Goal: Task Accomplishment & Management: Manage account settings

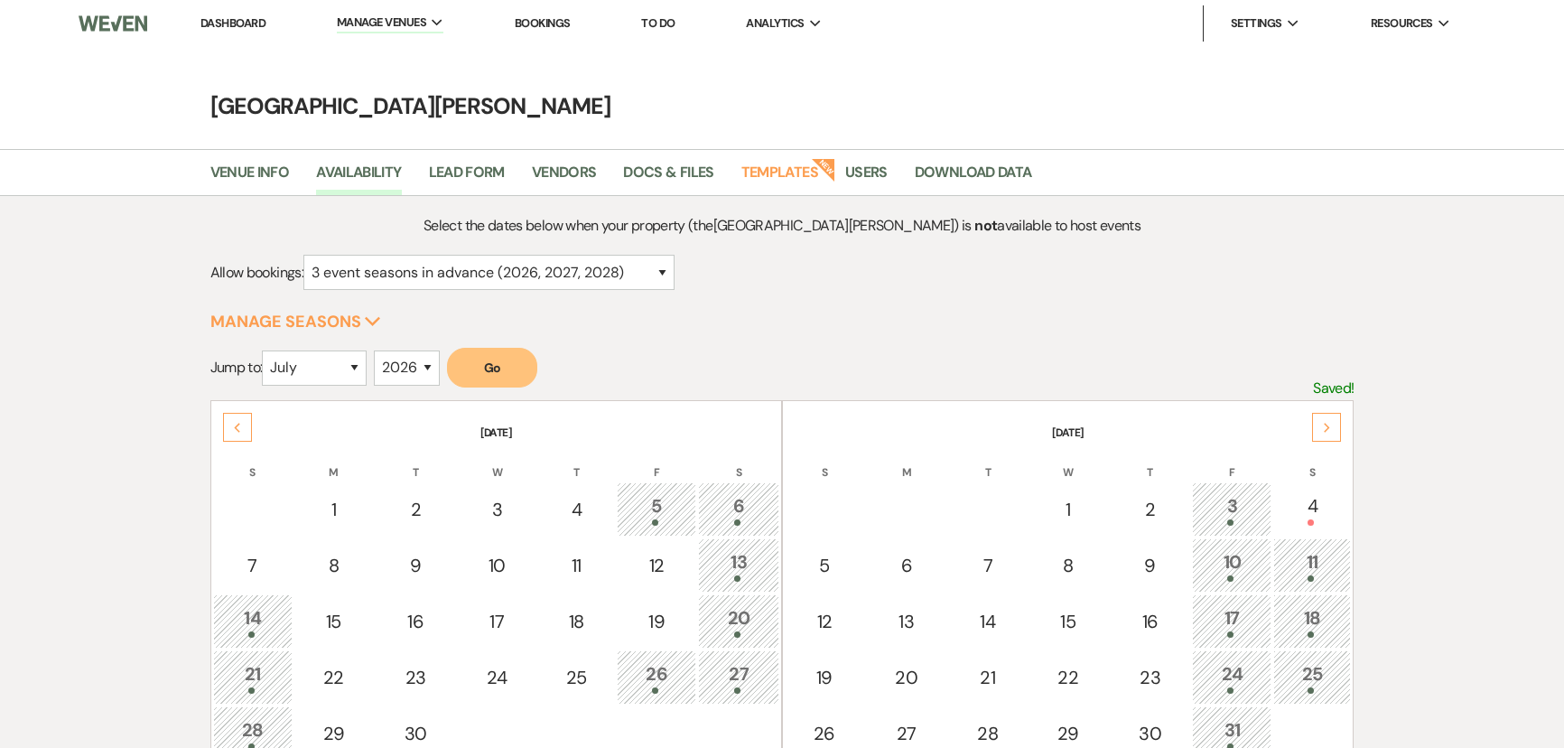
select select "3"
select select "7"
select select "2026"
click at [215, 25] on link "Dashboard" at bounding box center [233, 22] width 65 height 15
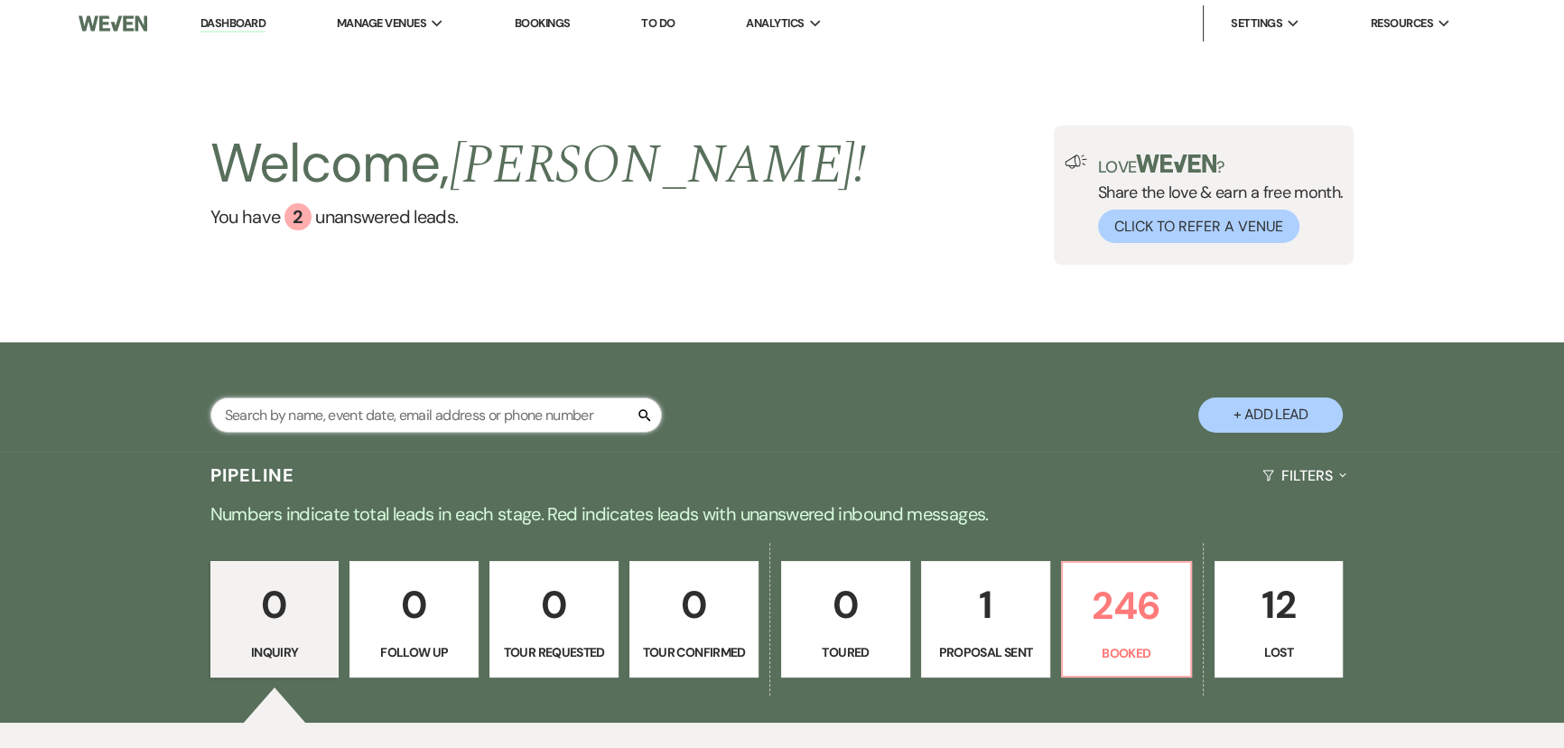
click at [486, 406] on input "text" at bounding box center [436, 414] width 452 height 35
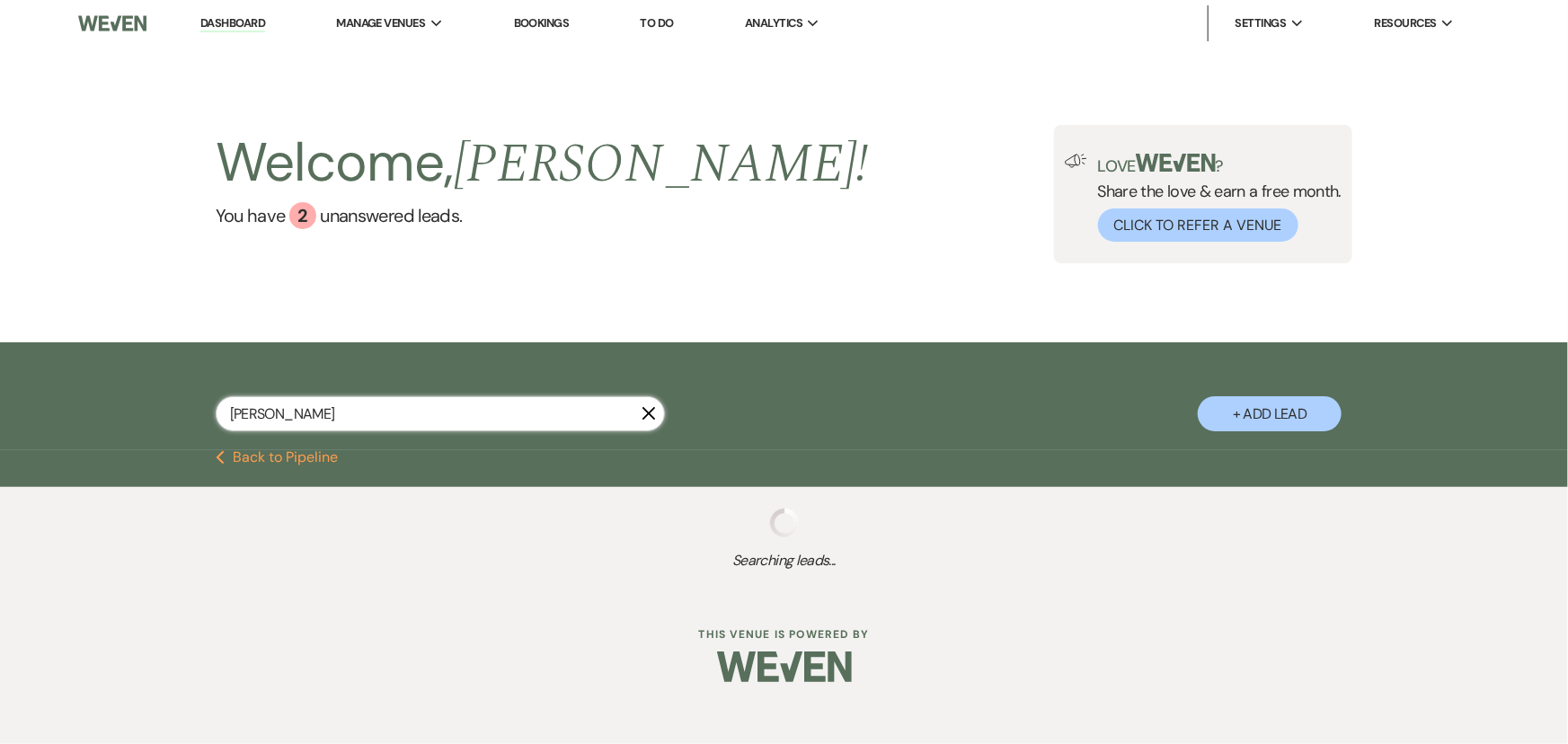
type input "thoman"
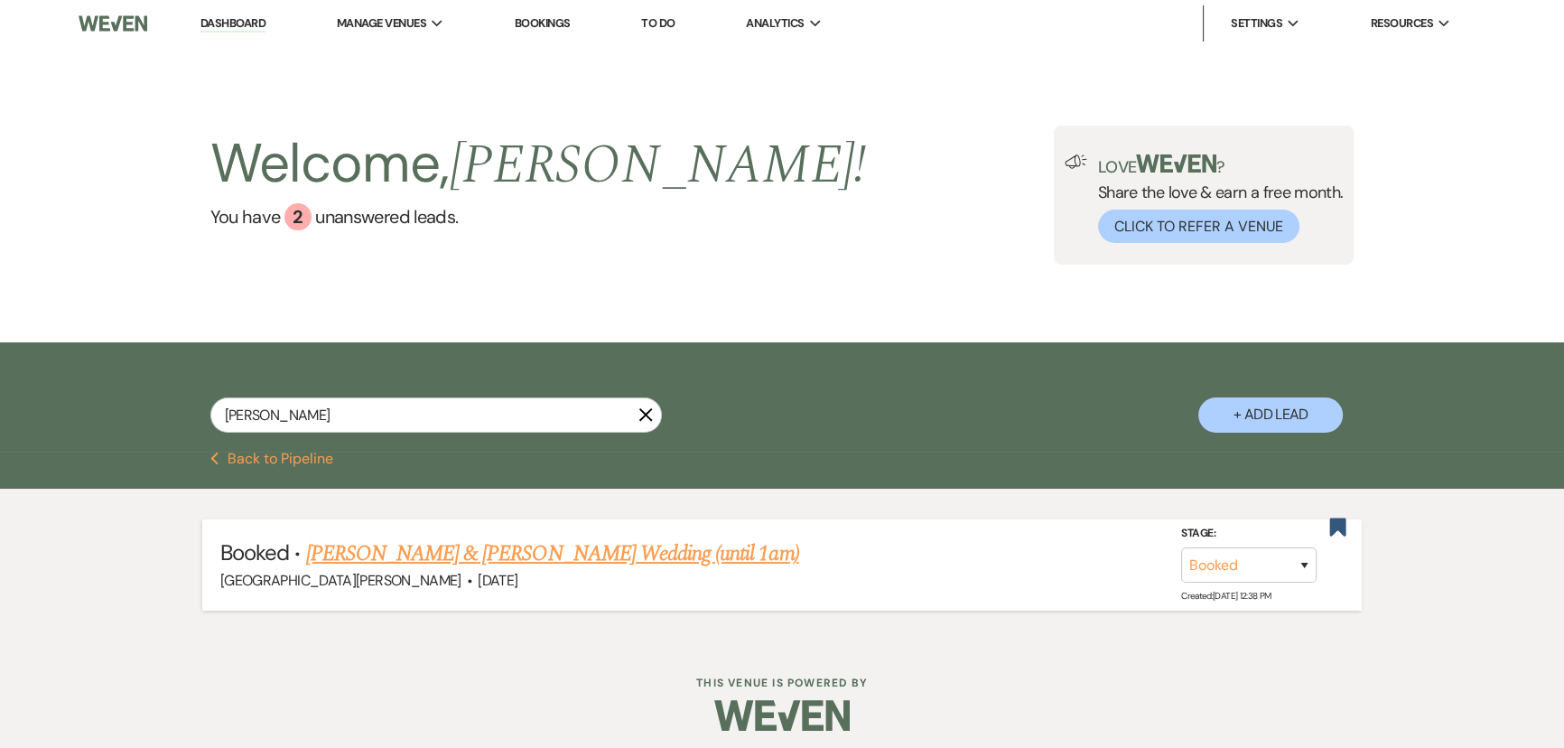
click at [585, 555] on link "Brooke Thoman & Barkhimer's Wedding (until 1am)" at bounding box center [552, 553] width 493 height 33
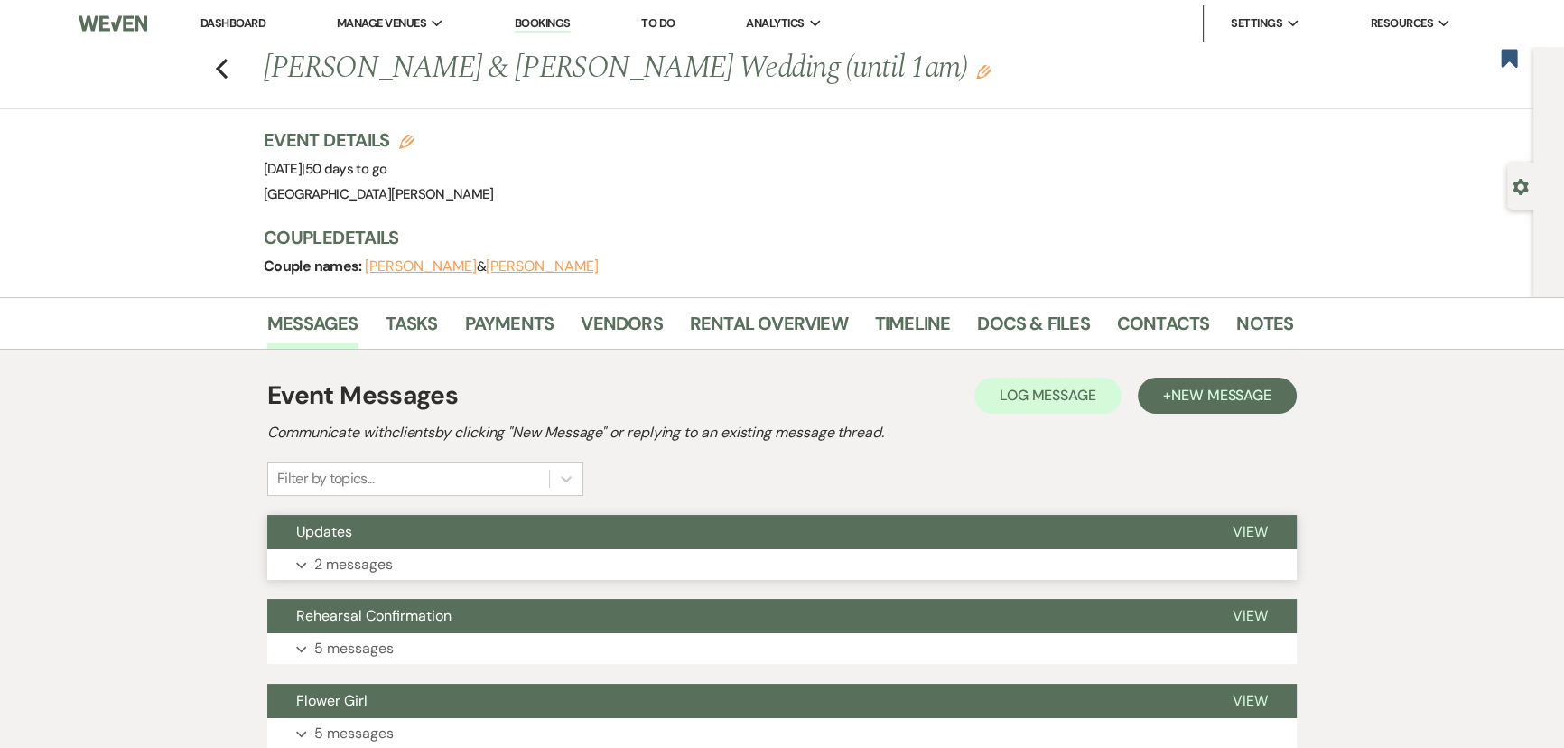
click at [379, 562] on p "2 messages" at bounding box center [353, 564] width 79 height 23
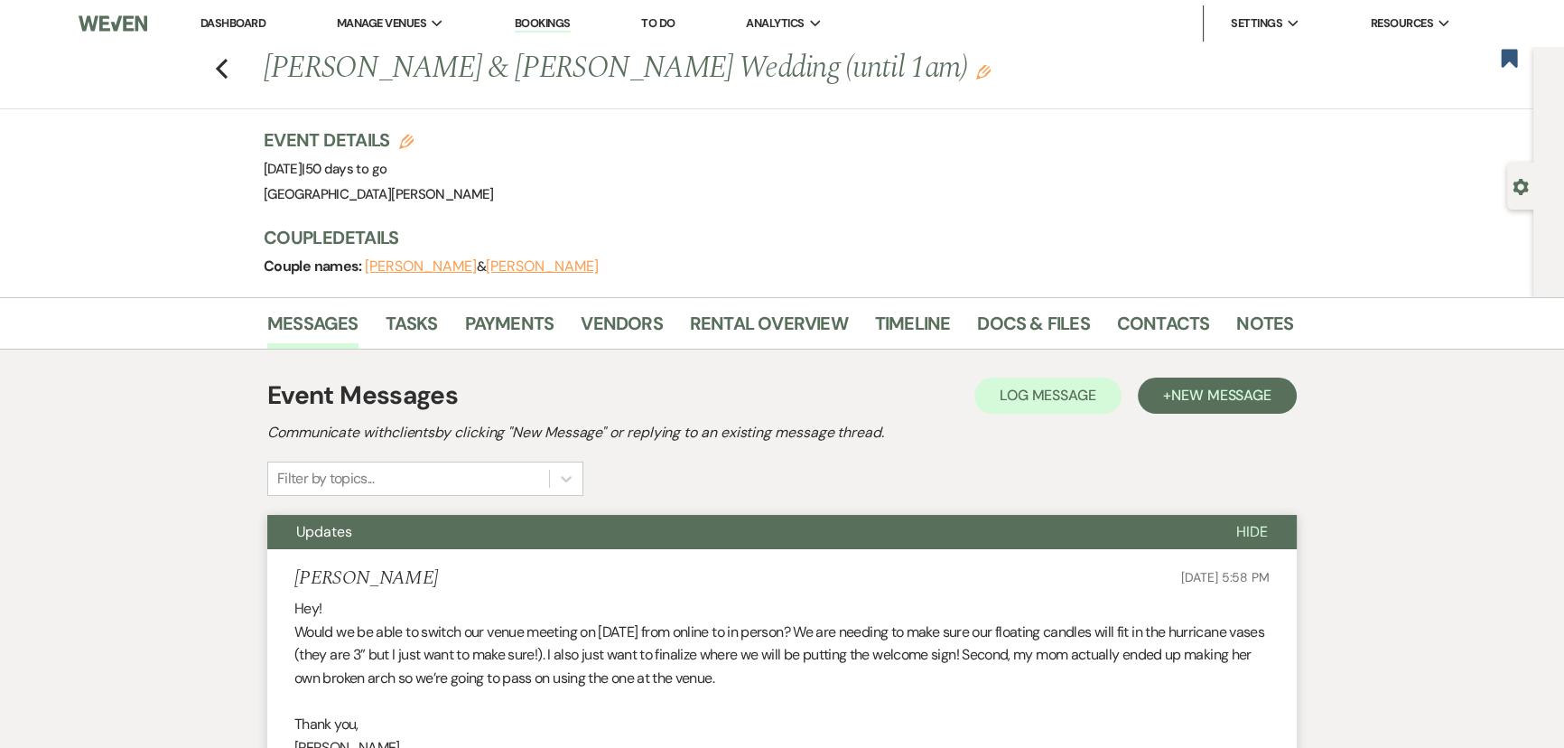
click at [244, 33] on li "Dashboard" at bounding box center [232, 23] width 83 height 36
click at [237, 22] on link "Dashboard" at bounding box center [233, 22] width 65 height 15
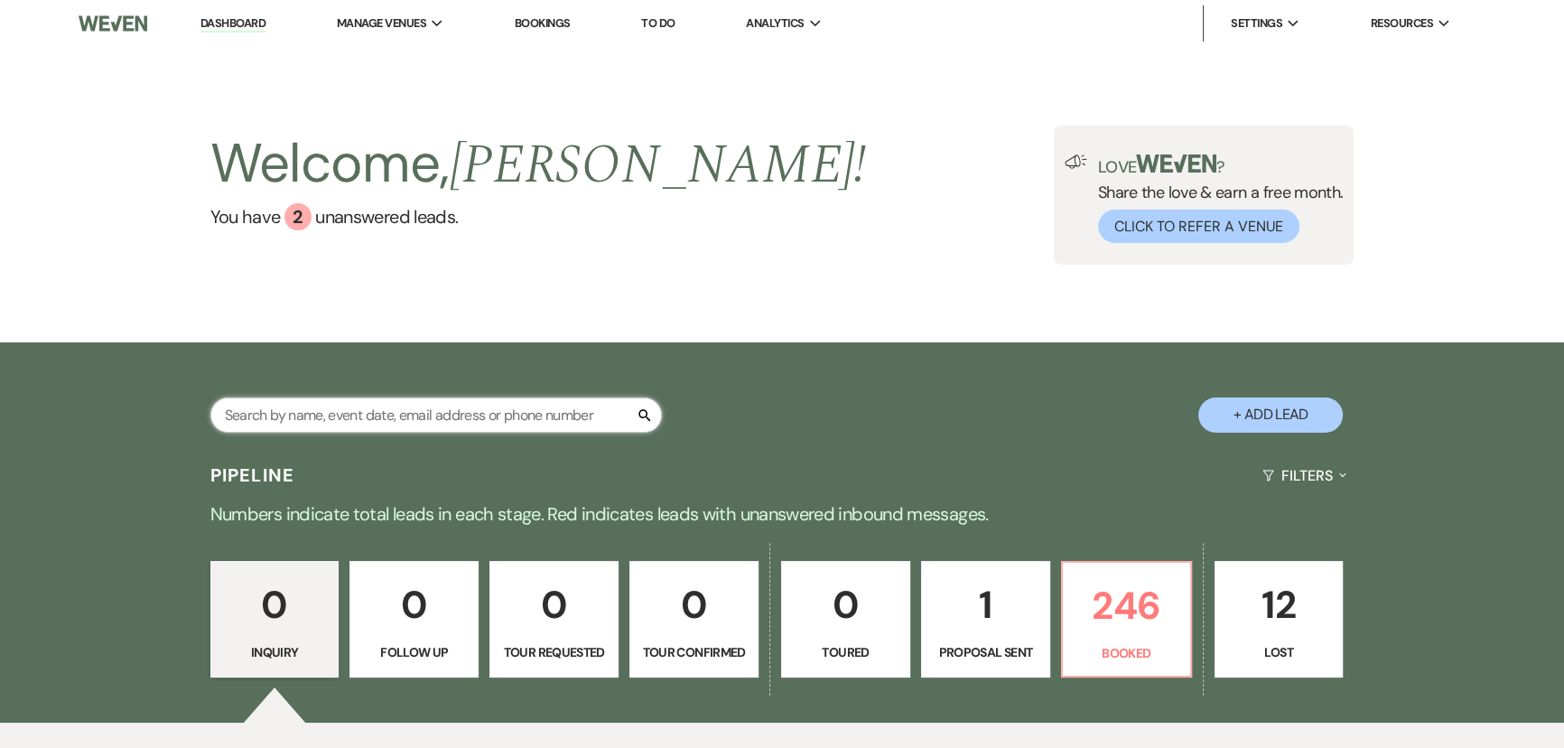
click at [569, 416] on input "text" at bounding box center [436, 414] width 452 height 35
type input "baird"
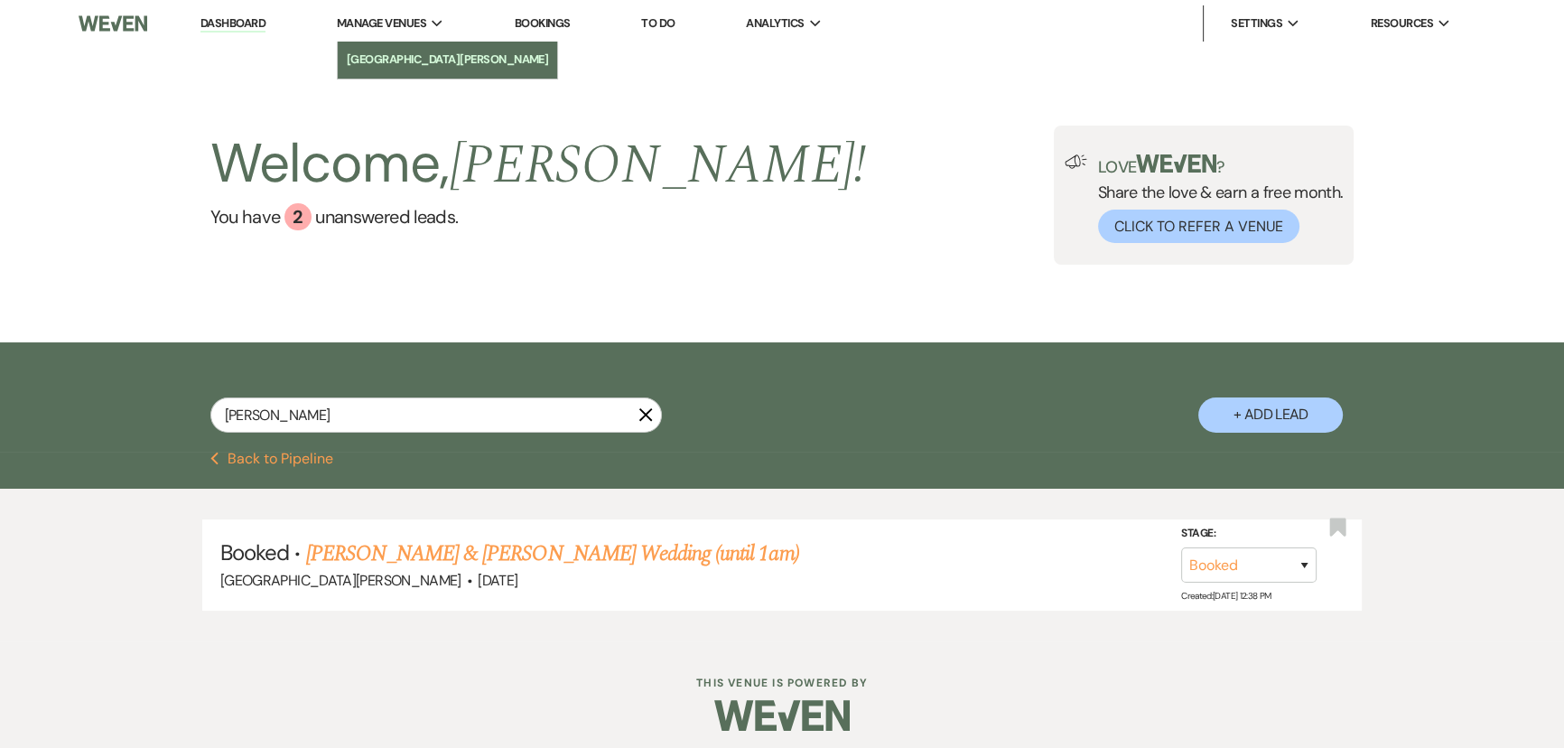
click at [393, 60] on li "[GEOGRAPHIC_DATA][PERSON_NAME]" at bounding box center [448, 60] width 202 height 18
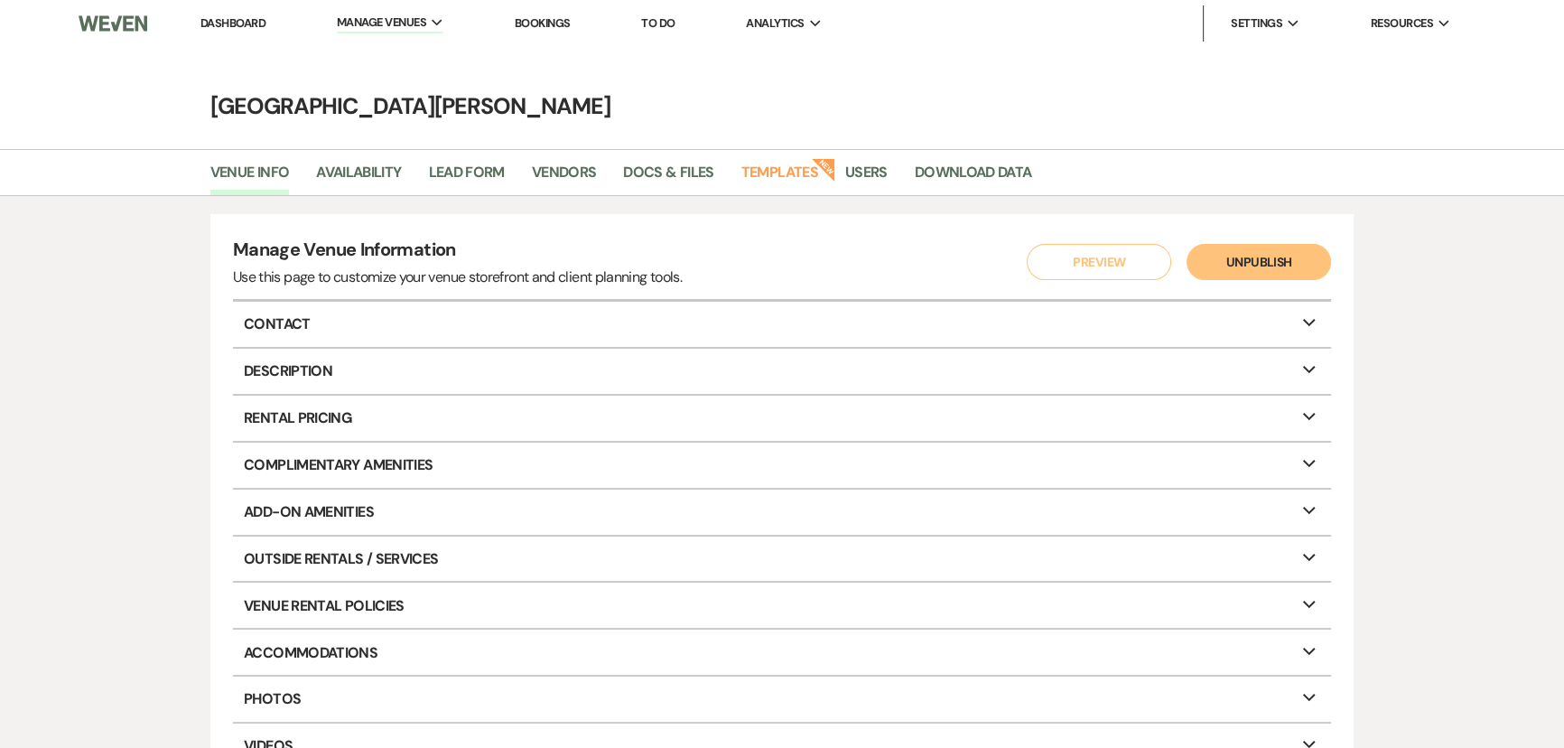
click at [350, 151] on div "Venue Info Availability Lead Form Vendors Docs & Files Templates New Users Down…" at bounding box center [782, 172] width 1564 height 47
click at [350, 163] on link "Availability" at bounding box center [358, 178] width 85 height 34
select select "3"
select select "2026"
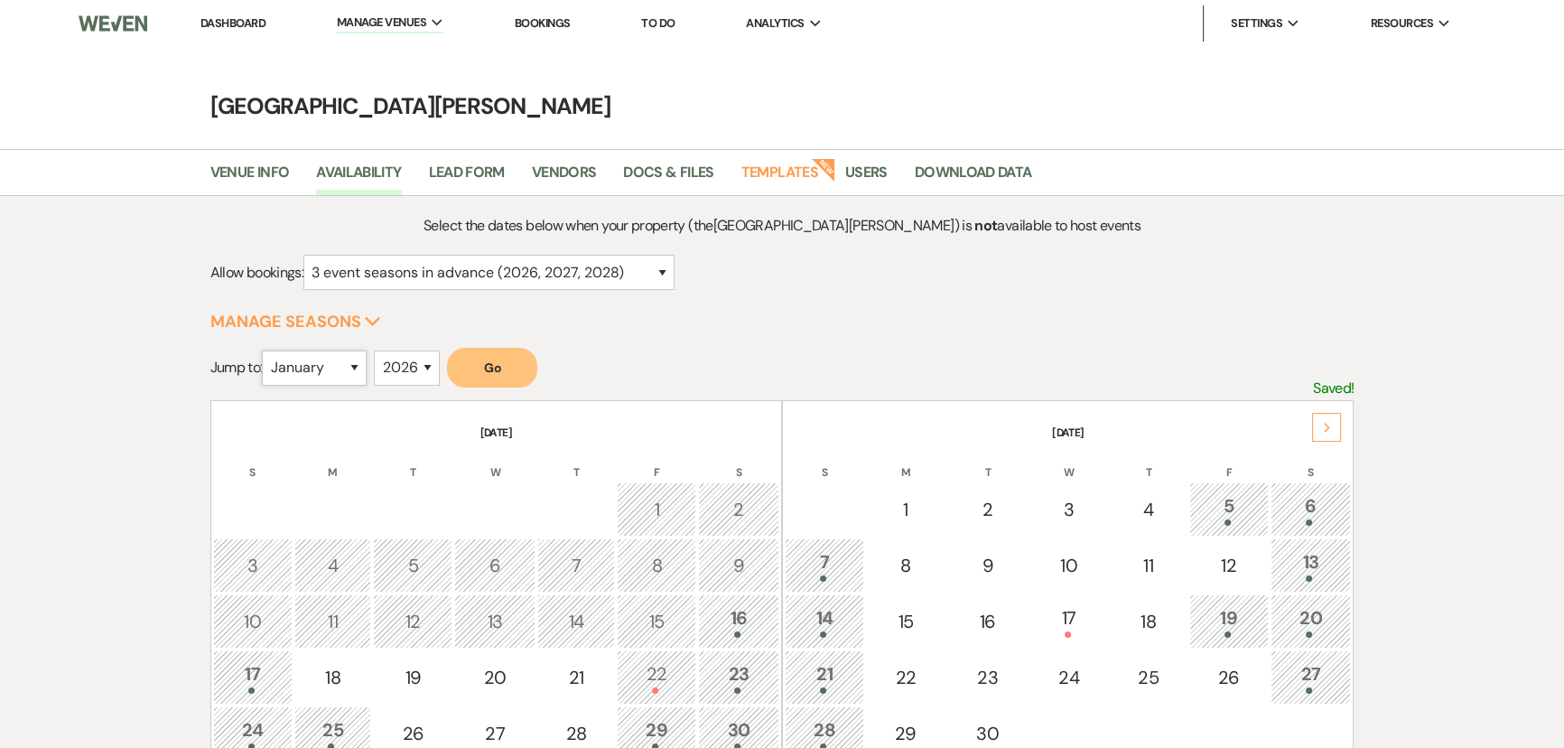
click at [347, 365] on select "January February March April May June July August September October November De…" at bounding box center [314, 367] width 105 height 35
select select "11"
click at [266, 350] on select "January February March April May June July August September October November De…" at bounding box center [314, 367] width 105 height 35
click at [410, 367] on select "2025 2026 2027 2028 2029" at bounding box center [407, 367] width 66 height 35
click at [500, 369] on button "Go" at bounding box center [492, 368] width 90 height 40
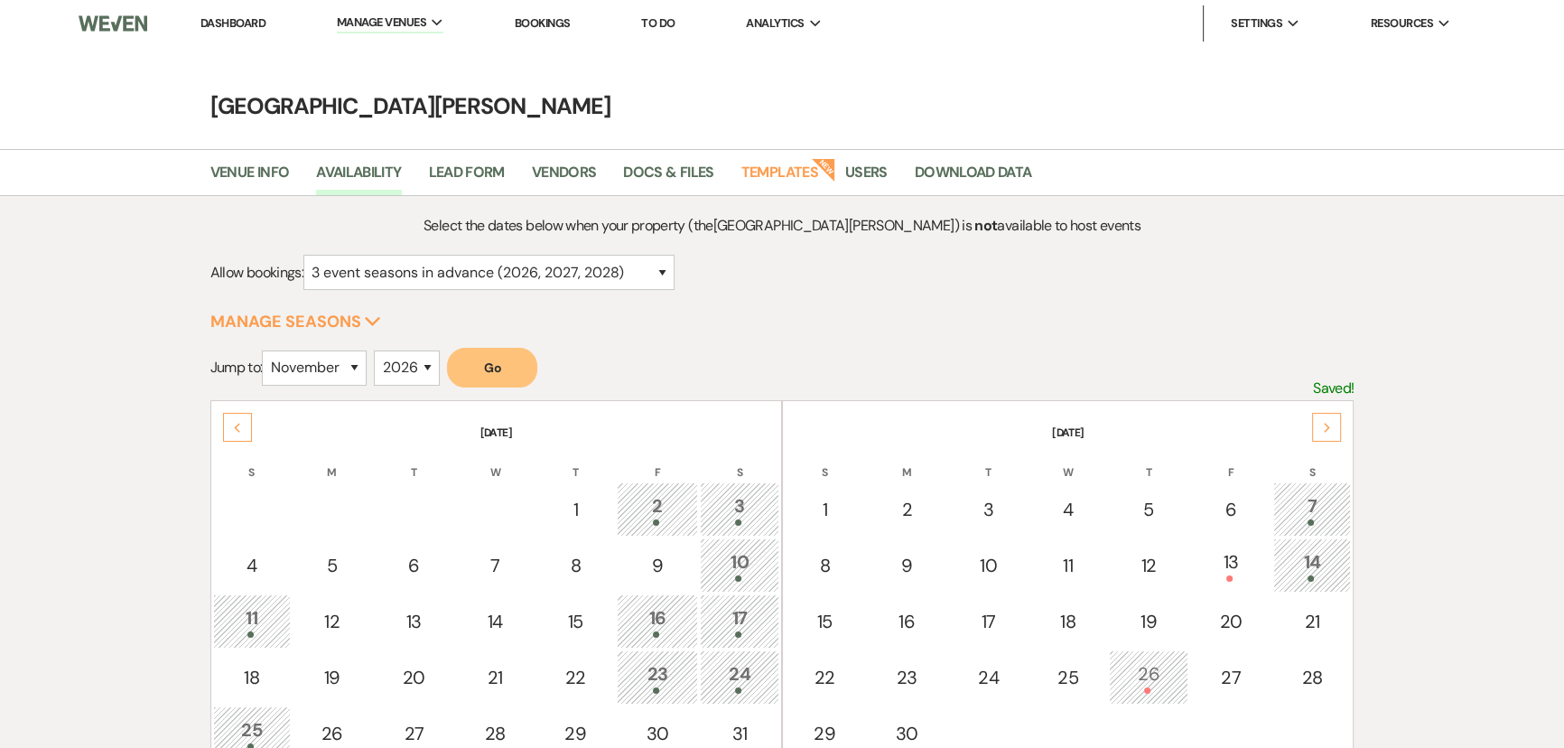
click at [623, 341] on div "Select the dates below when your property (the Stone Valley Meadows ) is not av…" at bounding box center [782, 617] width 1144 height 806
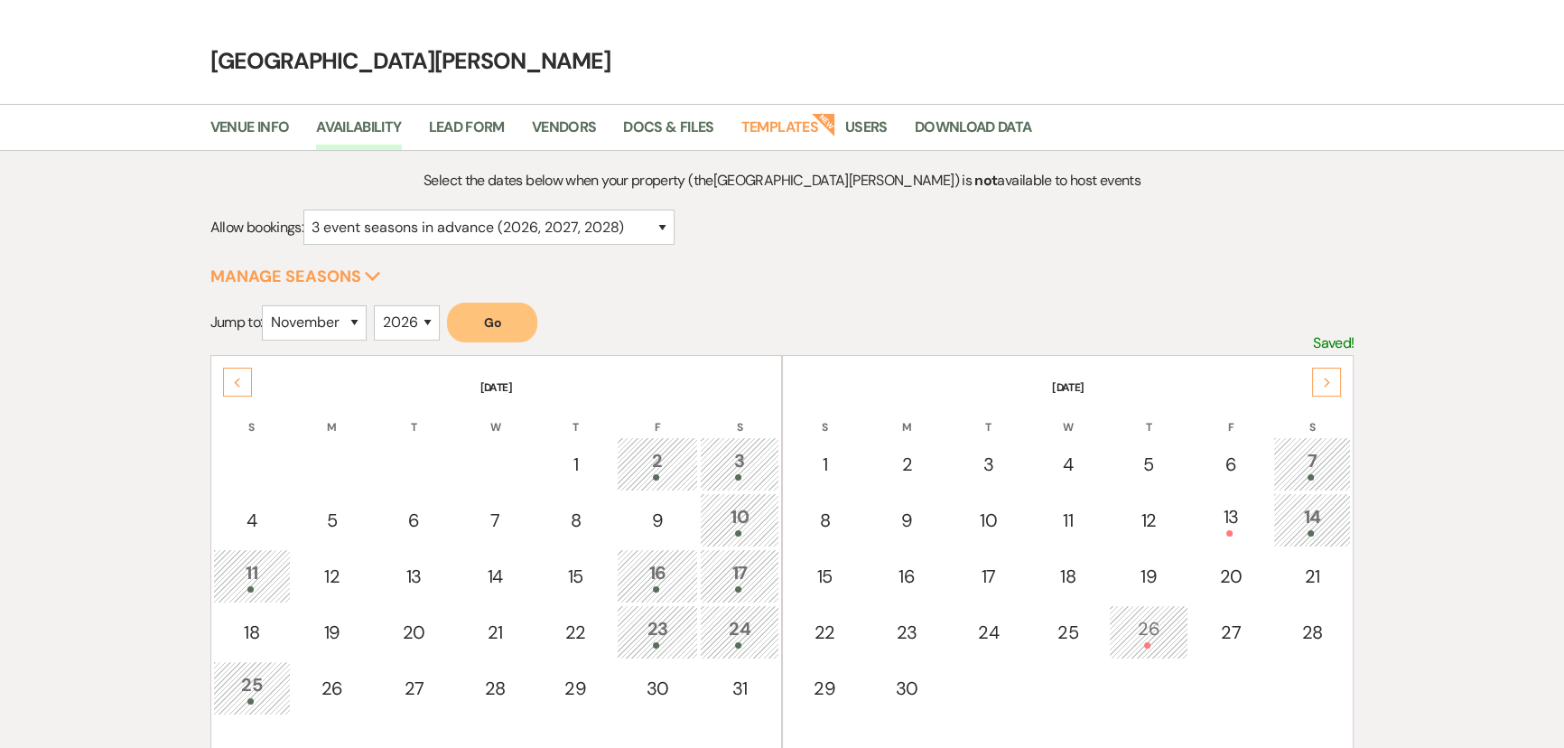
scroll to position [81, 0]
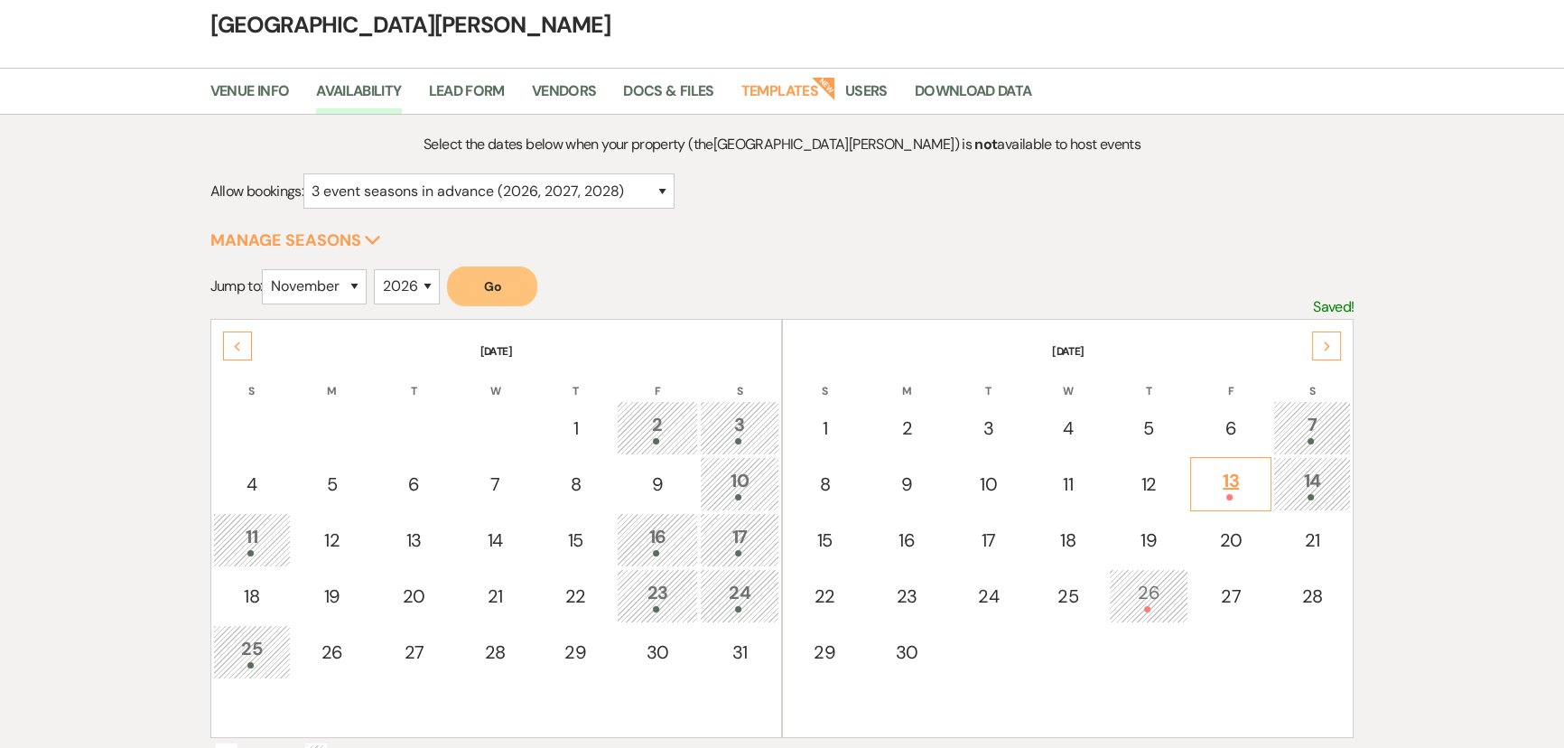
click at [1226, 497] on div at bounding box center [1230, 497] width 61 height 6
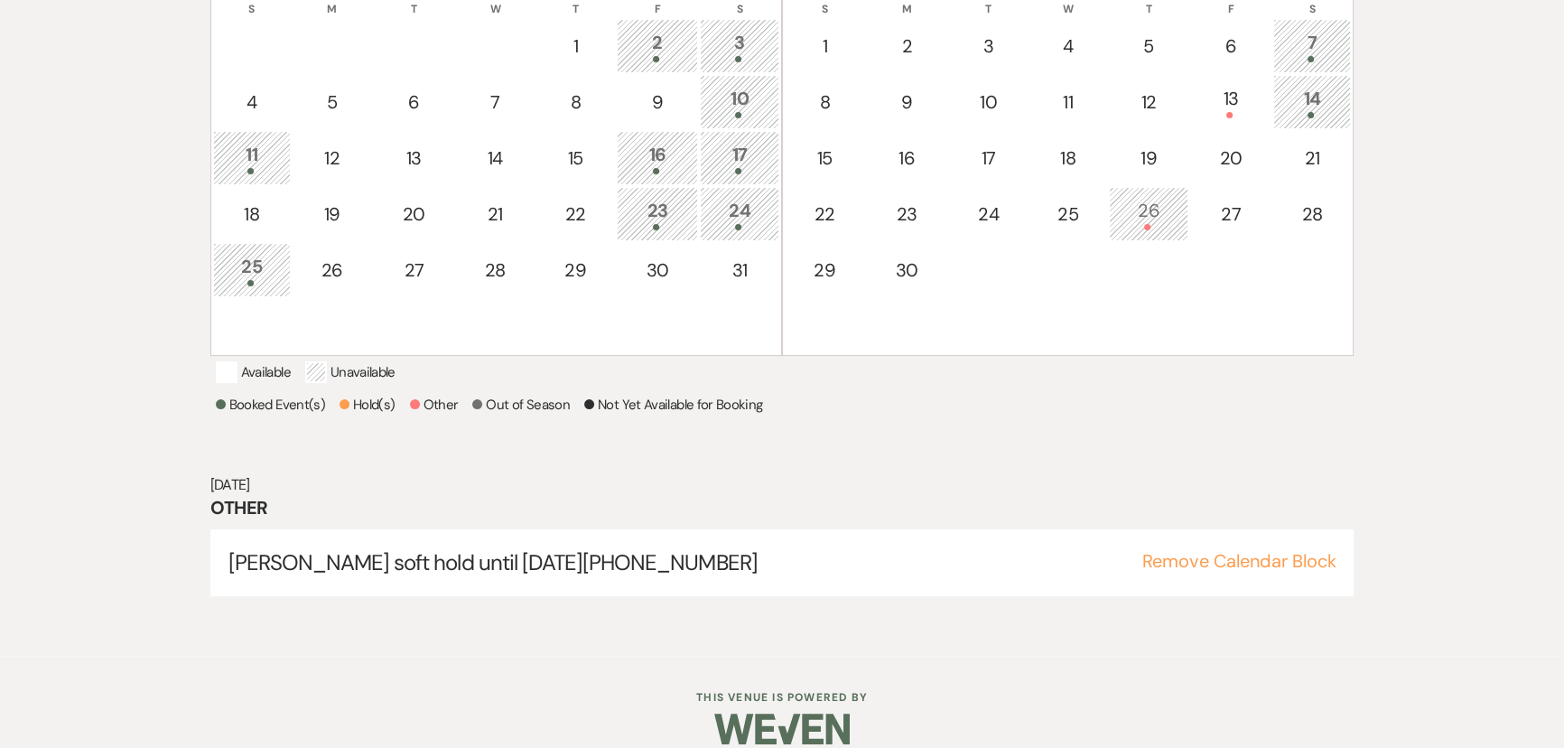
scroll to position [425, 0]
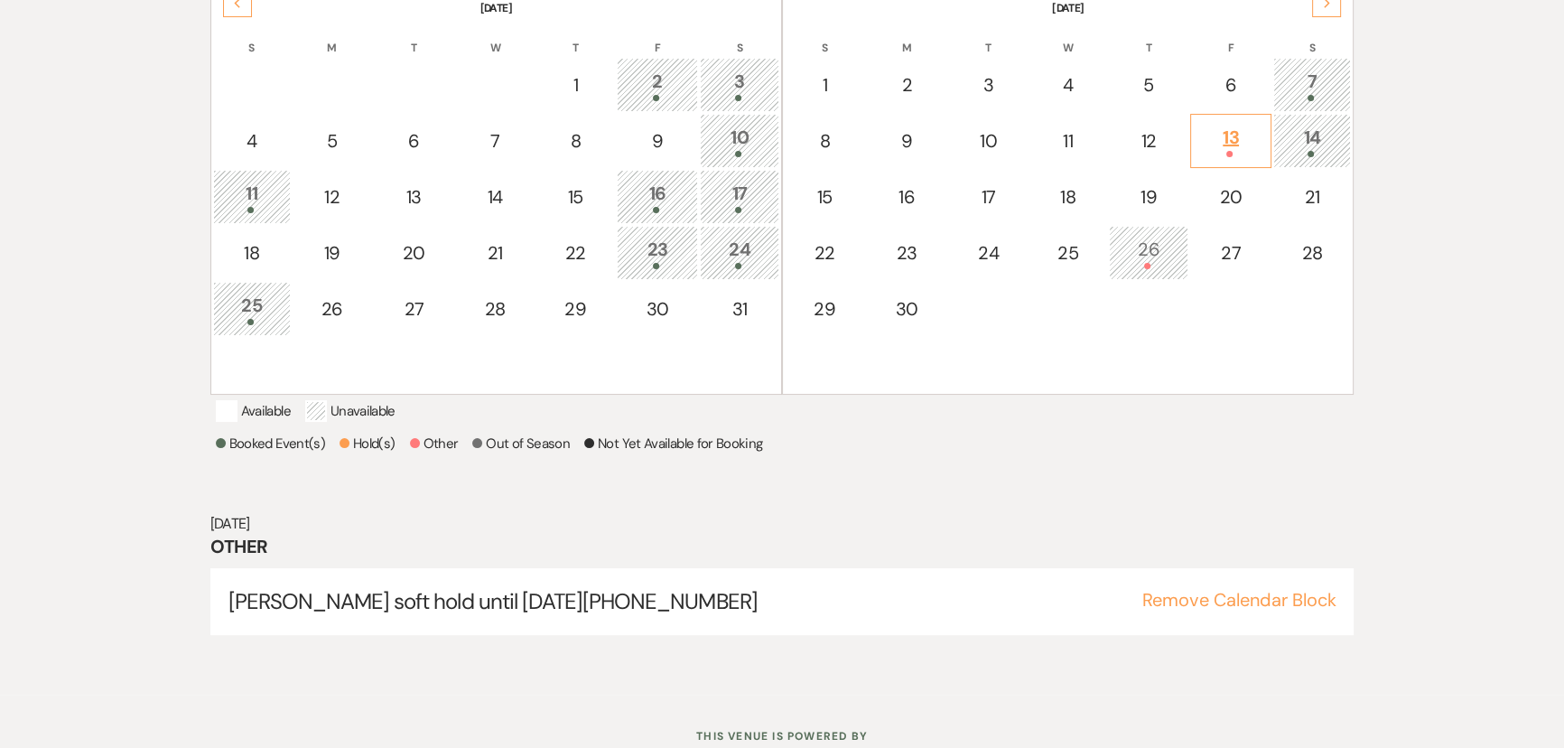
click at [1227, 124] on div "13" at bounding box center [1230, 140] width 61 height 33
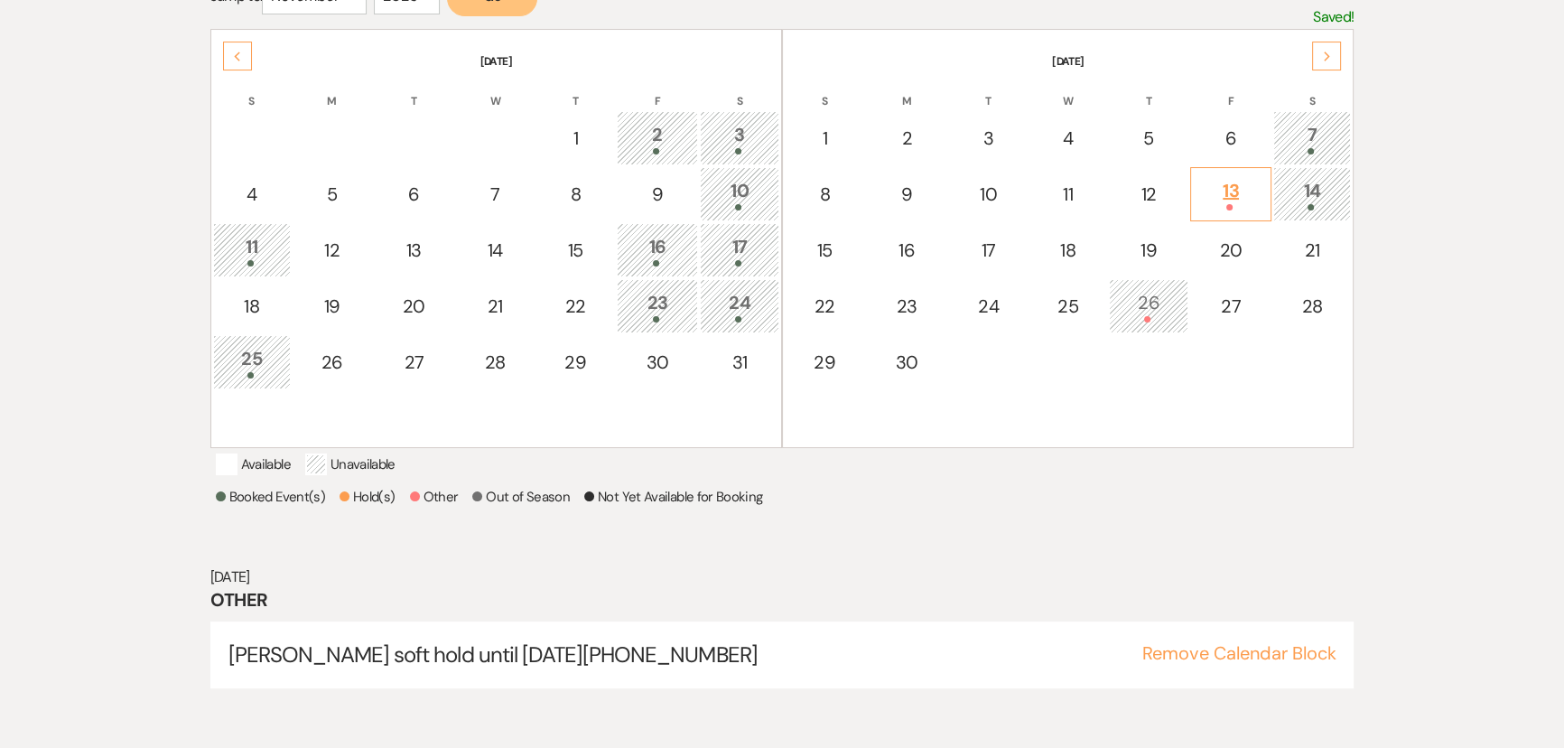
click at [1233, 188] on div "13" at bounding box center [1230, 193] width 61 height 33
click at [1267, 662] on button "Remove Calendar Block" at bounding box center [1239, 653] width 194 height 18
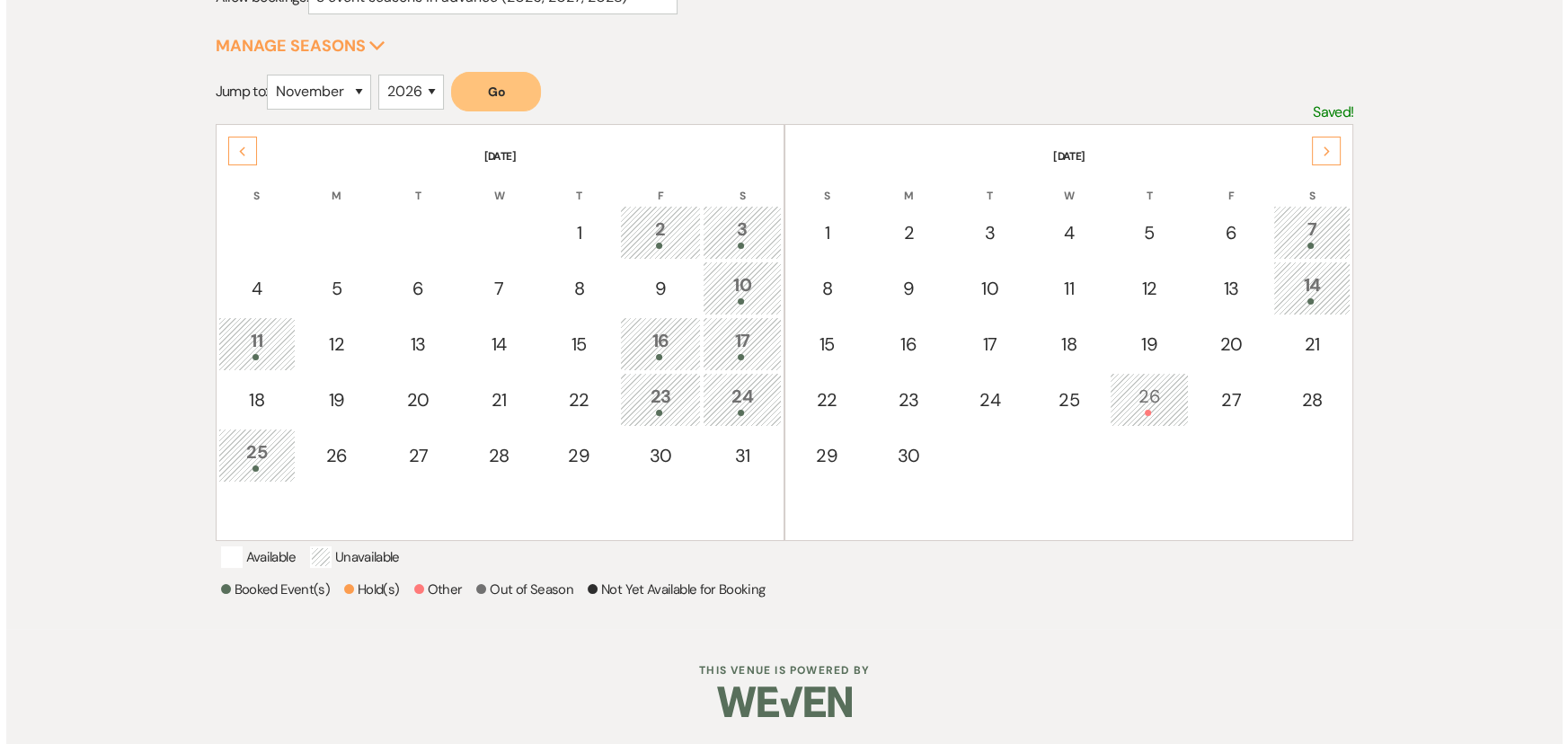
scroll to position [292, 0]
click at [1231, 275] on div "13" at bounding box center [1224, 287] width 61 height 27
select select "other"
select select "false"
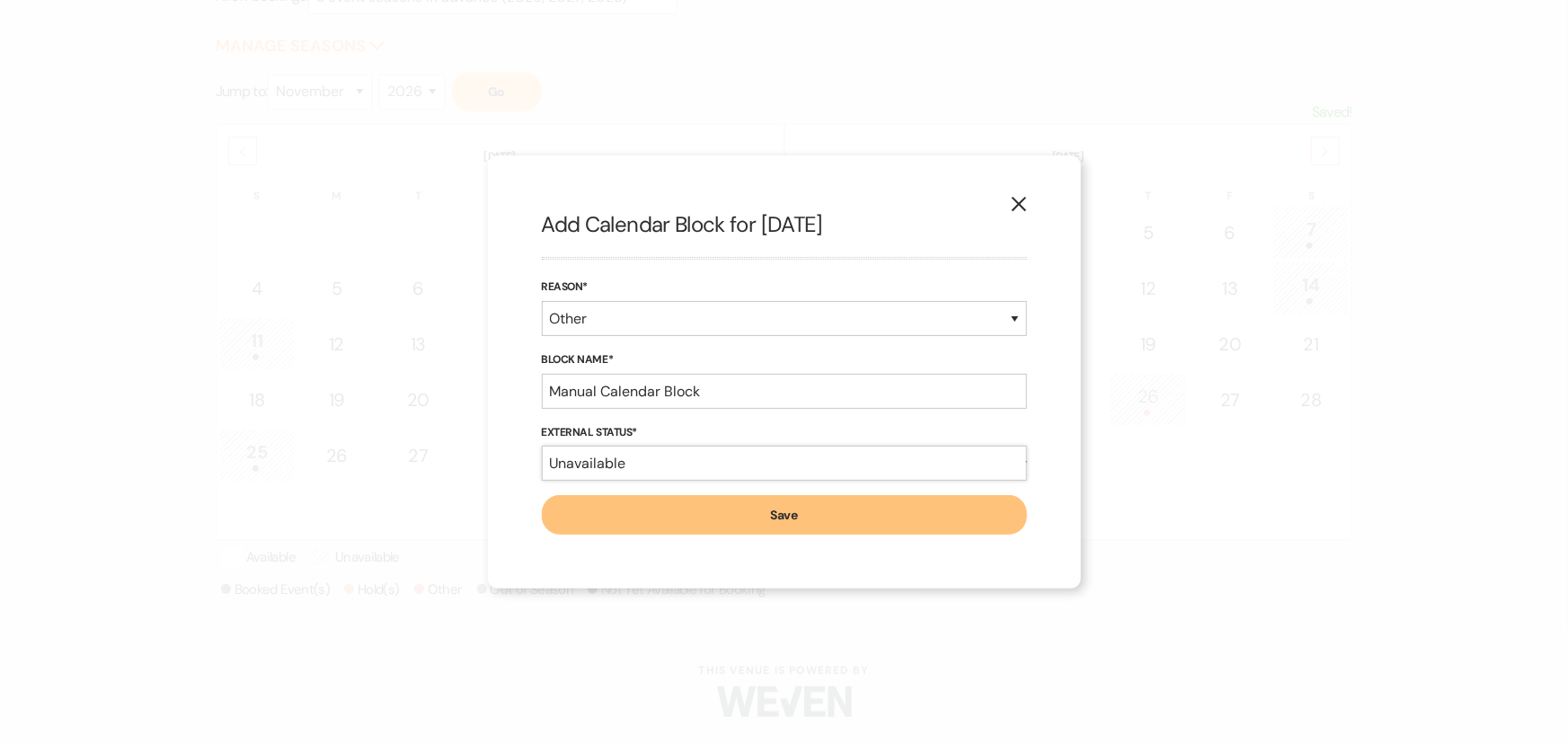
click at [690, 465] on select "Available Unavailable" at bounding box center [785, 463] width 486 height 35
click at [685, 401] on input "Manual Calendar Block" at bounding box center [785, 391] width 486 height 35
type input "Fischer Colyer Wedding"
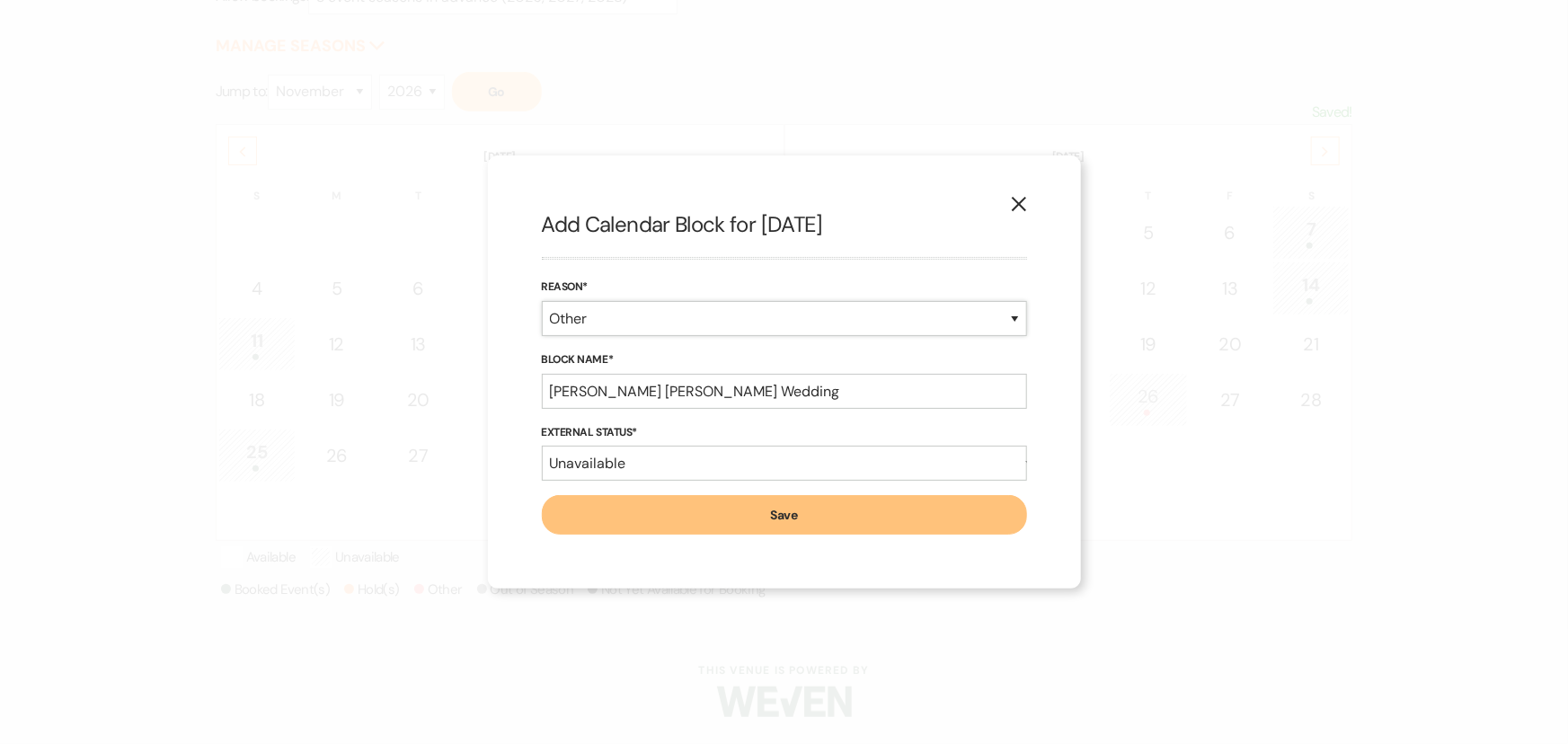
click at [679, 328] on select "Booked Event Hold Other" at bounding box center [785, 318] width 486 height 35
select select "bookedEvent"
click at [542, 336] on select "Booked Event Hold Other" at bounding box center [785, 318] width 486 height 35
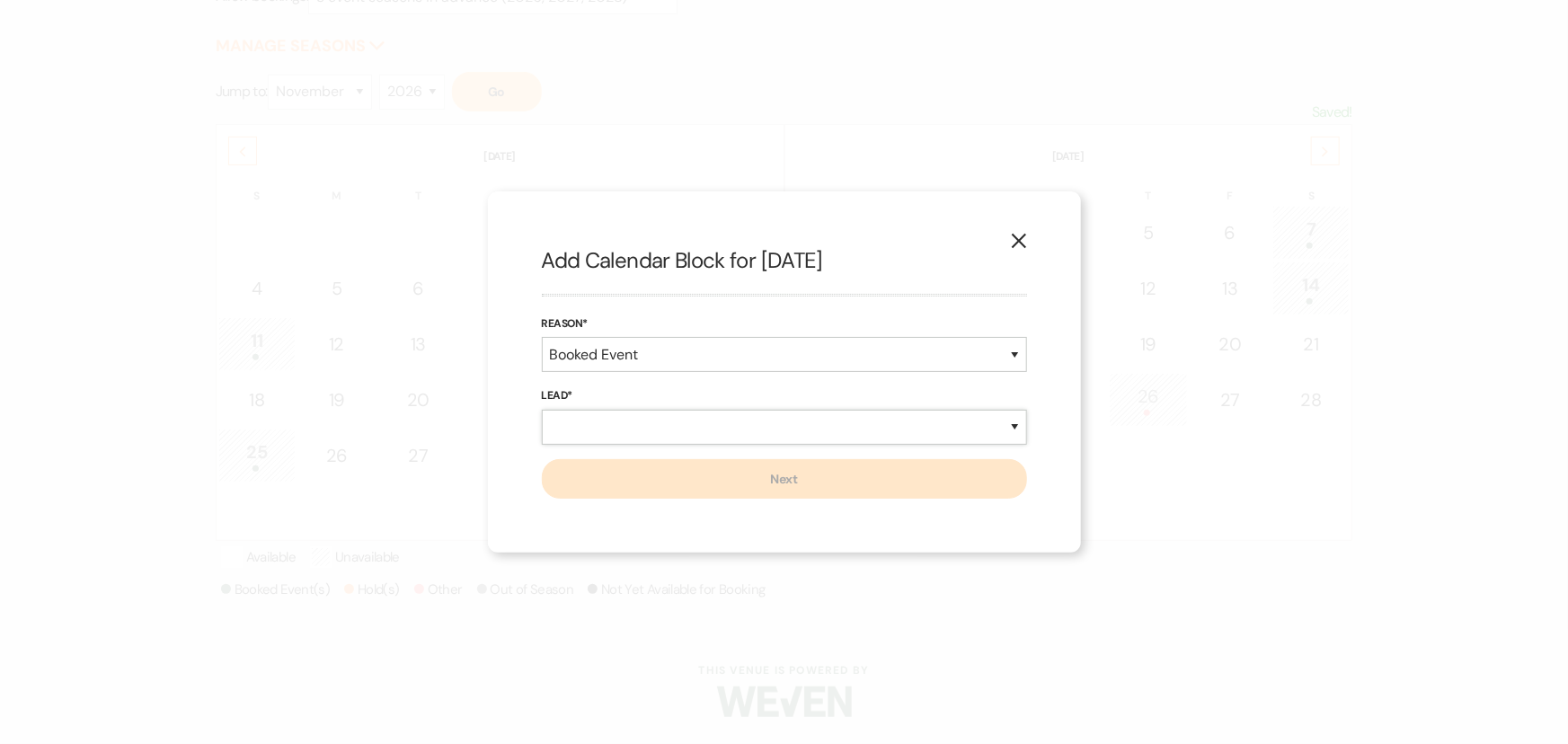
click at [691, 427] on select "New Lead Existing Lead" at bounding box center [785, 427] width 486 height 35
select select "newLead"
click at [542, 410] on select "New Lead Existing Lead" at bounding box center [785, 427] width 486 height 35
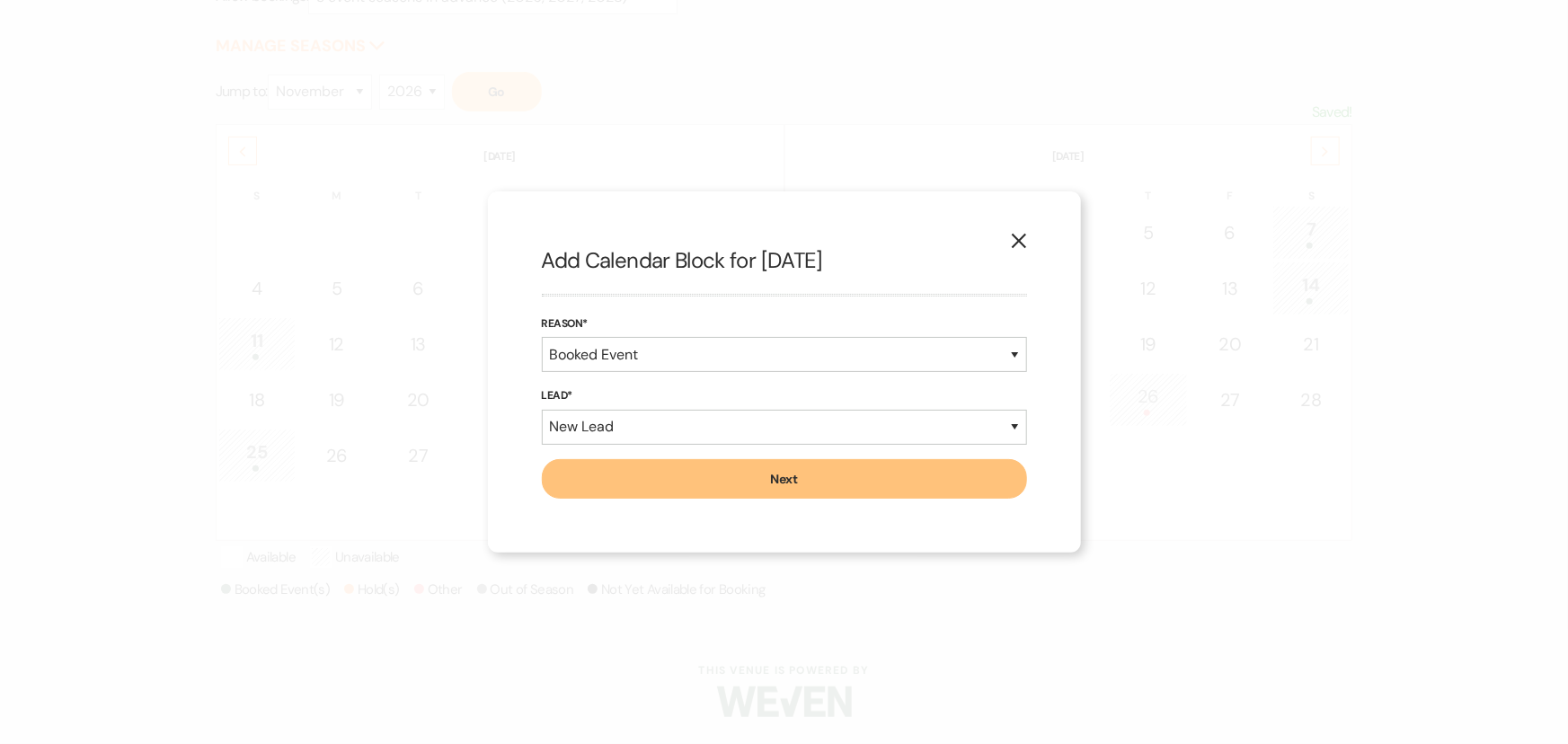
click at [709, 480] on button "Next" at bounding box center [785, 479] width 486 height 40
select select "7"
select select "822"
select select "false"
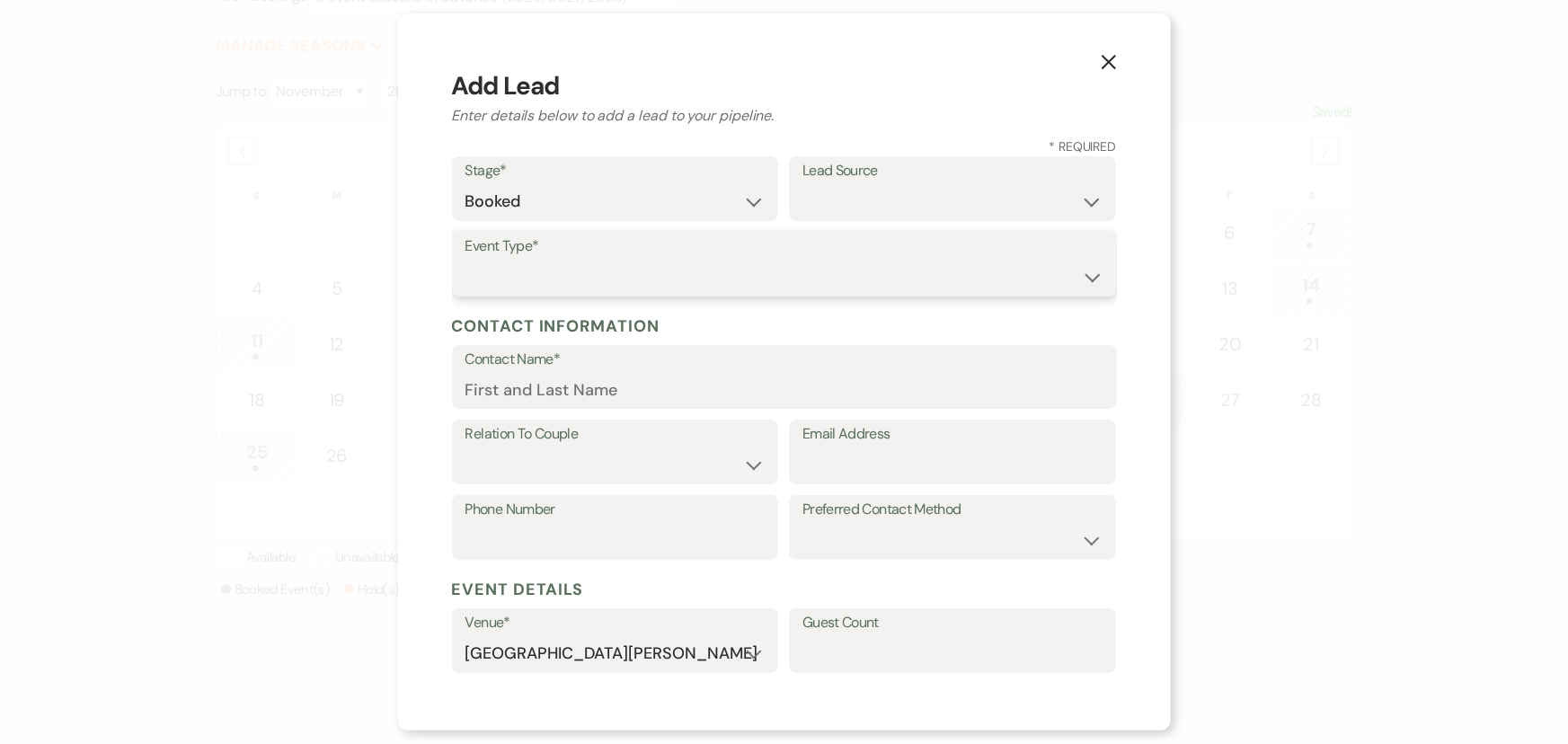
click at [653, 287] on select "Wedding Anniversary Party Baby Shower Bachelorette / Bachelor Party Birthday Pa…" at bounding box center [784, 277] width 638 height 35
select select "1"
click at [466, 260] on select "Wedding Anniversary Party Baby Shower Bachelorette / Bachelor Party Birthday Pa…" at bounding box center [784, 277] width 638 height 35
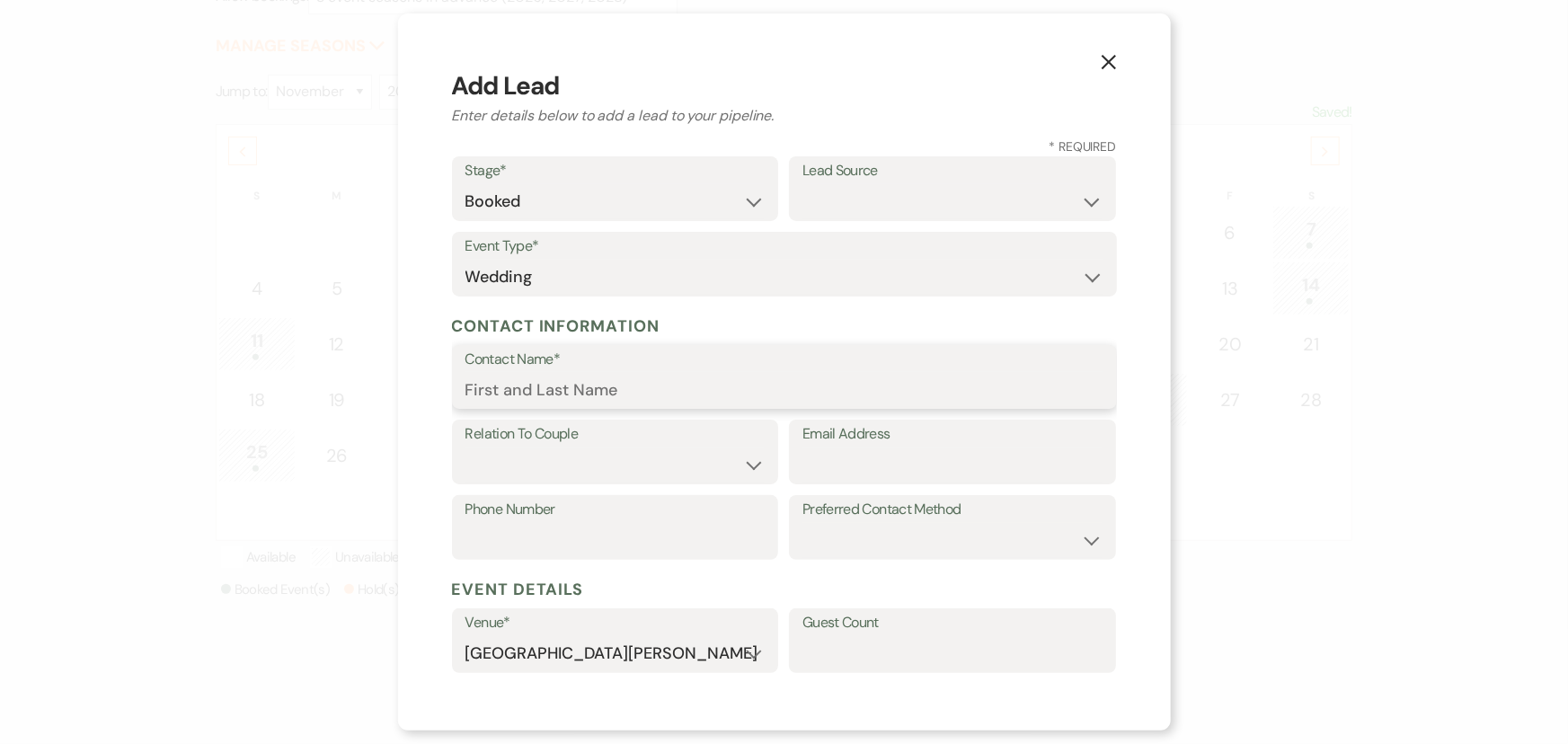
click at [634, 394] on input "Contact Name*" at bounding box center [784, 389] width 638 height 35
type input "F"
type input "Morgan Fischer"
click at [862, 174] on label "Lead Source" at bounding box center [953, 171] width 300 height 26
click at [859, 192] on select "Weven Venue Website Instagram Facebook Pinterest Google The Knot Wedding Wire H…" at bounding box center [953, 201] width 300 height 35
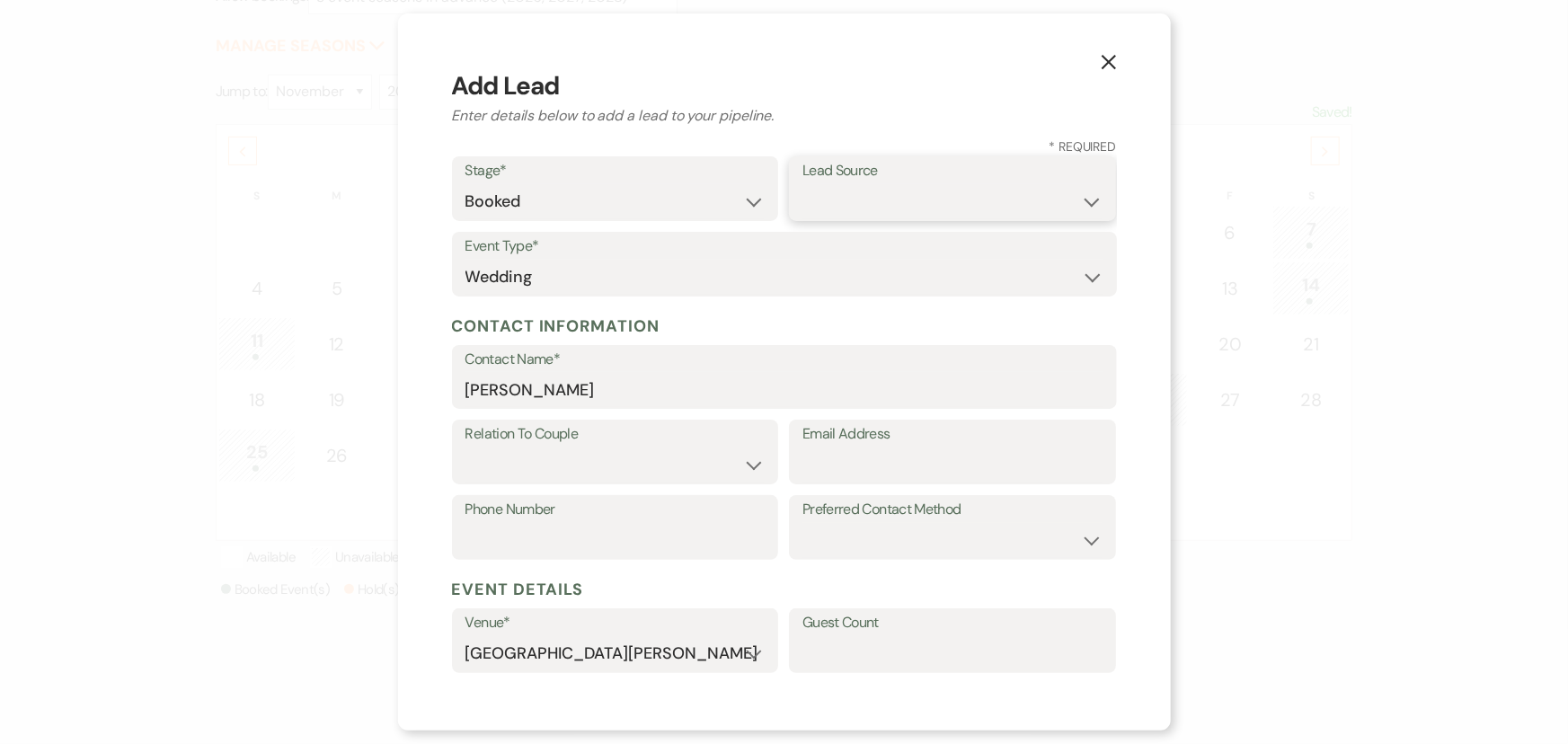
select select "1"
click at [803, 184] on select "Weven Venue Website Instagram Facebook Pinterest Google The Knot Wedding Wire H…" at bounding box center [953, 201] width 300 height 35
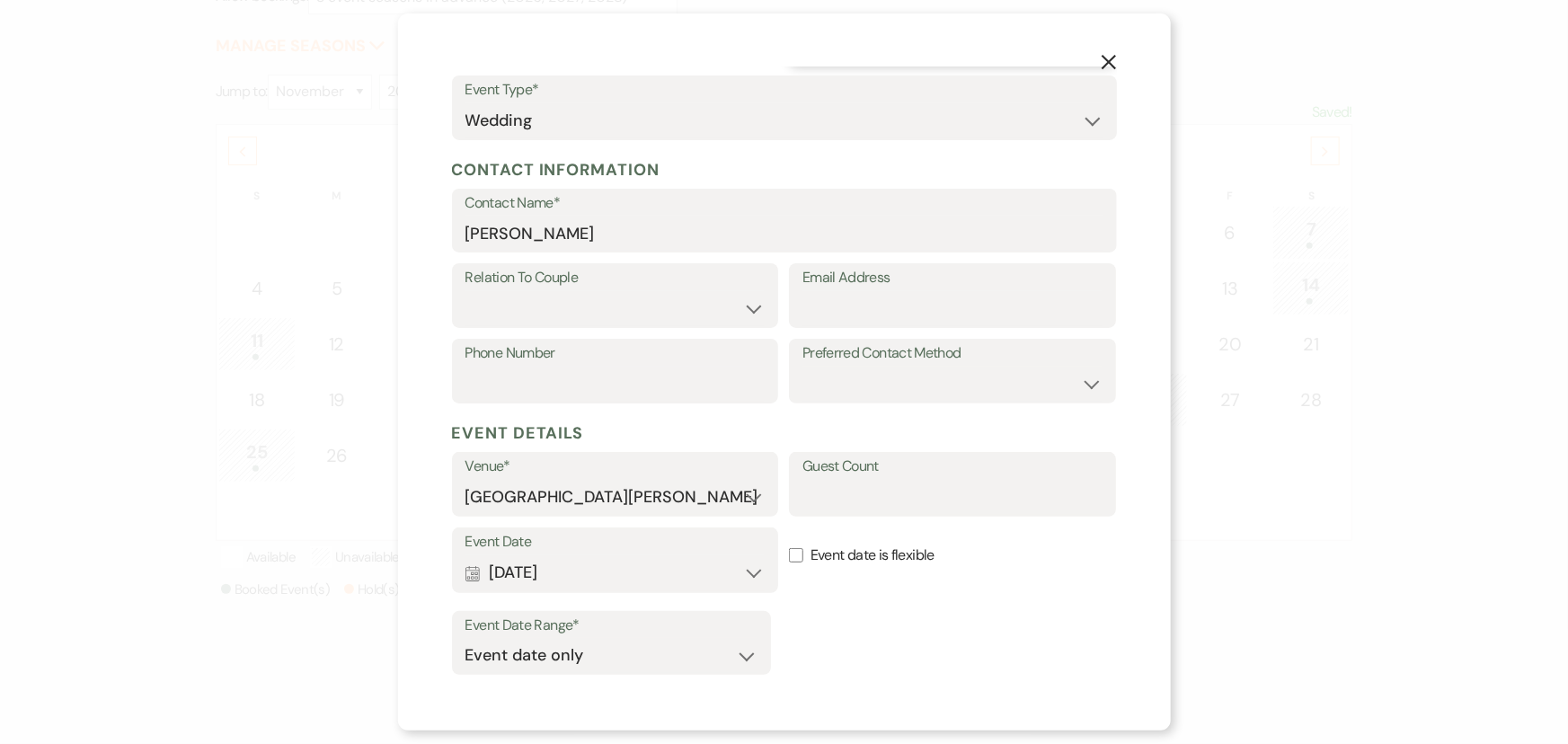
scroll to position [162, 0]
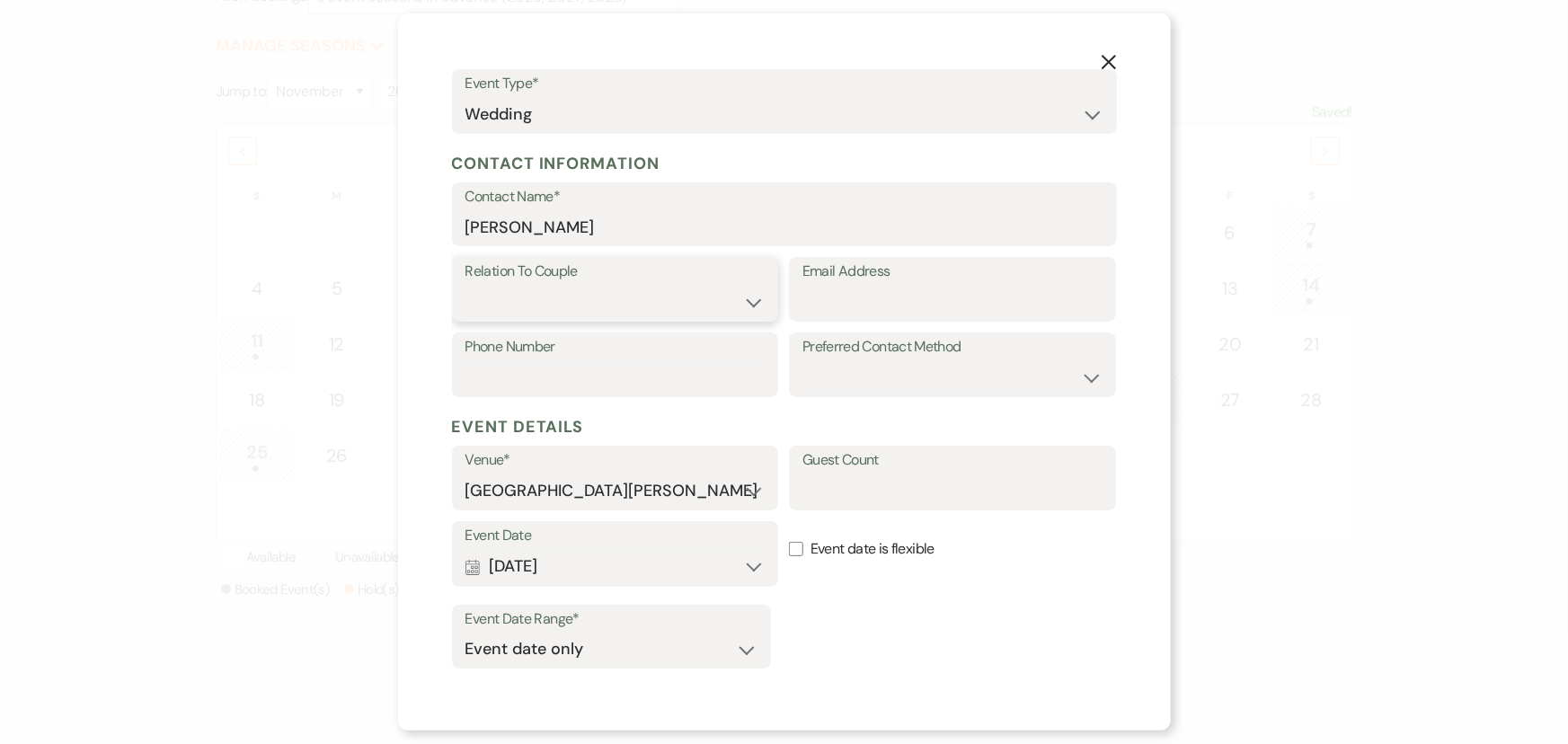
click at [678, 299] on select "Couple Planner Parent of Couple Family Member Friend Other" at bounding box center [616, 301] width 300 height 35
select select "1"
click at [466, 284] on select "Couple Planner Parent of Couple Family Member Friend Other" at bounding box center [616, 301] width 300 height 35
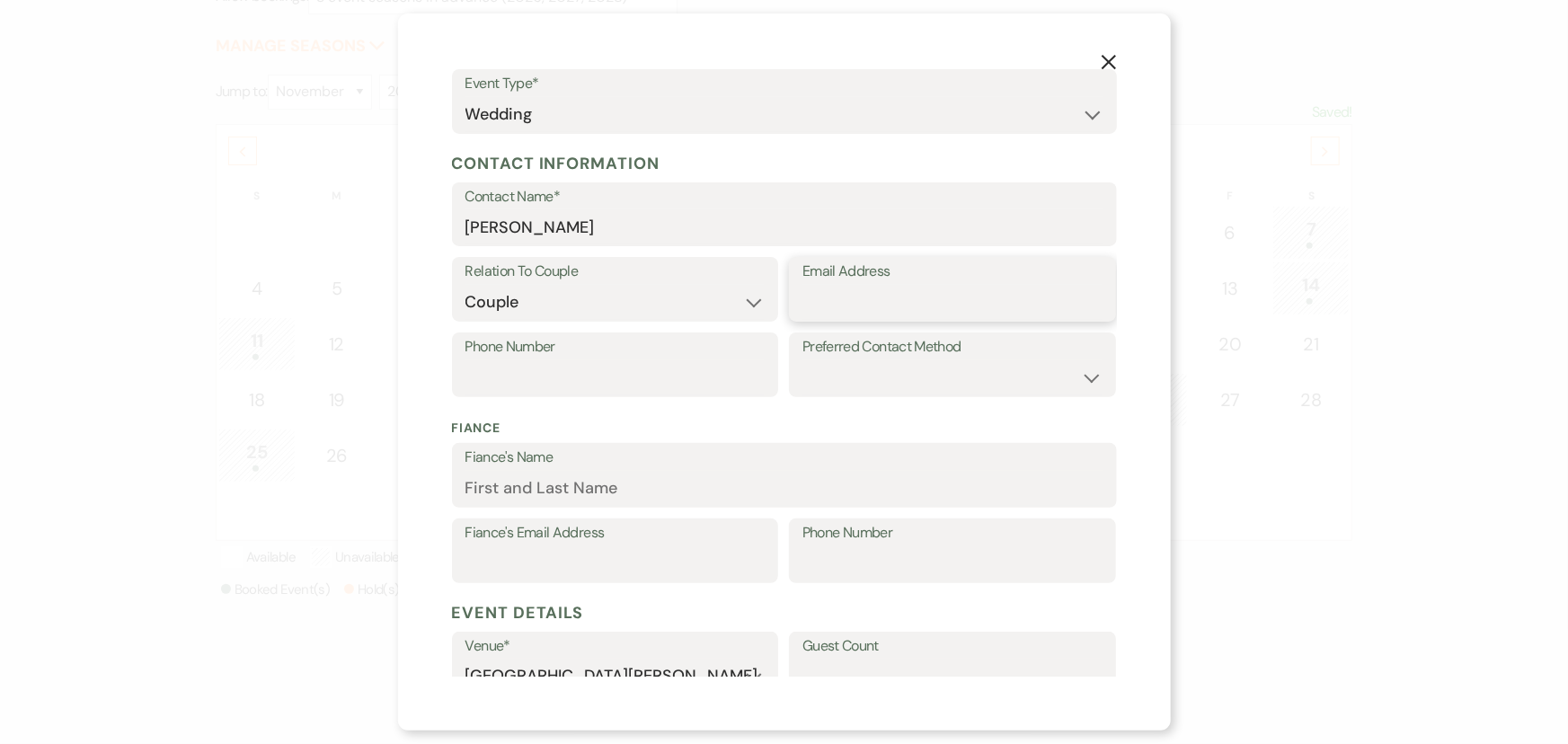
click at [832, 296] on input "Email Address" at bounding box center [953, 301] width 300 height 35
click at [638, 483] on div "Fiance's Name" at bounding box center [784, 474] width 665 height 65
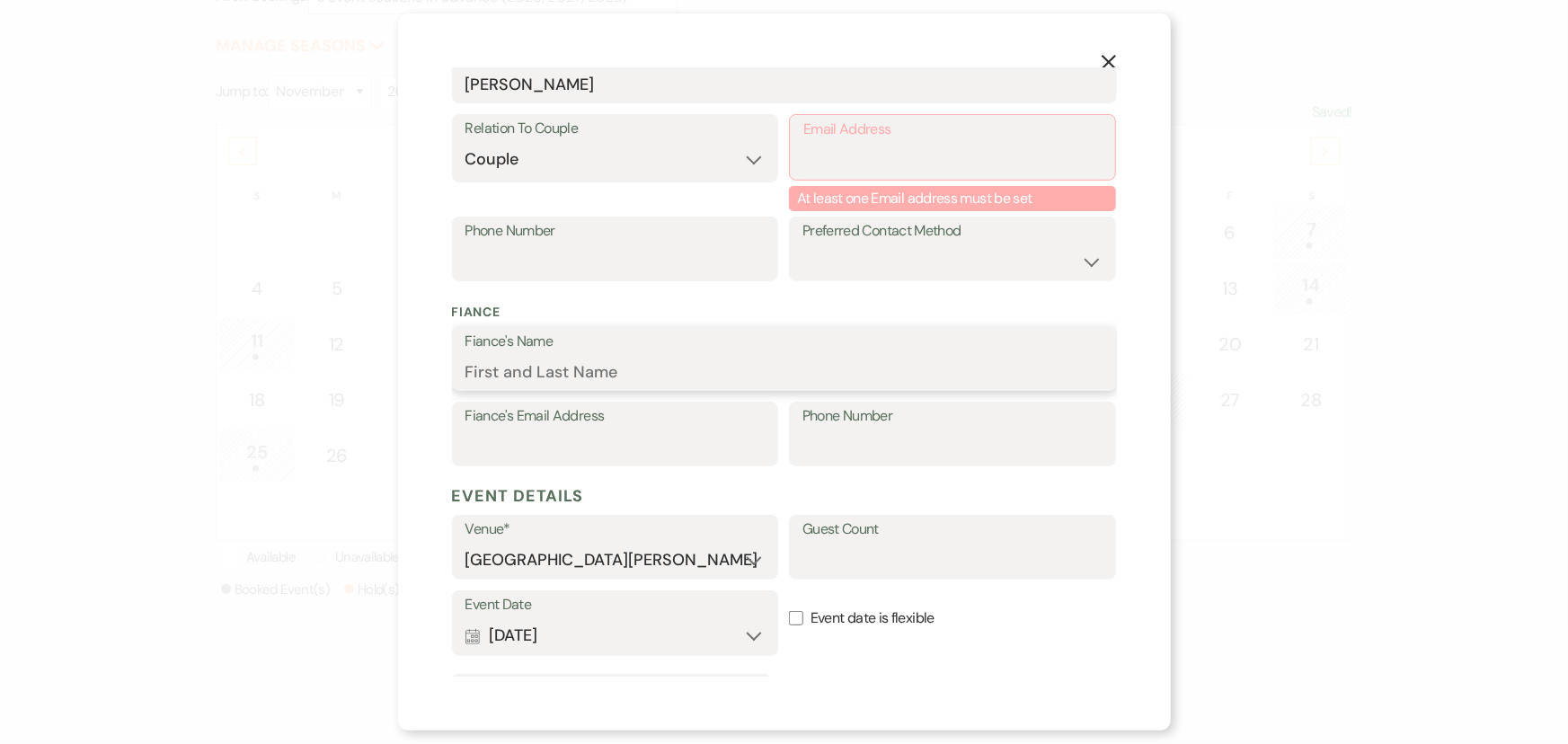
scroll to position [326, 0]
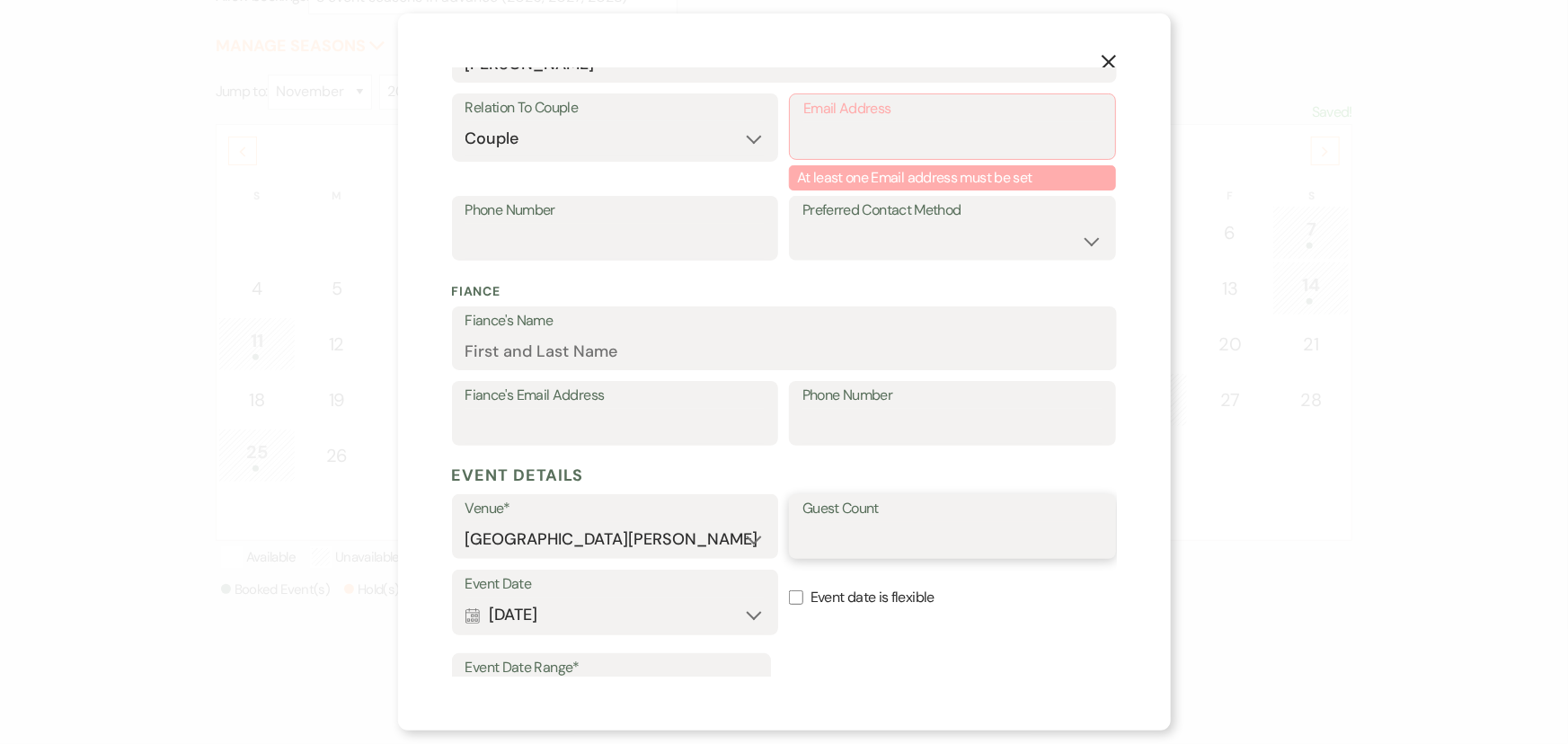
click at [844, 524] on input "Guest Count" at bounding box center [953, 539] width 300 height 35
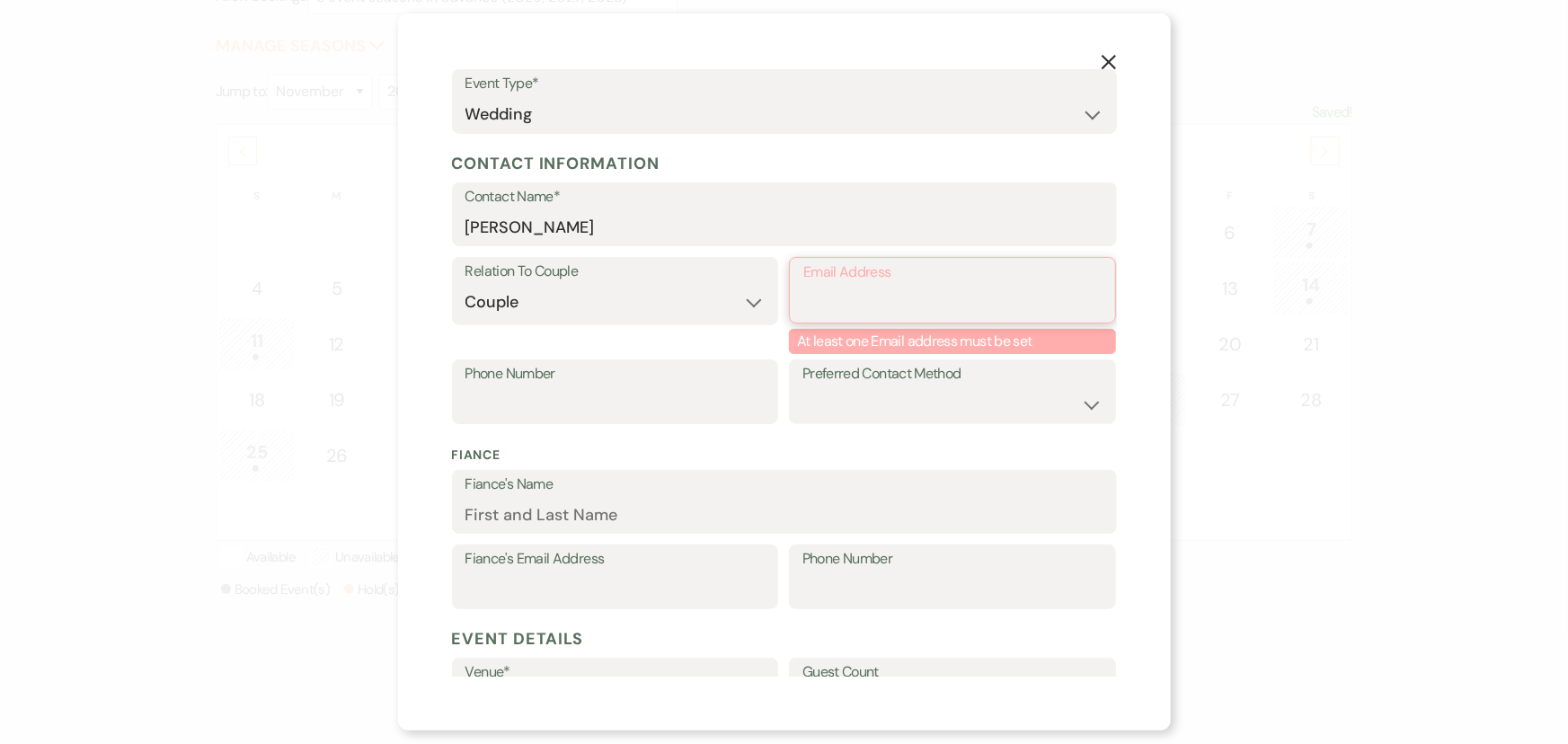
click at [868, 293] on input "Email Address" at bounding box center [952, 302] width 298 height 35
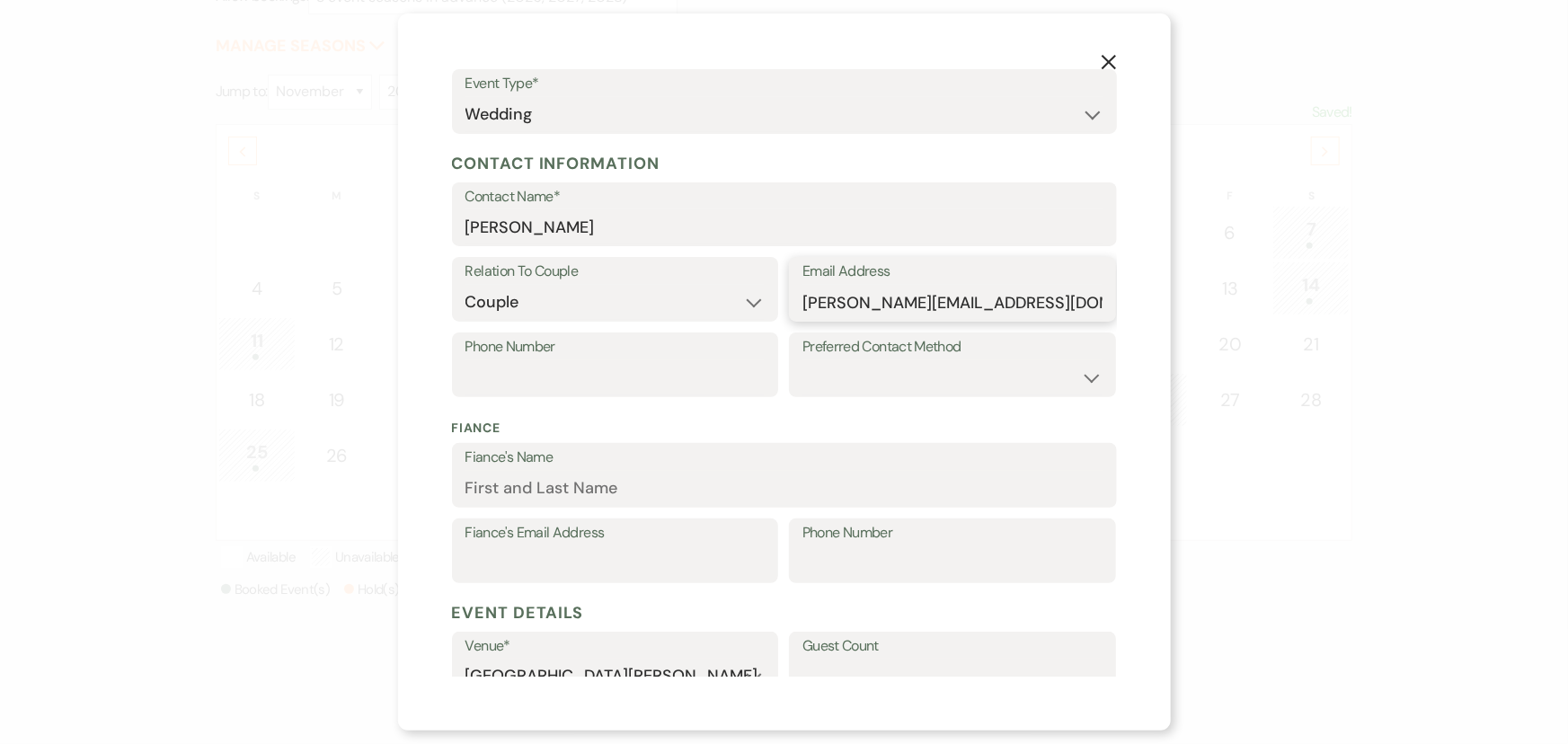
type input "morgan.k.fischer18@gmail.com"
click at [618, 367] on input "Phone Number" at bounding box center [616, 377] width 300 height 35
type input "(513)316-0997"
click at [952, 374] on select "Email Phone Text" at bounding box center [953, 377] width 300 height 35
select select "email"
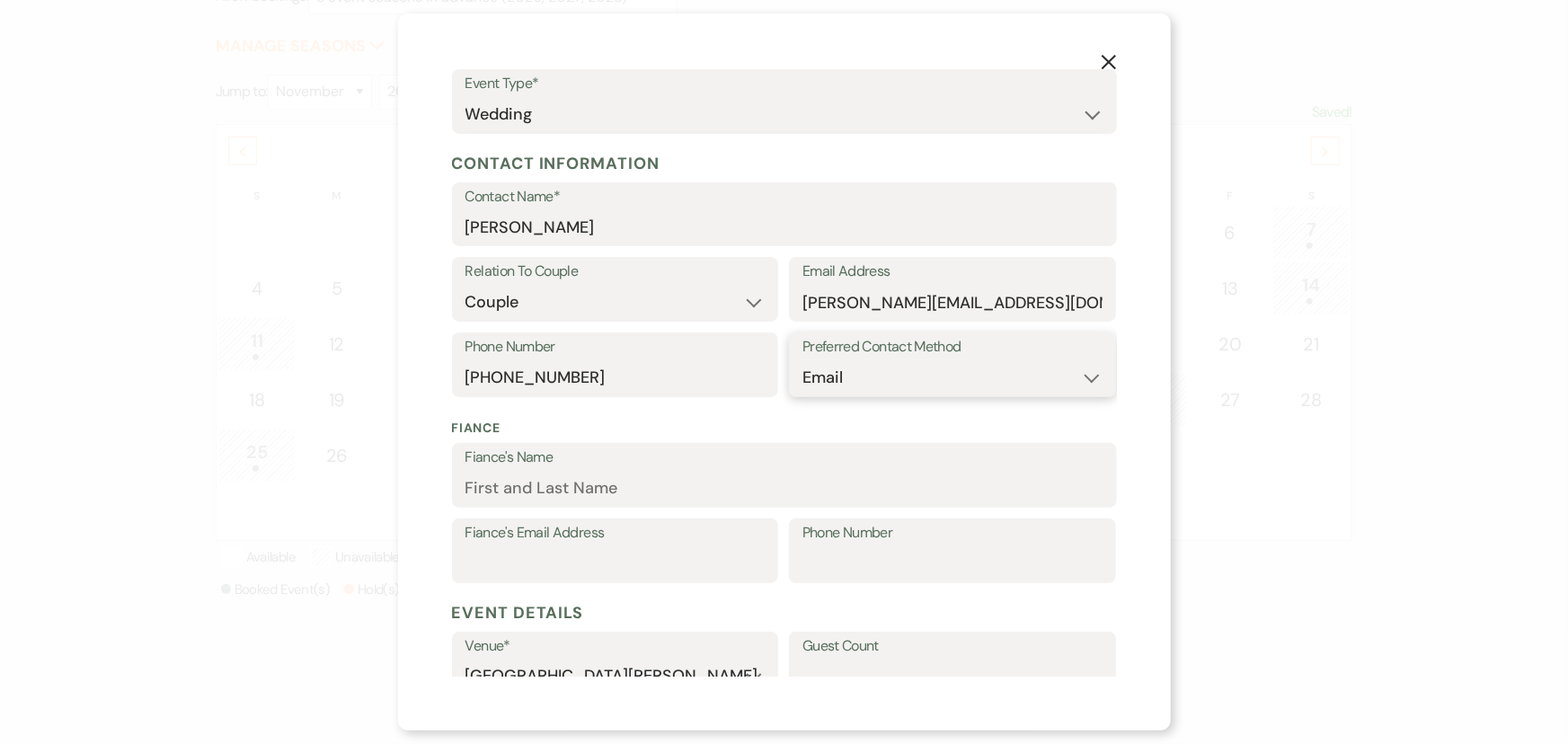
click at [803, 360] on select "Email Phone Text" at bounding box center [953, 377] width 300 height 35
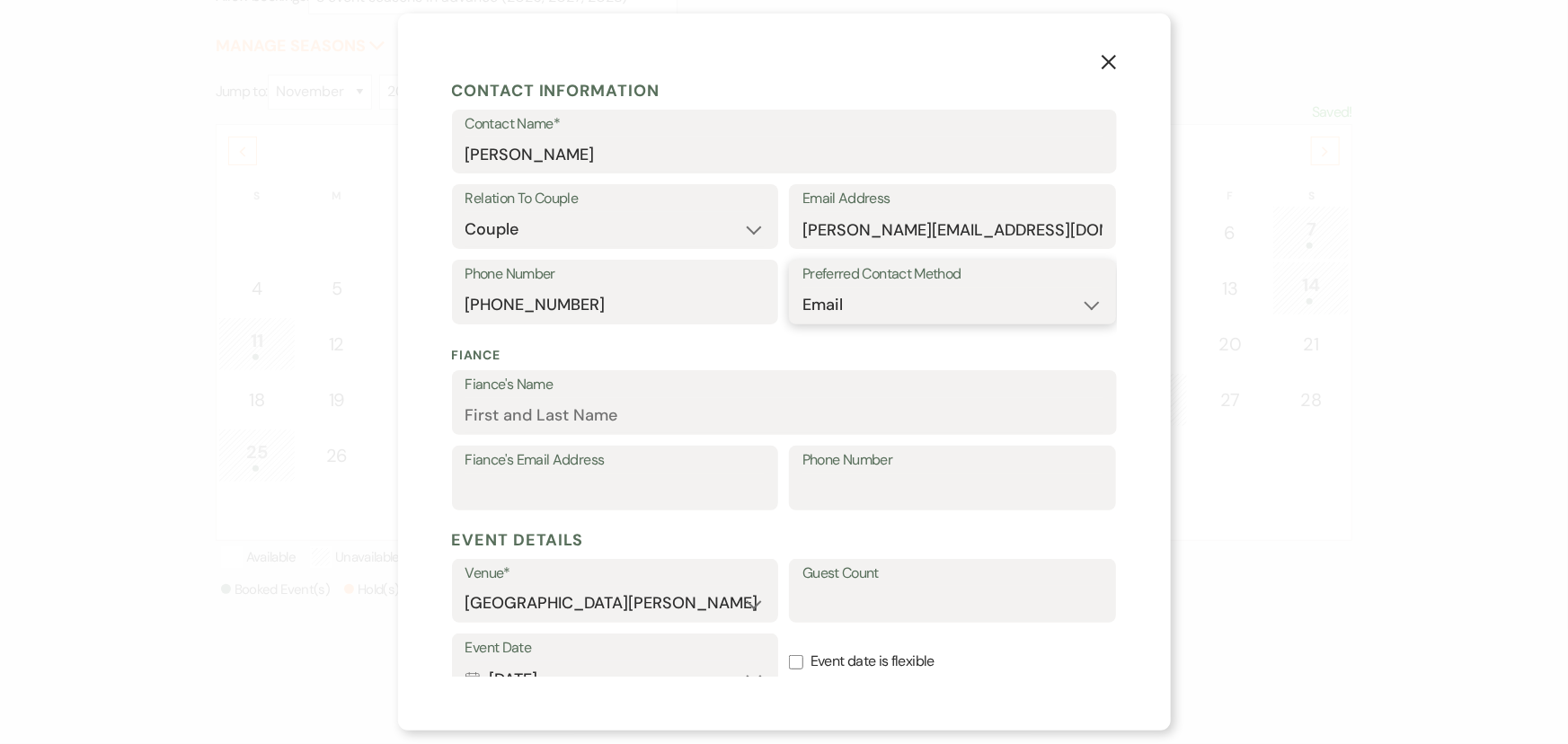
scroll to position [245, 0]
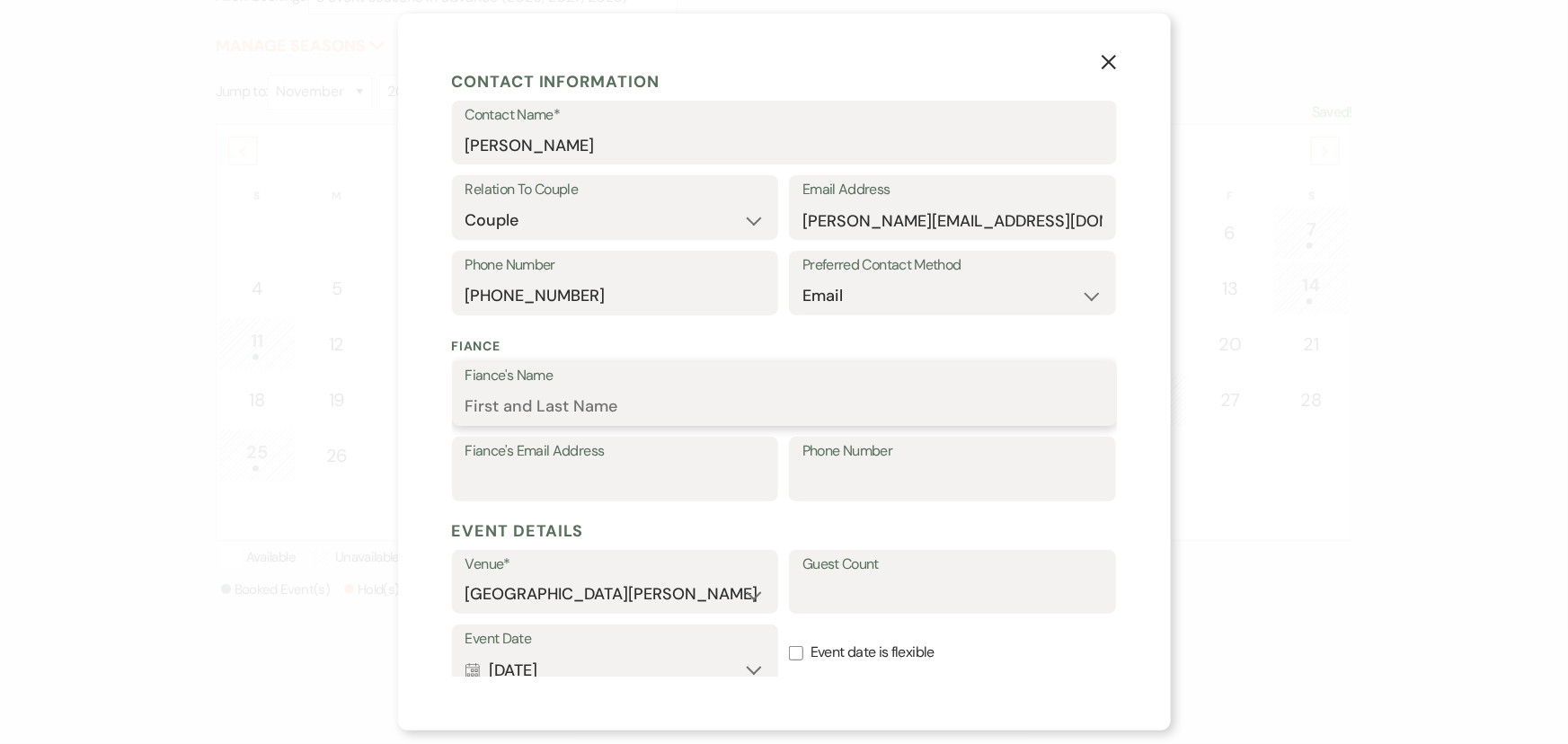
click at [570, 412] on input "Fiance's Name" at bounding box center [784, 406] width 638 height 35
type input "Colin Colyer"
click at [604, 465] on input "Fiance's Email Address" at bounding box center [616, 481] width 300 height 35
click at [869, 225] on input "morgan.k.fischer18@gmail.com" at bounding box center [953, 220] width 300 height 35
type input "morgan.r.fischer18@gmail.com"
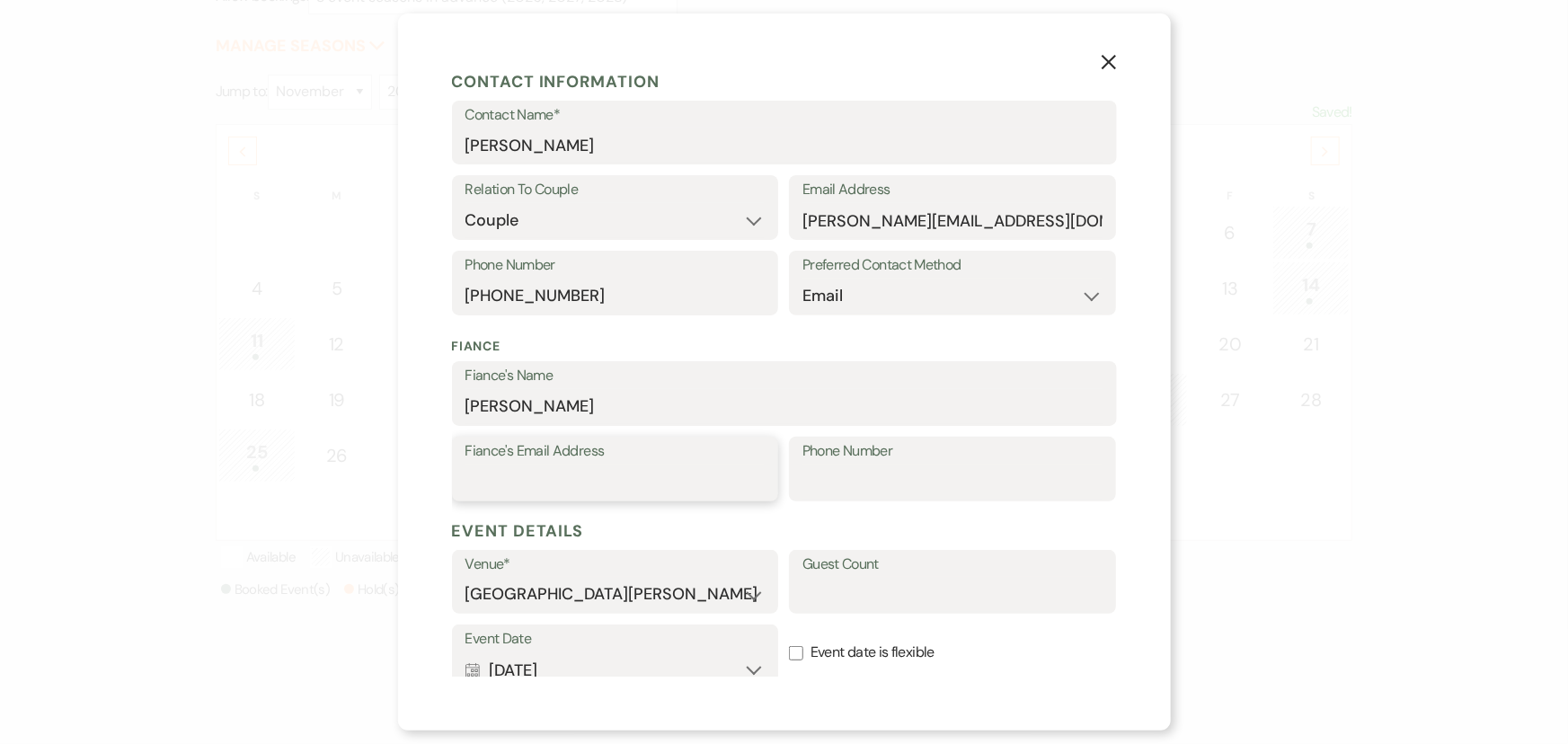
click at [638, 482] on input "Fiance's Email Address" at bounding box center [616, 481] width 300 height 35
type input "ctcolyer01@gmail.com"
click at [846, 465] on input "Phone Number" at bounding box center [953, 481] width 300 height 35
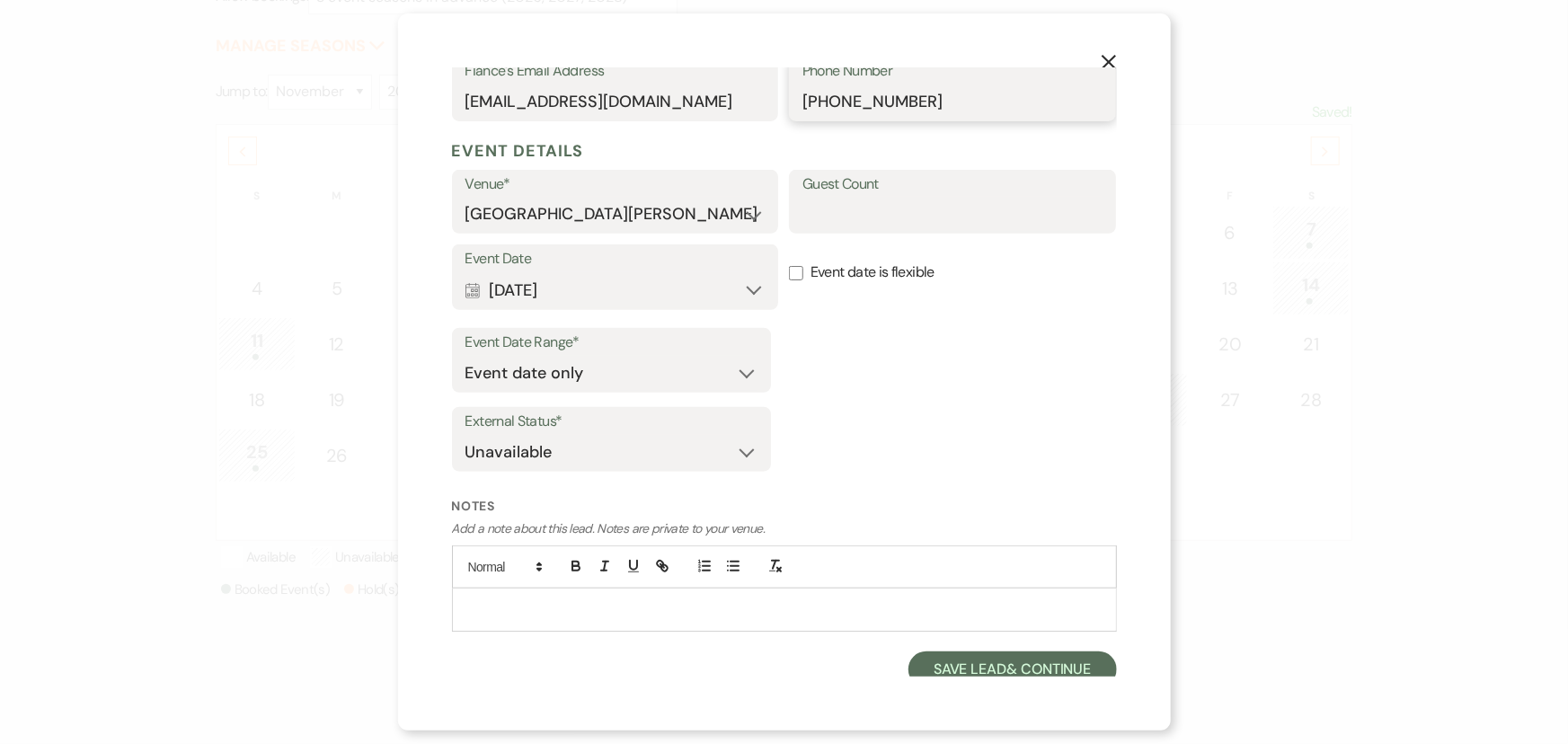
scroll to position [633, 0]
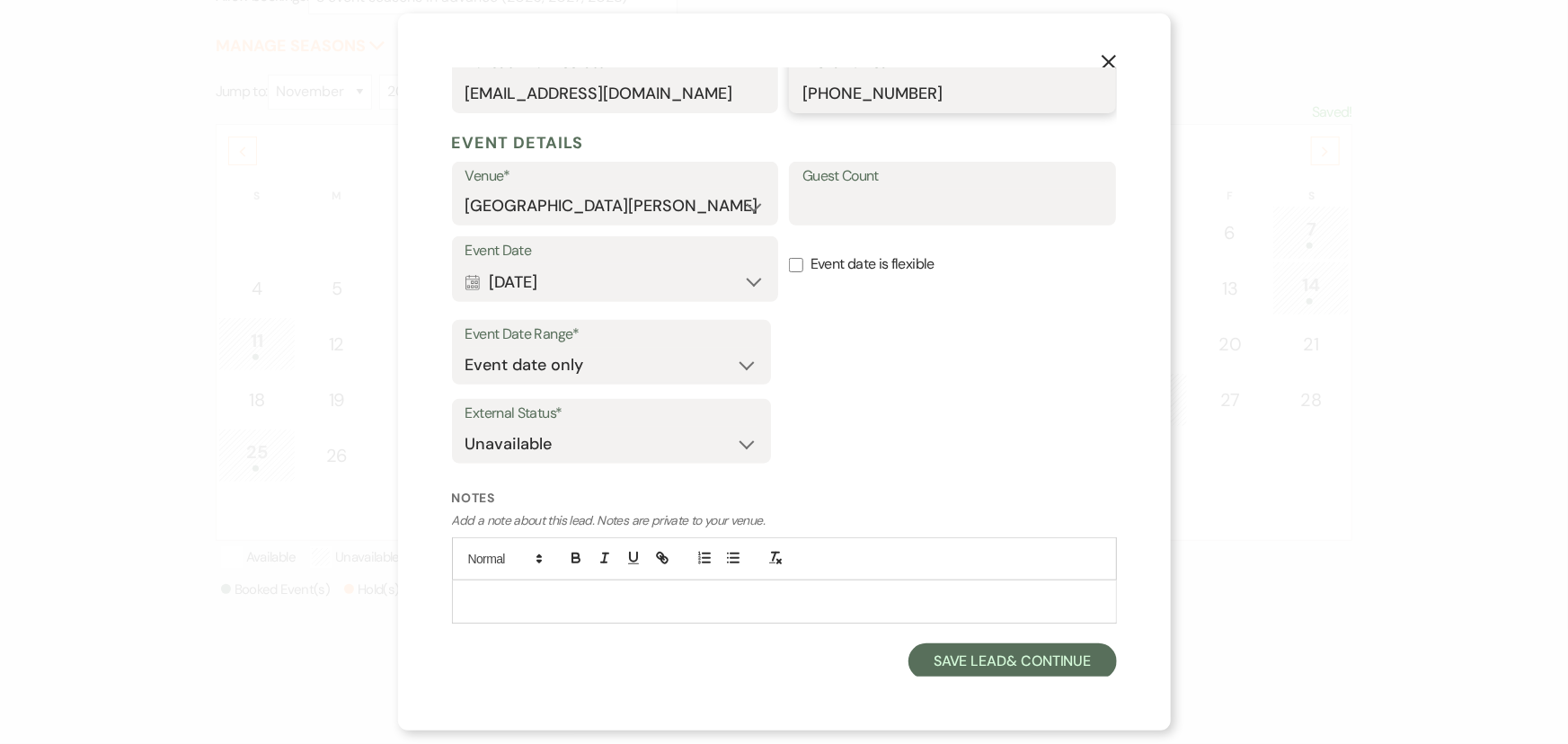
type input "(513)441-4301"
click at [888, 183] on label "Guest Count" at bounding box center [953, 176] width 300 height 26
click at [888, 189] on input "Guest Count" at bounding box center [953, 206] width 300 height 35
type input "215"
click at [889, 360] on div "Event Date Range* Event date only Event date and" at bounding box center [784, 356] width 665 height 72
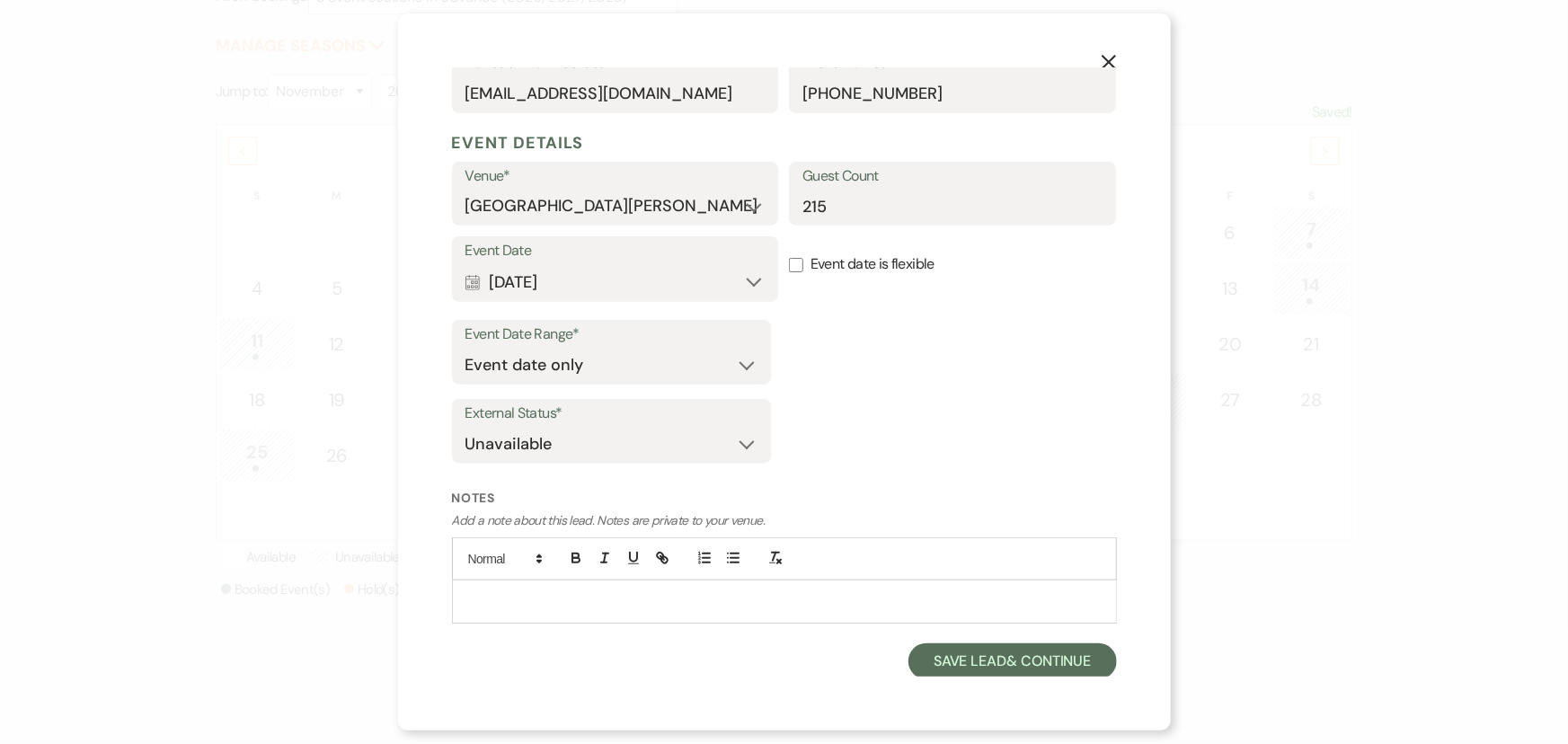
click at [755, 612] on div at bounding box center [784, 601] width 664 height 42
click at [996, 663] on button "Save Lead & Continue" at bounding box center [1012, 661] width 208 height 36
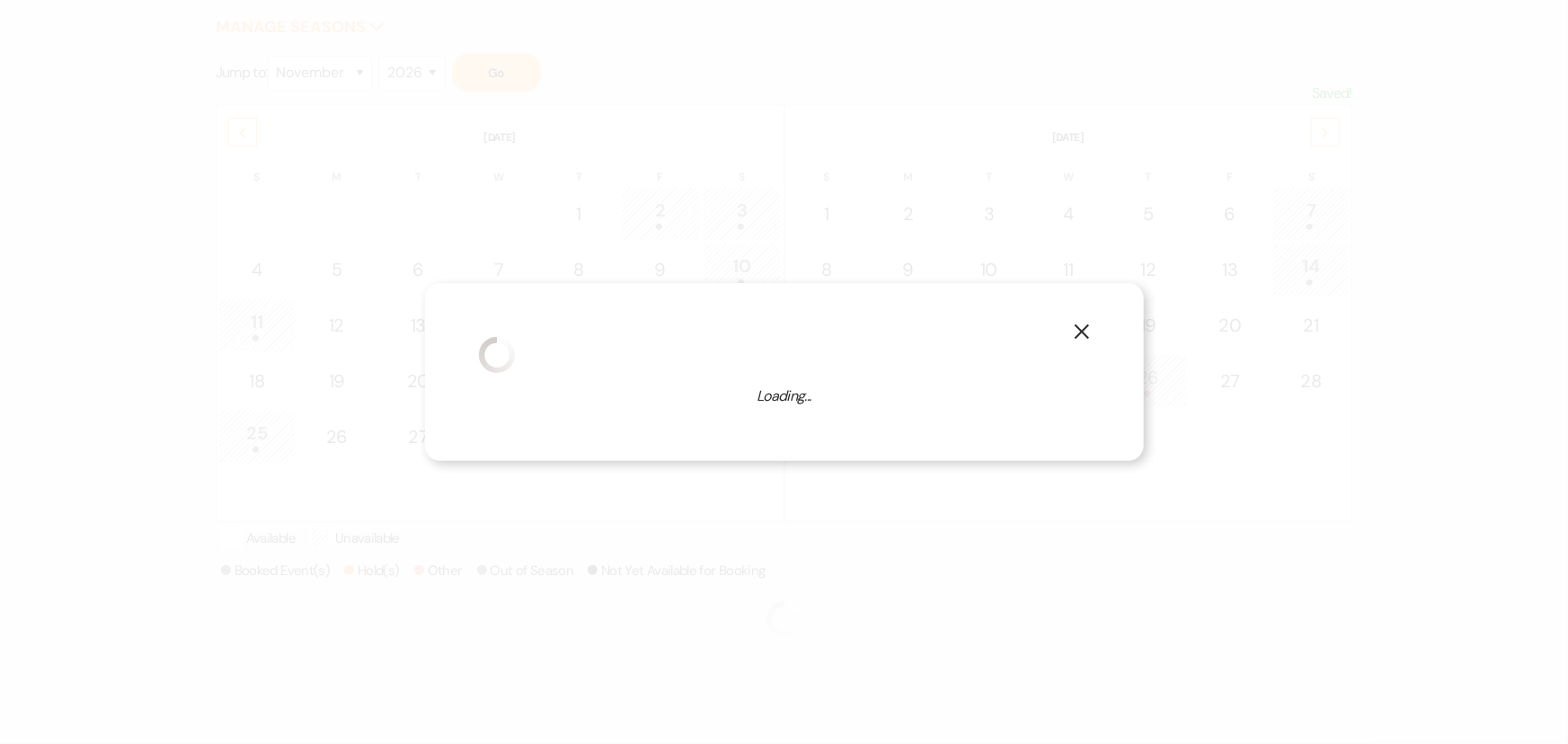
select select "1"
select select "822"
select select "false"
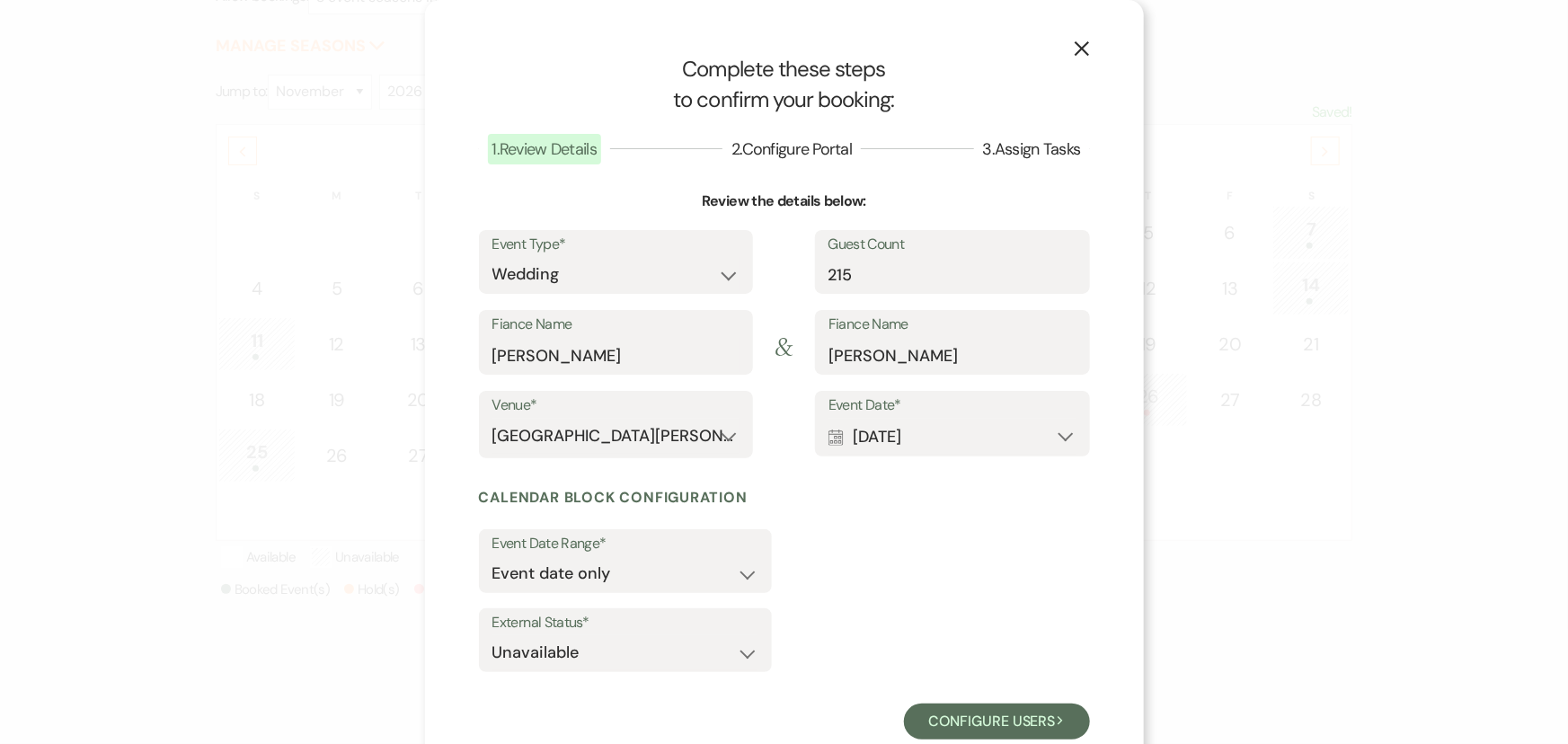
scroll to position [49, 0]
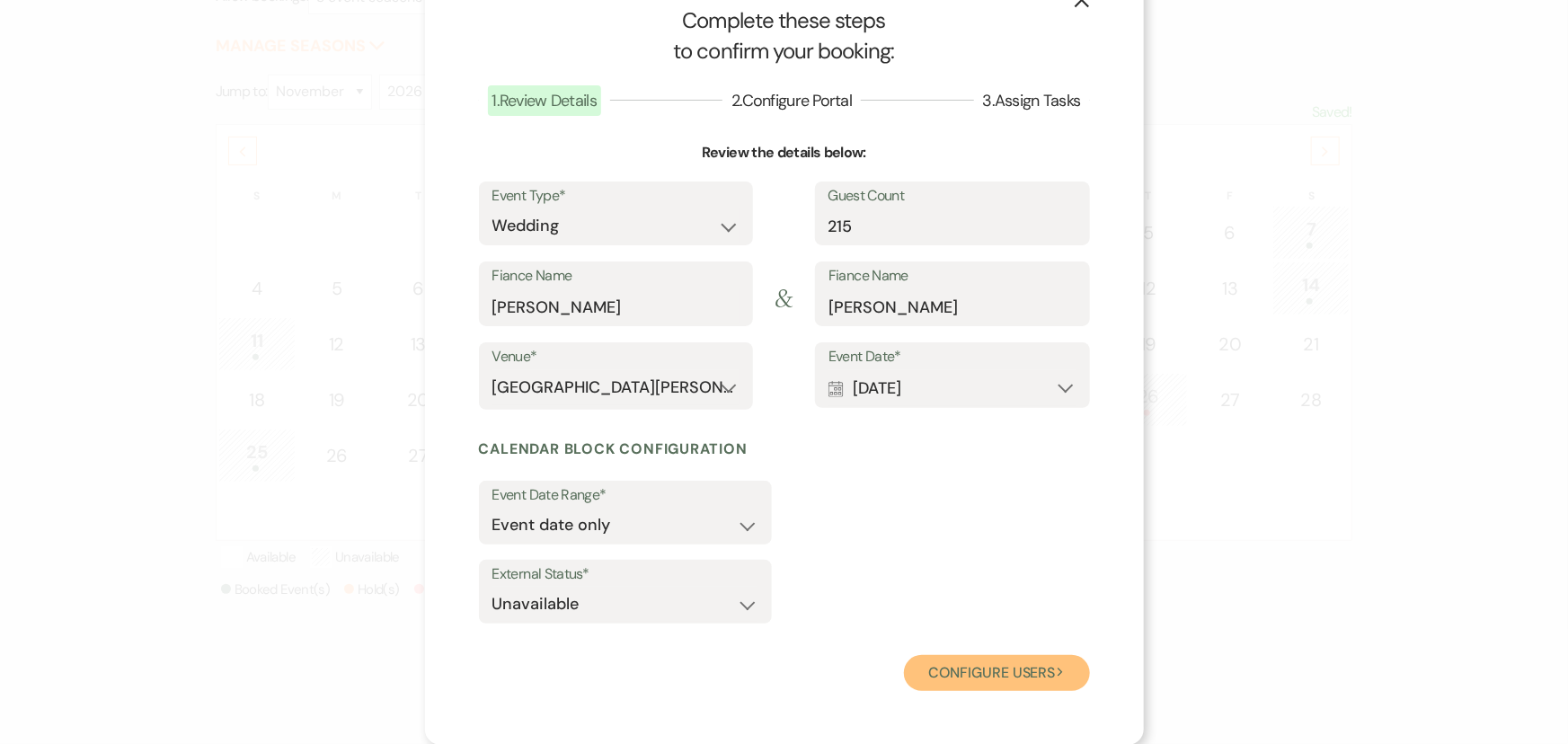
click at [959, 685] on button "Configure users Next" at bounding box center [997, 672] width 186 height 36
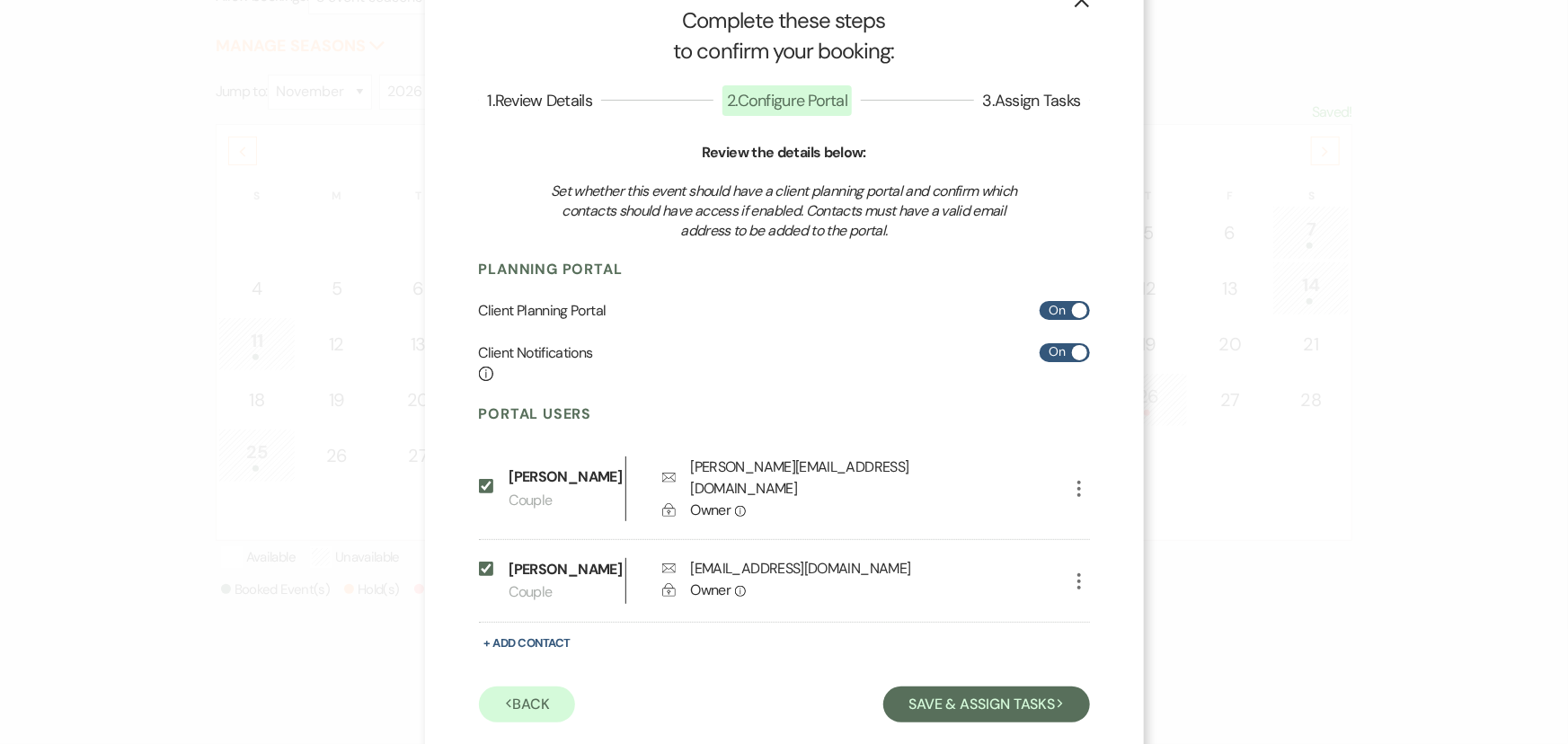
scroll to position [62, 0]
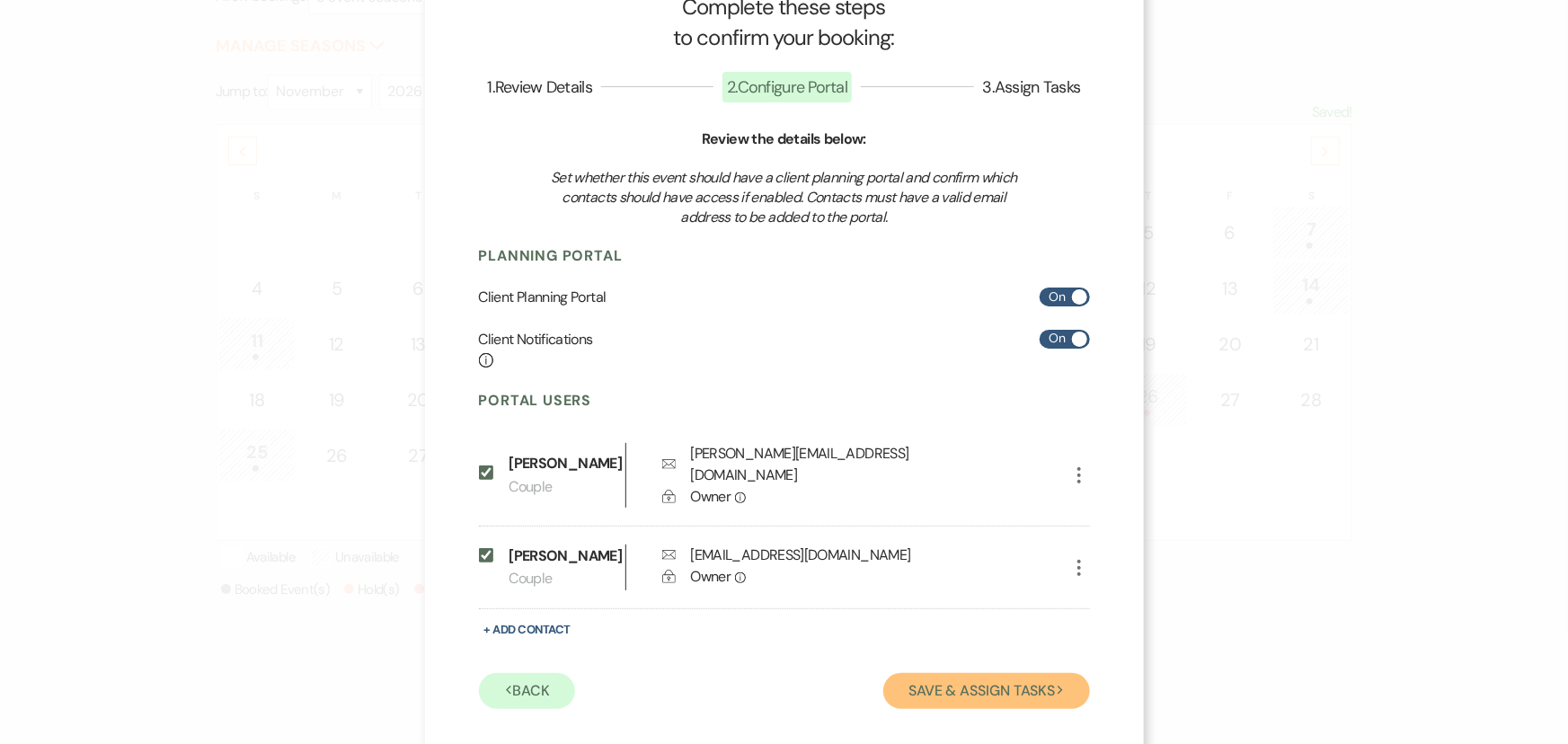
click at [961, 673] on button "Save & Assign Tasks Next" at bounding box center [986, 691] width 206 height 36
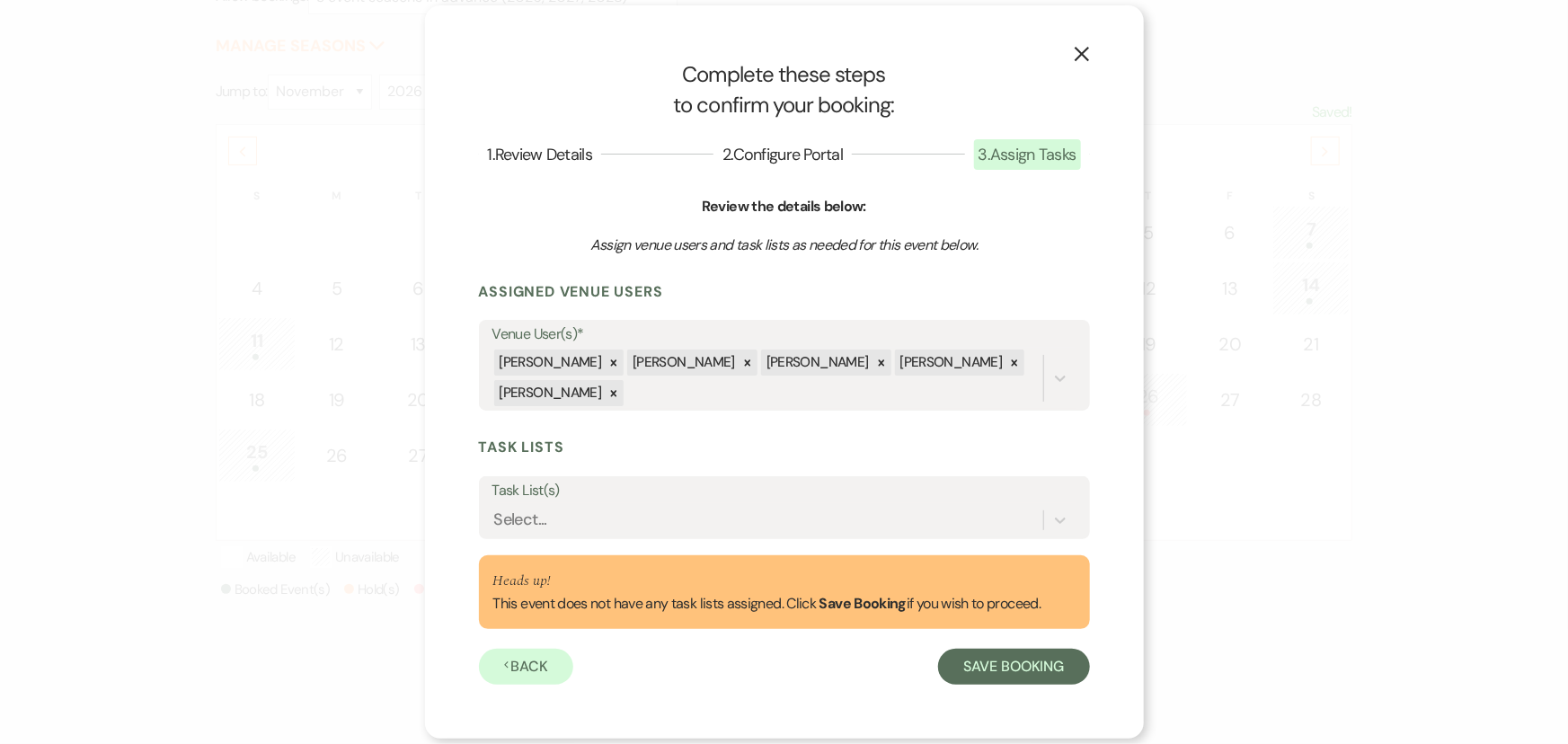
scroll to position [0, 0]
click at [749, 493] on label "Task List(s)" at bounding box center [784, 491] width 584 height 26
click at [496, 508] on input "Task List(s)" at bounding box center [495, 520] width 2 height 24
click at [735, 505] on div "Select..." at bounding box center [768, 521] width 551 height 32
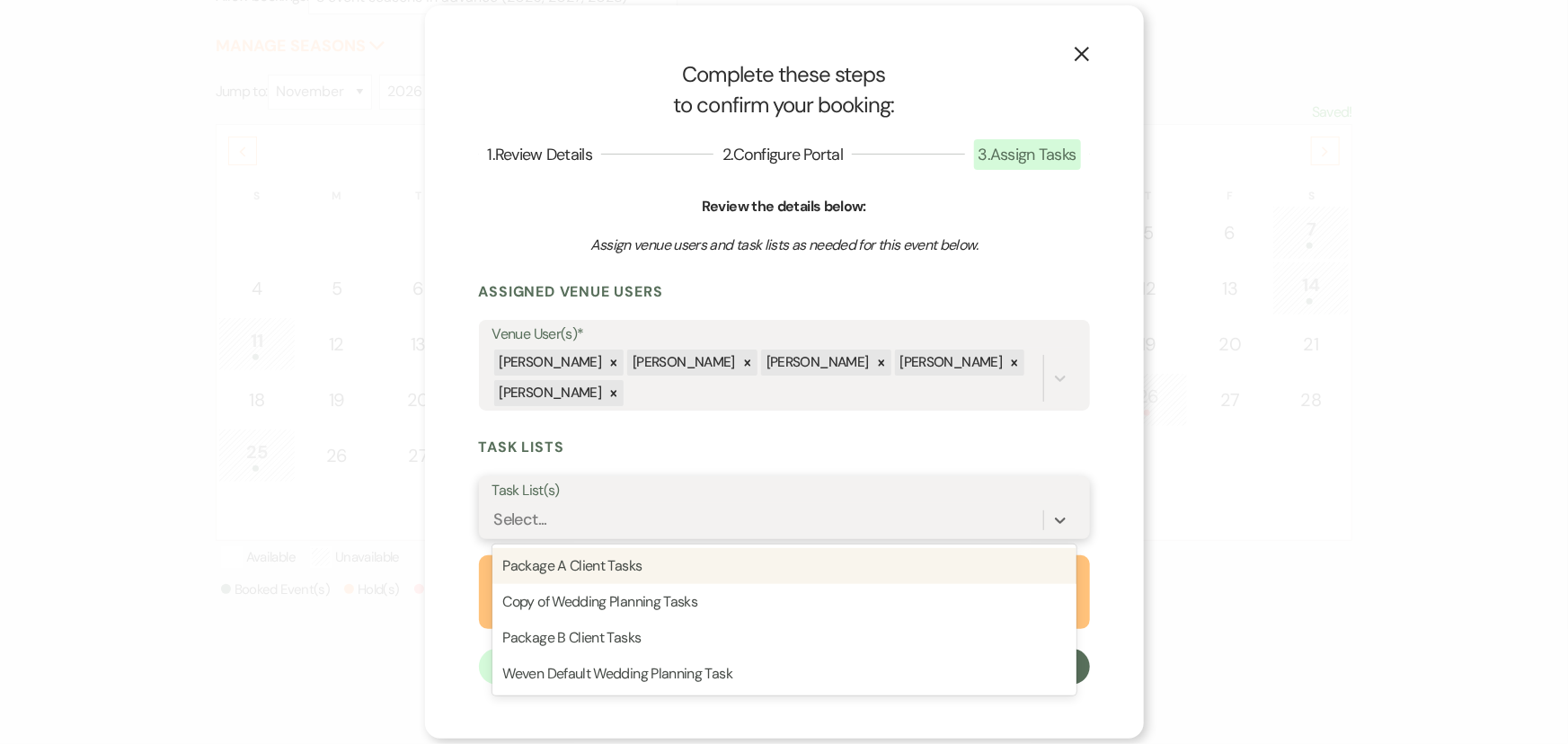
click at [711, 576] on div "Package A Client Tasks" at bounding box center [784, 566] width 584 height 36
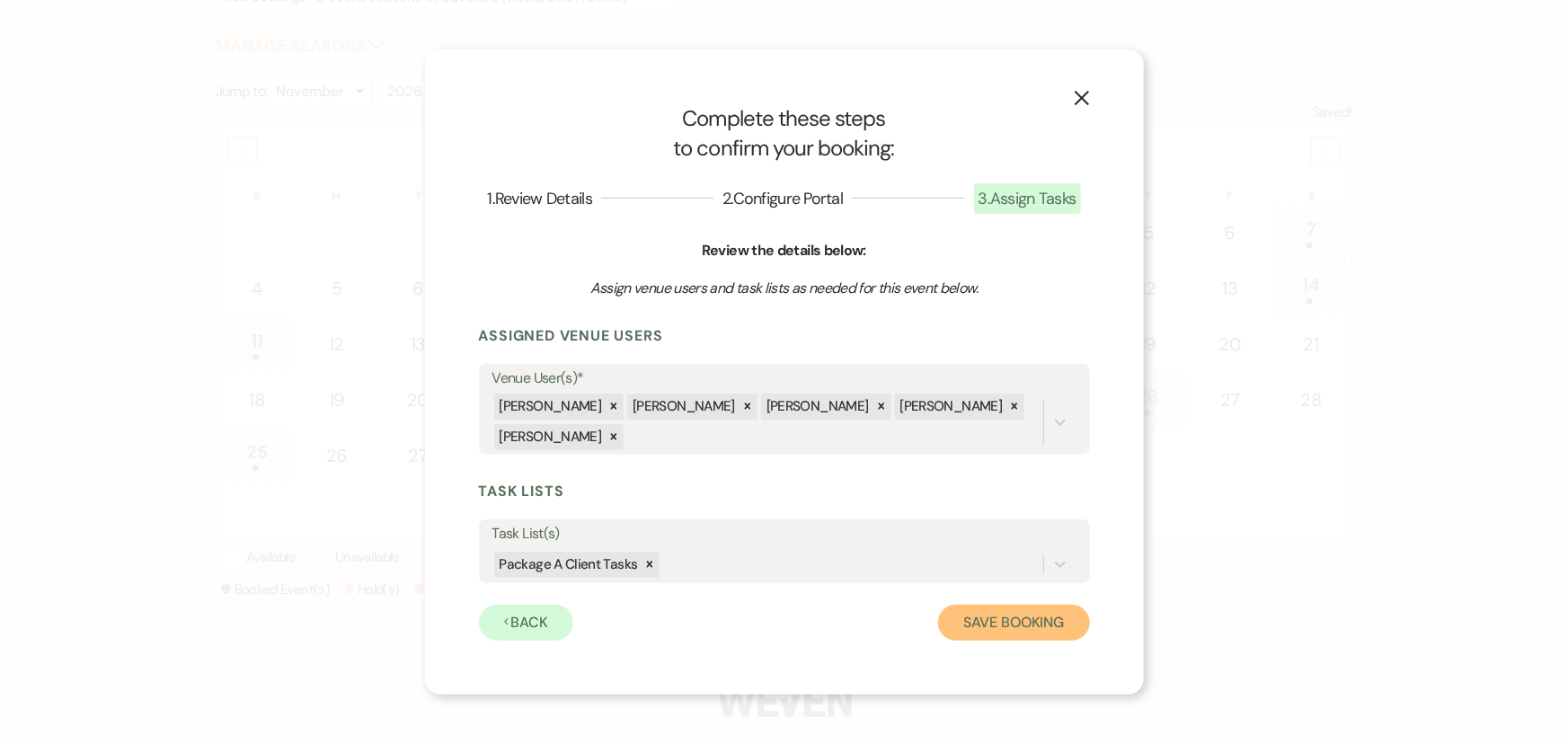
click at [989, 634] on button "Save Booking" at bounding box center [1014, 623] width 151 height 36
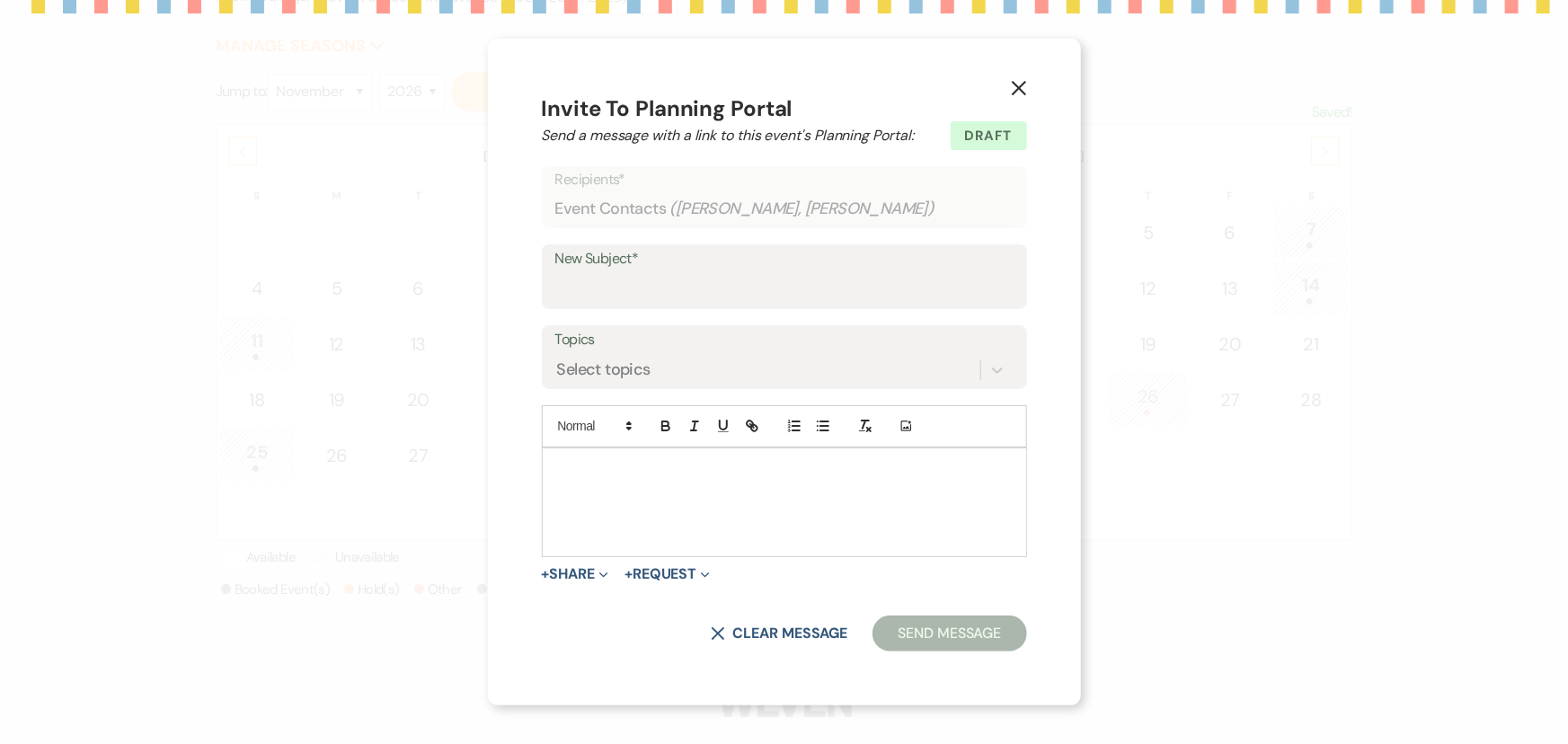
type input "Welcome to Your Planning Portal - Let's Get Started!"
select select "4658"
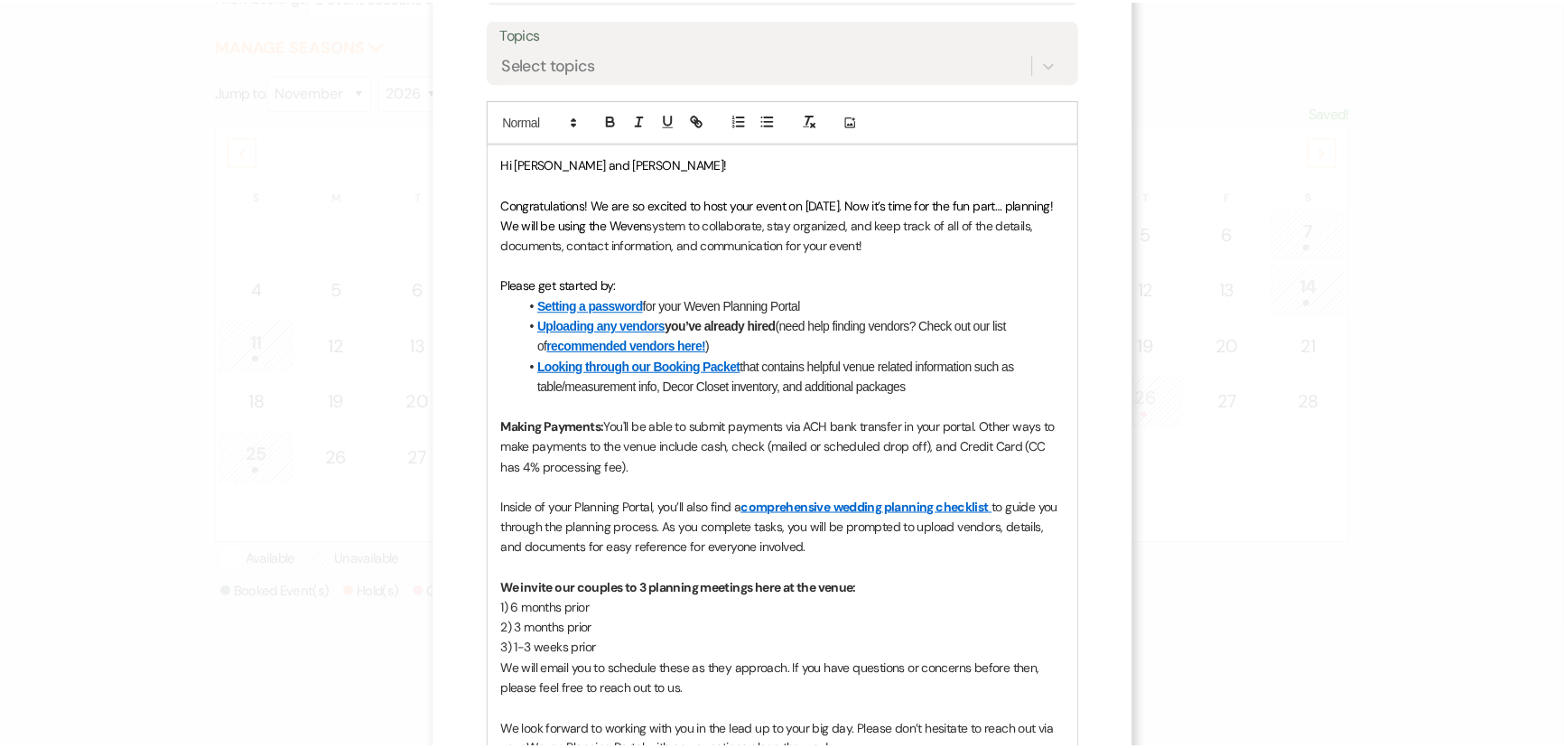
scroll to position [655, 0]
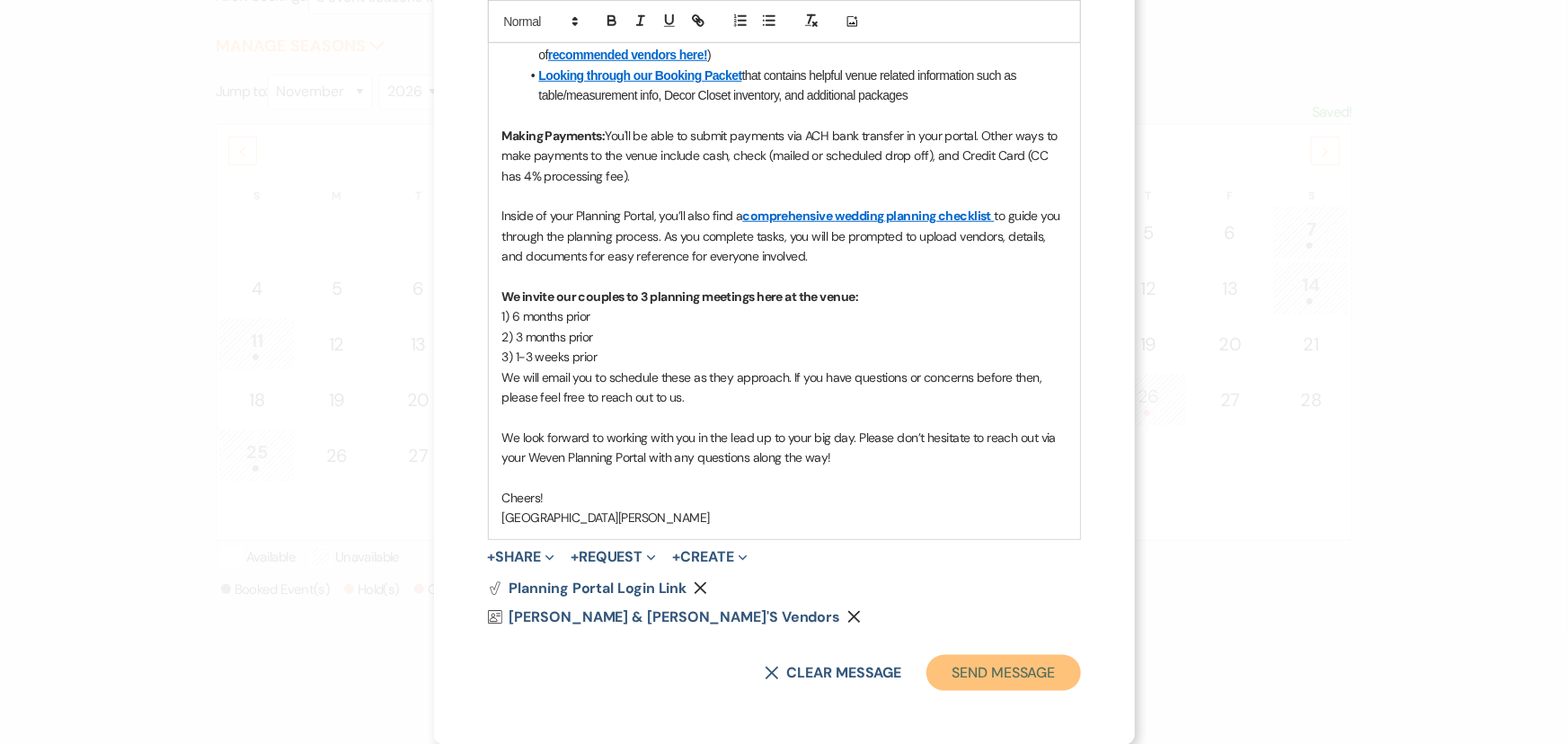
click at [1010, 672] on button "Send Message" at bounding box center [1003, 672] width 153 height 36
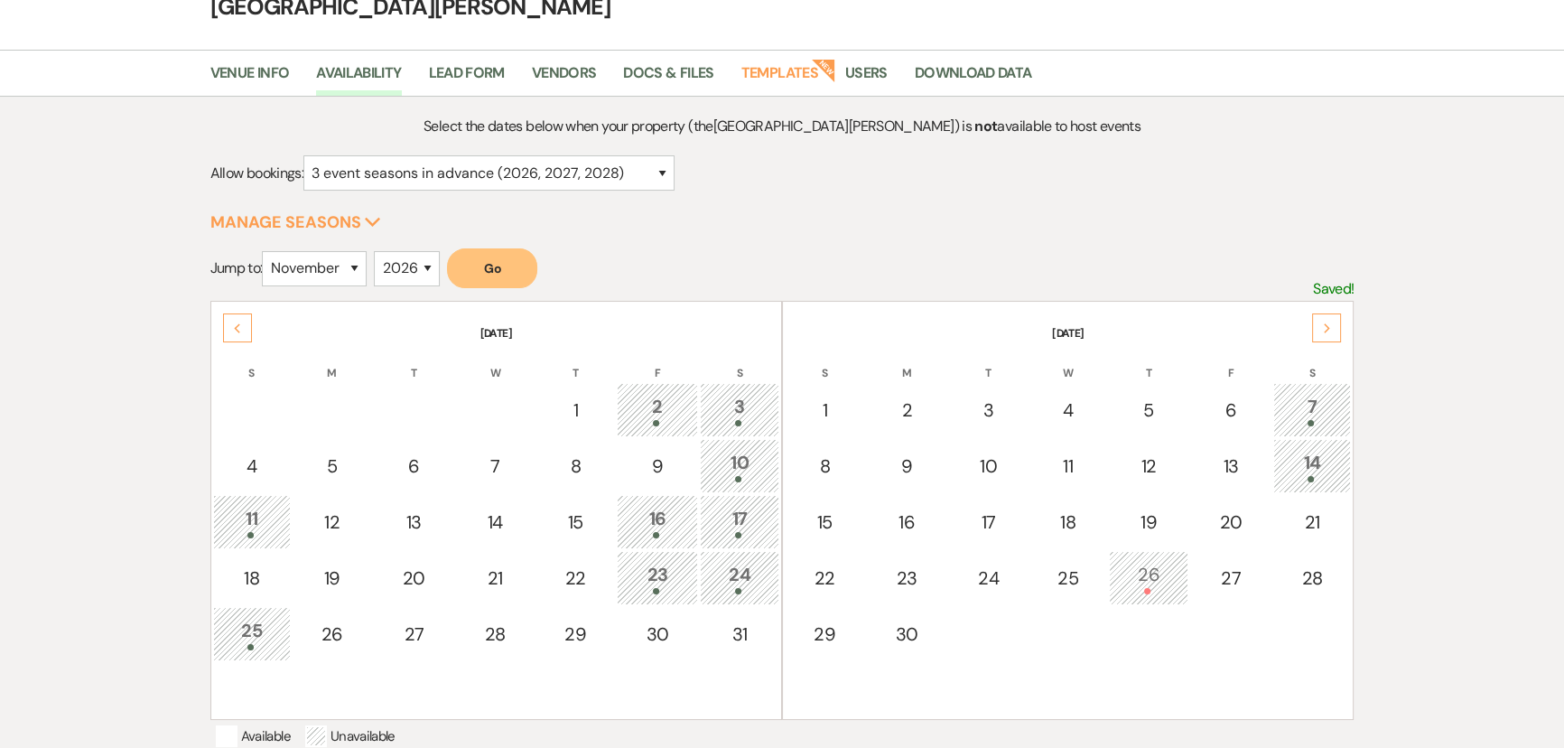
scroll to position [0, 0]
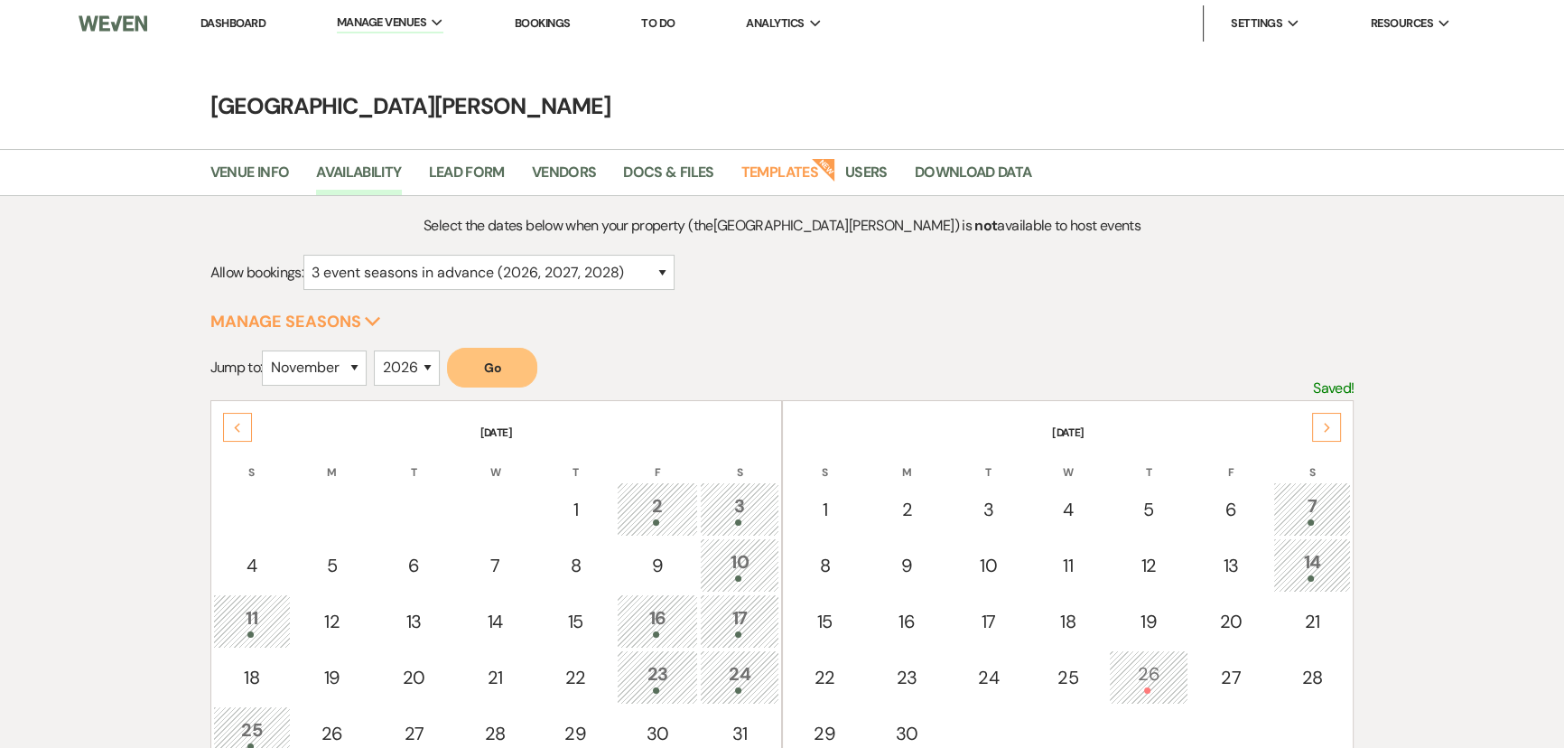
click at [230, 20] on link "Dashboard" at bounding box center [233, 22] width 65 height 15
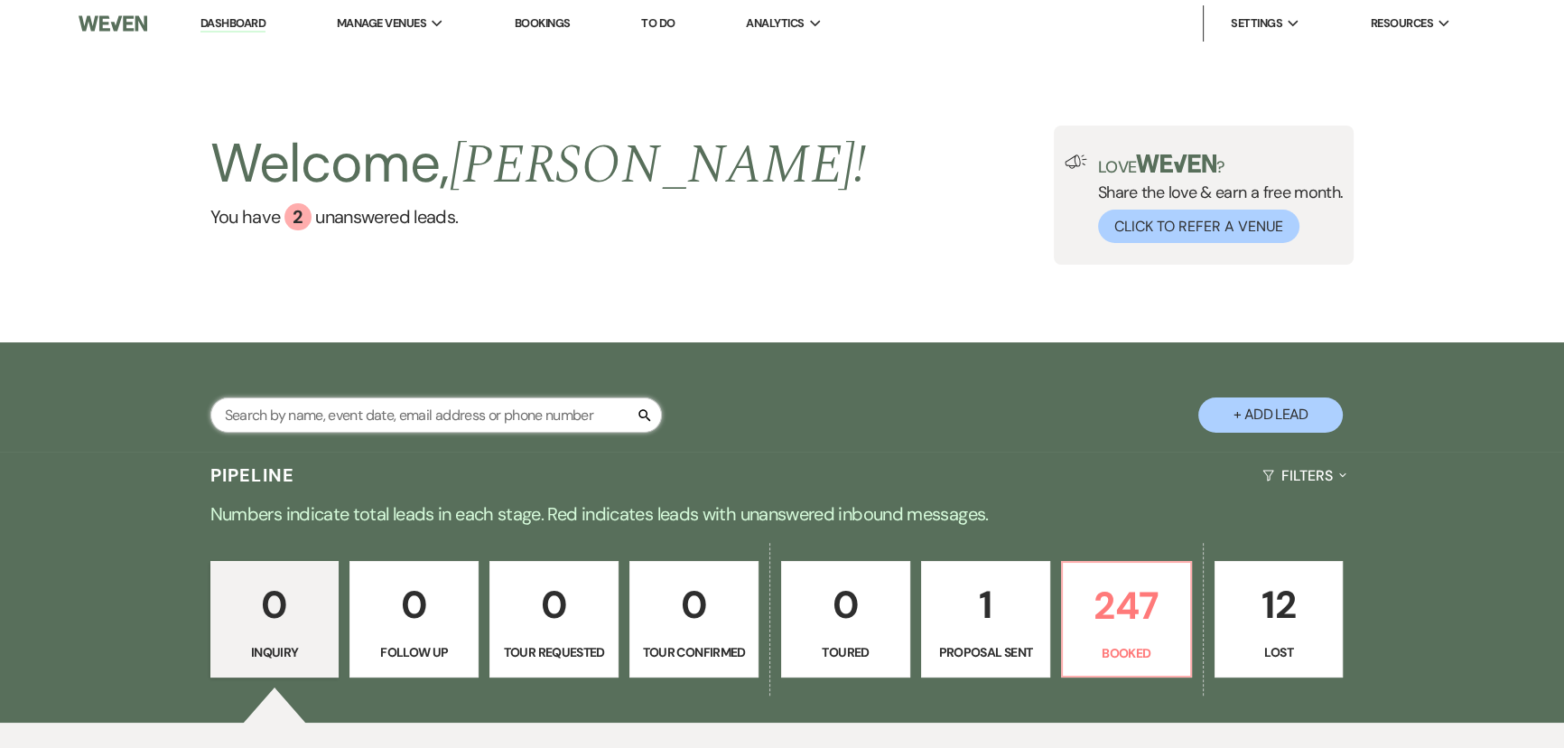
click at [492, 410] on input "text" at bounding box center [436, 414] width 452 height 35
type input "fischer"
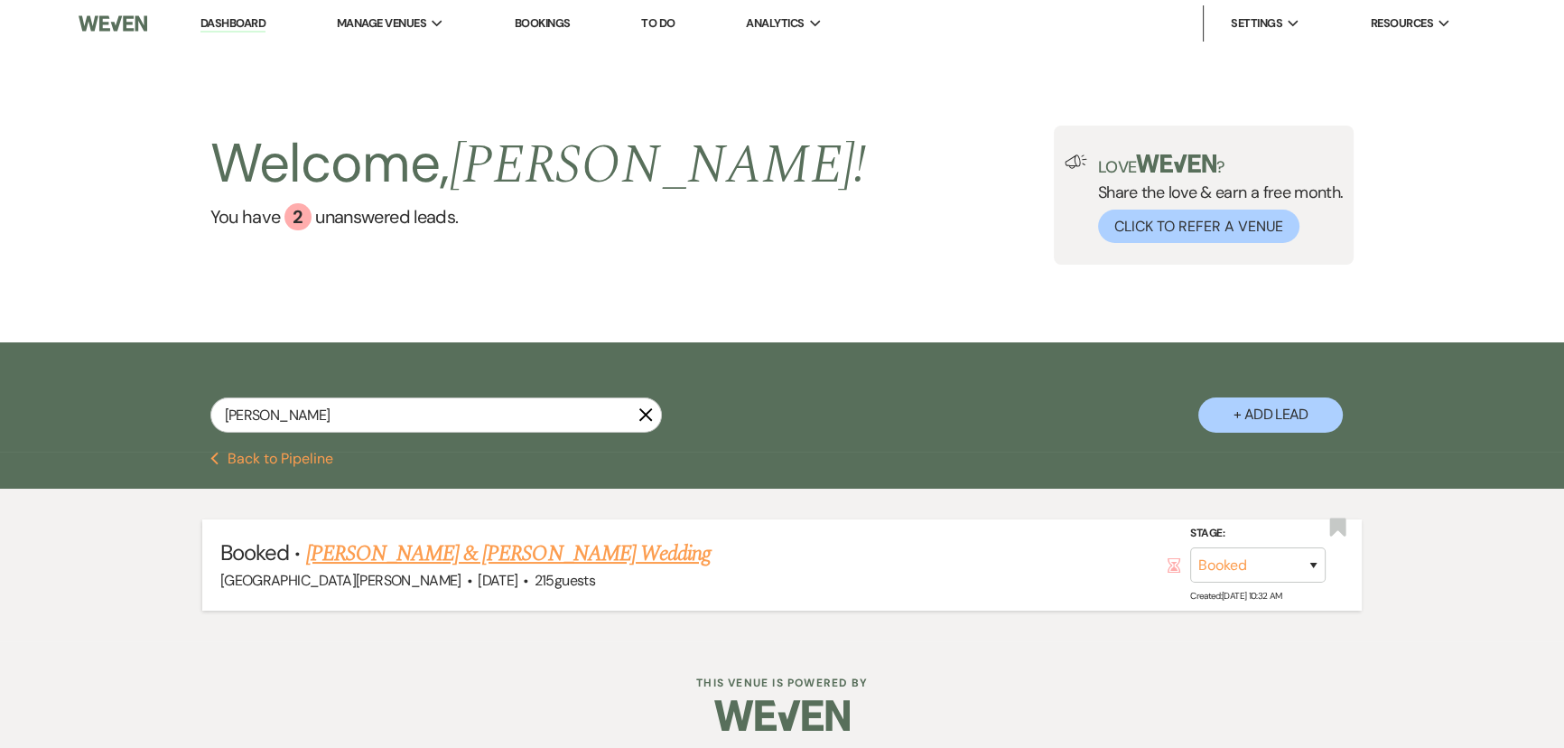
click at [461, 557] on link "Morgan Fischer & Colin Colyer's Wedding" at bounding box center [508, 553] width 405 height 33
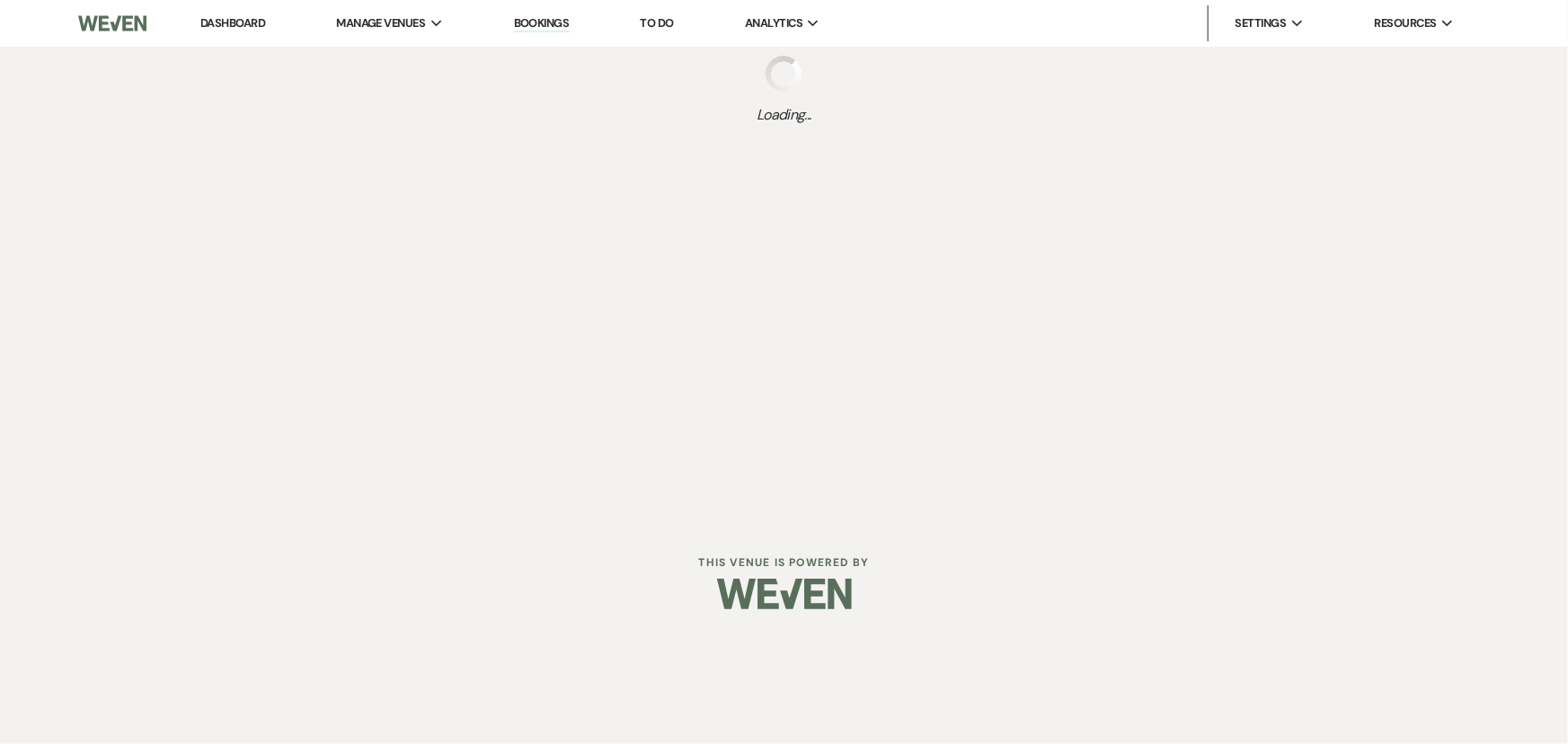
select select "1"
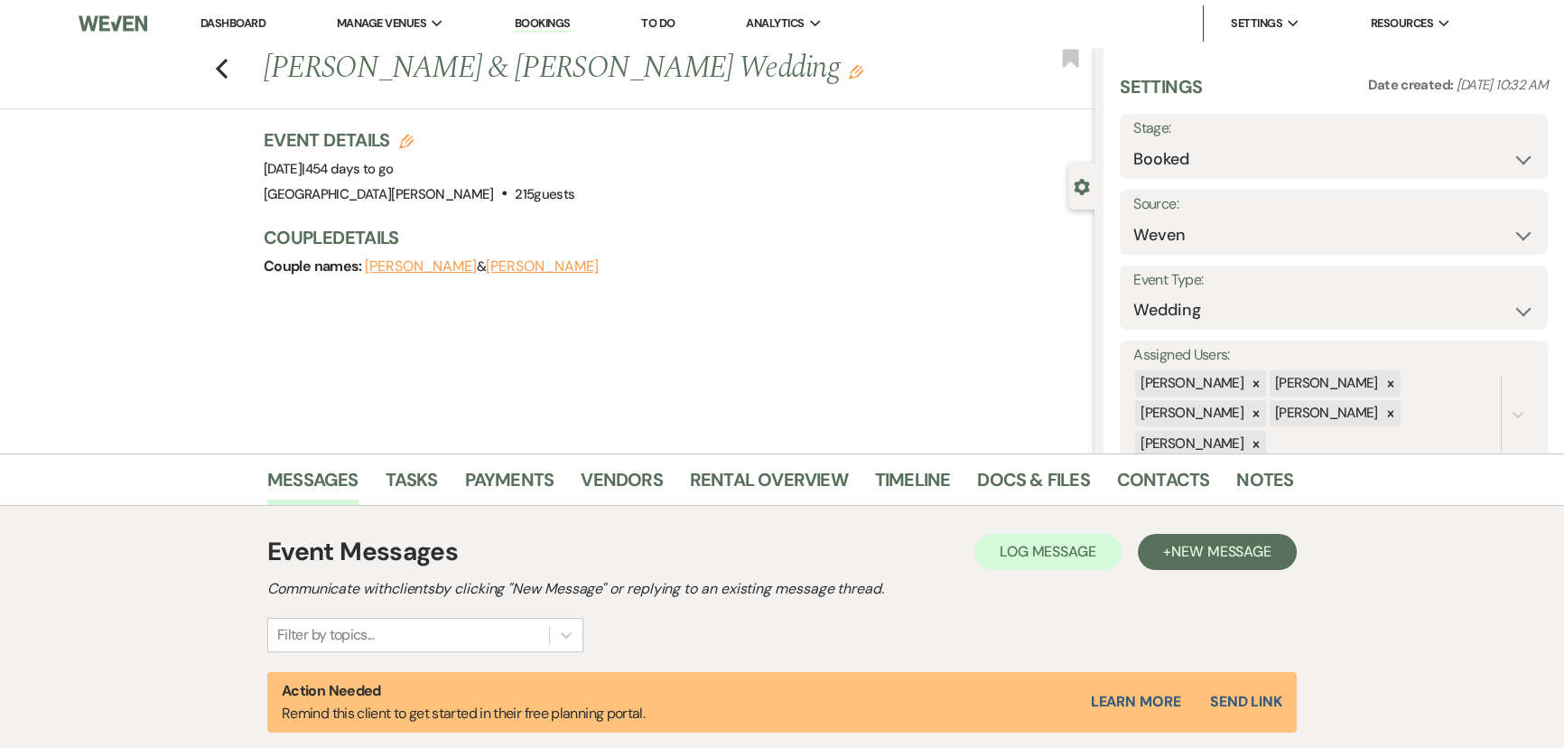
click at [1227, 489] on li "Contacts" at bounding box center [1177, 483] width 120 height 43
click at [1280, 485] on link "Notes" at bounding box center [1265, 485] width 57 height 40
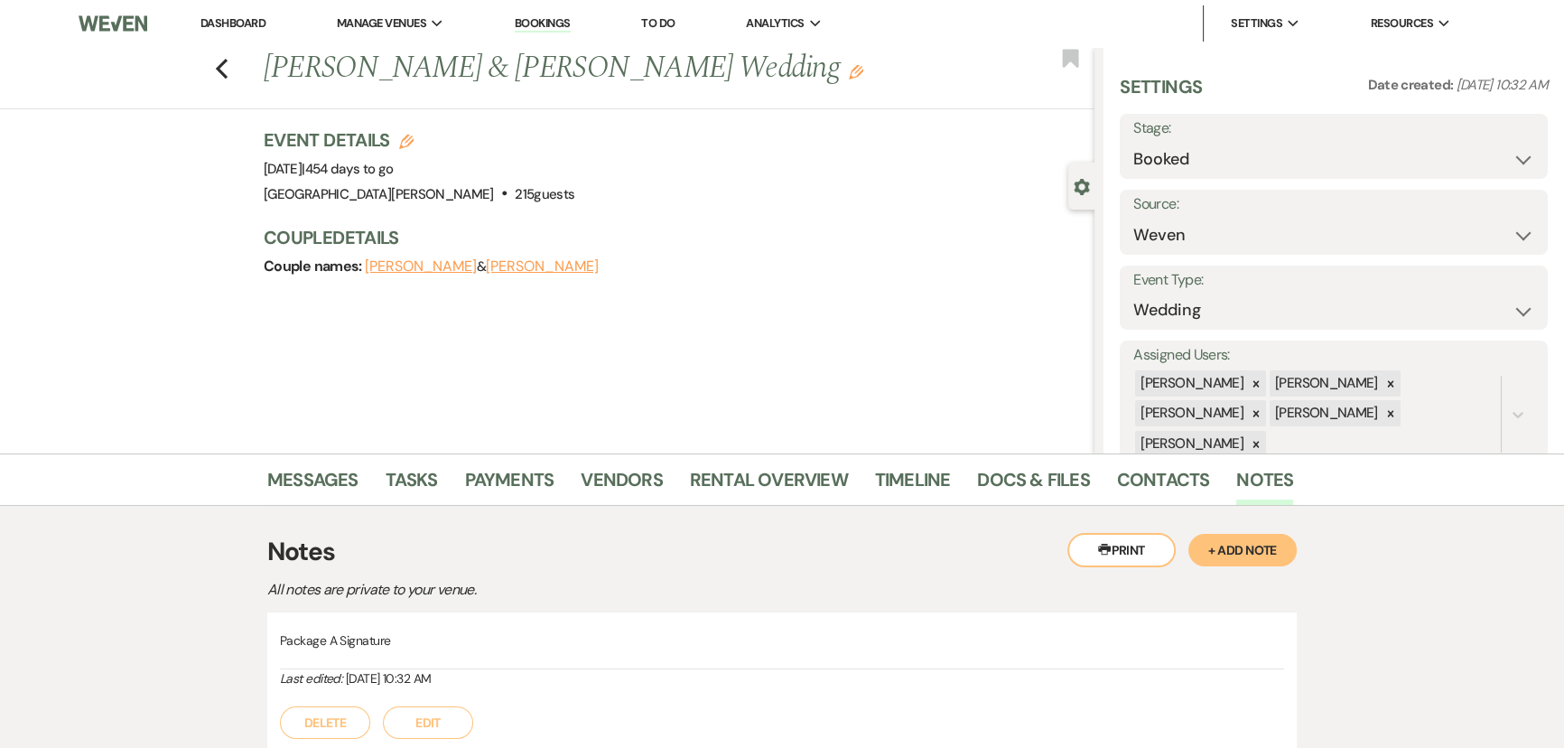
click at [1265, 535] on button "+ Add Note" at bounding box center [1243, 550] width 108 height 33
click at [860, 659] on div at bounding box center [782, 651] width 1004 height 42
click at [823, 694] on p at bounding box center [781, 694] width 975 height 20
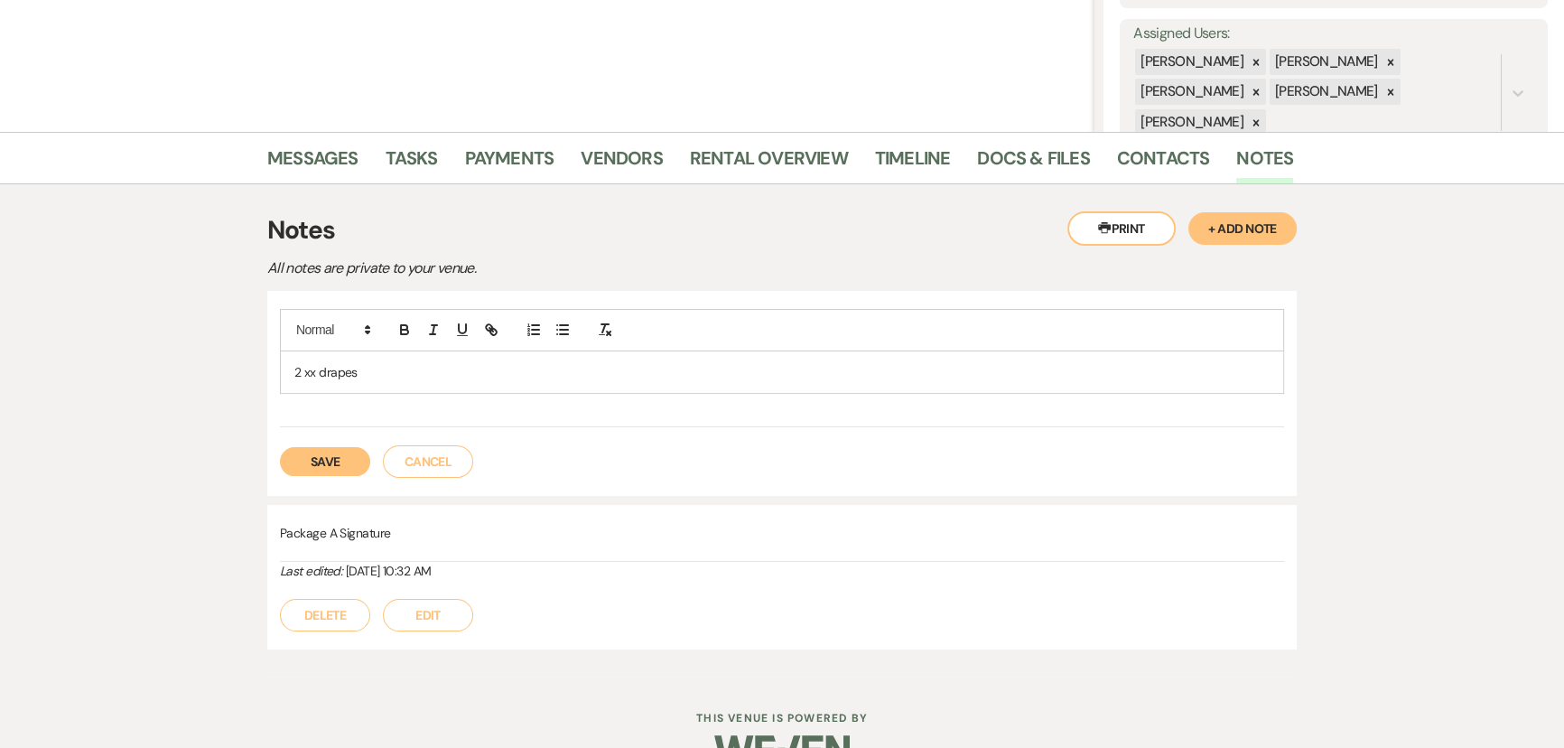
scroll to position [328, 0]
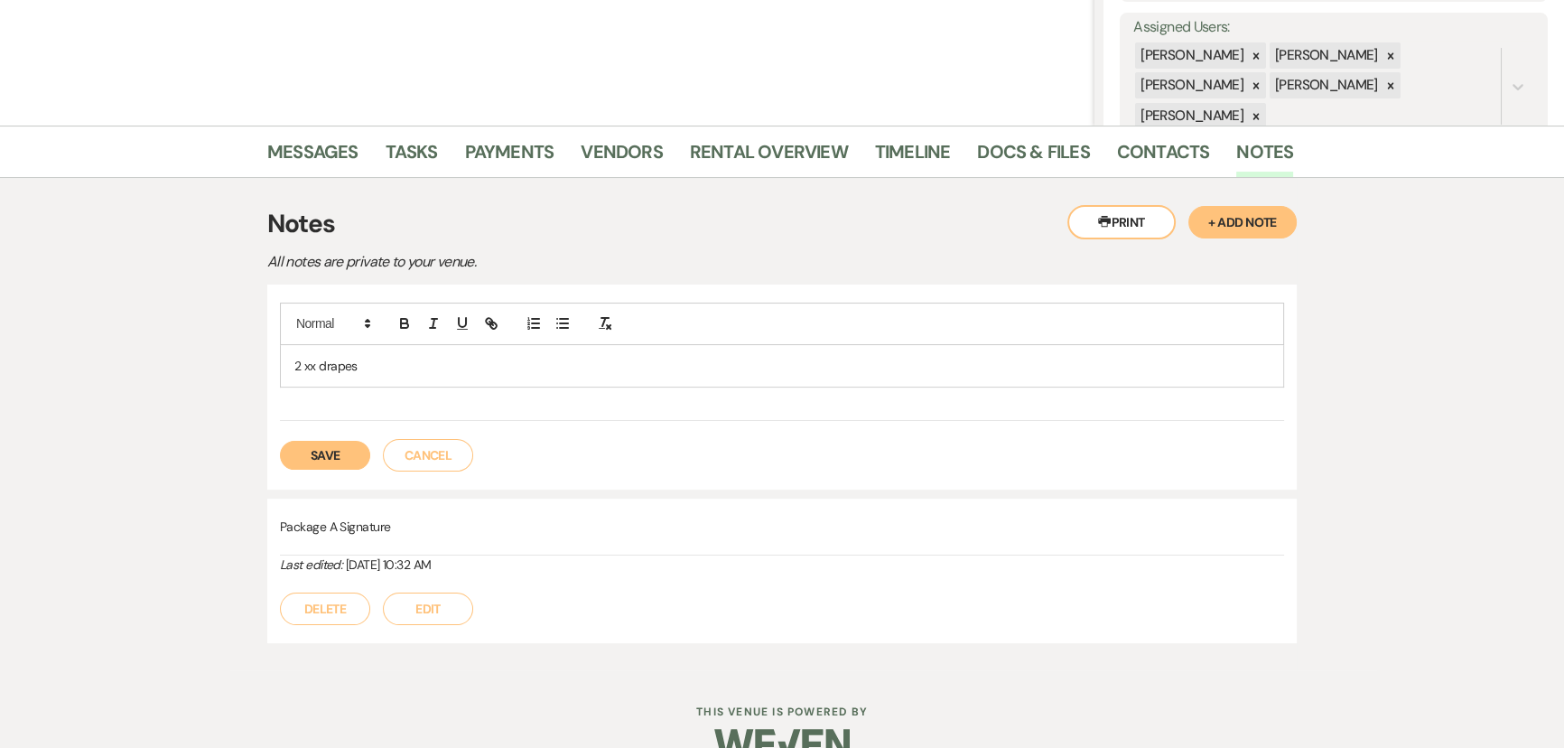
click at [339, 454] on button "Save" at bounding box center [325, 455] width 90 height 29
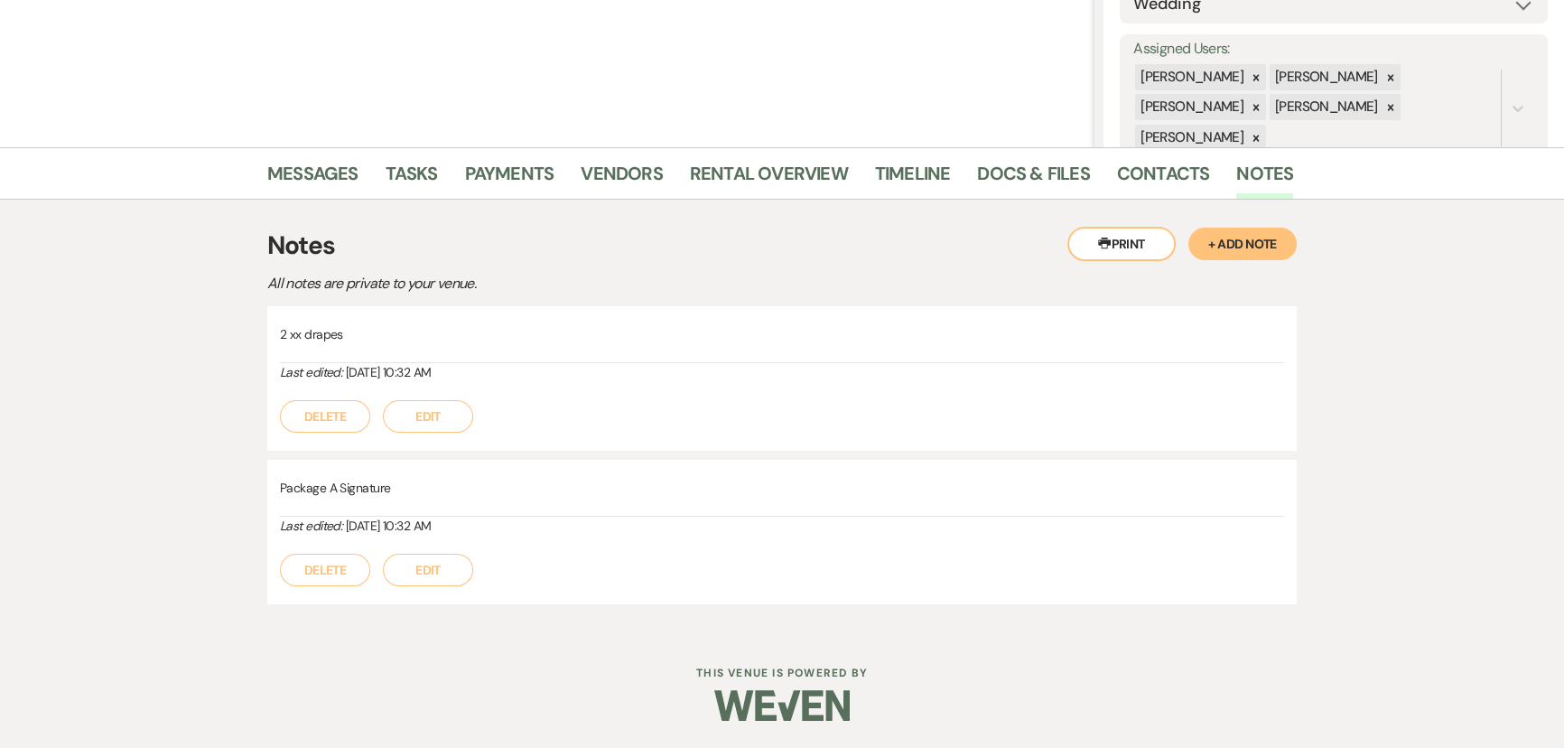
scroll to position [304, 0]
click at [733, 166] on link "Rental Overview" at bounding box center [769, 181] width 158 height 40
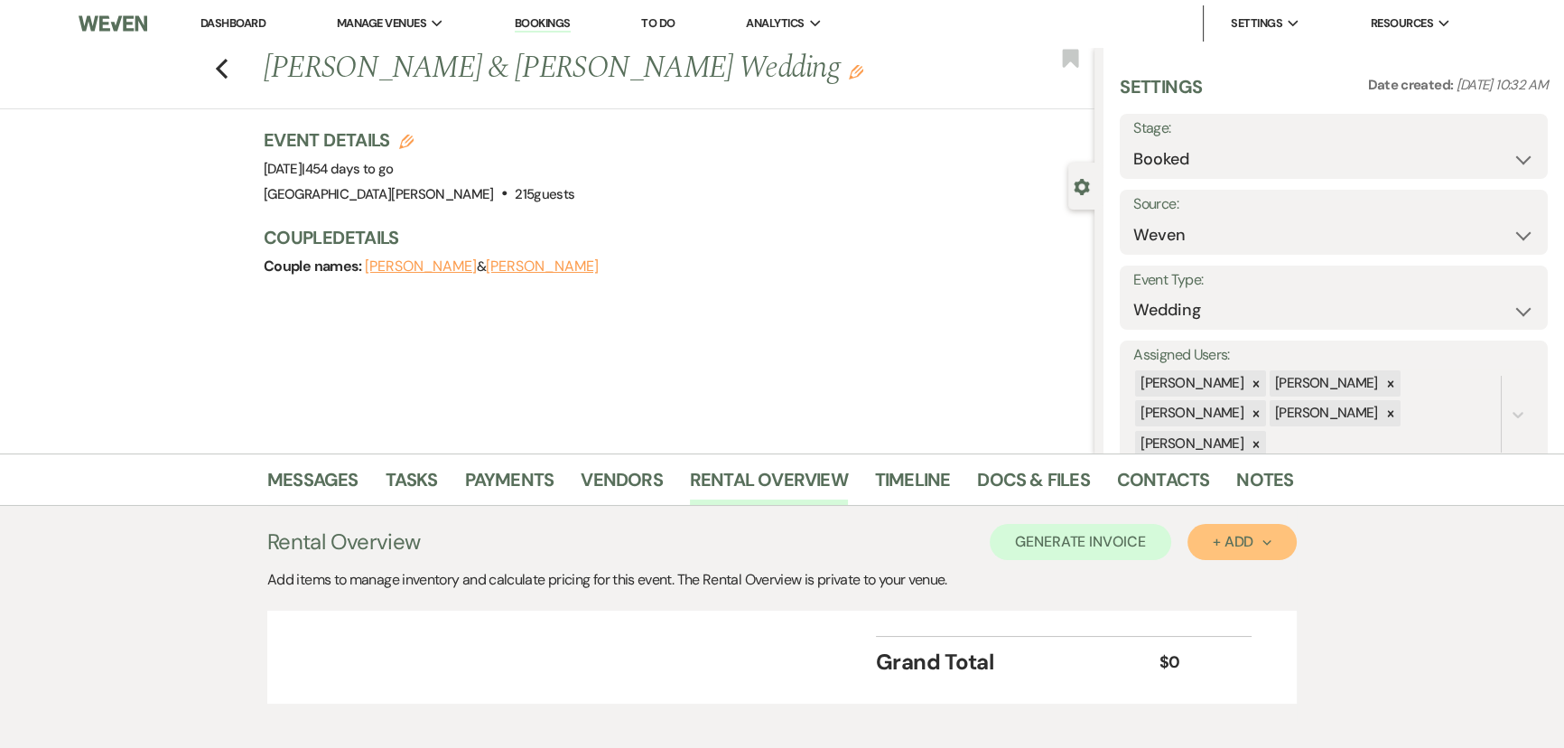
click at [1244, 553] on button "+ Add Next" at bounding box center [1242, 542] width 109 height 36
click at [1206, 581] on button "Item" at bounding box center [1233, 583] width 91 height 28
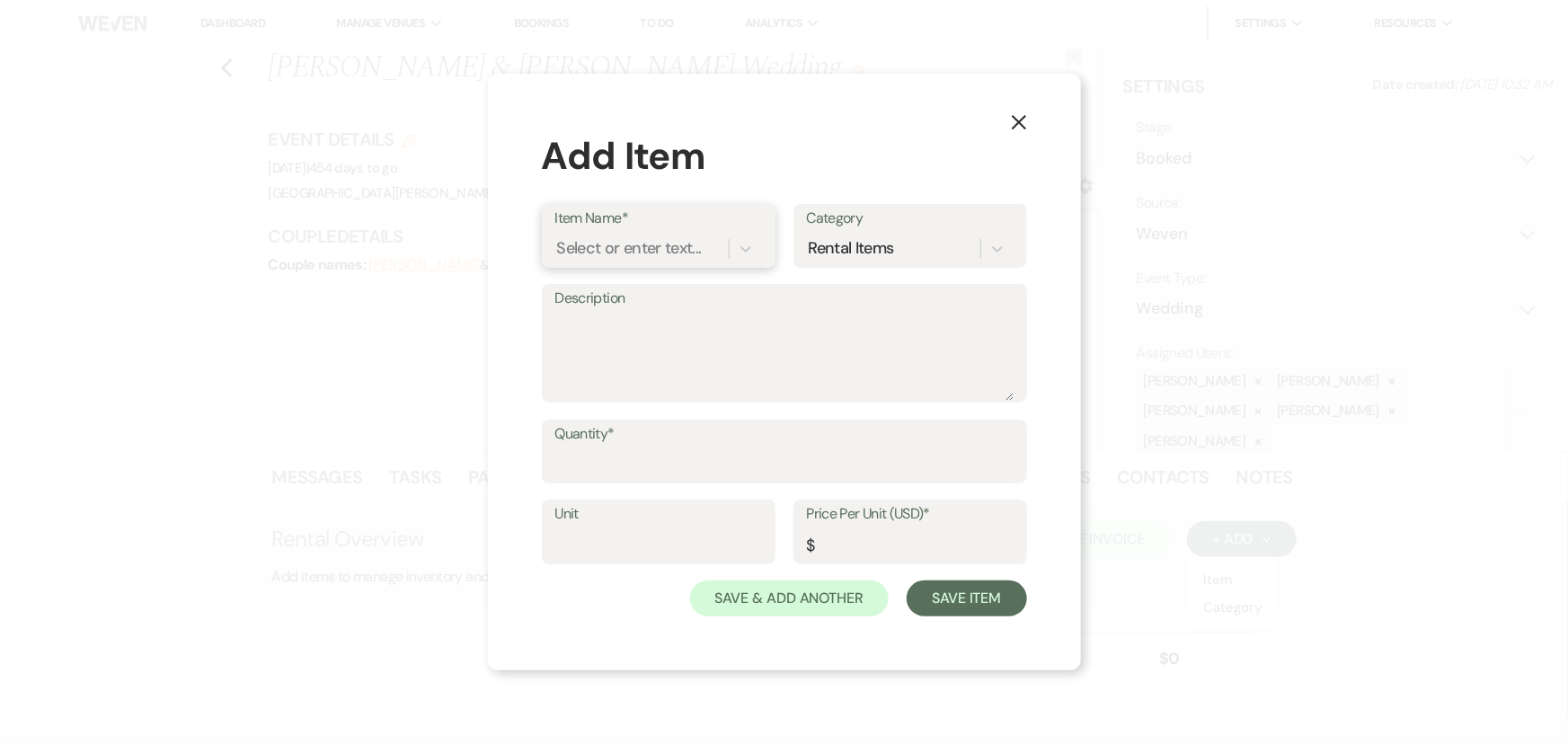
click at [665, 238] on div "Select or enter text..." at bounding box center [629, 249] width 144 height 24
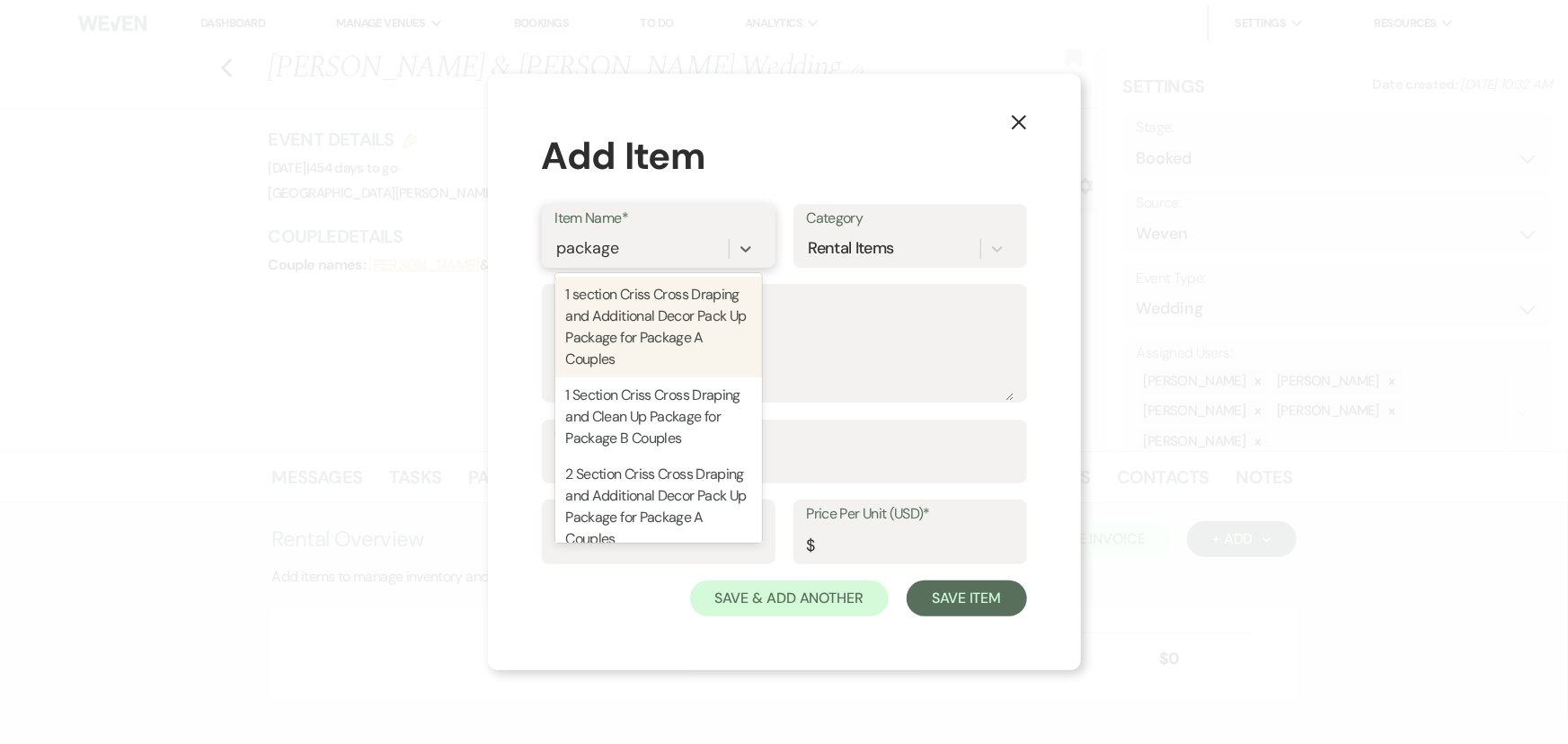
type input "package a"
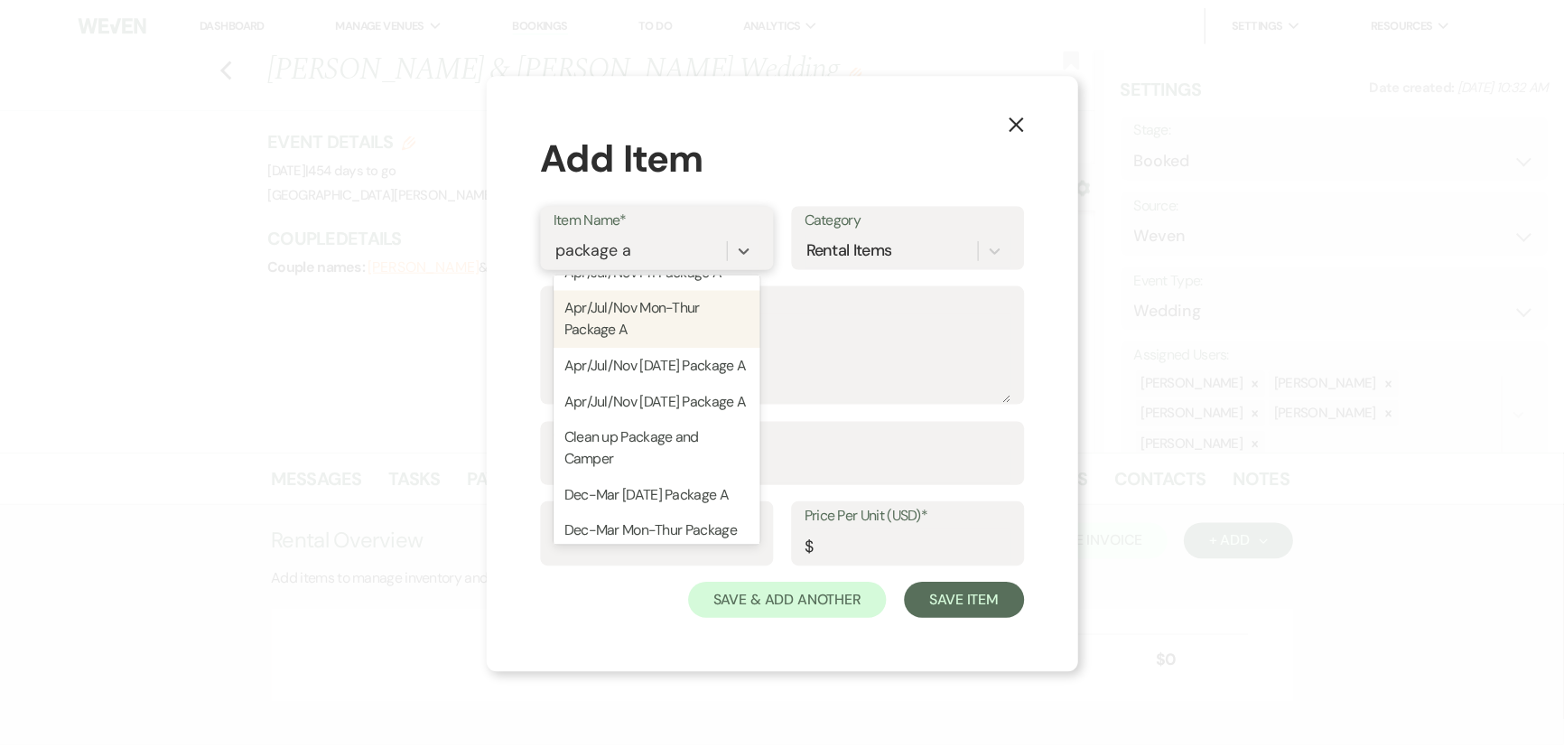
scroll to position [246, 0]
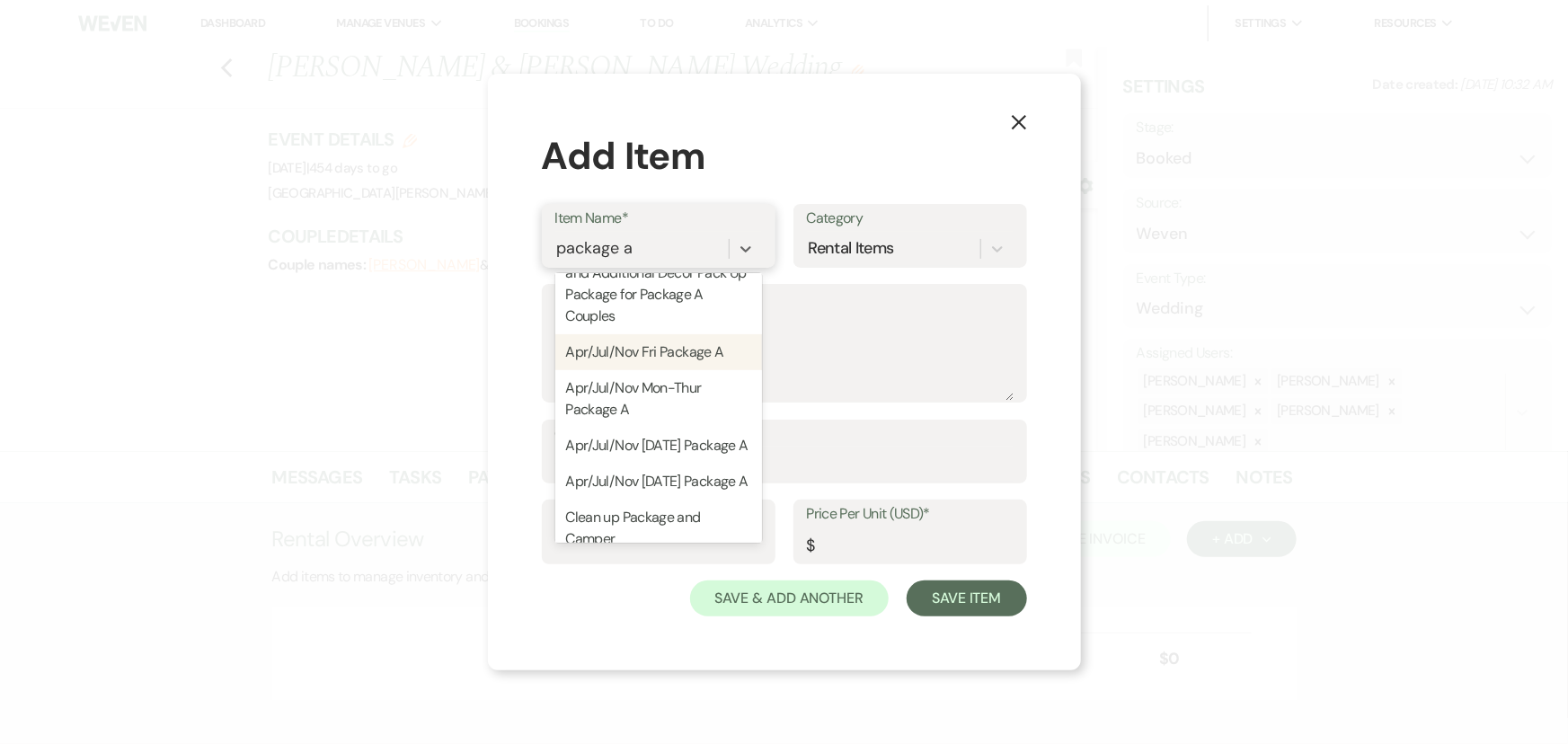
click at [691, 357] on div "Apr/Jul/Nov Fri Package A" at bounding box center [659, 352] width 207 height 36
type textarea "Package A Includes: - In House Wedding Coordinator - Construction of Timeline f…"
type input "1"
type input "8000"
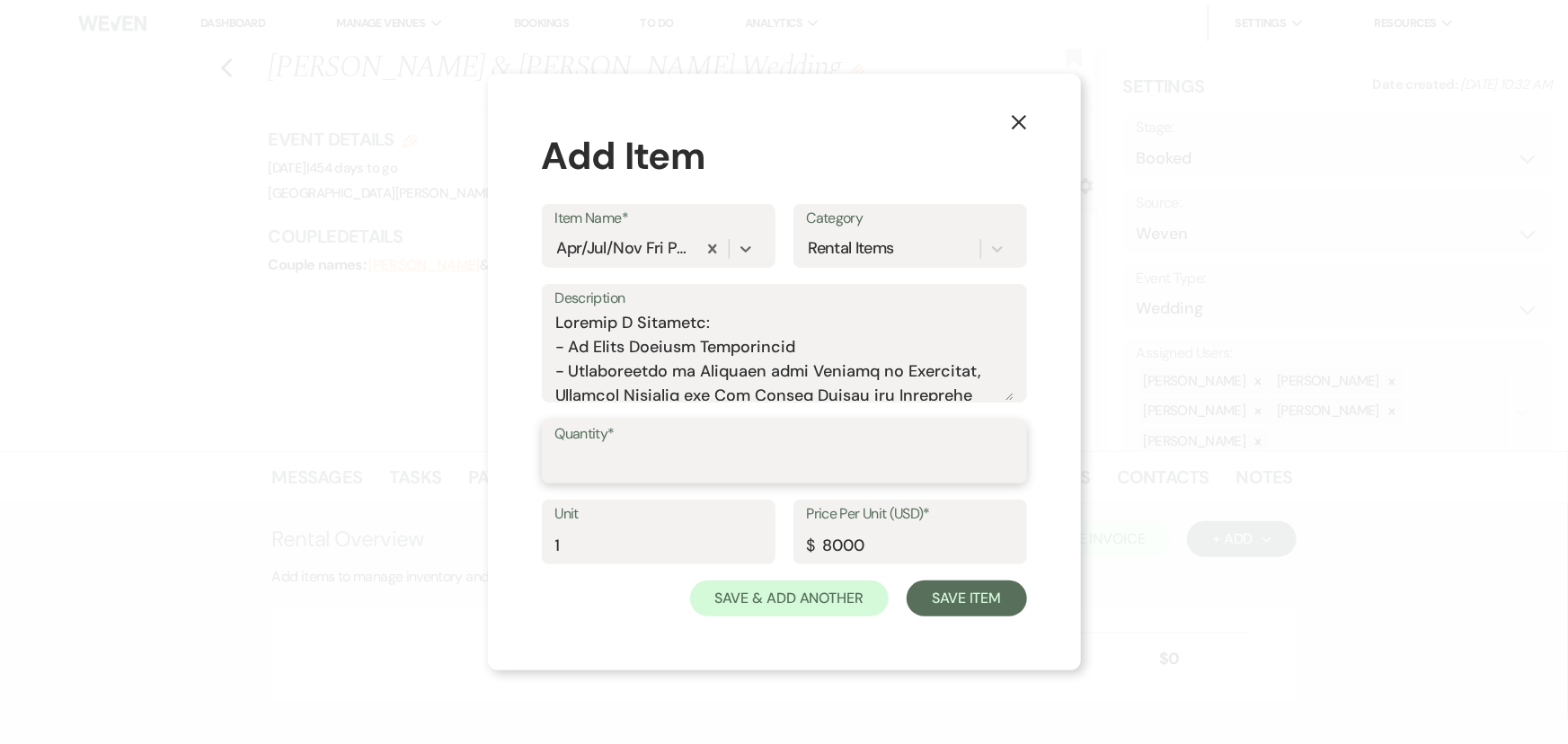
click at [764, 470] on input "Quantity*" at bounding box center [784, 464] width 459 height 35
type input "1"
click at [605, 612] on div "Save & Add Another Save Item" at bounding box center [785, 598] width 486 height 36
click at [958, 593] on button "Save Item" at bounding box center [966, 598] width 119 height 36
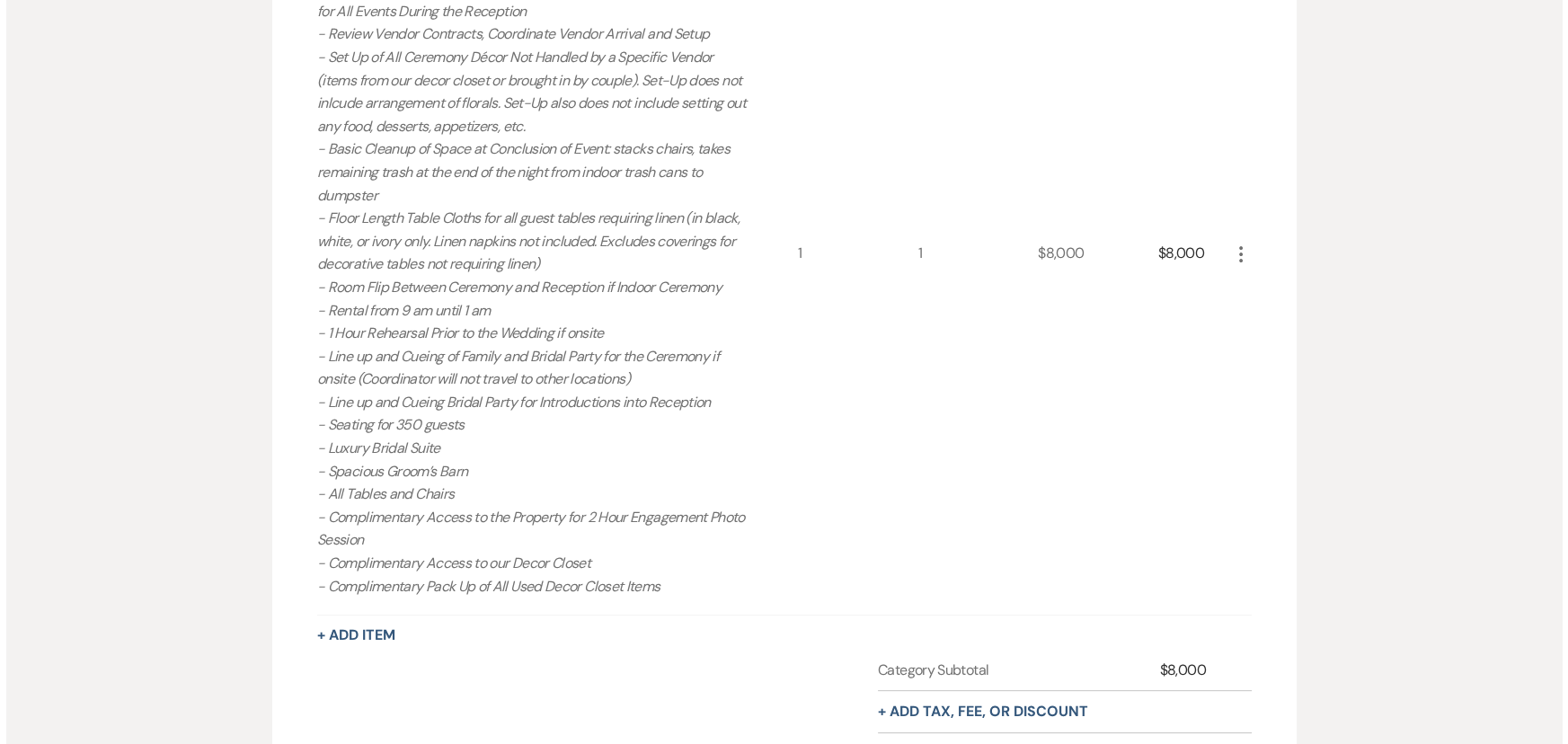
scroll to position [904, 0]
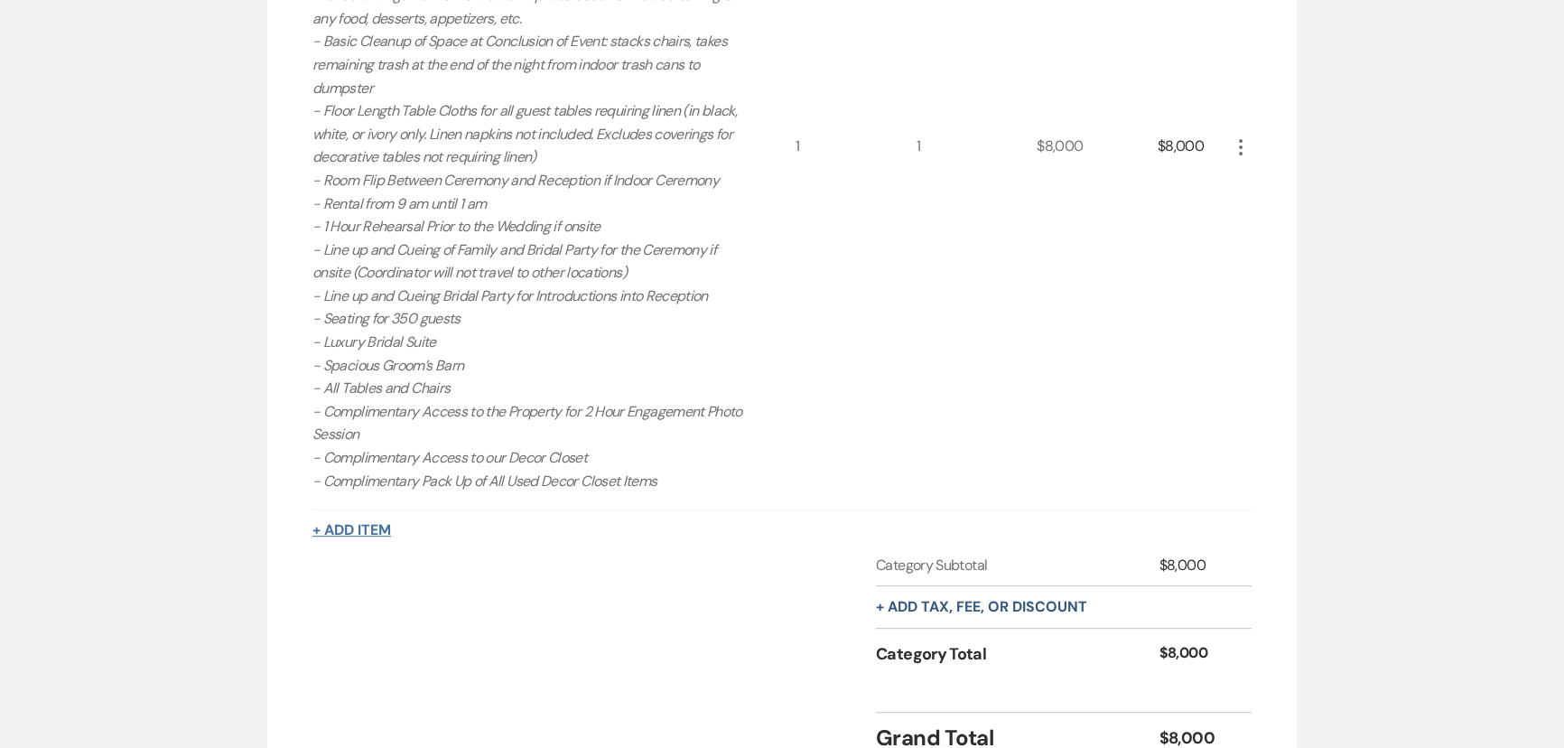
click at [369, 530] on button "+ Add Item" at bounding box center [352, 530] width 79 height 14
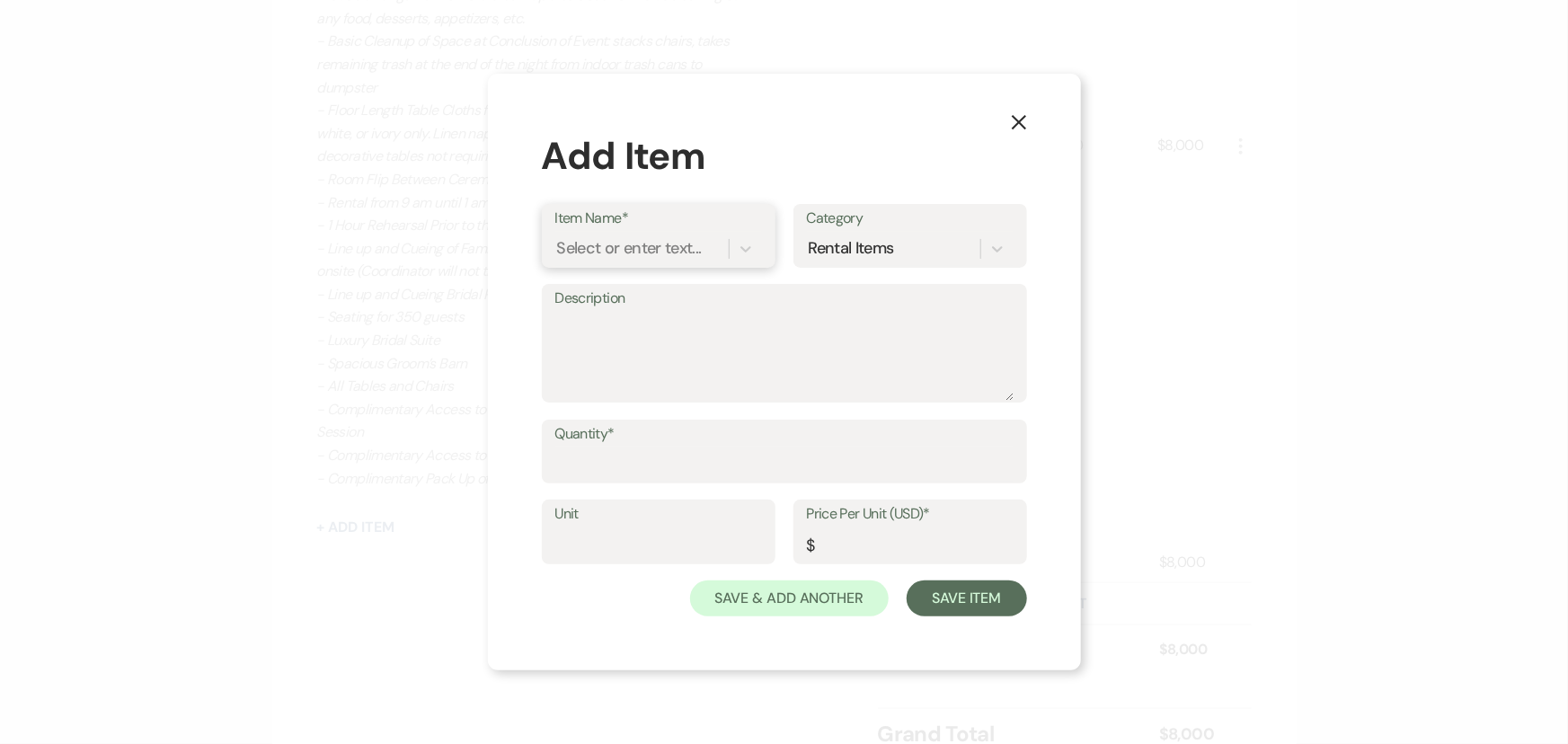
click at [706, 245] on div "Select or enter text..." at bounding box center [642, 249] width 173 height 32
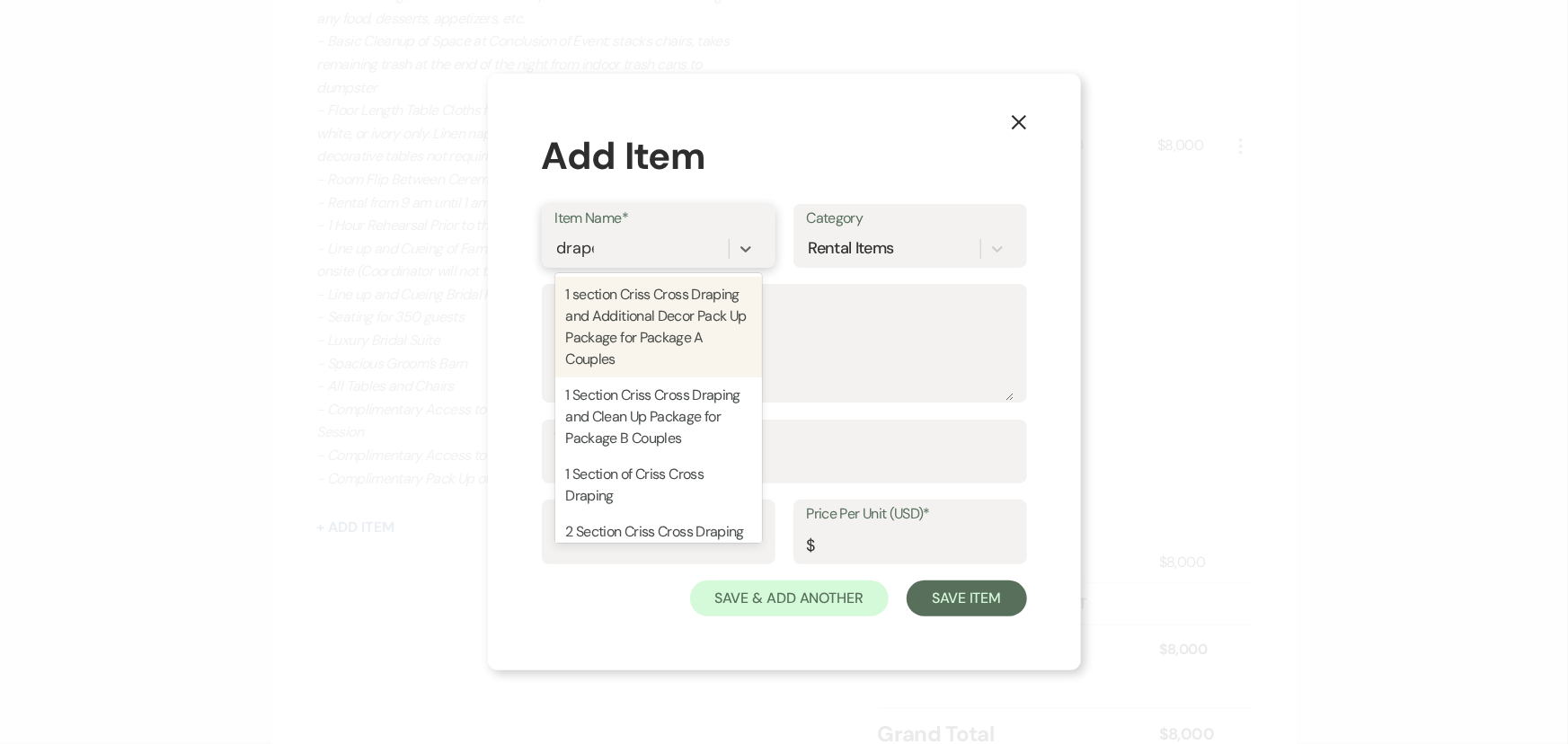
type input "drapes"
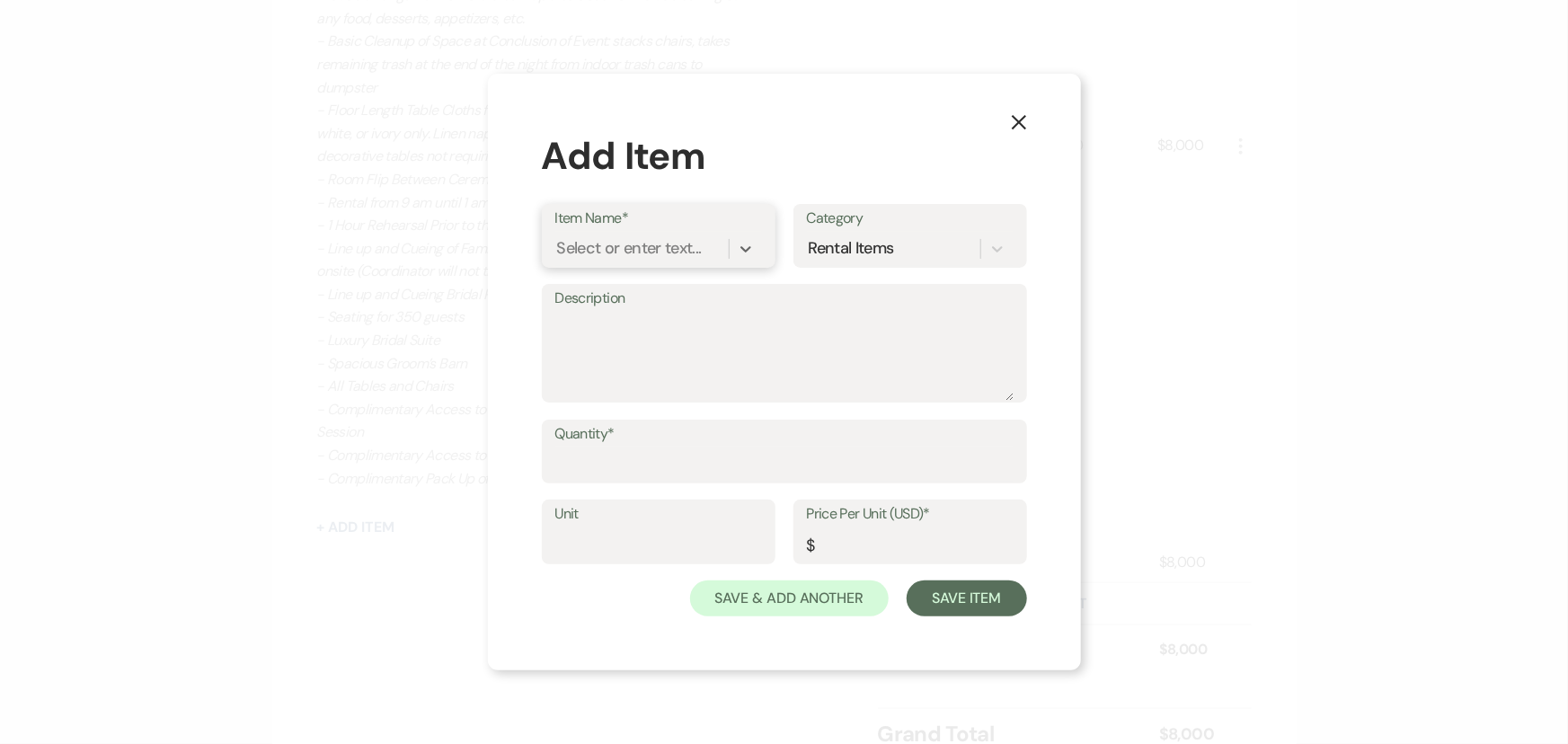
click at [666, 248] on div "Select or enter text..." at bounding box center [642, 249] width 173 height 32
click at [664, 246] on div "Select or enter text..." at bounding box center [629, 249] width 144 height 24
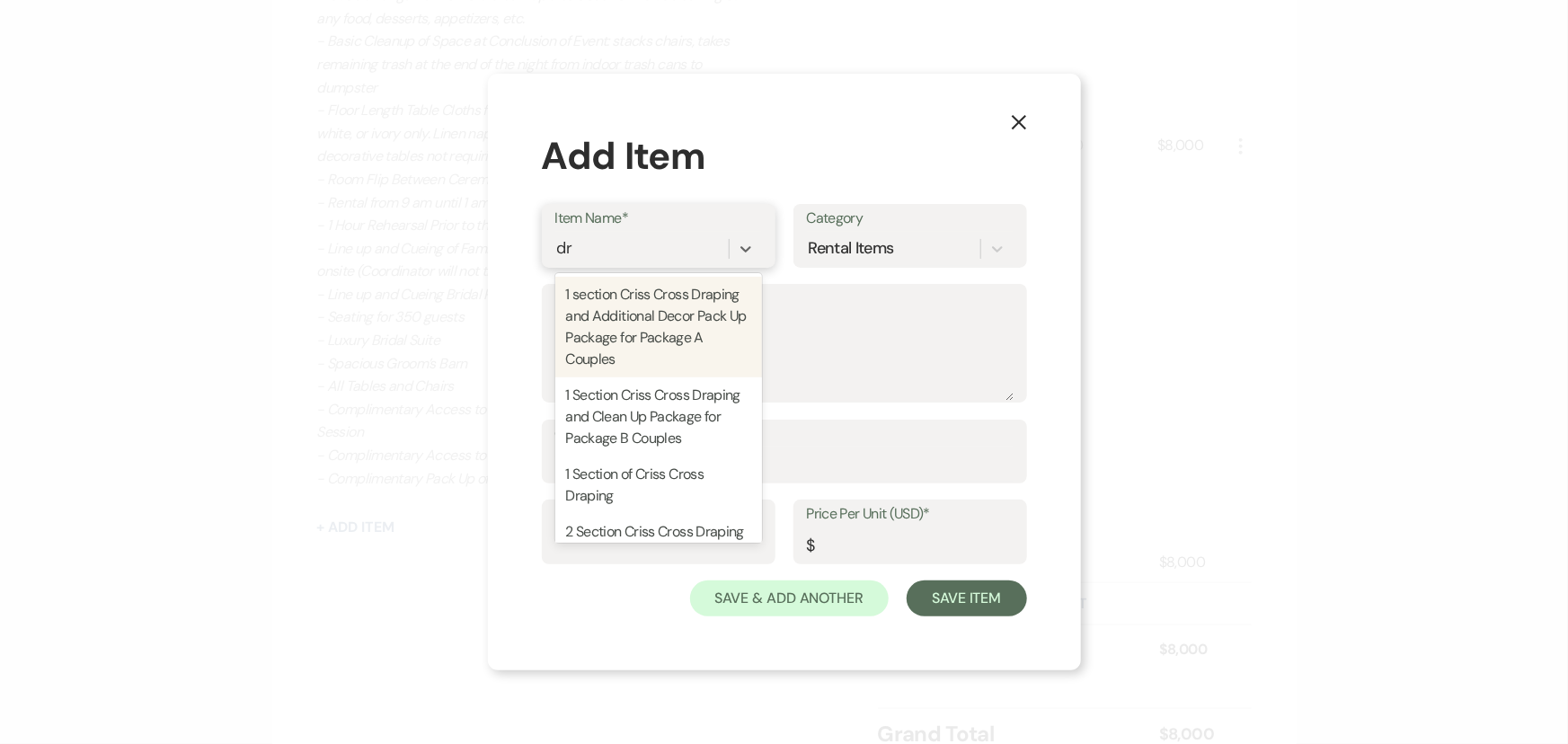
type input "d"
type input "criss"
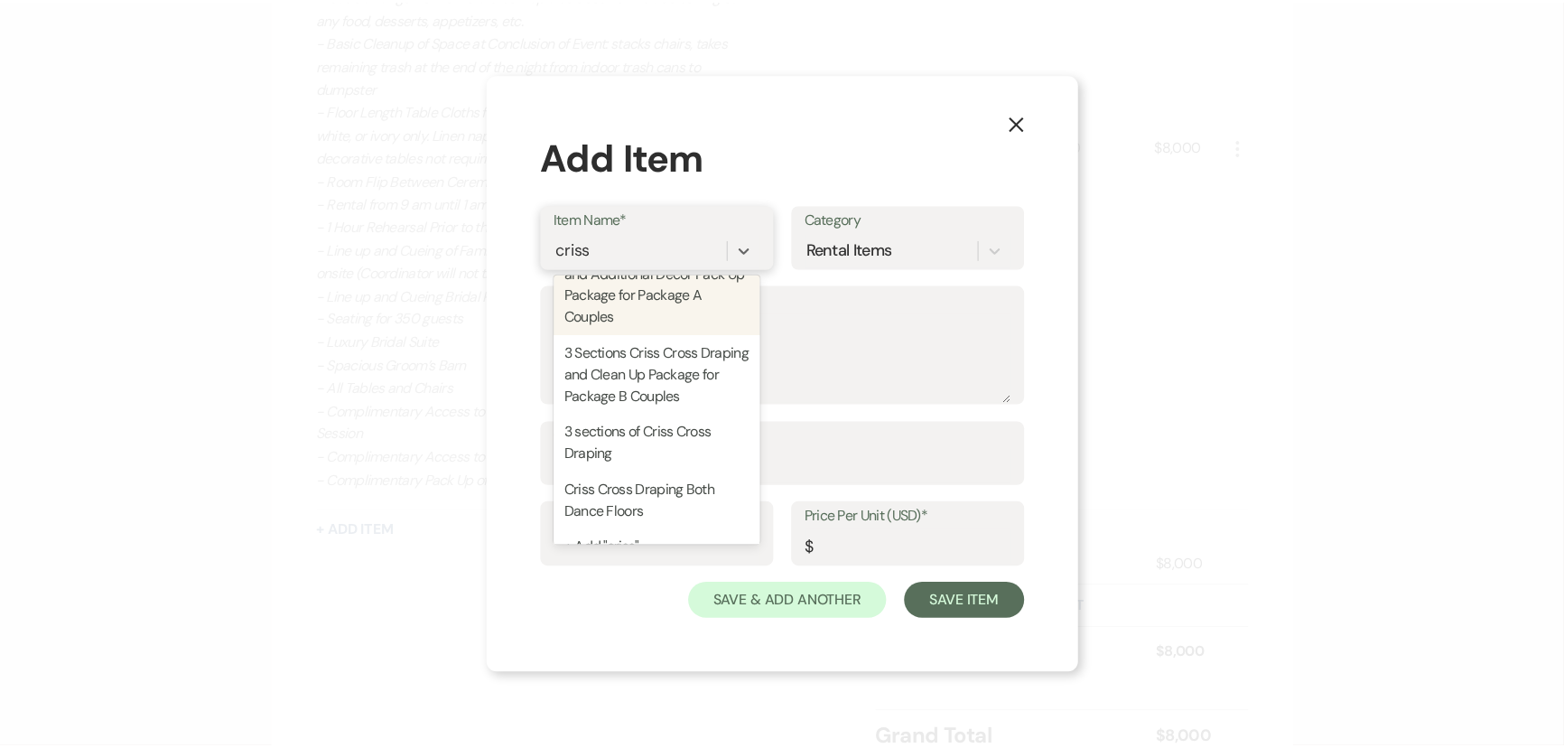
scroll to position [552, 0]
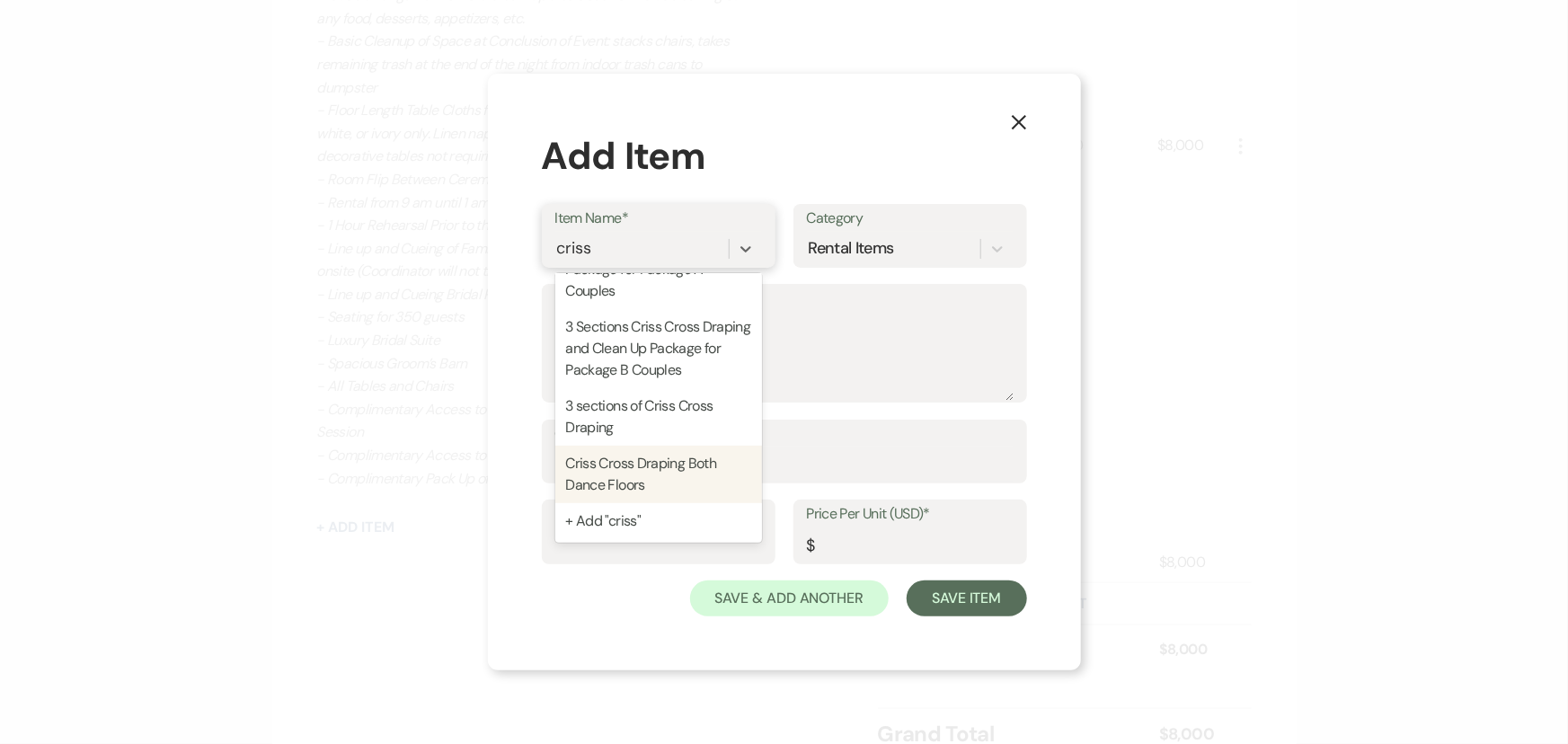
click at [655, 452] on div "Criss Cross Draping Both Dance Floors" at bounding box center [659, 474] width 207 height 58
type textarea "Section 1&3 -includes cost of lift"
type input "1"
type input "1300"
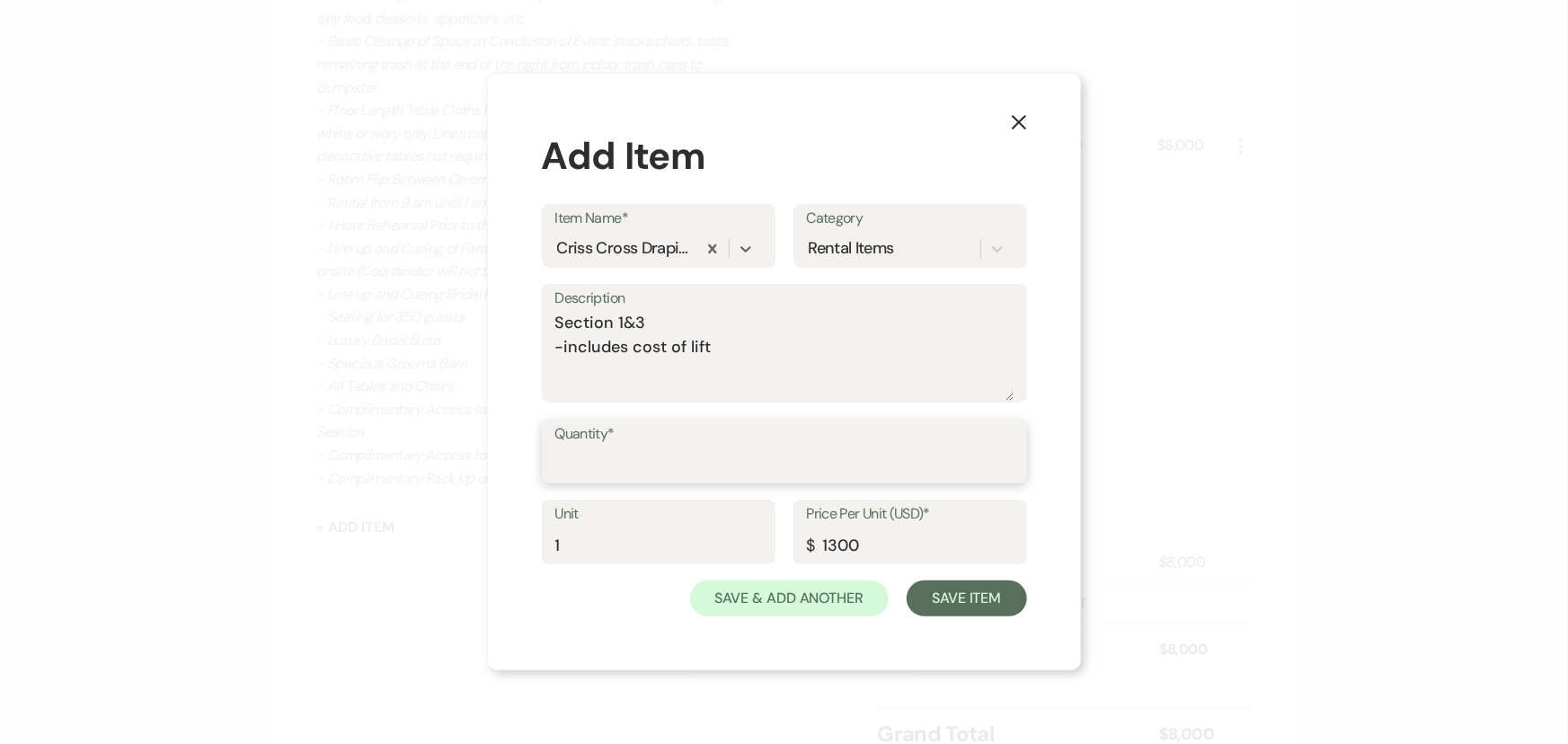
click at [693, 478] on input "Quantity*" at bounding box center [784, 464] width 459 height 35
type input "1"
click at [987, 608] on button "Save Item" at bounding box center [966, 598] width 119 height 36
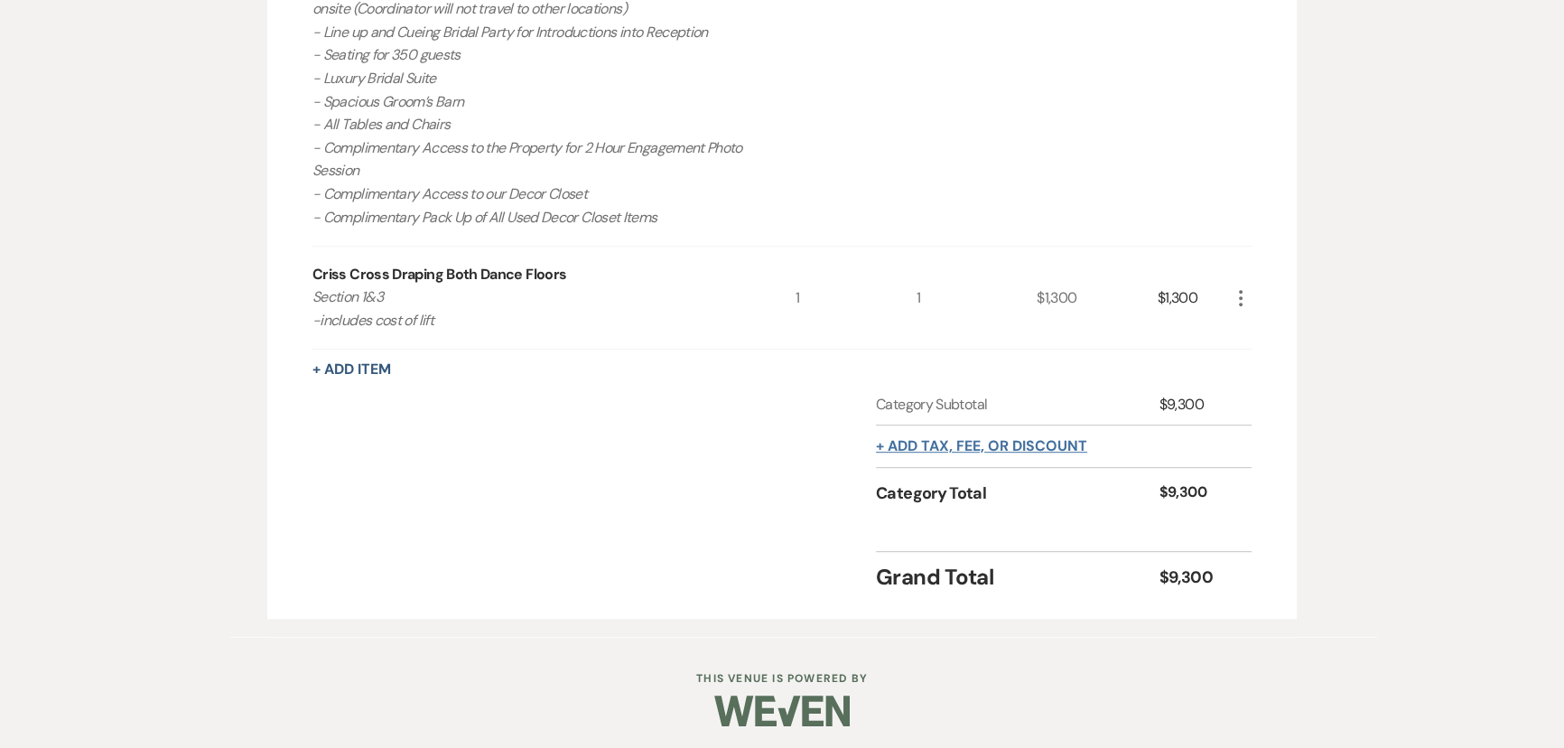
scroll to position [1175, 0]
click at [966, 453] on div "+ Add tax, fee, or discount" at bounding box center [981, 444] width 211 height 42
click at [963, 441] on button "+ Add tax, fee, or discount" at bounding box center [981, 443] width 211 height 14
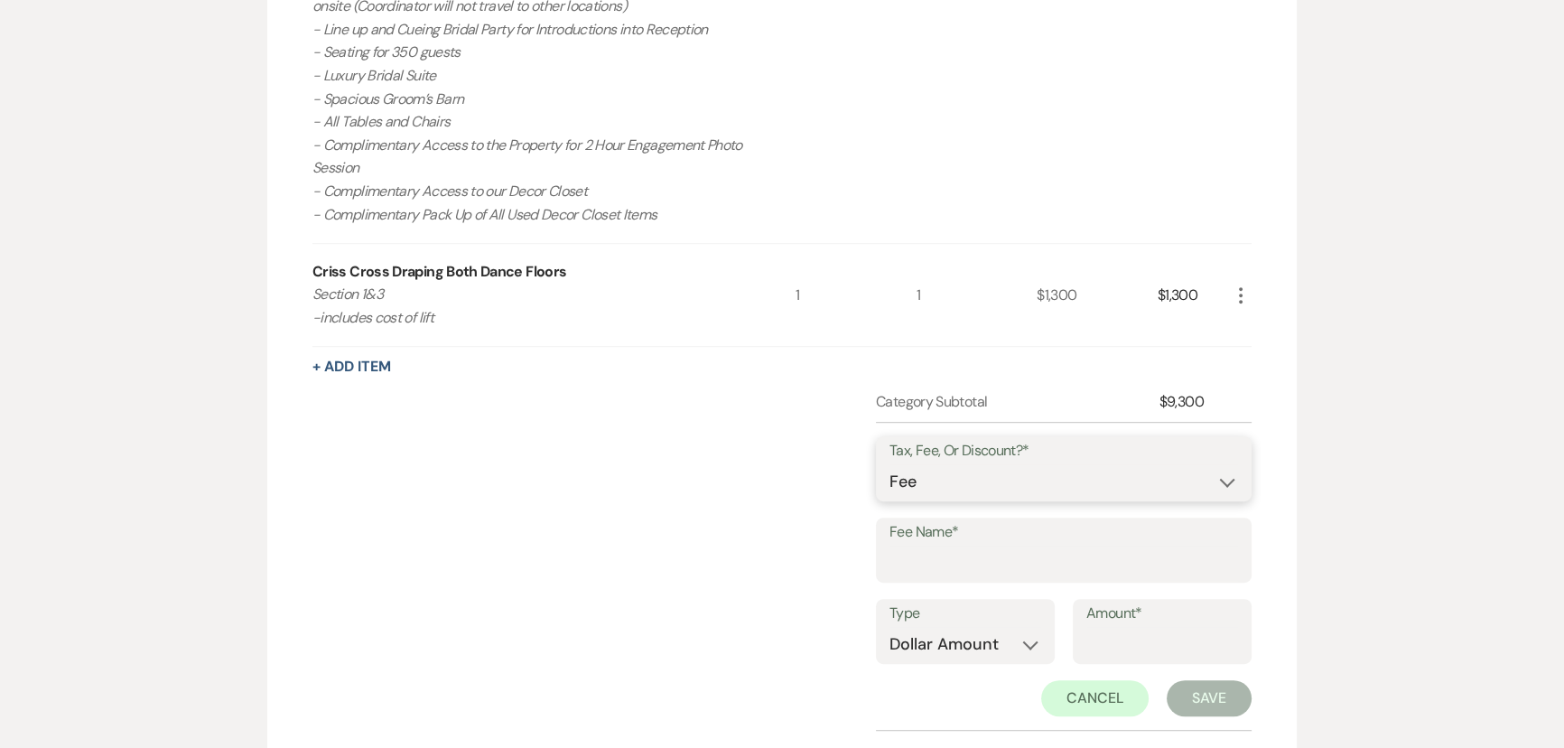
click at [983, 472] on select "Fee Discount Tax" at bounding box center [1064, 481] width 349 height 35
select select "3"
click at [890, 464] on select "Fee Discount Tax" at bounding box center [1064, 481] width 349 height 35
click at [948, 572] on input "Fee Name*" at bounding box center [1064, 563] width 349 height 35
type input "6.75% sales tax"
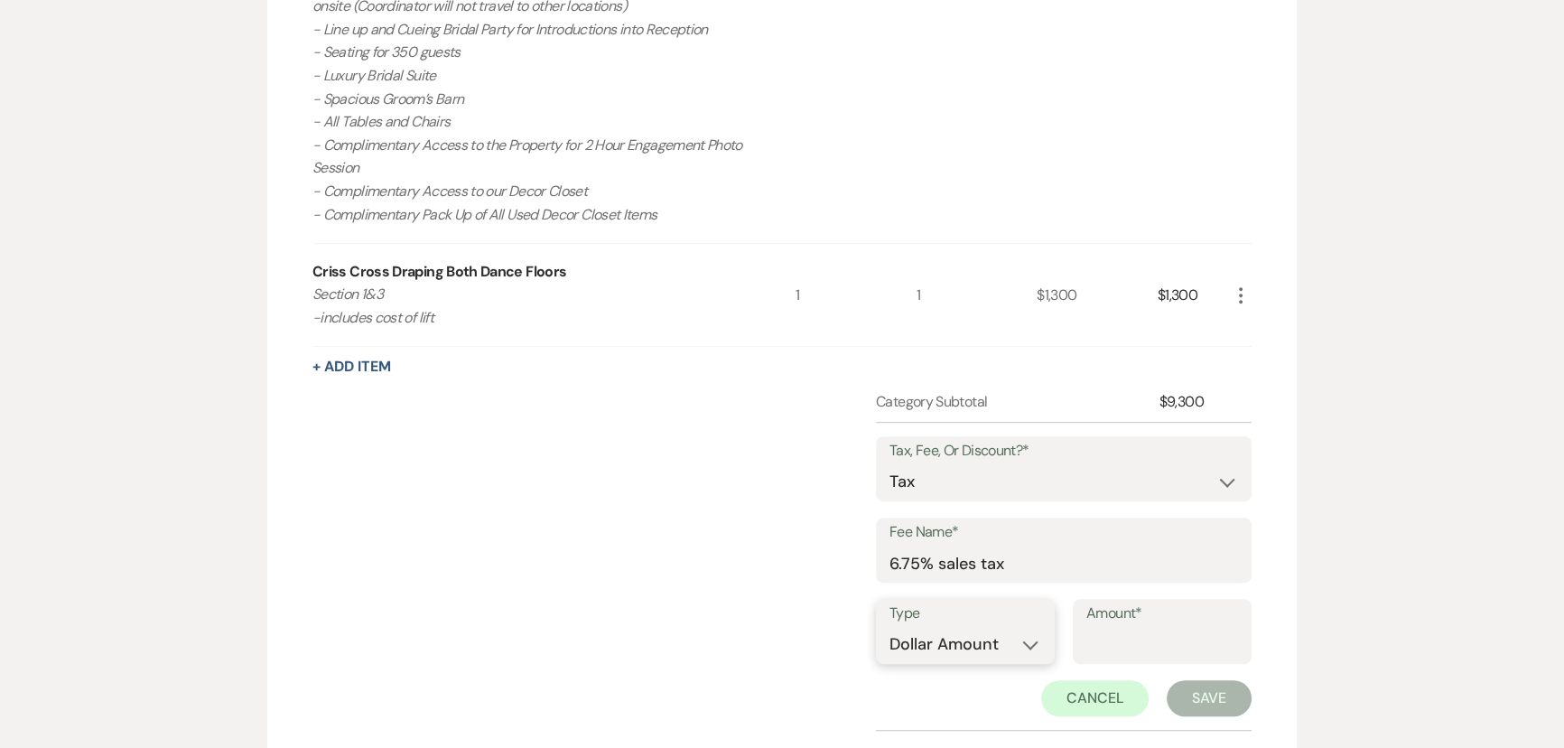
click at [992, 633] on select "Dollar Amount Percentage" at bounding box center [966, 644] width 152 height 35
select select "false"
click at [890, 627] on select "Dollar Amount Percentage" at bounding box center [966, 644] width 152 height 35
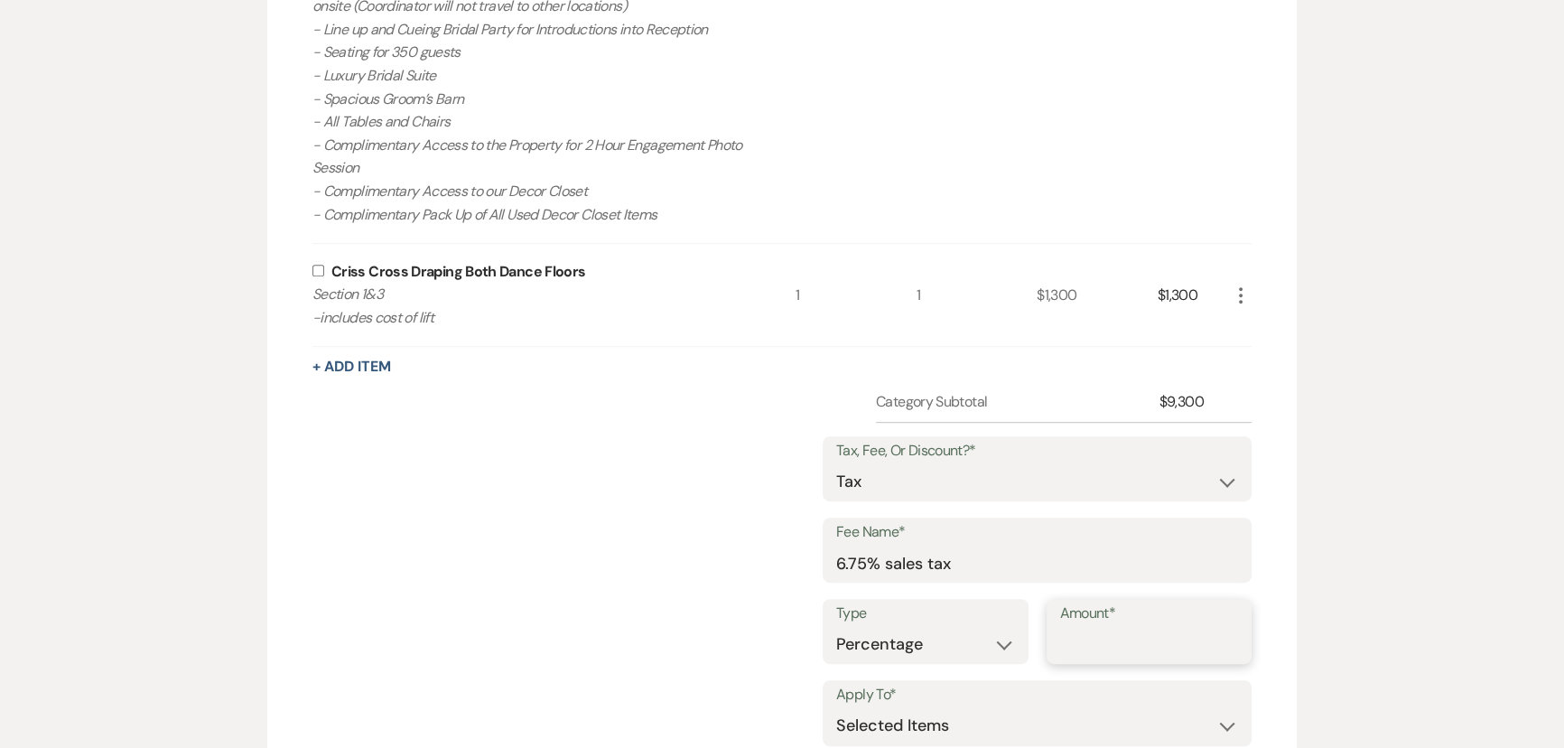
click at [1078, 630] on input "Amount*" at bounding box center [1149, 644] width 179 height 35
type input "6.75"
click at [1395, 548] on div "Messages Tasks Payments Vendors Rental Overview Timeline Docs & Files Contacts …" at bounding box center [782, 130] width 1564 height 1704
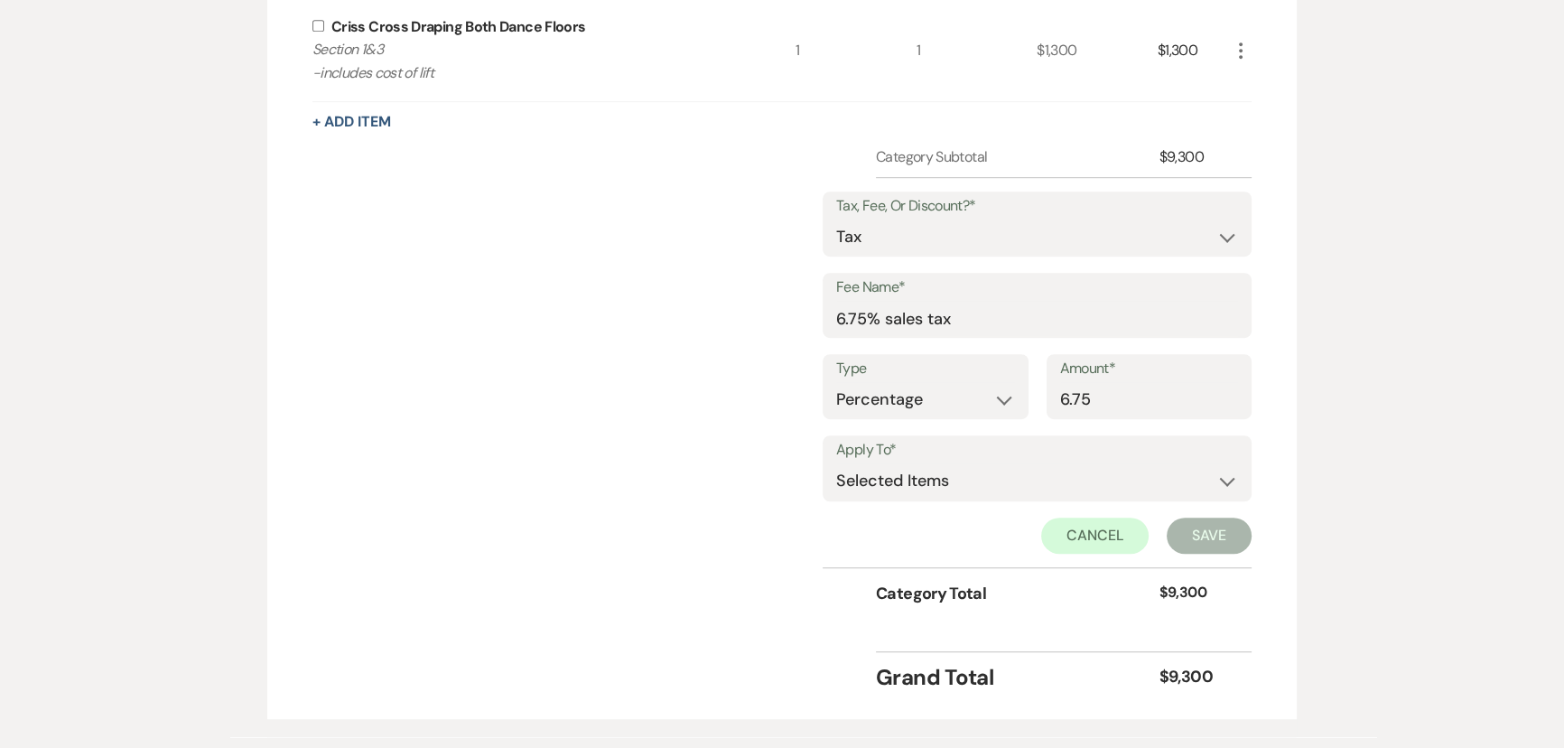
scroll to position [1422, 0]
click at [974, 488] on select "Selected Items Category Subtotal (before all Taxes/Fees/Discounts) Category Tot…" at bounding box center [1037, 480] width 402 height 36
click at [836, 462] on select "Selected Items Category Subtotal (before all Taxes/Fees/Discounts) Category Tot…" at bounding box center [1037, 480] width 402 height 36
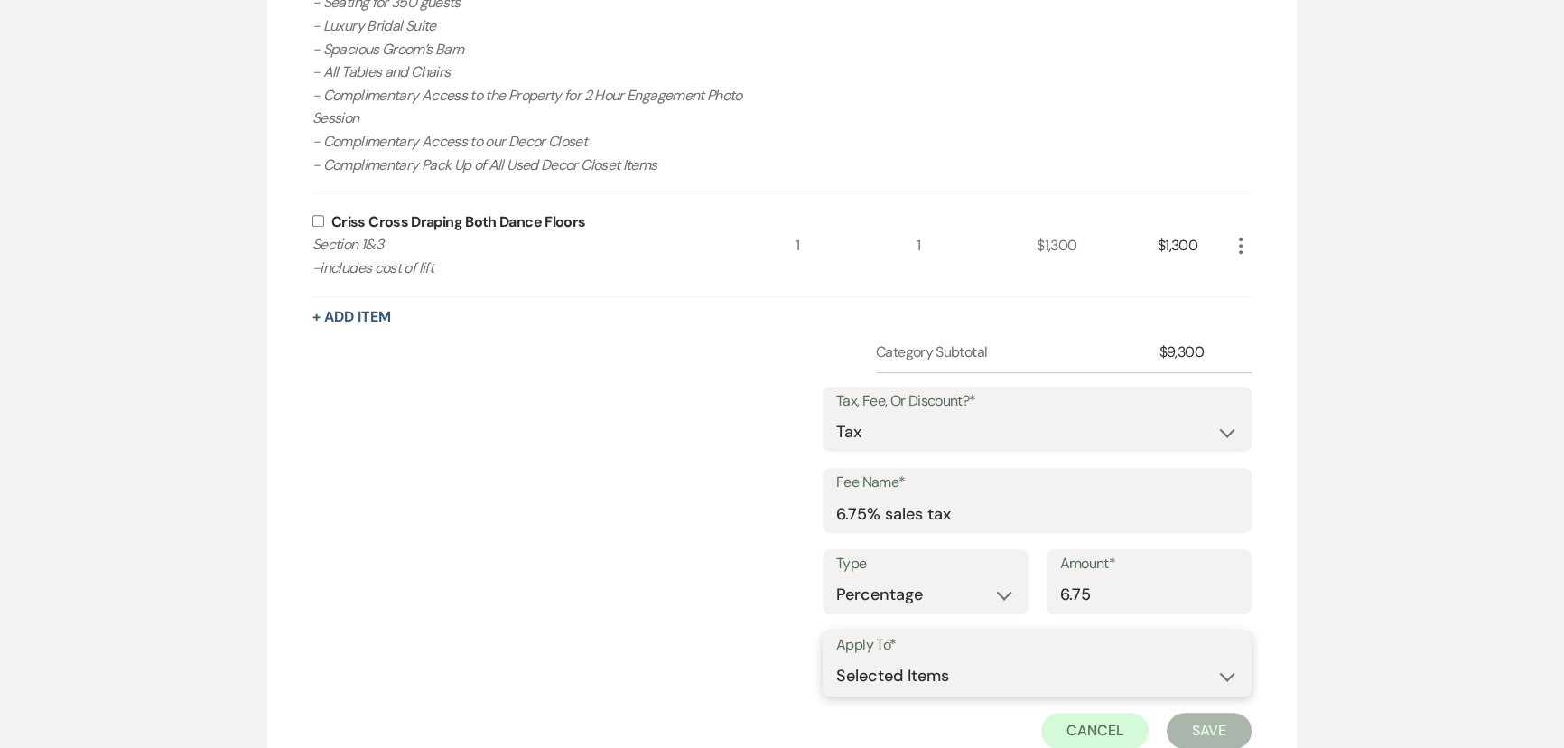
scroll to position [1012, 0]
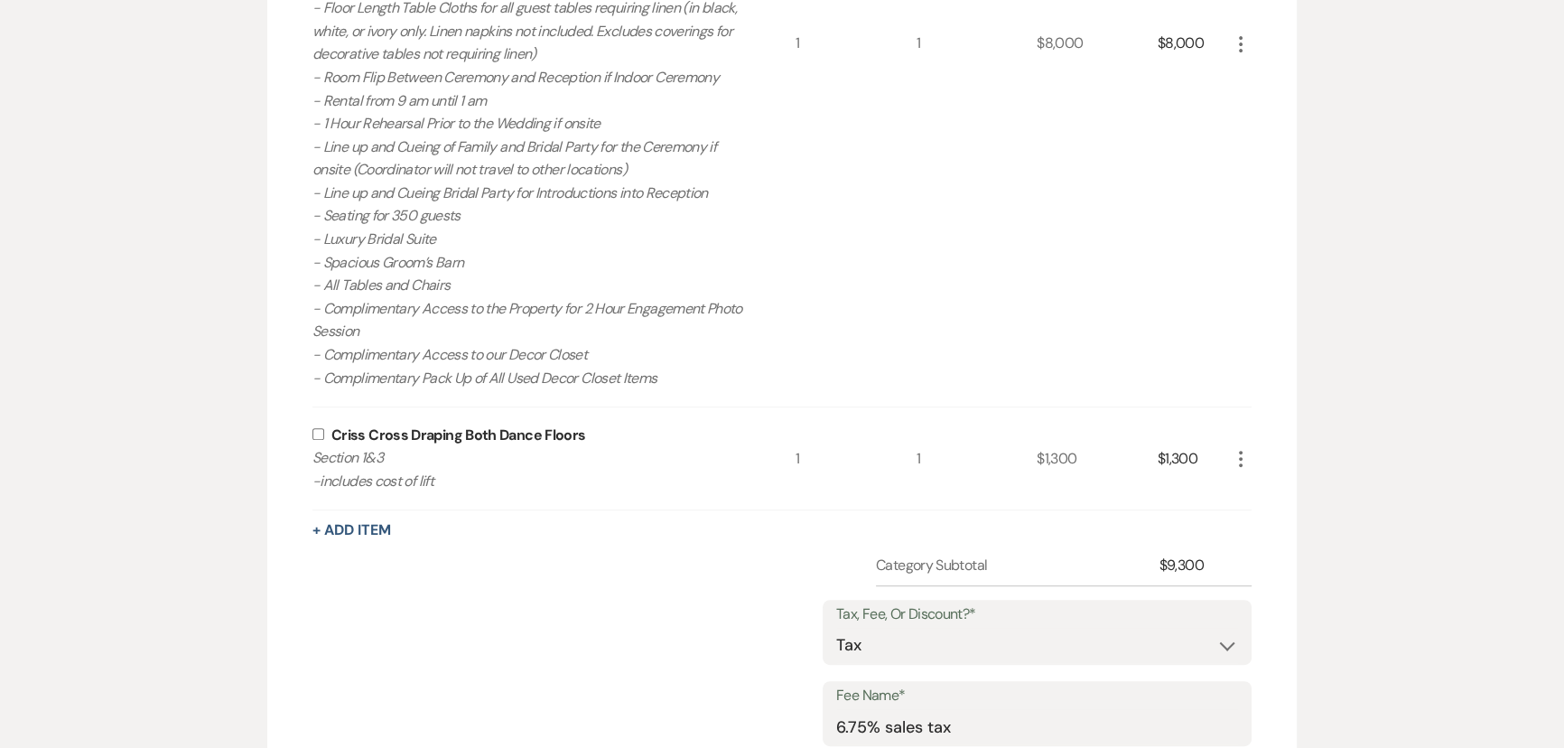
click at [321, 434] on input "checkbox" at bounding box center [319, 434] width 12 height 12
checkbox input "true"
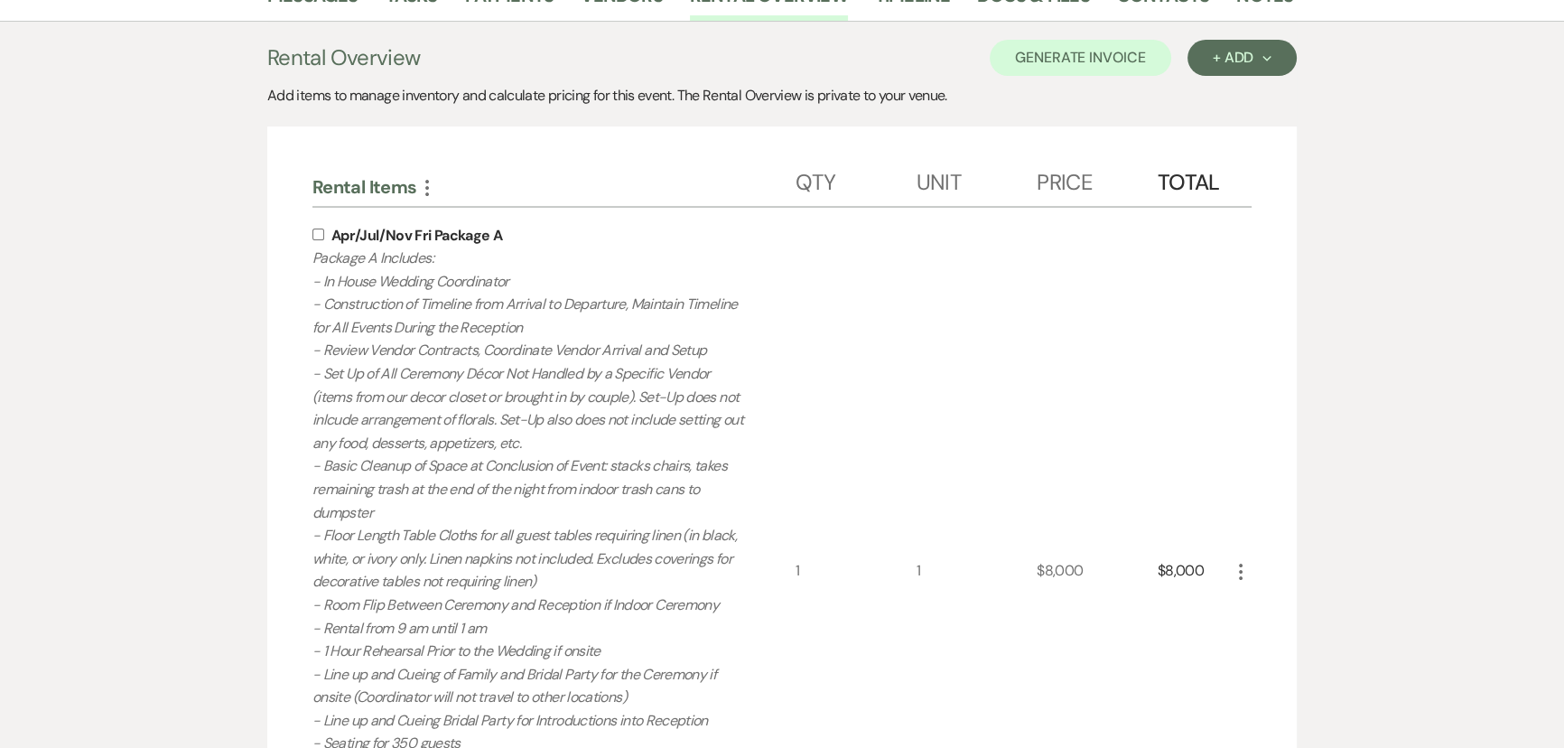
scroll to position [436, 0]
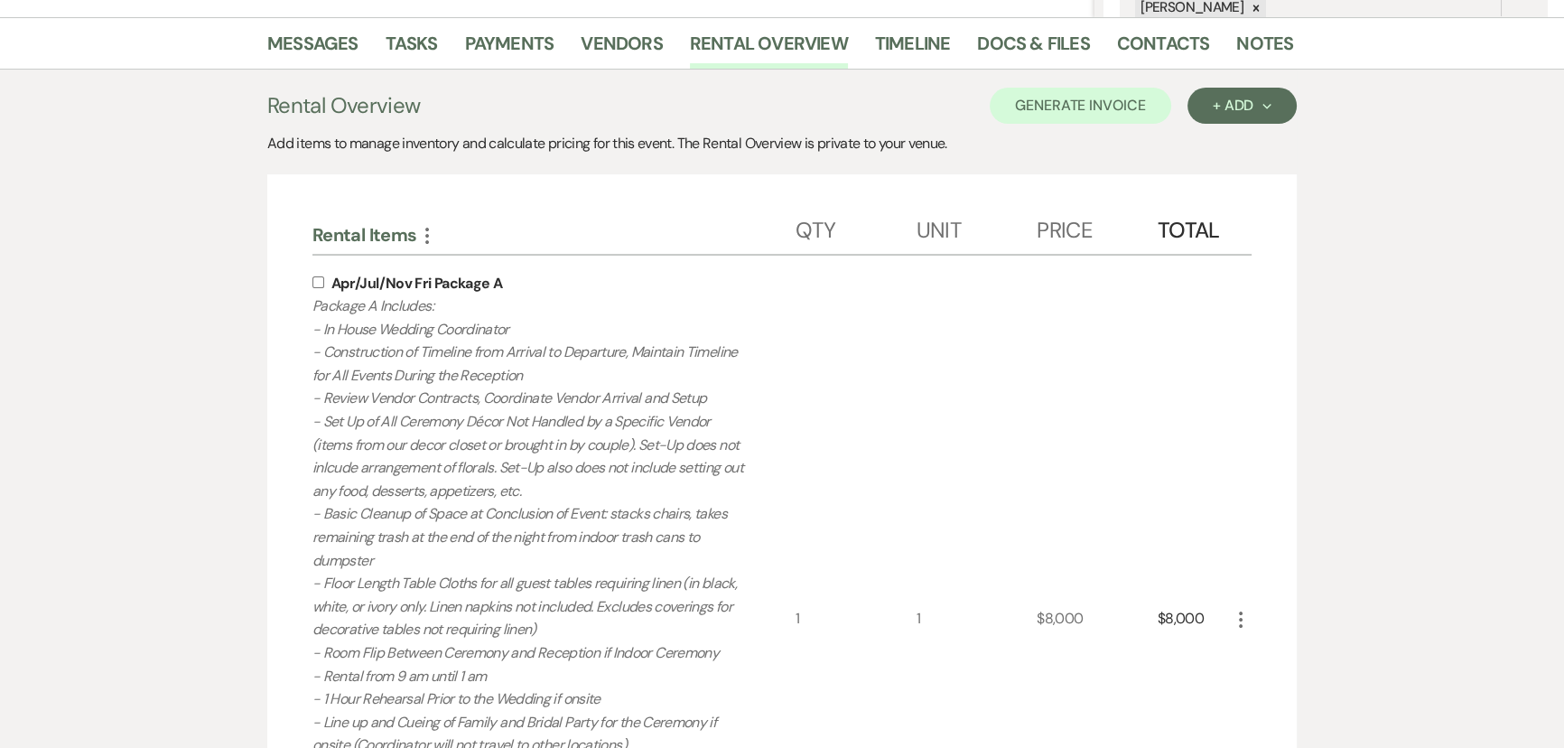
click at [325, 284] on label at bounding box center [322, 282] width 19 height 12
click at [324, 284] on input "checkbox" at bounding box center [319, 282] width 12 height 12
checkbox input "true"
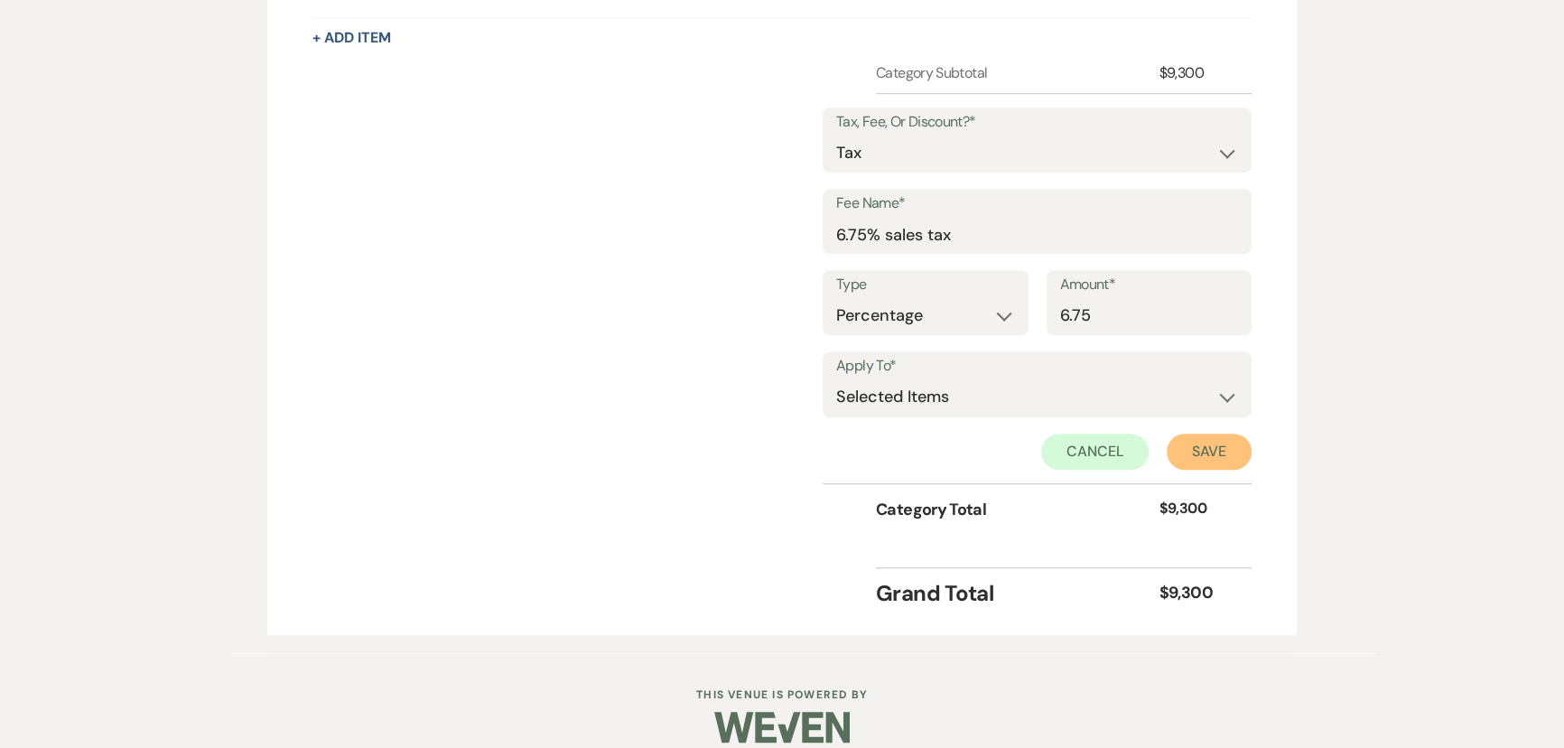
click at [1222, 442] on button "Save" at bounding box center [1209, 452] width 85 height 36
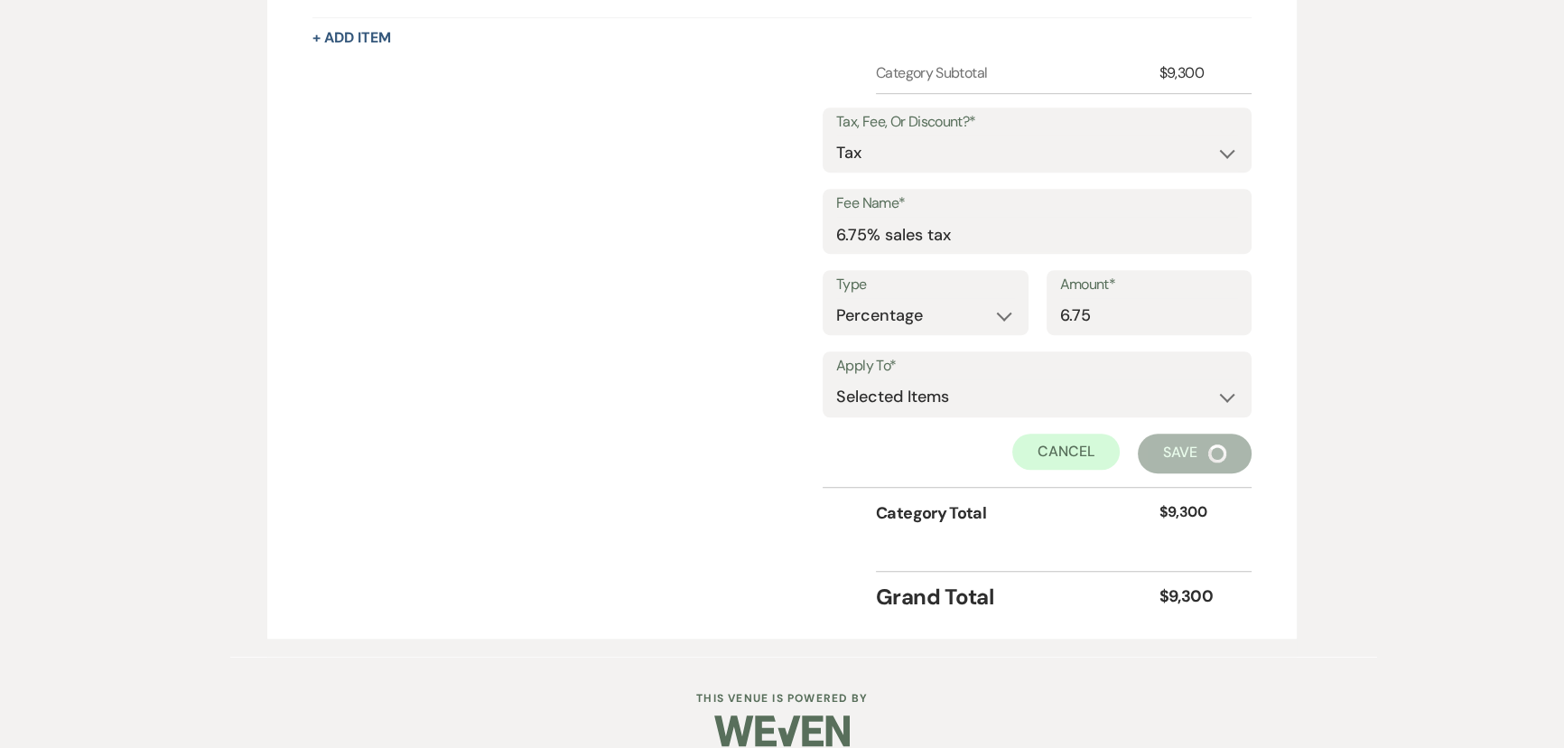
scroll to position [1223, 0]
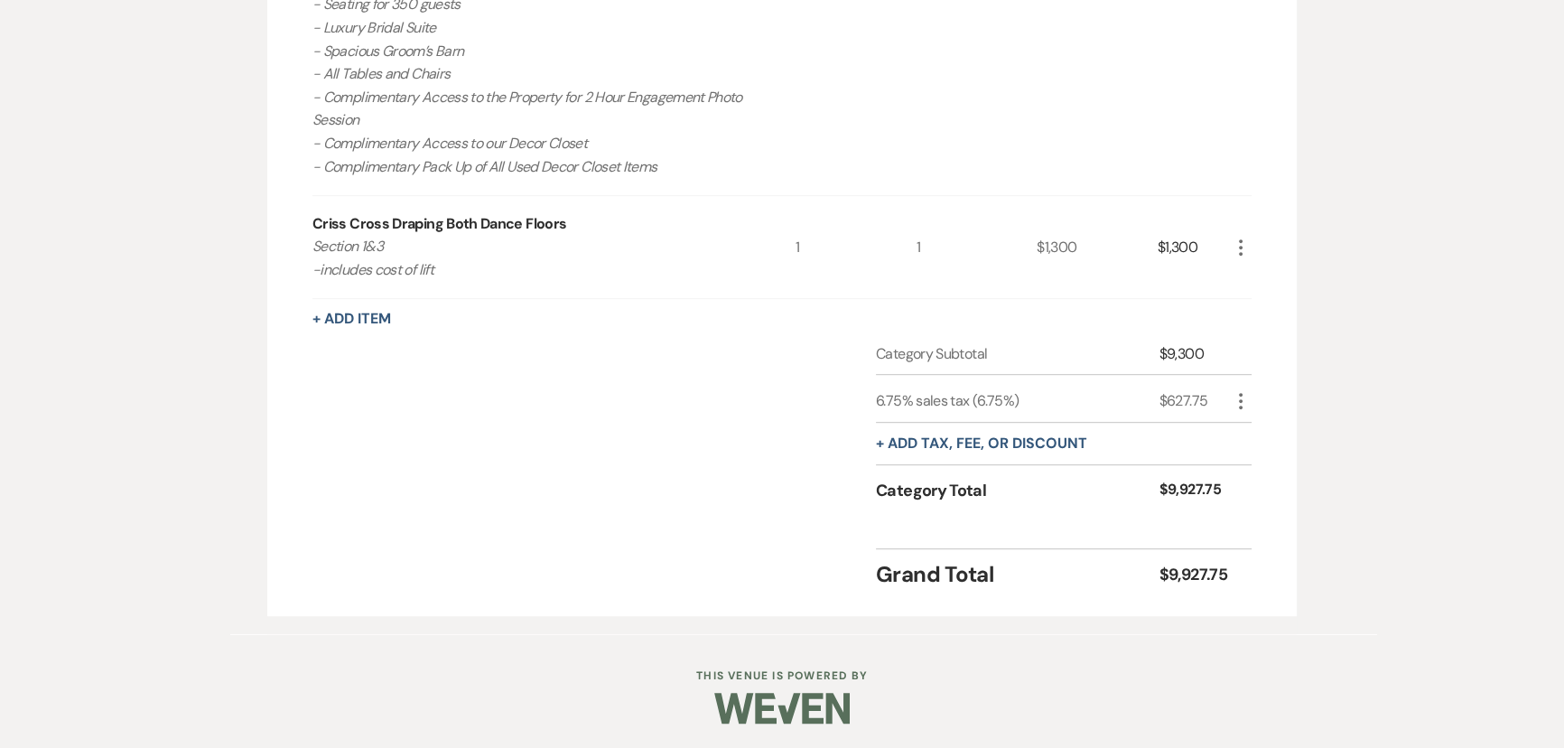
click at [376, 327] on div "+ Add Item" at bounding box center [782, 319] width 939 height 22
click at [376, 320] on button "+ Add Item" at bounding box center [352, 319] width 79 height 14
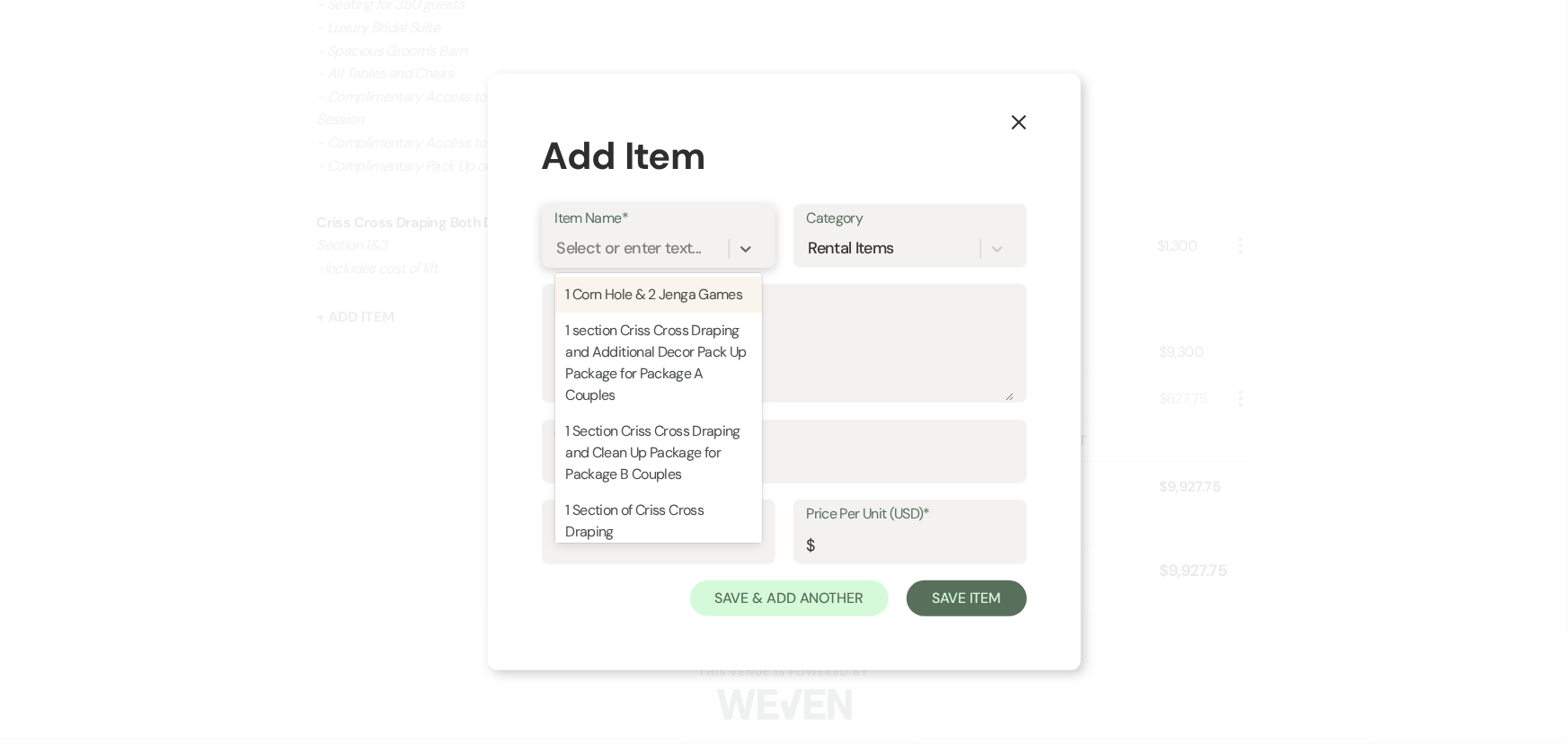
click at [631, 255] on div "Select or enter text..." at bounding box center [629, 249] width 144 height 24
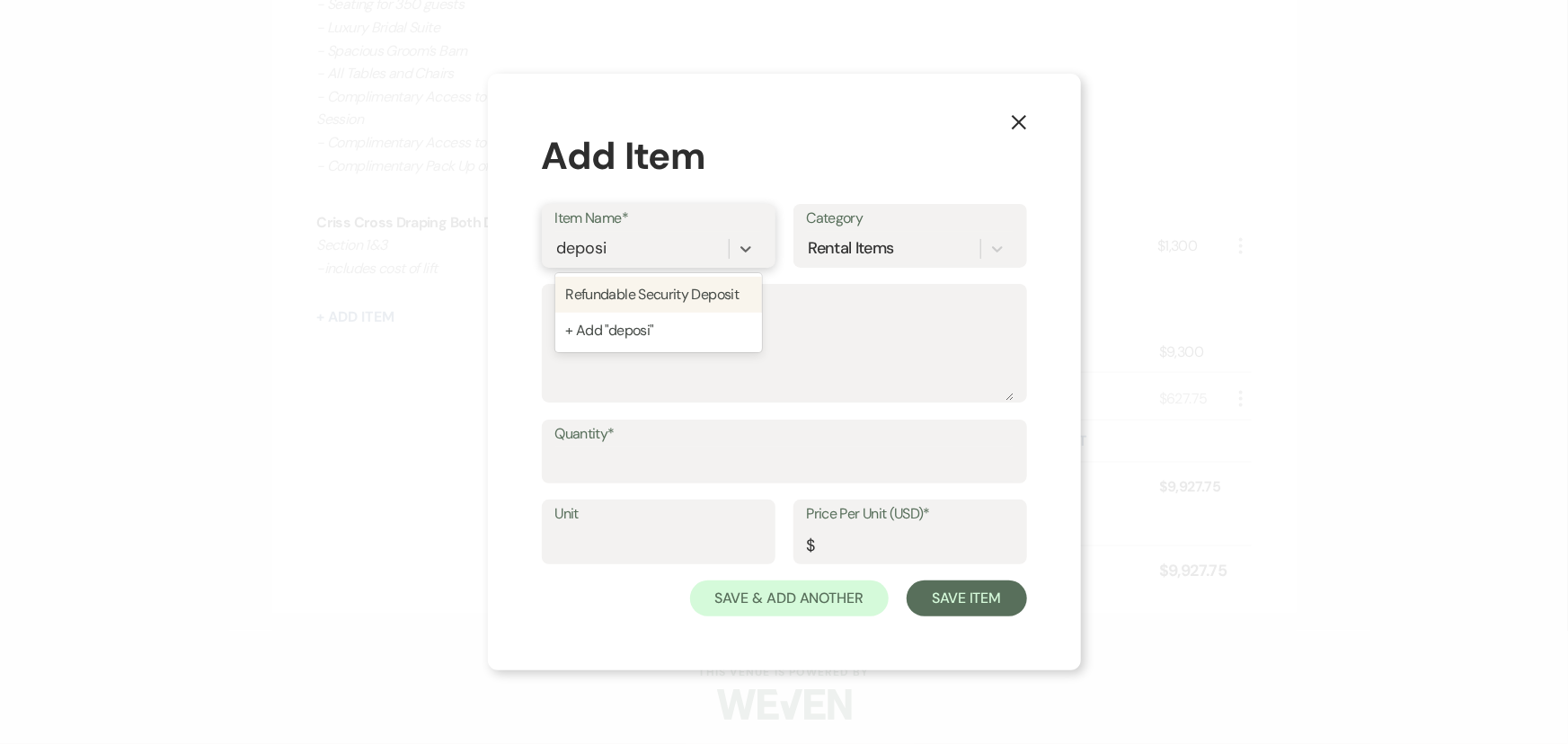
type input "deposit"
click at [669, 302] on div "Refundable Security Deposit" at bounding box center [659, 294] width 207 height 36
type input "1"
type input "750"
click at [668, 458] on input "Quantity*" at bounding box center [784, 464] width 459 height 35
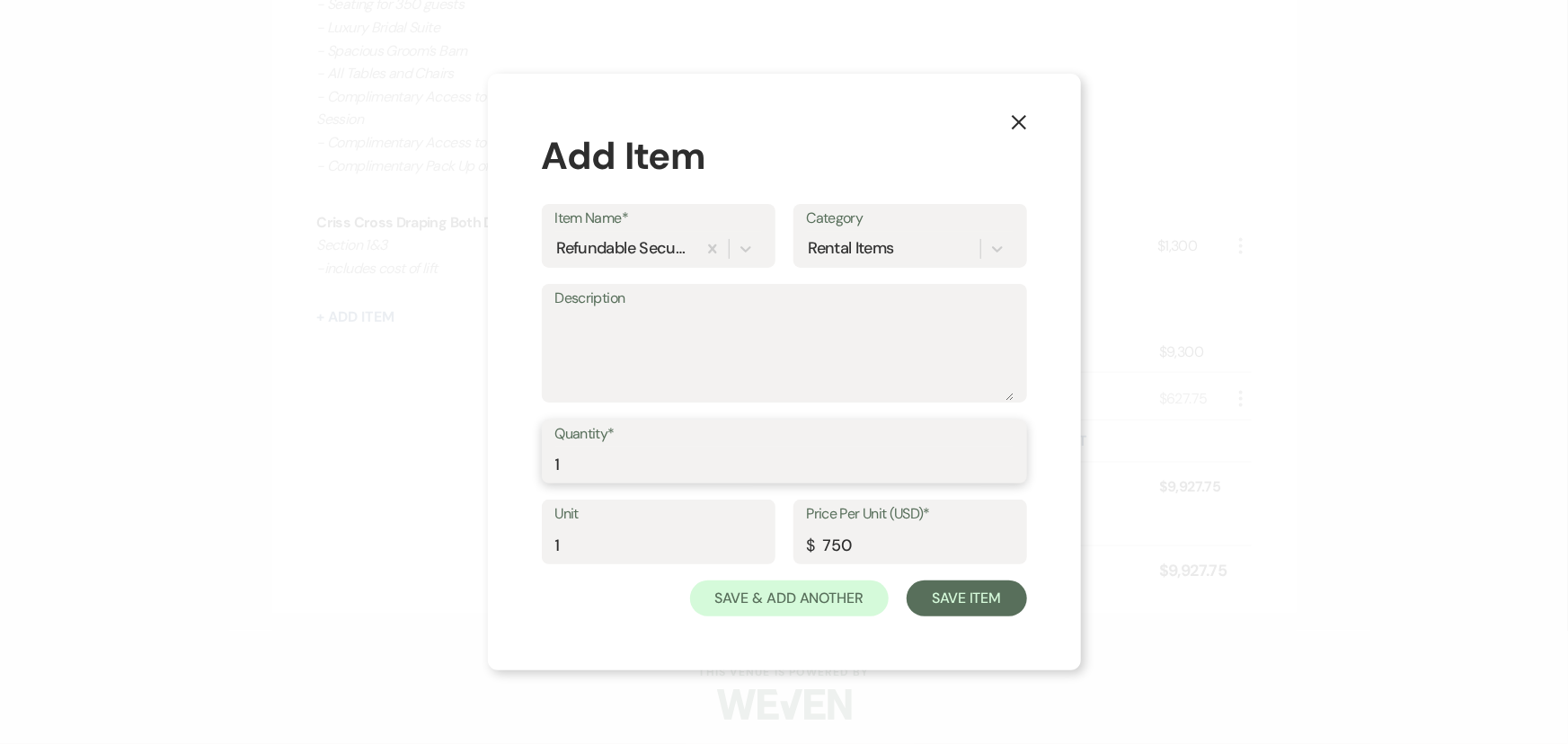
type input "1"
click at [923, 579] on div "Unit 1 Price Per Unit (USD)* $ 750" at bounding box center [785, 539] width 486 height 81
click at [933, 584] on button "Save Item" at bounding box center [966, 598] width 119 height 36
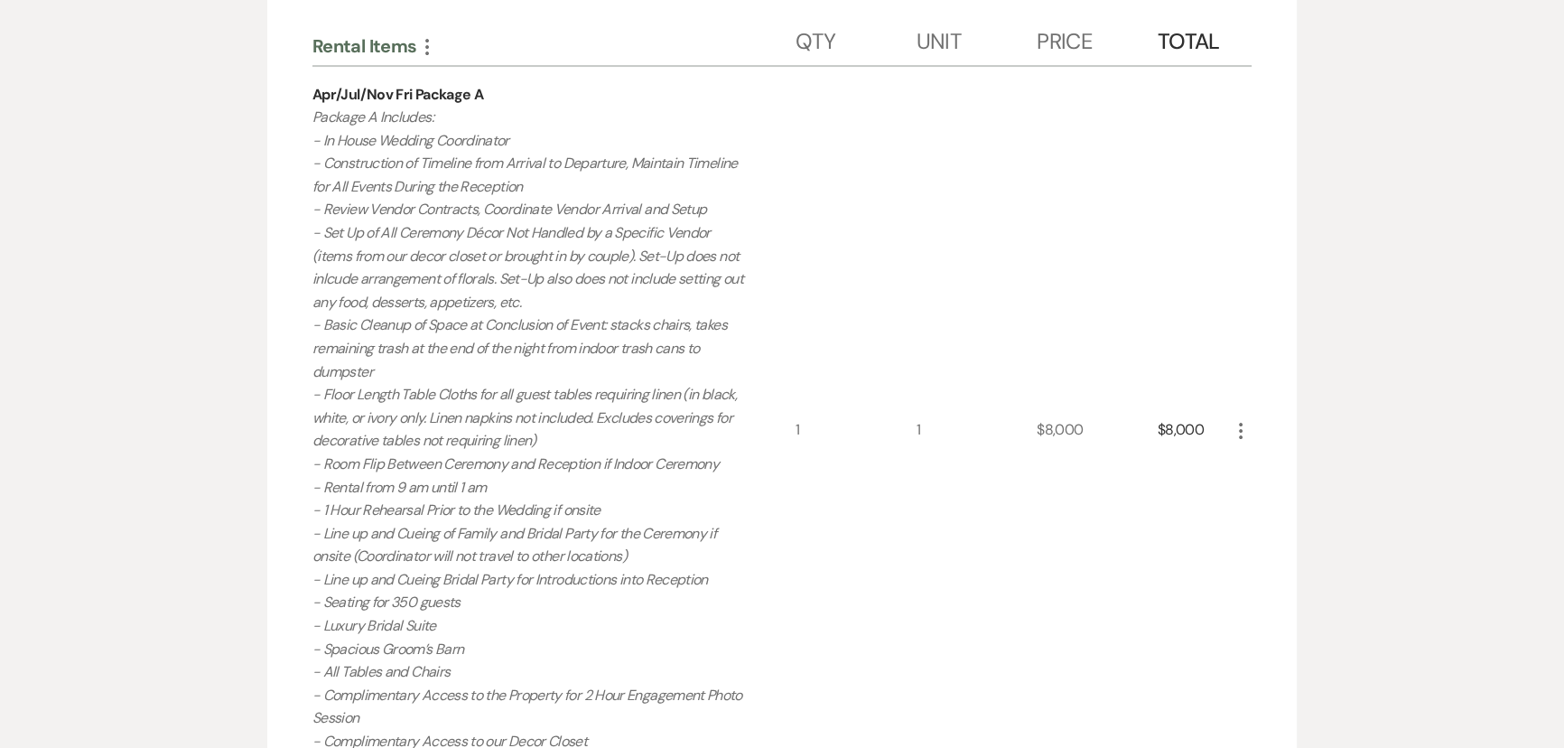
scroll to position [51, 0]
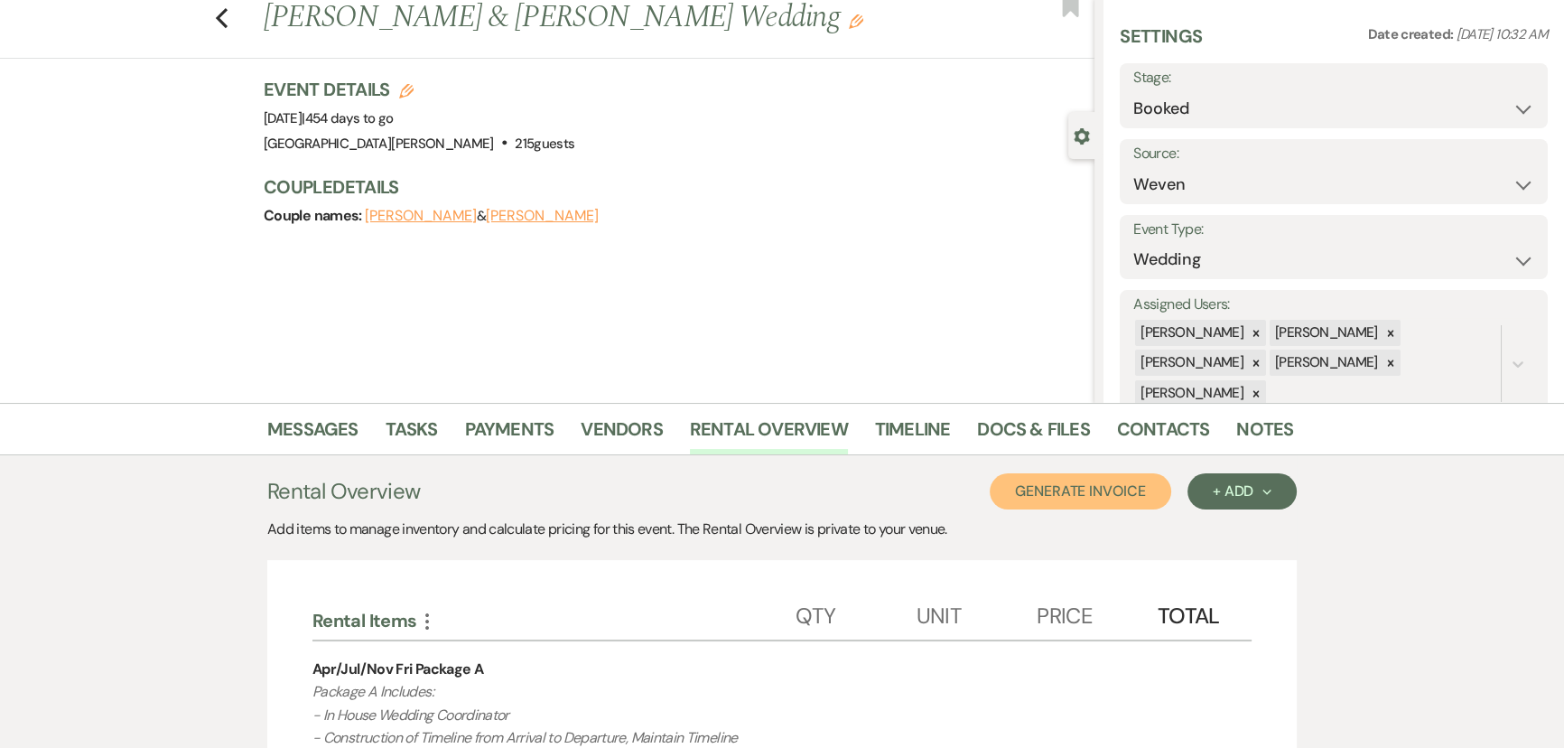
click at [1099, 495] on button "Generate Invoice" at bounding box center [1081, 491] width 182 height 36
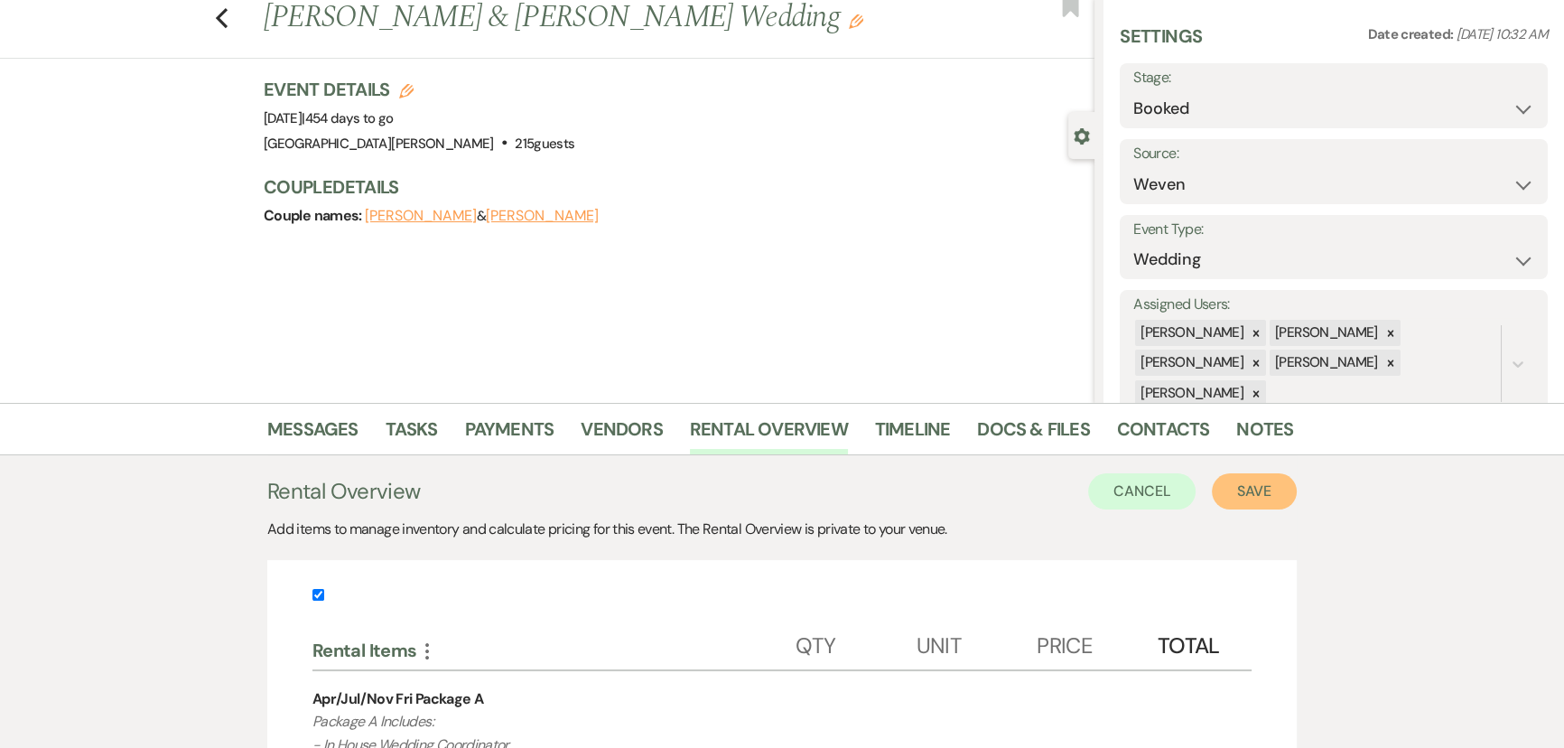
click at [1282, 499] on button "Save" at bounding box center [1254, 491] width 85 height 36
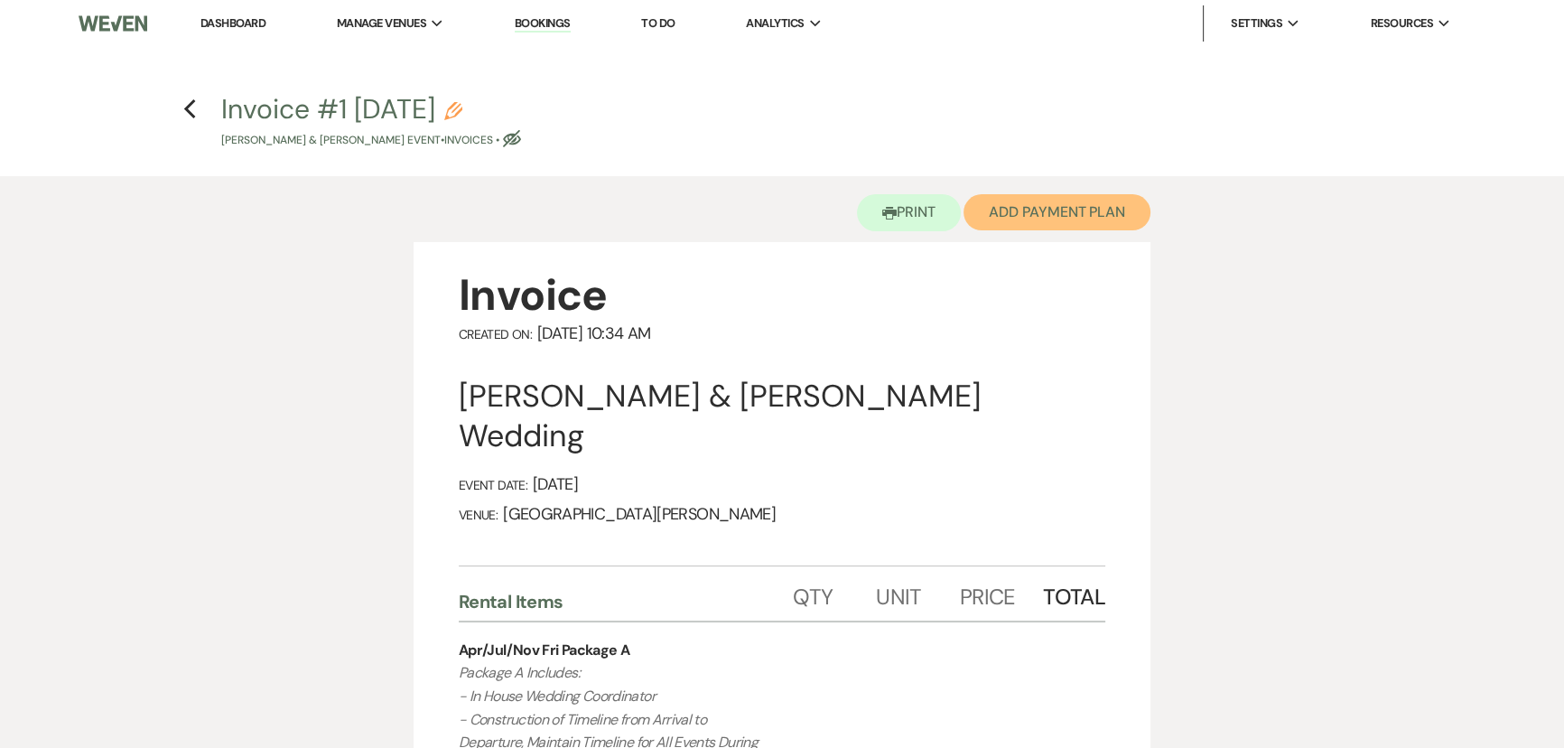
click at [1057, 219] on button "Add Payment Plan" at bounding box center [1057, 212] width 187 height 36
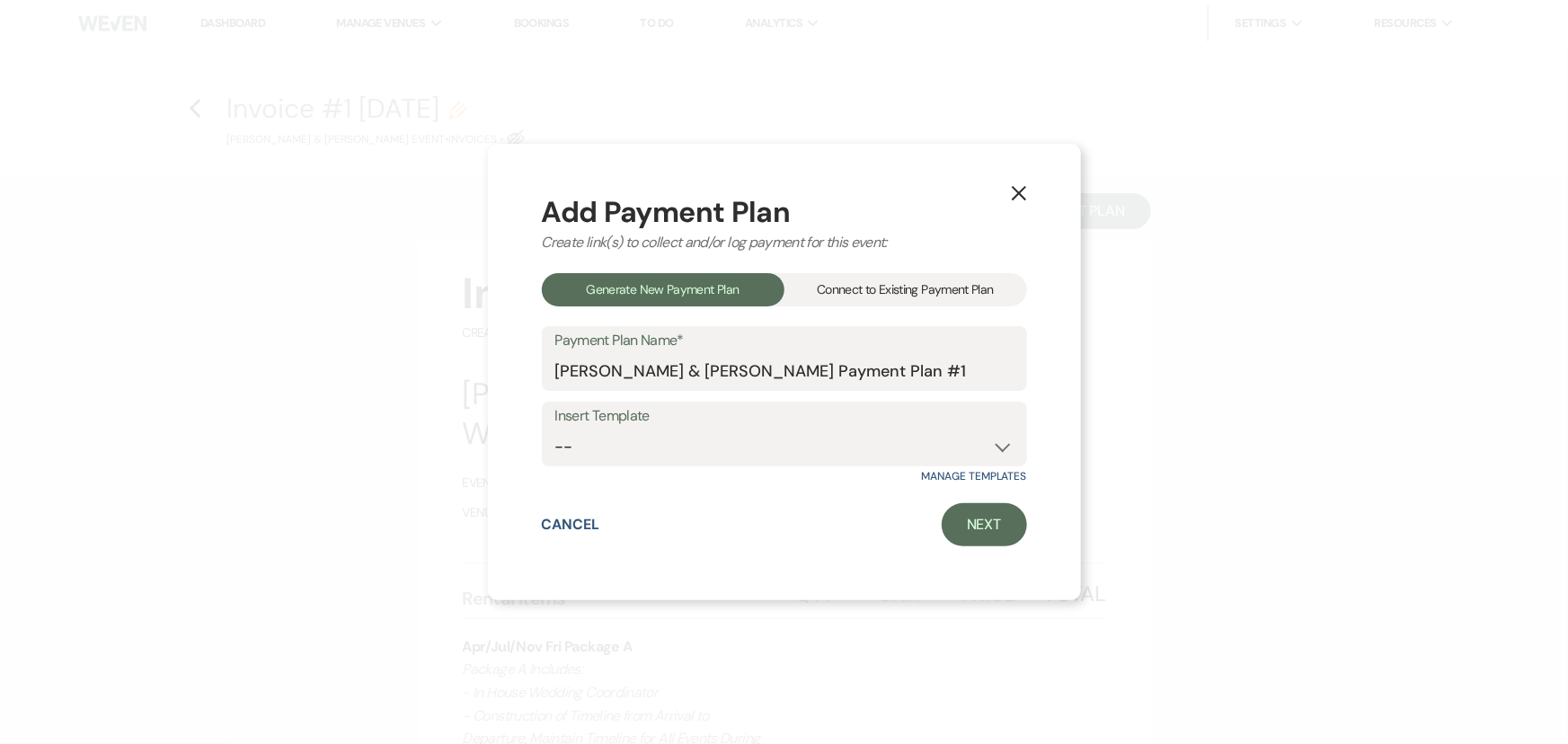
click at [876, 288] on div "Connect to Existing Payment Plan" at bounding box center [906, 289] width 243 height 33
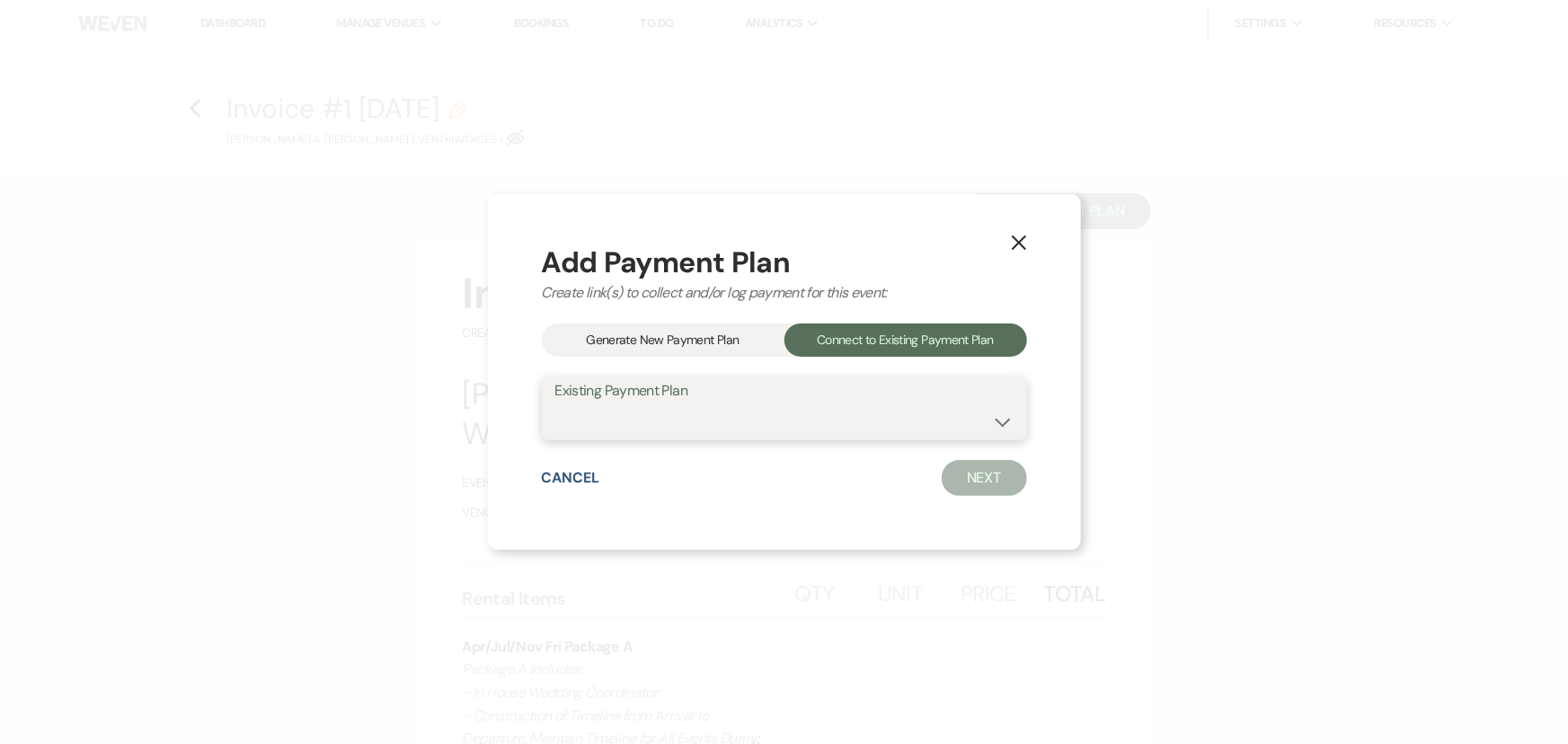
click at [871, 415] on select at bounding box center [784, 421] width 459 height 35
click at [835, 423] on select at bounding box center [784, 421] width 459 height 35
click at [628, 357] on div "Add Payment Plan Create link(s) to collect and/or log payment for this event: G…" at bounding box center [785, 372] width 486 height 249
click at [644, 335] on div "Generate New Payment Plan" at bounding box center [664, 339] width 243 height 33
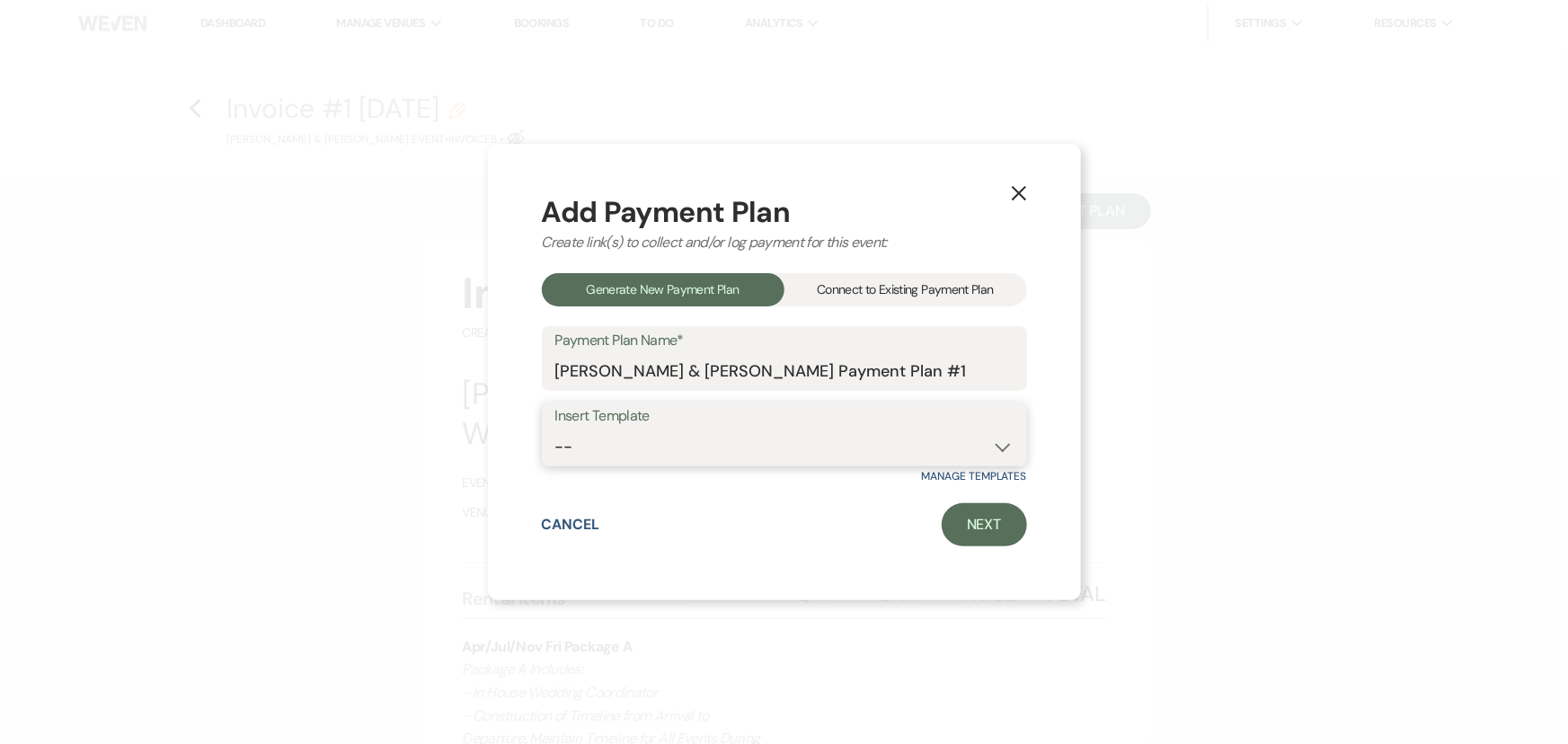
click at [691, 449] on select "-- Regular Plan: deposit, 3 payments, security deposit" at bounding box center [784, 447] width 459 height 35
select select "332"
click at [555, 430] on select "-- Regular Plan: deposit, 3 payments, security deposit" at bounding box center [784, 447] width 459 height 35
click at [986, 523] on link "Next" at bounding box center [985, 524] width 86 height 43
select select "27432"
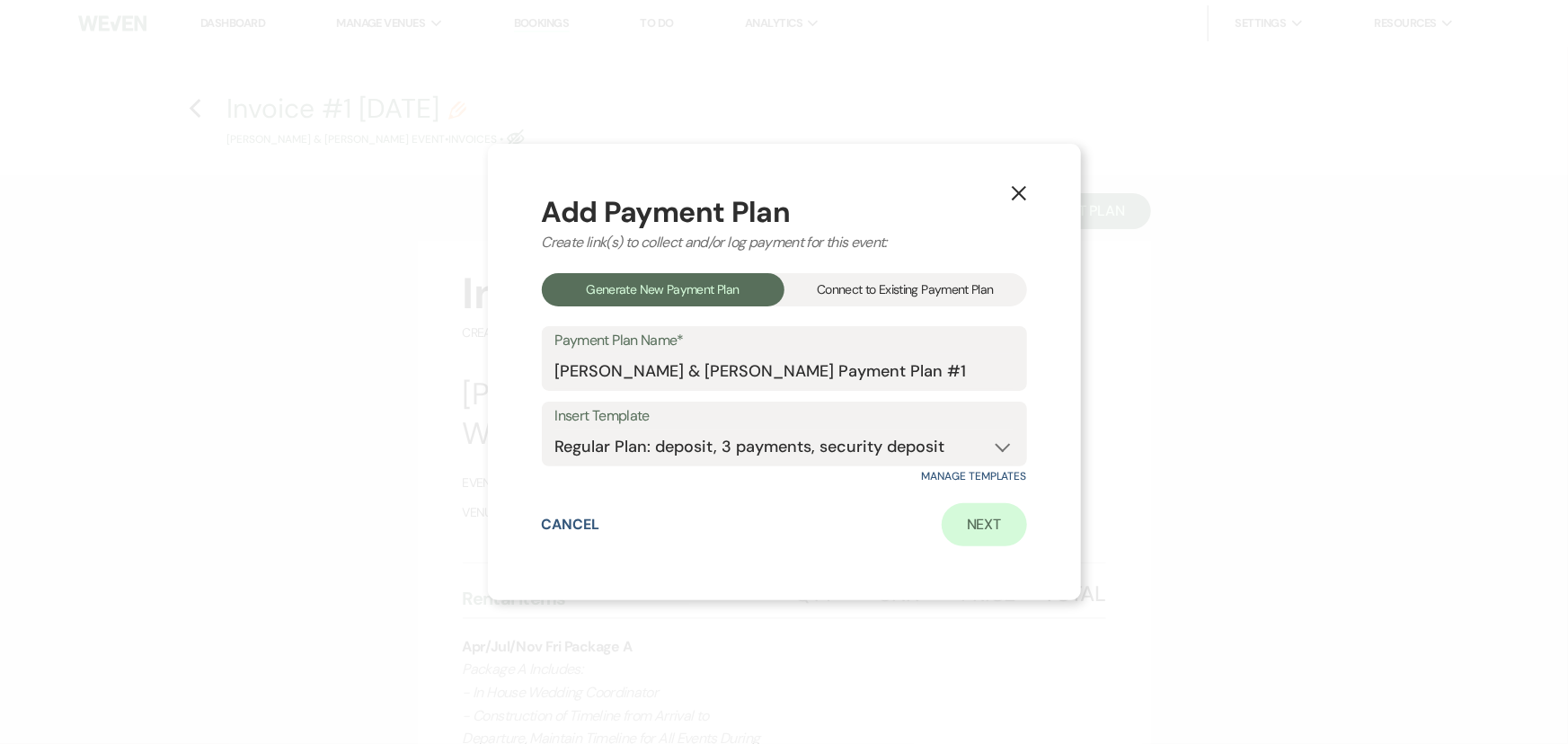
select select "2"
select select "flat"
select select "true"
select select "client"
select select "days"
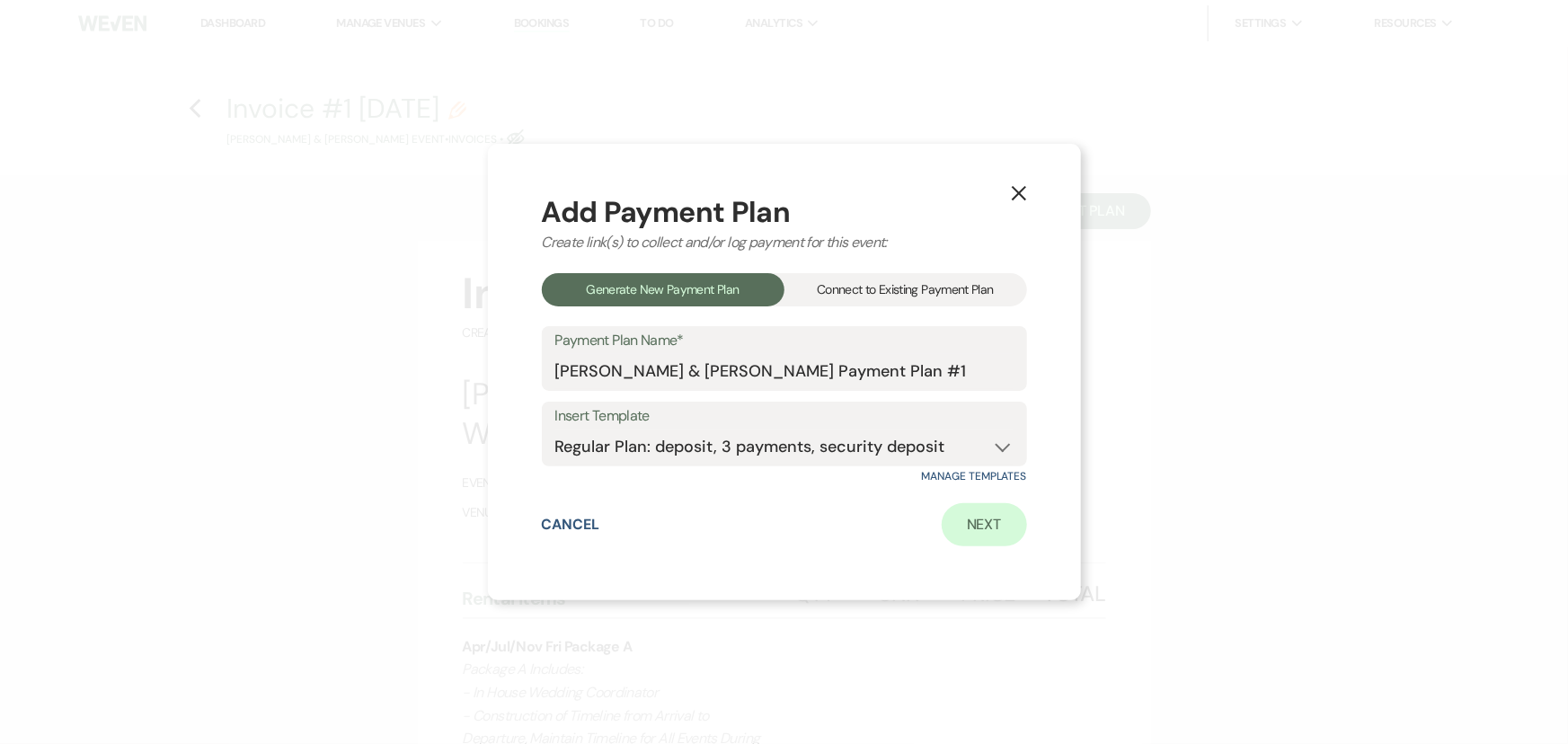
select select "2"
select select "percentage"
select select "true"
select select "client"
select select "months"
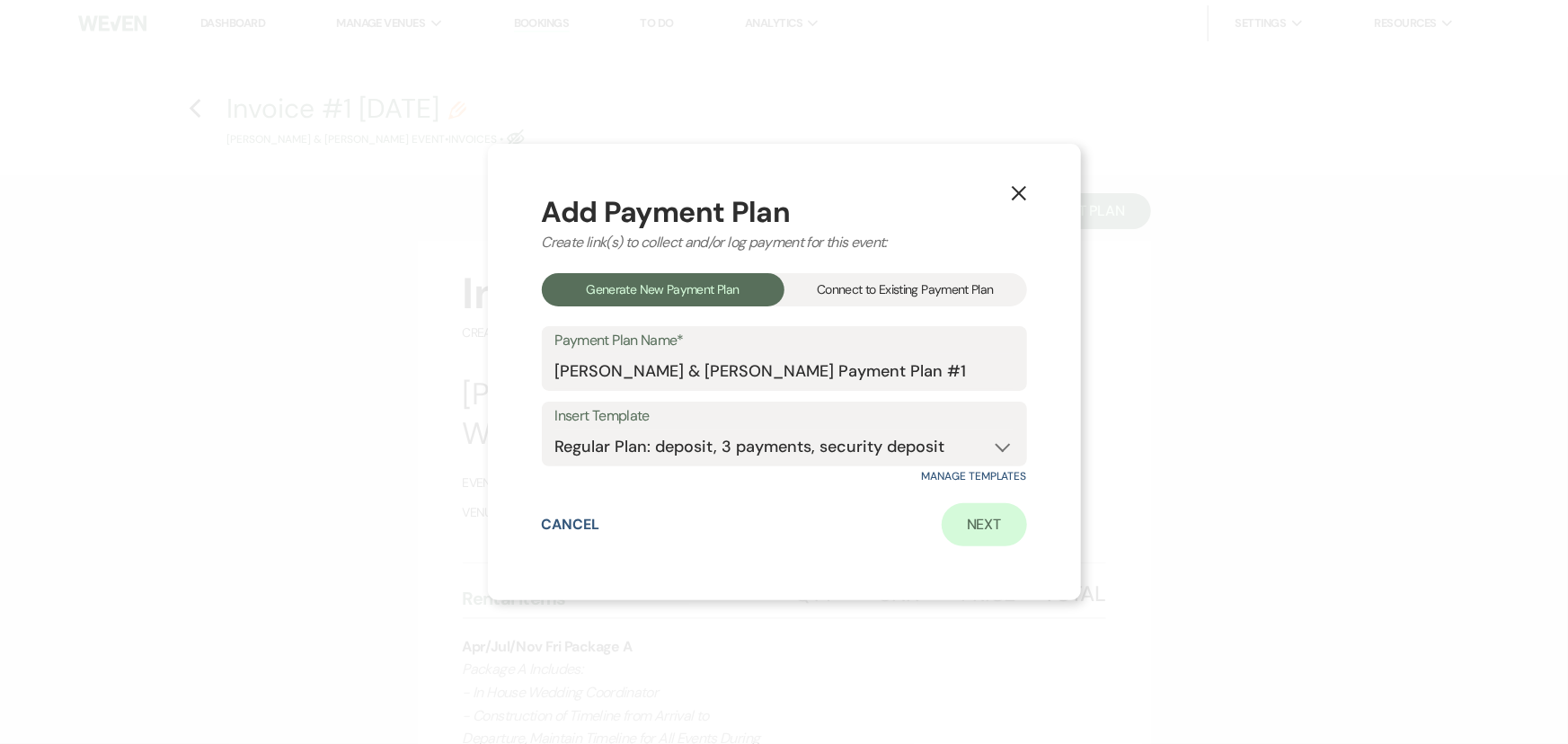
select select "client"
select select "days"
select select "client"
select select "weeks"
select select "2"
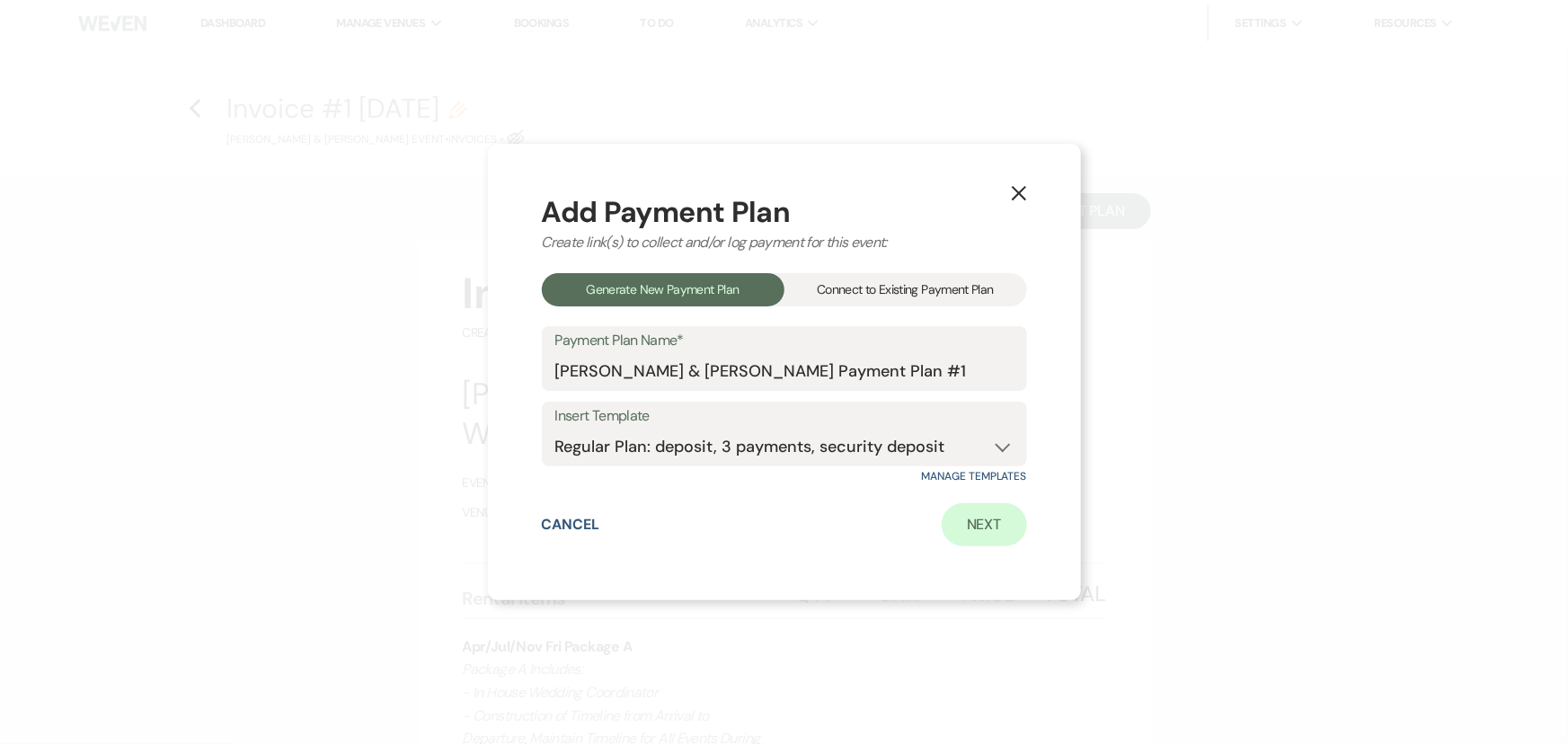
select select "percentage"
select select "true"
select select "client"
select select "months"
select select "client"
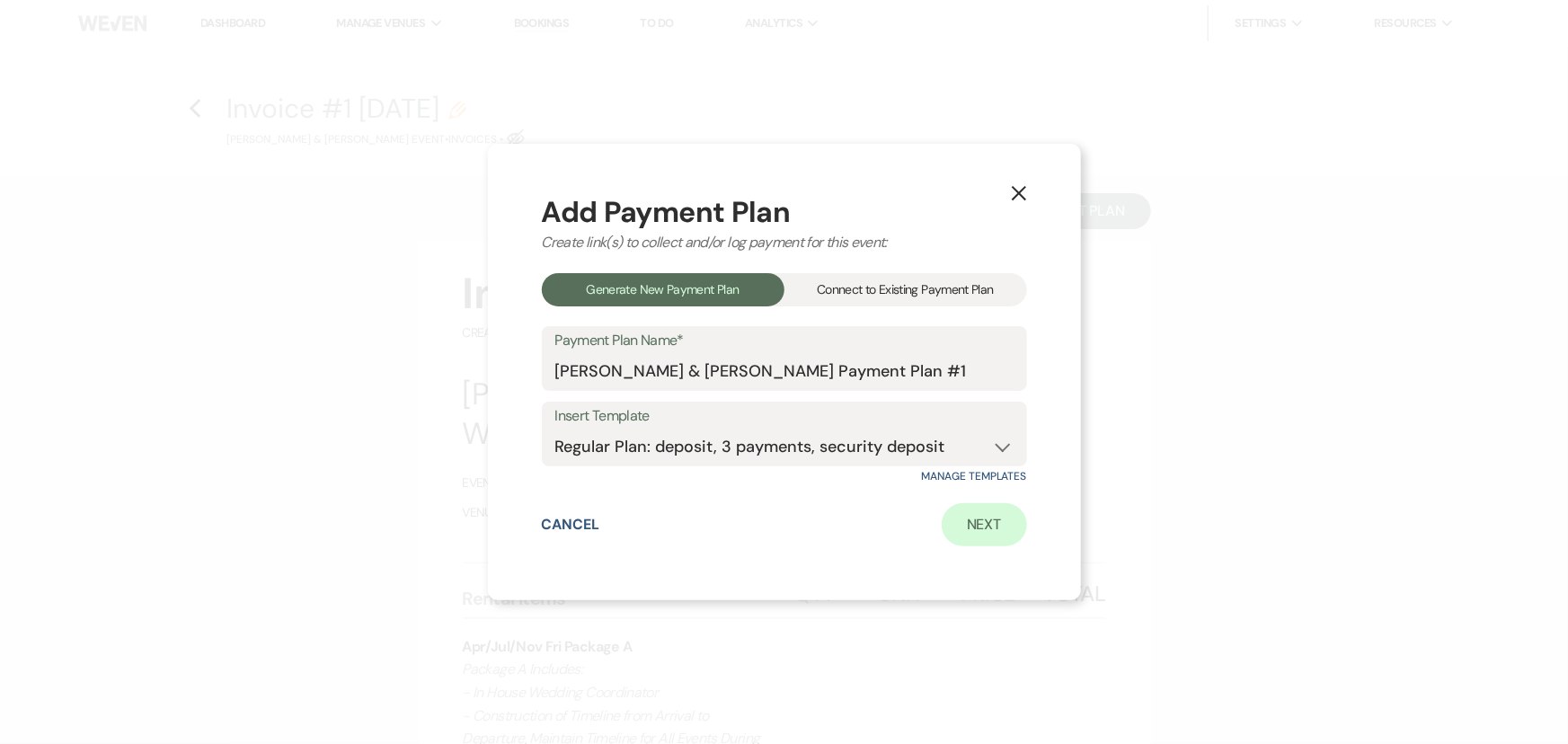
select select "weeks"
select select "client"
select select "days"
select select "2"
select select "percentage"
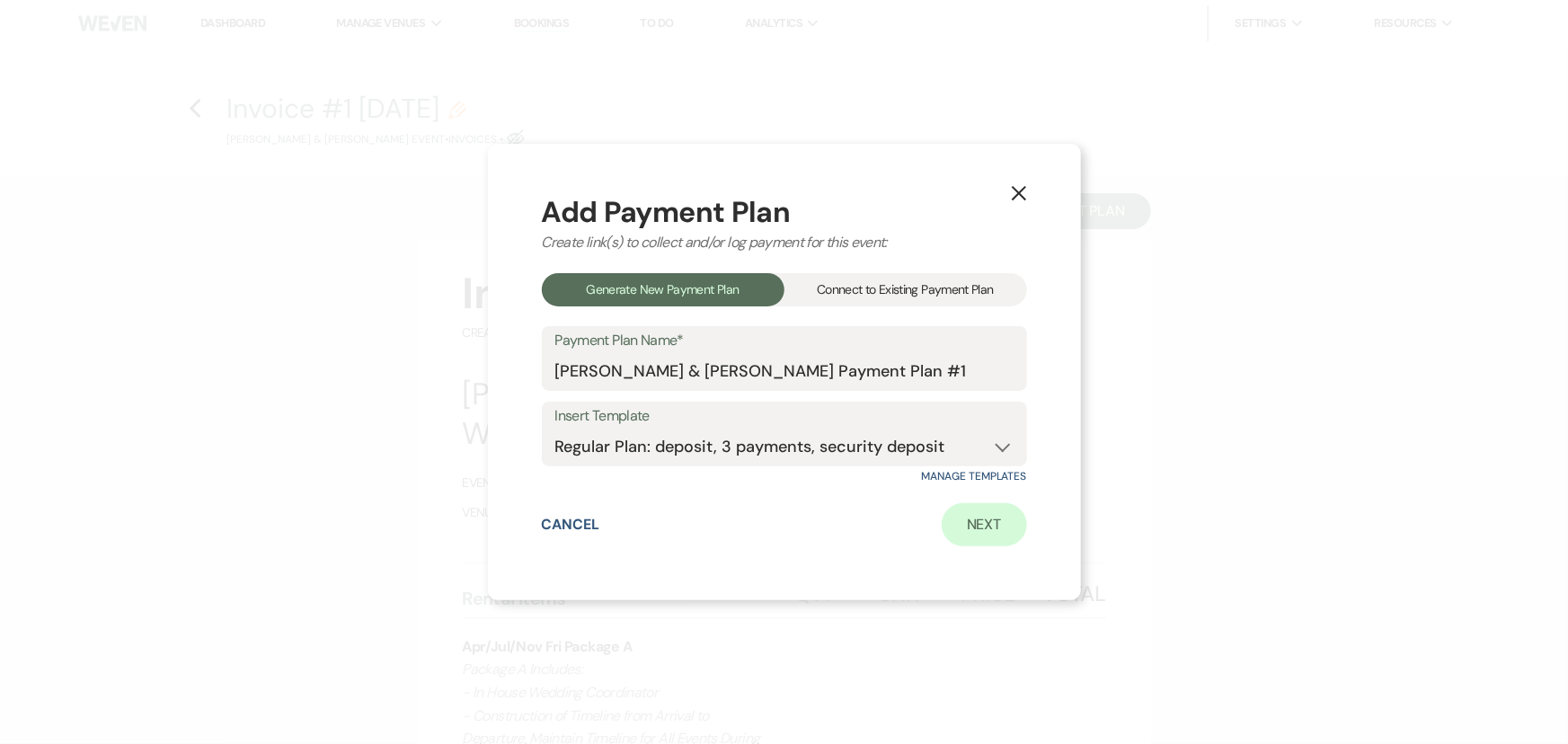
select select "true"
select select "client"
select select "weeks"
select select "client"
select select "months"
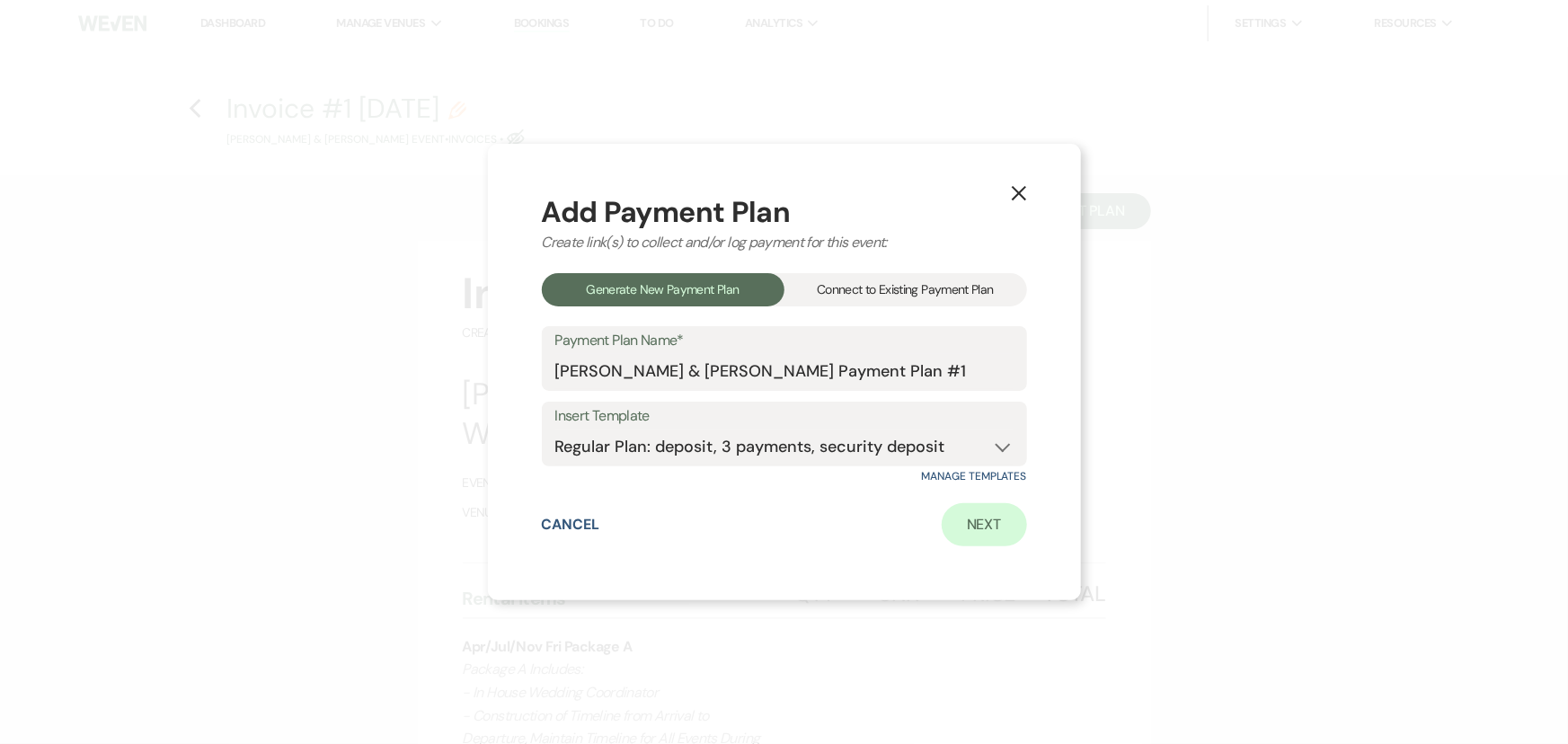
select select "client"
select select "days"
select select "2"
select select "flat"
select select "true"
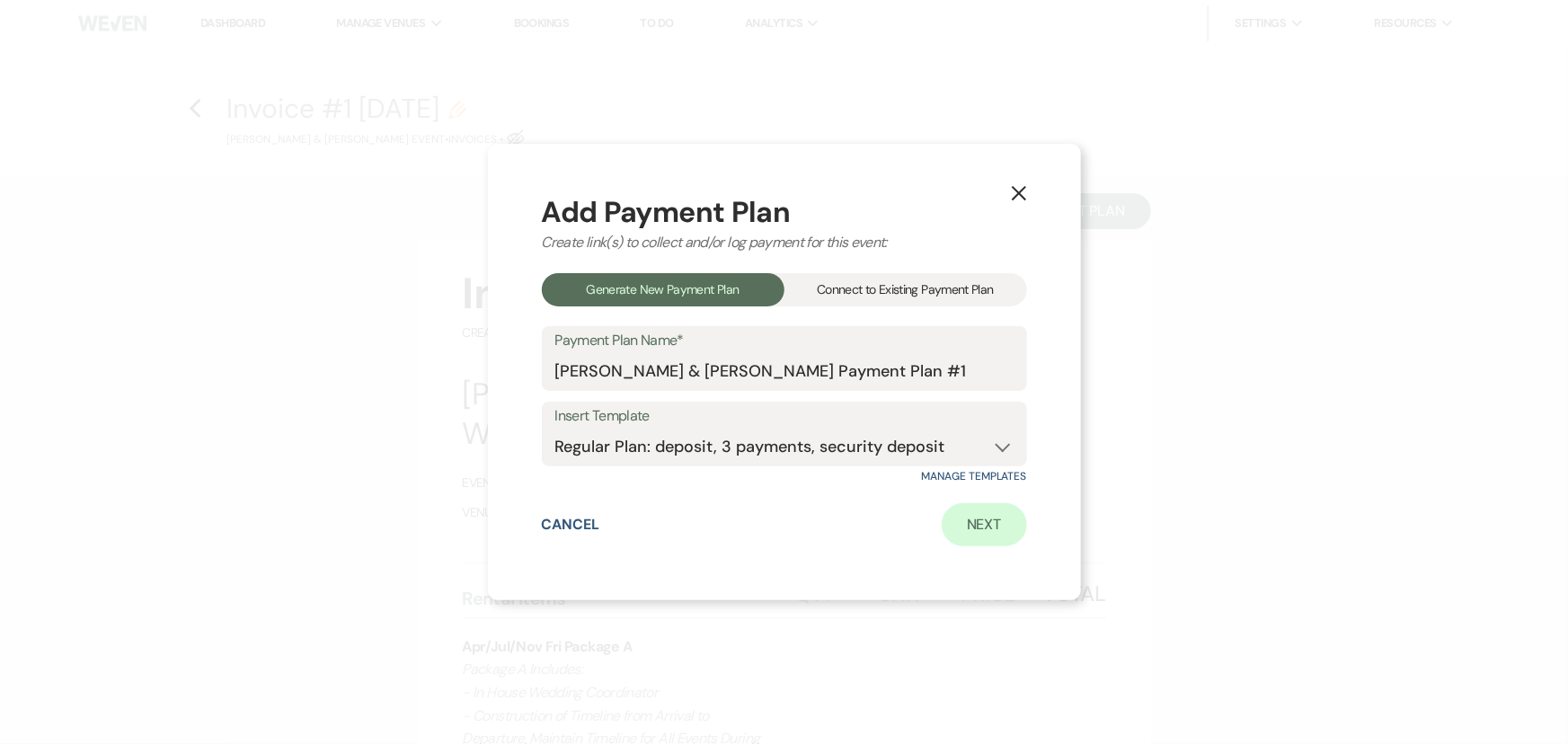
select select "client"
select select "weeks"
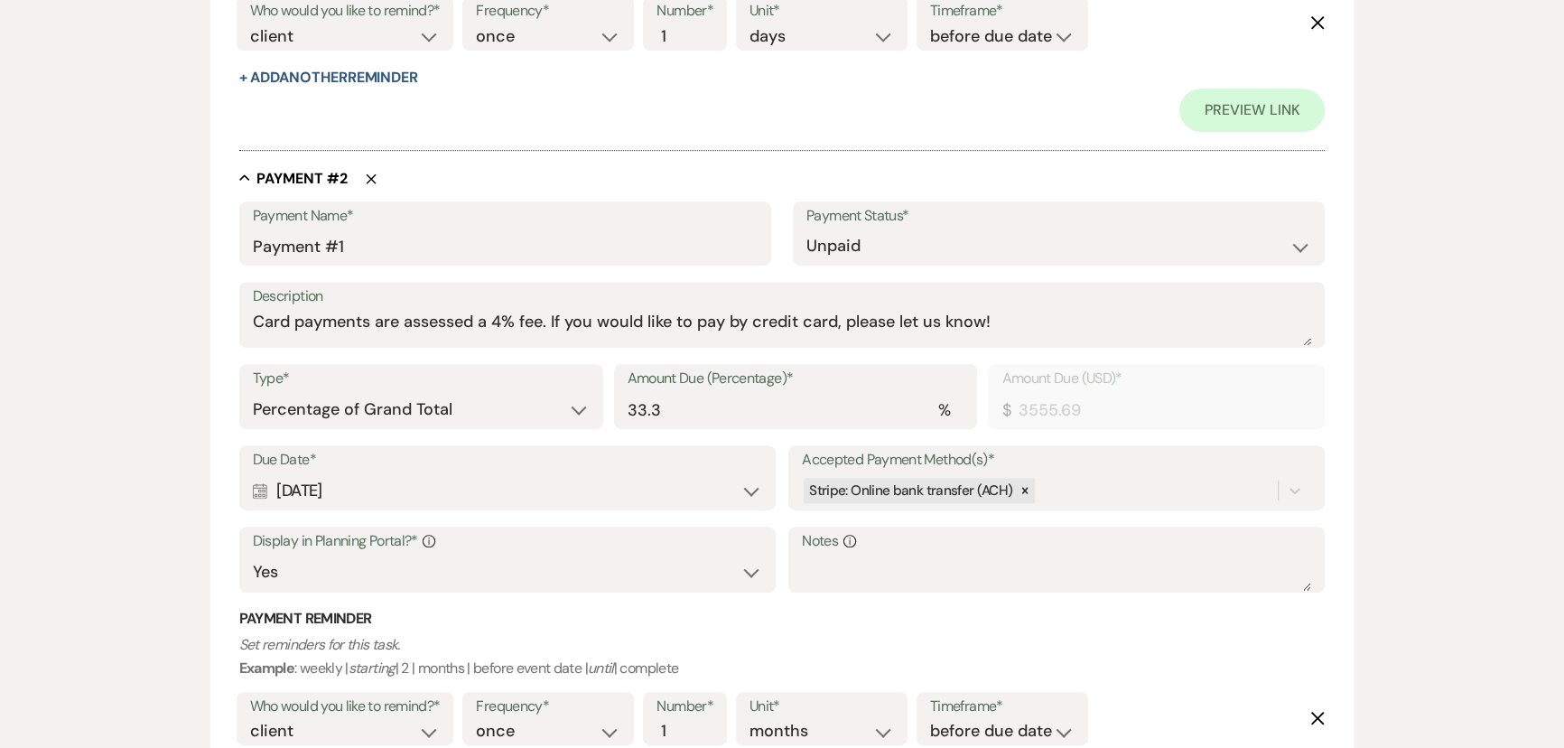
scroll to position [1067, 0]
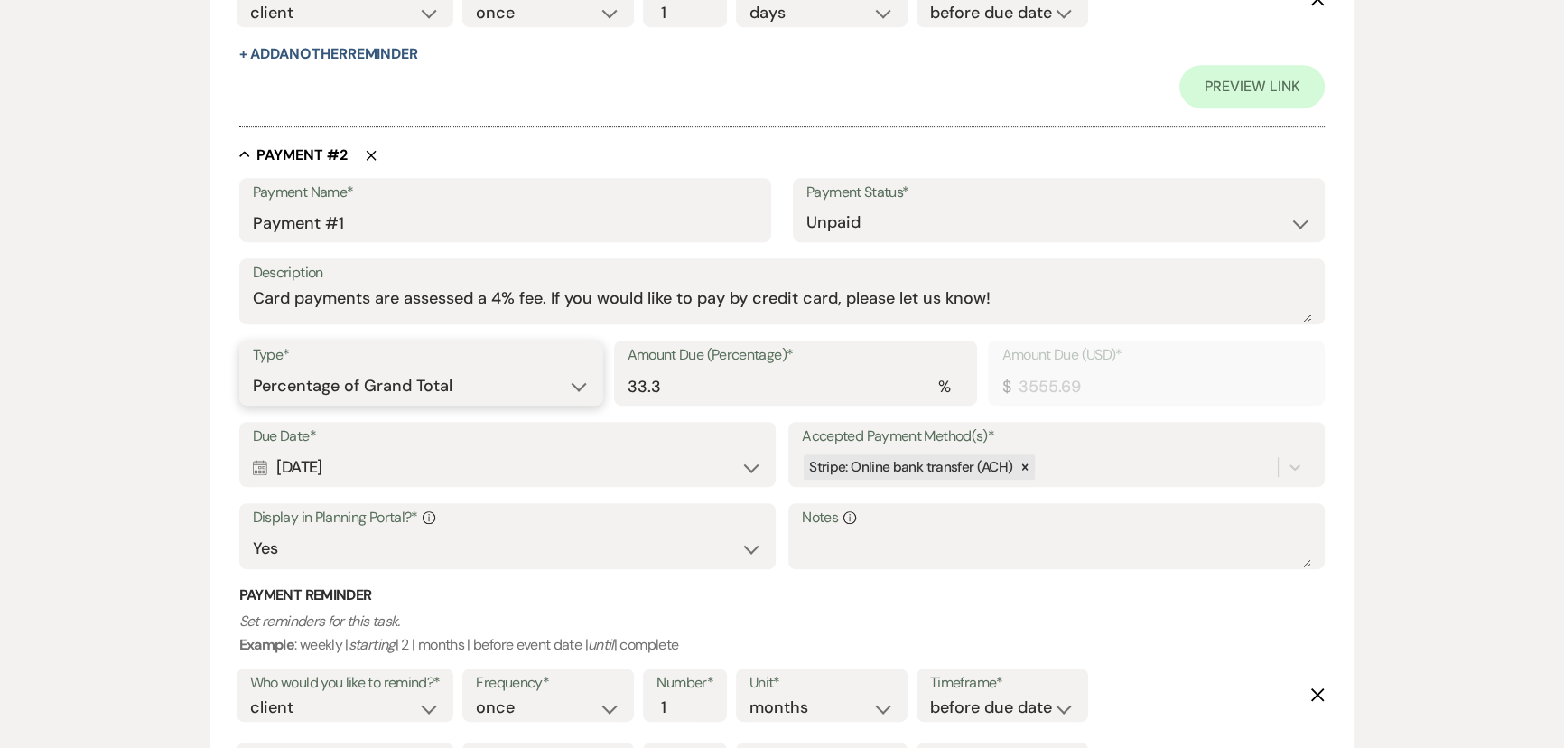
click at [455, 369] on select "Dollar Amount Percentage of Grand Total" at bounding box center [421, 386] width 337 height 35
select select "flat"
click at [253, 369] on select "Dollar Amount Percentage of Grand Total" at bounding box center [421, 386] width 337 height 35
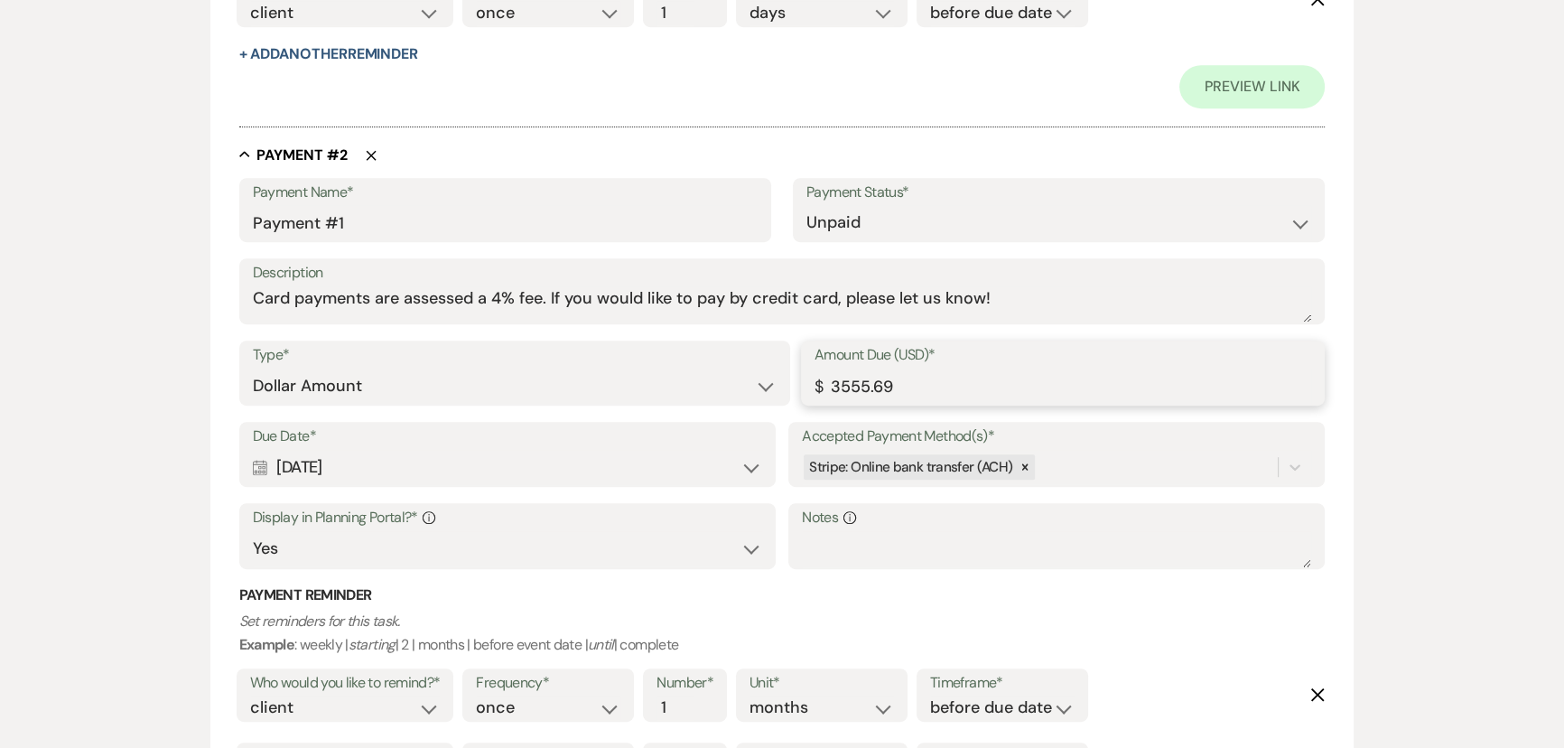
click at [904, 386] on input "3555.69" at bounding box center [1063, 386] width 497 height 35
click at [832, 388] on input "3555.69" at bounding box center [1063, 386] width 497 height 35
click at [866, 380] on input "3555.69" at bounding box center [1063, 386] width 497 height 35
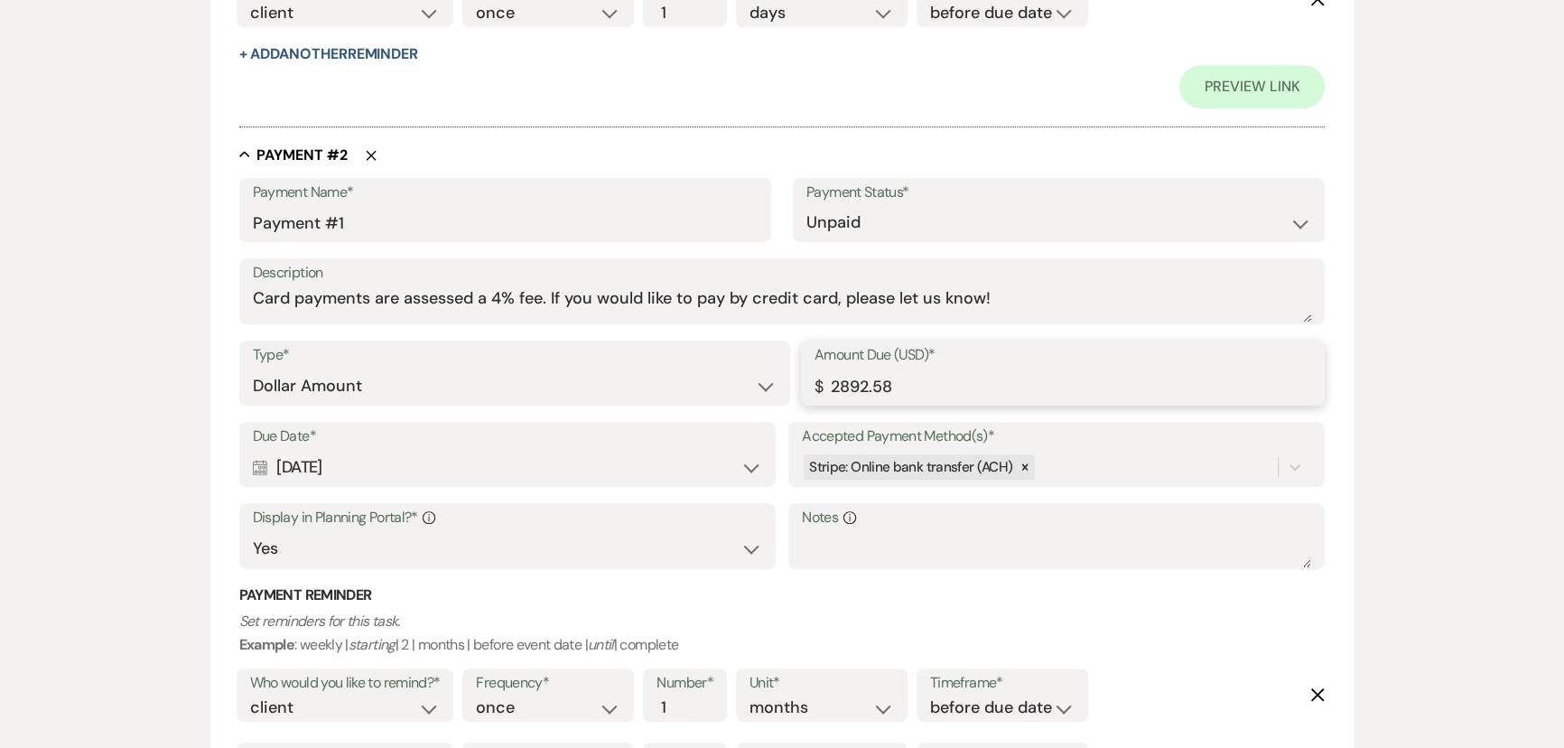
type input "2892.58"
click at [594, 461] on div "Calendar Nov 15, 2025 Expand" at bounding box center [507, 467] width 509 height 35
select select "month"
select select "afterBookedDate"
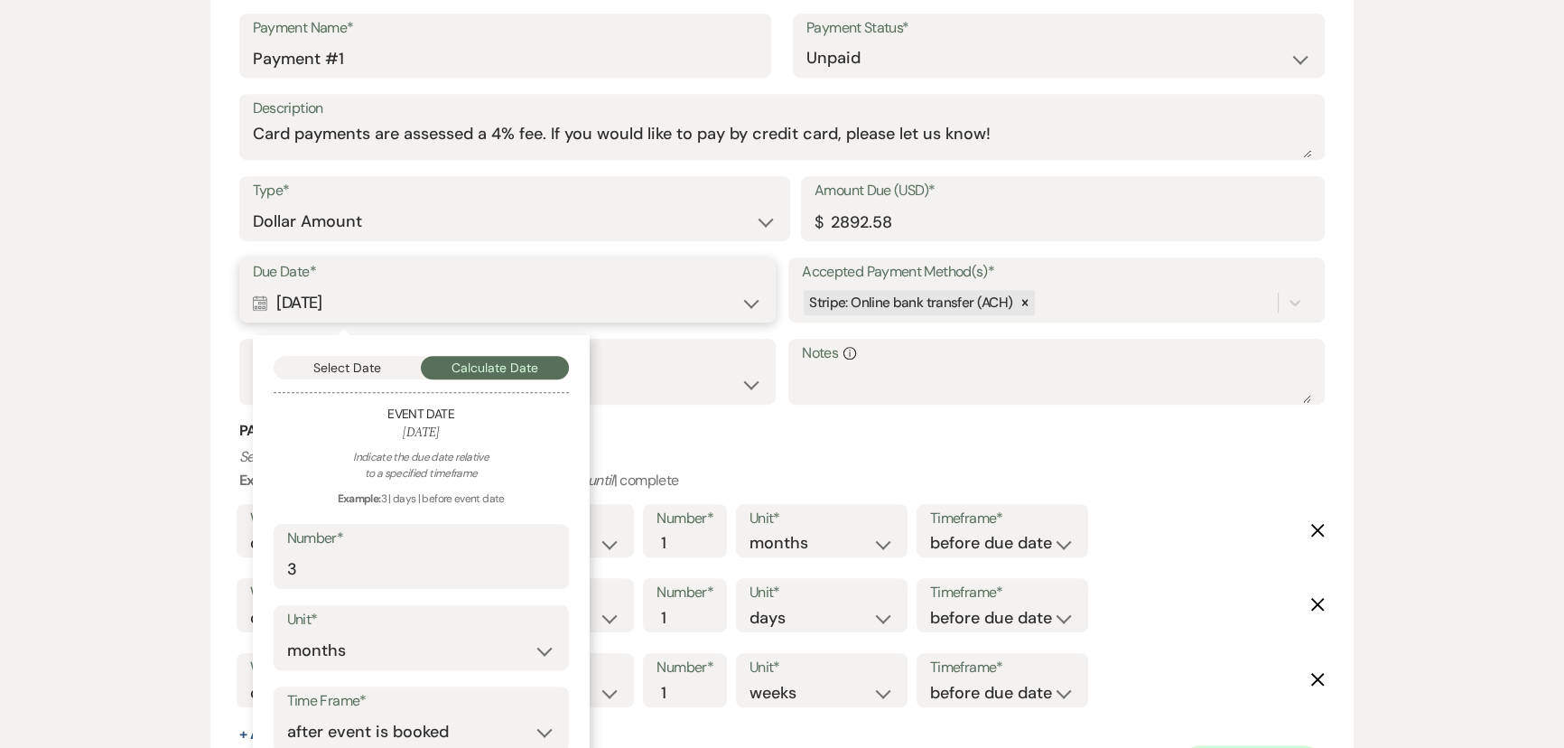
click at [362, 371] on button "Select Date" at bounding box center [348, 367] width 148 height 23
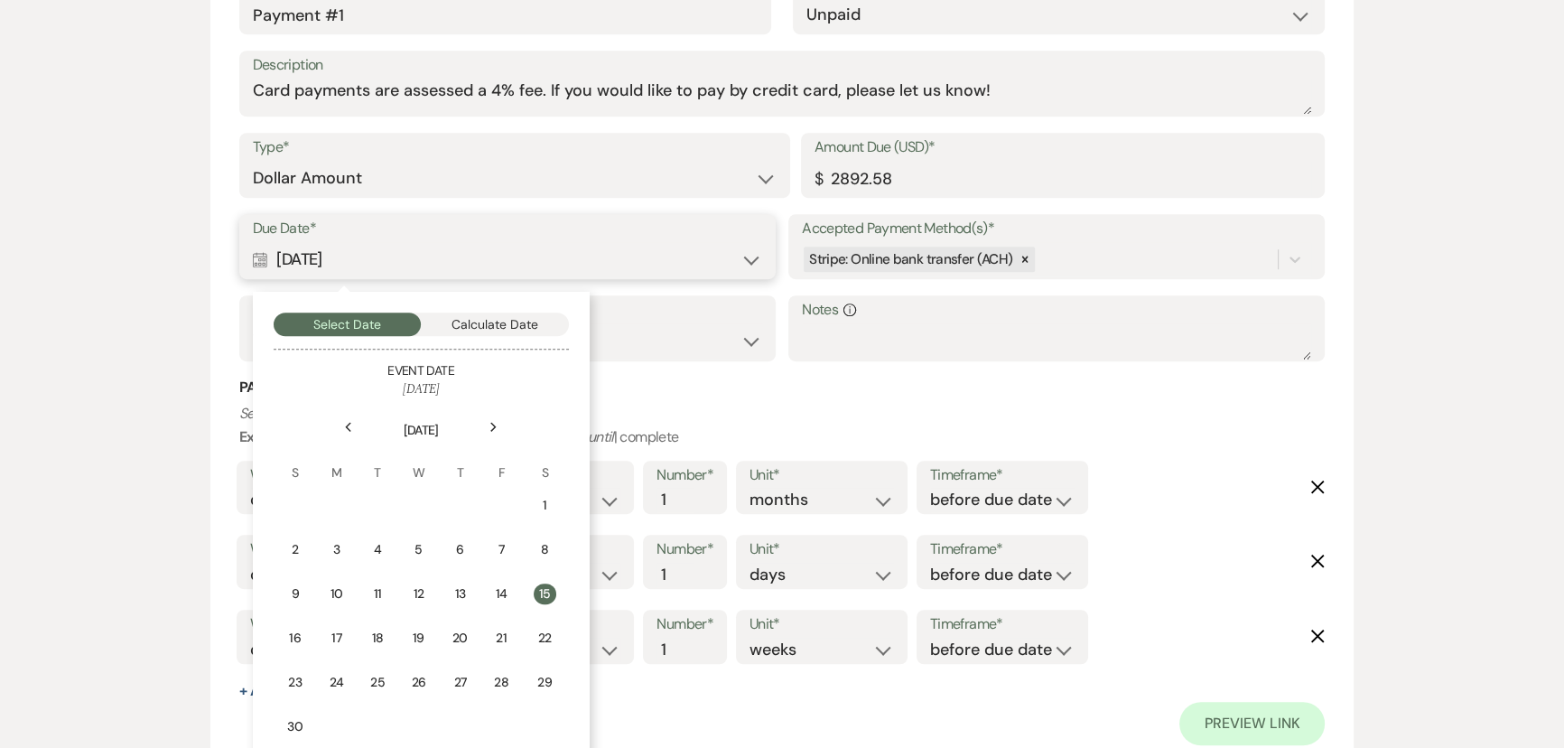
scroll to position [1313, 0]
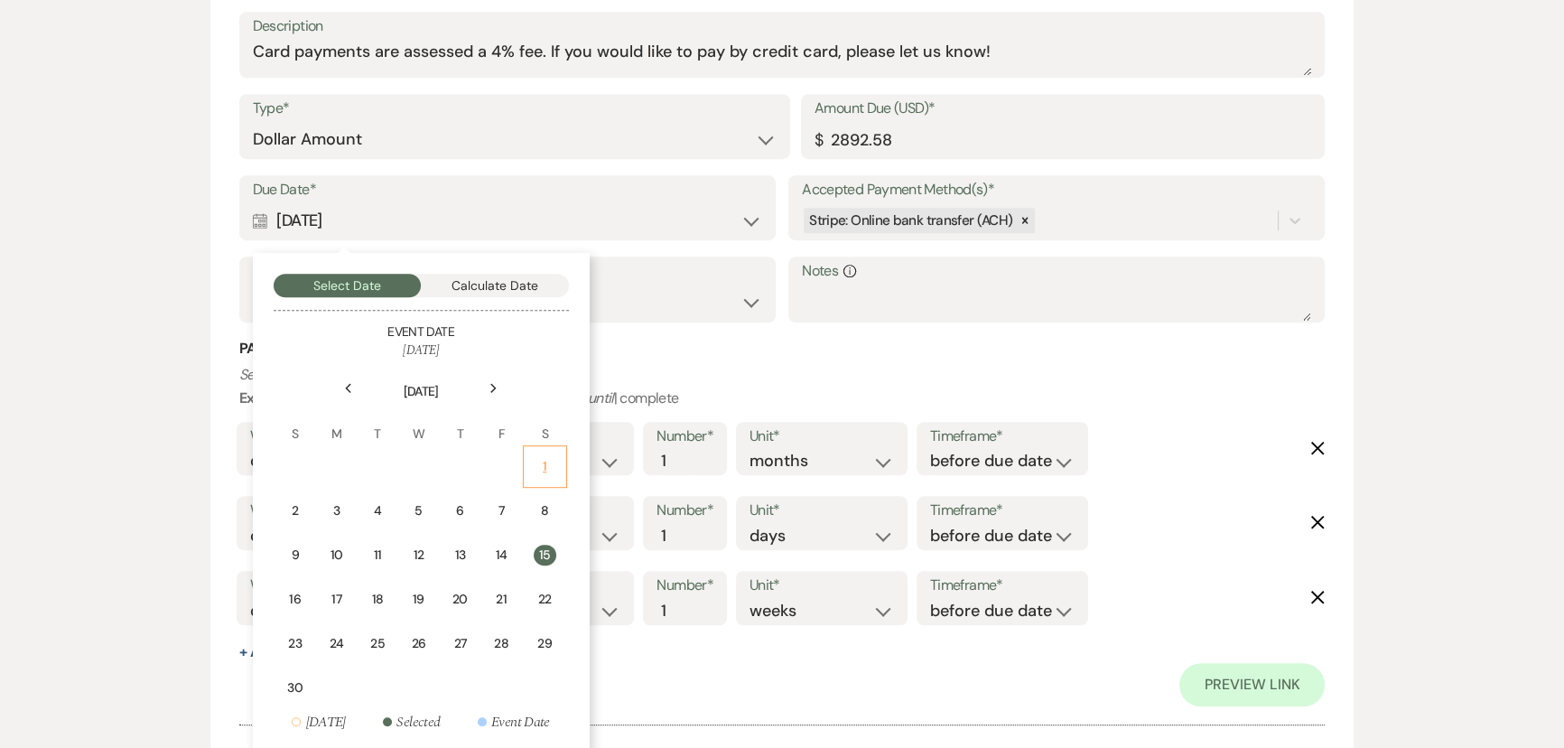
click at [546, 470] on div "1" at bounding box center [545, 466] width 21 height 19
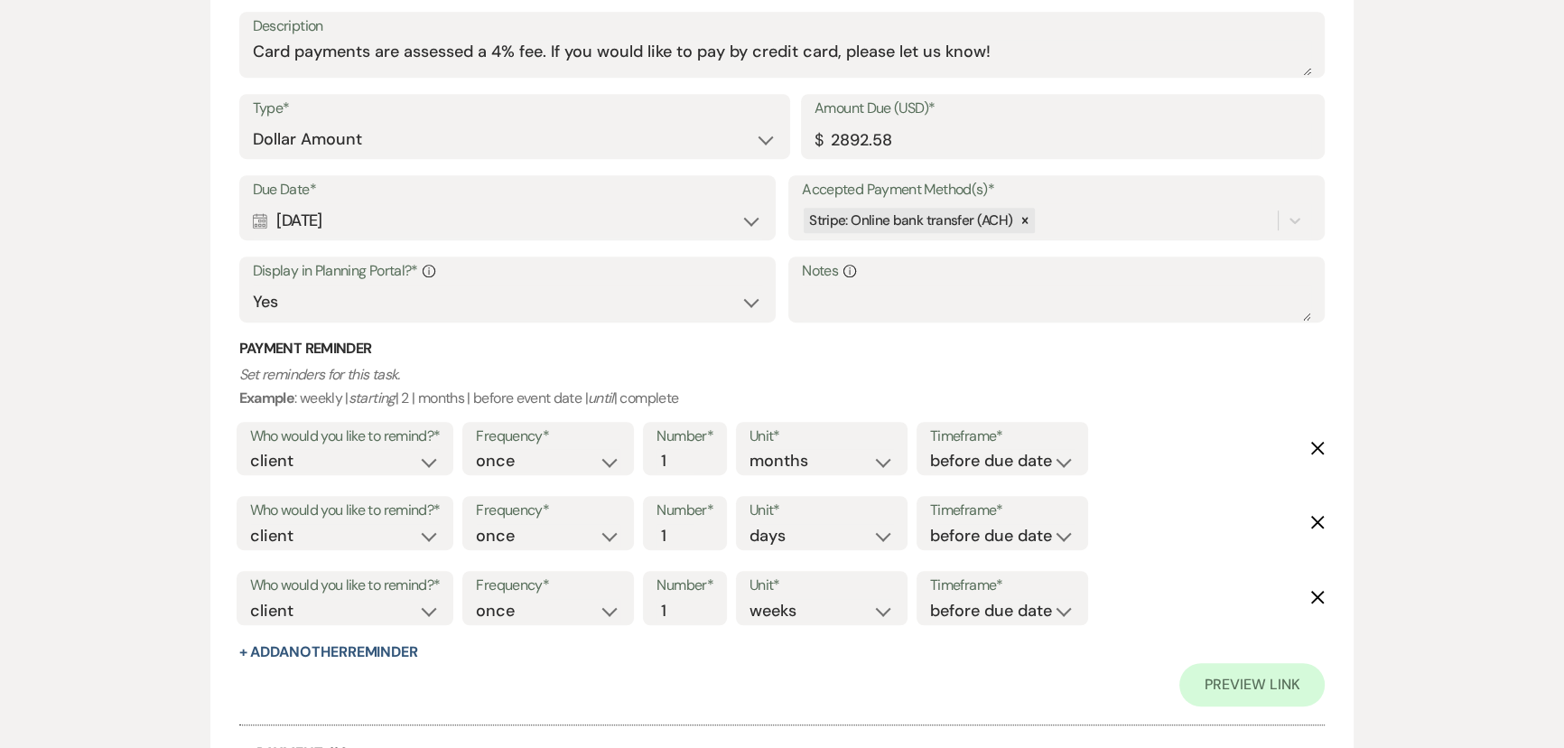
click at [400, 163] on div "Type* Dollar Amount Percentage of Grand Total Amount Due (USD)* $ 2892.58" at bounding box center [782, 134] width 1087 height 81
click at [402, 210] on div "Calendar Nov 01, 2025 Expand" at bounding box center [507, 220] width 509 height 35
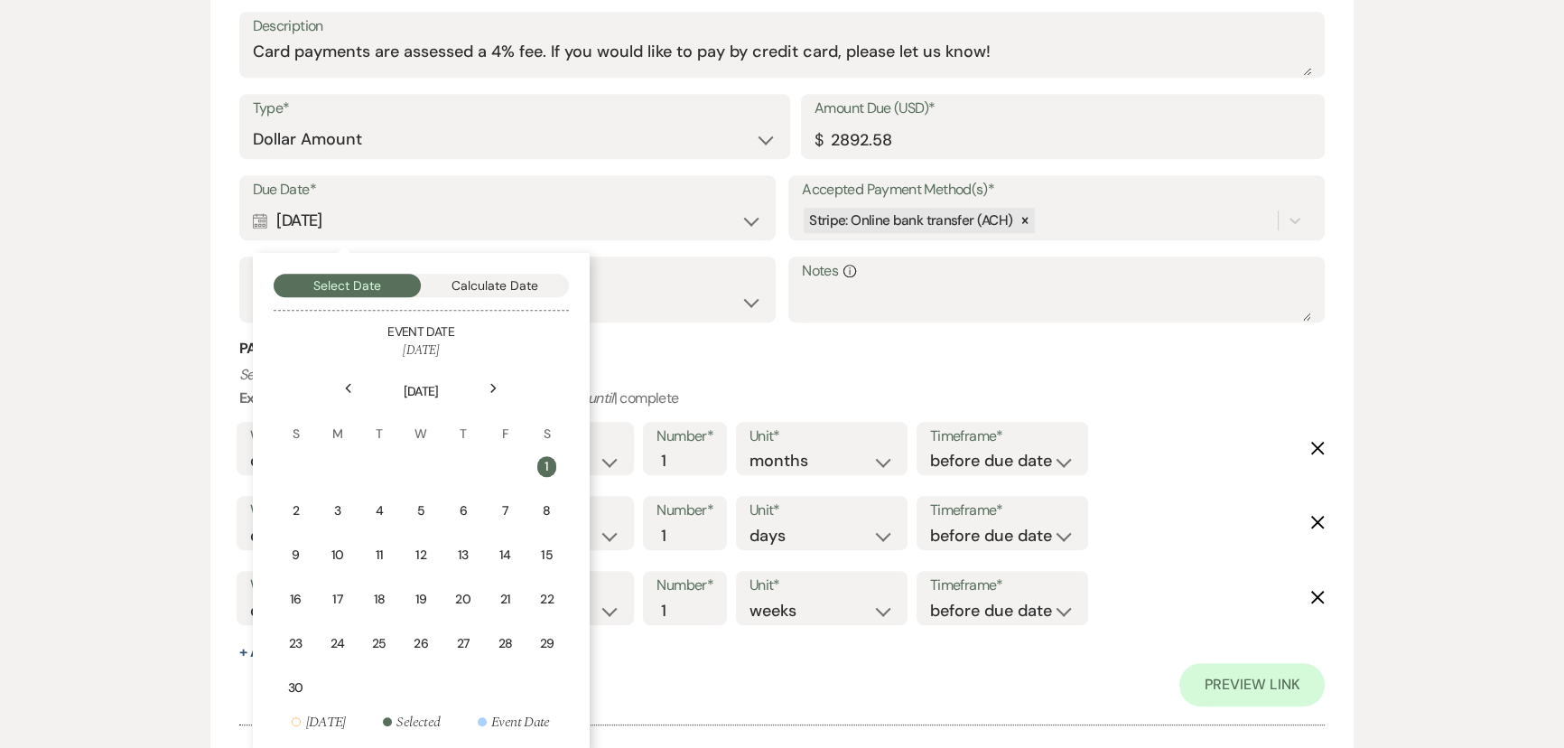
click at [502, 374] on div "Next" at bounding box center [494, 388] width 29 height 29
click at [356, 462] on td "1" at bounding box center [337, 466] width 40 height 42
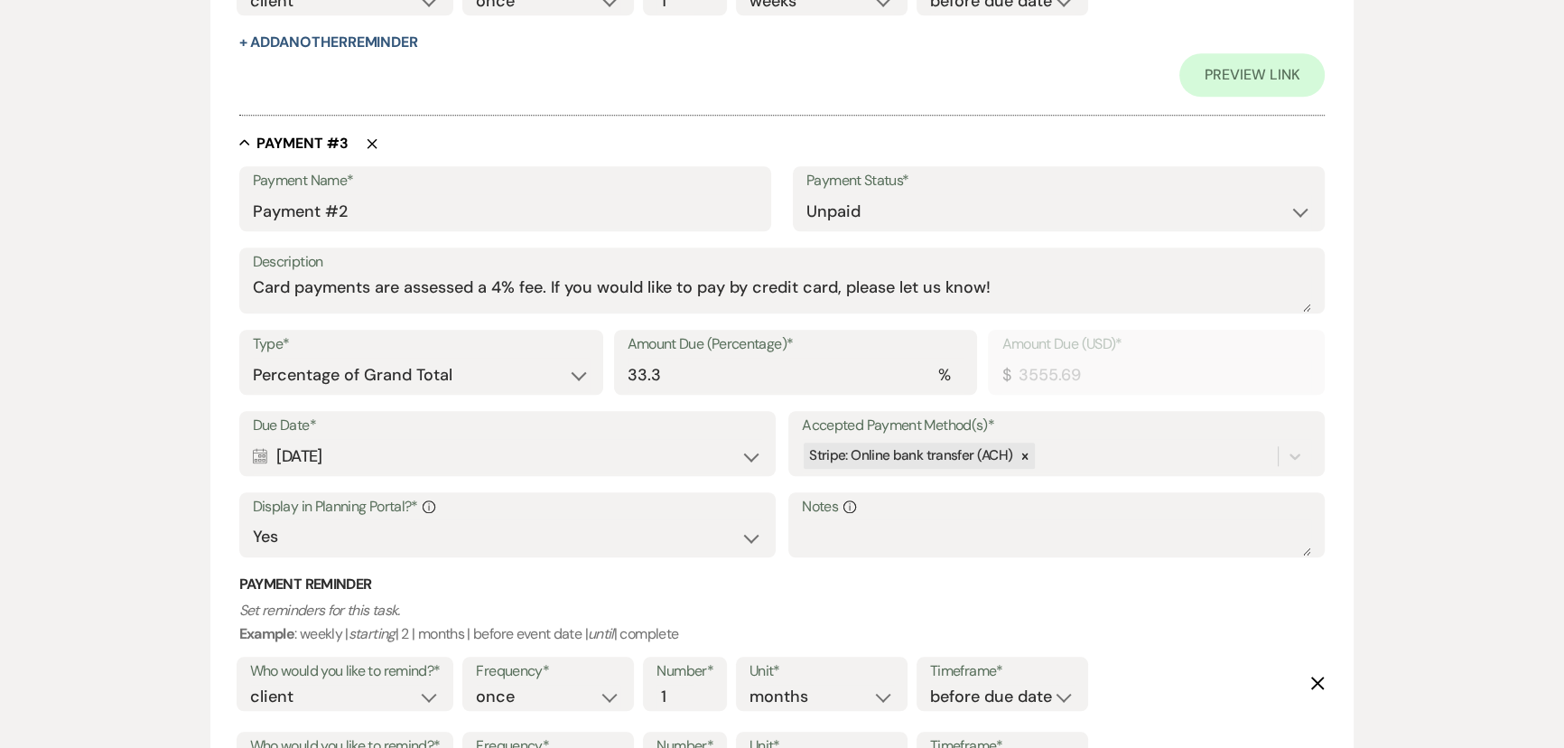
scroll to position [1970, 0]
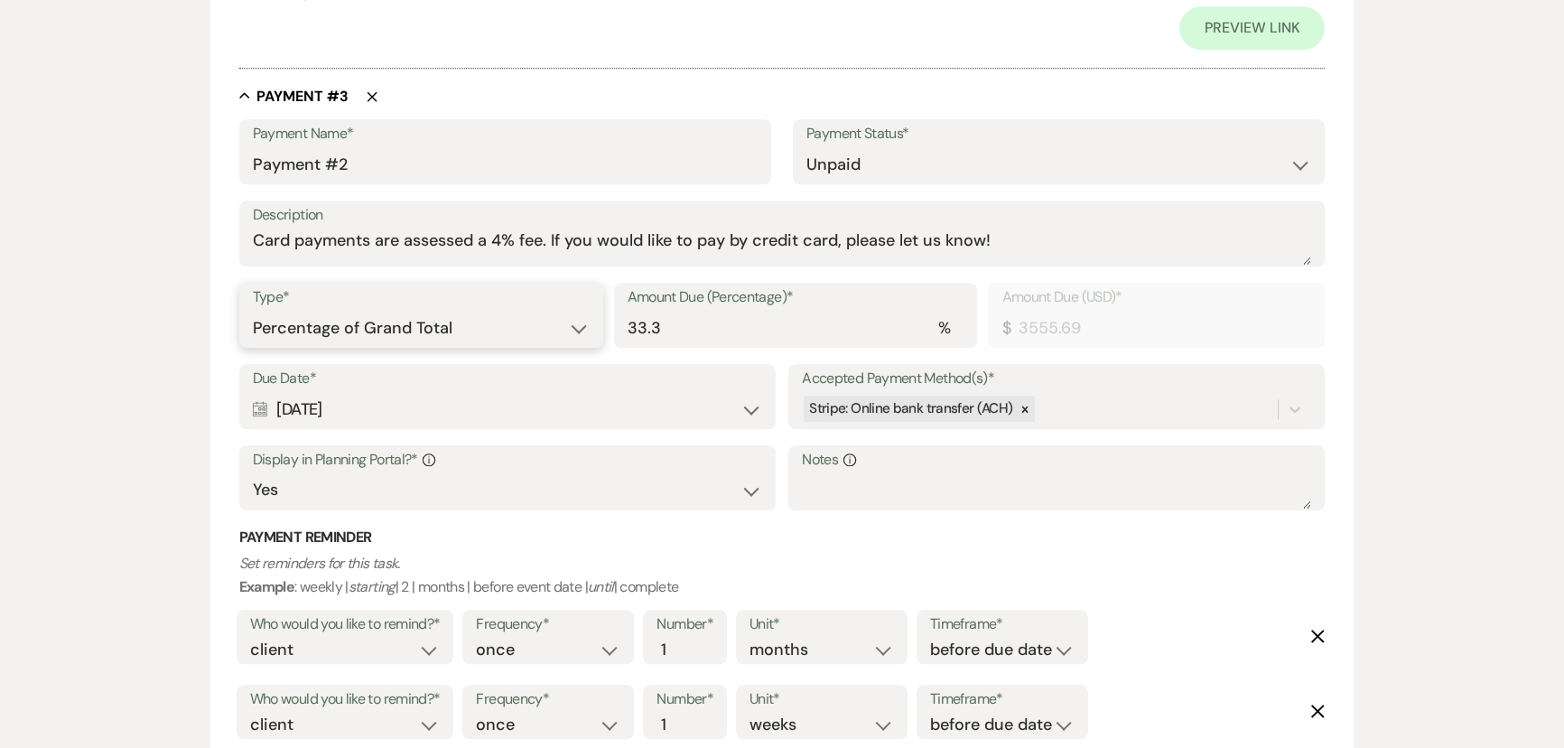
click at [427, 327] on select "Dollar Amount Percentage of Grand Total" at bounding box center [421, 328] width 337 height 35
select select "flat"
click at [253, 311] on select "Dollar Amount Percentage of Grand Total" at bounding box center [421, 328] width 337 height 35
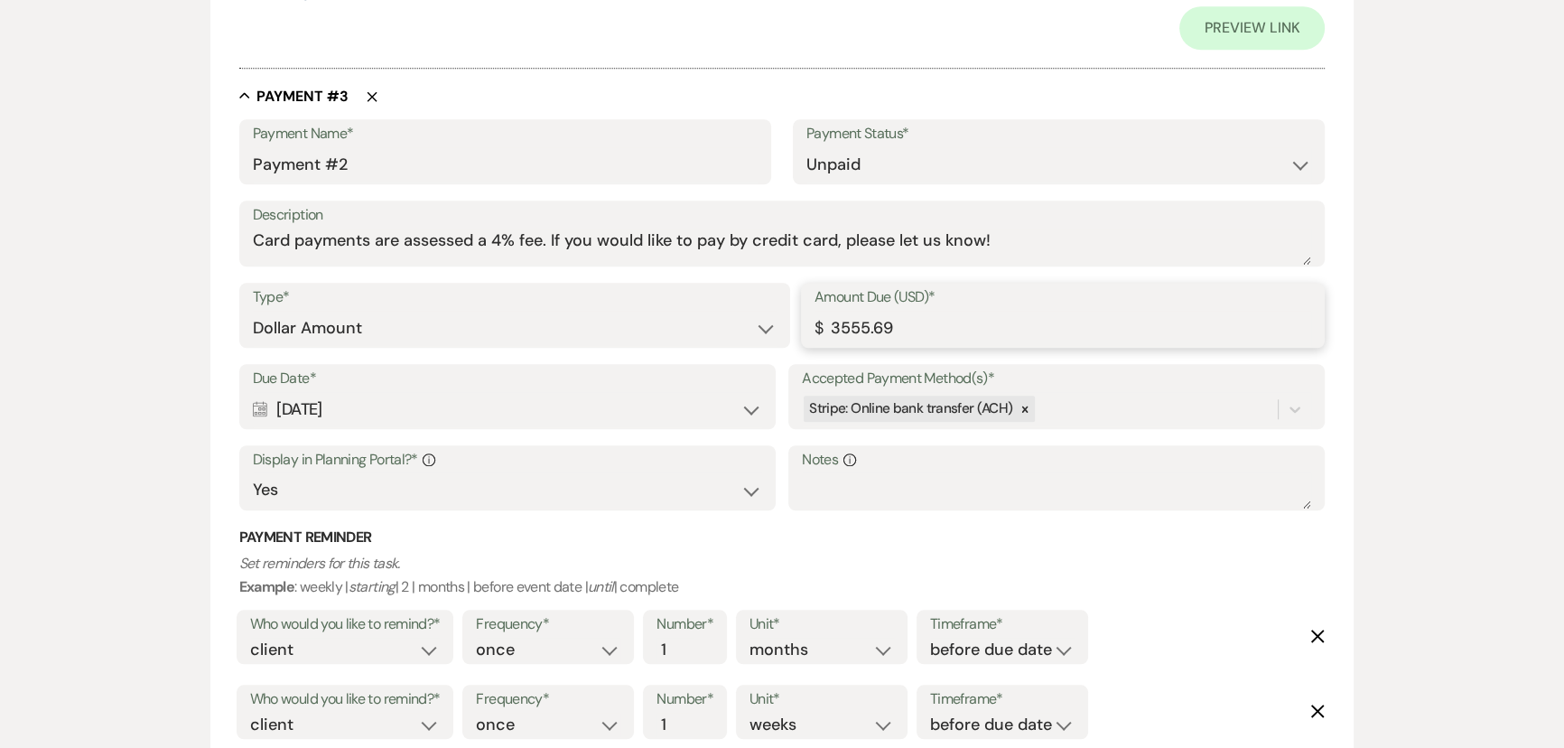
click at [839, 325] on input "3555.69" at bounding box center [1063, 328] width 497 height 35
type input "2892.58"
click at [495, 408] on div "Calendar May 13, 2026 Expand" at bounding box center [507, 409] width 509 height 35
select select "month"
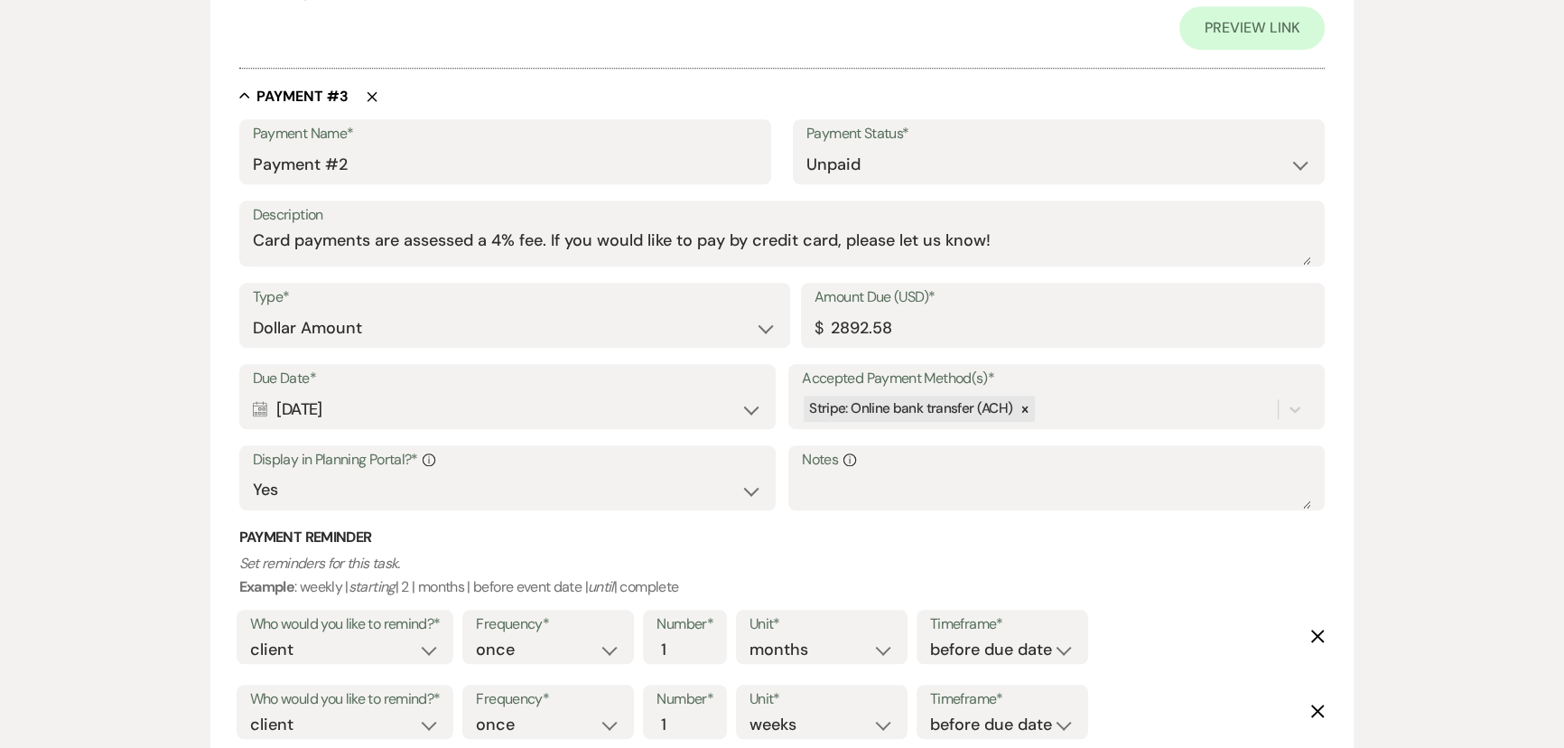
select select "beforeEventDate"
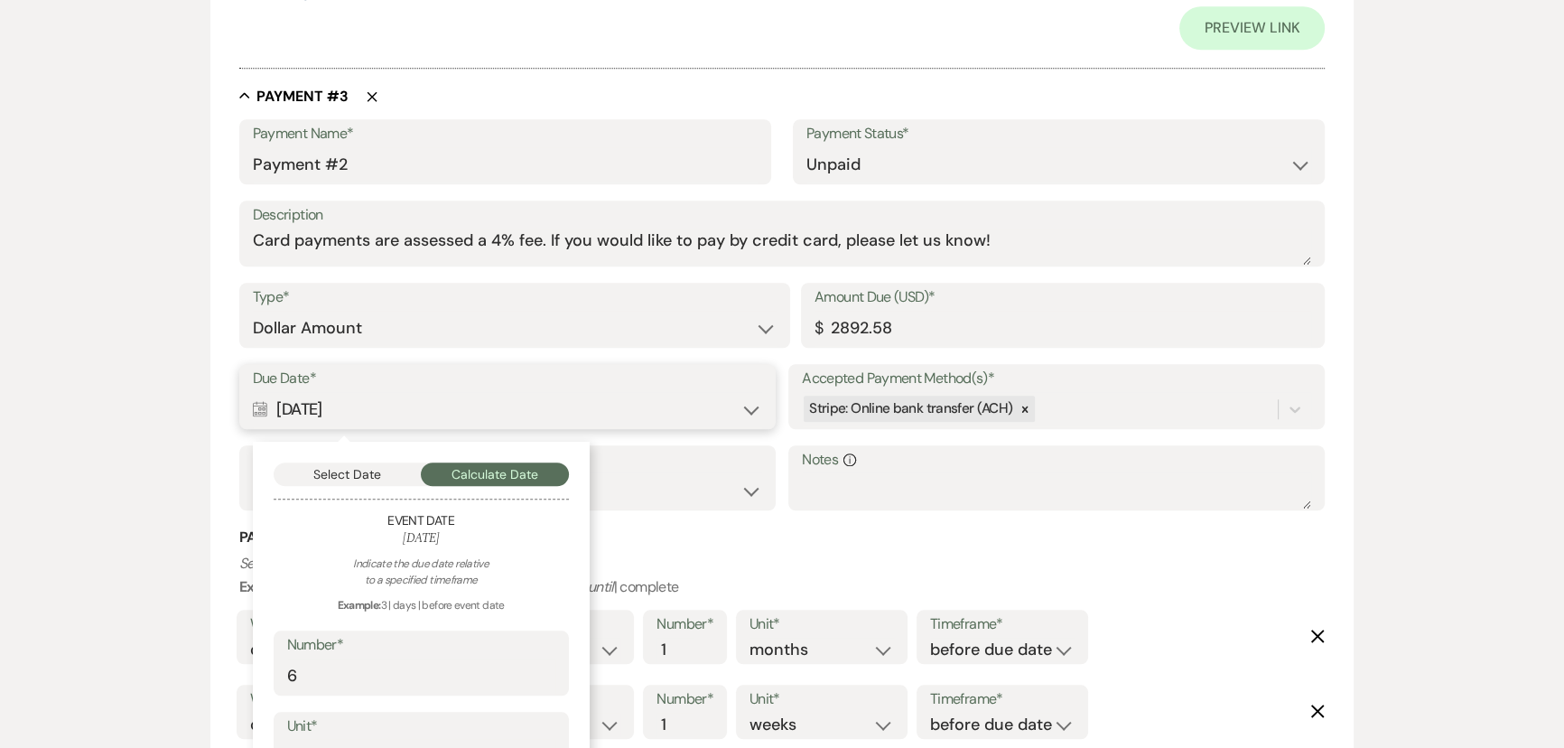
click at [356, 471] on button "Select Date" at bounding box center [348, 473] width 148 height 23
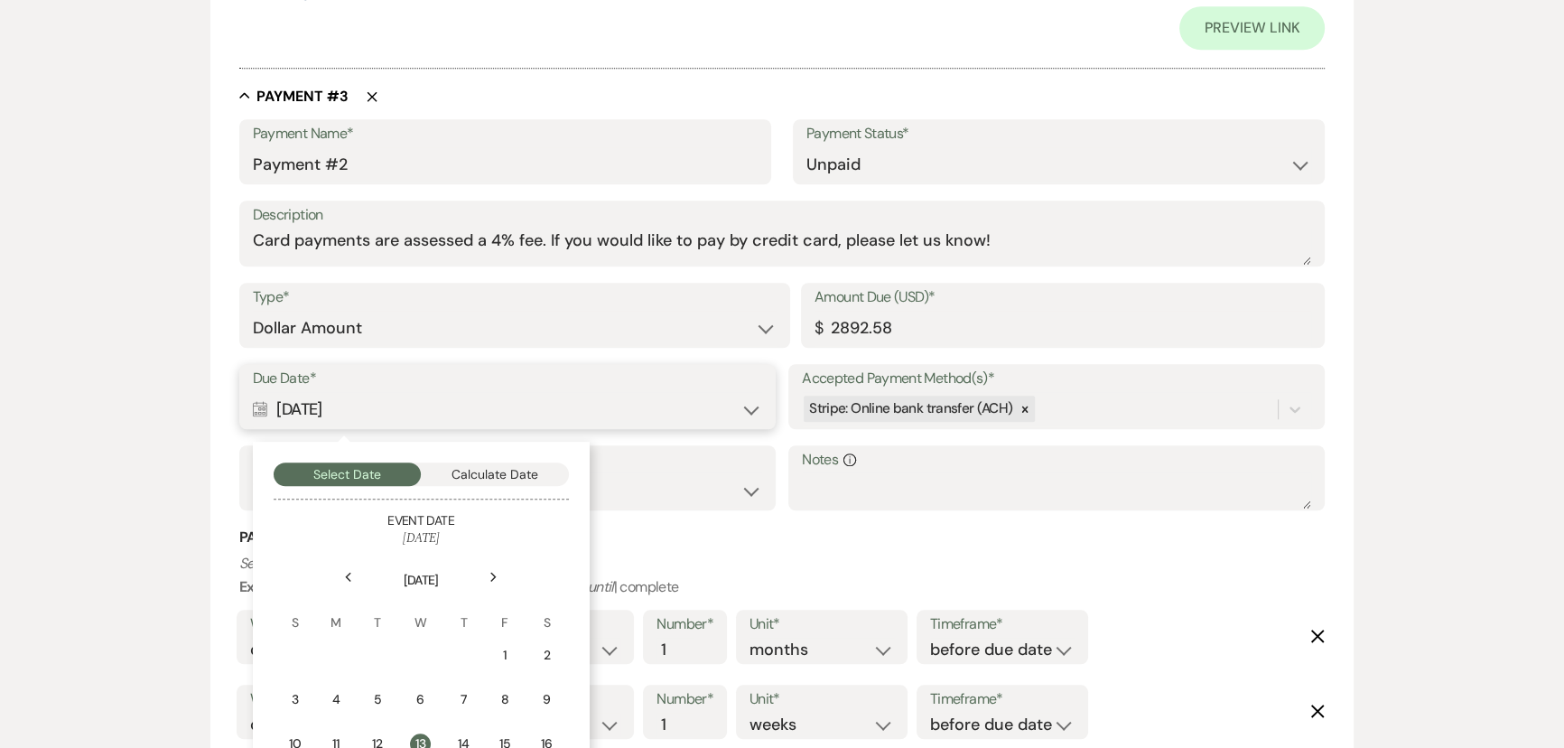
scroll to position [2052, 0]
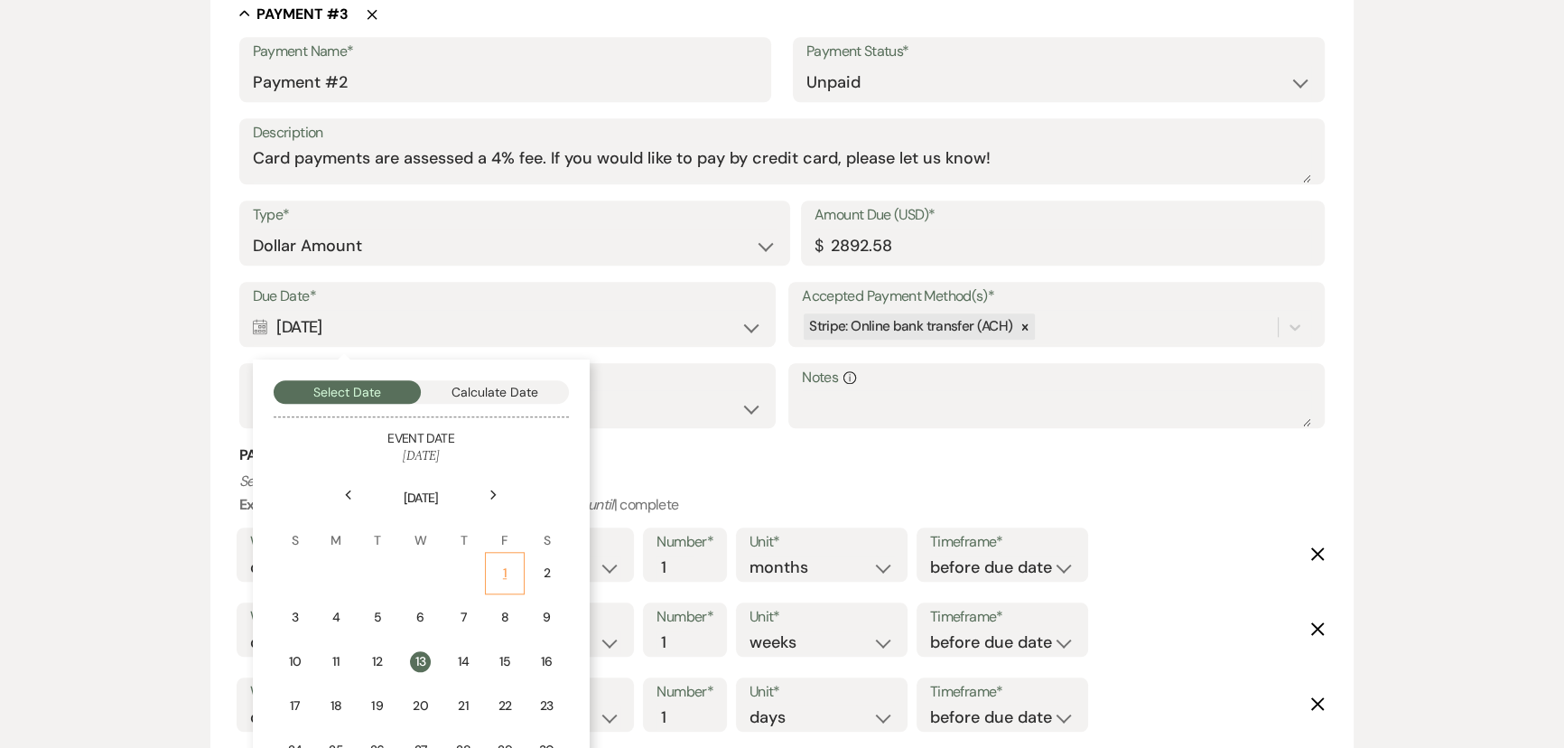
click at [506, 569] on div "1" at bounding box center [505, 573] width 16 height 19
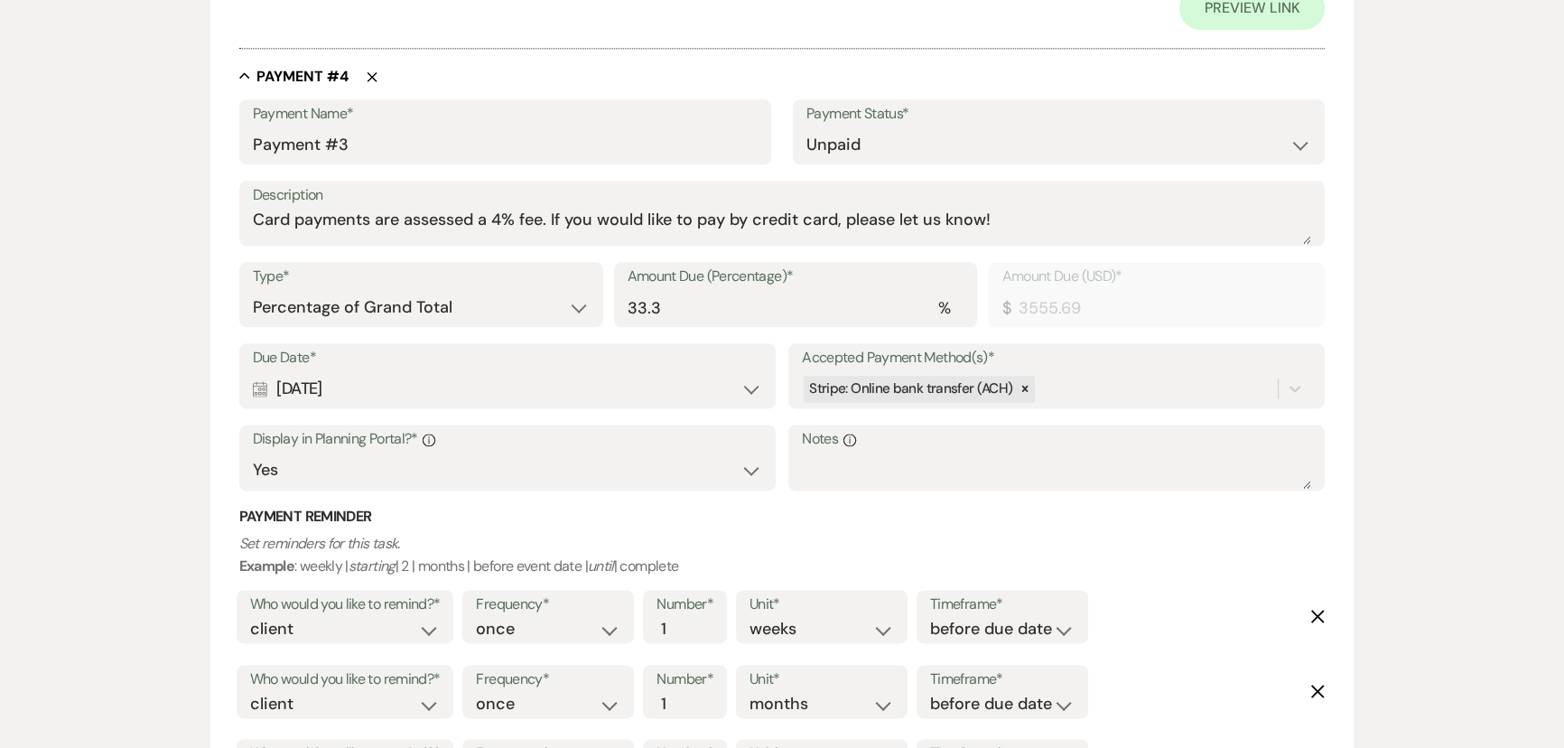
scroll to position [2873, 0]
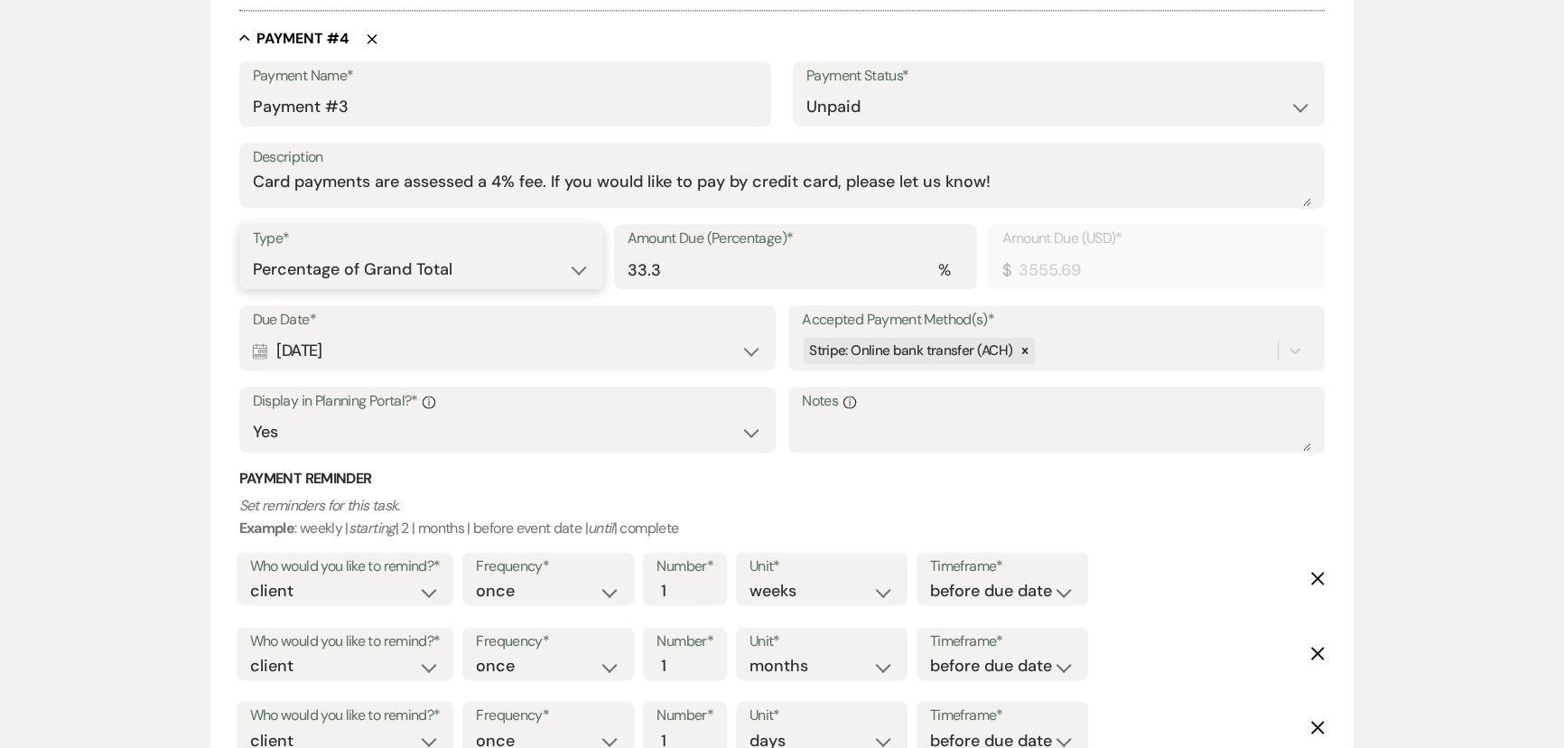
click at [468, 275] on select "Dollar Amount Percentage of Grand Total" at bounding box center [421, 269] width 337 height 35
select select "flat"
click at [253, 252] on select "Dollar Amount Percentage of Grand Total" at bounding box center [421, 269] width 337 height 35
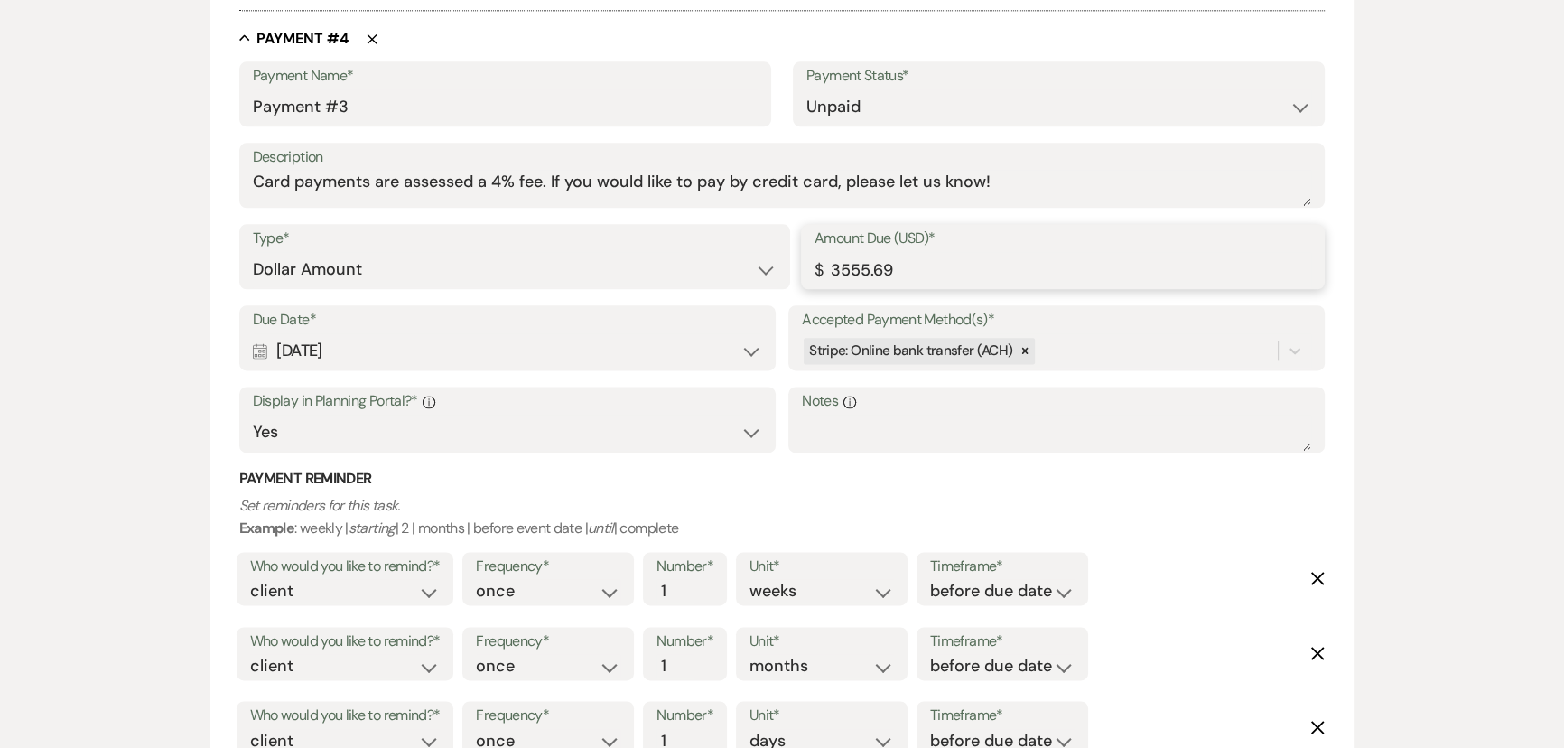
click at [869, 275] on input "3555.69" at bounding box center [1063, 269] width 497 height 35
type input "2142.58"
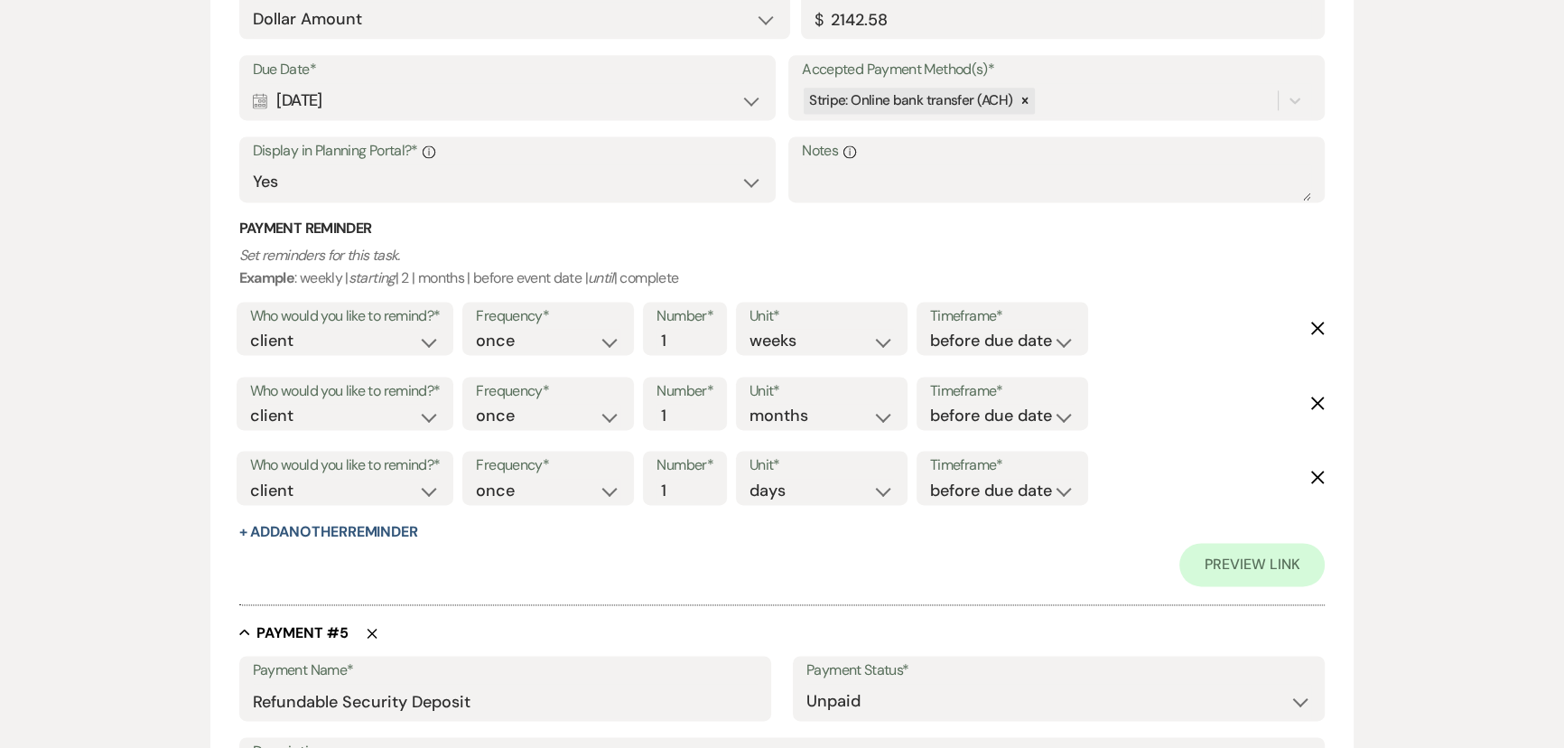
scroll to position [3038, 0]
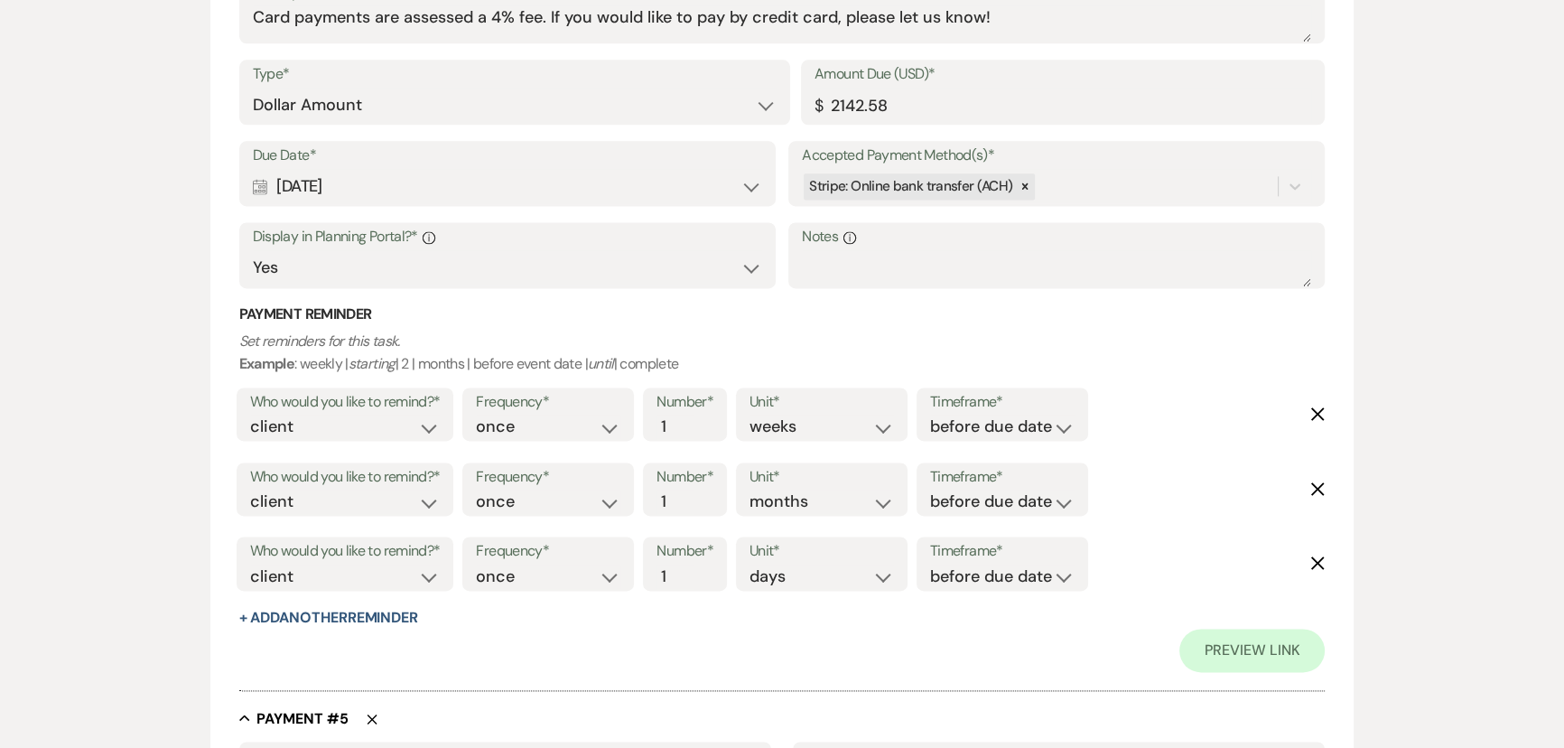
click at [406, 193] on div "Calendar Aug 13, 2026 Expand" at bounding box center [507, 186] width 509 height 35
select select "month"
select select "beforeEventDate"
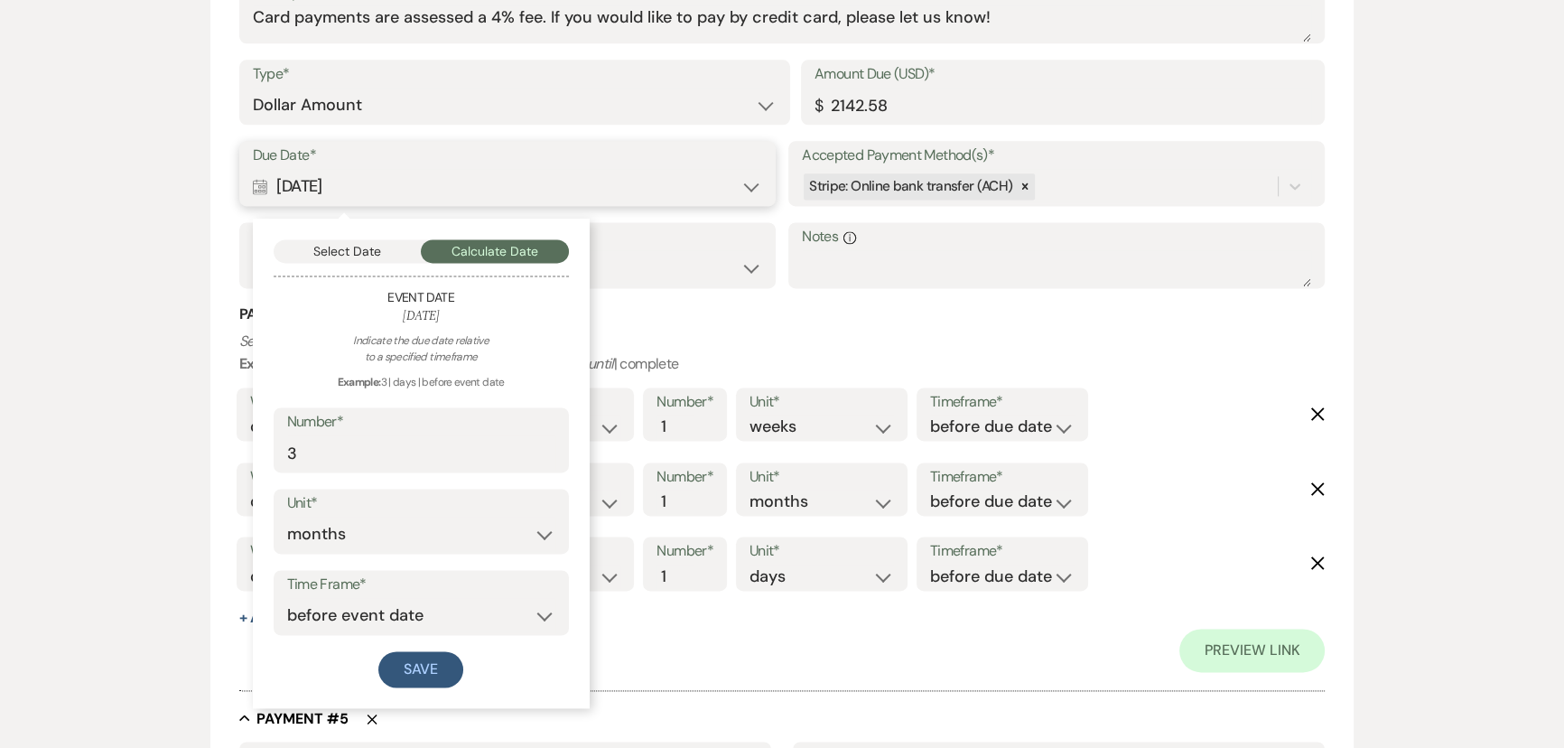
click at [391, 245] on button "Select Date" at bounding box center [348, 250] width 148 height 23
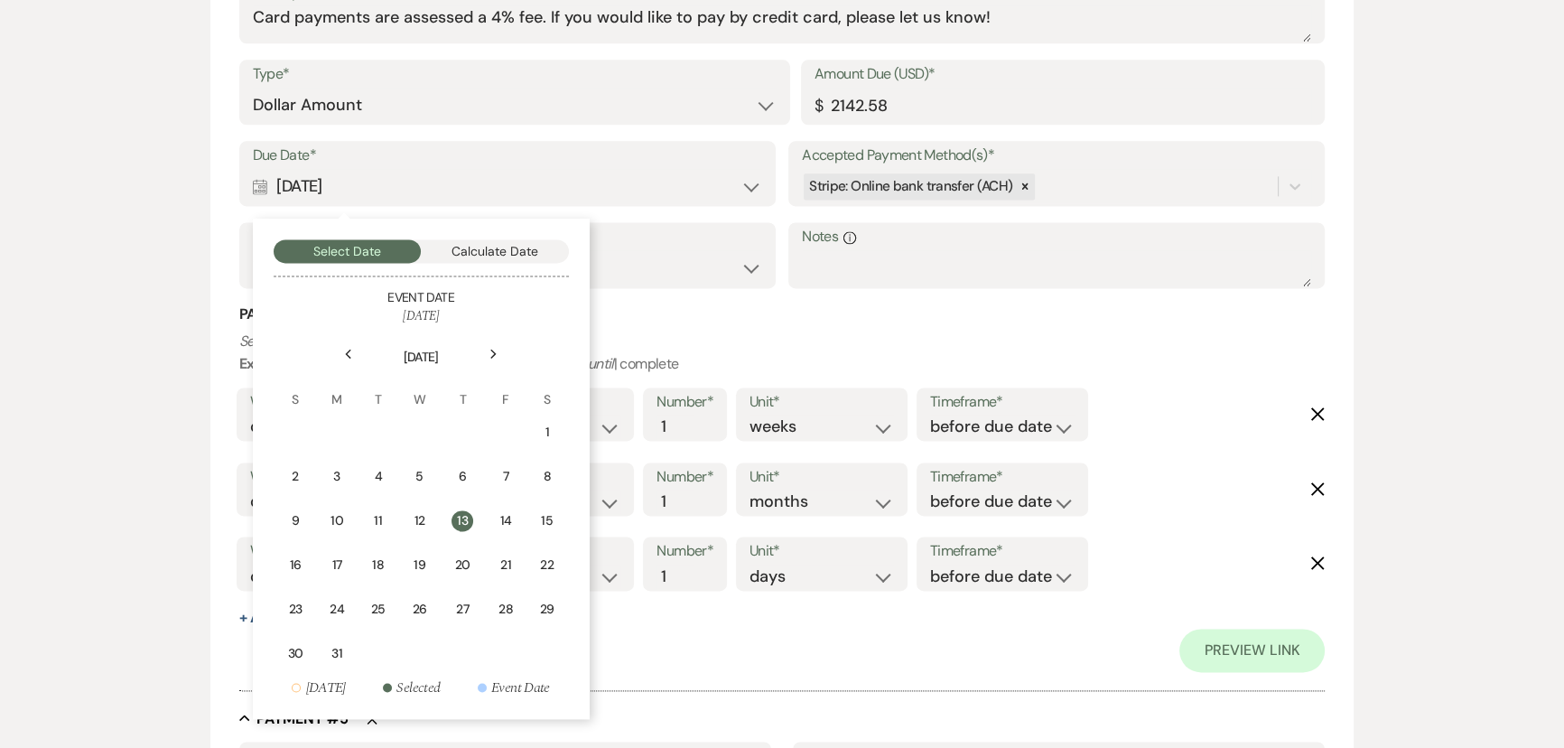
click at [496, 352] on icon "Next" at bounding box center [494, 354] width 9 height 11
click at [353, 352] on div "Previous" at bounding box center [348, 354] width 29 height 29
click at [542, 431] on div "1" at bounding box center [547, 432] width 16 height 19
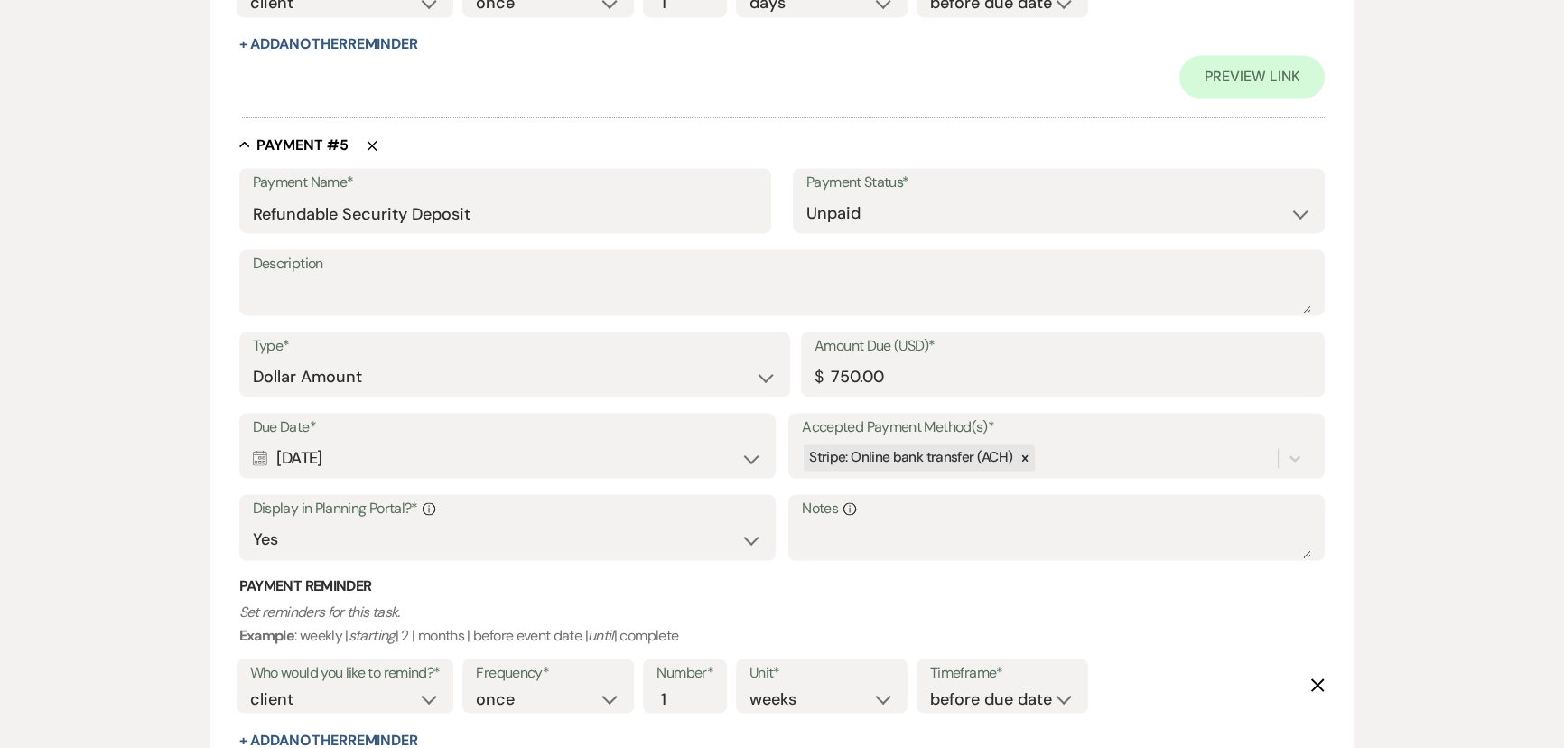
scroll to position [3613, 0]
click at [470, 439] on div "Calendar Aug 13, 2026 Expand" at bounding box center [507, 456] width 509 height 35
select select "month"
select select "beforeEventDate"
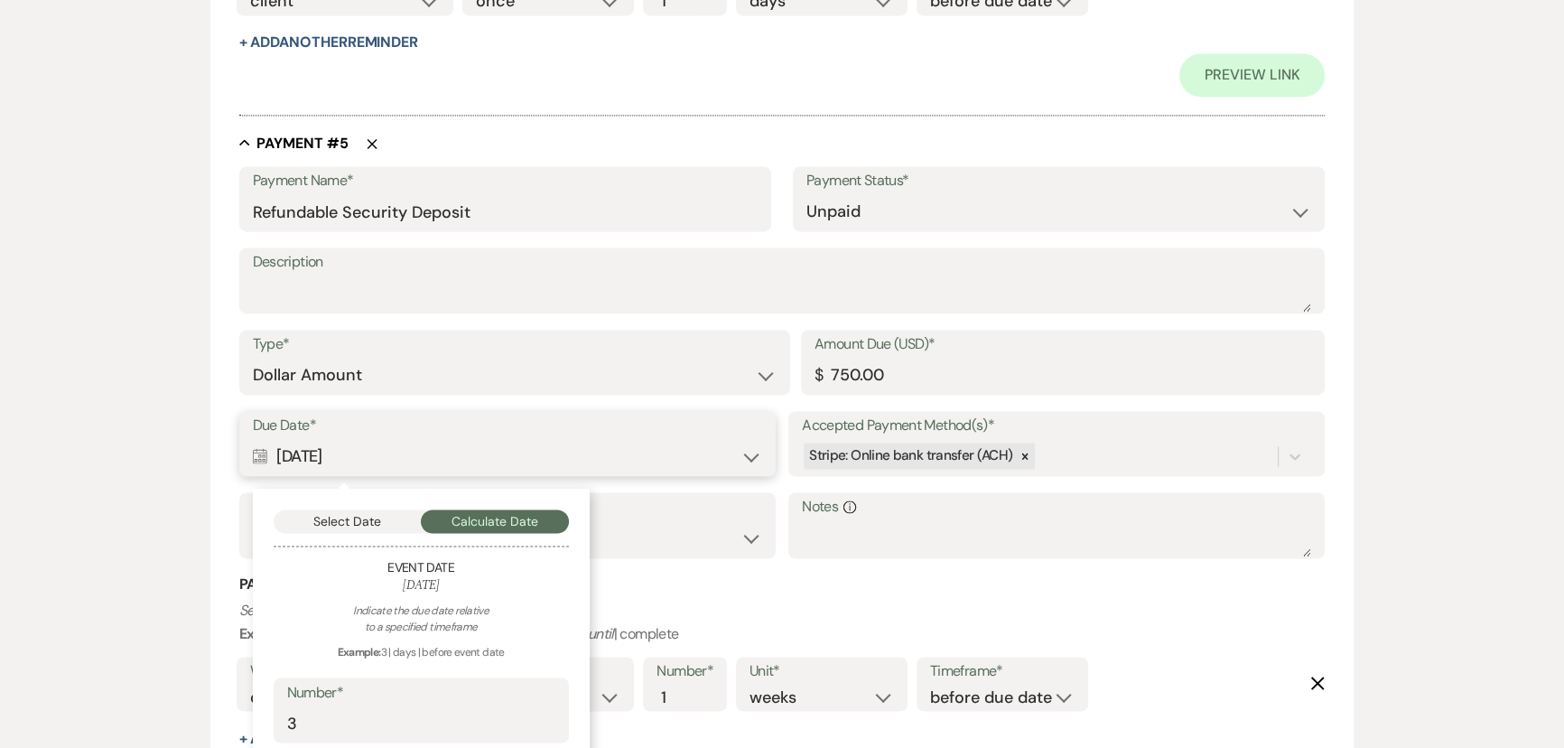
click at [345, 509] on button "Select Date" at bounding box center [348, 520] width 148 height 23
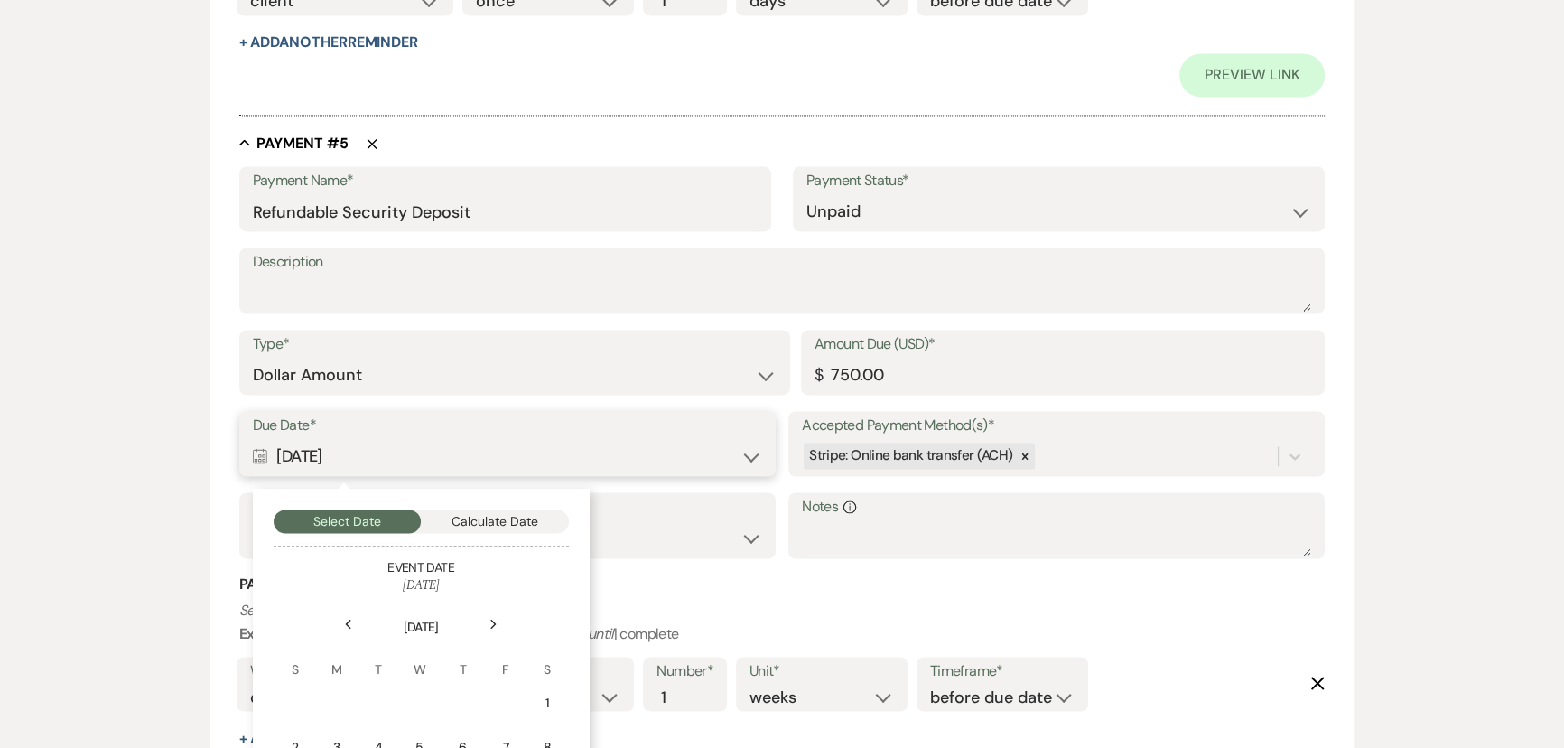
scroll to position [3859, 0]
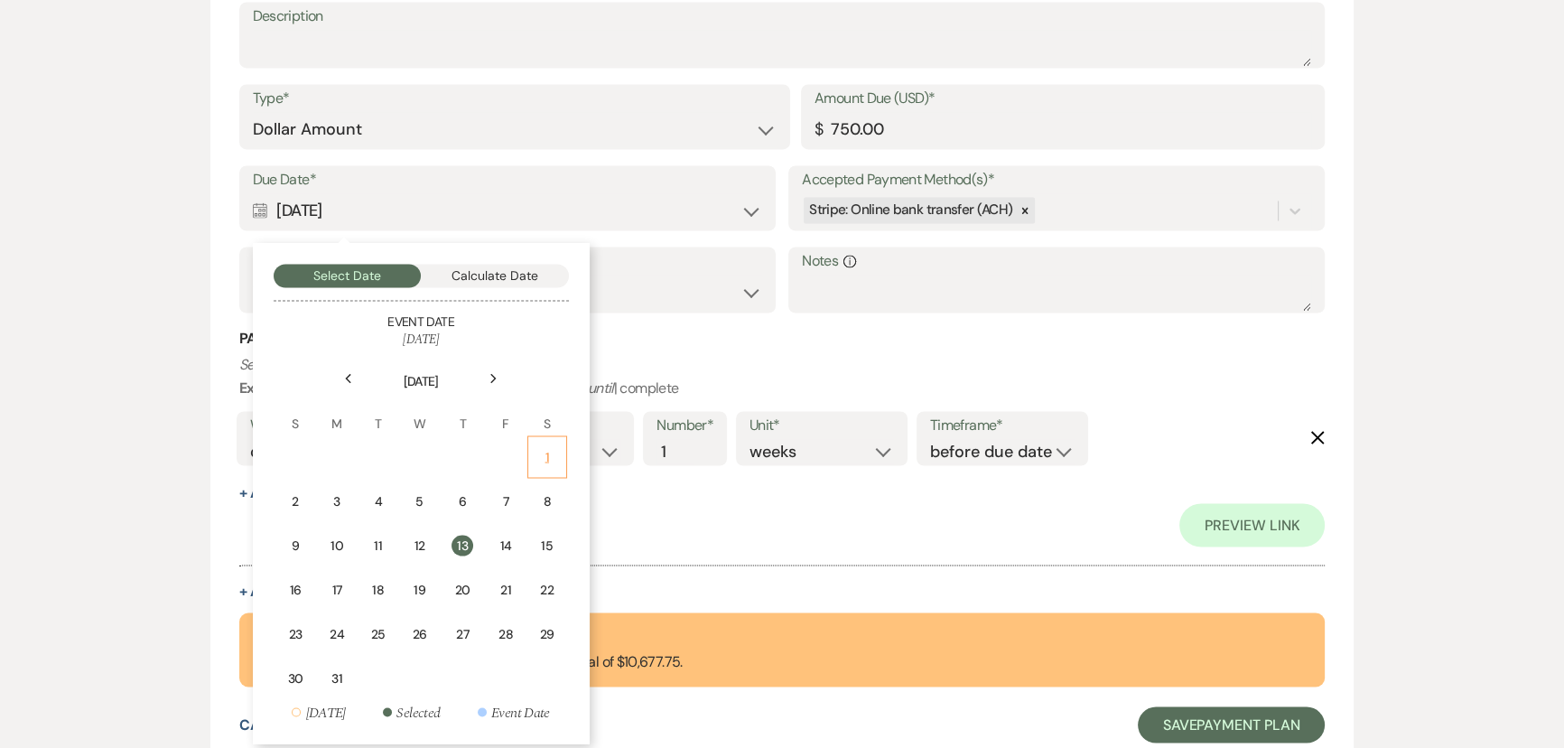
click at [555, 449] on div "1" at bounding box center [547, 456] width 16 height 19
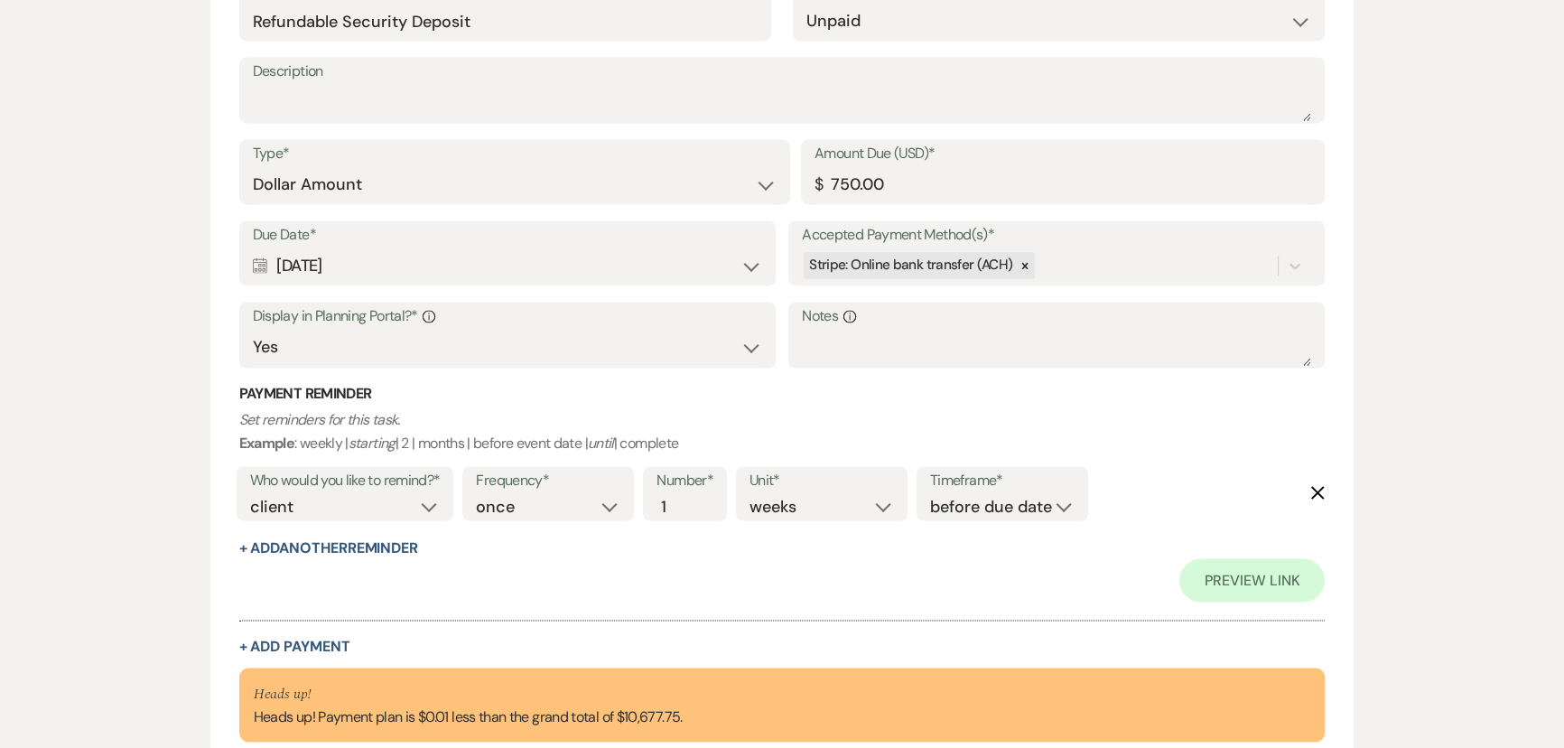
scroll to position [3776, 0]
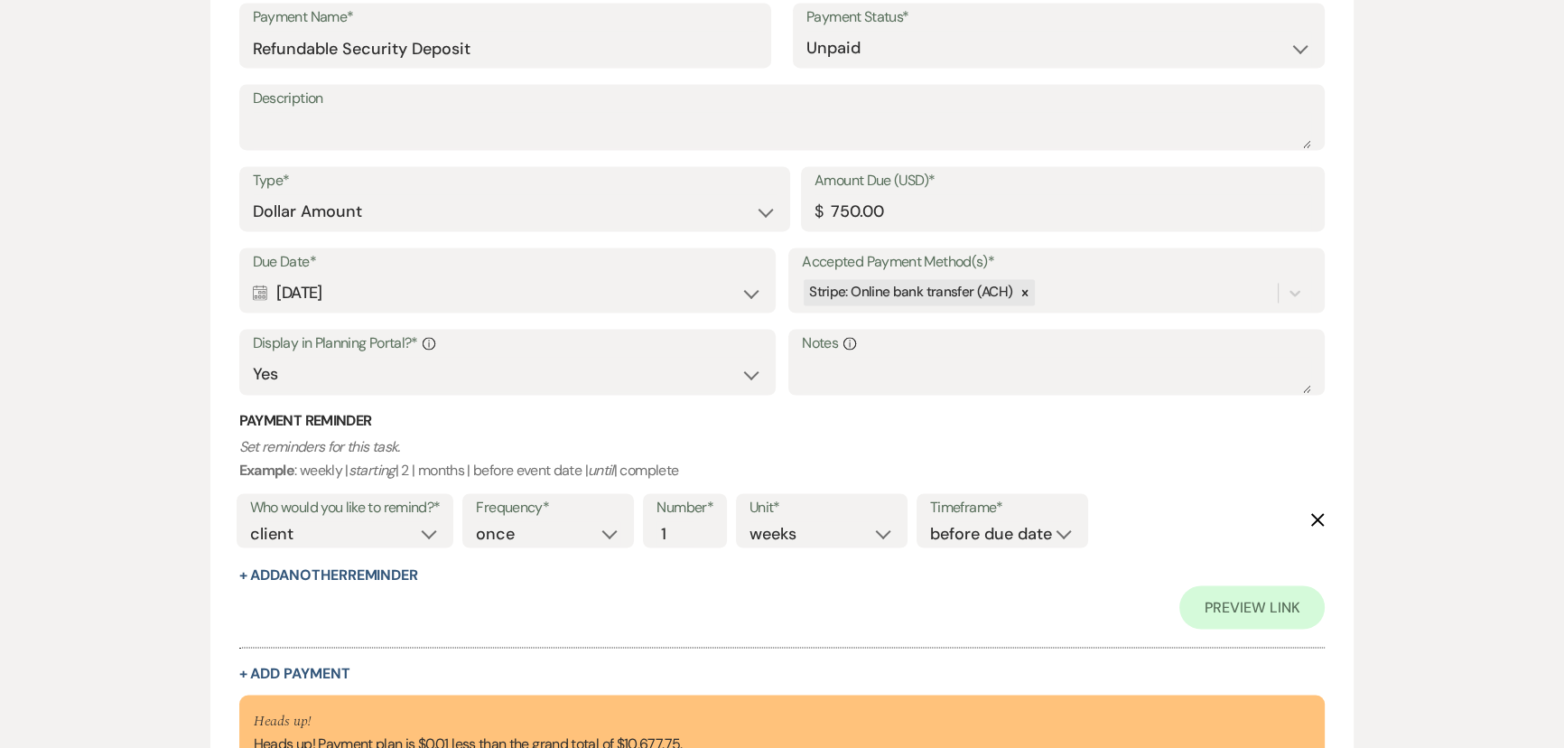
click at [425, 285] on div "Calendar Aug 01, 2026 Expand" at bounding box center [507, 292] width 509 height 35
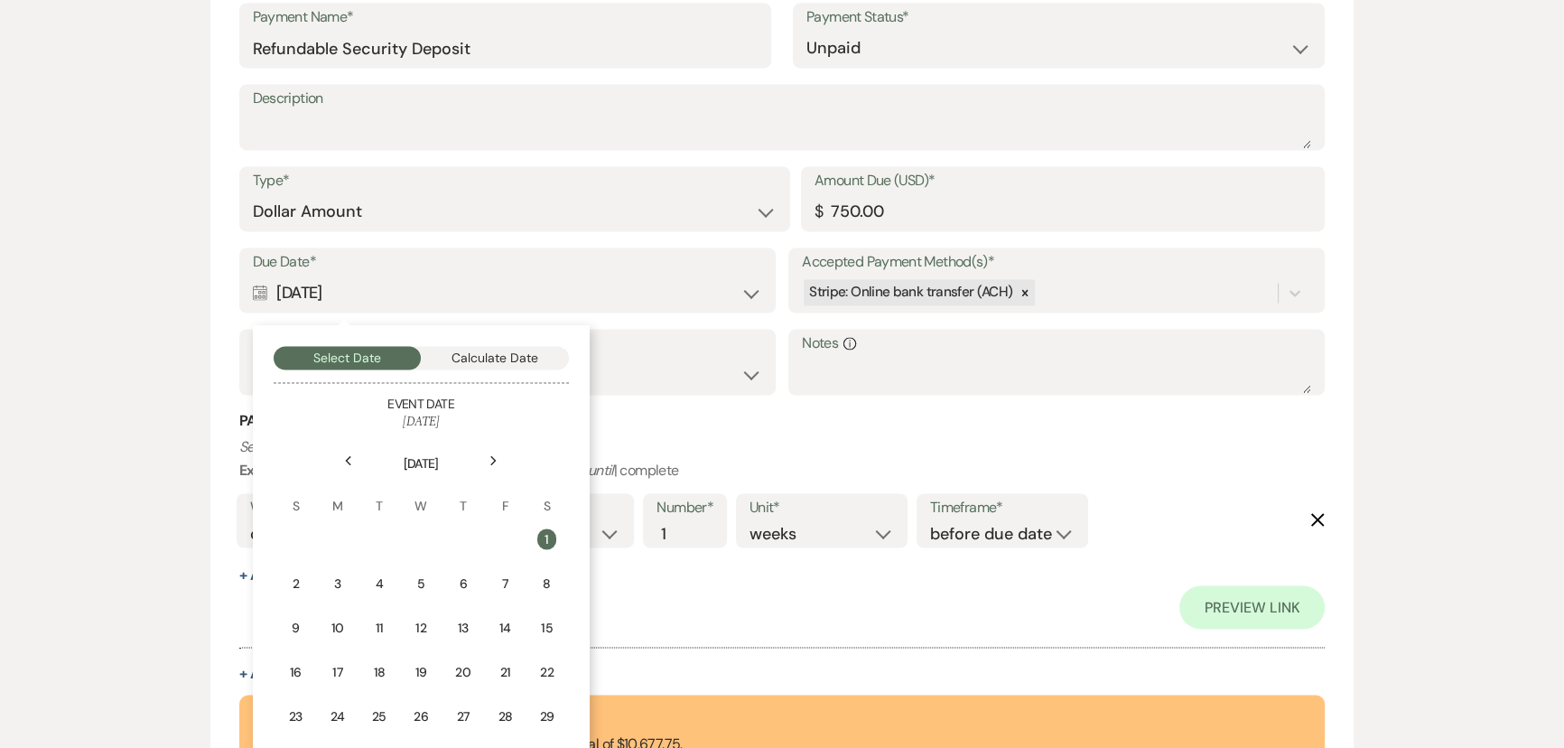
click at [356, 456] on div "Previous" at bounding box center [348, 460] width 29 height 29
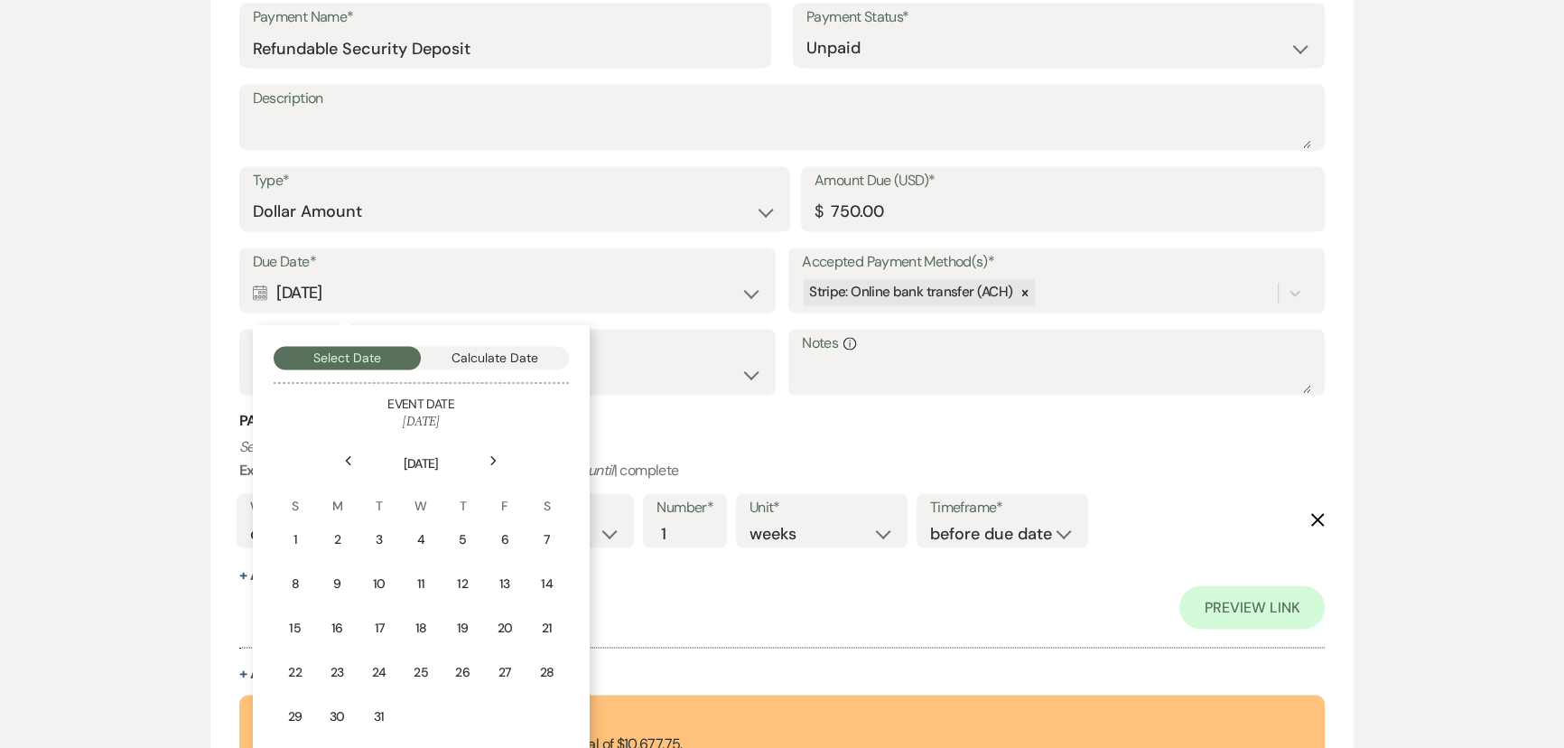
click at [356, 456] on div "Previous" at bounding box center [348, 460] width 29 height 29
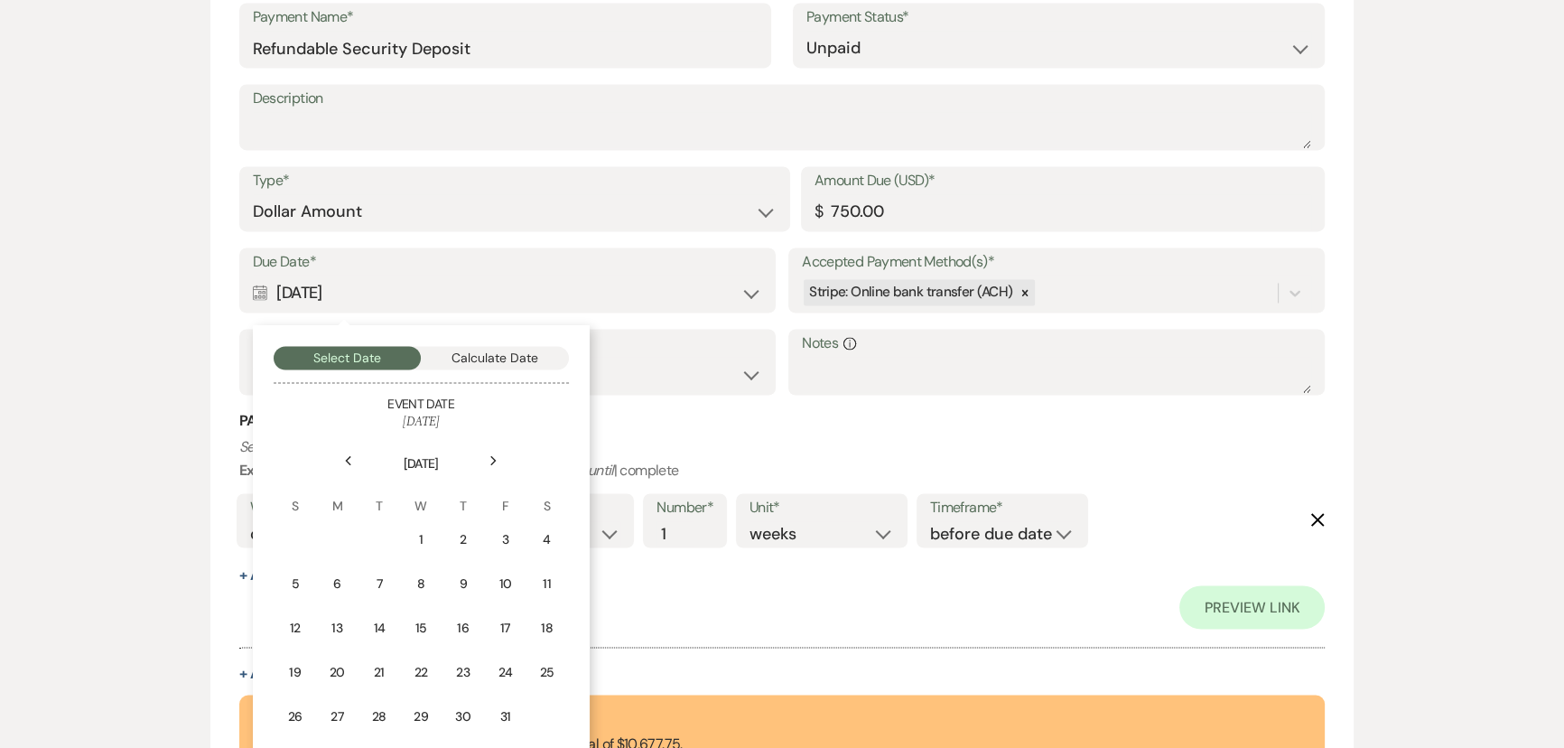
click at [356, 456] on div "Previous" at bounding box center [348, 460] width 29 height 29
click at [495, 670] on div "22" at bounding box center [501, 675] width 23 height 19
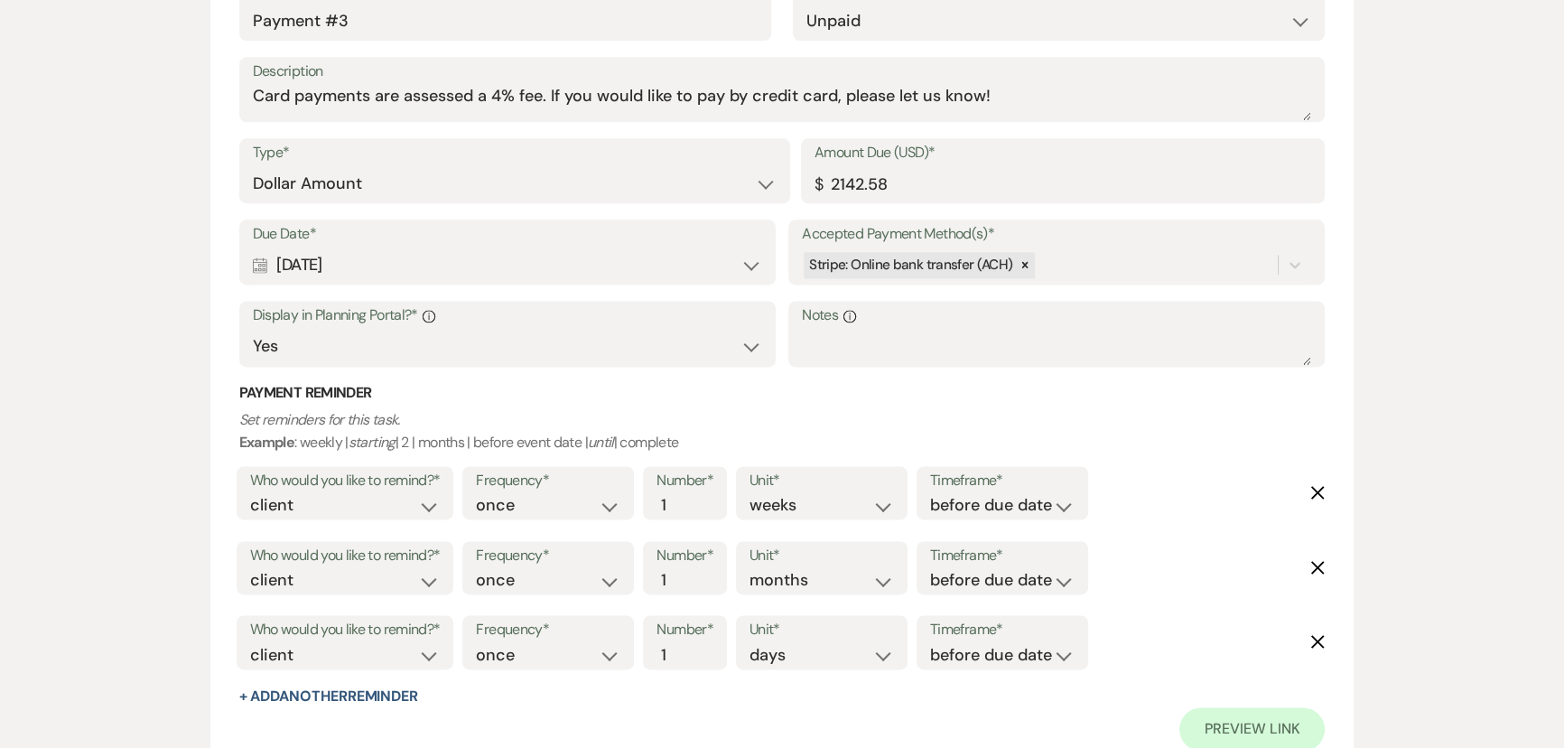
scroll to position [2955, 0]
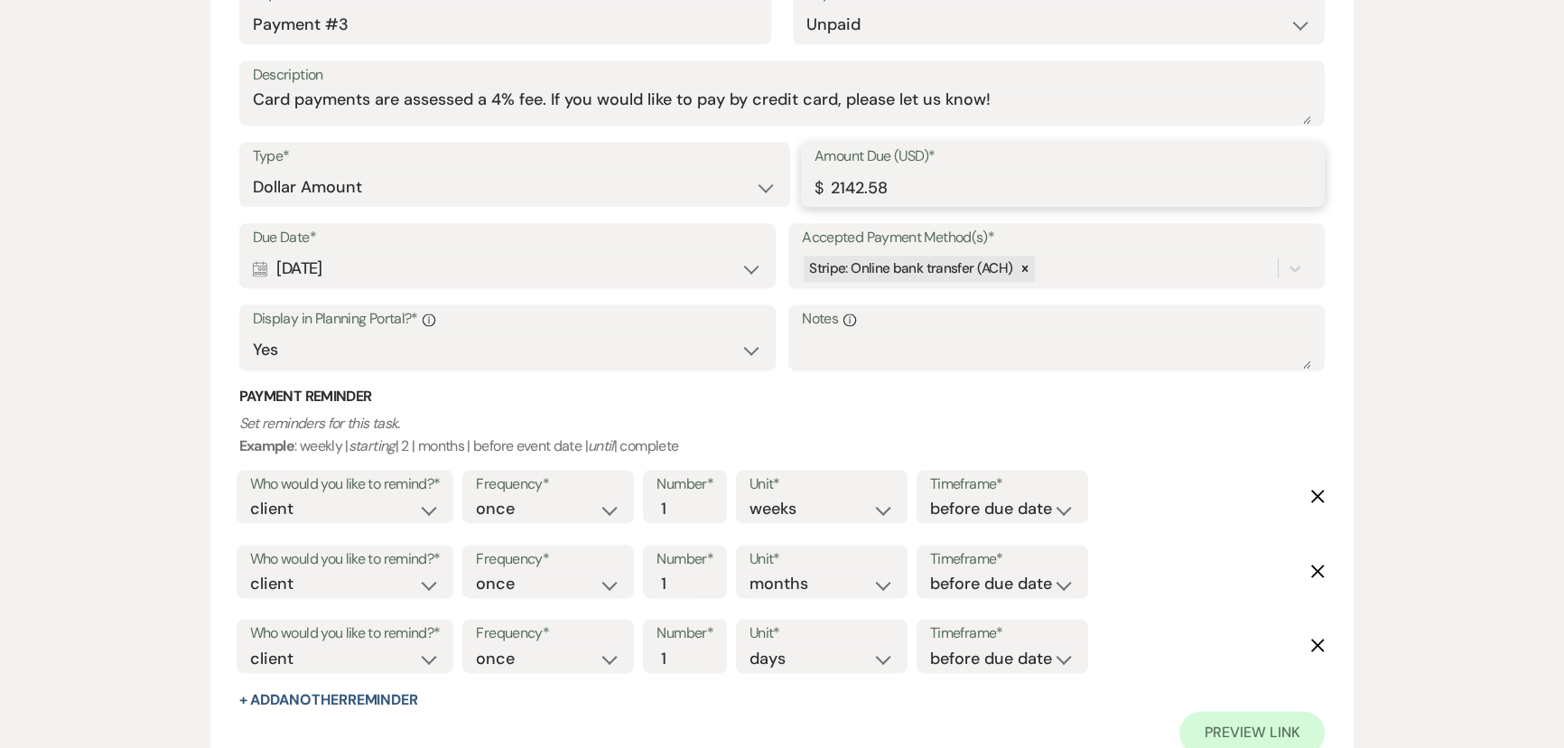
click at [937, 181] on input "2142.58" at bounding box center [1063, 187] width 497 height 35
type input "2142.59"
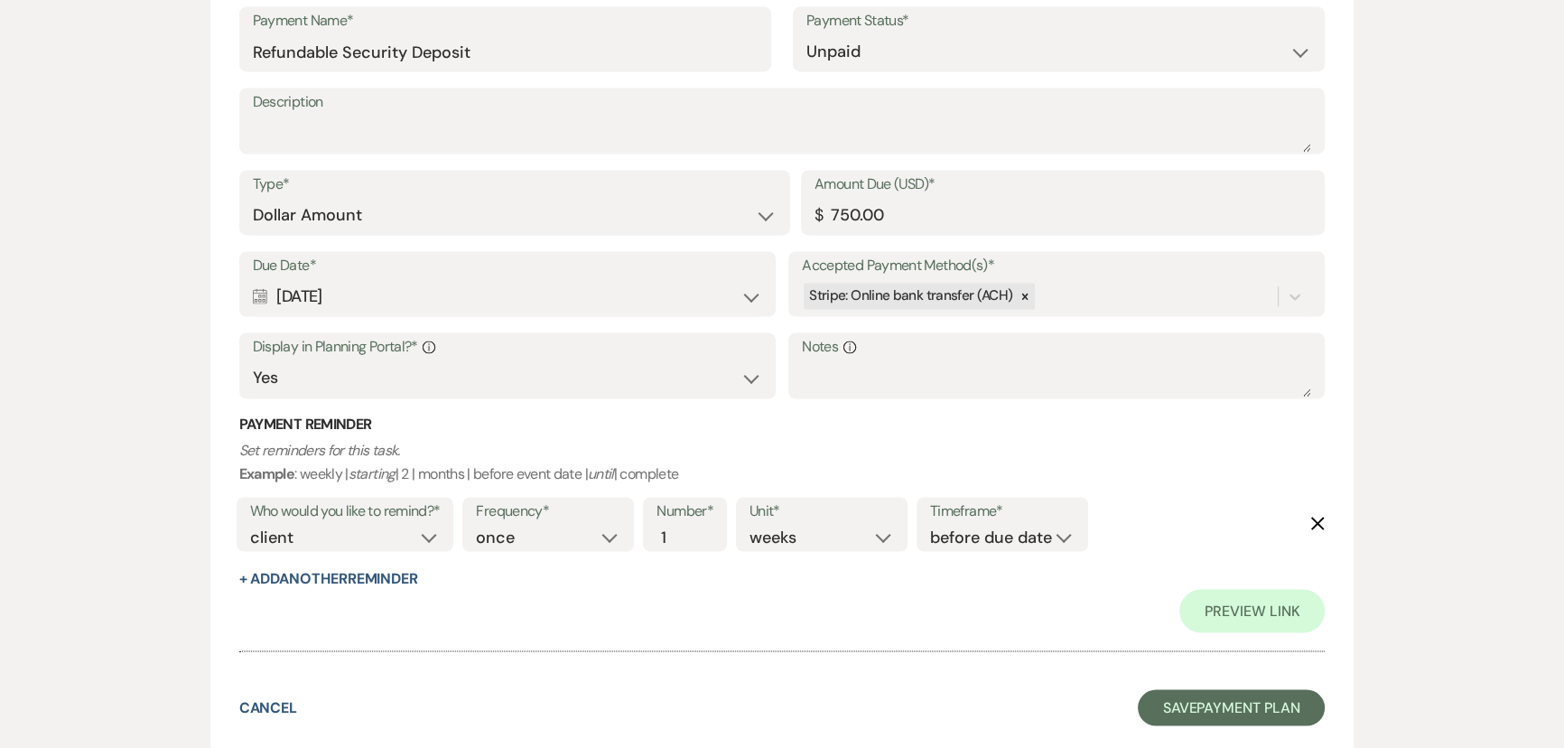
scroll to position [3891, 0]
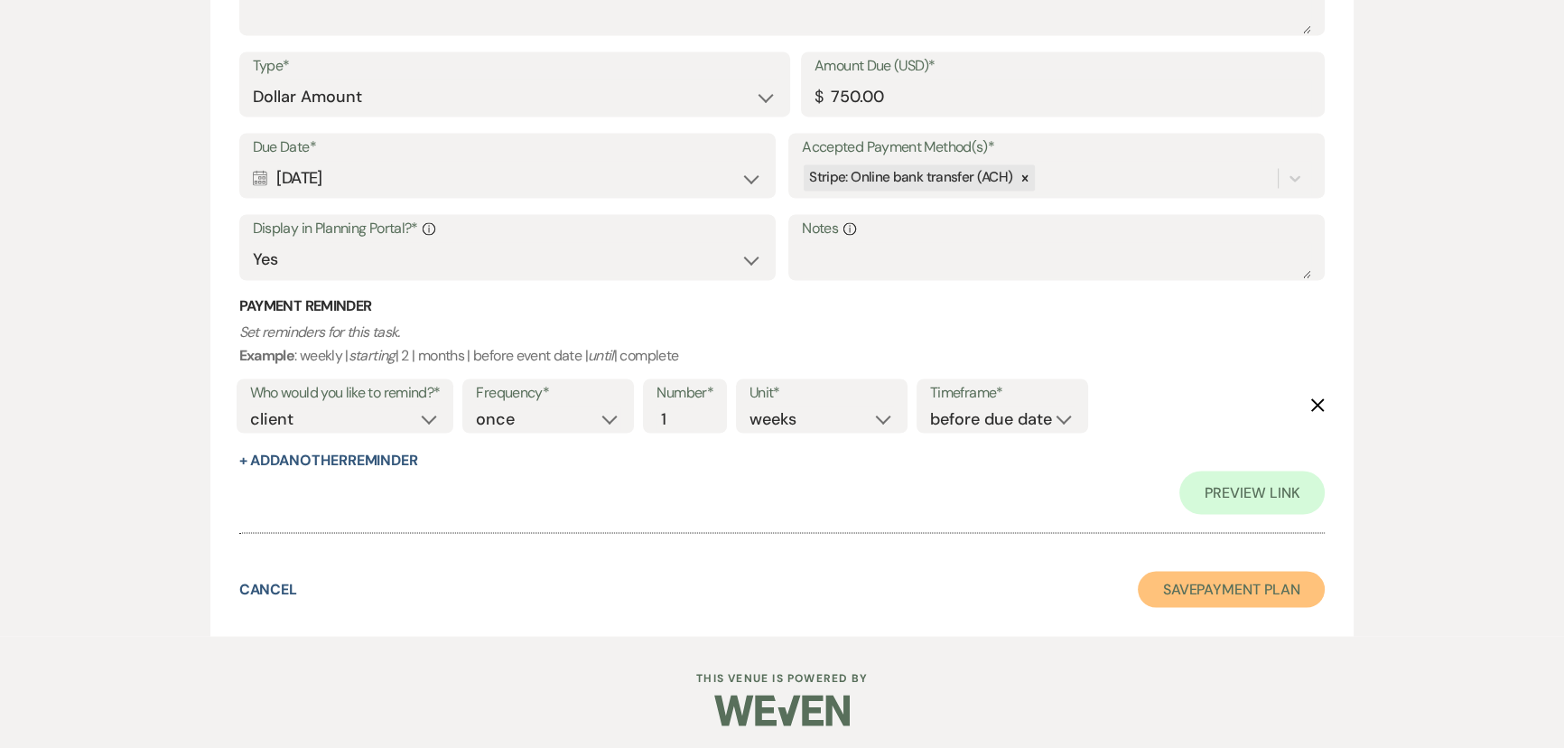
click at [1232, 593] on button "Save Payment Plan" at bounding box center [1232, 589] width 188 height 36
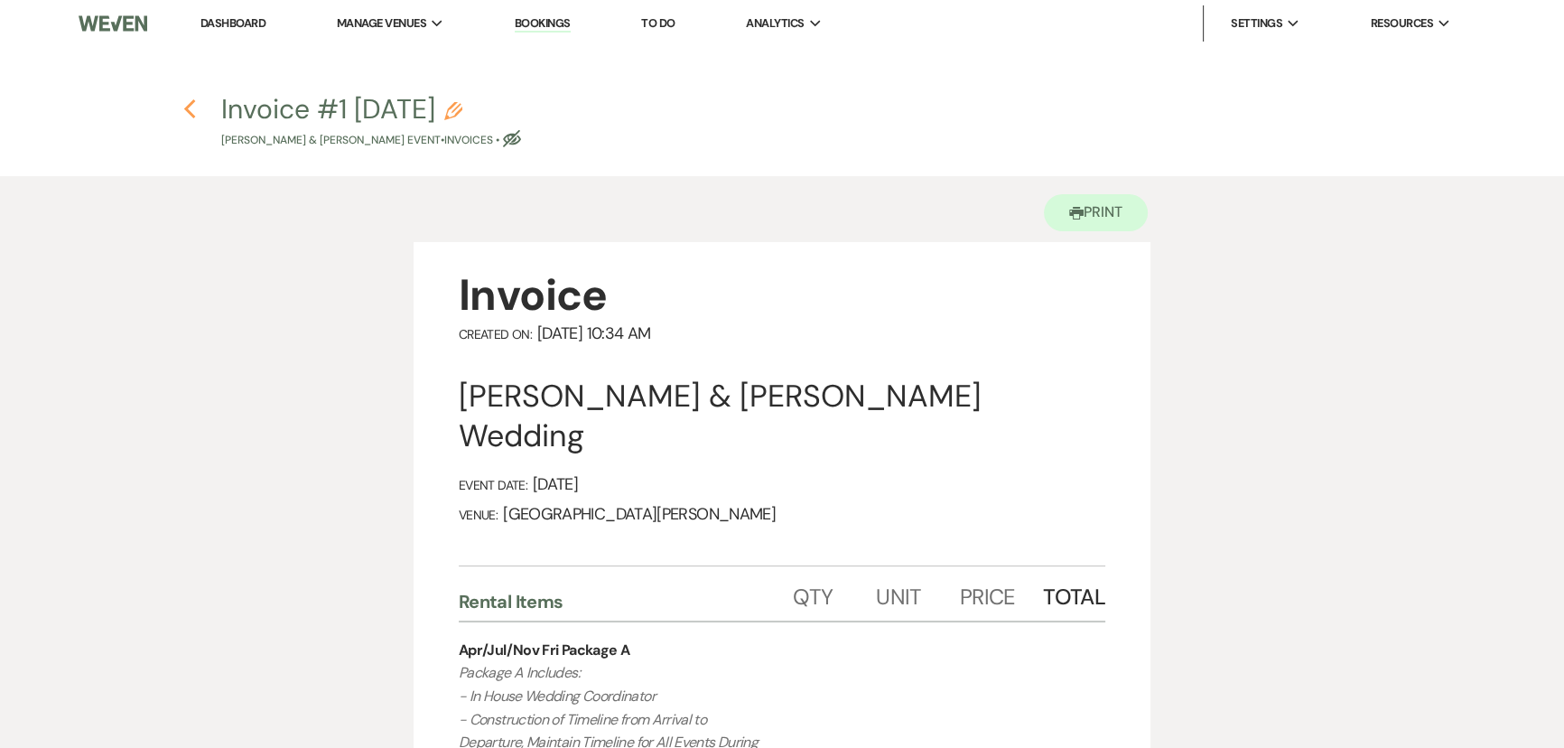
click at [188, 117] on icon "Previous" at bounding box center [190, 109] width 14 height 22
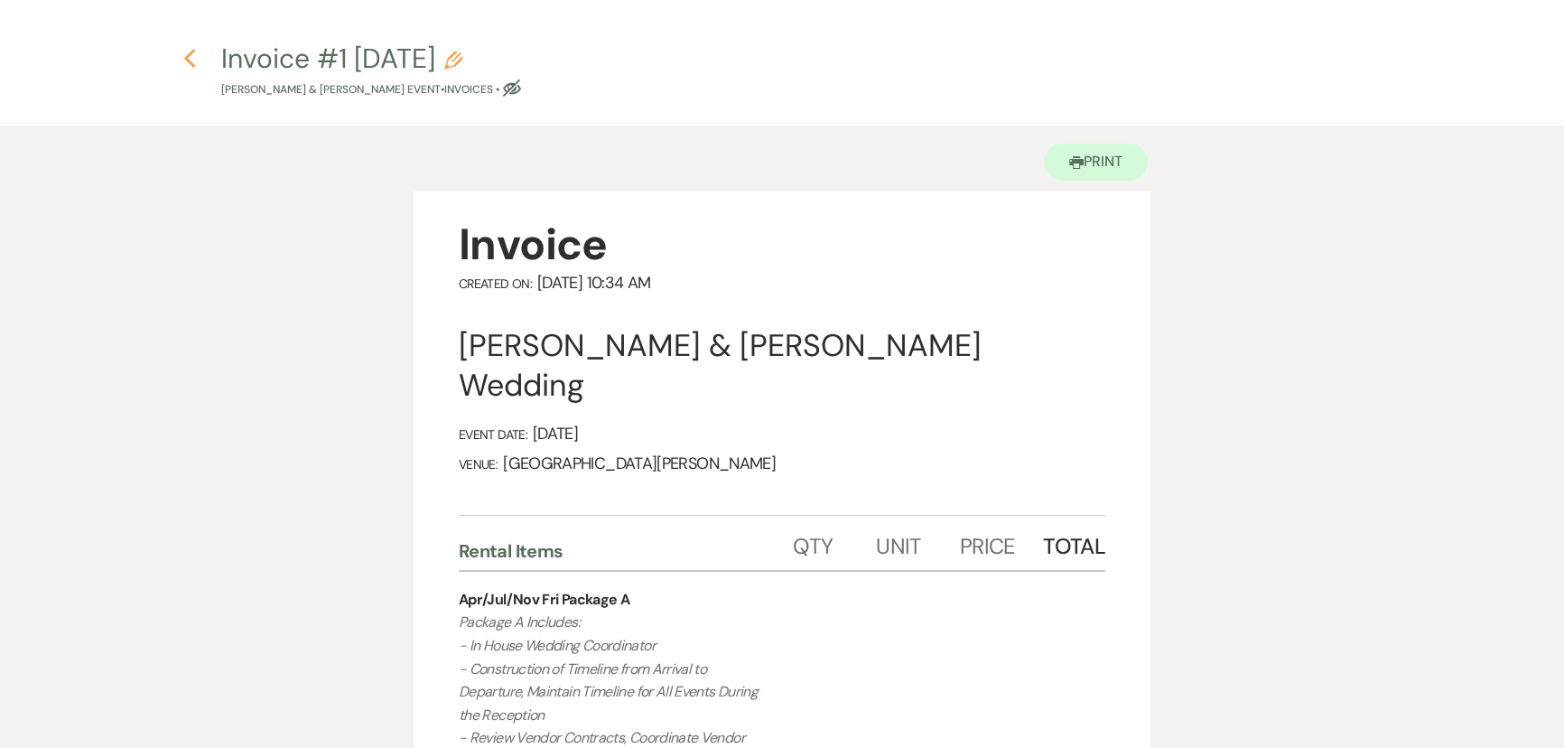
select select "1"
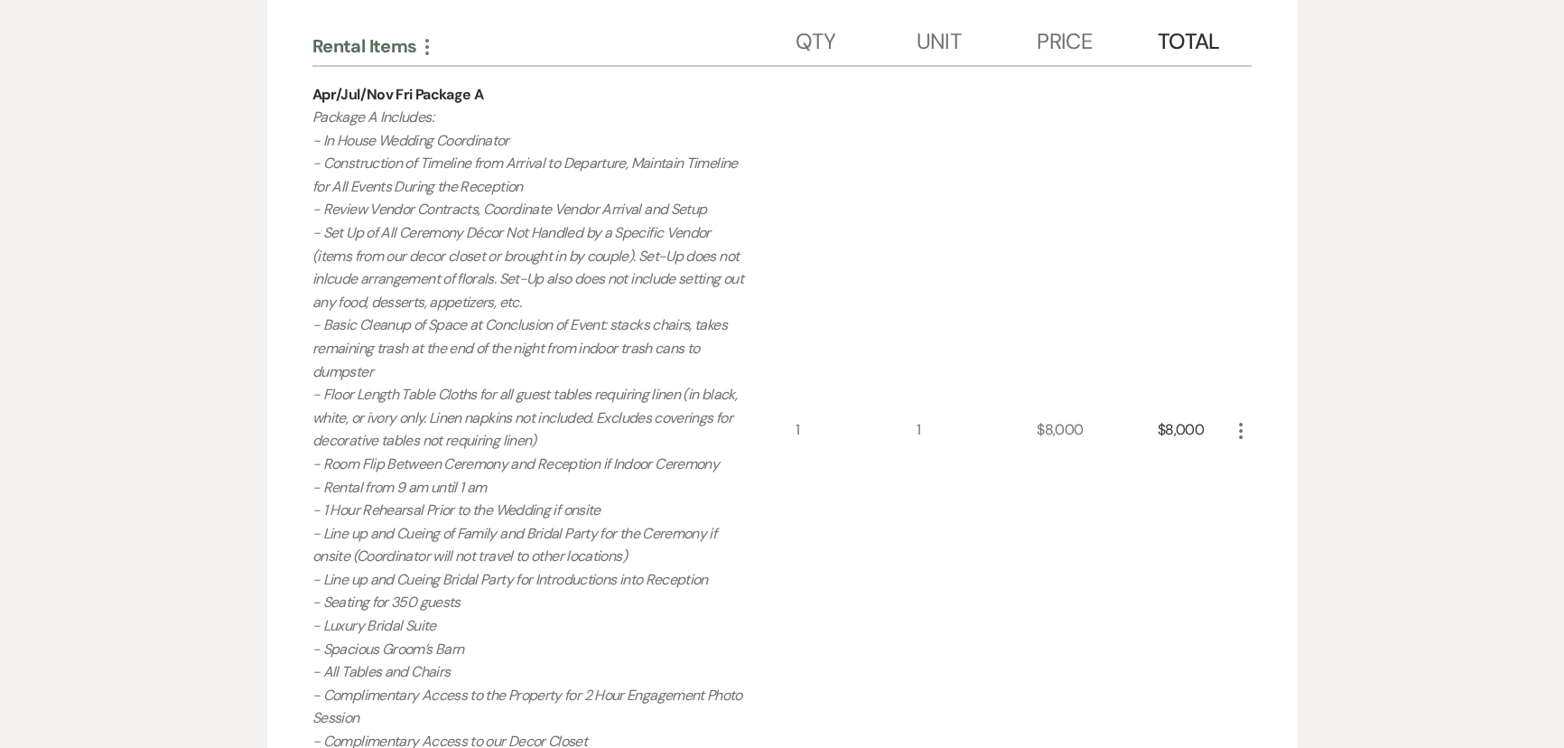
scroll to position [0, 0]
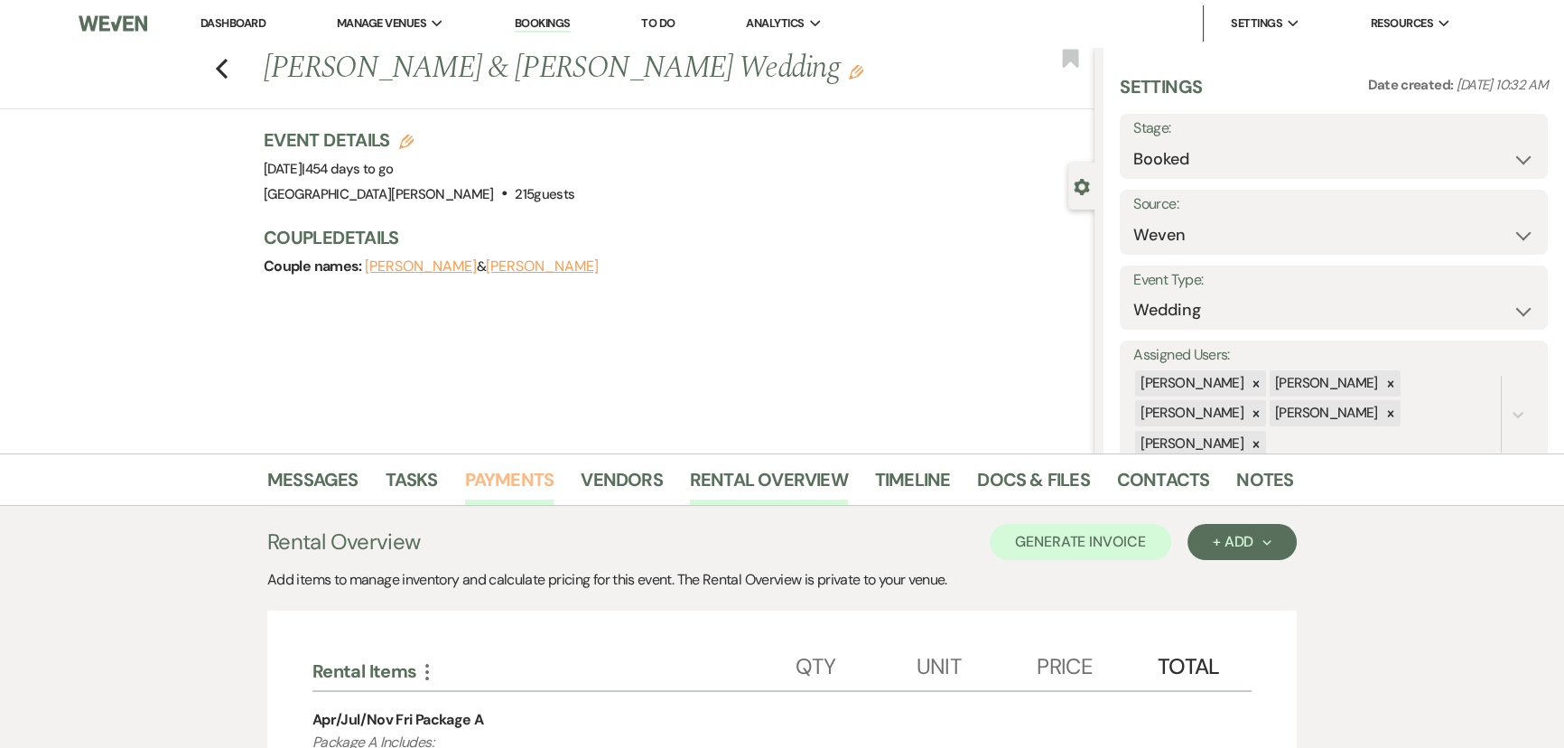
click at [498, 478] on link "Payments" at bounding box center [509, 485] width 89 height 40
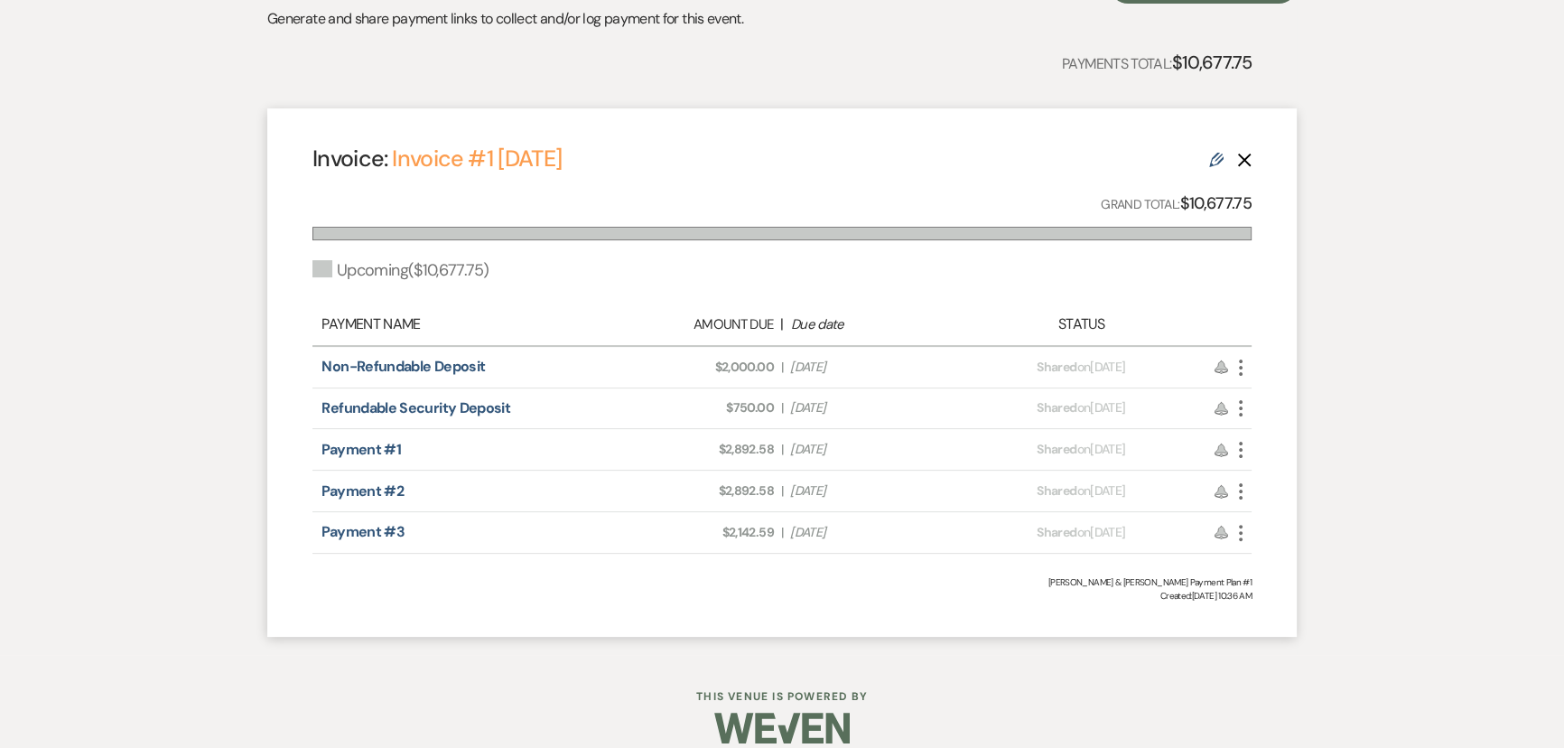
scroll to position [410, 0]
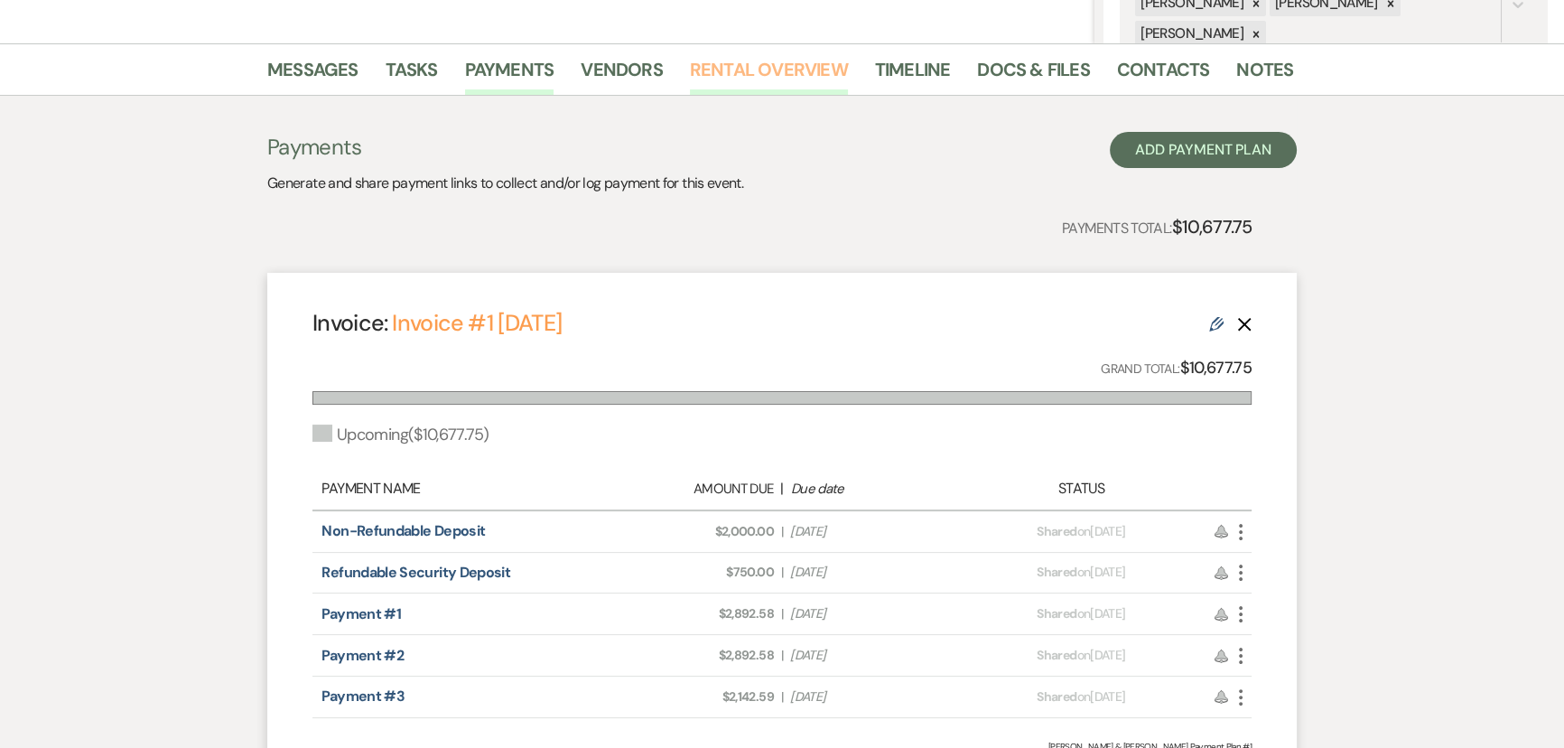
click at [738, 68] on link "Rental Overview" at bounding box center [769, 75] width 158 height 40
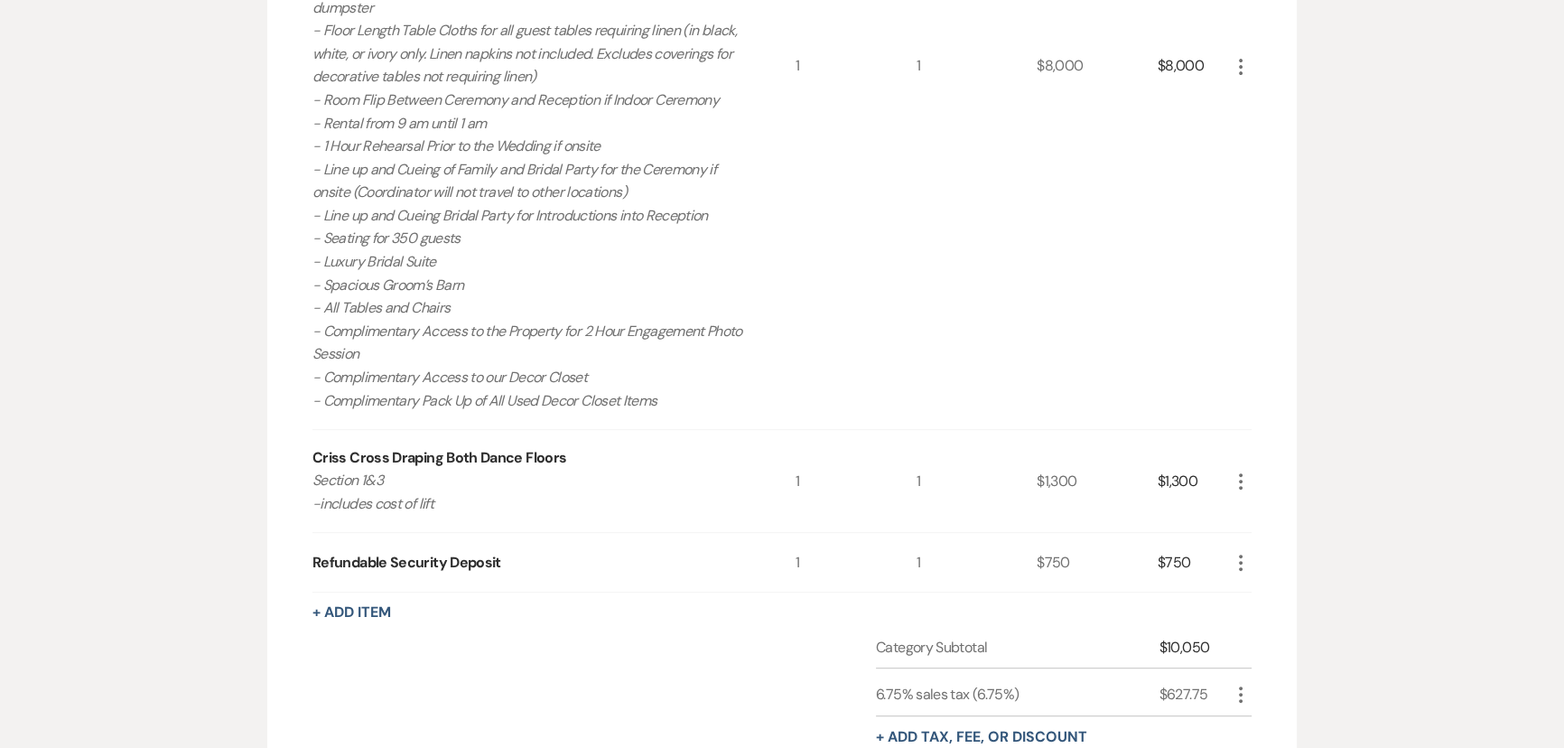
scroll to position [1231, 0]
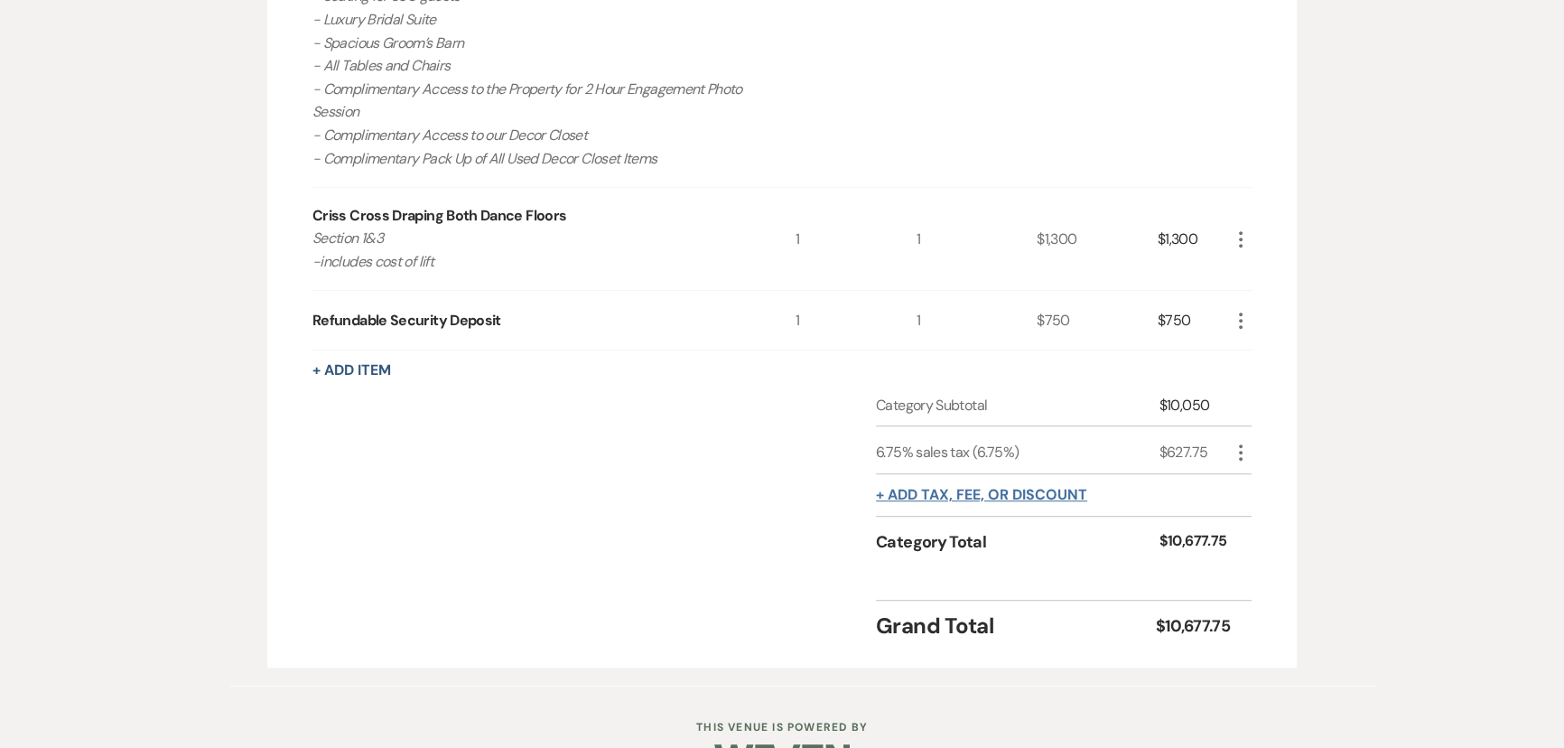
click at [1011, 488] on button "+ Add tax, fee, or discount" at bounding box center [981, 495] width 211 height 14
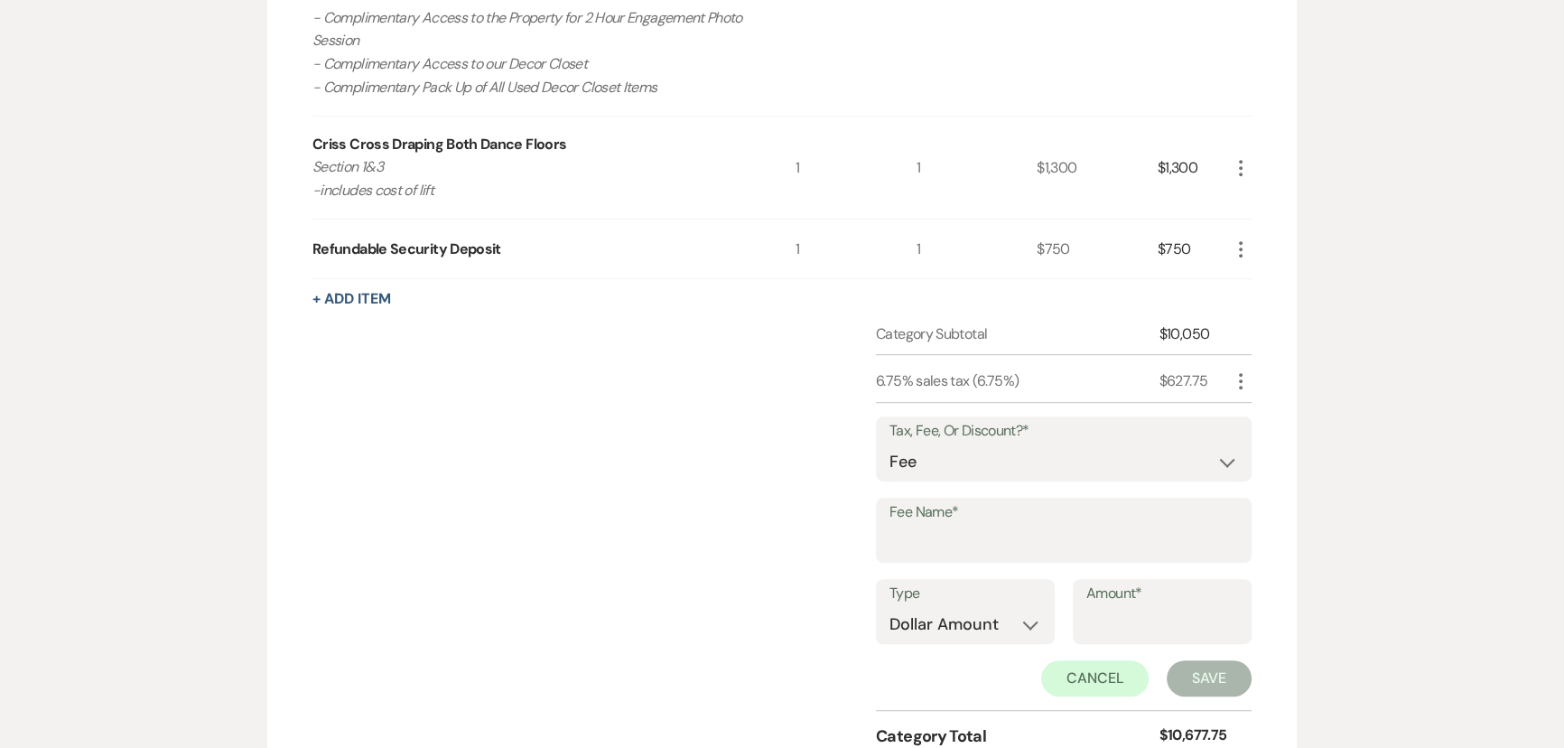
scroll to position [1395, 0]
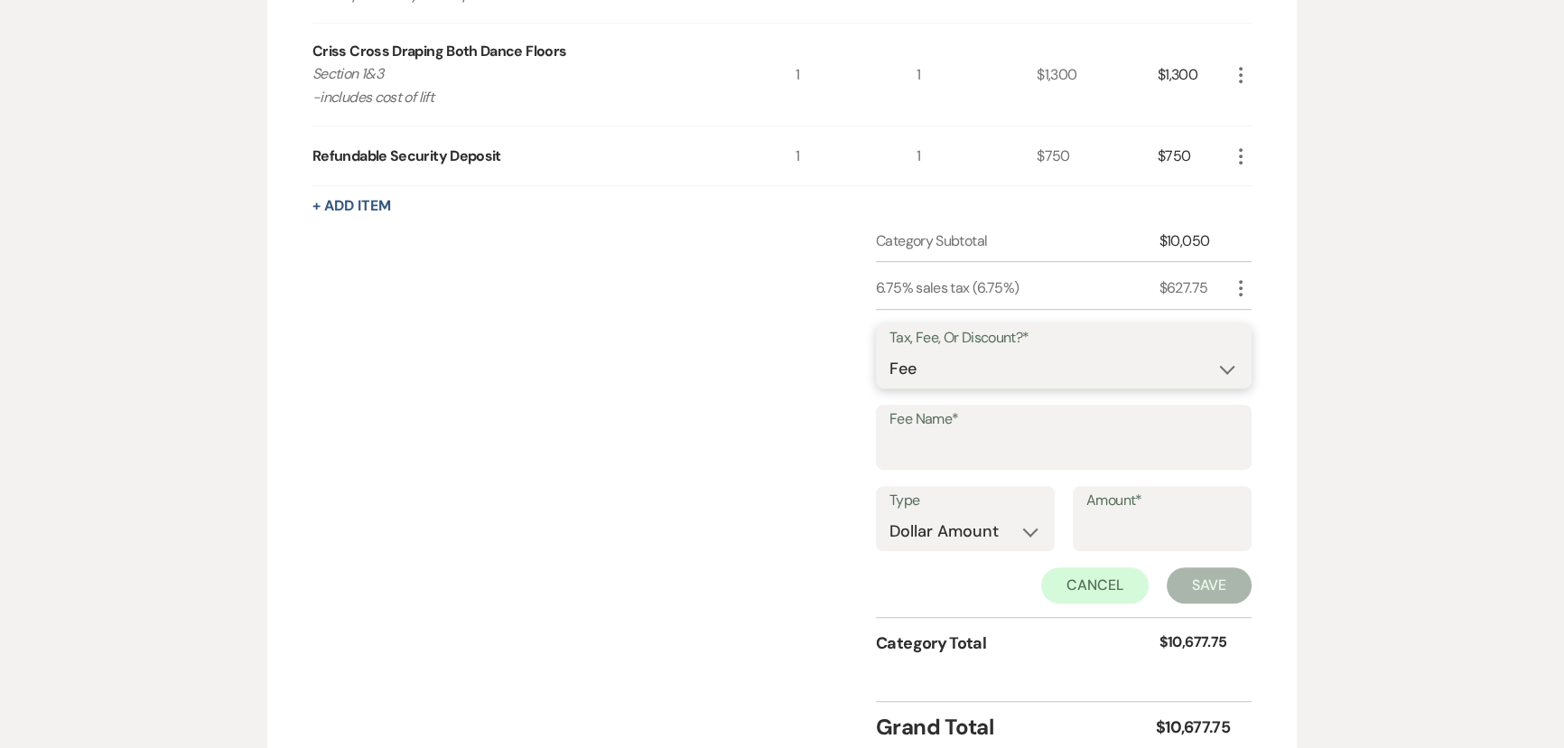
click at [975, 372] on select "Fee Discount Tax" at bounding box center [1064, 368] width 349 height 35
click at [890, 351] on select "Fee Discount Tax" at bounding box center [1064, 368] width 349 height 35
click at [985, 446] on input "Fee Name*" at bounding box center [1064, 450] width 349 height 35
drag, startPoint x: 975, startPoint y: 334, endPoint x: 948, endPoint y: 378, distance: 51.1
click at [975, 334] on label "Tax, Fee, Or Discount?*" at bounding box center [1064, 338] width 349 height 26
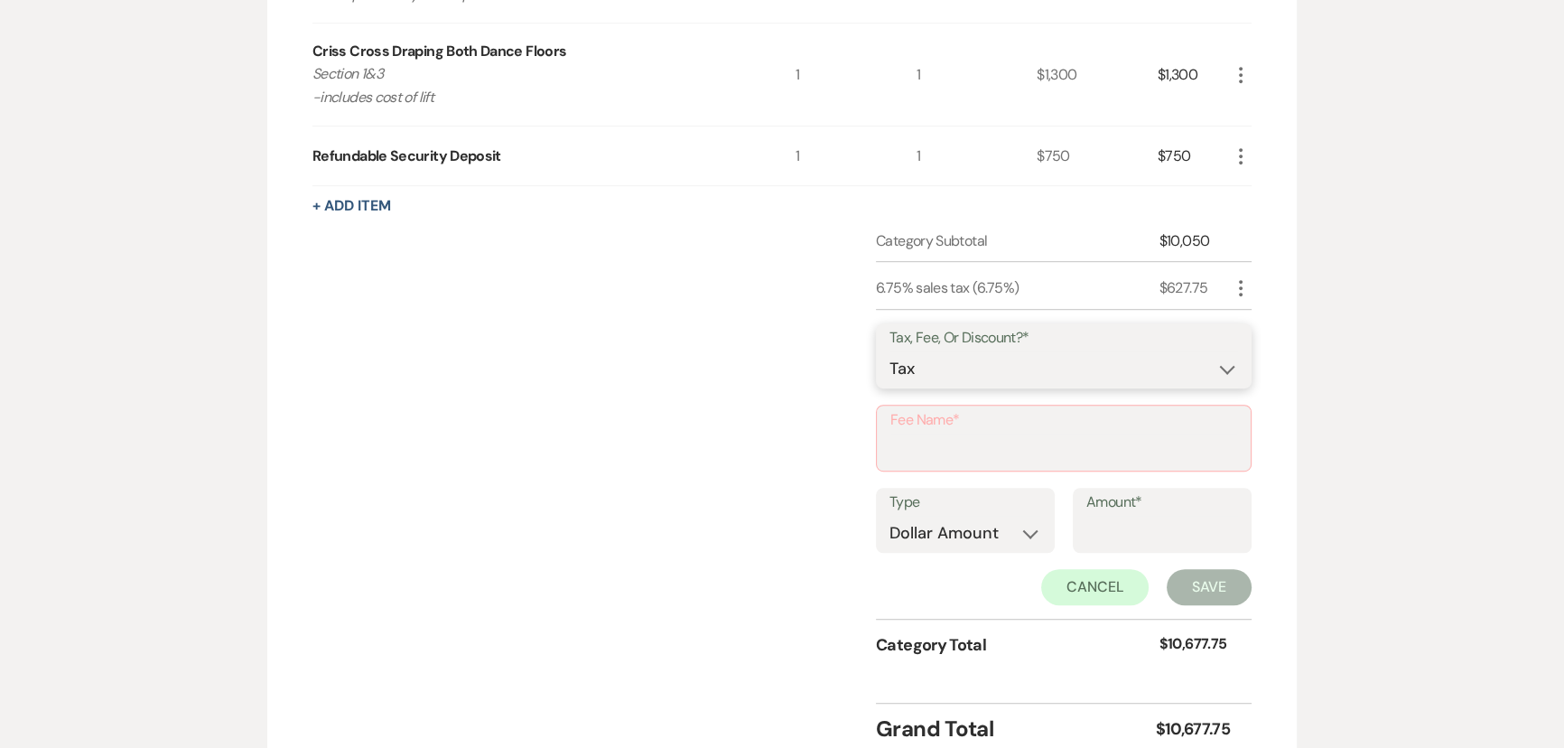
click at [948, 378] on select "Fee Discount Tax" at bounding box center [1064, 368] width 349 height 35
select select "1"
click at [890, 351] on select "Fee Discount Tax" at bounding box center [1064, 368] width 349 height 35
click at [956, 436] on input "Fee Name*" at bounding box center [1064, 451] width 347 height 35
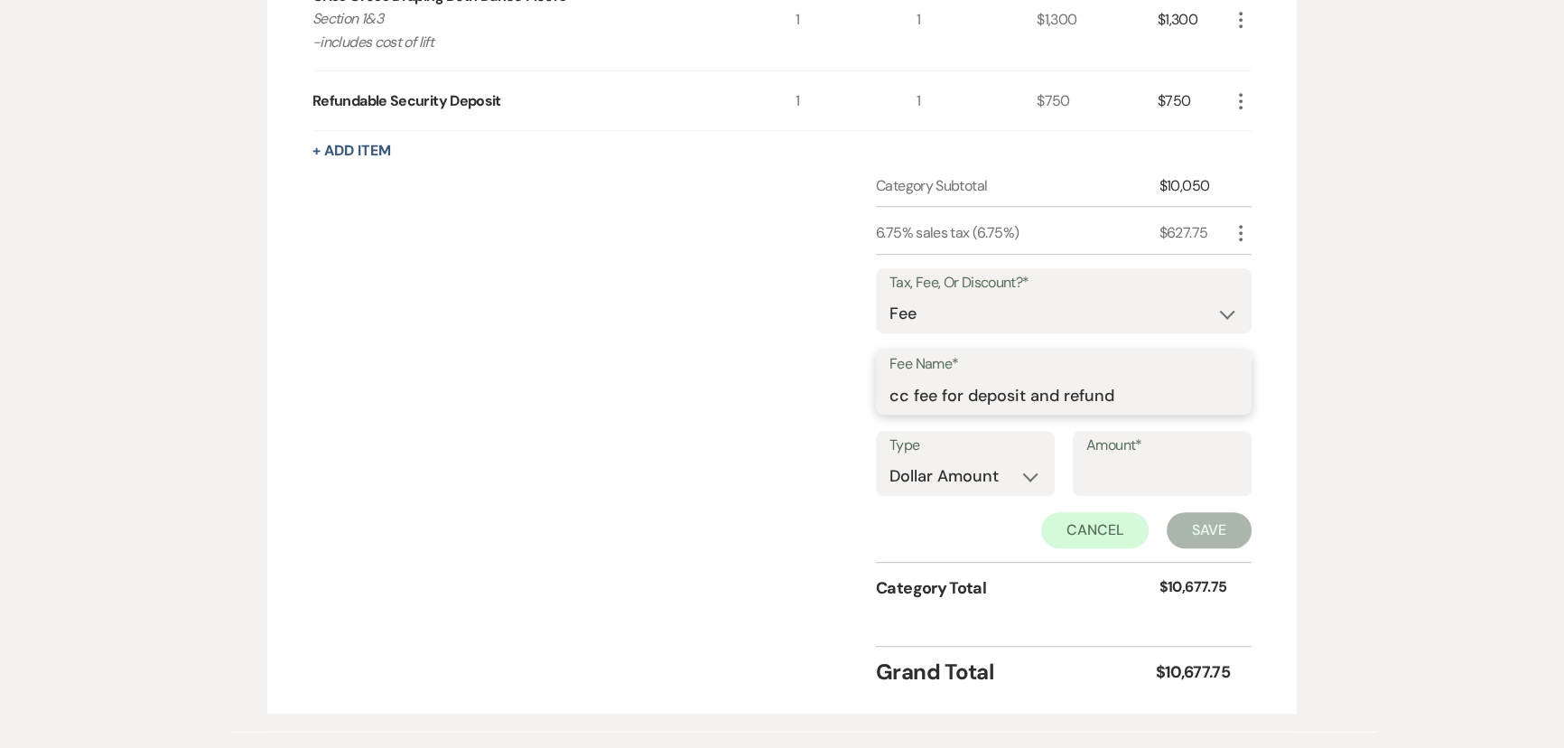
scroll to position [1478, 0]
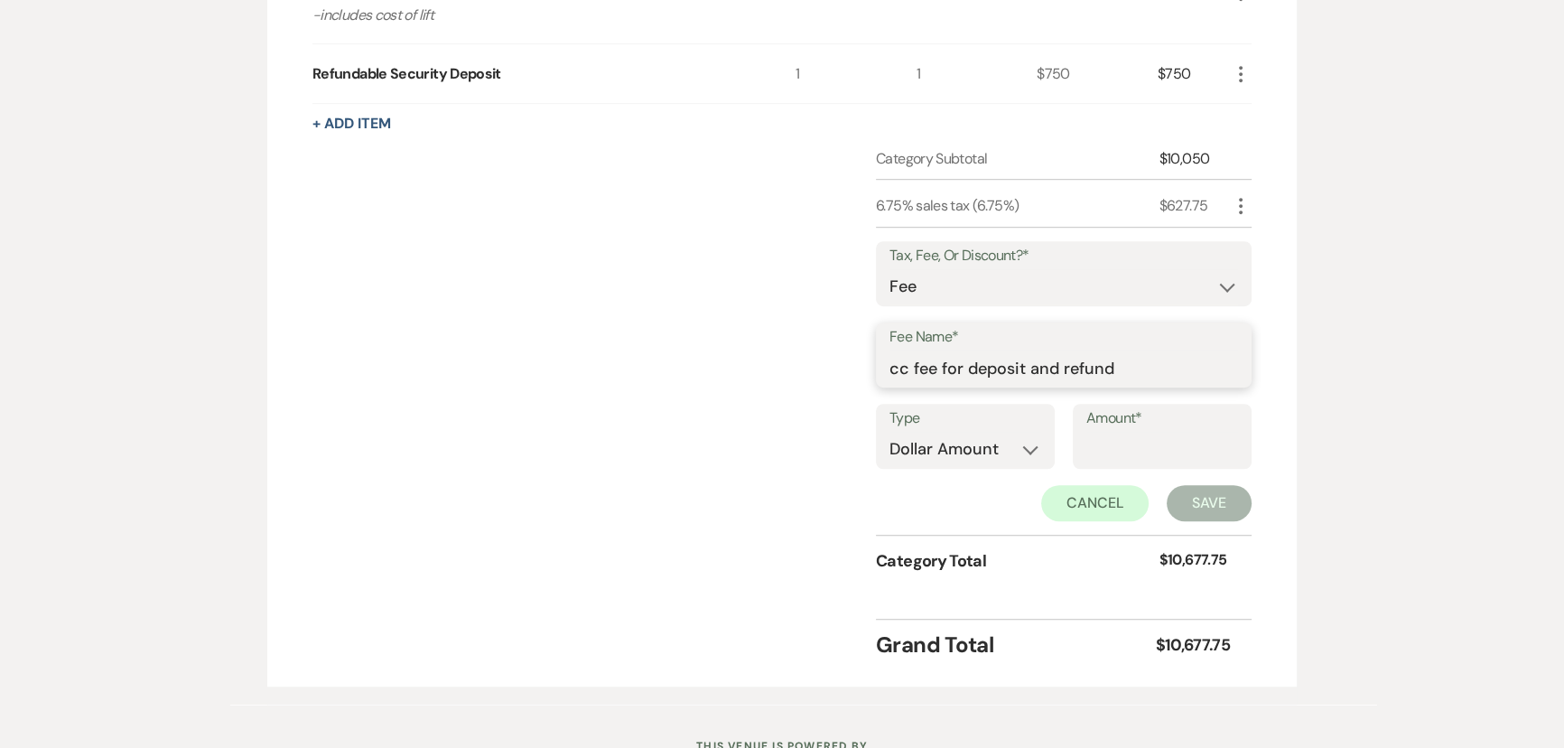
type input "cc fee for deposit and refund"
click at [1191, 433] on input "Amount*" at bounding box center [1163, 449] width 152 height 35
type input "110"
click at [1199, 506] on button "Save" at bounding box center [1209, 503] width 85 height 36
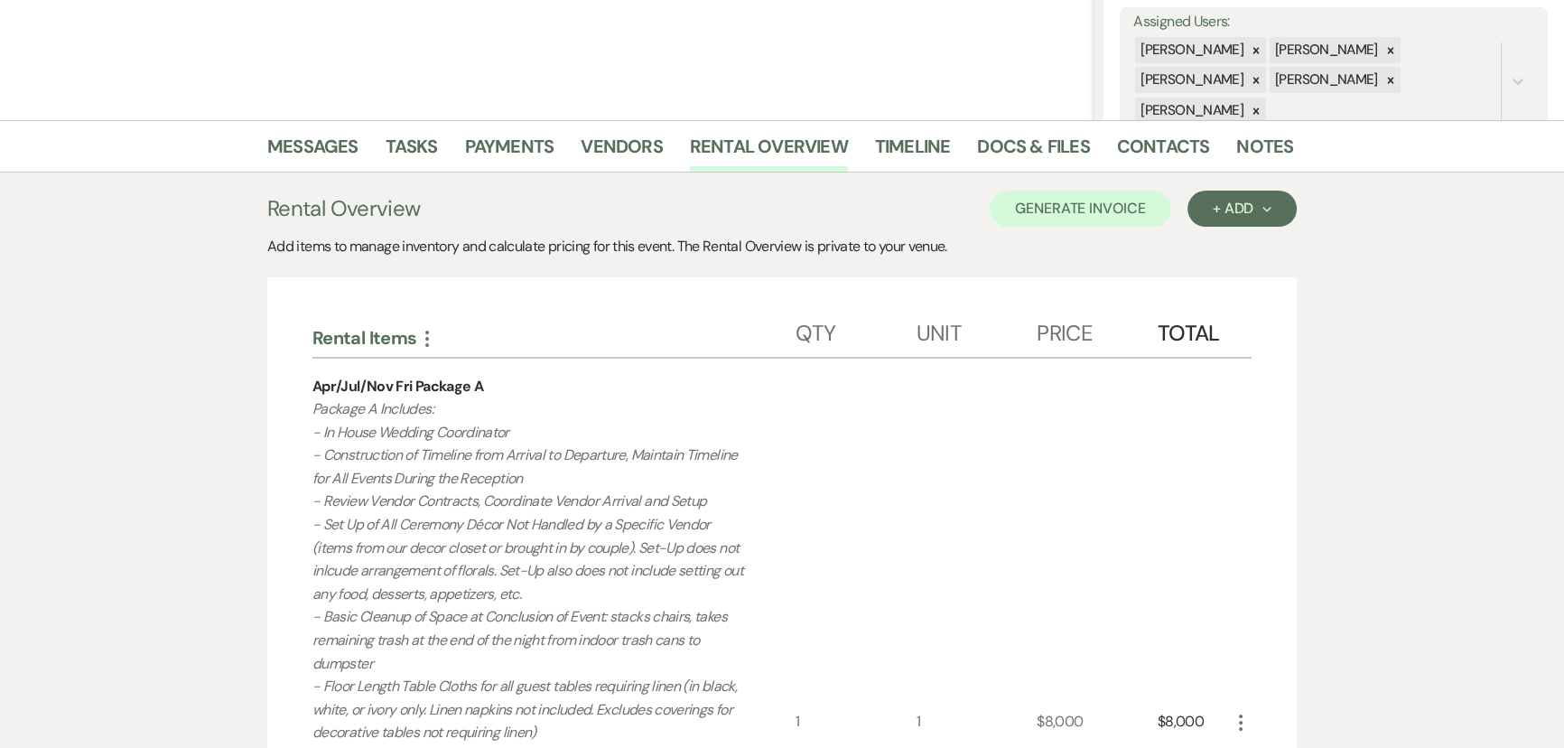
scroll to position [0, 0]
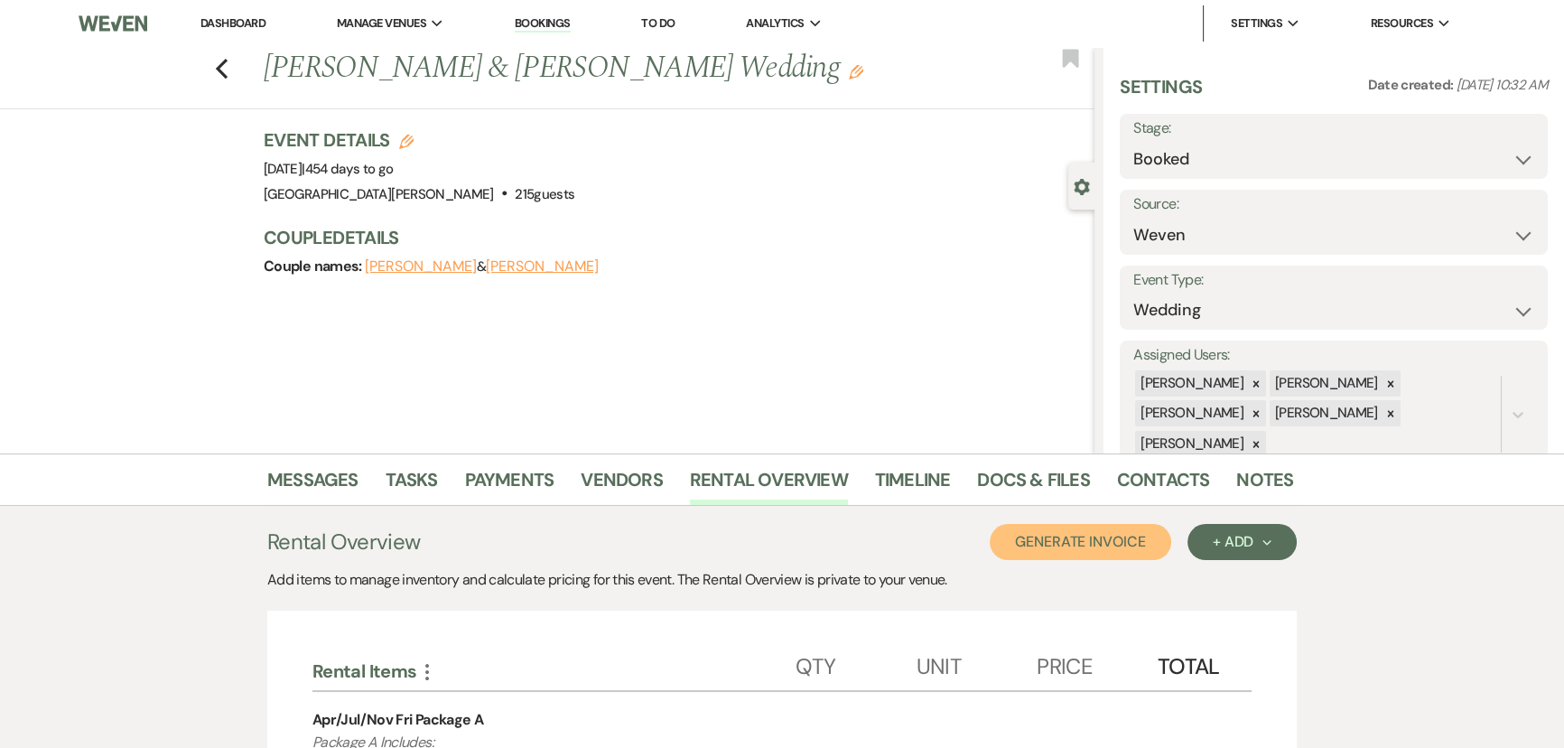
click at [1099, 541] on button "Generate Invoice" at bounding box center [1081, 542] width 182 height 36
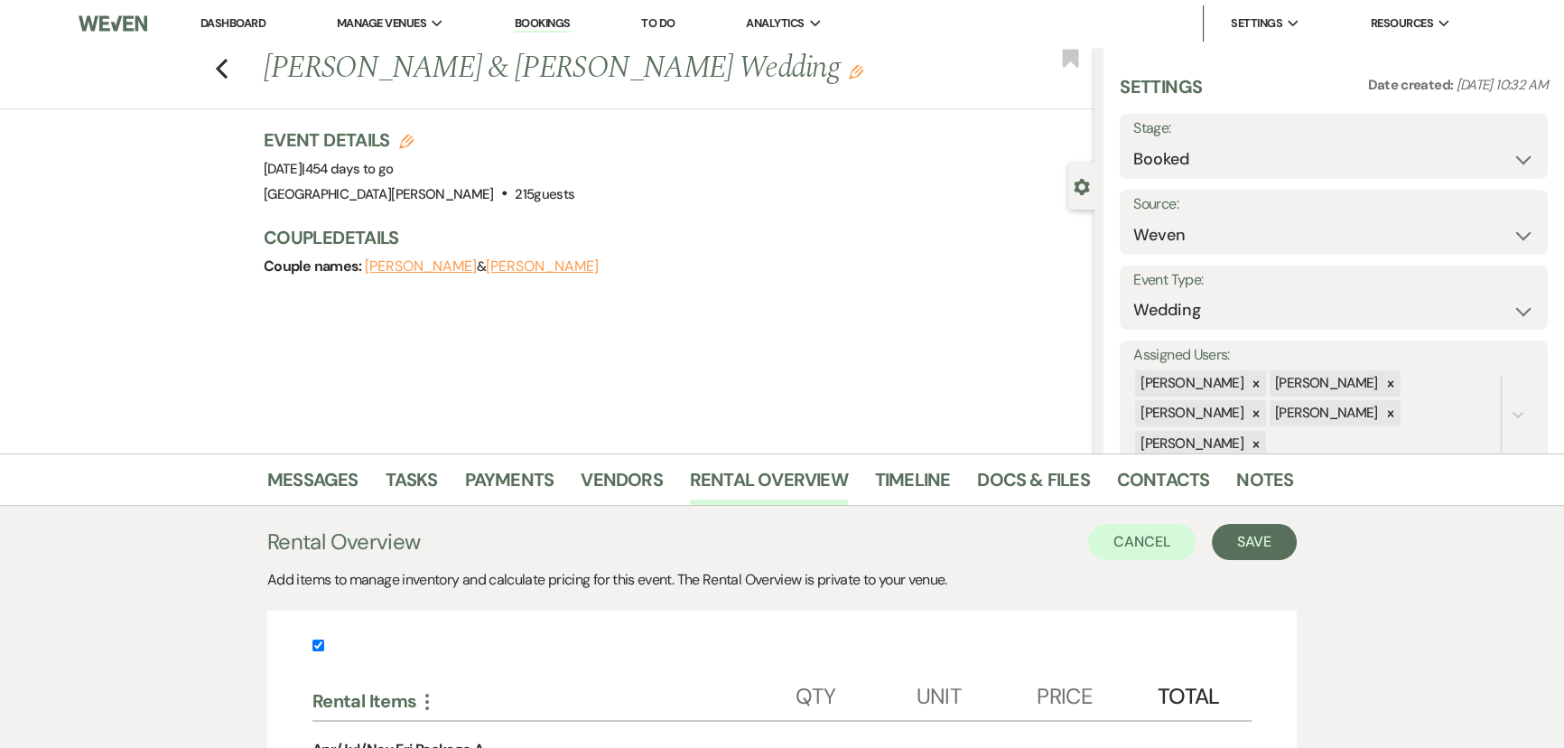
click at [1266, 532] on button "Save" at bounding box center [1254, 542] width 85 height 36
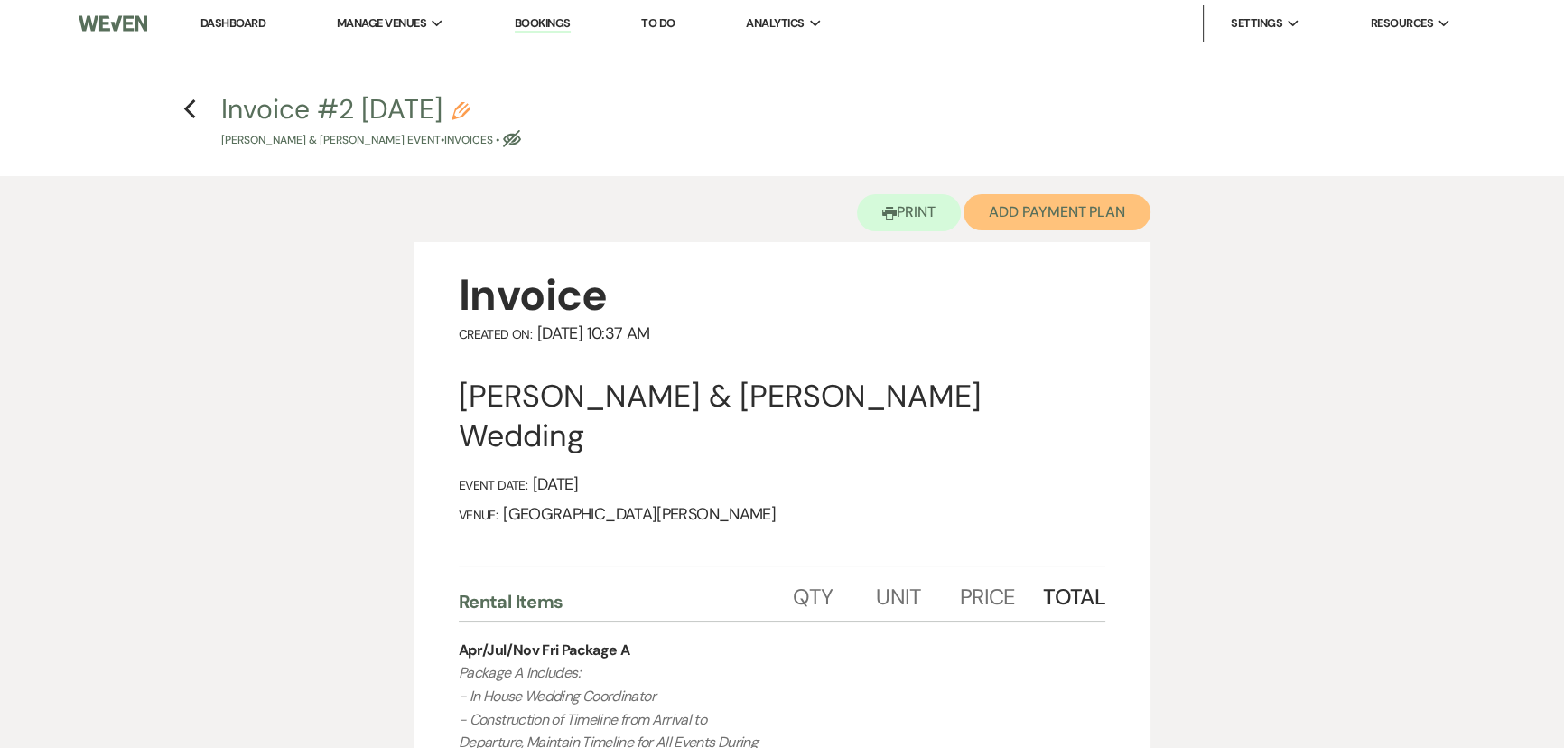
click at [1075, 216] on button "Add Payment Plan" at bounding box center [1057, 212] width 187 height 36
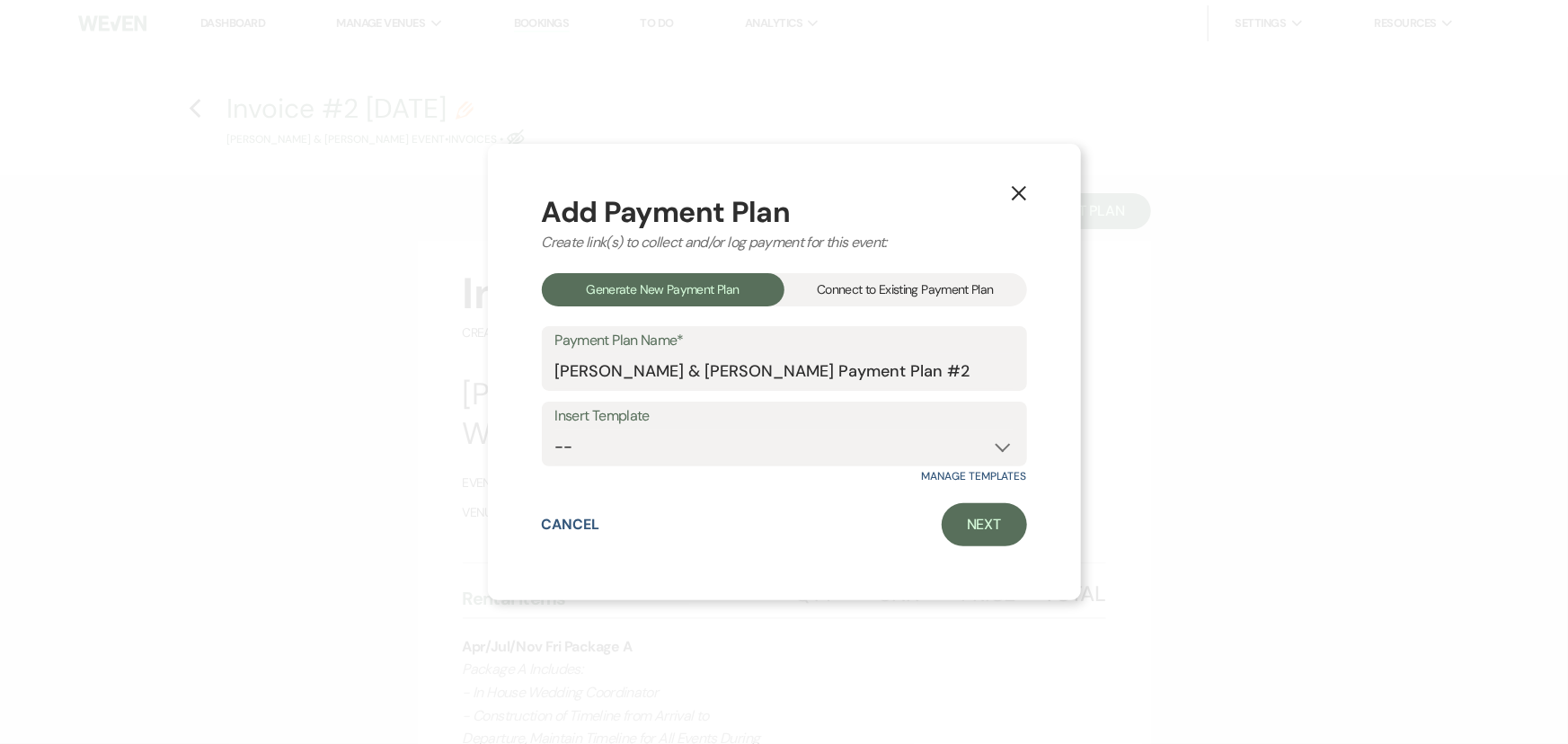
click at [926, 292] on div "Connect to Existing Payment Plan" at bounding box center [906, 289] width 243 height 33
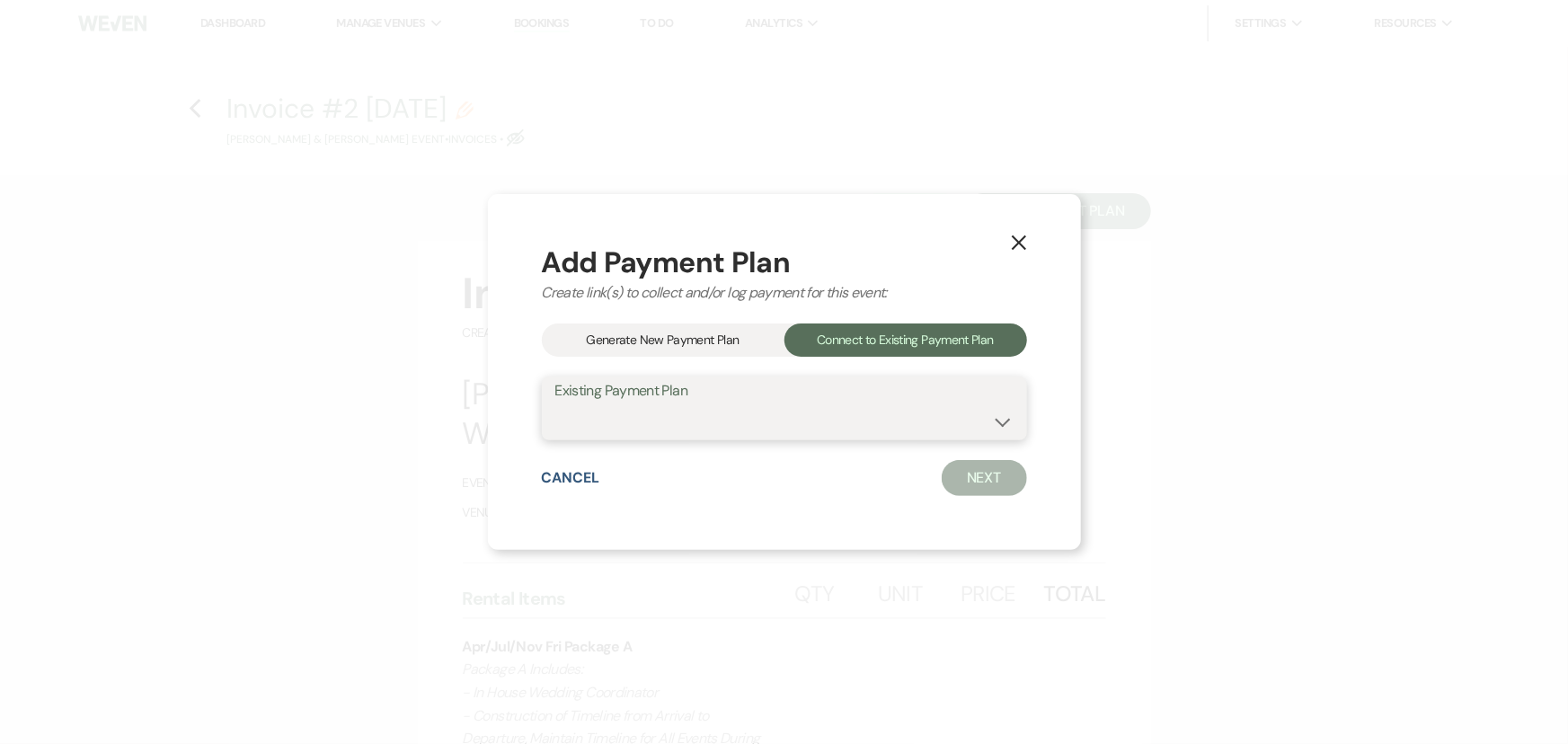
click at [850, 417] on select "Morgan Fischer & Colin Colyer's Payment Plan #1" at bounding box center [784, 421] width 459 height 35
select select "24726"
click at [555, 404] on select "Morgan Fischer & Colin Colyer's Payment Plan #1" at bounding box center [784, 421] width 459 height 35
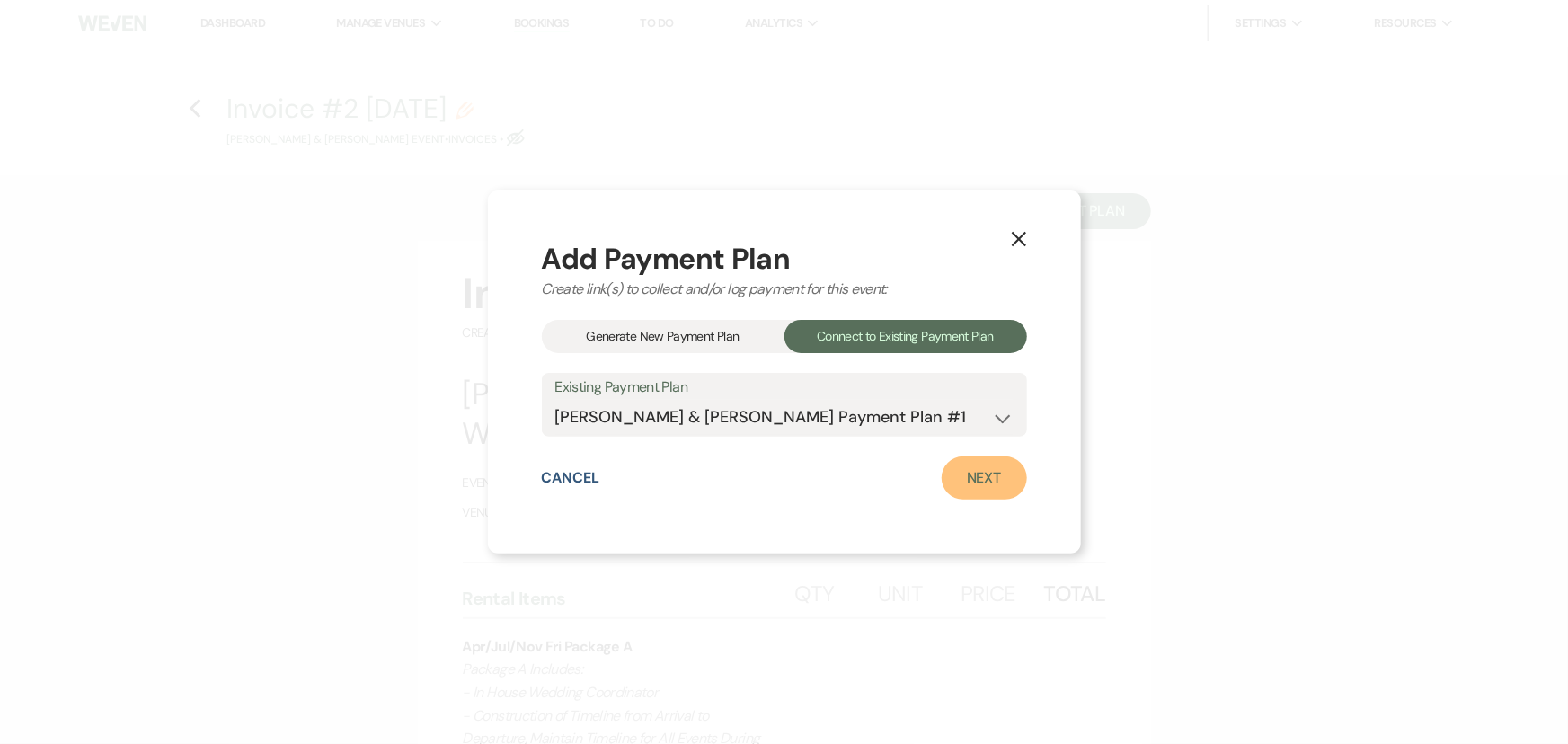
click at [990, 480] on link "Next" at bounding box center [985, 477] width 86 height 43
select select "27433"
select select "2"
select select "flat"
select select "true"
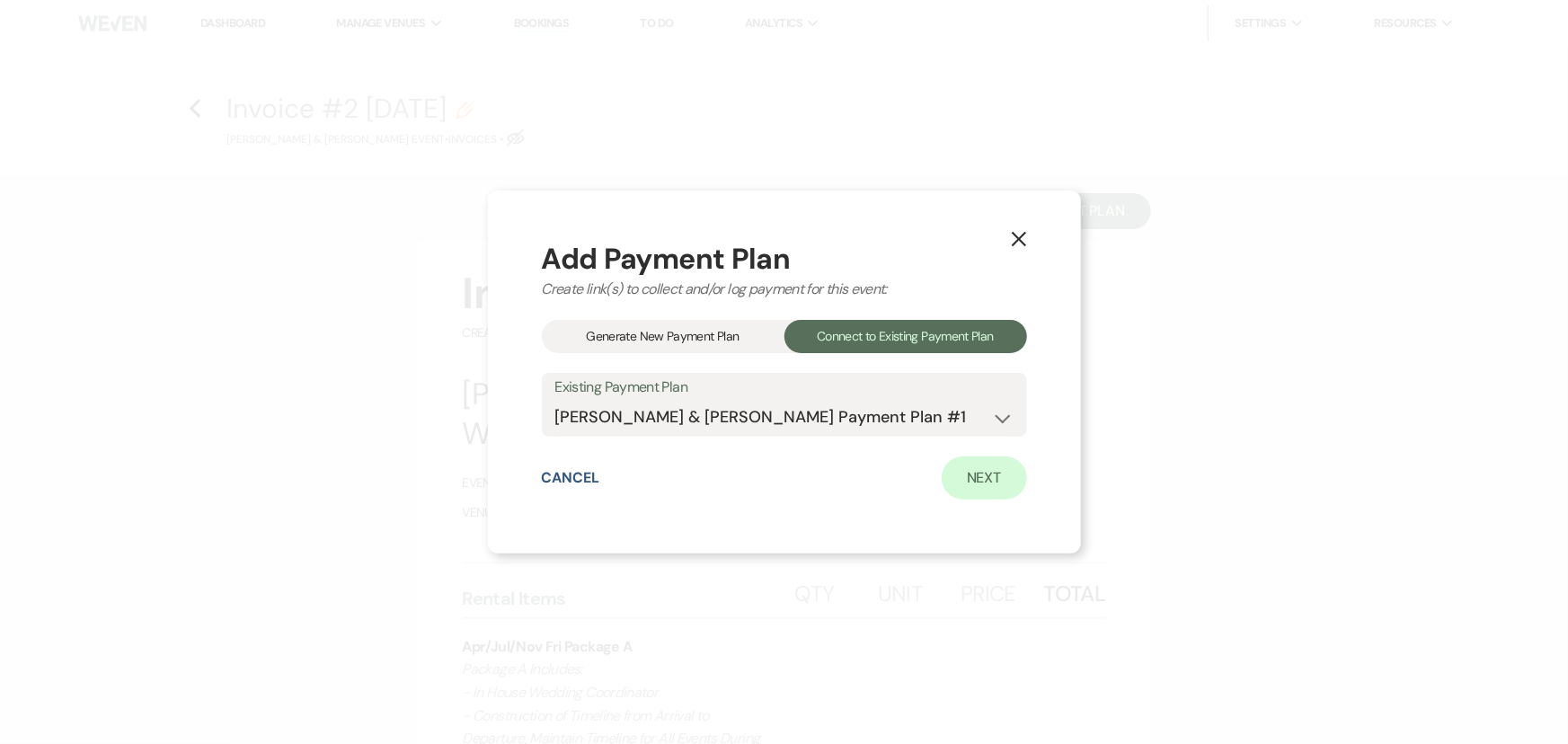
select select "client"
select select "weeks"
select select "2"
select select "flat"
select select "true"
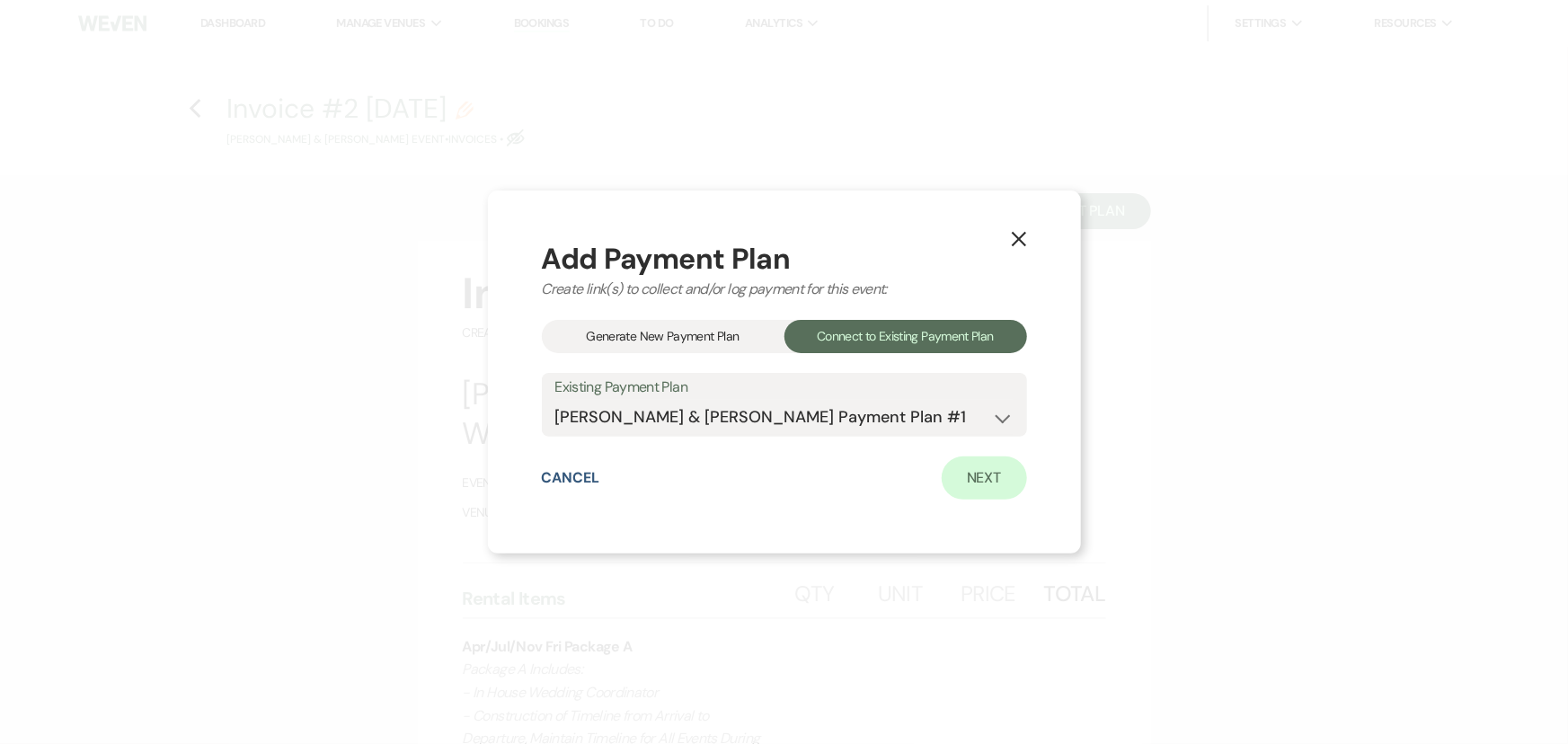
select select "client"
select select "days"
select select "2"
select select "flat"
select select "true"
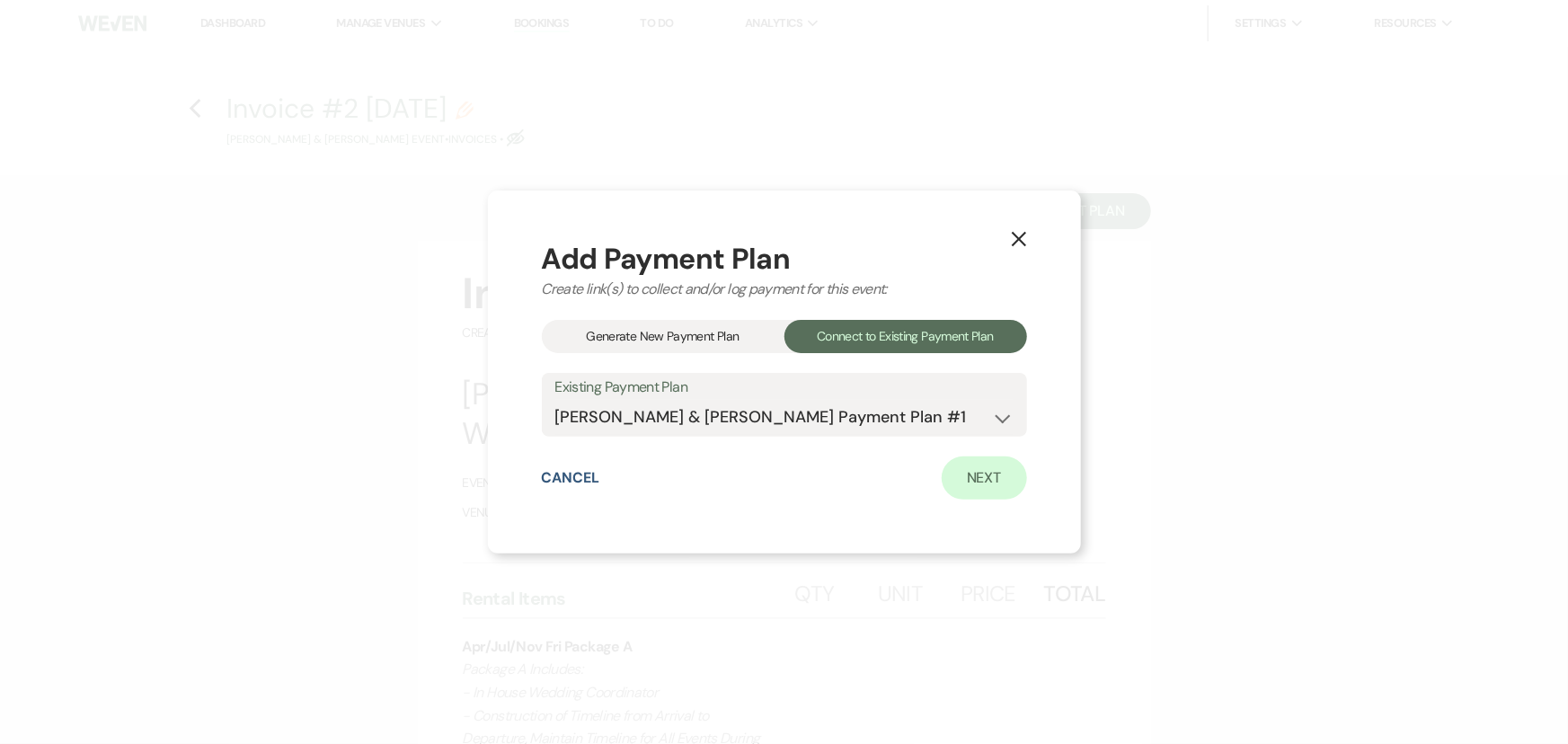
select select "client"
select select "months"
select select "client"
select select "days"
select select "client"
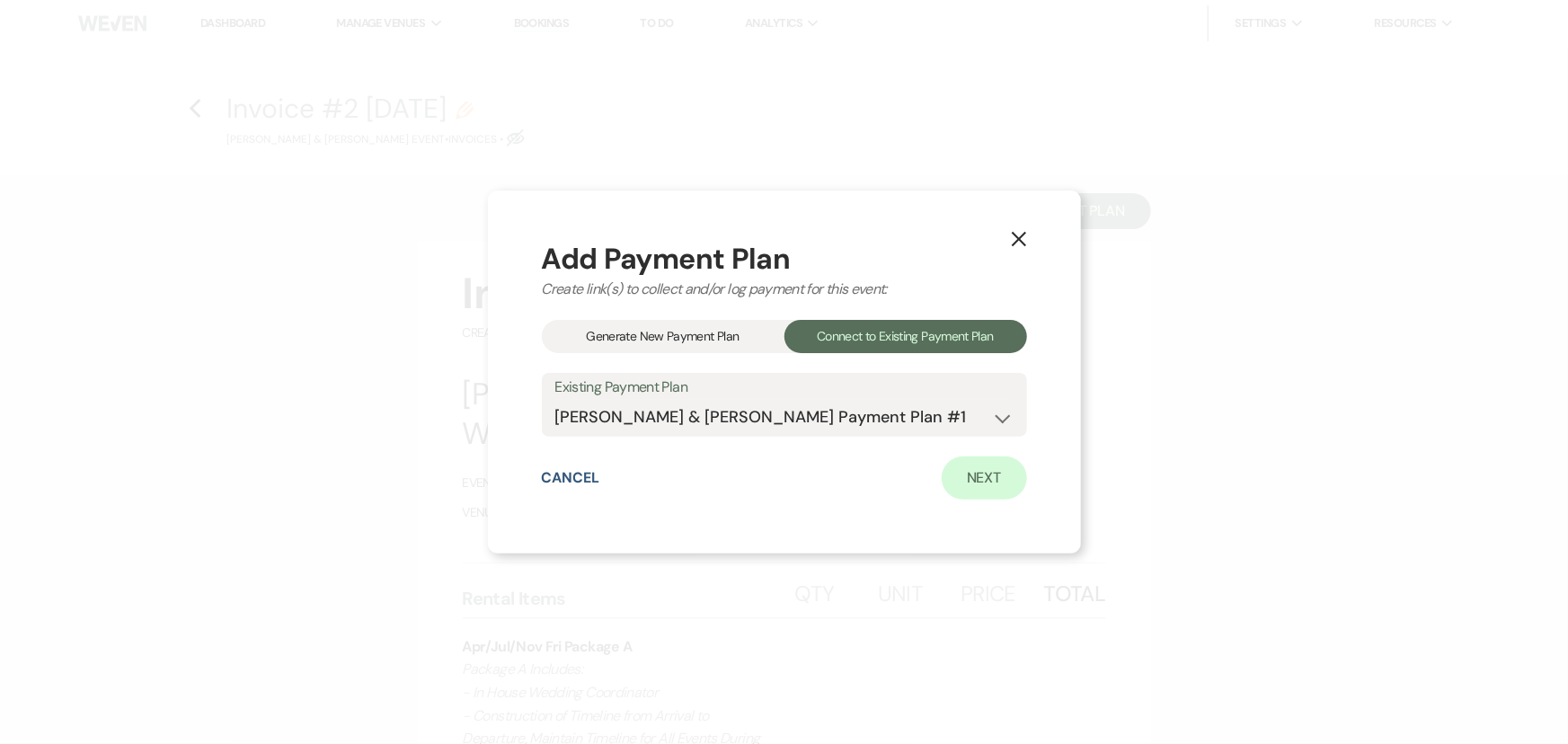
select select "weeks"
select select "2"
select select "flat"
select select "true"
select select "client"
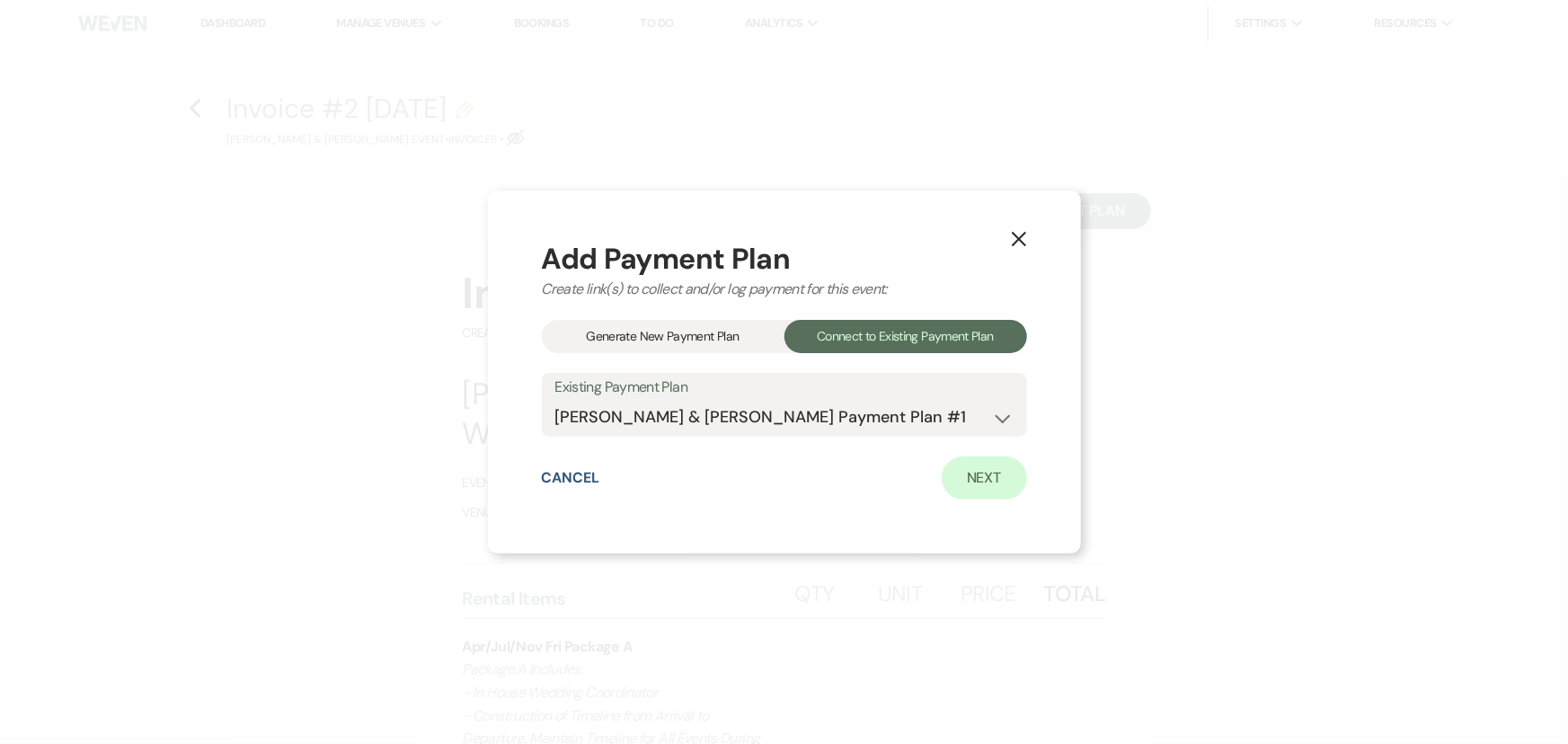
select select "months"
select select "client"
select select "weeks"
select select "client"
select select "days"
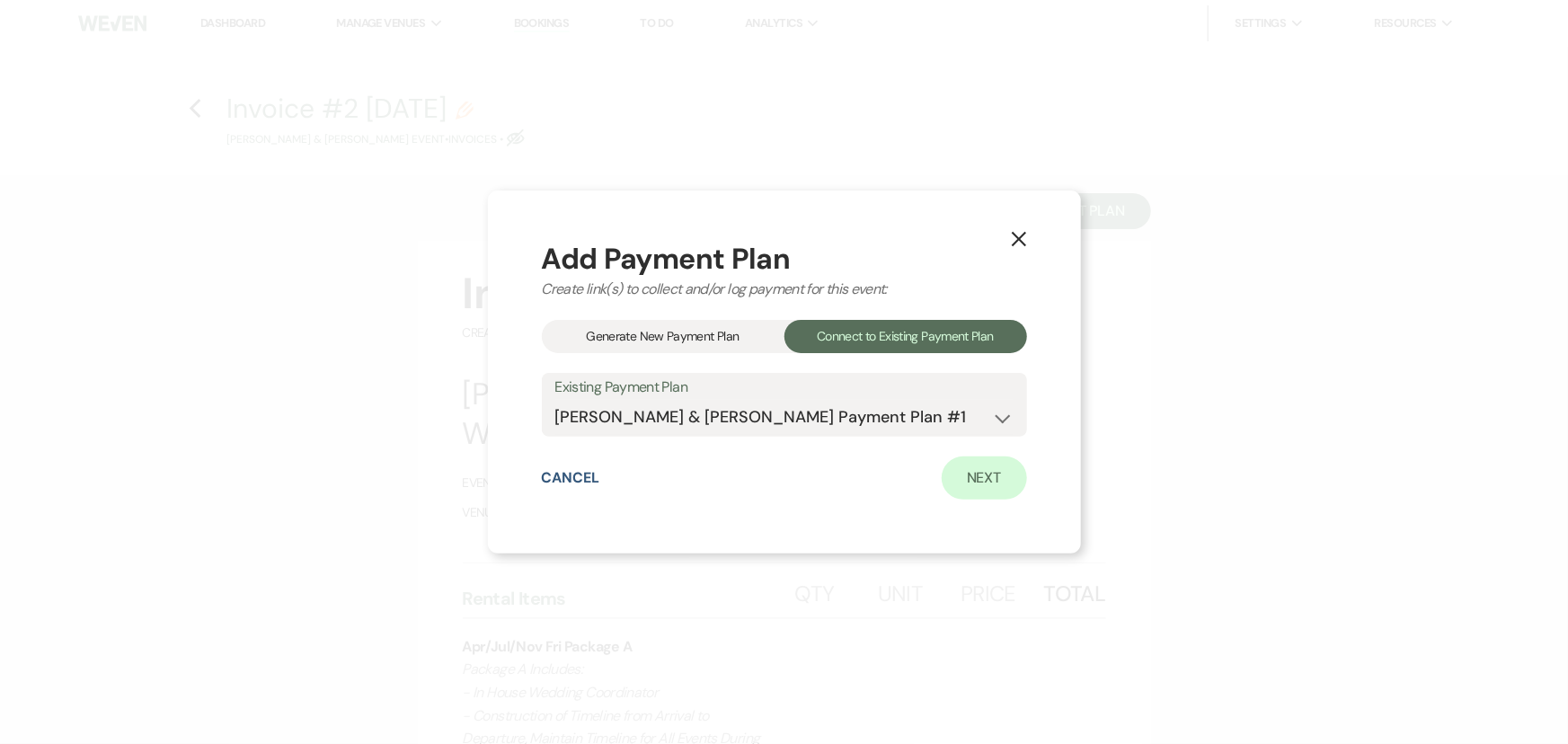
select select "2"
select select "flat"
select select "true"
select select "client"
select select "weeks"
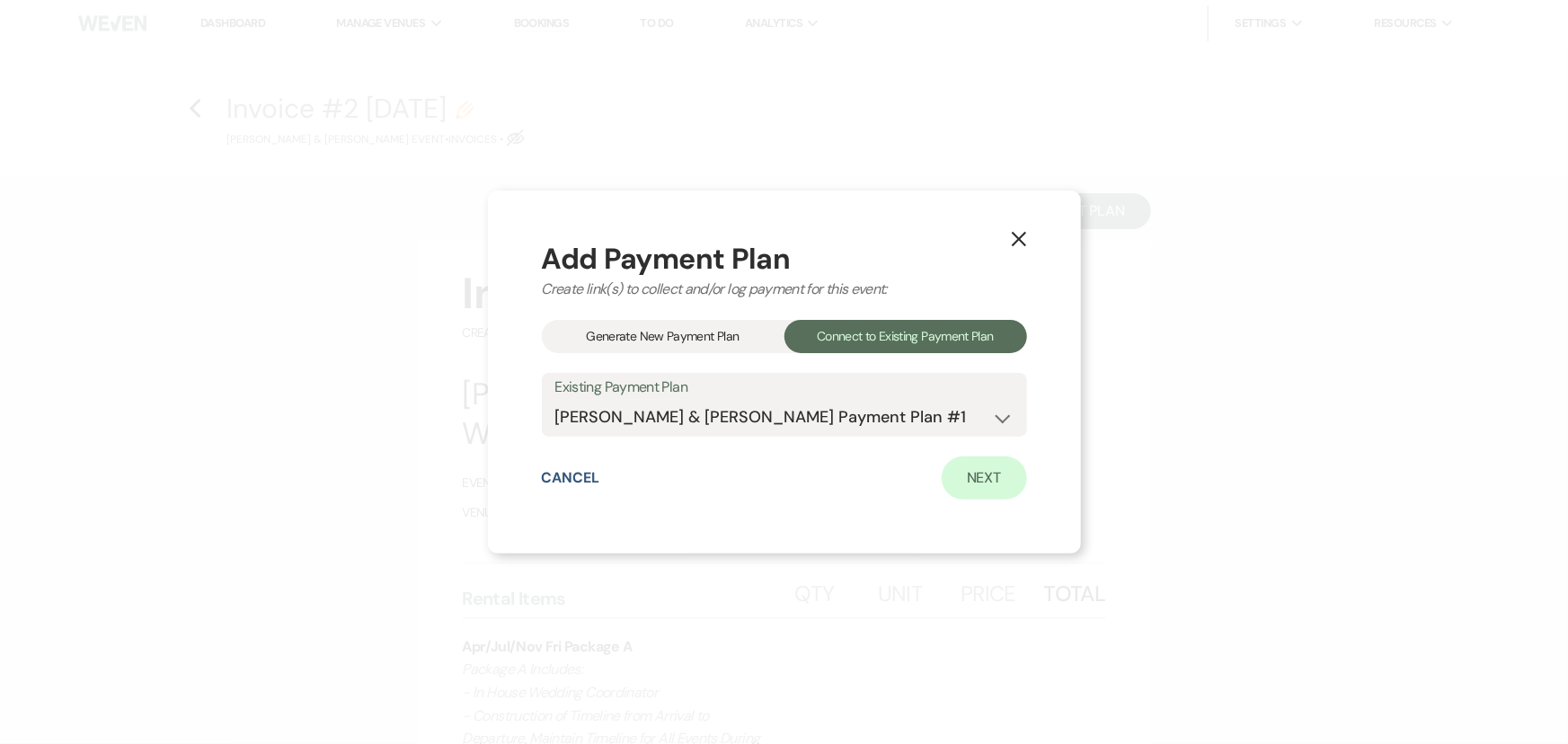
select select "client"
select select "months"
select select "client"
select select "days"
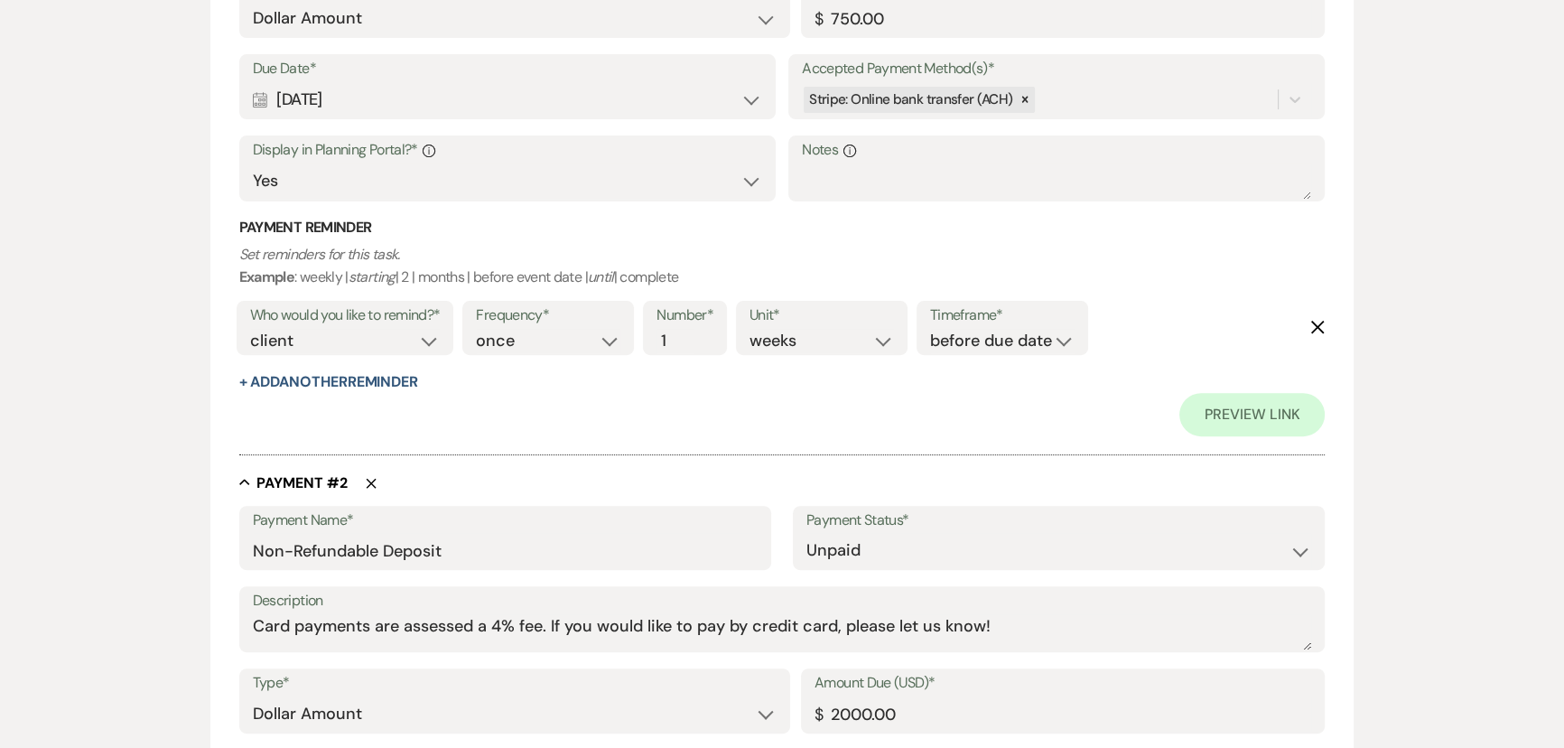
scroll to position [903, 0]
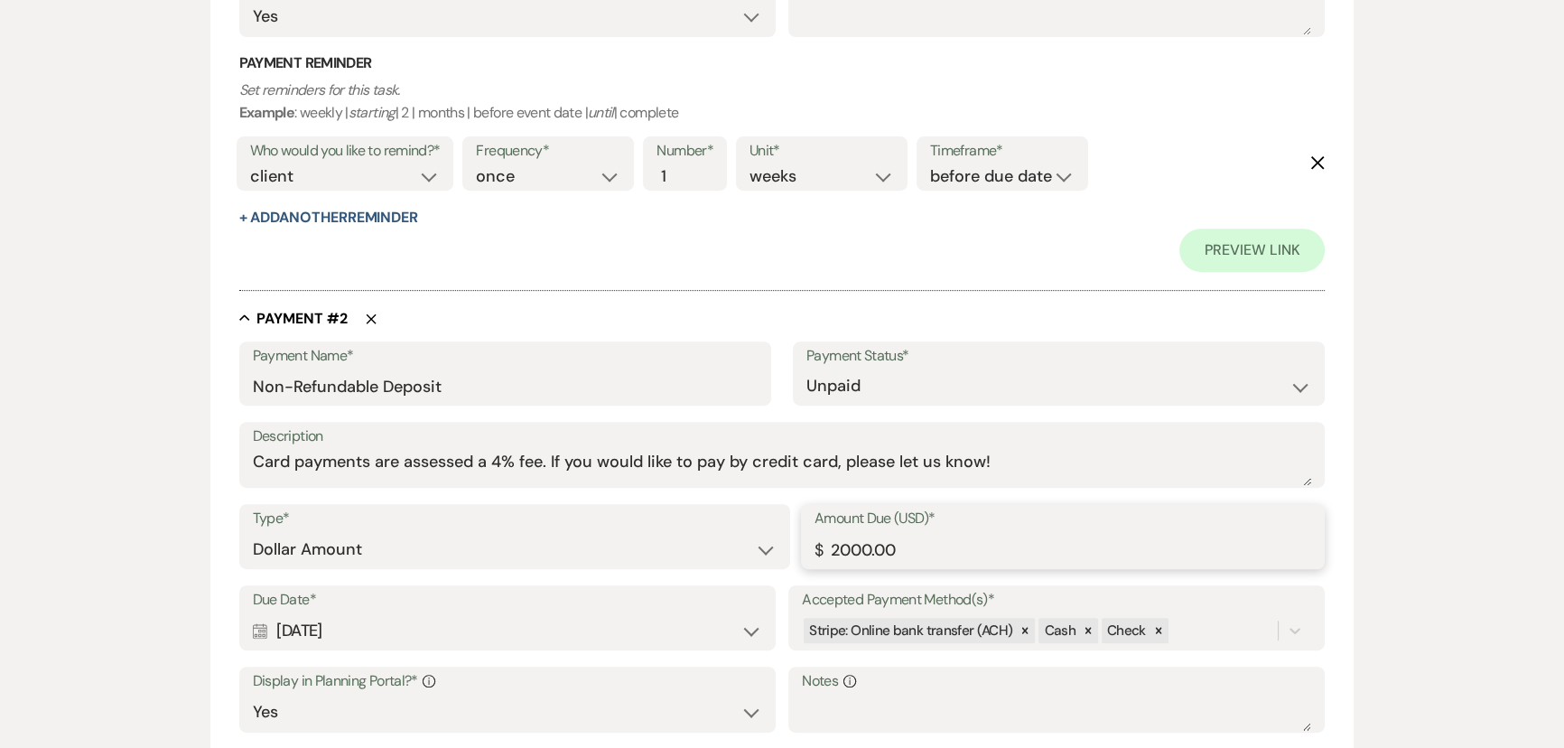
click at [850, 549] on input "2000.00" at bounding box center [1063, 549] width 497 height 35
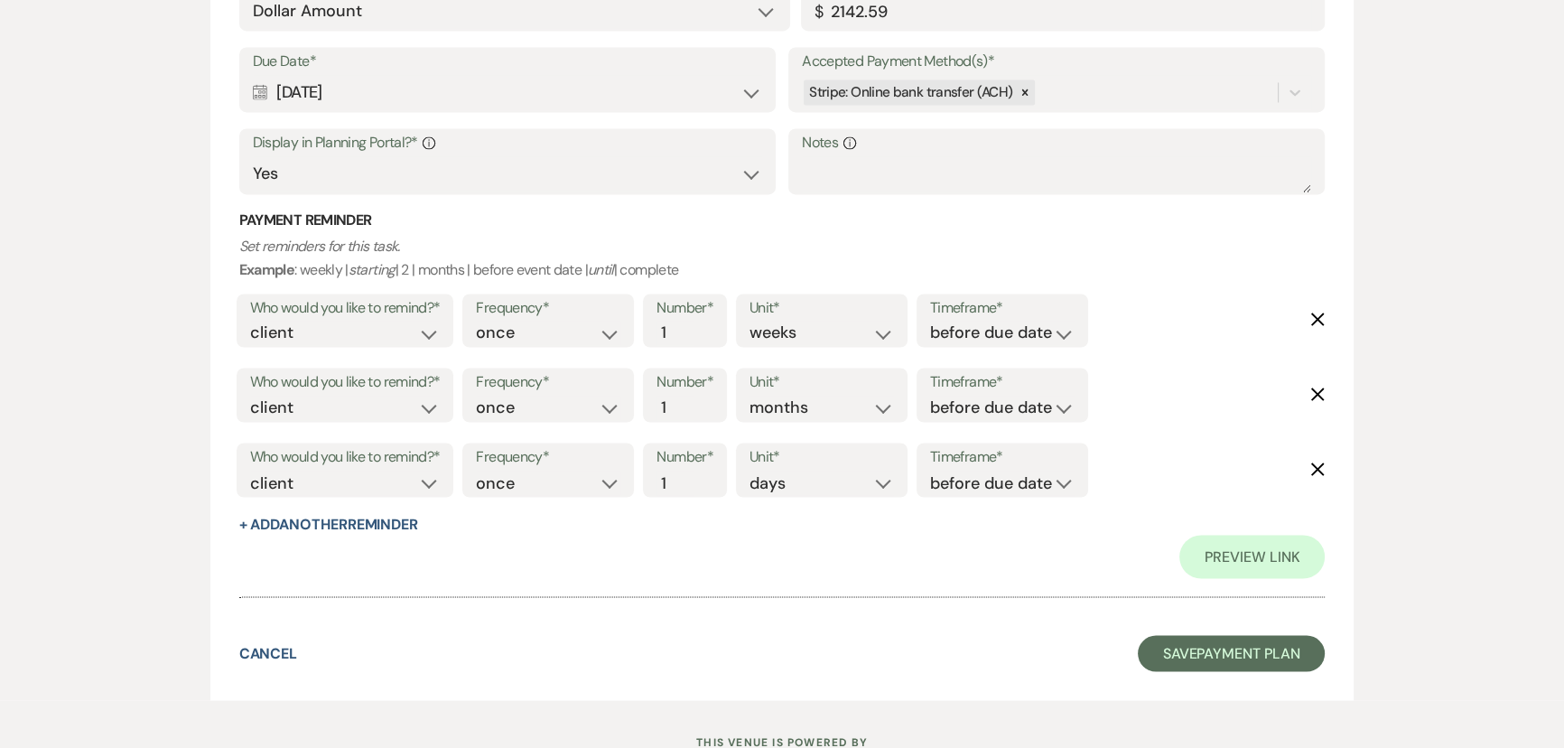
scroll to position [3891, 0]
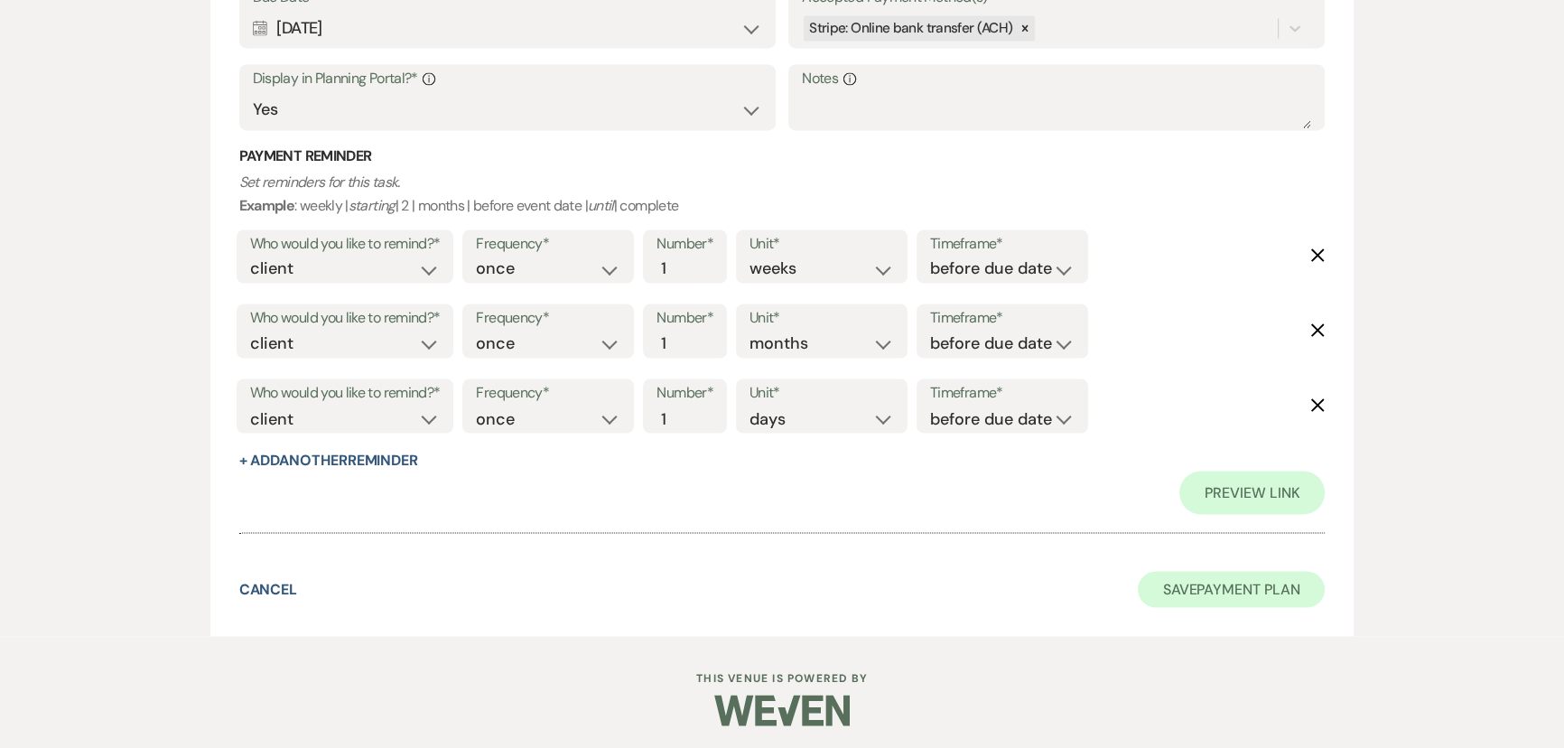
type input "2110.00"
click at [1253, 587] on button "Save Payment Plan" at bounding box center [1232, 589] width 188 height 36
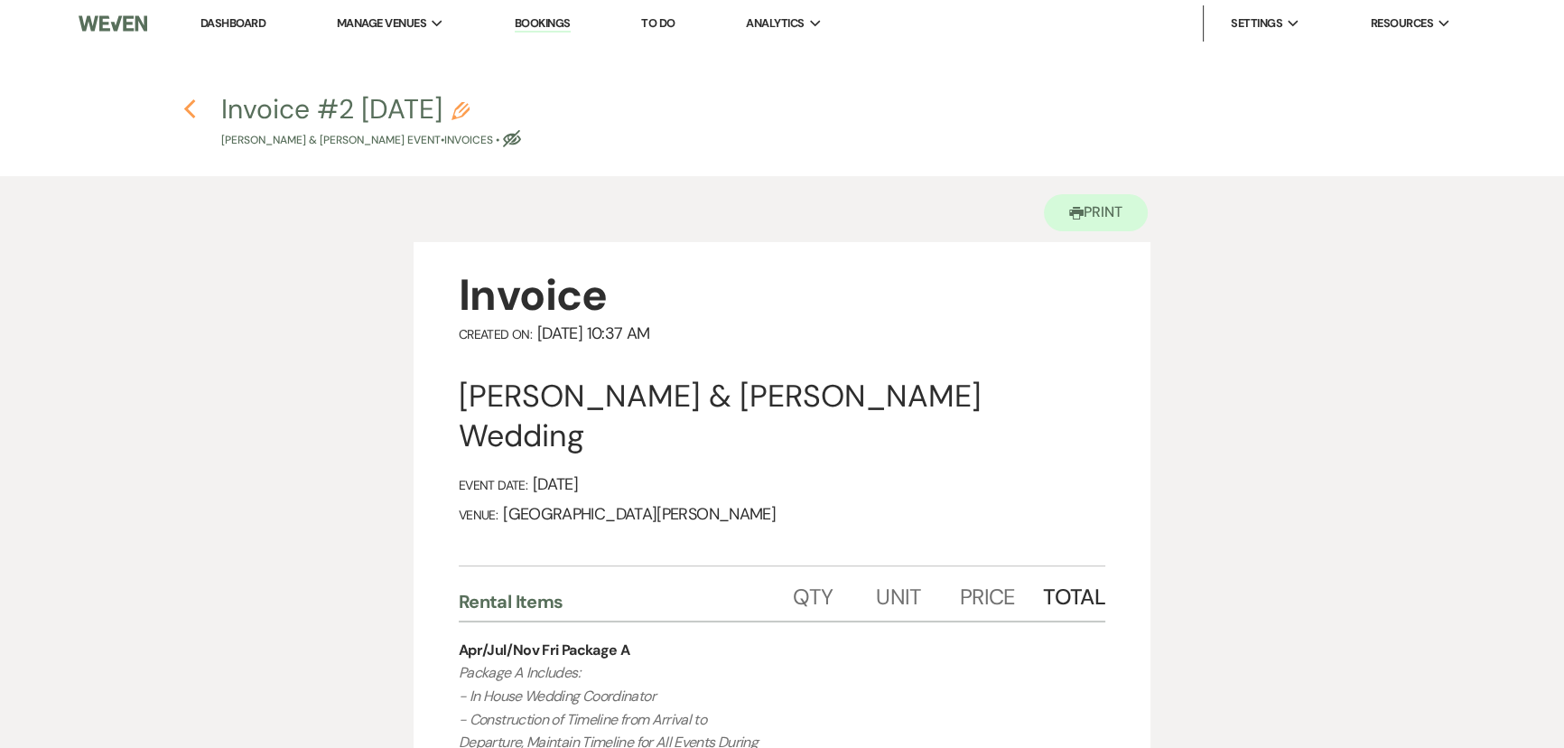
click at [186, 107] on use "button" at bounding box center [189, 109] width 12 height 20
select select "1"
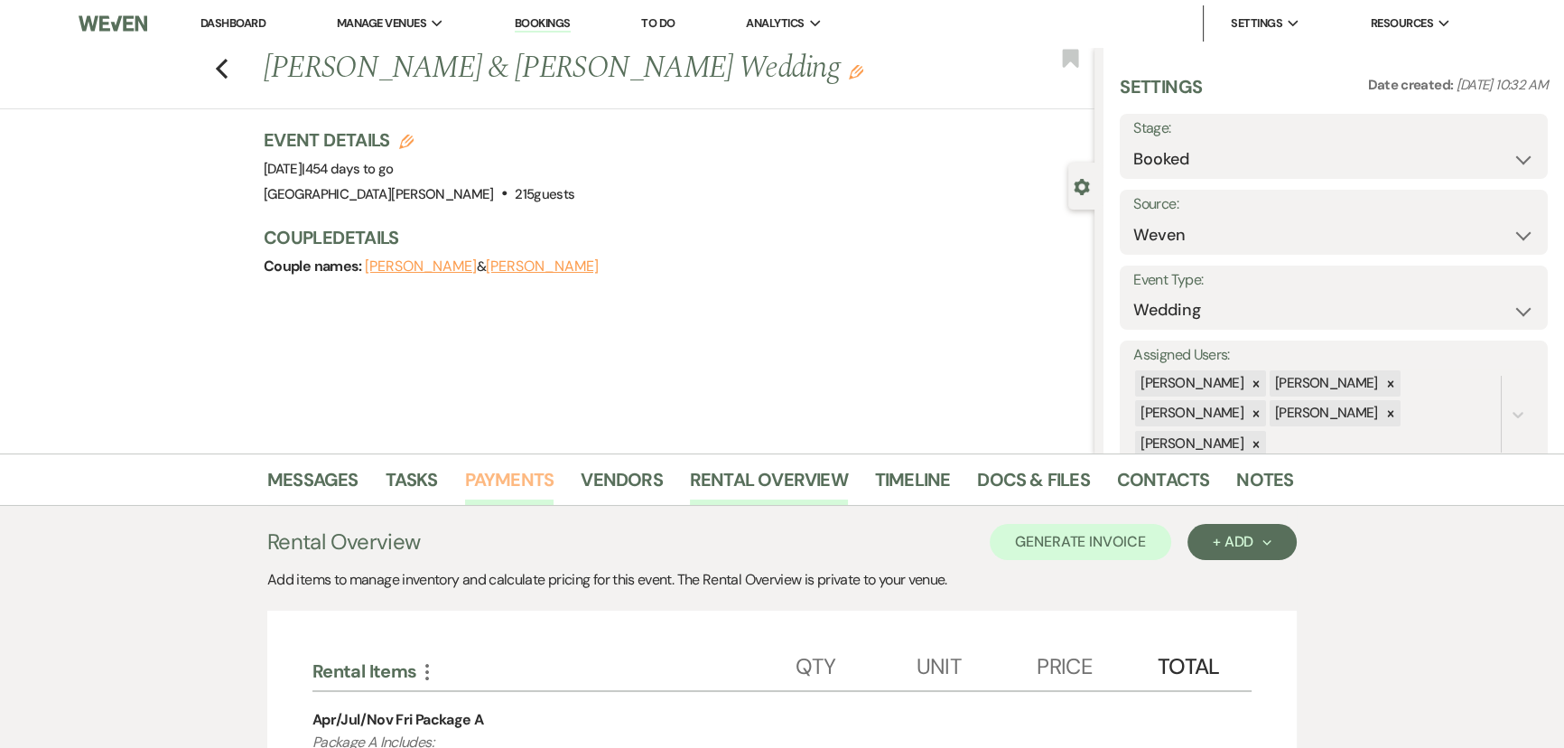
click at [506, 475] on link "Payments" at bounding box center [509, 485] width 89 height 40
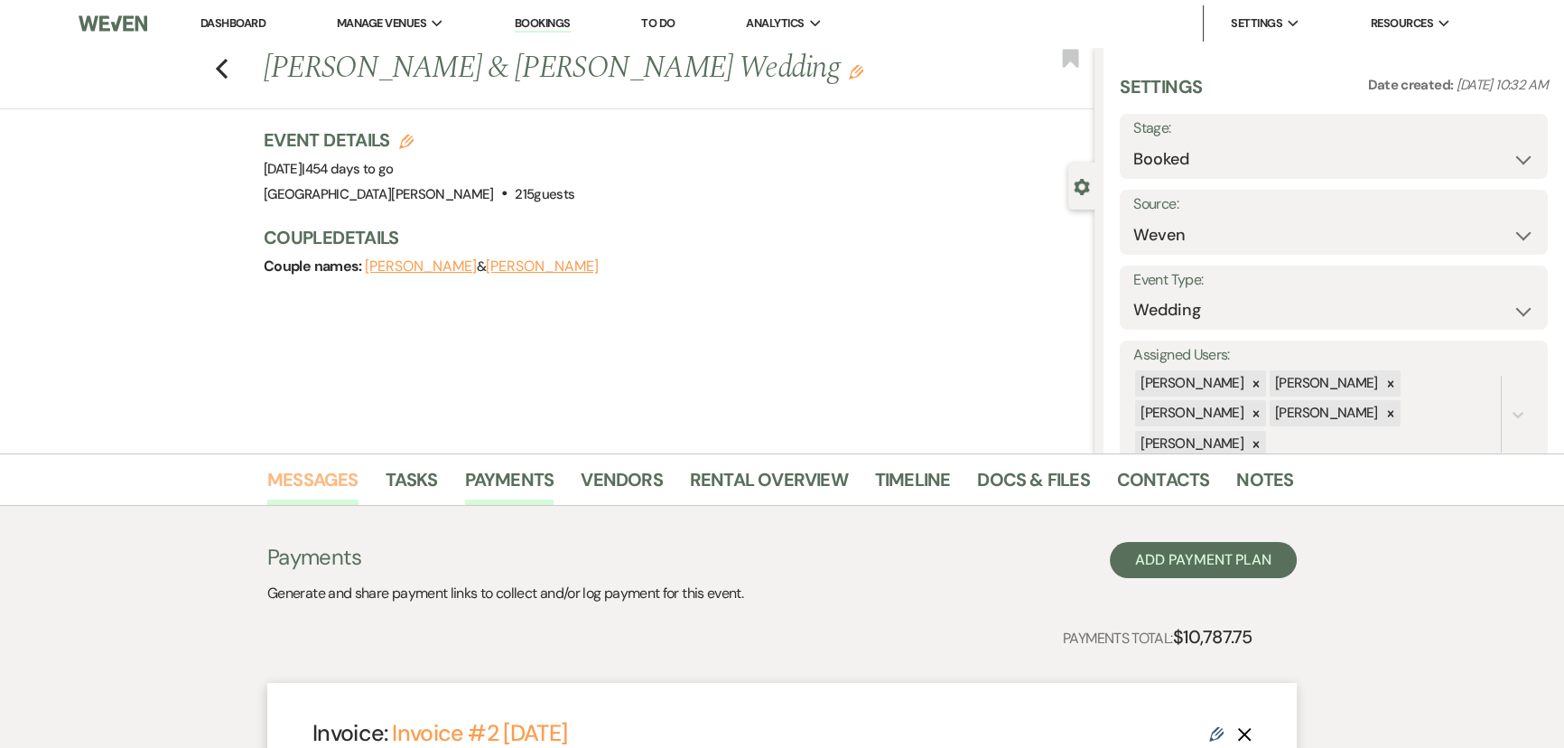
click at [337, 479] on link "Messages" at bounding box center [312, 485] width 91 height 40
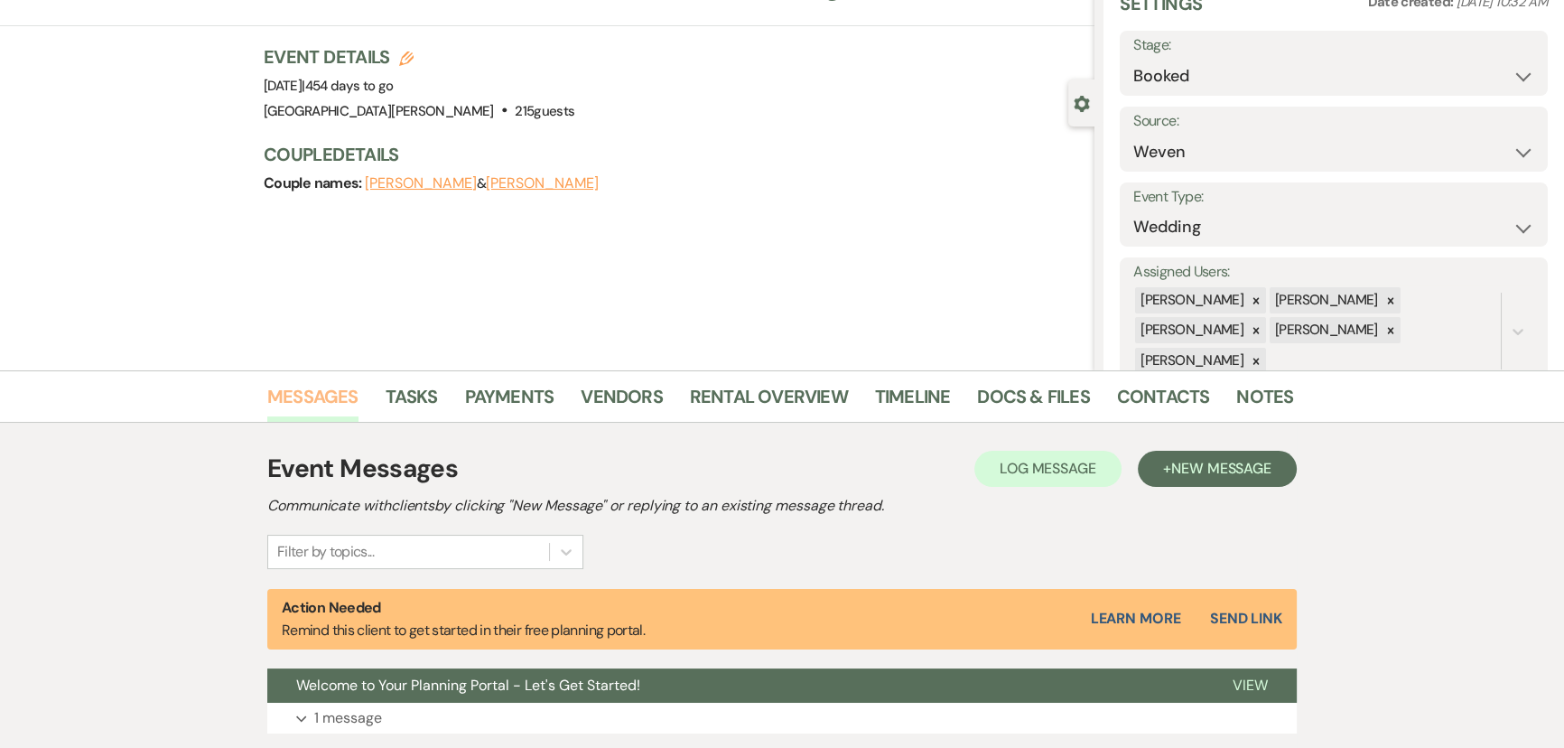
scroll to position [210, 0]
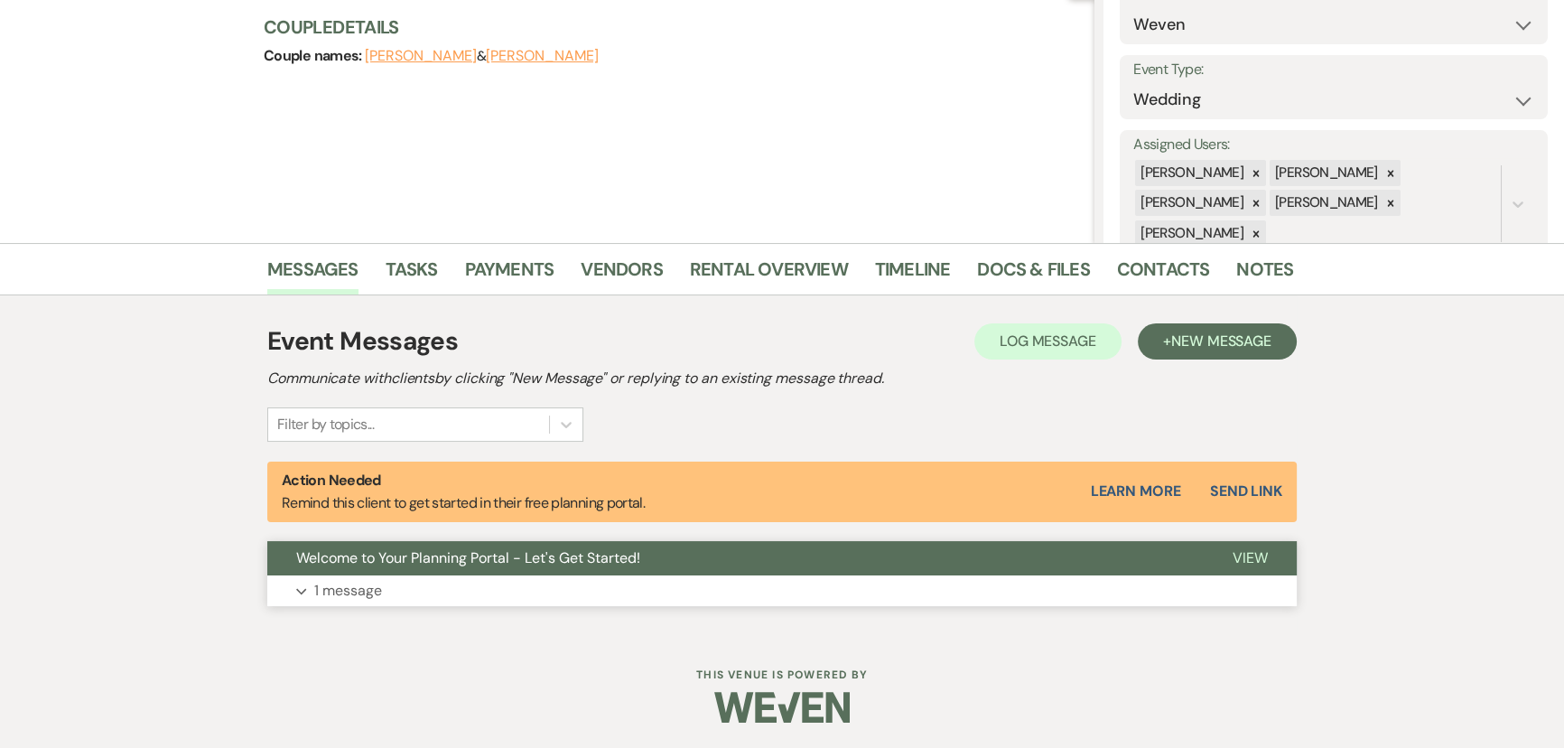
click at [403, 584] on button "Expand 1 message" at bounding box center [782, 590] width 1030 height 31
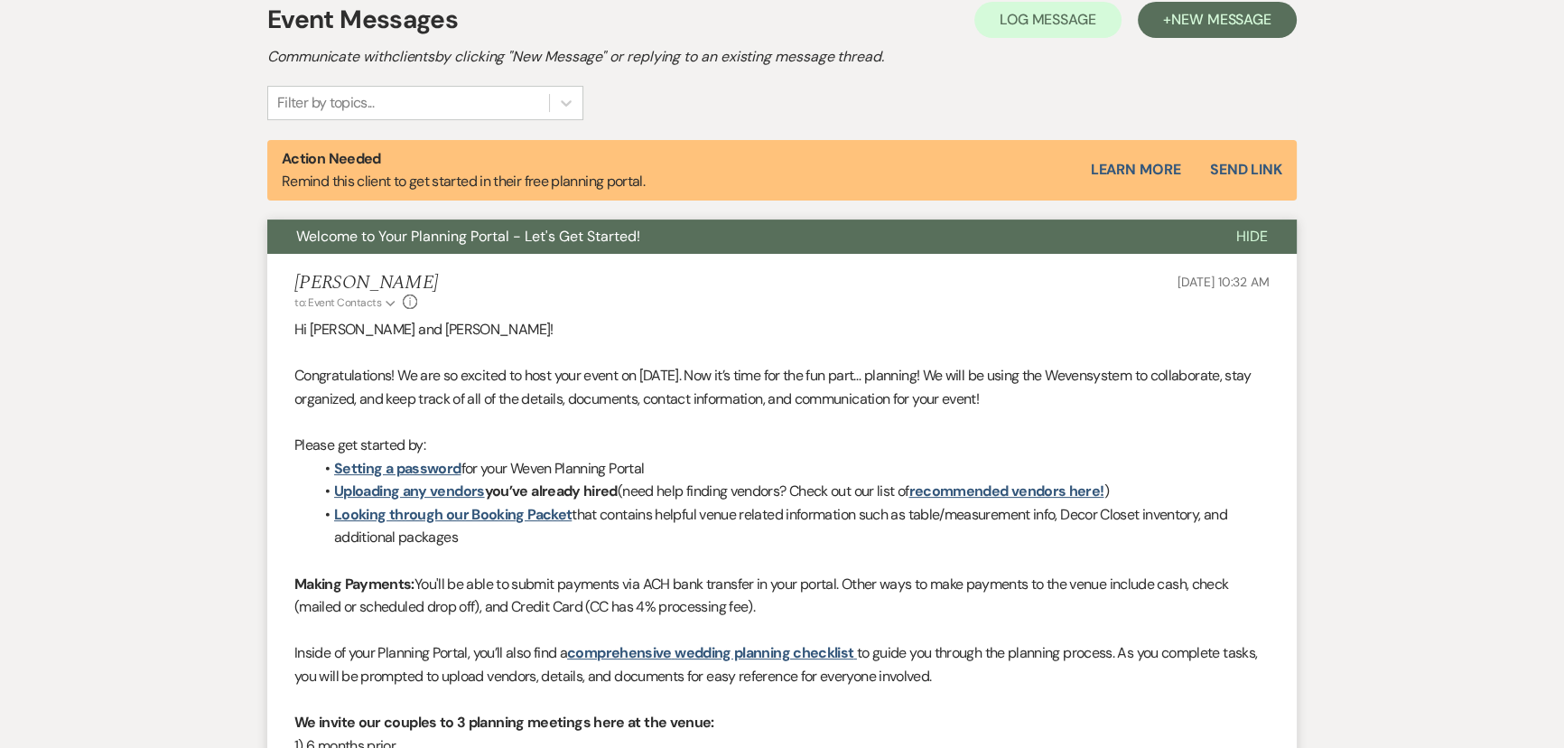
scroll to position [704, 0]
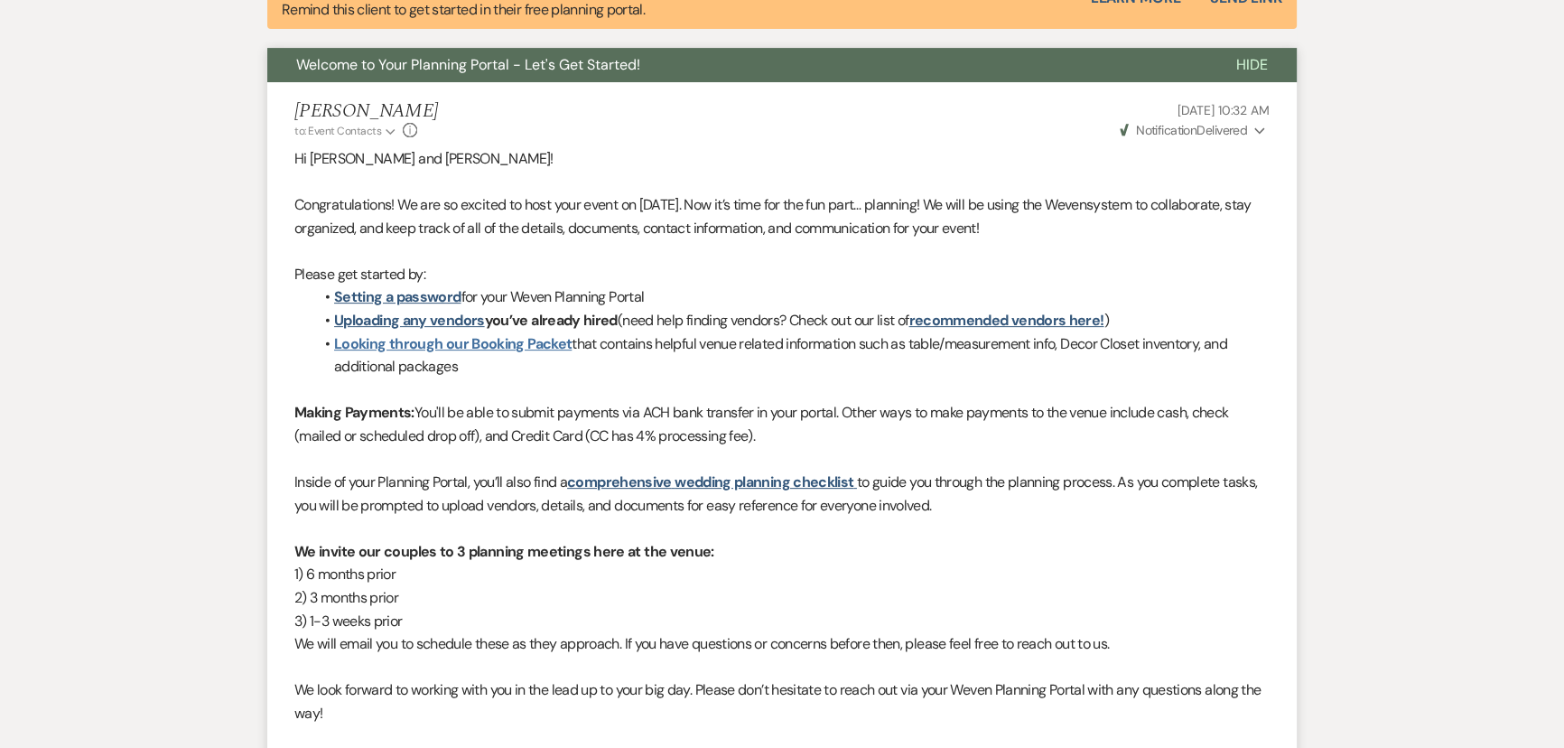
click at [525, 341] on link "Looking through our Booking Packet" at bounding box center [453, 343] width 238 height 19
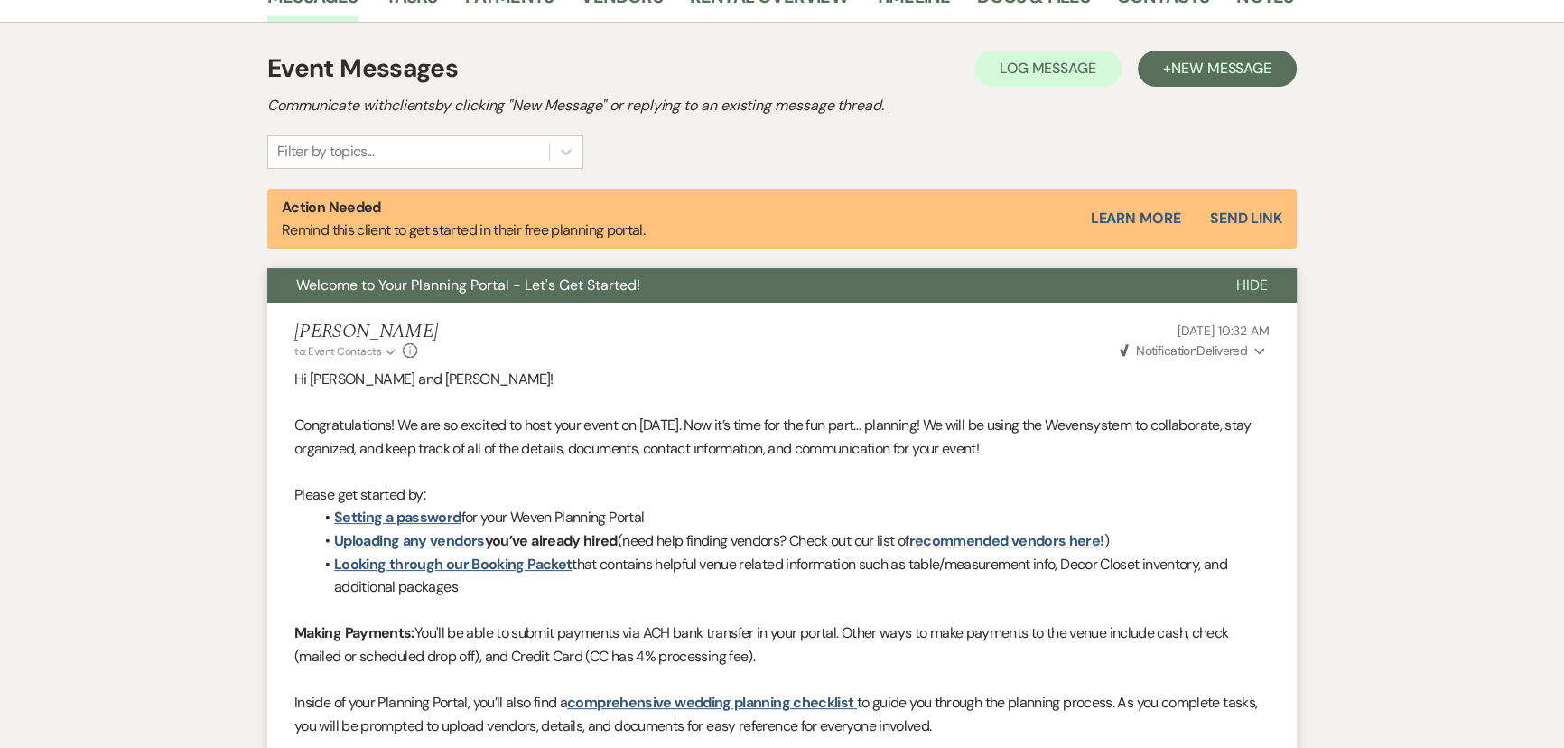
scroll to position [377, 0]
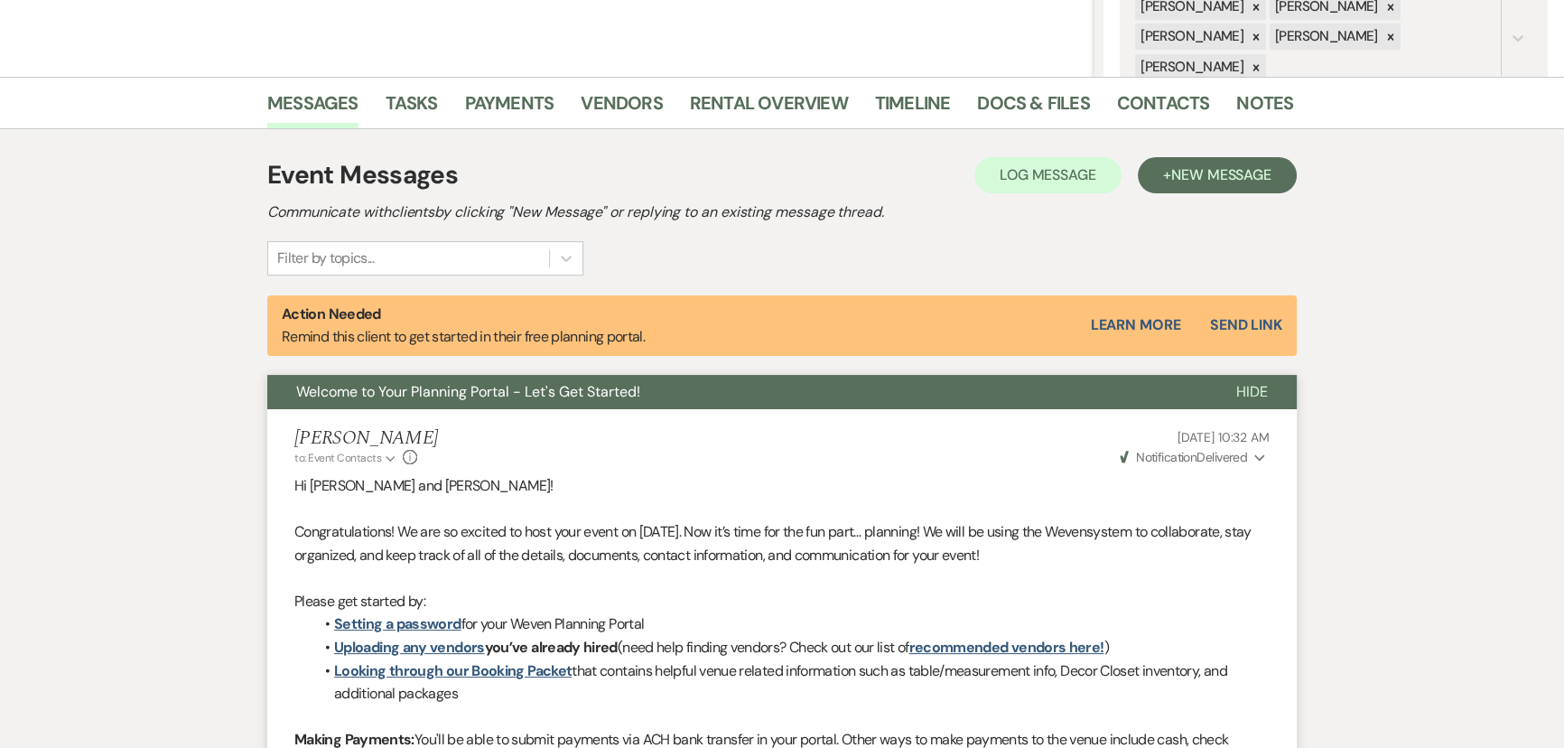
click at [1431, 288] on div "Messages Tasks Payments Vendors Rental Overview Timeline Docs & Files Contacts …" at bounding box center [782, 683] width 1564 height 1213
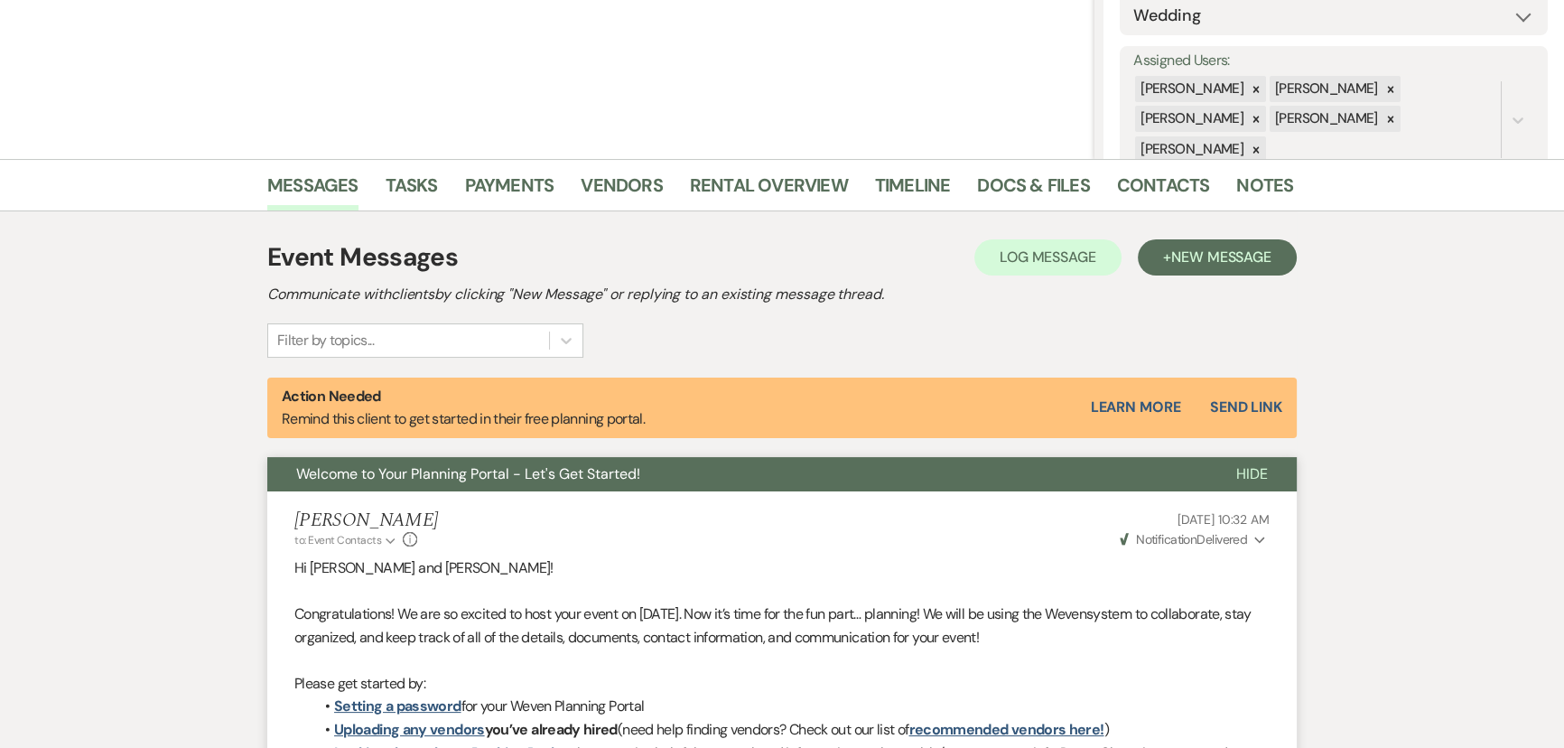
click at [1266, 465] on span "Hide" at bounding box center [1253, 473] width 32 height 19
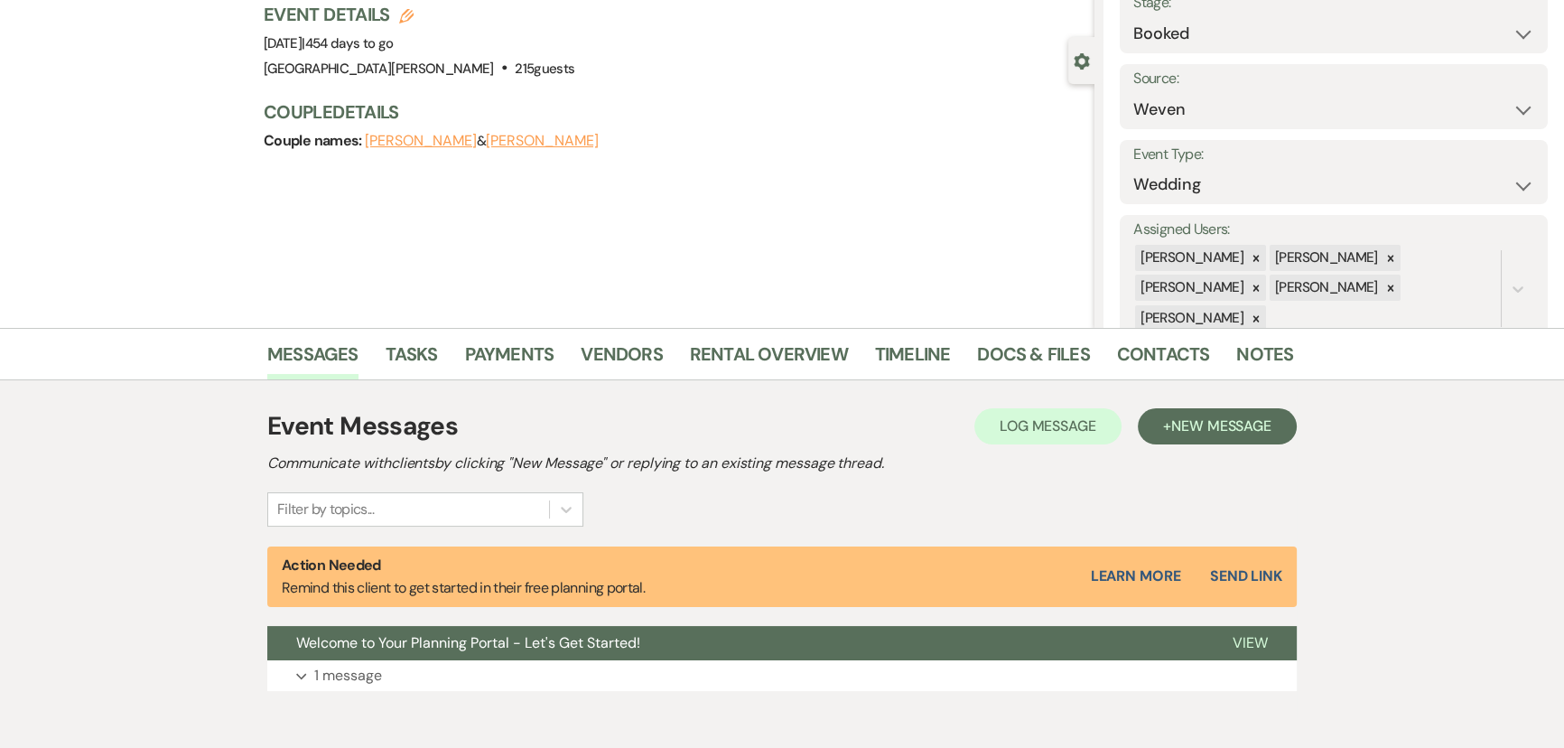
scroll to position [0, 0]
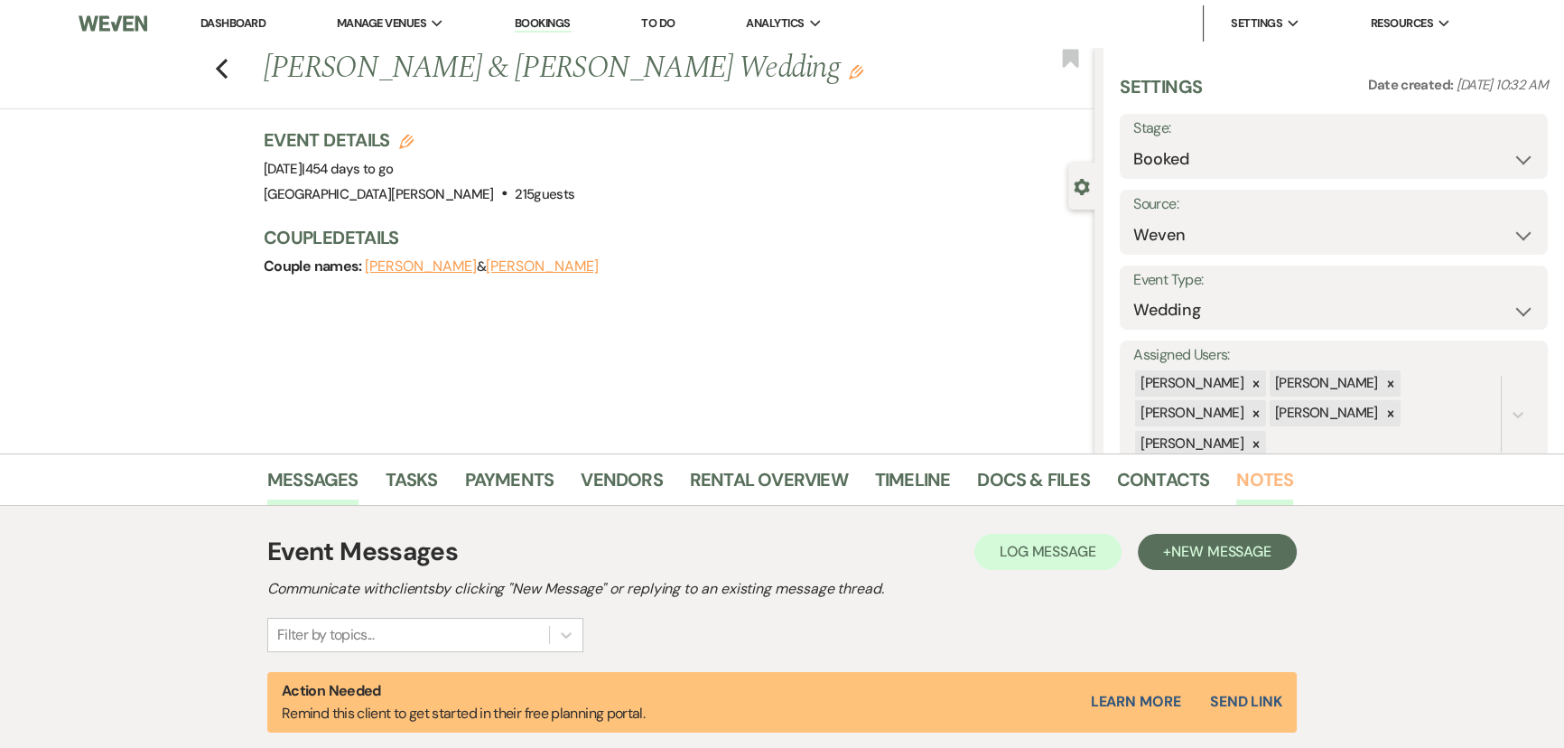
click at [1265, 475] on link "Notes" at bounding box center [1265, 485] width 57 height 40
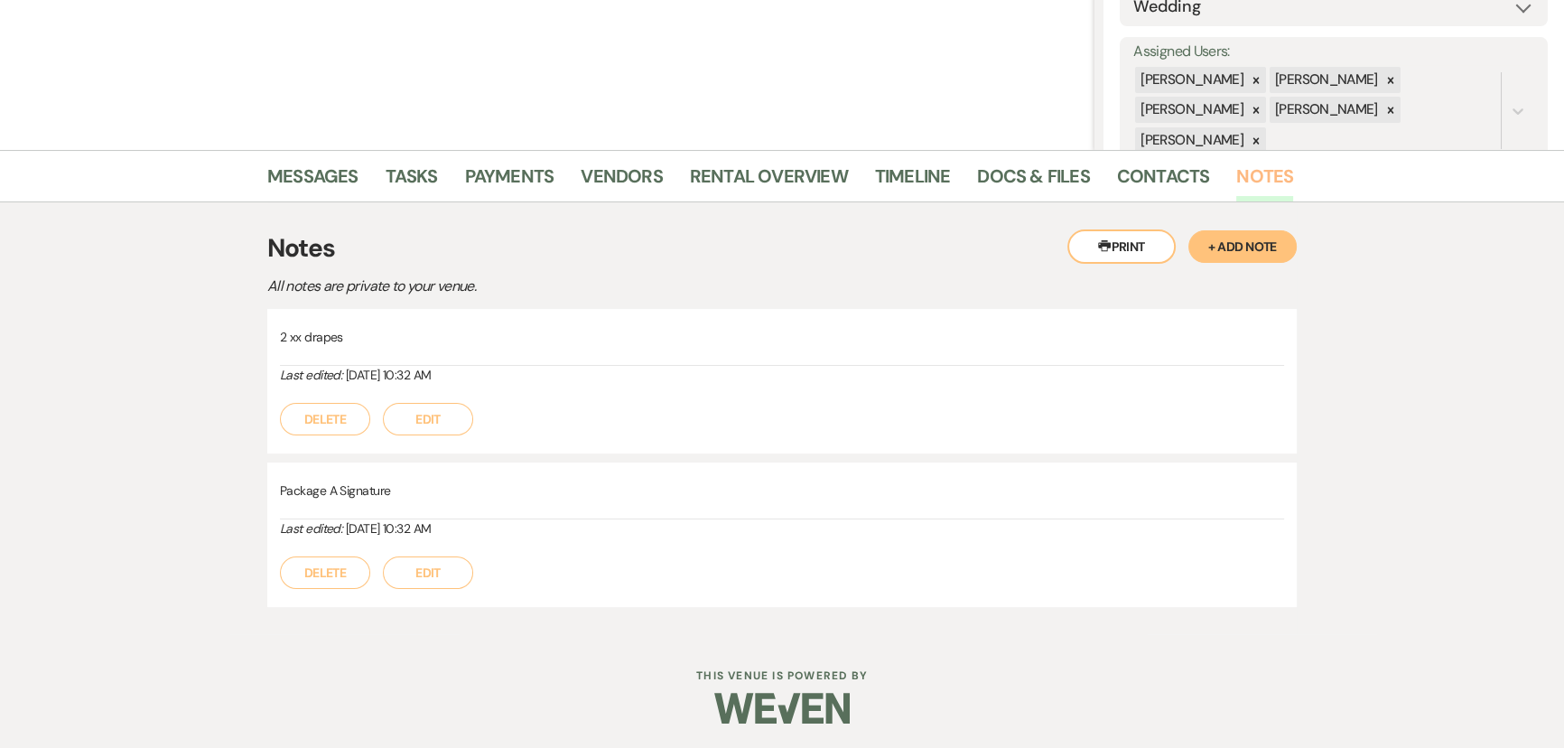
scroll to position [304, 0]
click at [1237, 247] on button "+ Add Note" at bounding box center [1243, 245] width 108 height 33
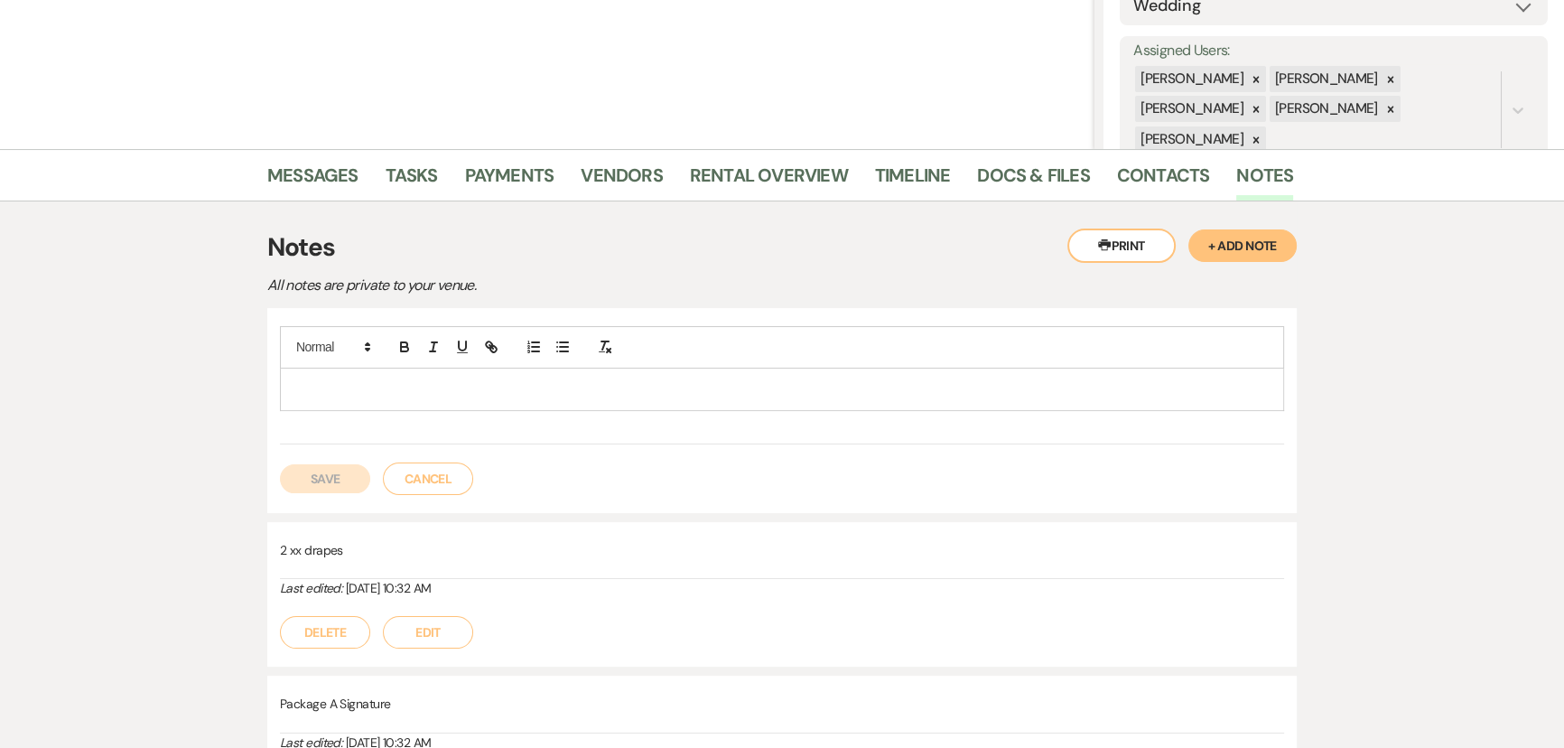
click at [719, 387] on p at bounding box center [781, 389] width 975 height 20
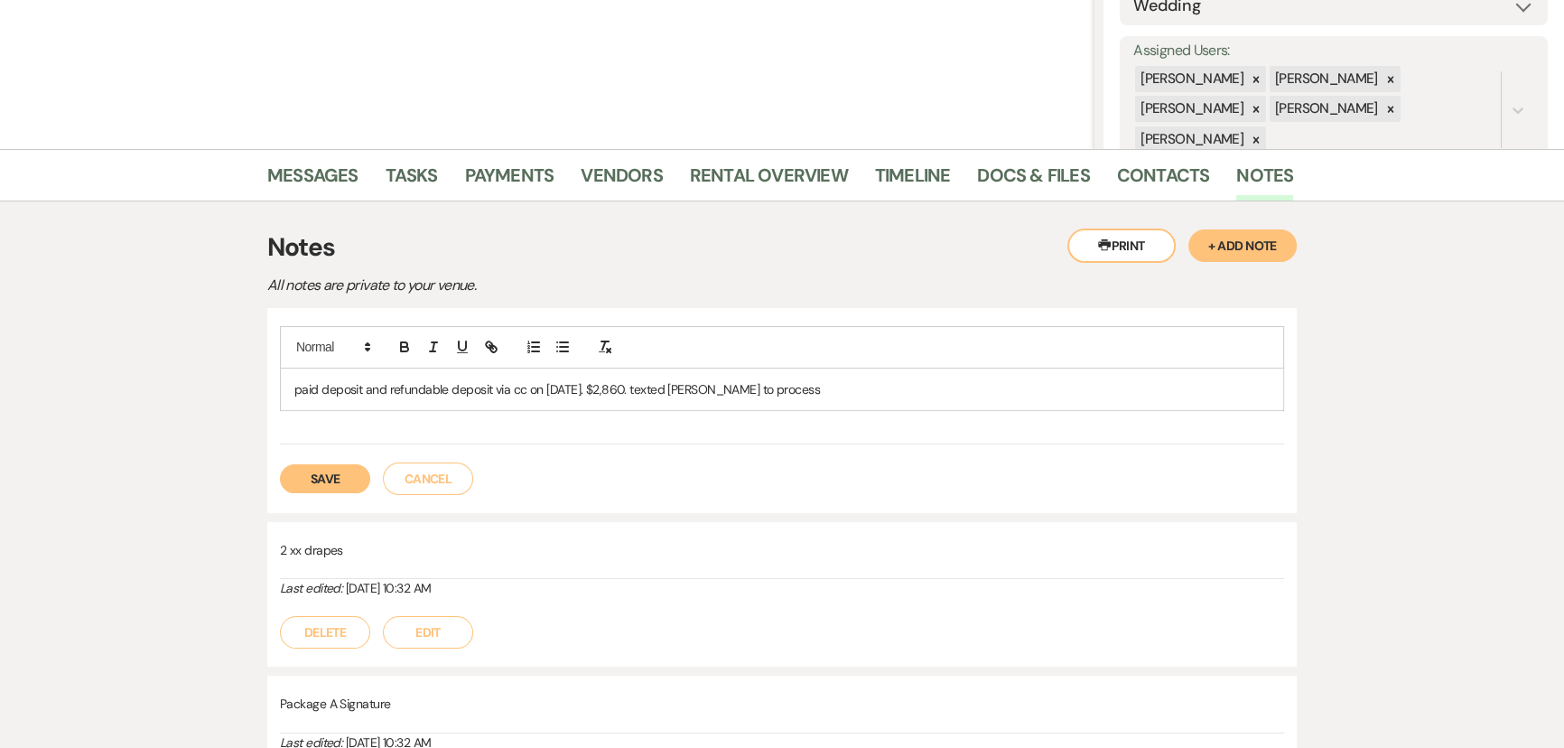
click at [315, 481] on button "Save" at bounding box center [325, 478] width 90 height 29
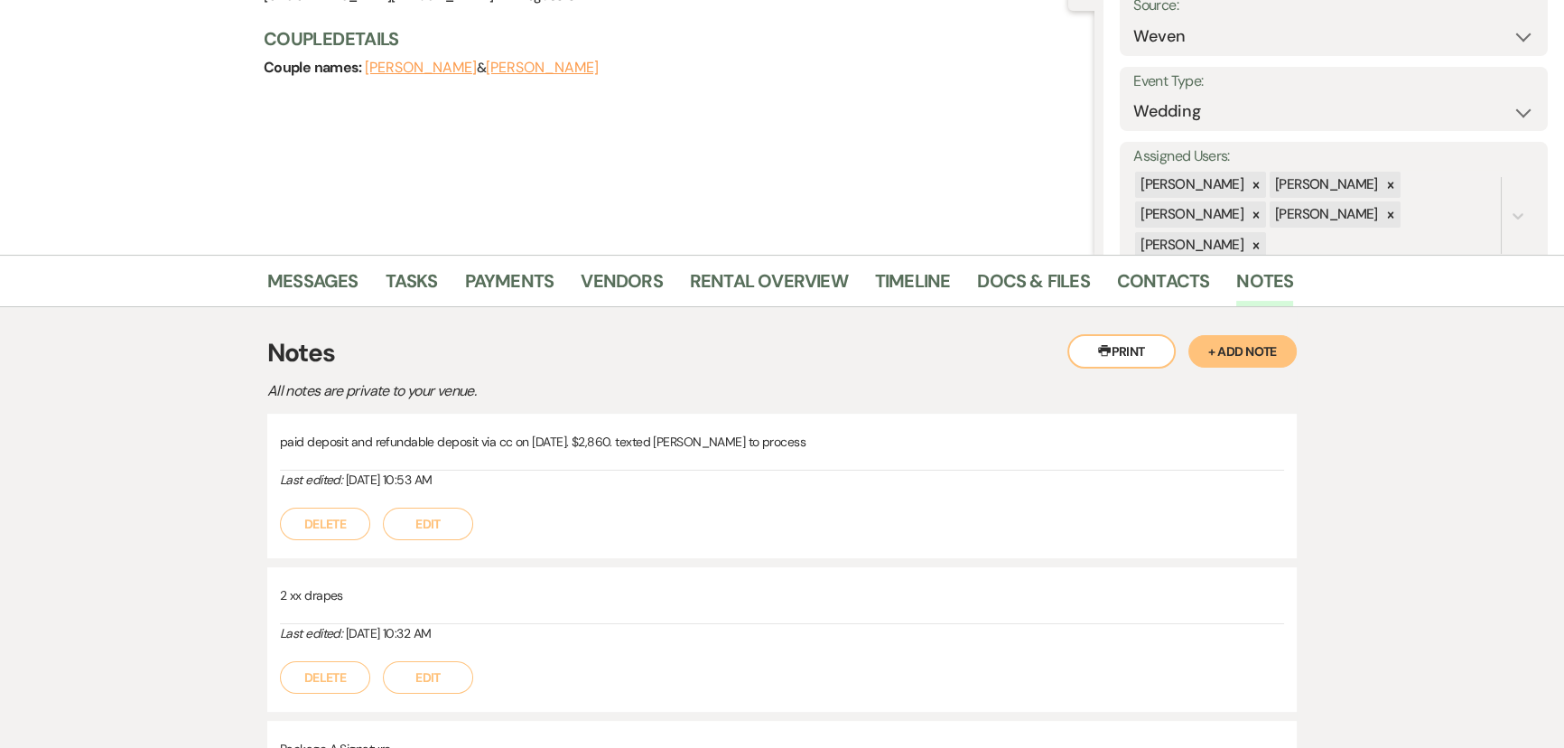
scroll to position [0, 0]
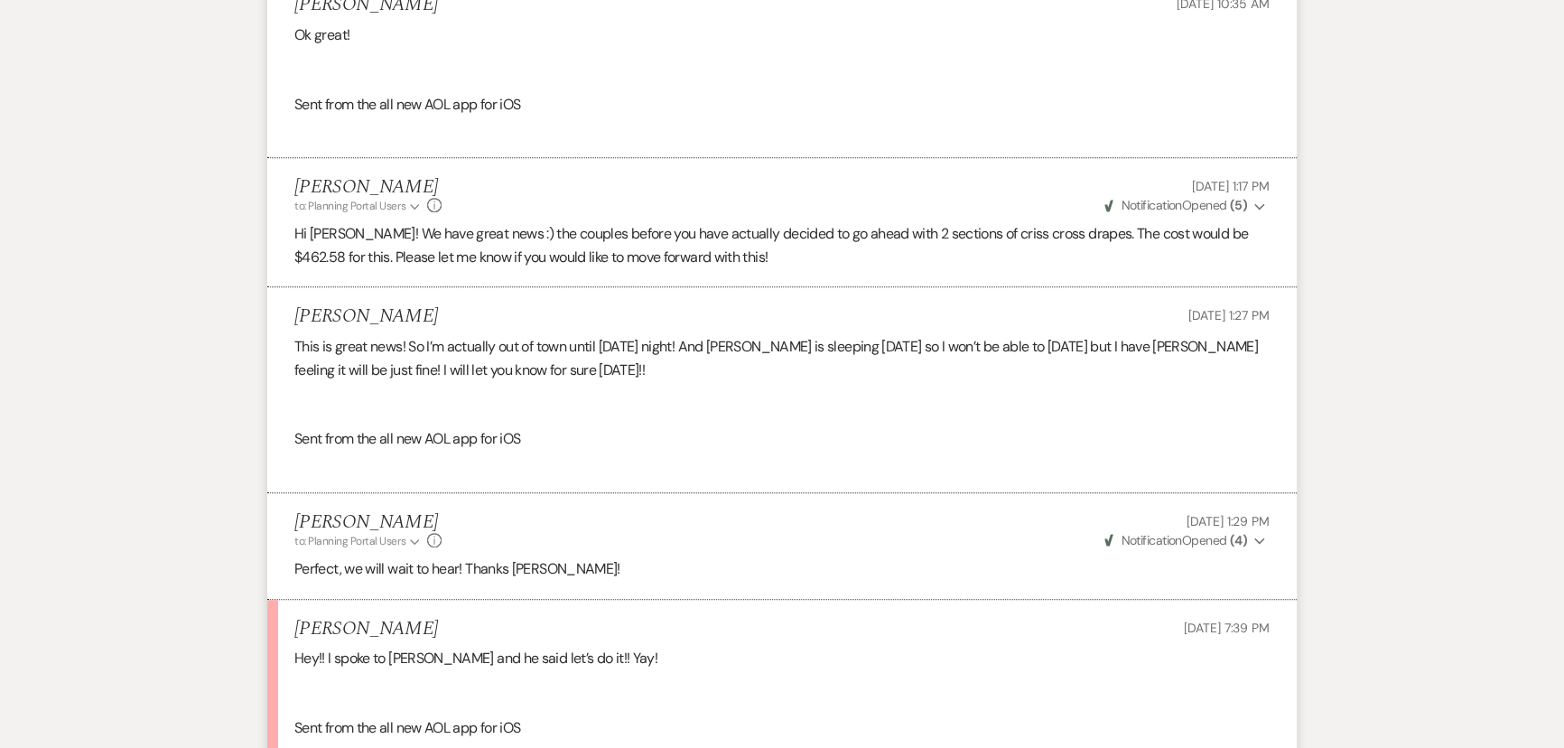
scroll to position [1243, 0]
drag, startPoint x: 1209, startPoint y: 263, endPoint x: 1254, endPoint y: 266, distance: 45.3
click at [1254, 266] on p "Hi Melinda! We have great news :) the couples before you have actually decided …" at bounding box center [781, 249] width 975 height 46
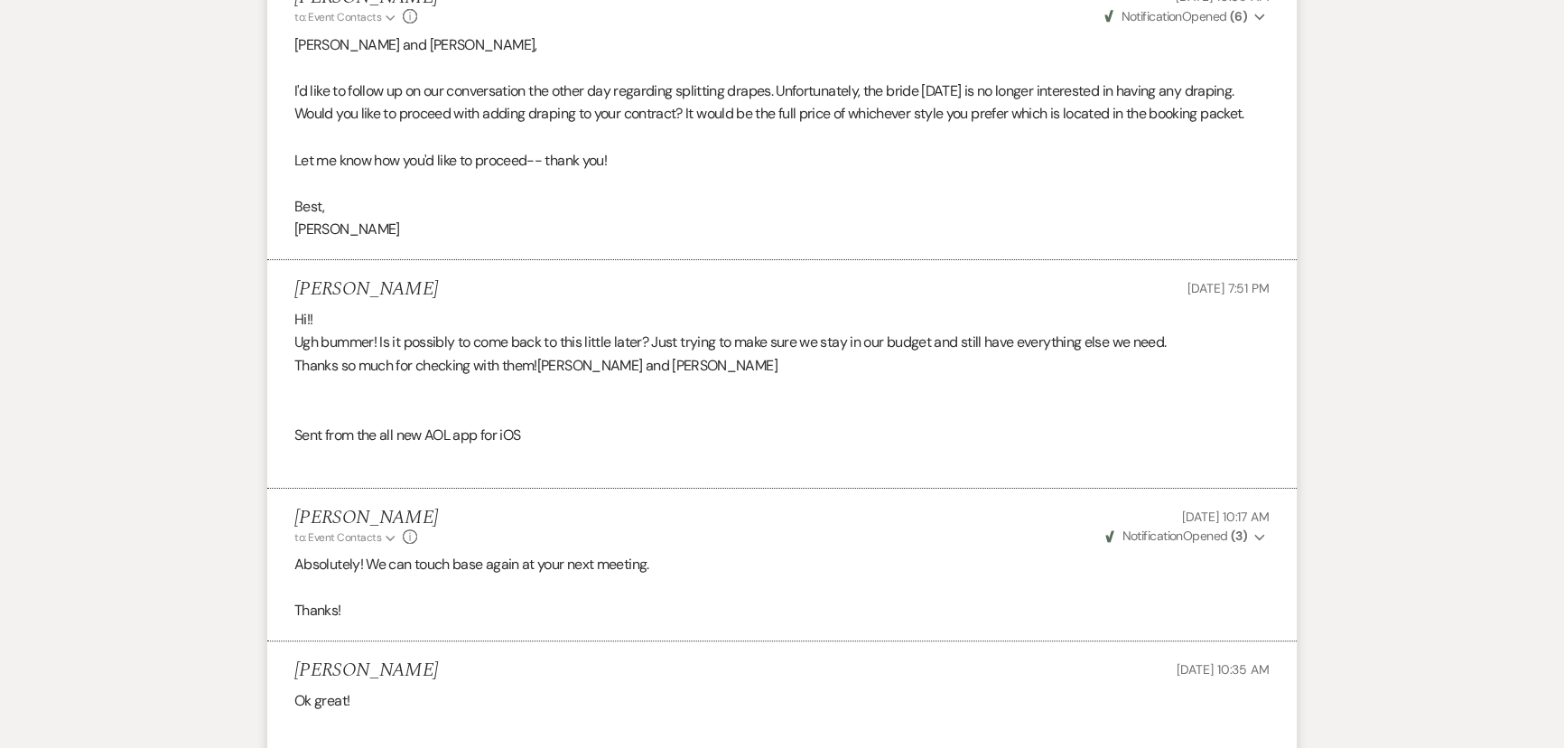
scroll to position [93, 0]
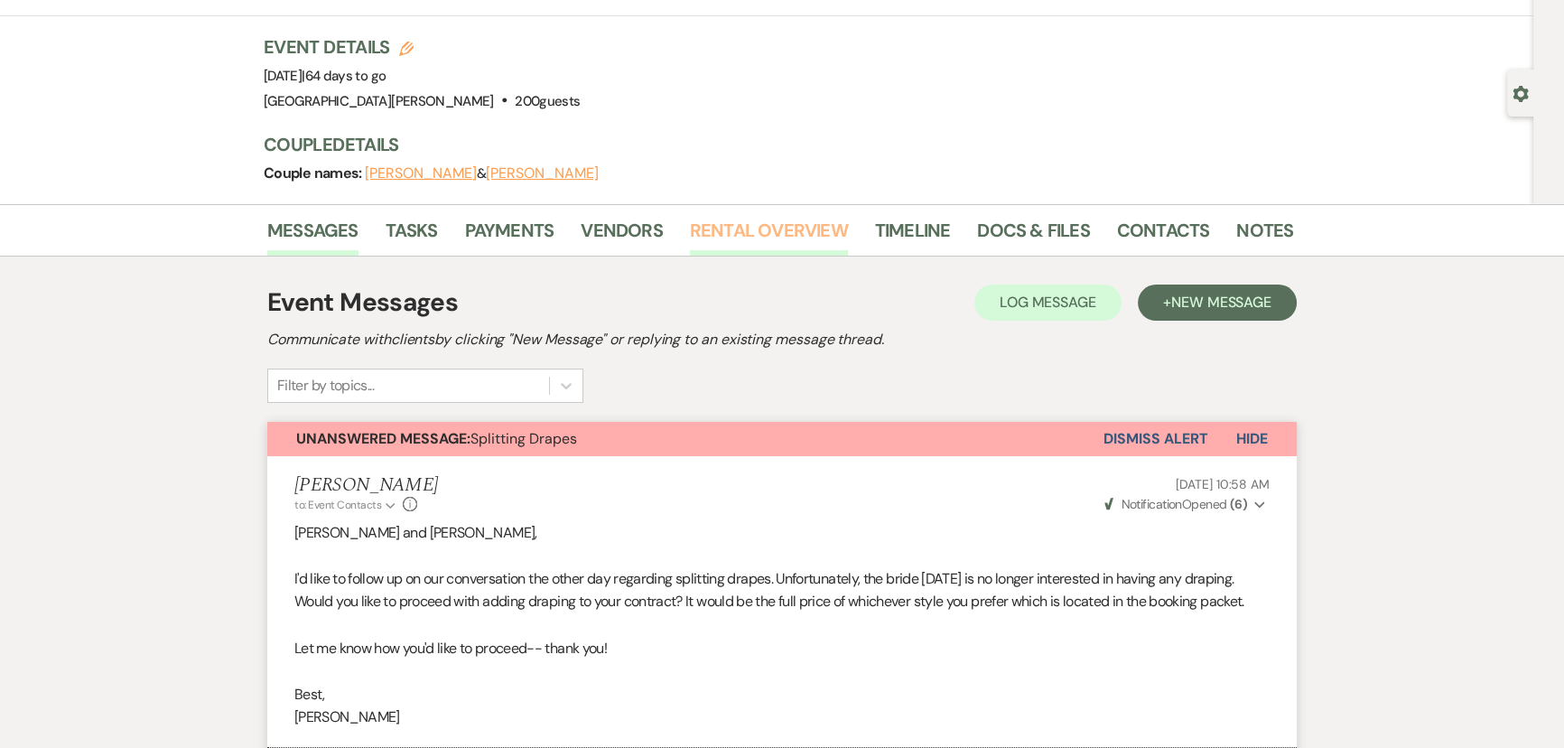
click at [776, 229] on link "Rental Overview" at bounding box center [769, 236] width 158 height 40
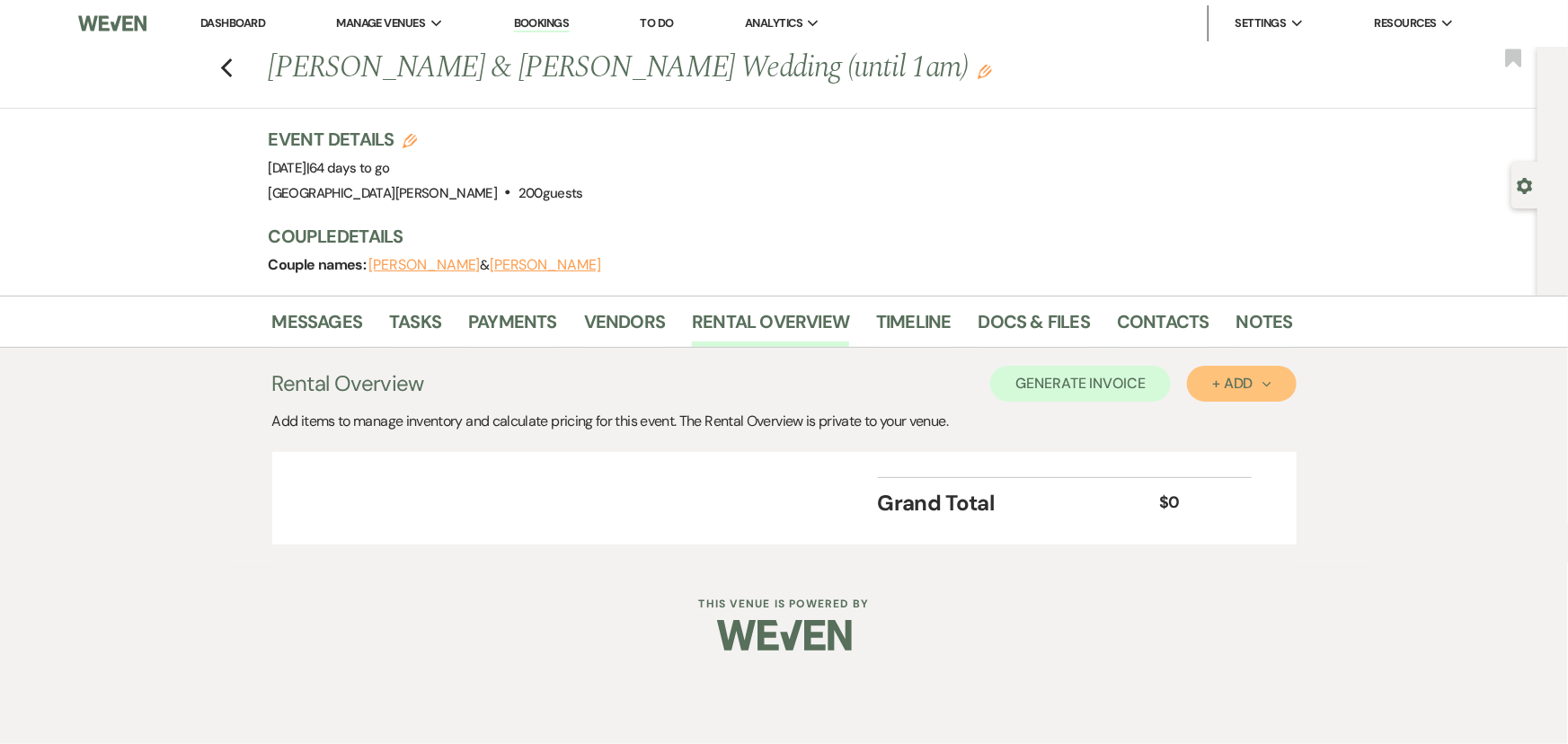
click at [1236, 377] on div "+ Add Next" at bounding box center [1241, 383] width 59 height 14
click at [1217, 431] on button "Item" at bounding box center [1232, 425] width 91 height 28
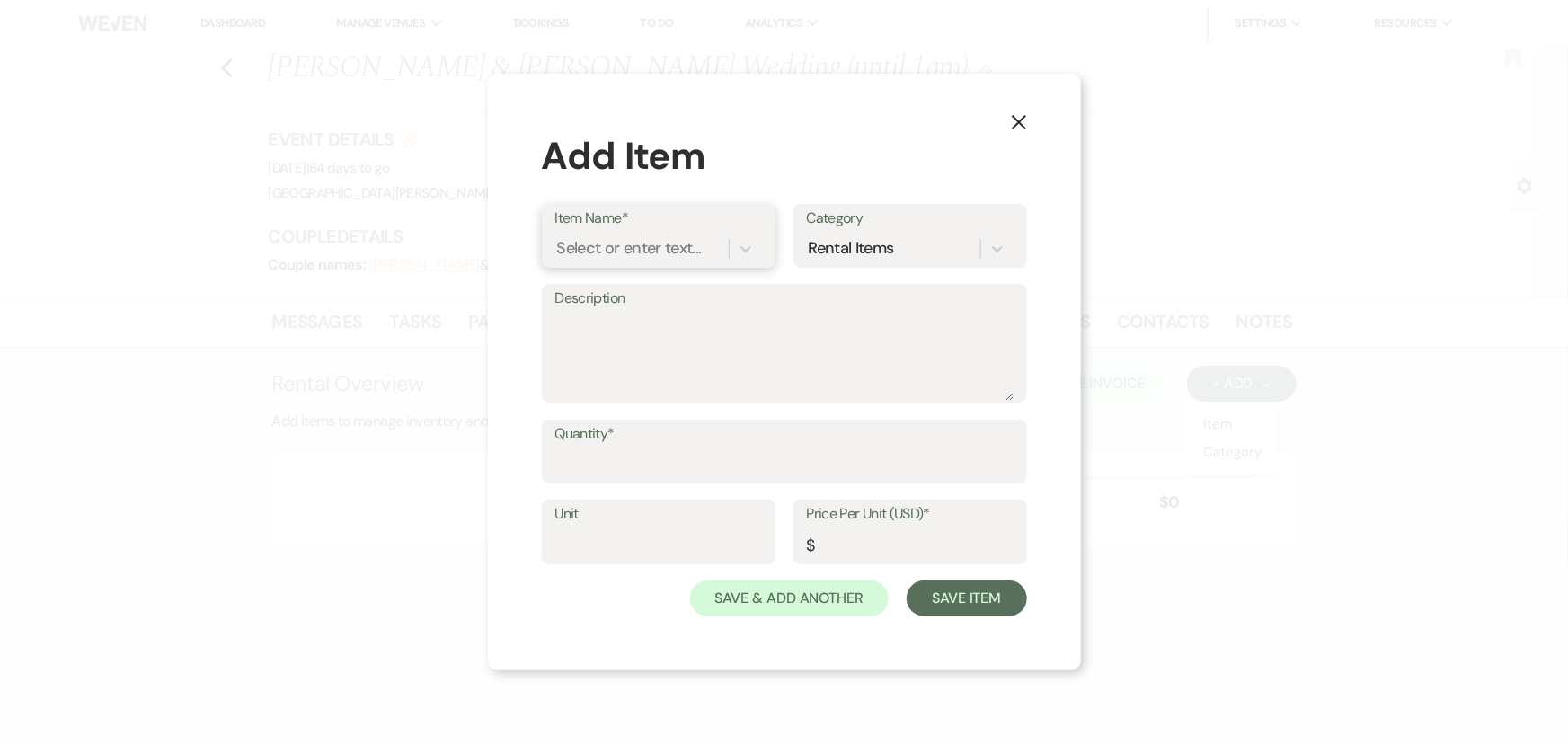
click at [665, 261] on div "Select or enter text..." at bounding box center [642, 249] width 173 height 32
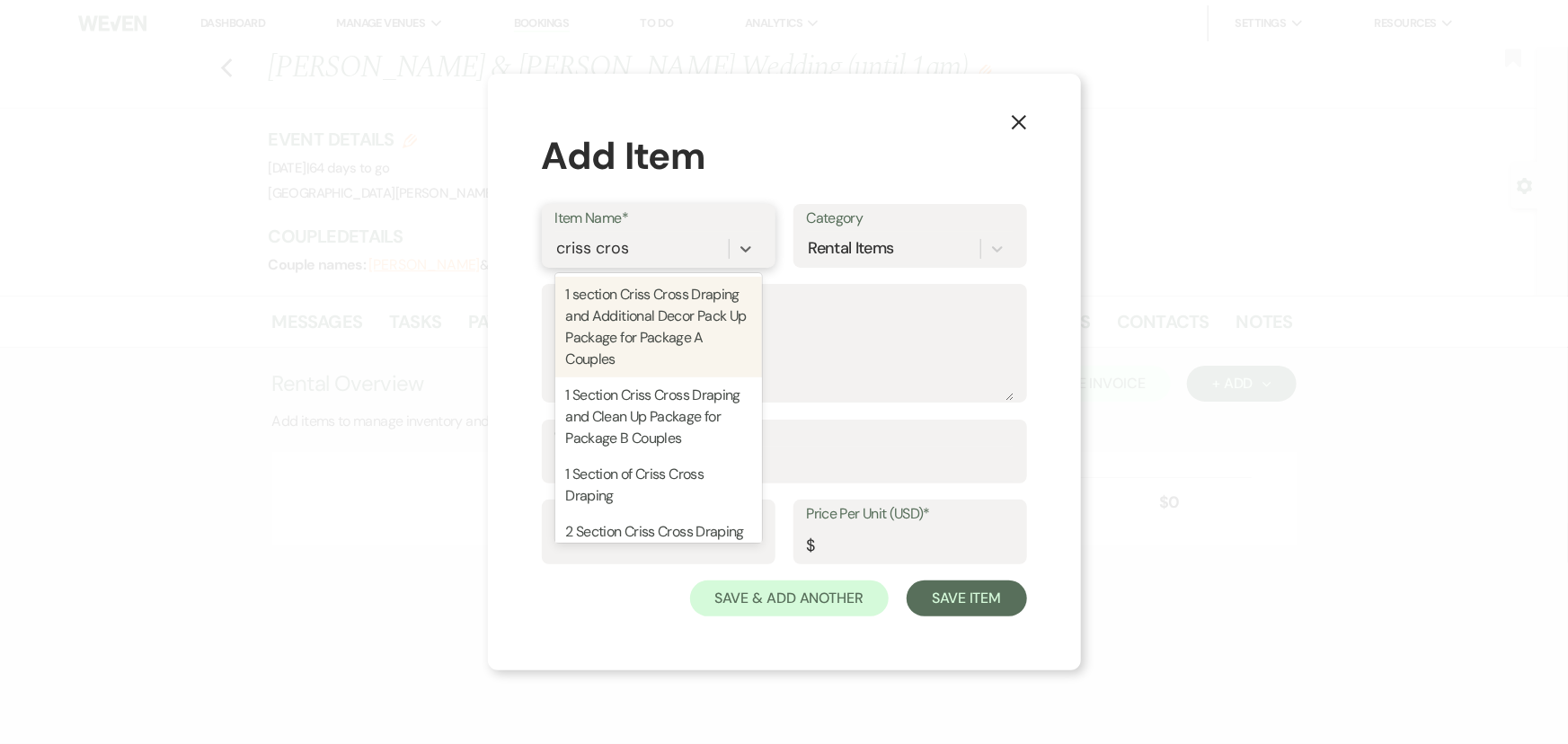
type input "criss cross"
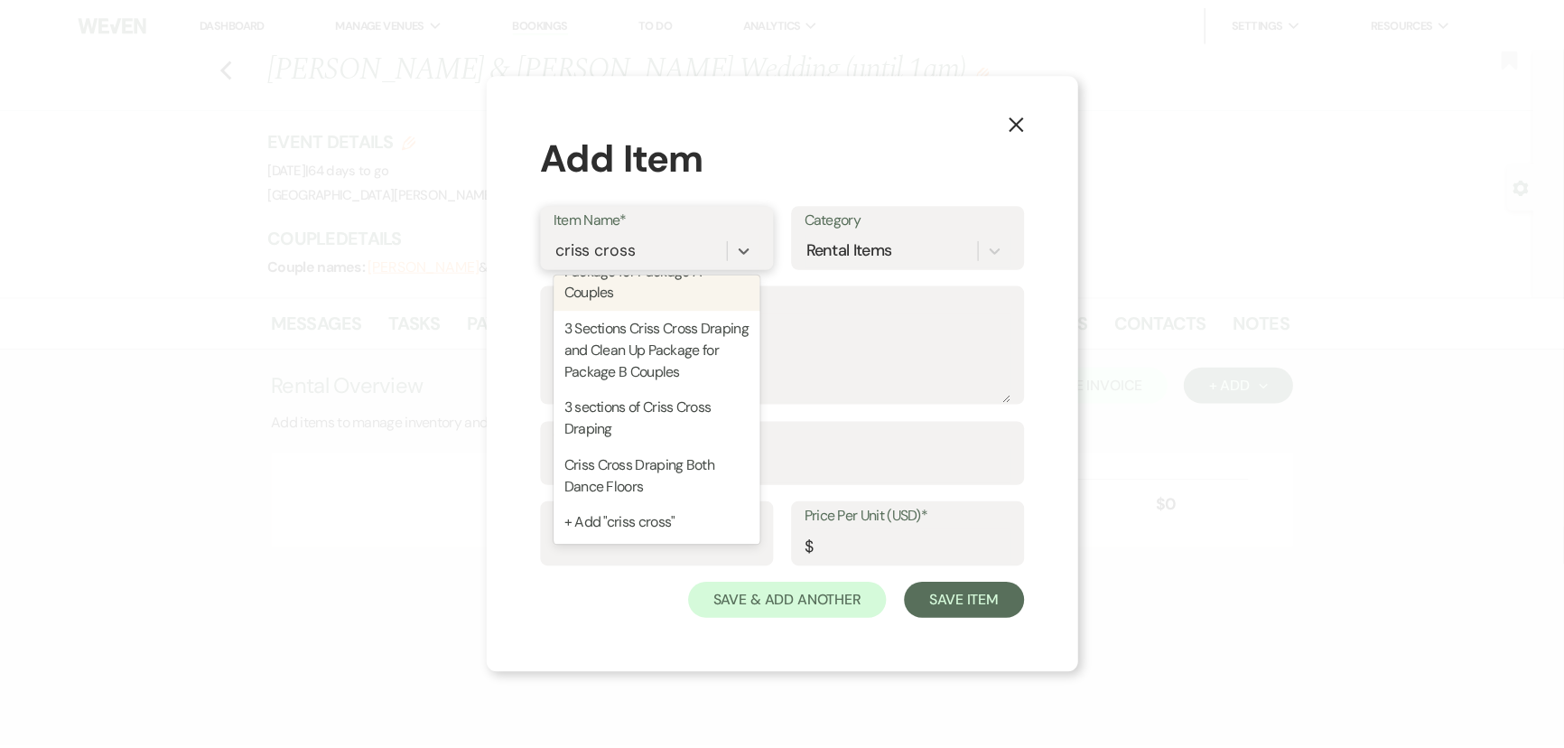
scroll to position [552, 0]
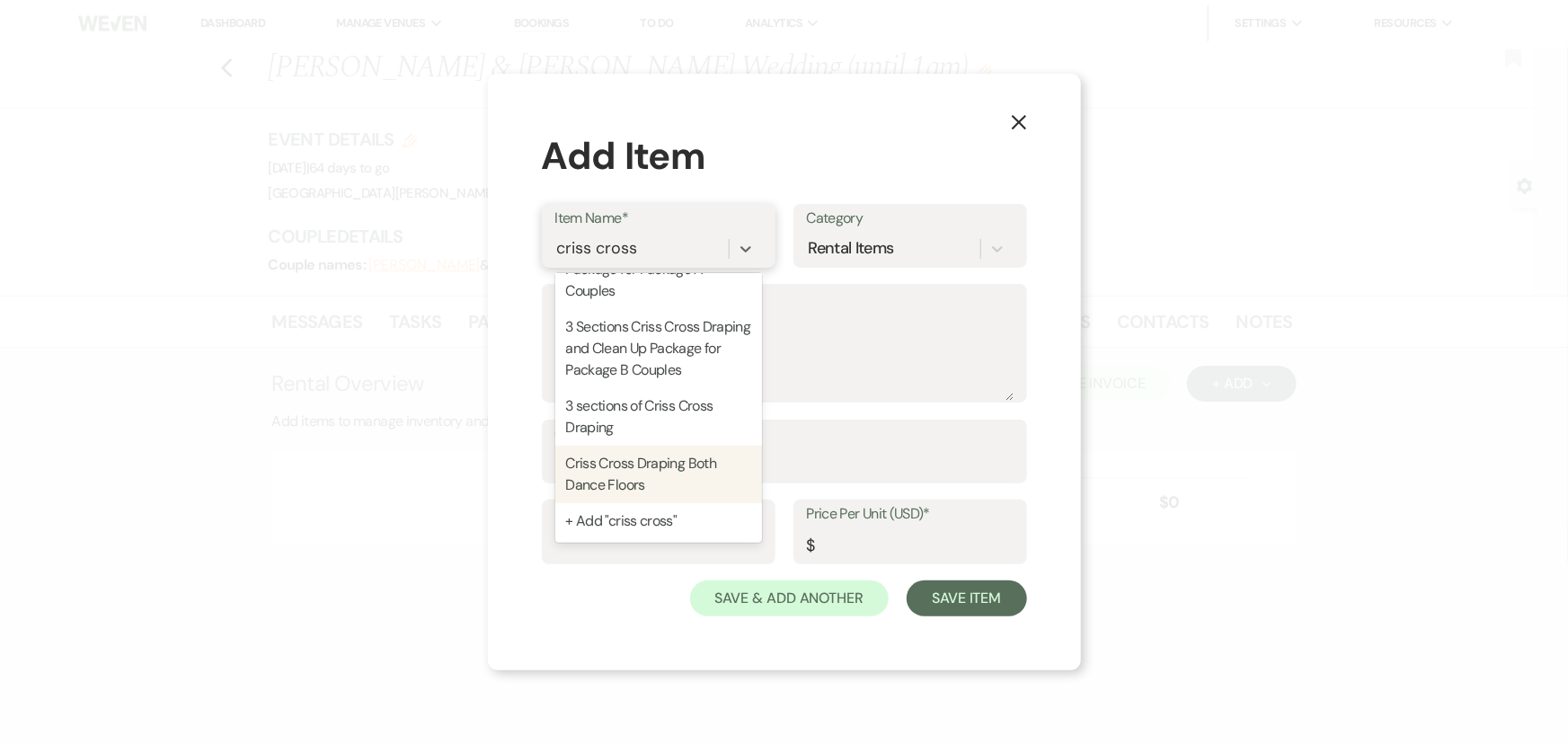
click at [639, 469] on div "Criss Cross Draping Both Dance Floors" at bounding box center [659, 474] width 207 height 58
type textarea "Section 1&3 -includes cost of lift"
type input "1"
type input "1300"
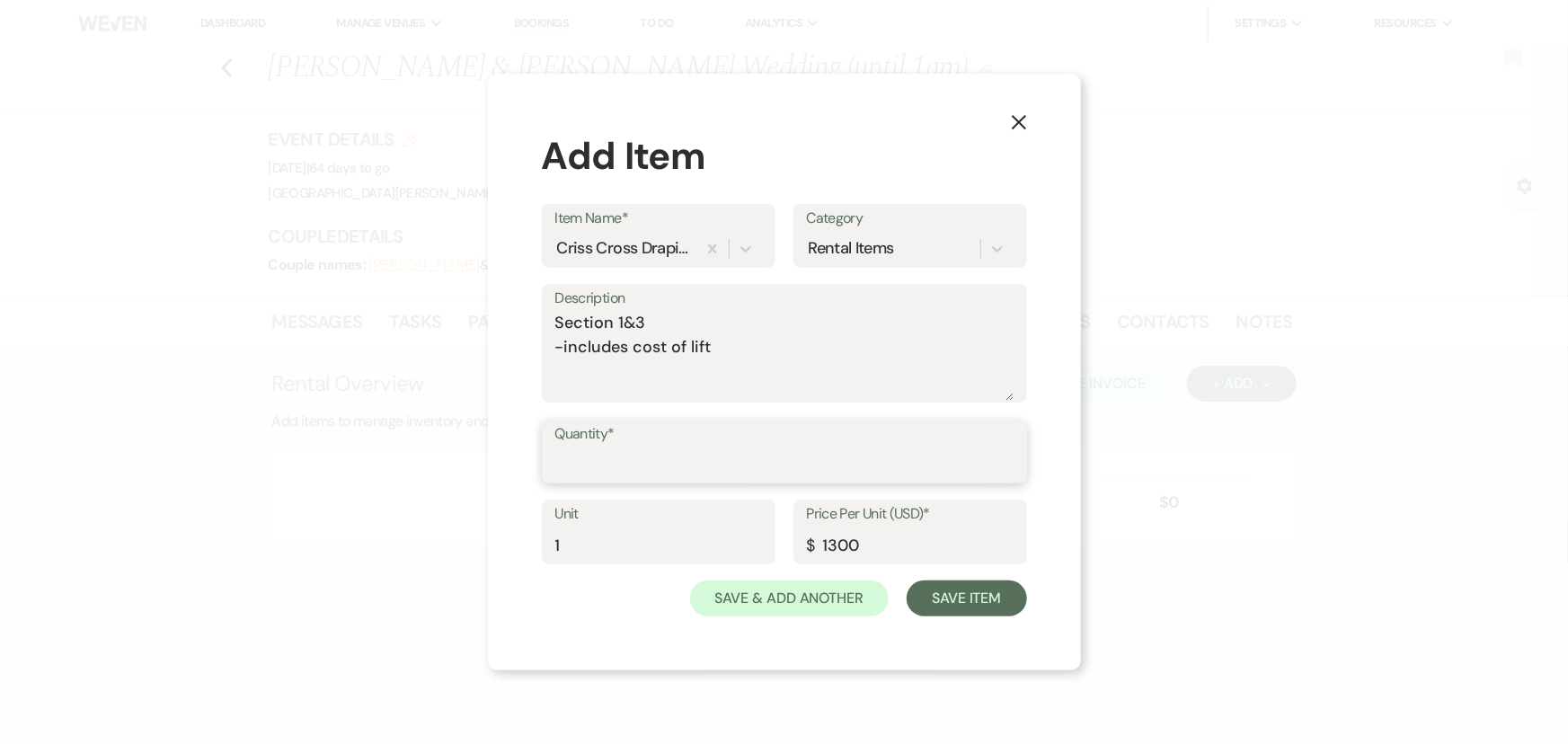
click at [637, 447] on input "Quantity*" at bounding box center [784, 464] width 459 height 35
type input "1"
click at [843, 548] on input "1300" at bounding box center [910, 544] width 207 height 35
type input "462.58"
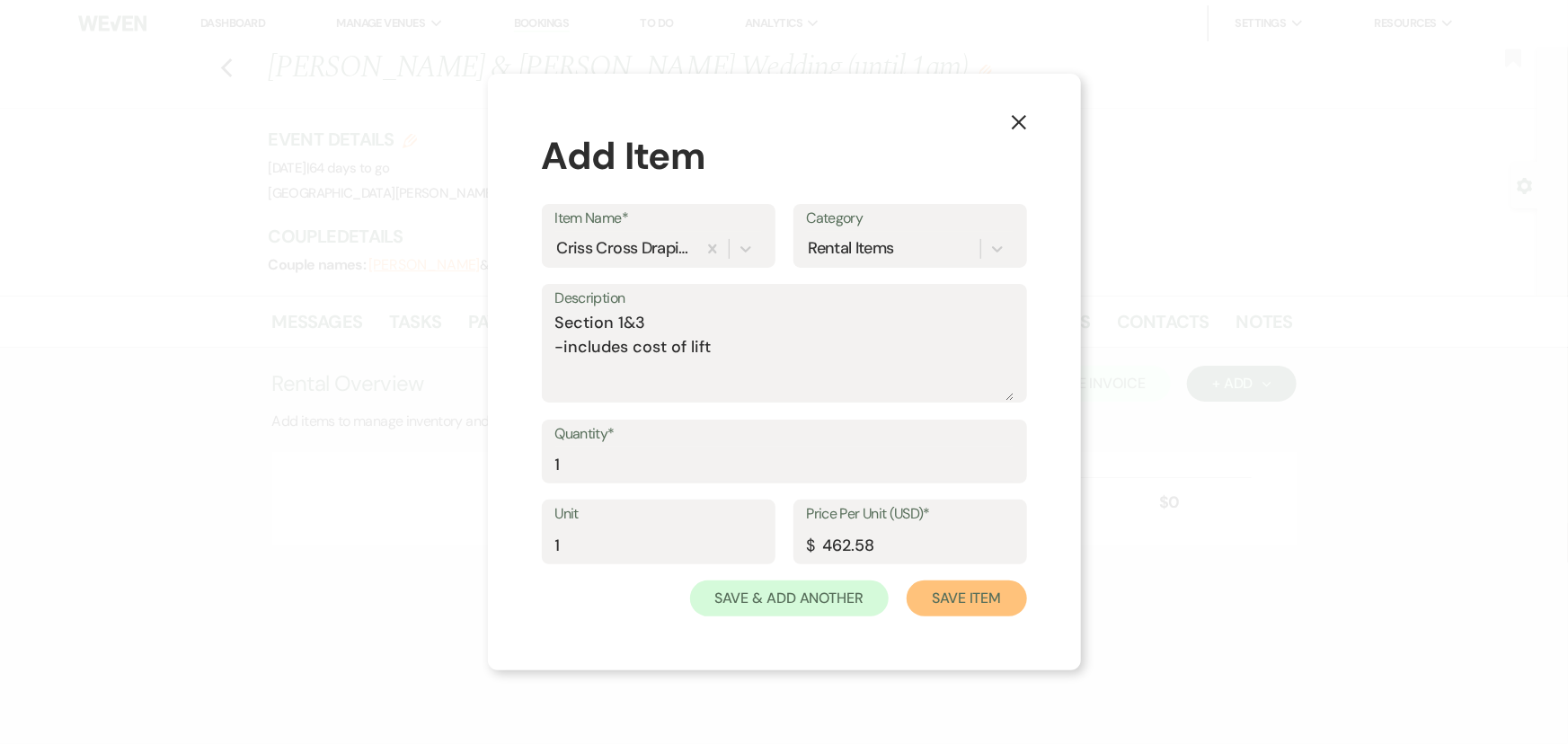
click at [940, 596] on button "Save Item" at bounding box center [966, 598] width 119 height 36
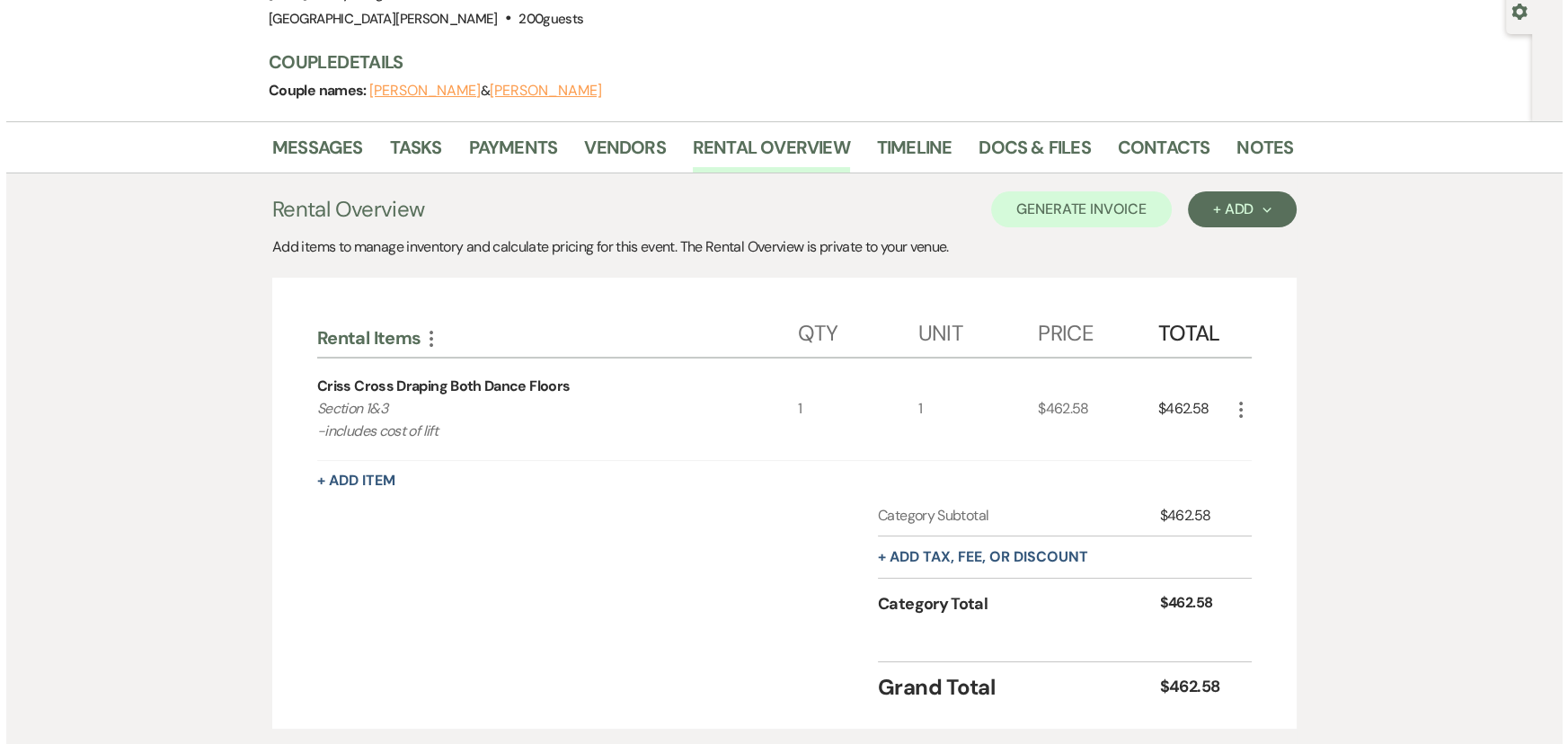
scroll to position [81, 0]
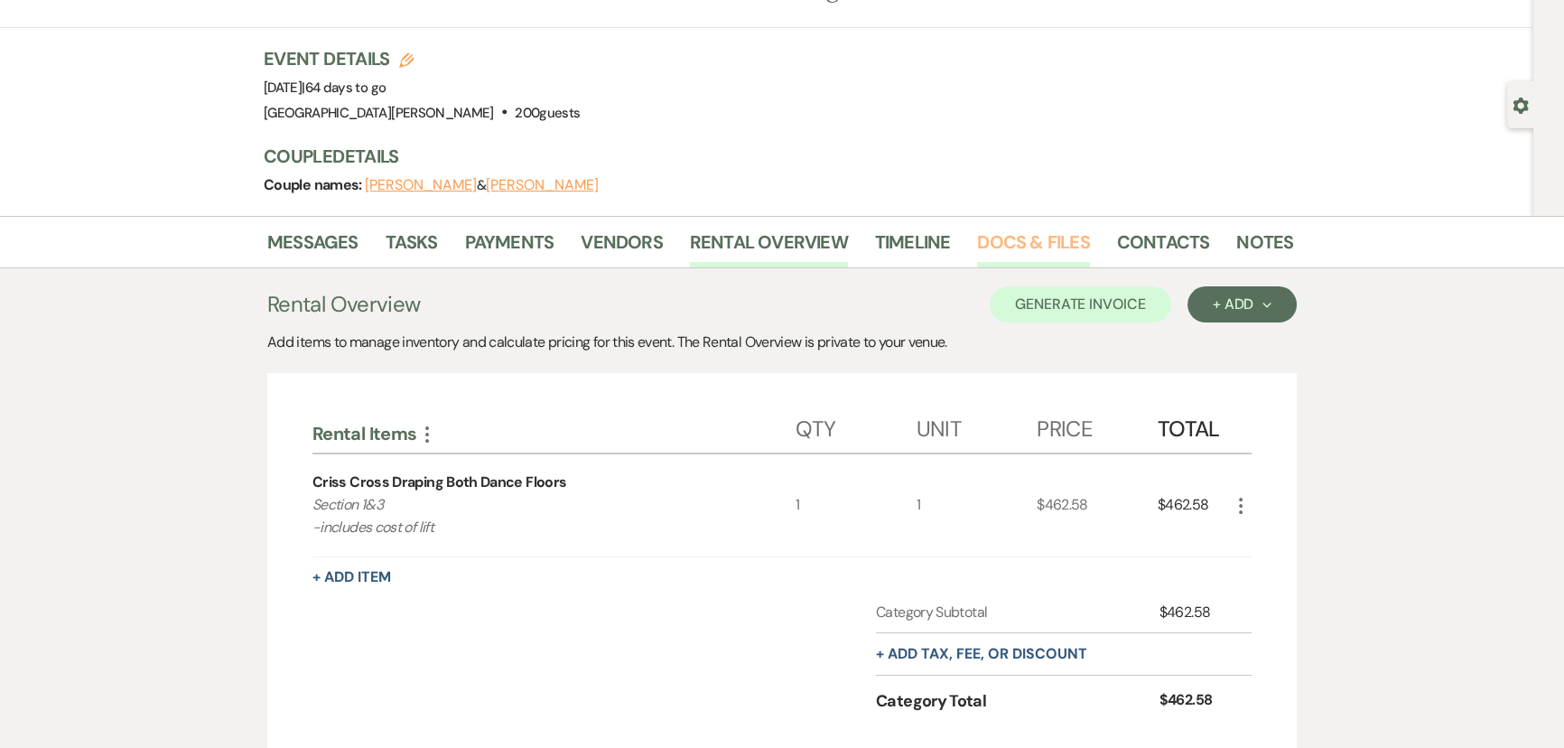
click at [985, 238] on link "Docs & Files" at bounding box center [1033, 248] width 112 height 40
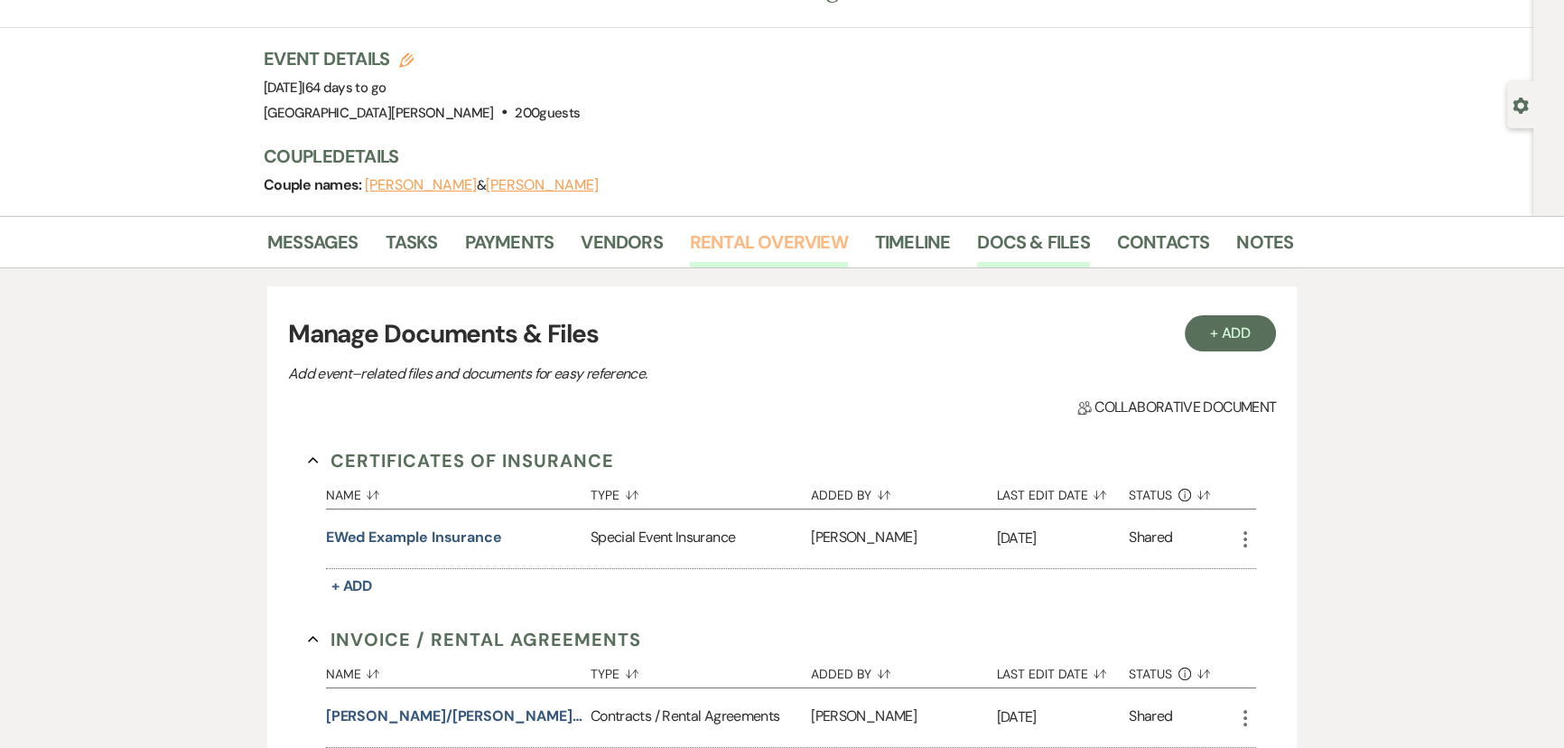
click at [762, 236] on link "Rental Overview" at bounding box center [769, 248] width 158 height 40
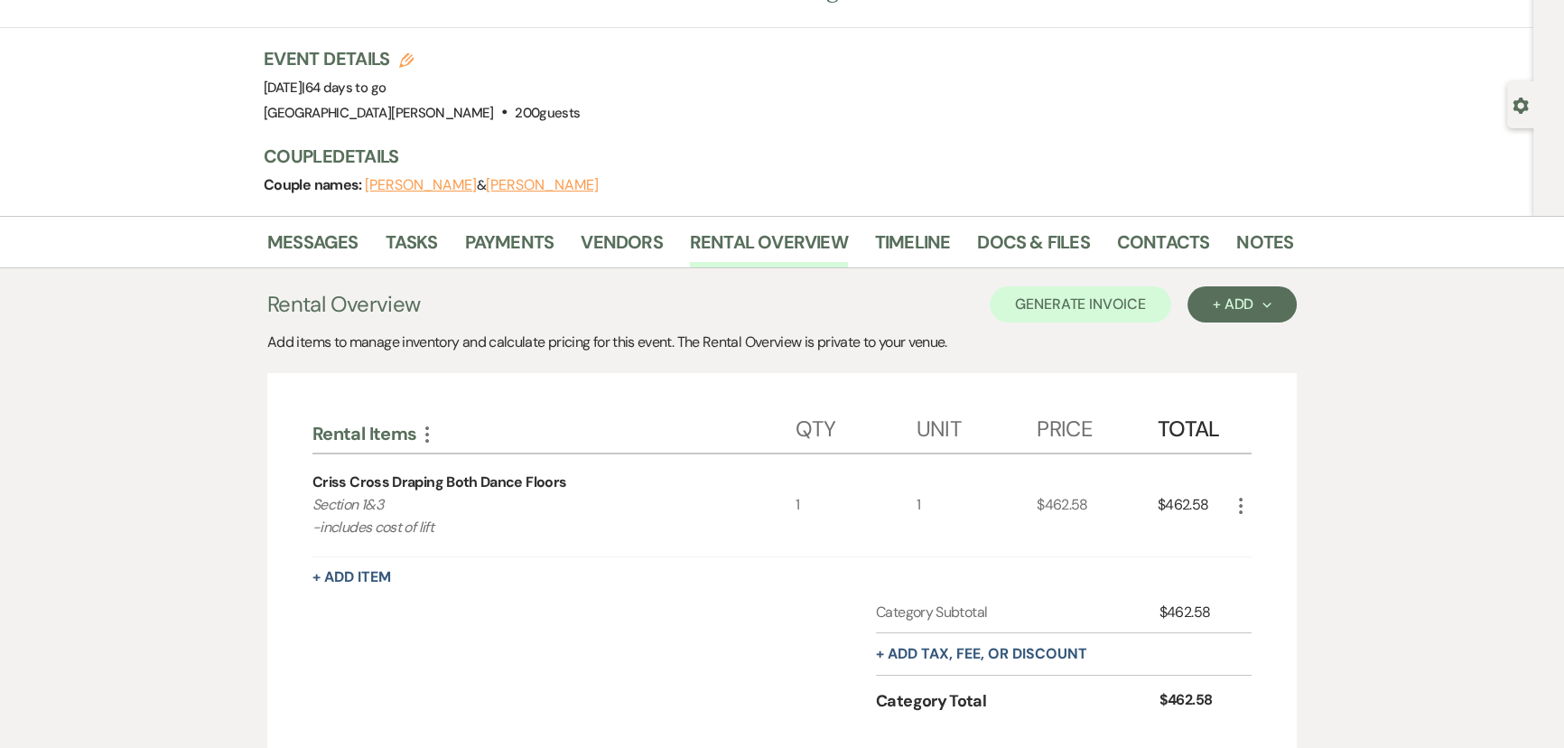
click at [1246, 504] on icon "More" at bounding box center [1241, 506] width 22 height 22
click at [1260, 529] on button "Pencil Edit" at bounding box center [1277, 541] width 94 height 29
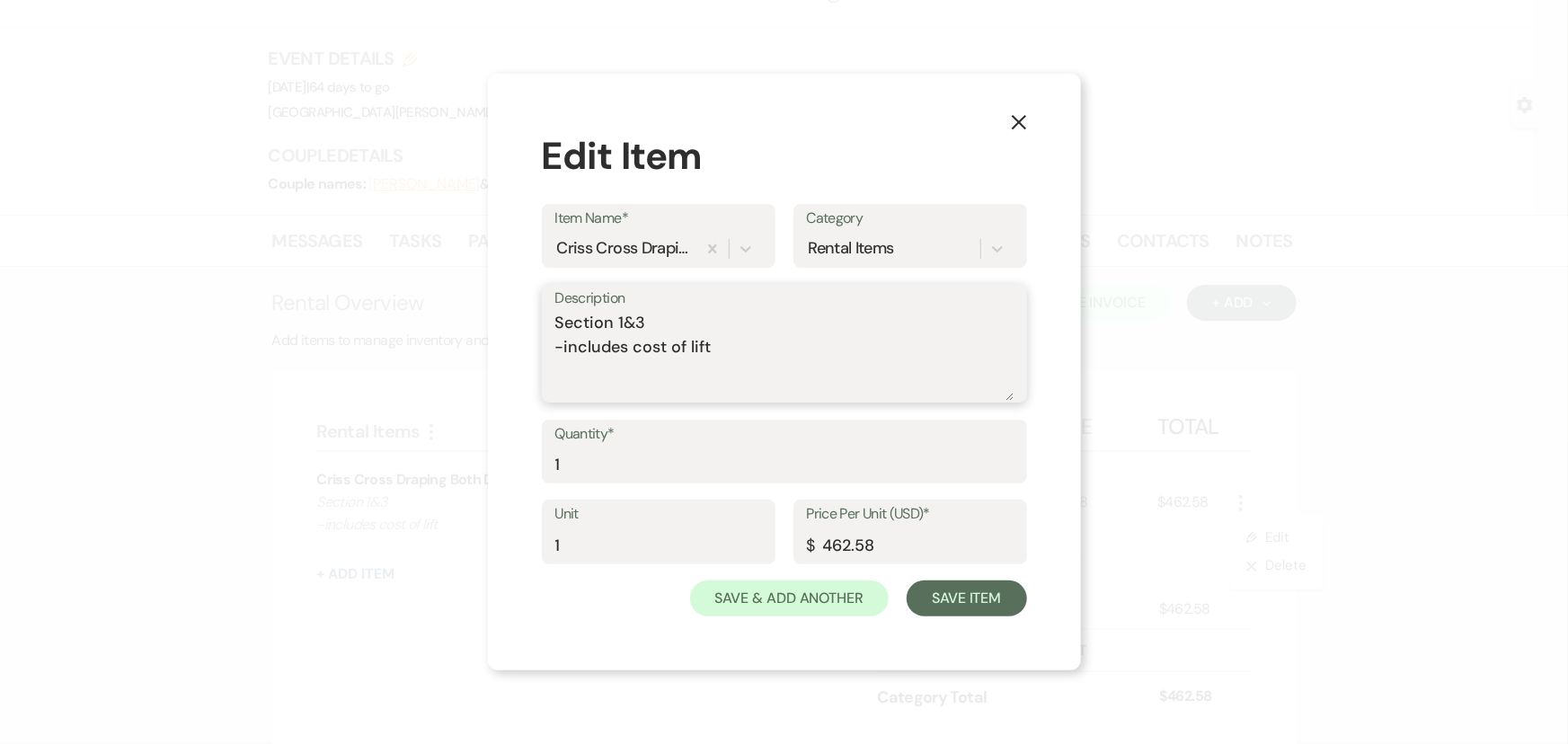
click at [772, 345] on textarea "Section 1&3 -includes cost of lift" at bounding box center [784, 356] width 459 height 90
type textarea "Section 1&3 -includes cost of lift -includes tax 1/3 cost of 2 xx drapes"
click at [944, 611] on button "Save Item" at bounding box center [966, 598] width 119 height 36
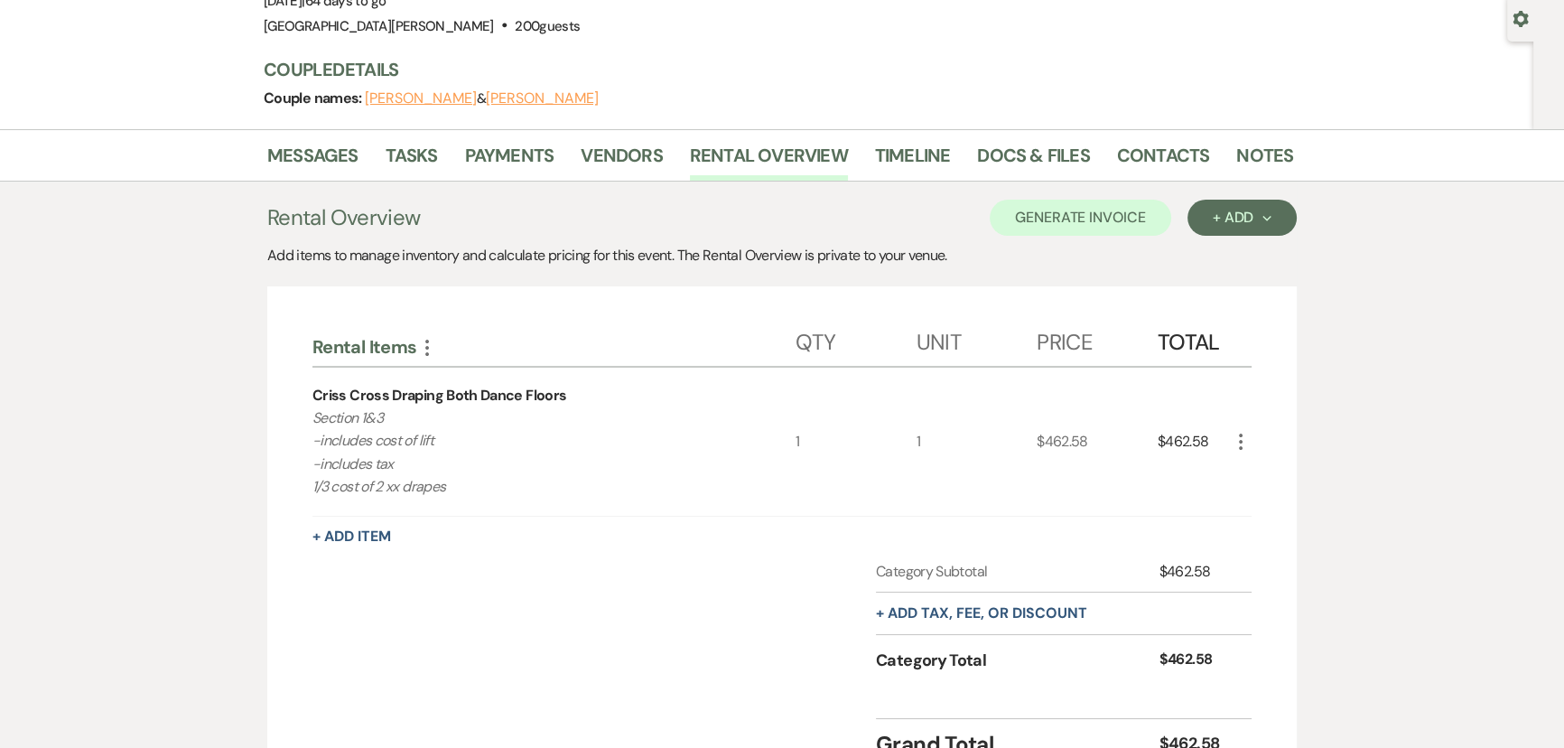
scroll to position [0, 0]
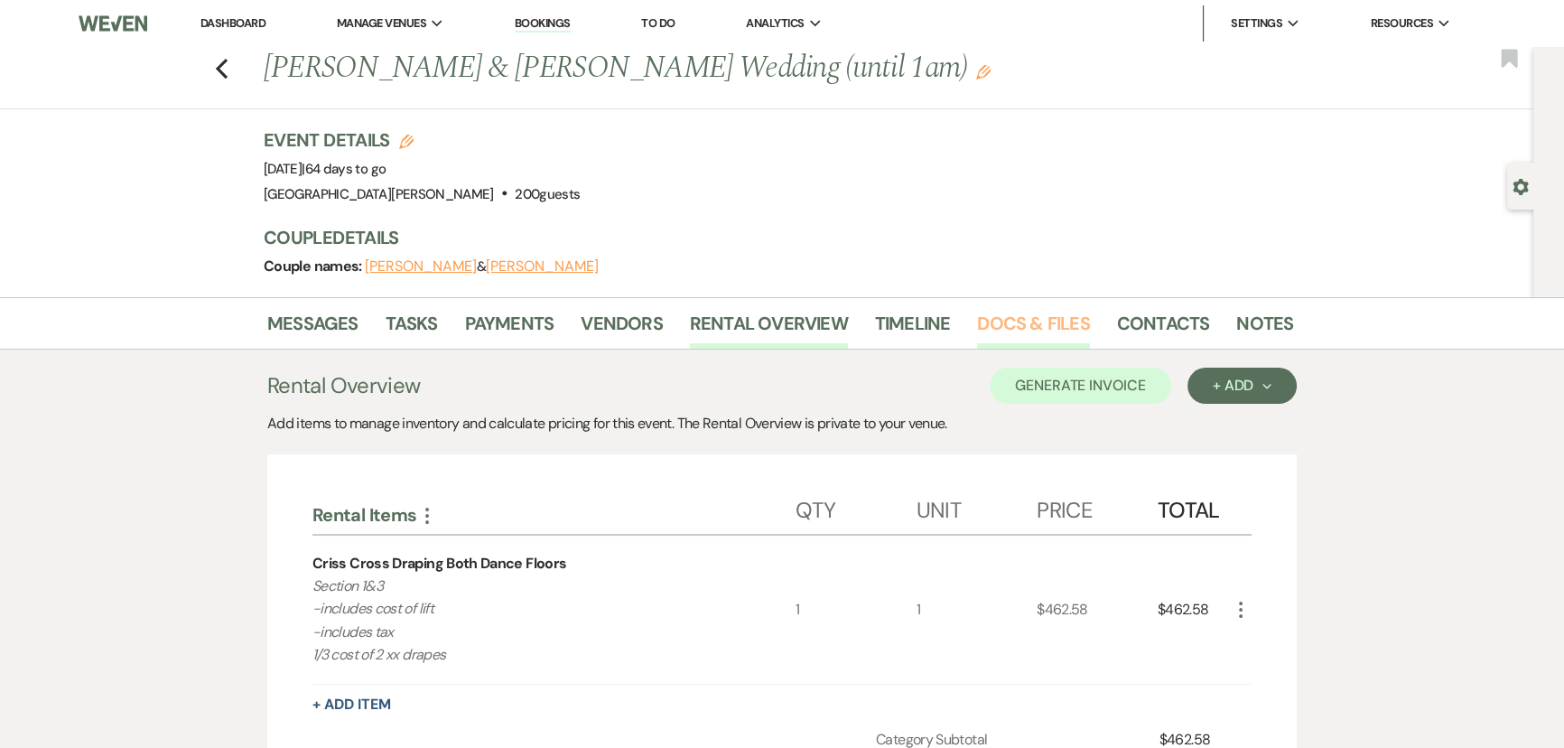
click at [1026, 332] on link "Docs & Files" at bounding box center [1033, 329] width 112 height 40
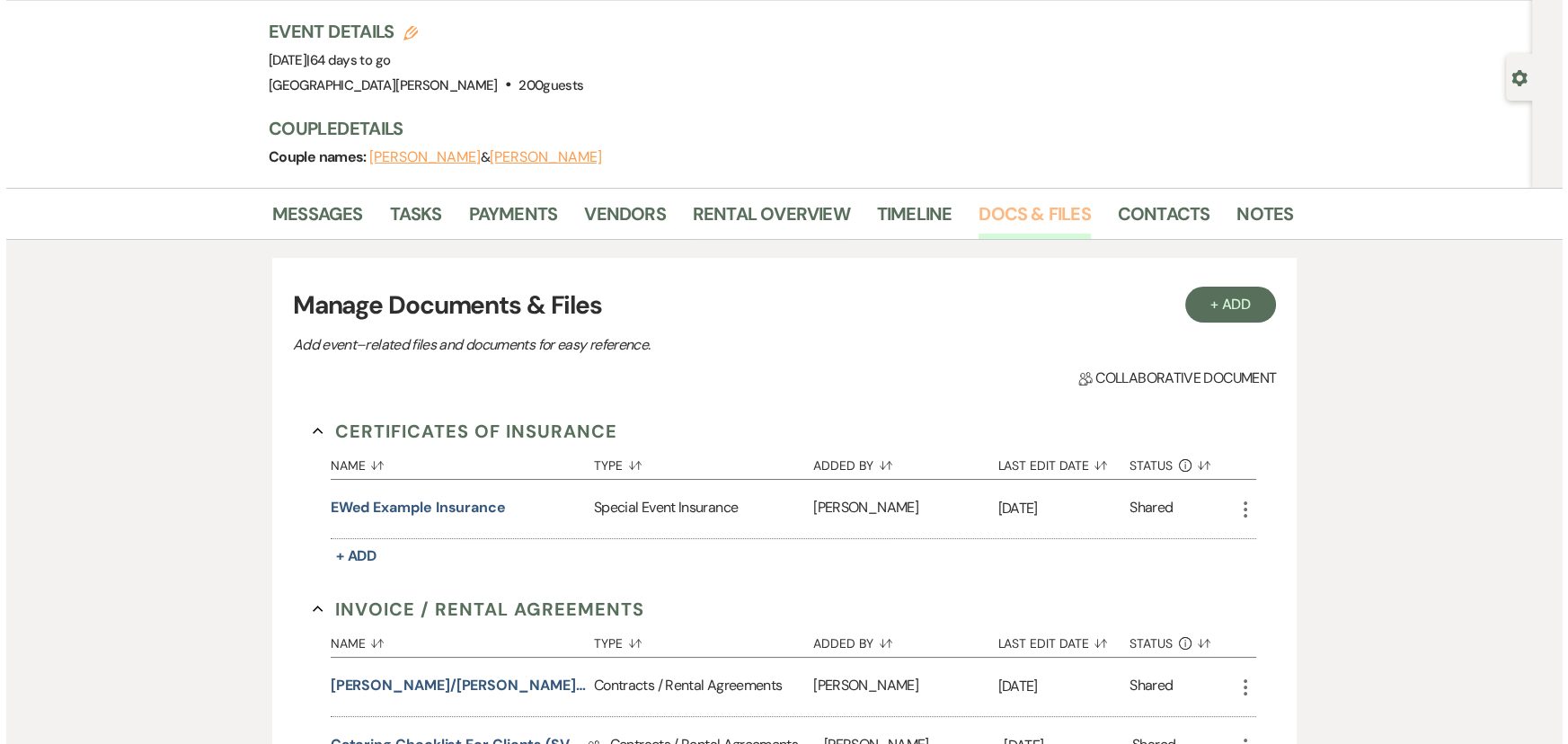
scroll to position [245, 0]
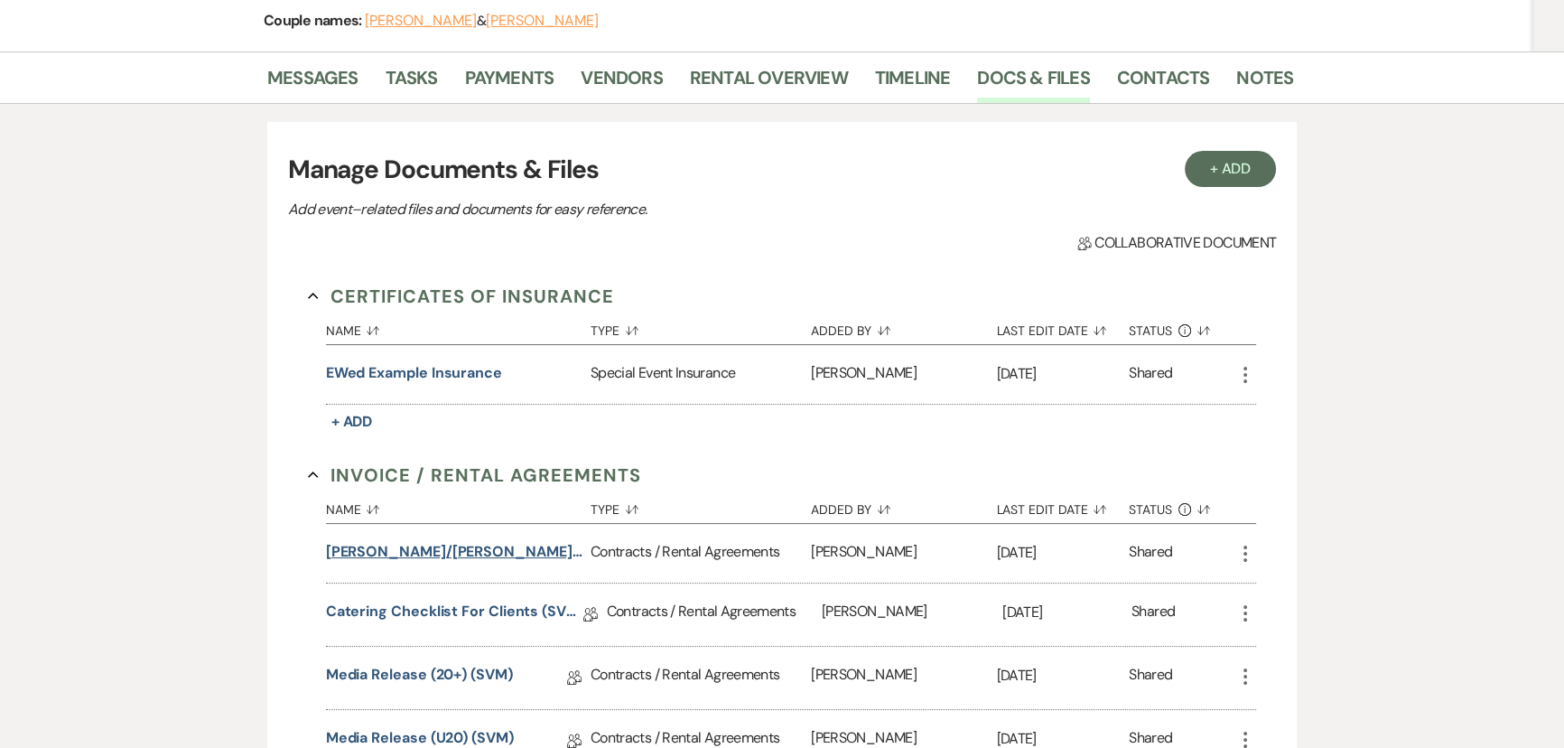
click at [451, 551] on button "Miller/Florkey Wedding (1am end)" at bounding box center [454, 552] width 257 height 22
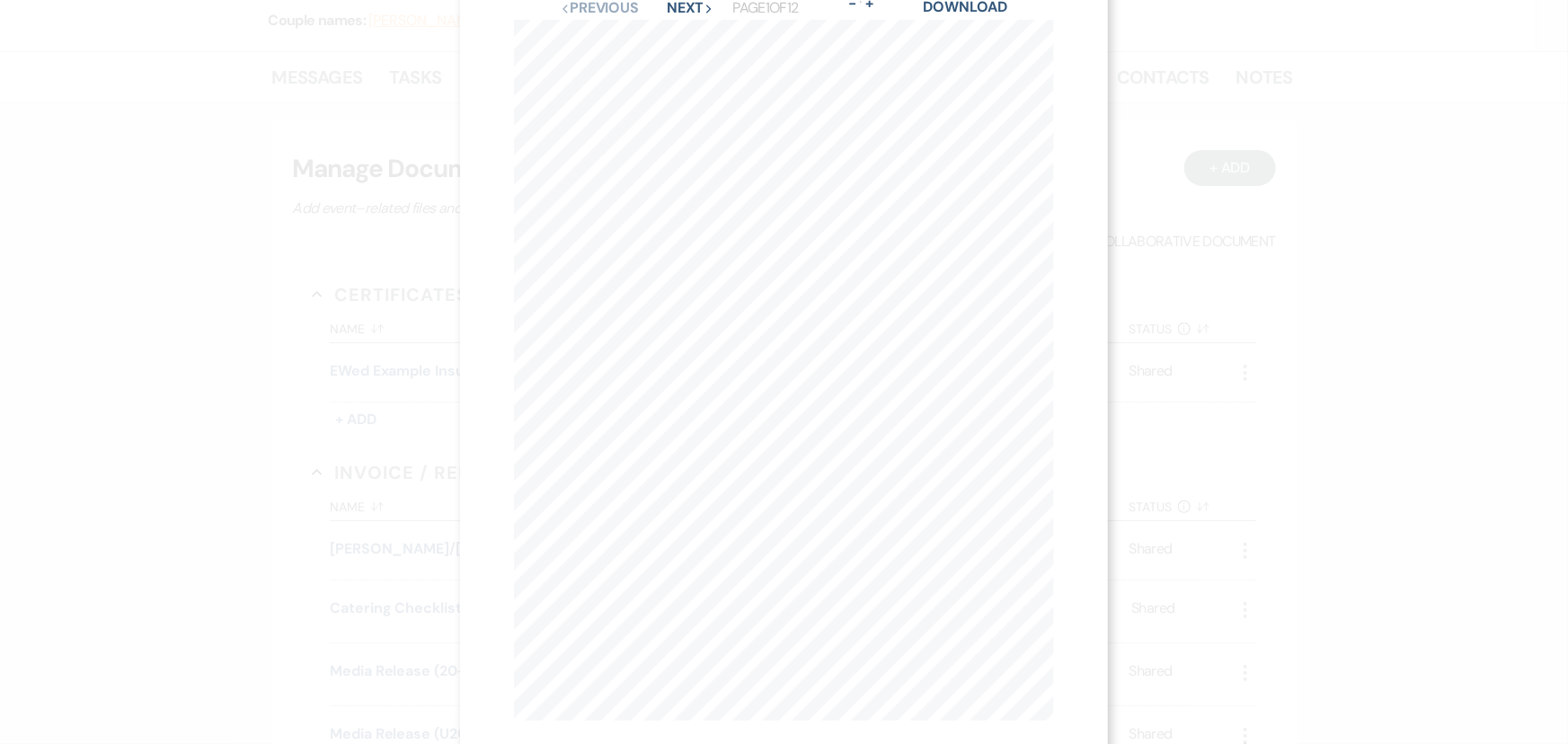
scroll to position [0, 0]
click at [672, 65] on button "Next Next" at bounding box center [689, 66] width 47 height 14
click at [599, 59] on button "Previous Previous" at bounding box center [599, 66] width 79 height 14
click at [1052, 50] on icon "X" at bounding box center [1046, 49] width 16 height 16
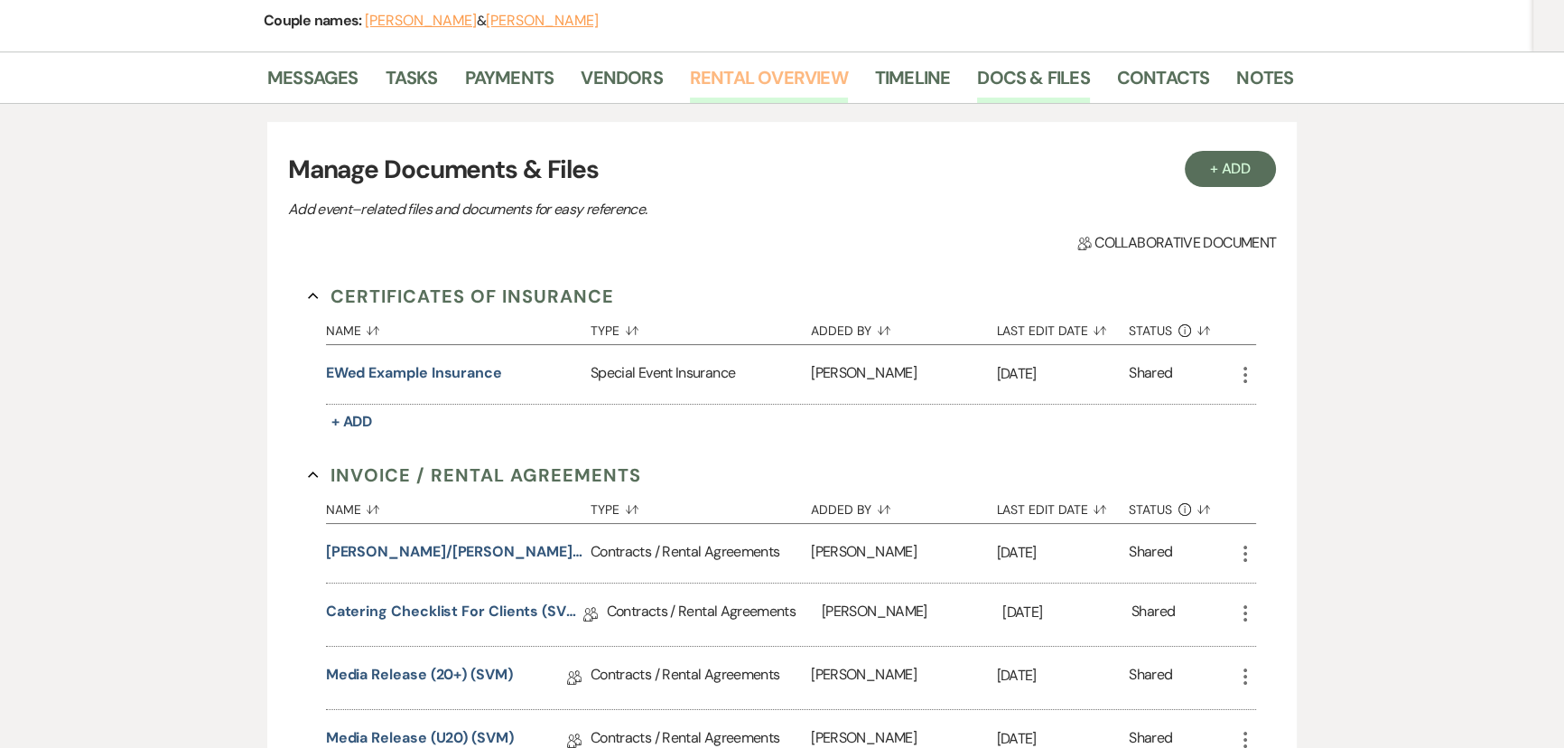
click at [731, 87] on link "Rental Overview" at bounding box center [769, 83] width 158 height 40
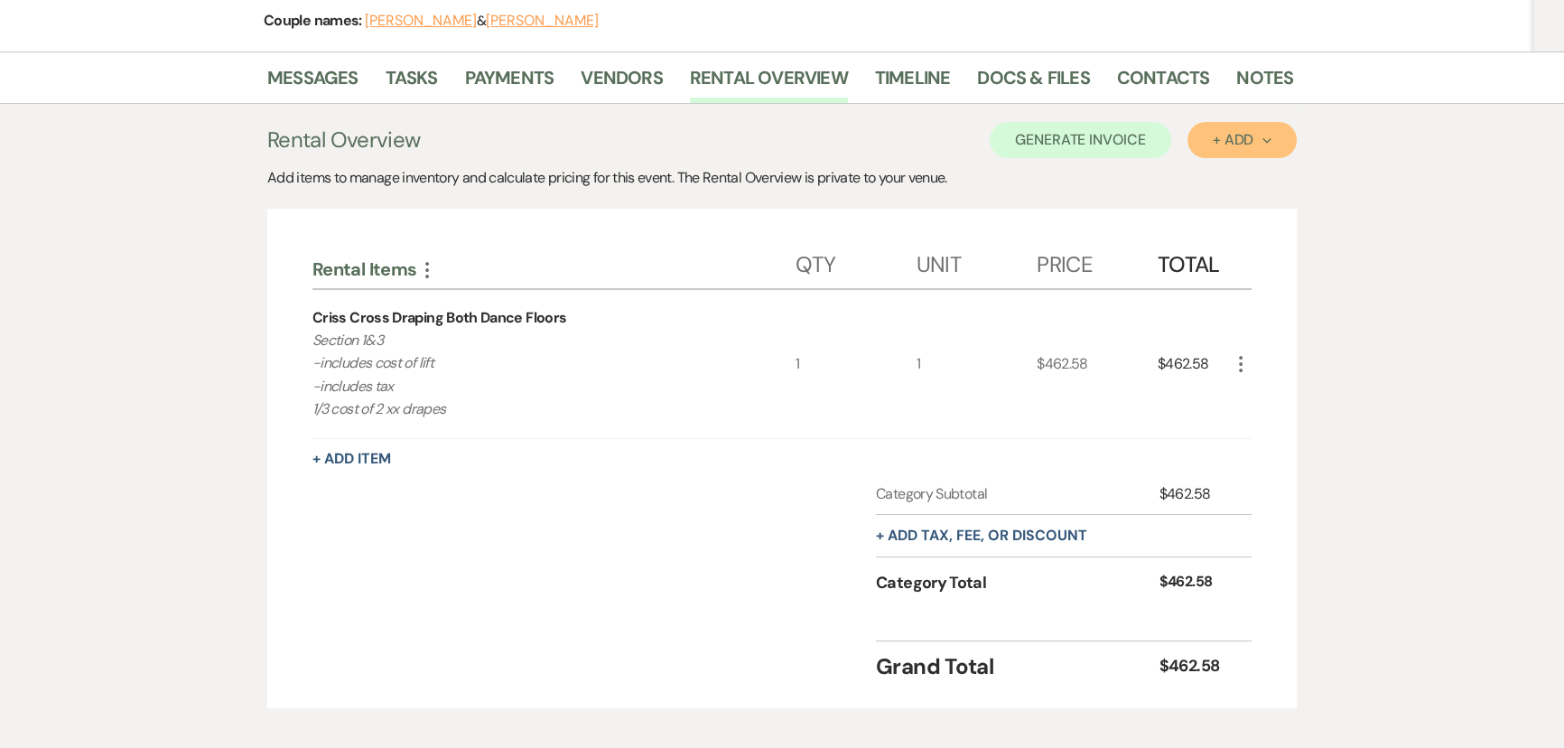
click at [1220, 135] on div "+ Add Next" at bounding box center [1242, 140] width 59 height 14
click at [1225, 179] on button "Item" at bounding box center [1233, 181] width 91 height 28
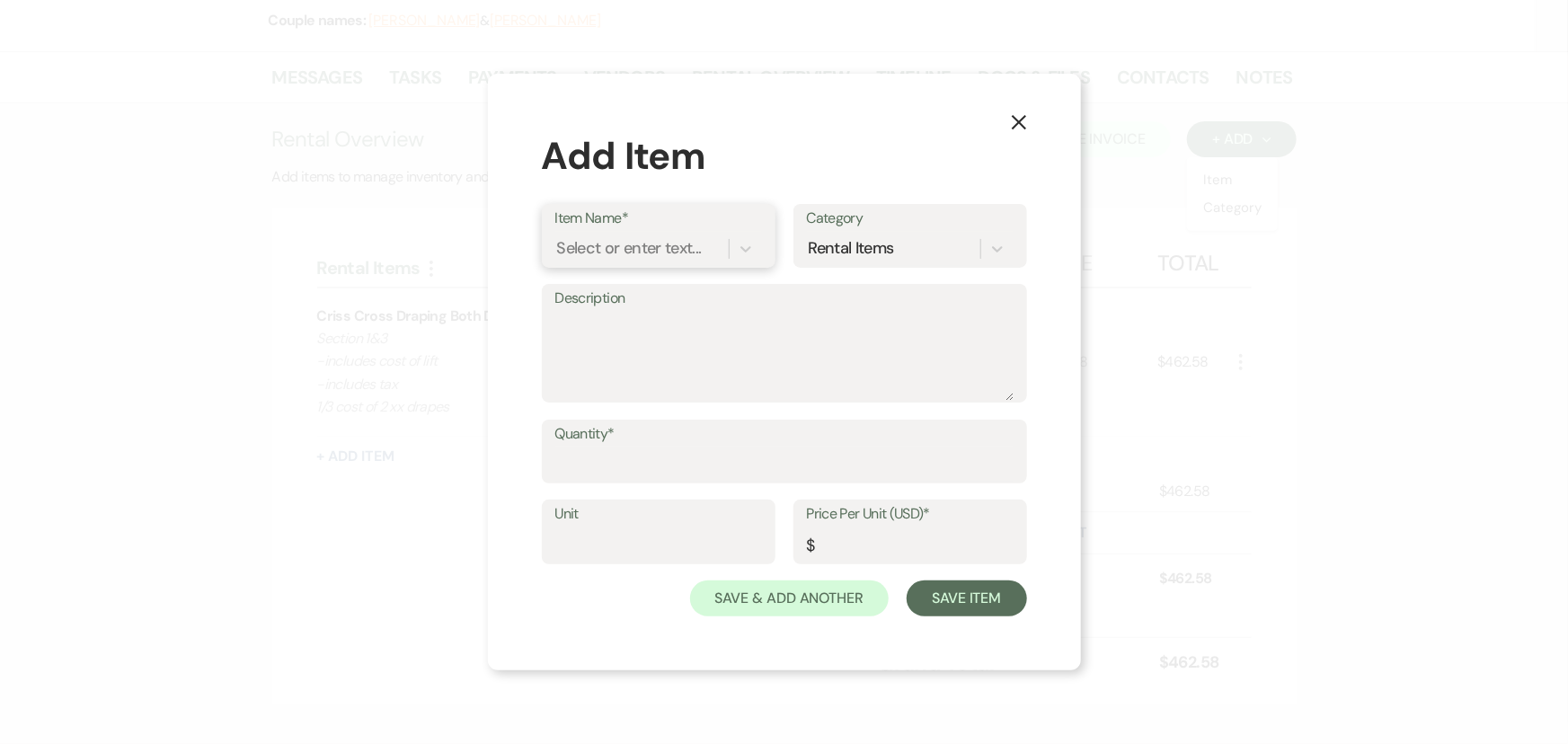
click at [699, 249] on div "Select or enter text..." at bounding box center [629, 249] width 144 height 24
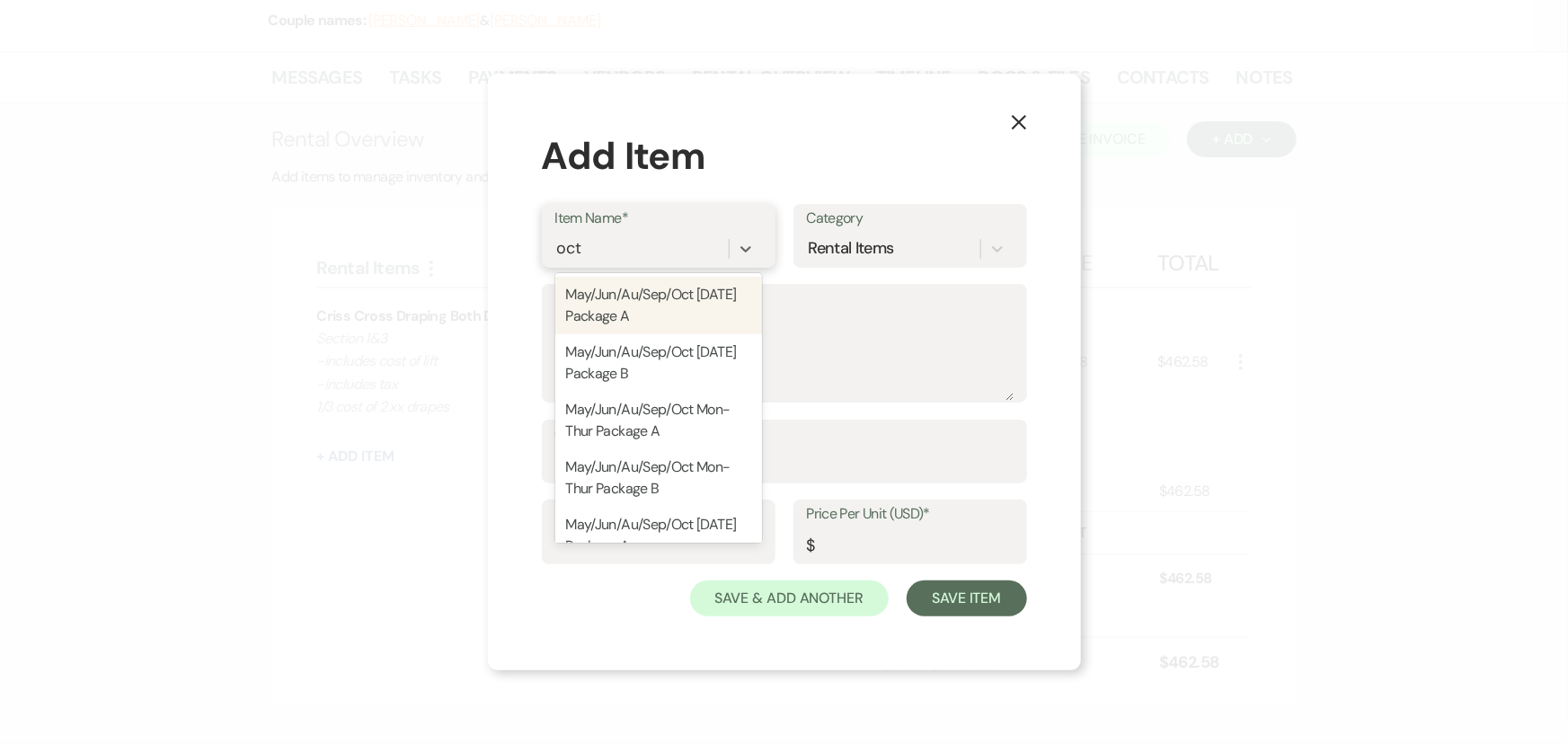
type input "oc"
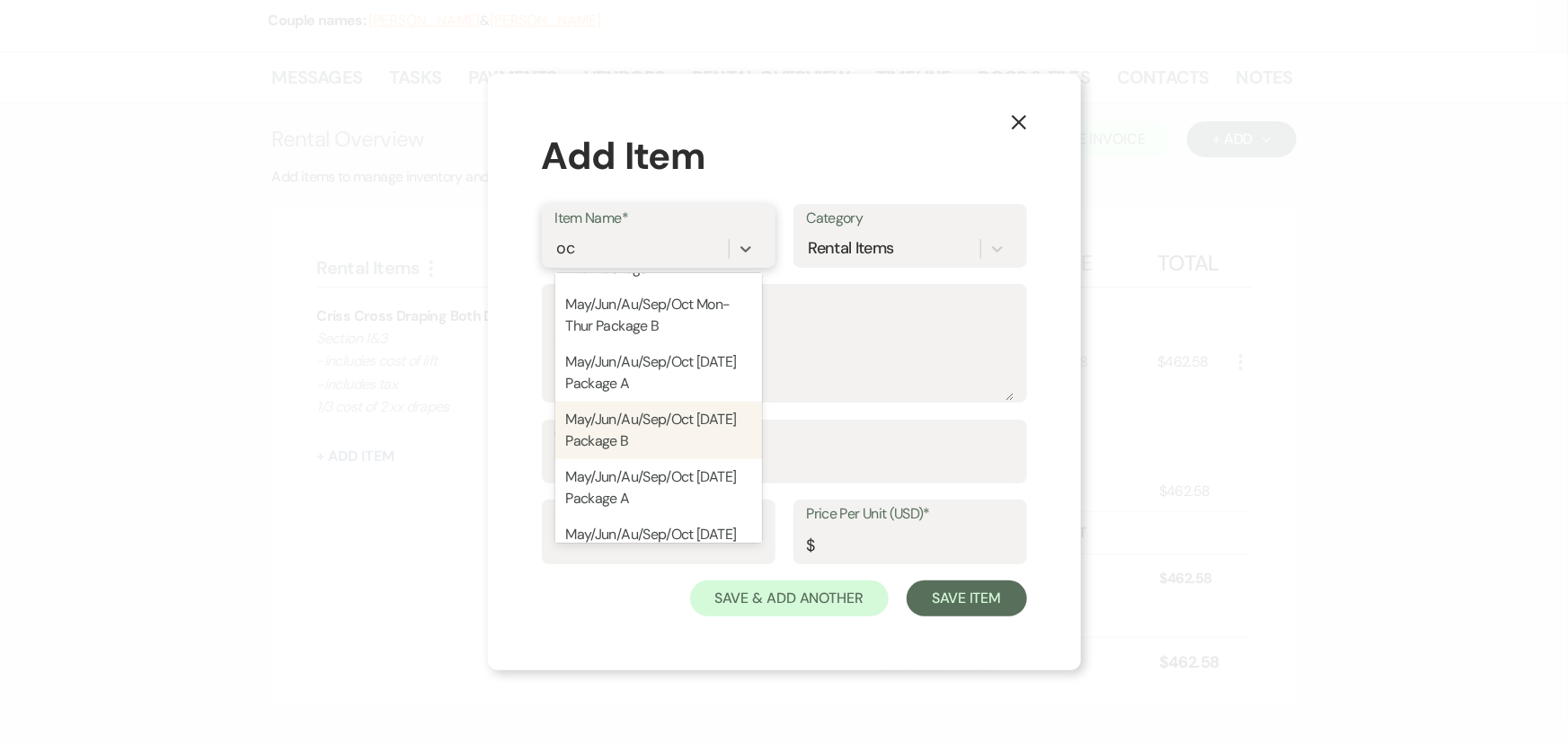
scroll to position [234, 0]
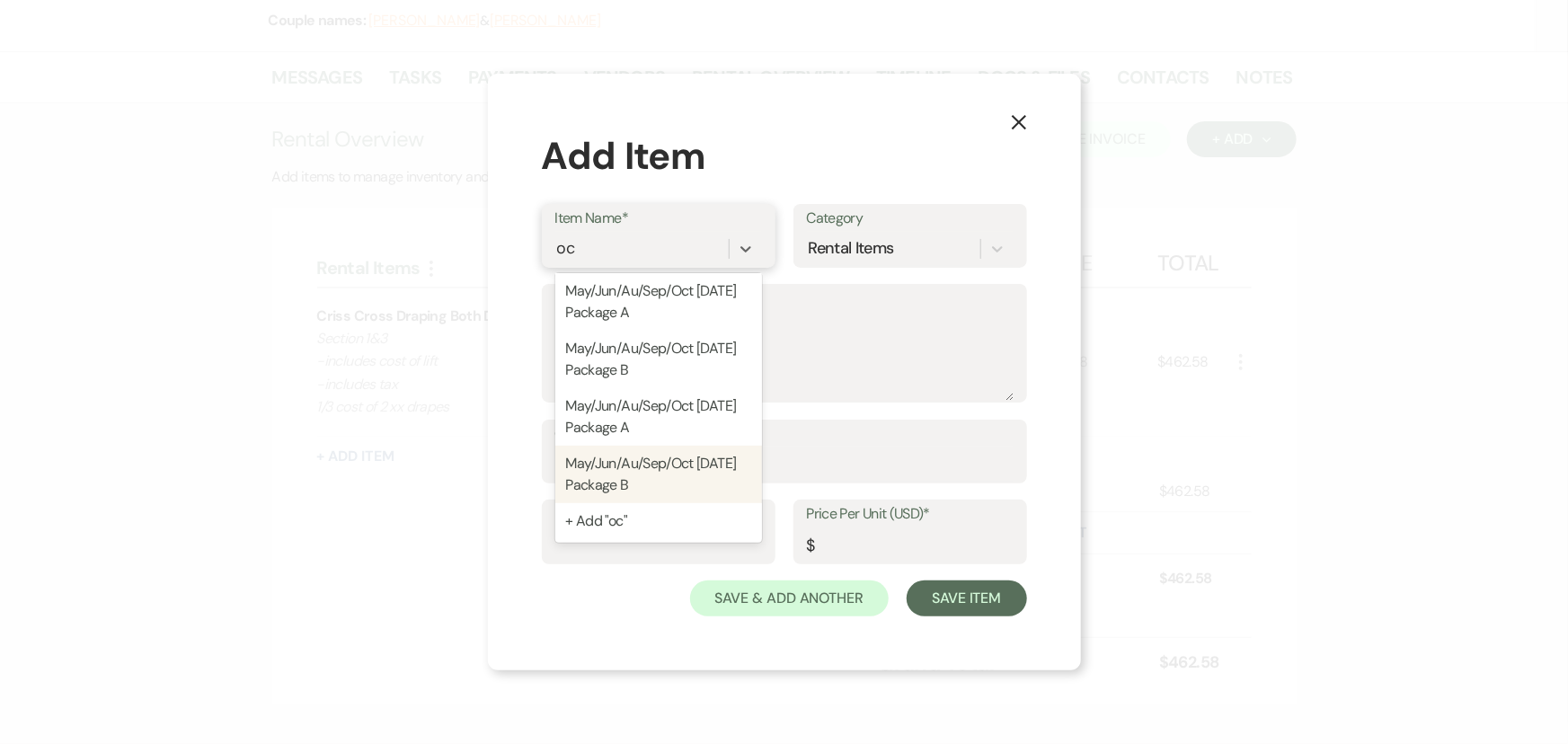
click at [673, 473] on div "May/Jun/Au/Sep/Oct Sunday Package B" at bounding box center [659, 474] width 207 height 58
type textarea "Package B: Collaborative Includes: - Rental from 9 am until 1 am - In House Ven…"
type input "1"
type input "6000"
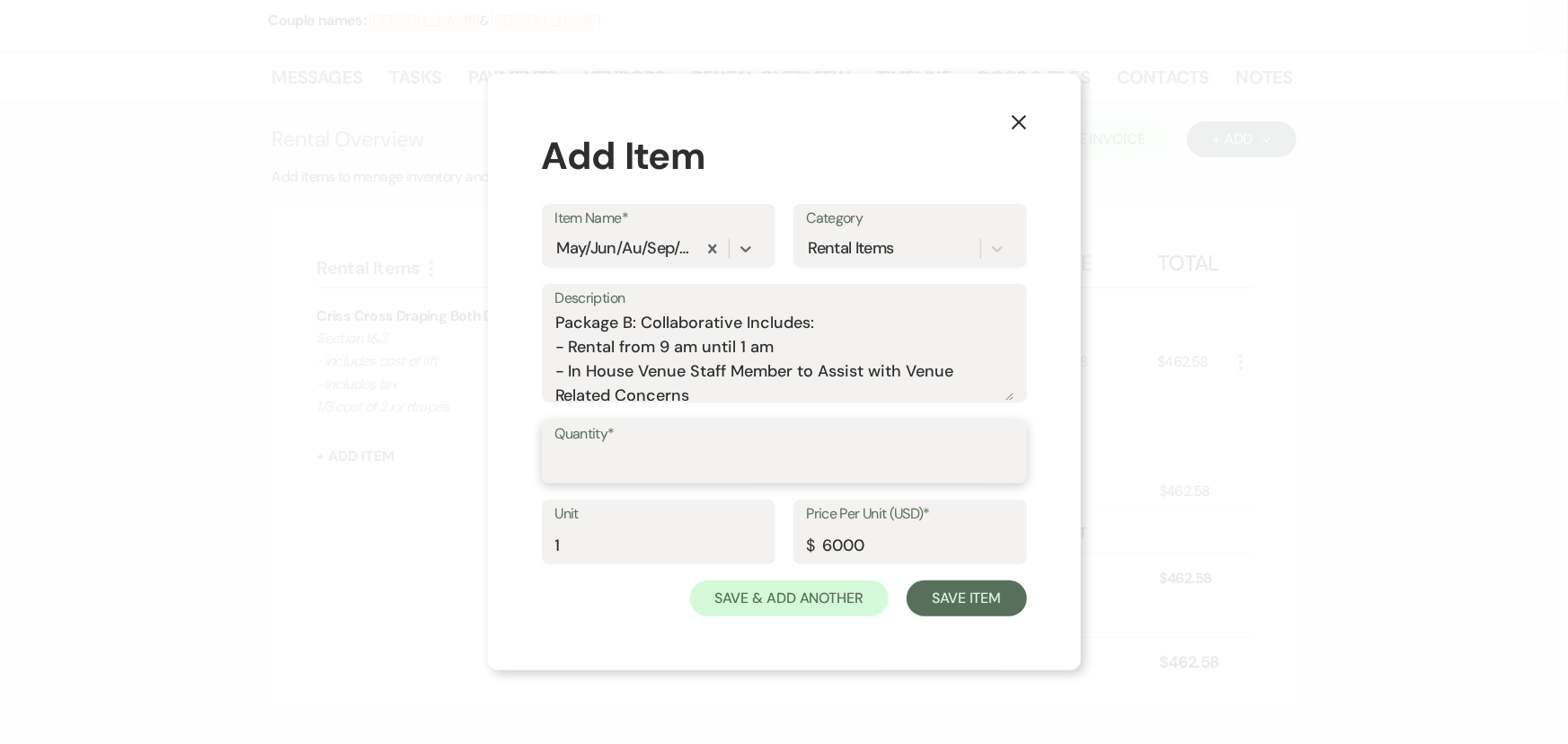
click at [664, 467] on input "Quantity*" at bounding box center [784, 464] width 459 height 35
type input "1"
click at [969, 601] on button "Save Item" at bounding box center [966, 598] width 119 height 36
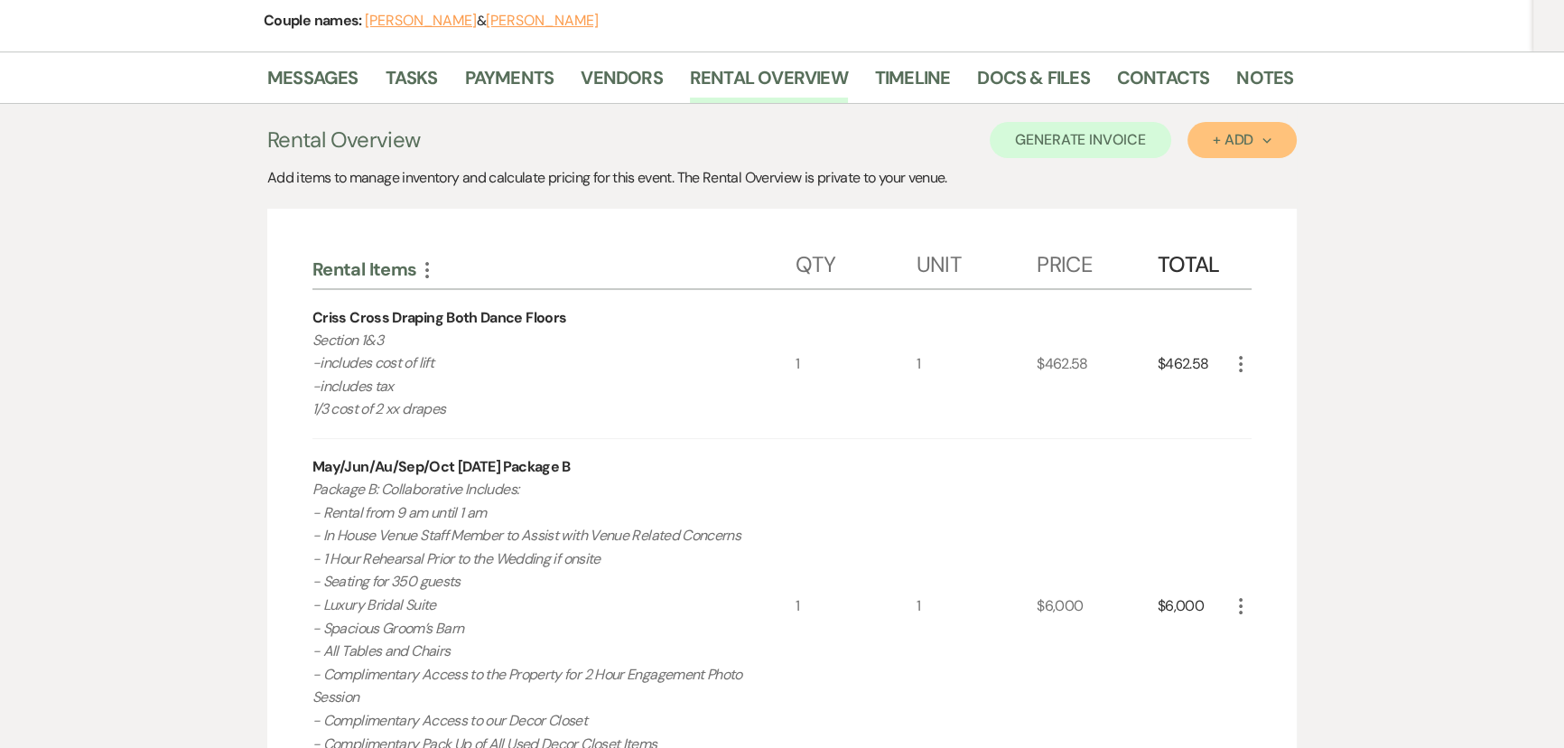
click at [1220, 138] on div "+ Add Next" at bounding box center [1242, 140] width 59 height 14
click at [1213, 181] on button "Item" at bounding box center [1233, 181] width 91 height 28
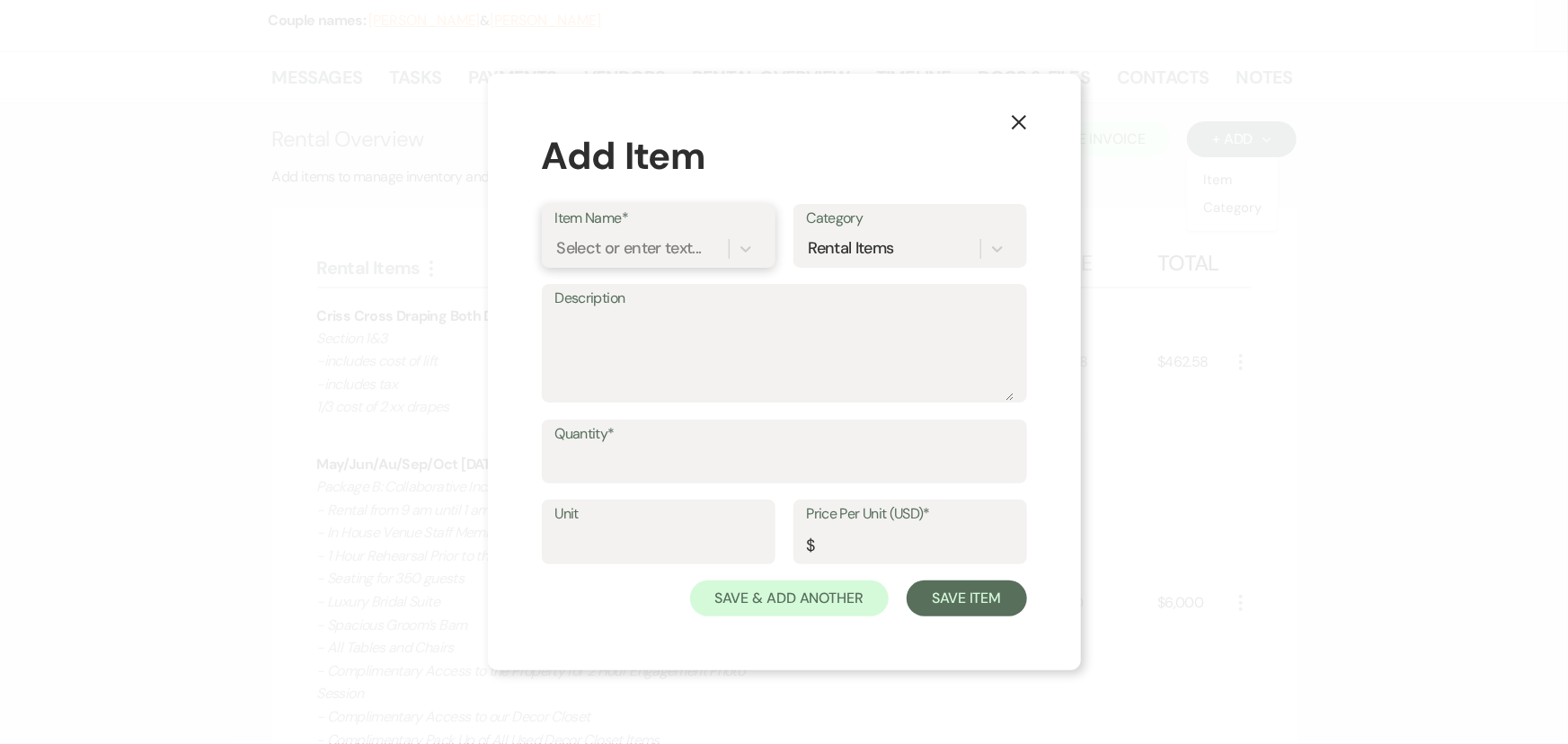
click at [648, 234] on div "Select or enter text..." at bounding box center [642, 249] width 173 height 32
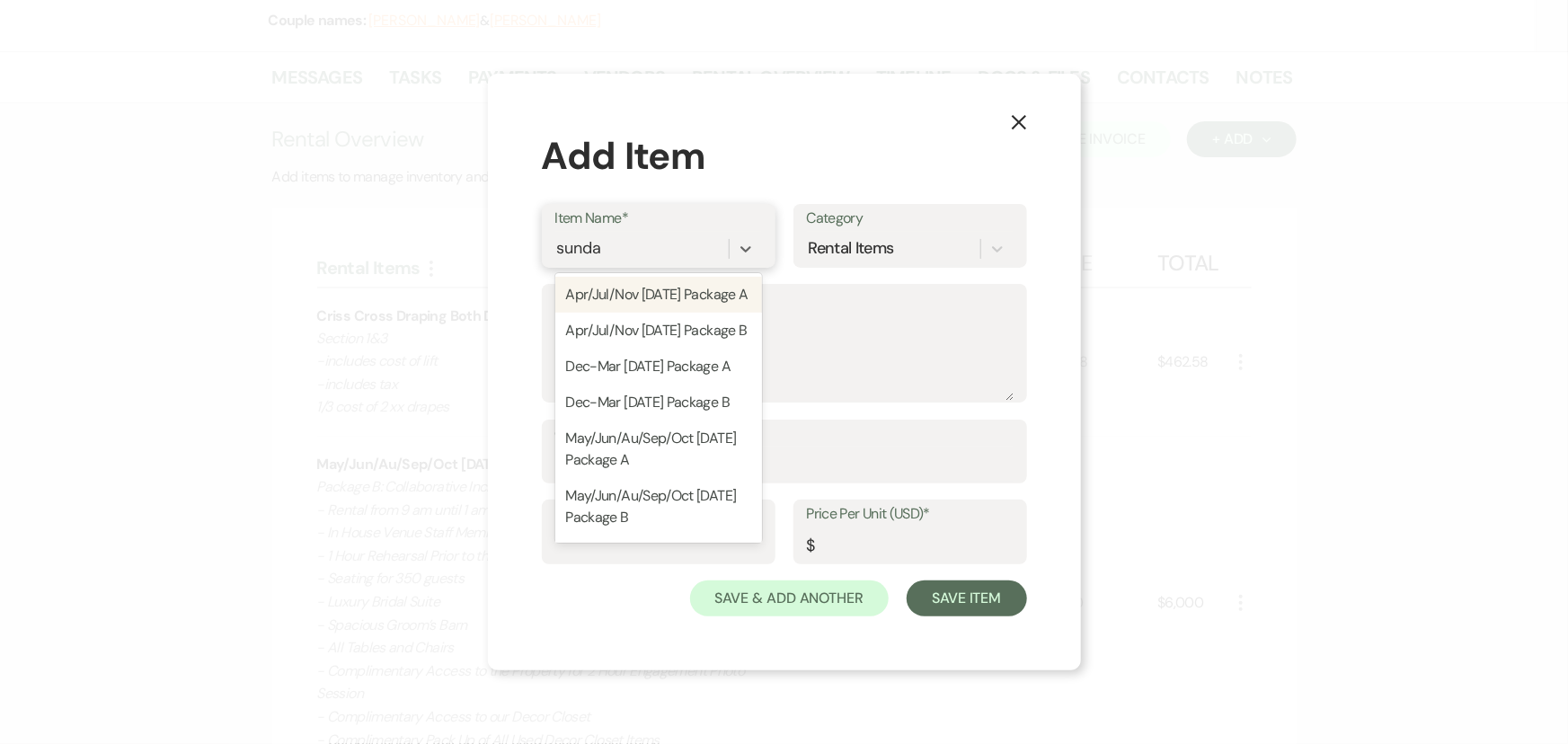
type input "sunday"
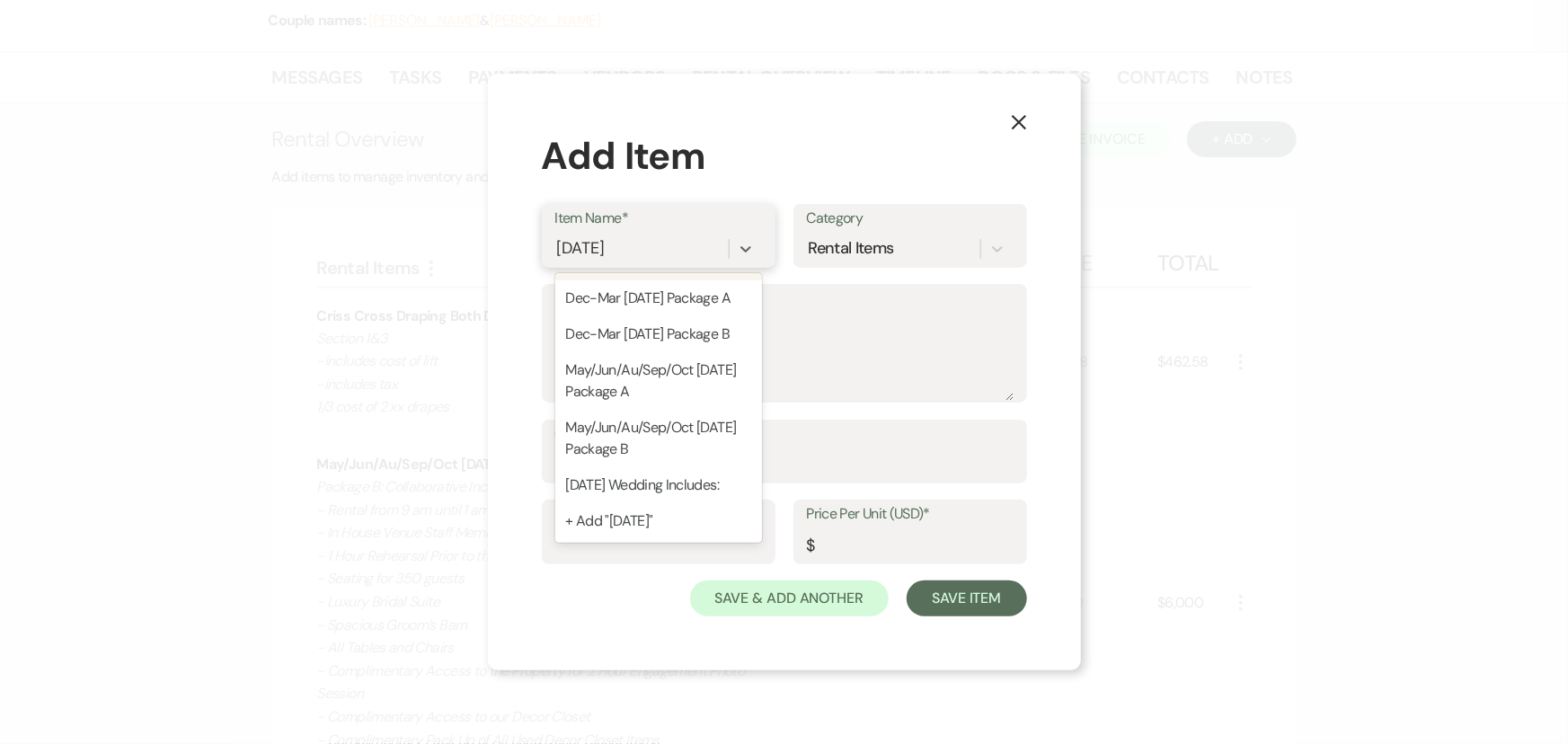
scroll to position [110, 0]
click at [631, 469] on div "Sunday Wedding Includes:" at bounding box center [659, 485] width 207 height 36
type textarea "- Complimentary use the mobile bar for an additional serving point for guests. …"
type input "1"
type input "0"
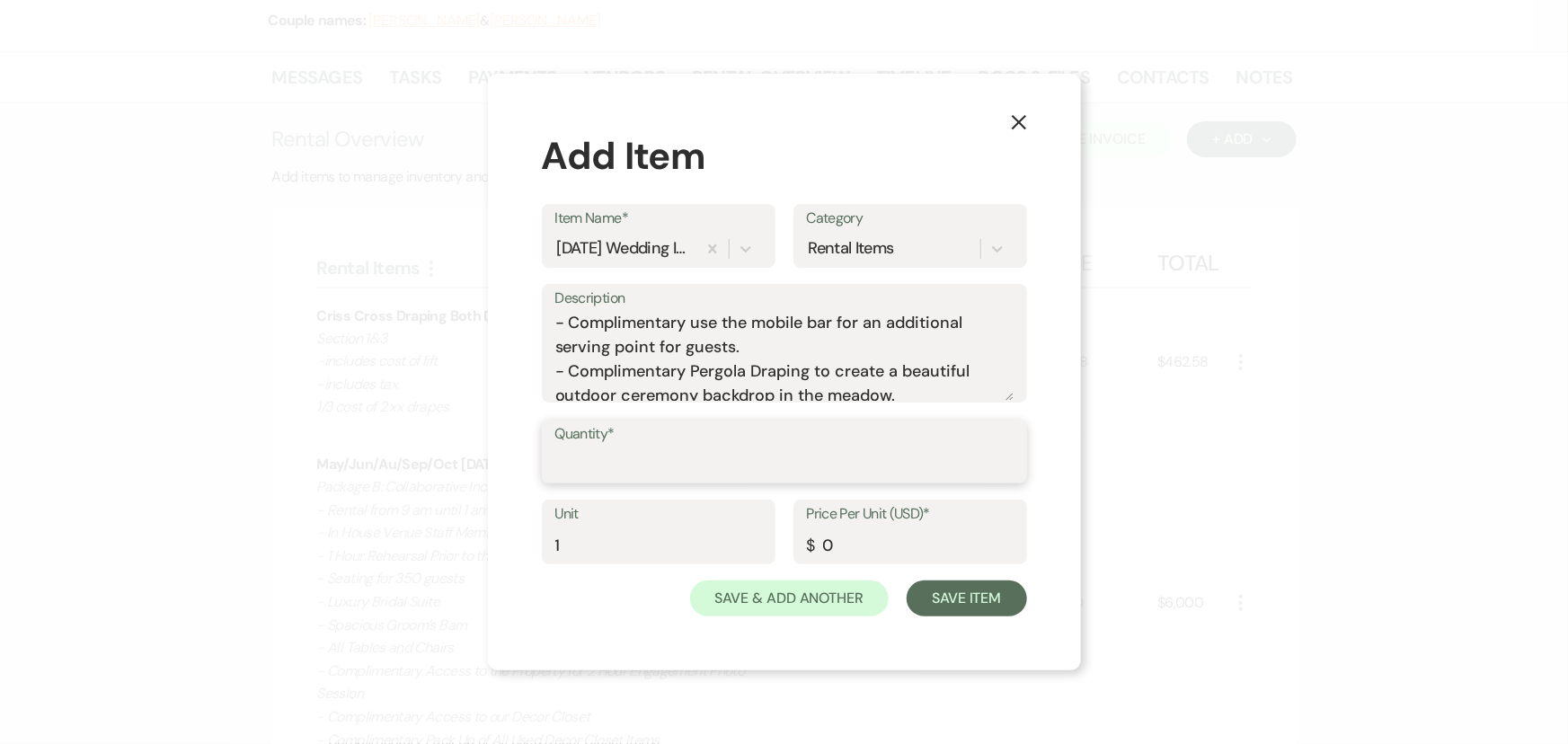
click at [809, 464] on input "Quantity*" at bounding box center [784, 464] width 459 height 35
type input "1"
click at [1002, 607] on button "Save Item" at bounding box center [966, 598] width 119 height 36
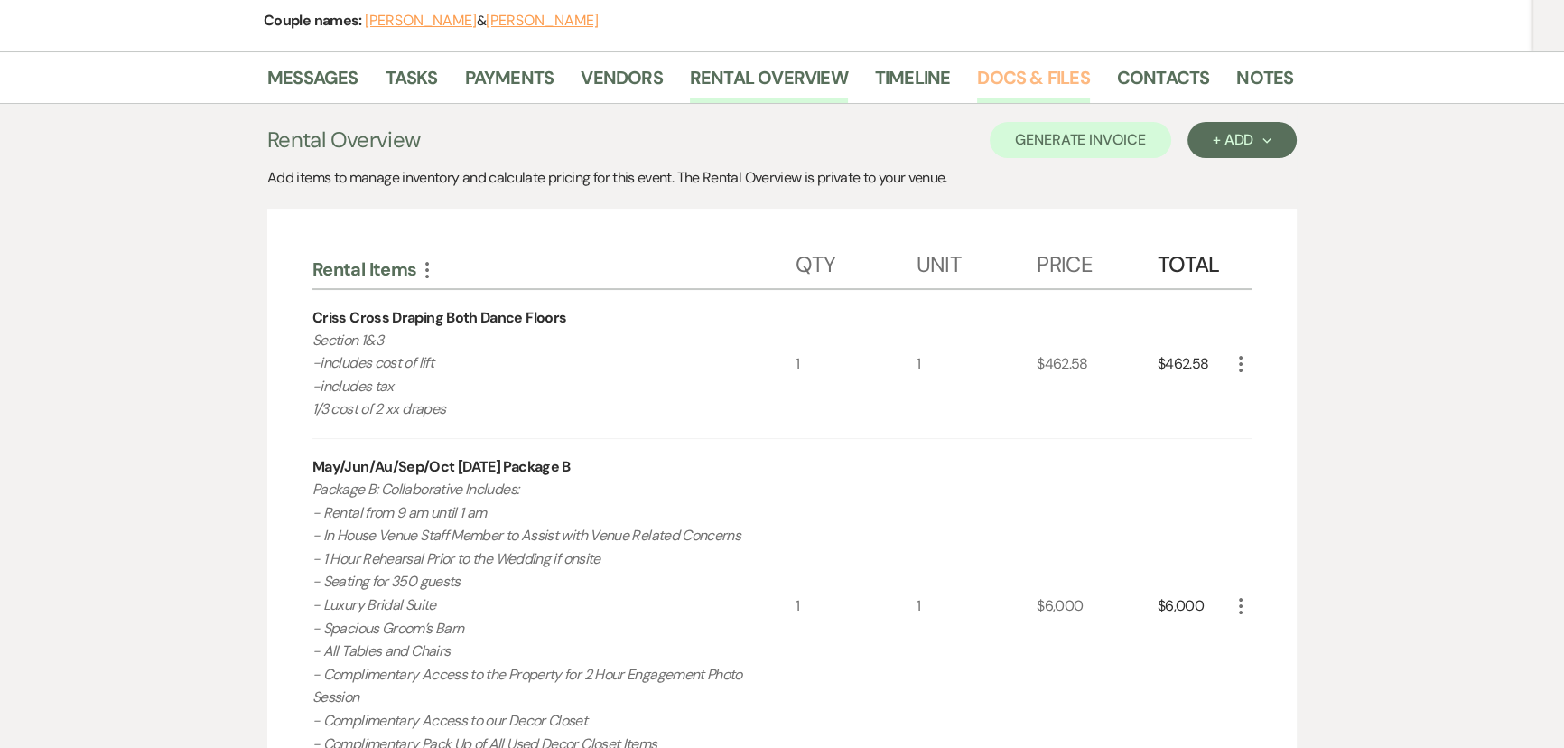
click at [1066, 78] on link "Docs & Files" at bounding box center [1033, 83] width 112 height 40
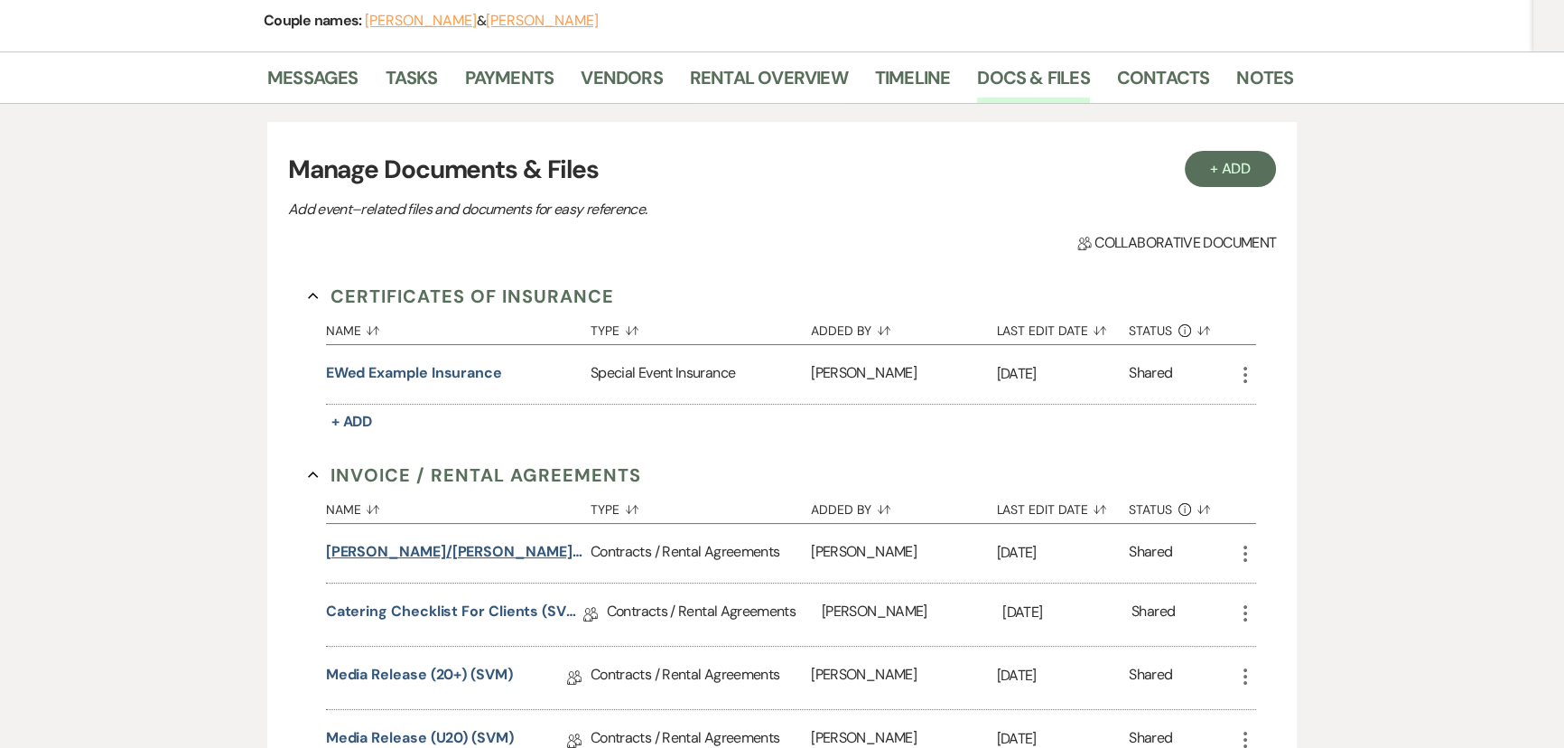
click at [470, 554] on button "Miller/Florkey Wedding (1am end)" at bounding box center [454, 552] width 257 height 22
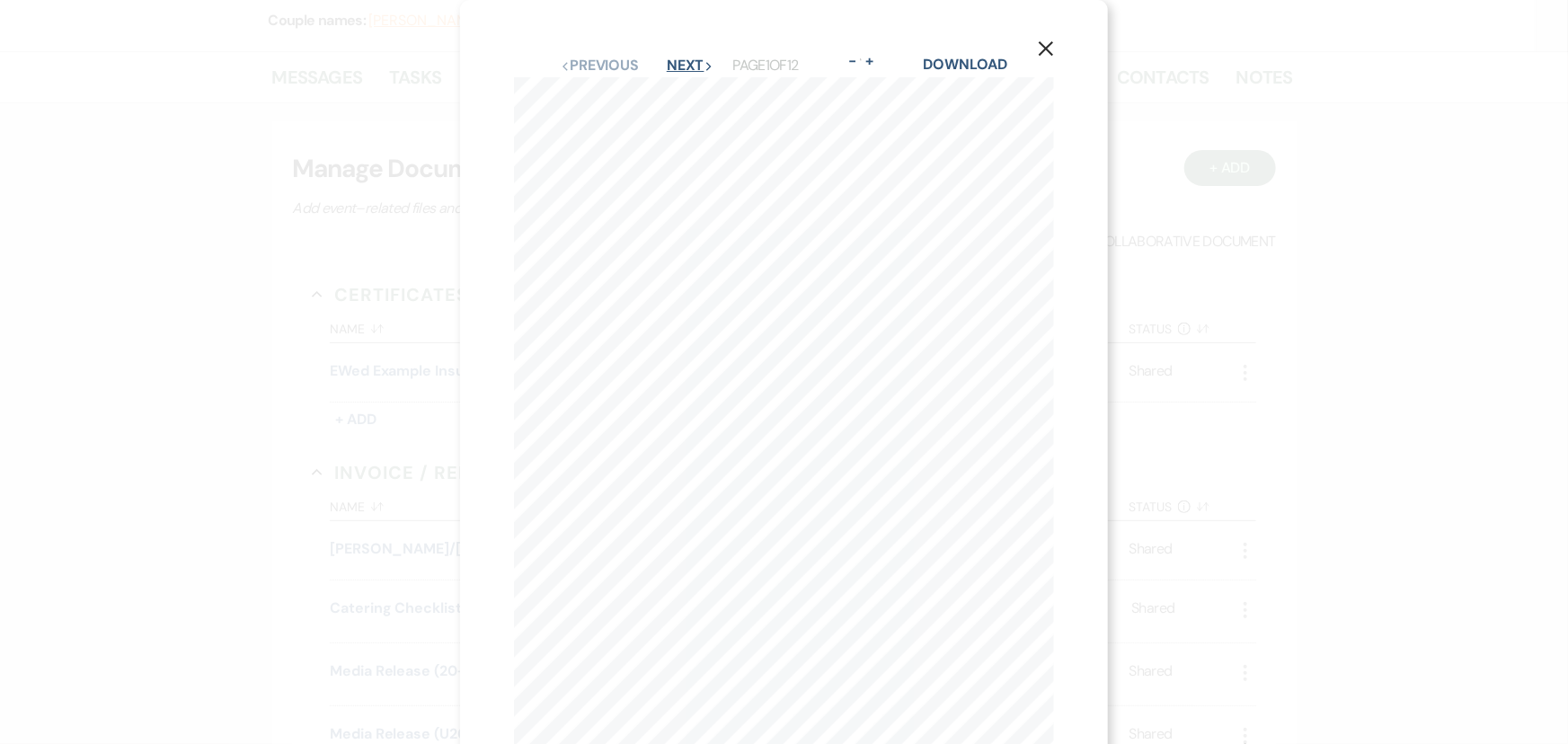
click at [674, 62] on button "Next Next" at bounding box center [689, 66] width 47 height 14
click at [1042, 62] on button "X" at bounding box center [1046, 49] width 27 height 32
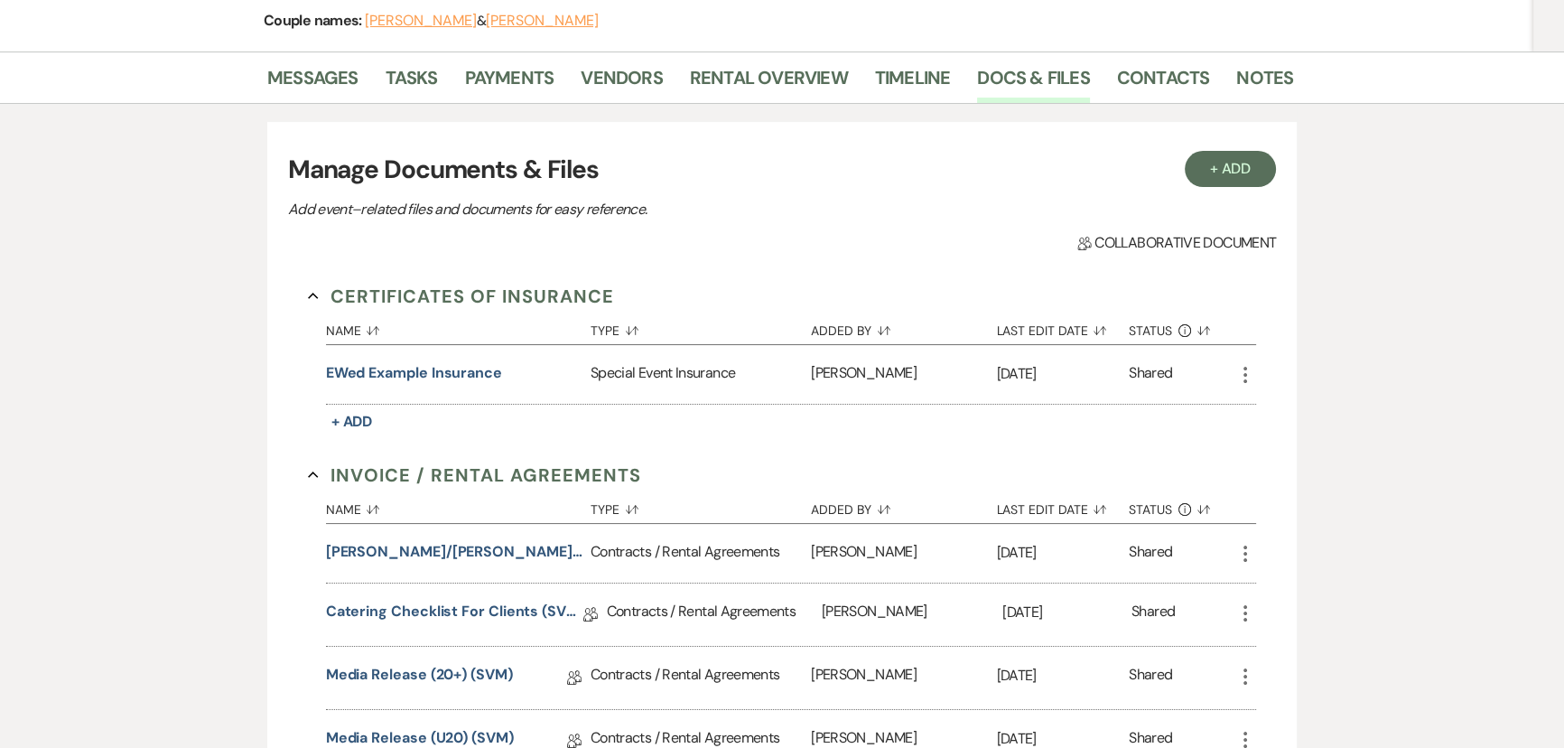
click at [732, 73] on link "Rental Overview" at bounding box center [769, 83] width 158 height 40
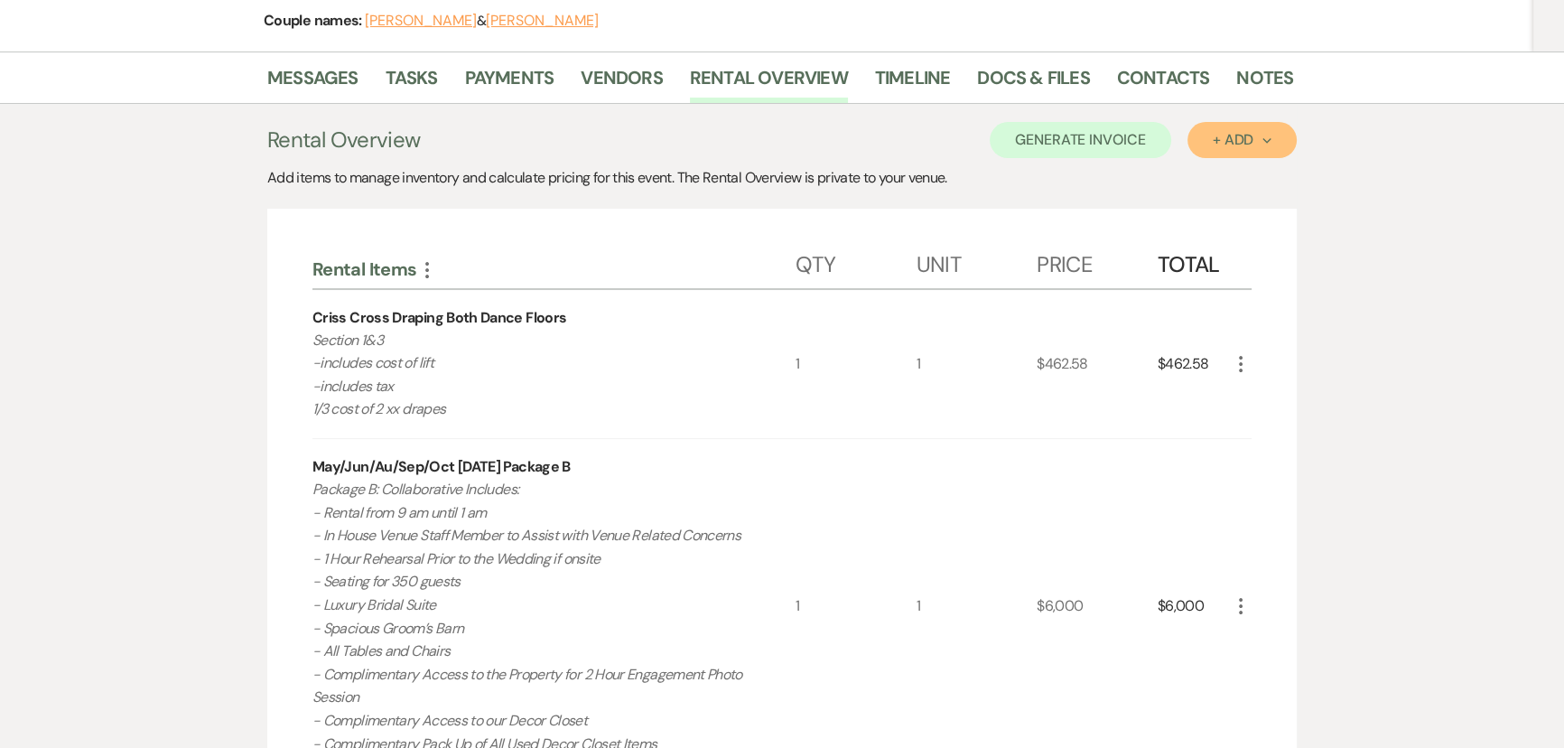
click at [1247, 127] on button "+ Add Next" at bounding box center [1242, 140] width 109 height 36
click at [1210, 176] on button "Item" at bounding box center [1233, 181] width 91 height 28
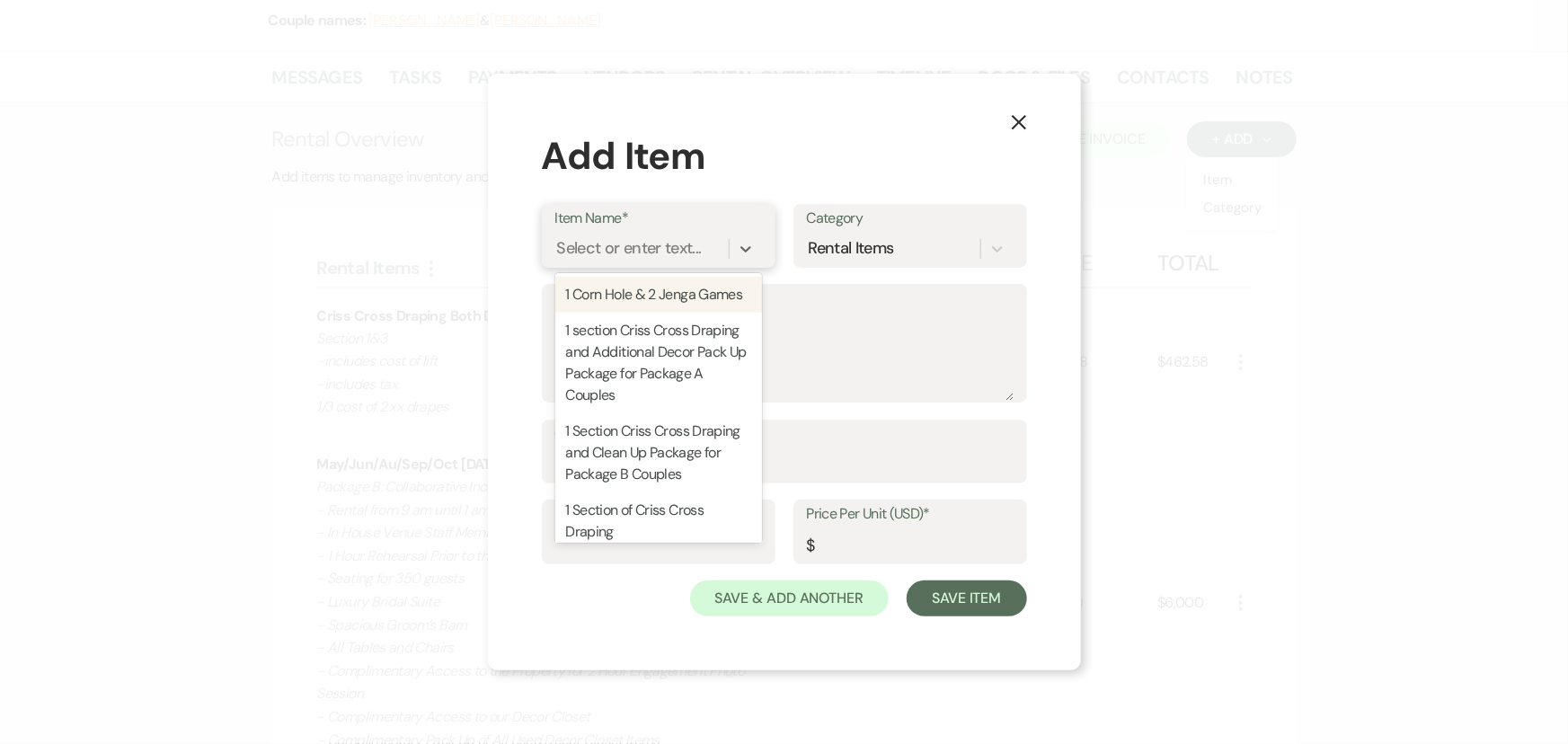
click at [660, 248] on div "Select or enter text..." at bounding box center [629, 249] width 144 height 24
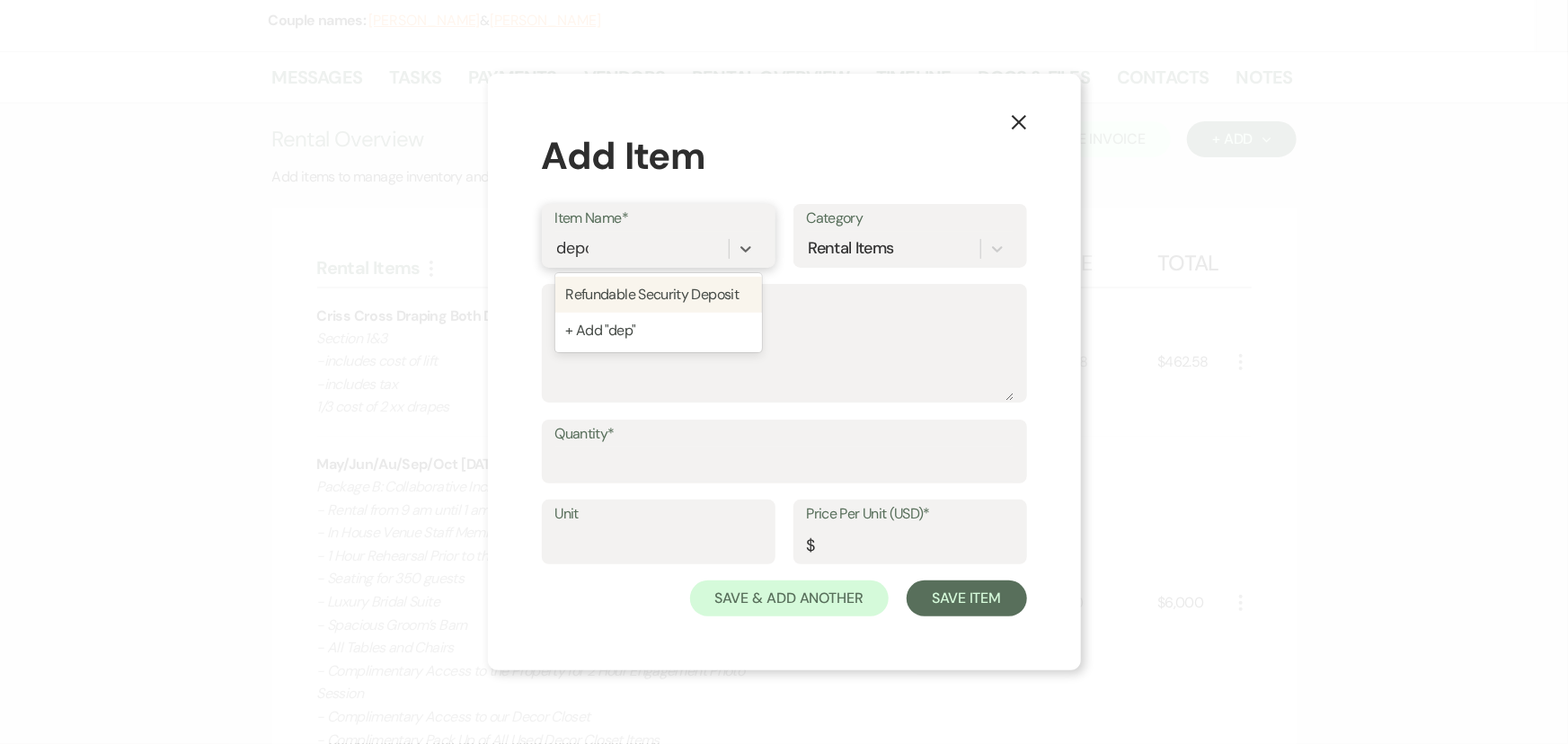
type input "depos"
click at [709, 281] on div "Refundable Security Deposit" at bounding box center [659, 294] width 207 height 36
type input "1"
type input "750"
click at [686, 453] on input "Quantity*" at bounding box center [784, 464] width 459 height 35
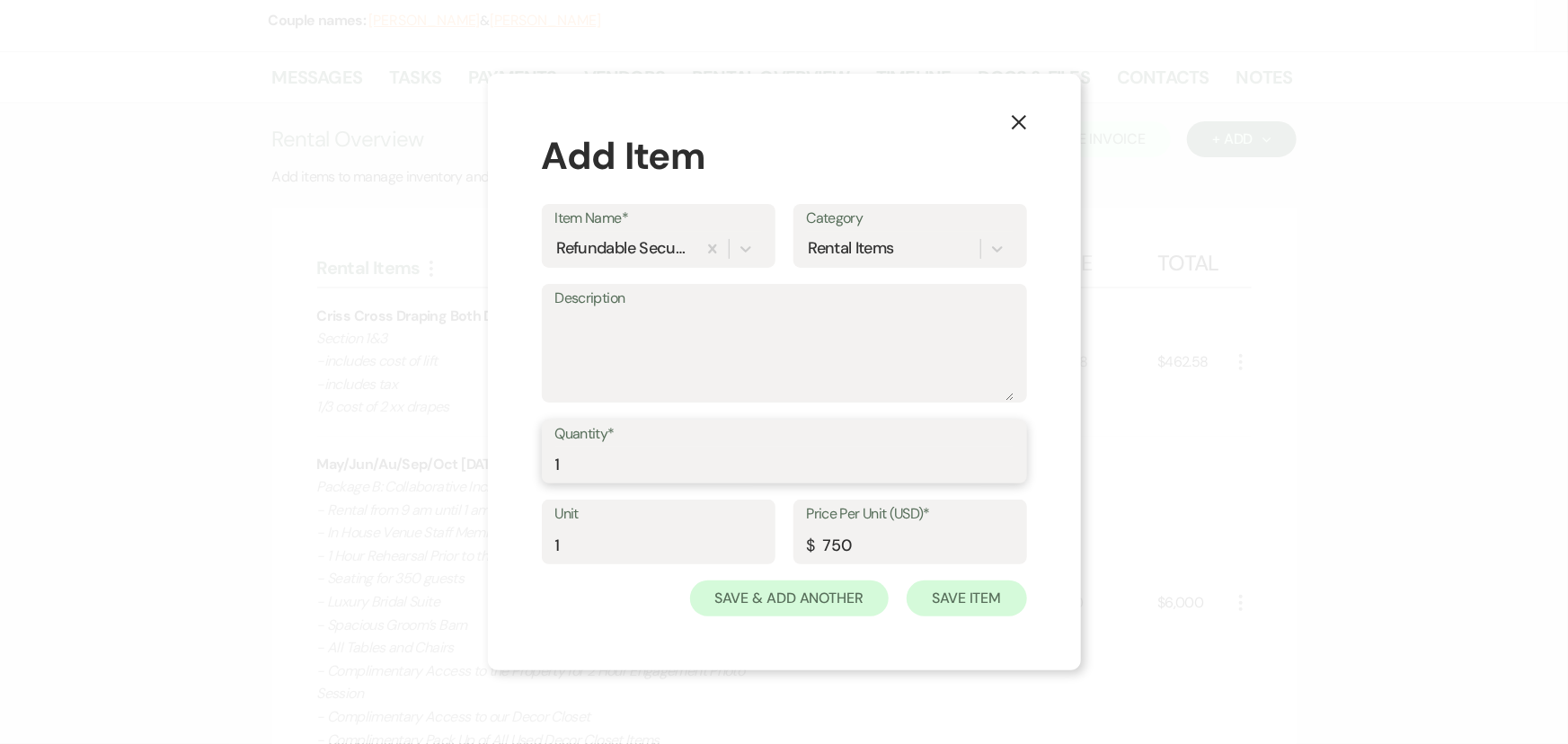
type input "1"
click at [939, 596] on button "Save Item" at bounding box center [966, 598] width 119 height 36
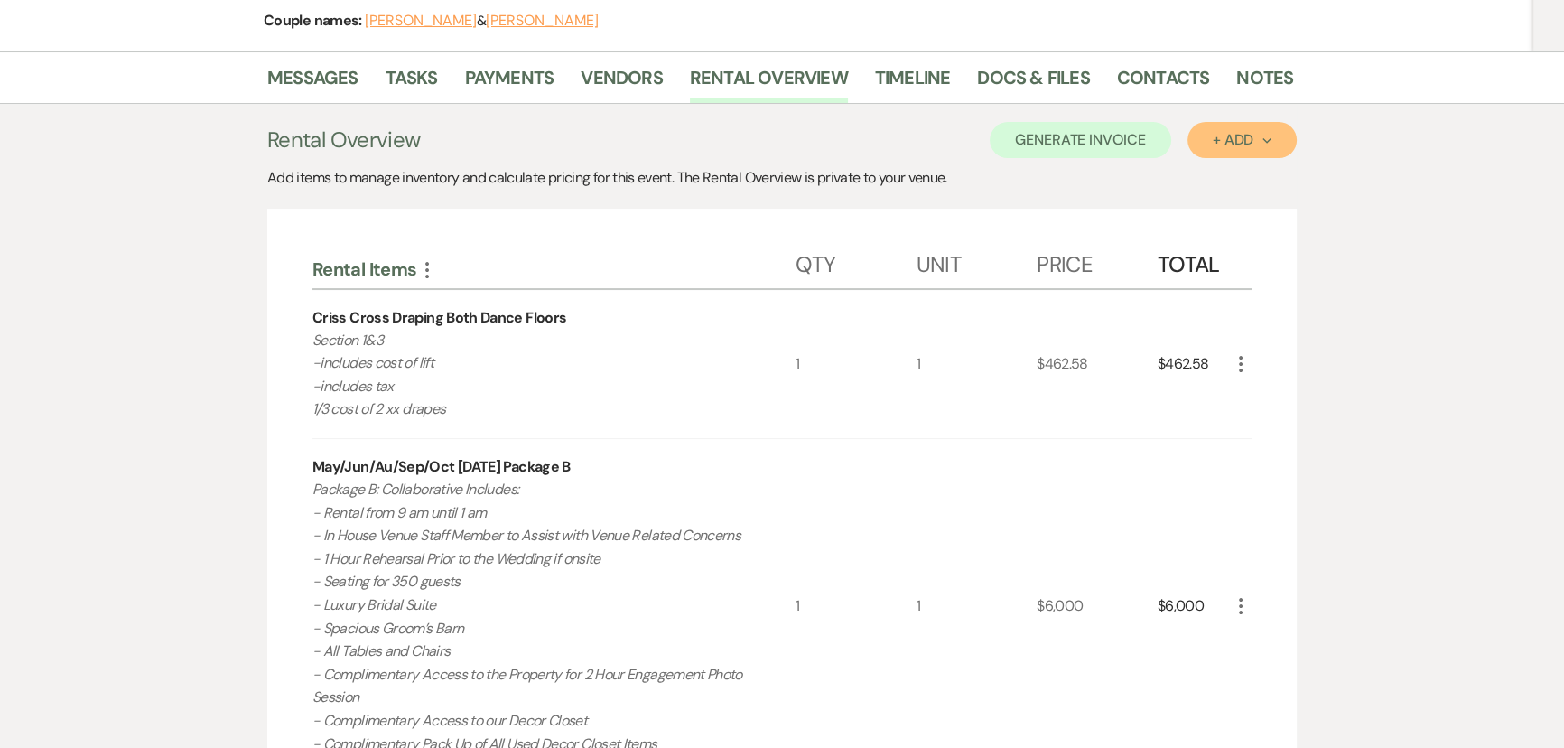
click at [1203, 151] on button "+ Add Next" at bounding box center [1242, 140] width 109 height 36
click at [1215, 177] on button "Item" at bounding box center [1233, 181] width 91 height 28
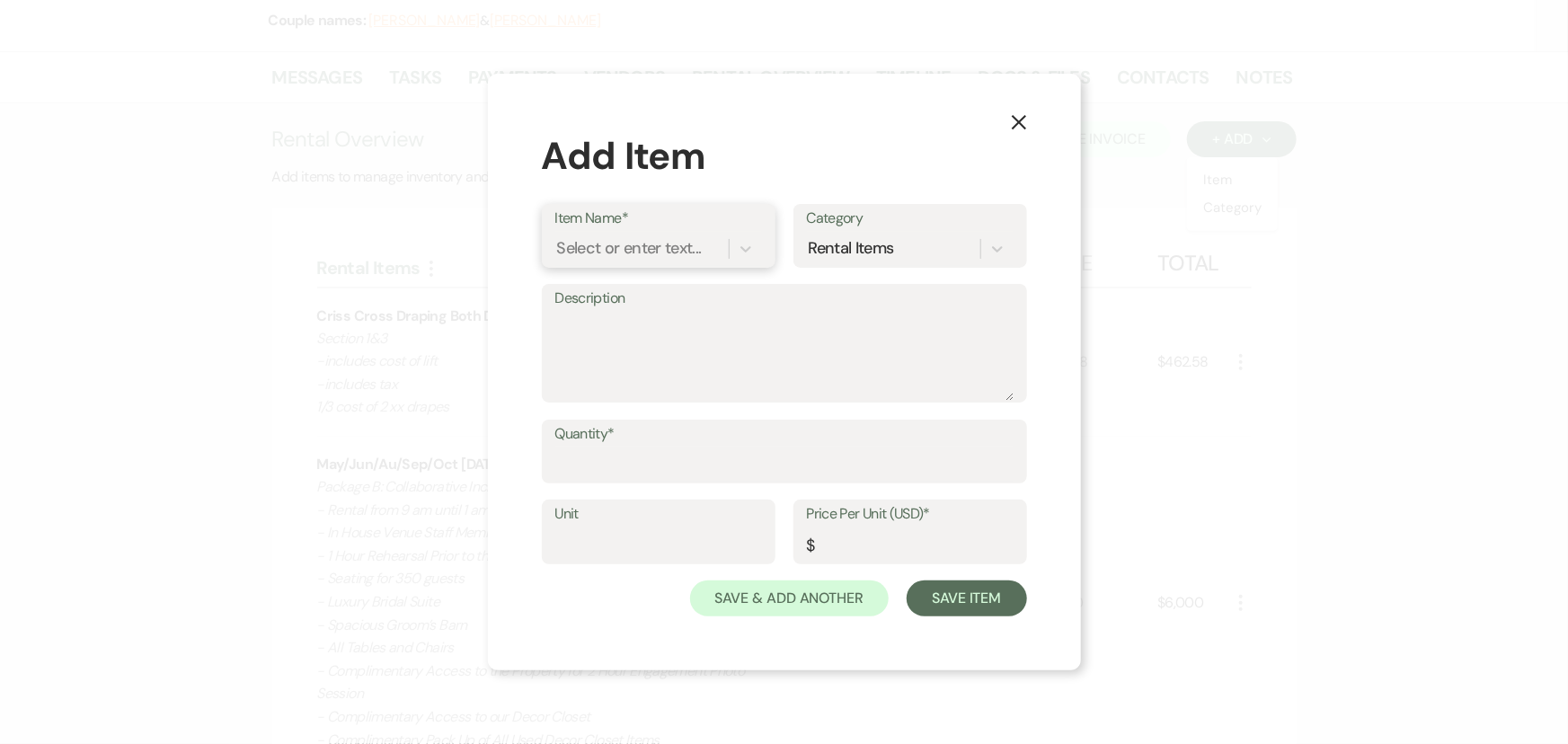
click at [712, 252] on div "Select or enter text..." at bounding box center [642, 249] width 173 height 32
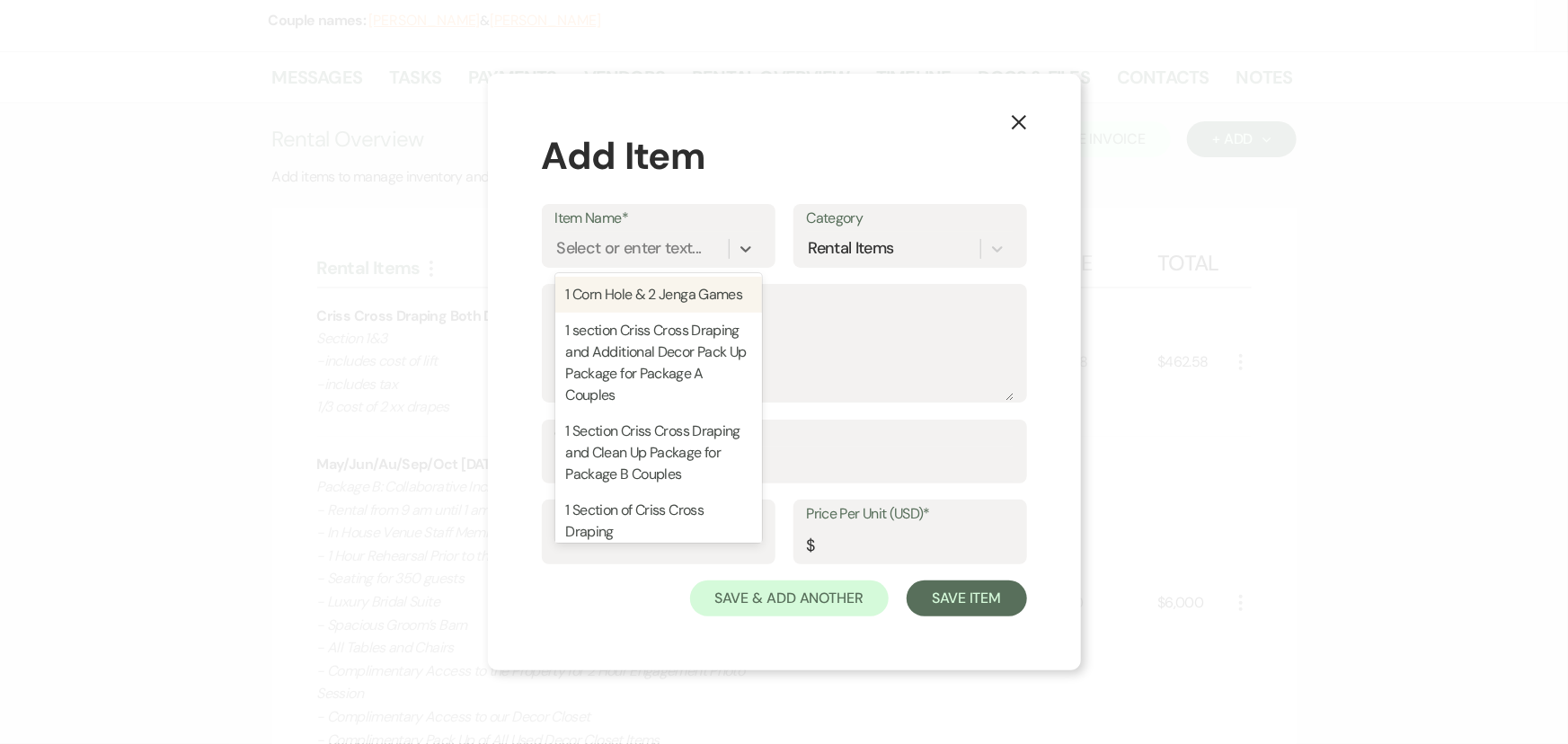
click at [1021, 124] on use "button" at bounding box center [1018, 122] width 14 height 14
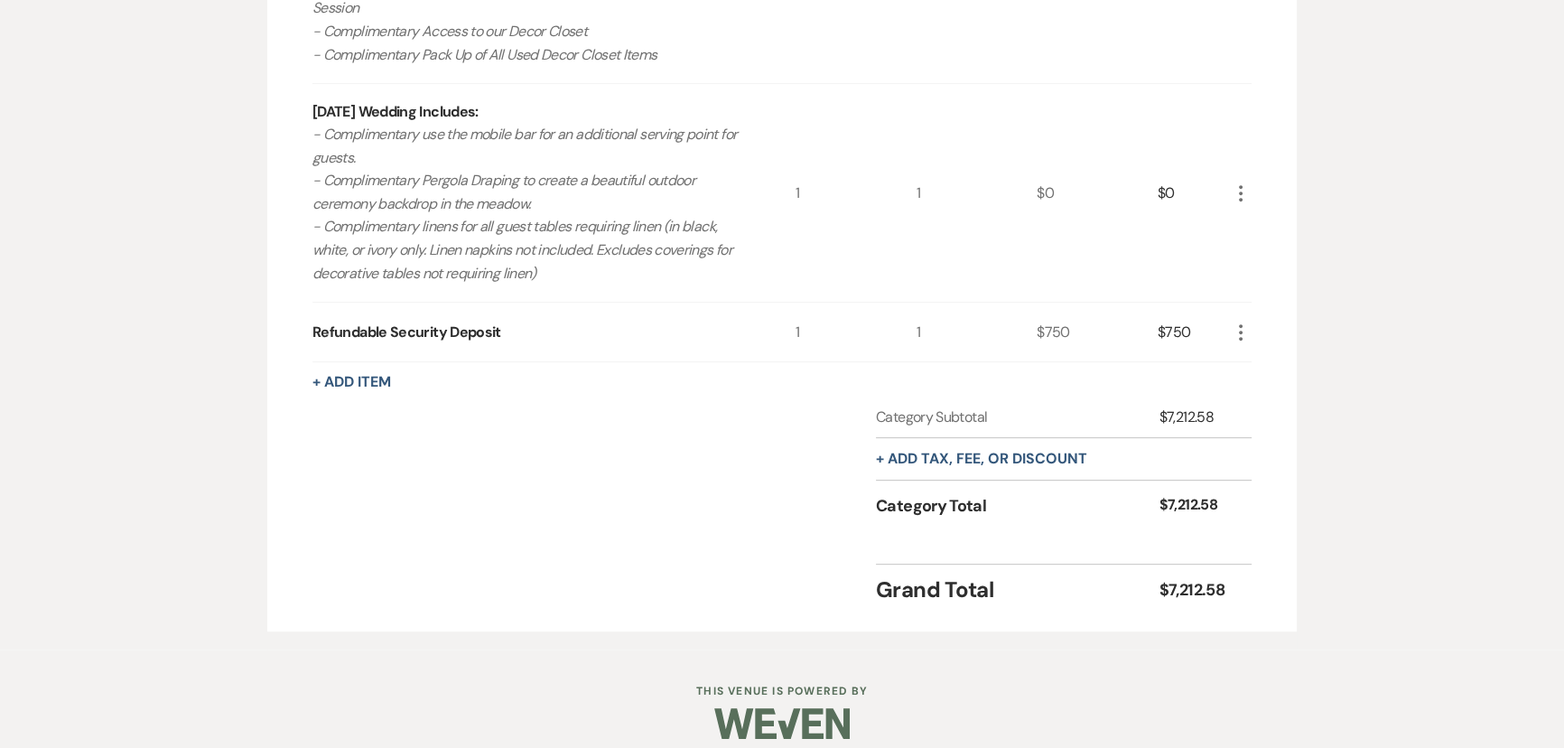
scroll to position [951, 0]
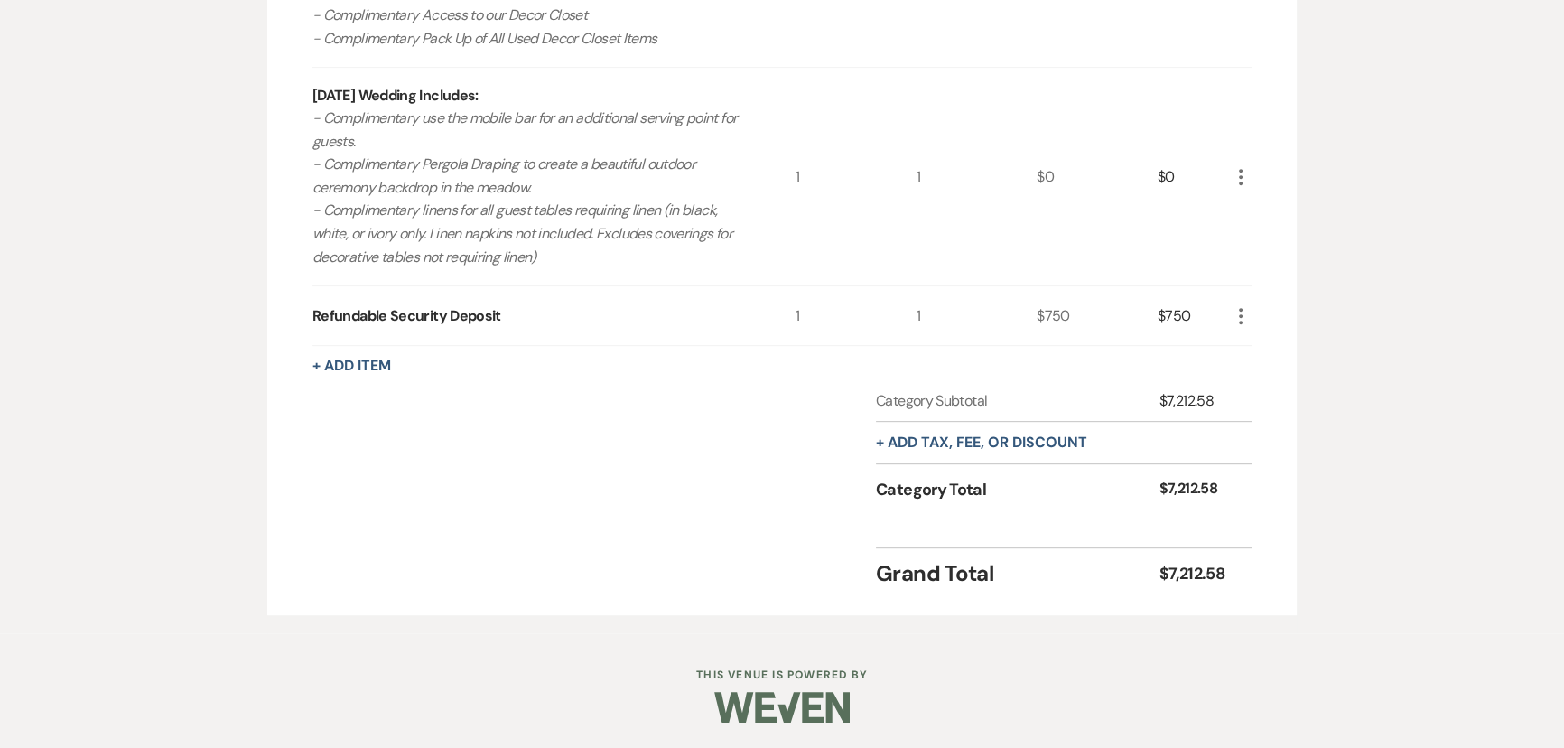
click at [940, 425] on div "+ Add tax, fee, or discount" at bounding box center [981, 443] width 211 height 42
click at [940, 438] on button "+ Add tax, fee, or discount" at bounding box center [981, 442] width 211 height 14
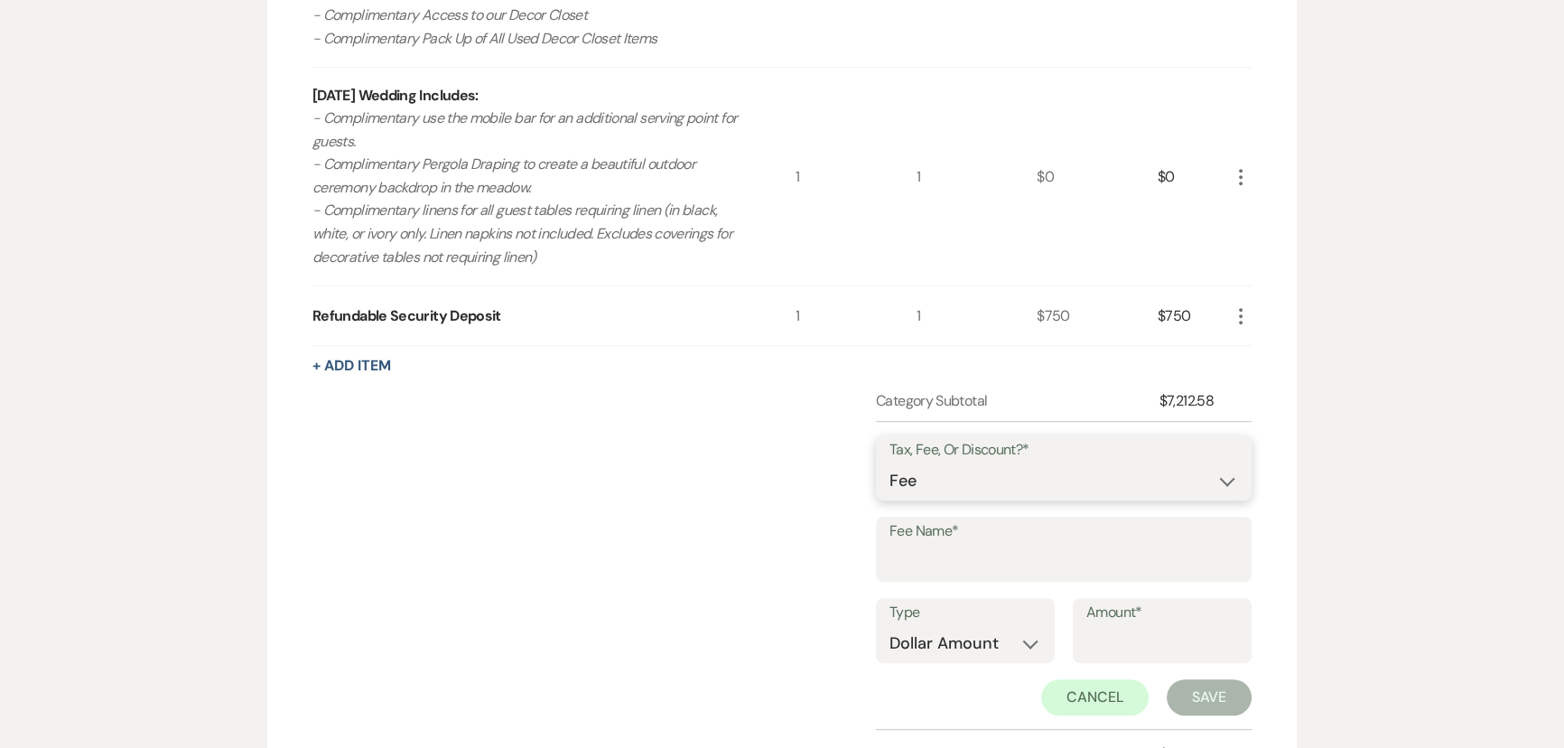
click at [951, 470] on select "Fee Discount Tax" at bounding box center [1064, 480] width 349 height 35
select select "3"
click at [890, 463] on select "Fee Discount Tax" at bounding box center [1064, 480] width 349 height 35
click at [962, 552] on input "Fee Name*" at bounding box center [1064, 562] width 349 height 35
type input "6.75"
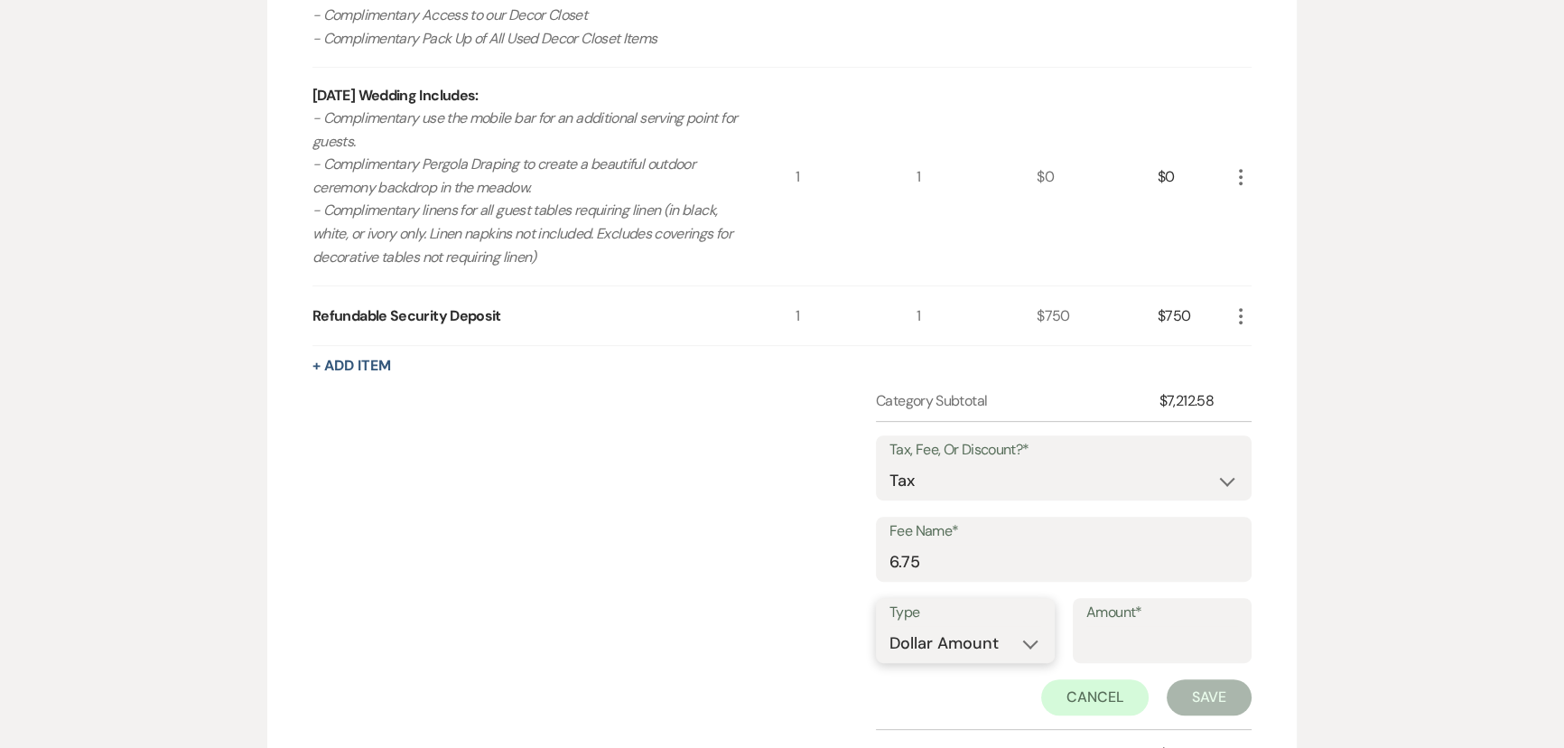
click at [975, 646] on select "Dollar Amount Percentage" at bounding box center [966, 643] width 152 height 35
select select "false"
click at [890, 626] on select "Dollar Amount Percentage" at bounding box center [966, 643] width 152 height 35
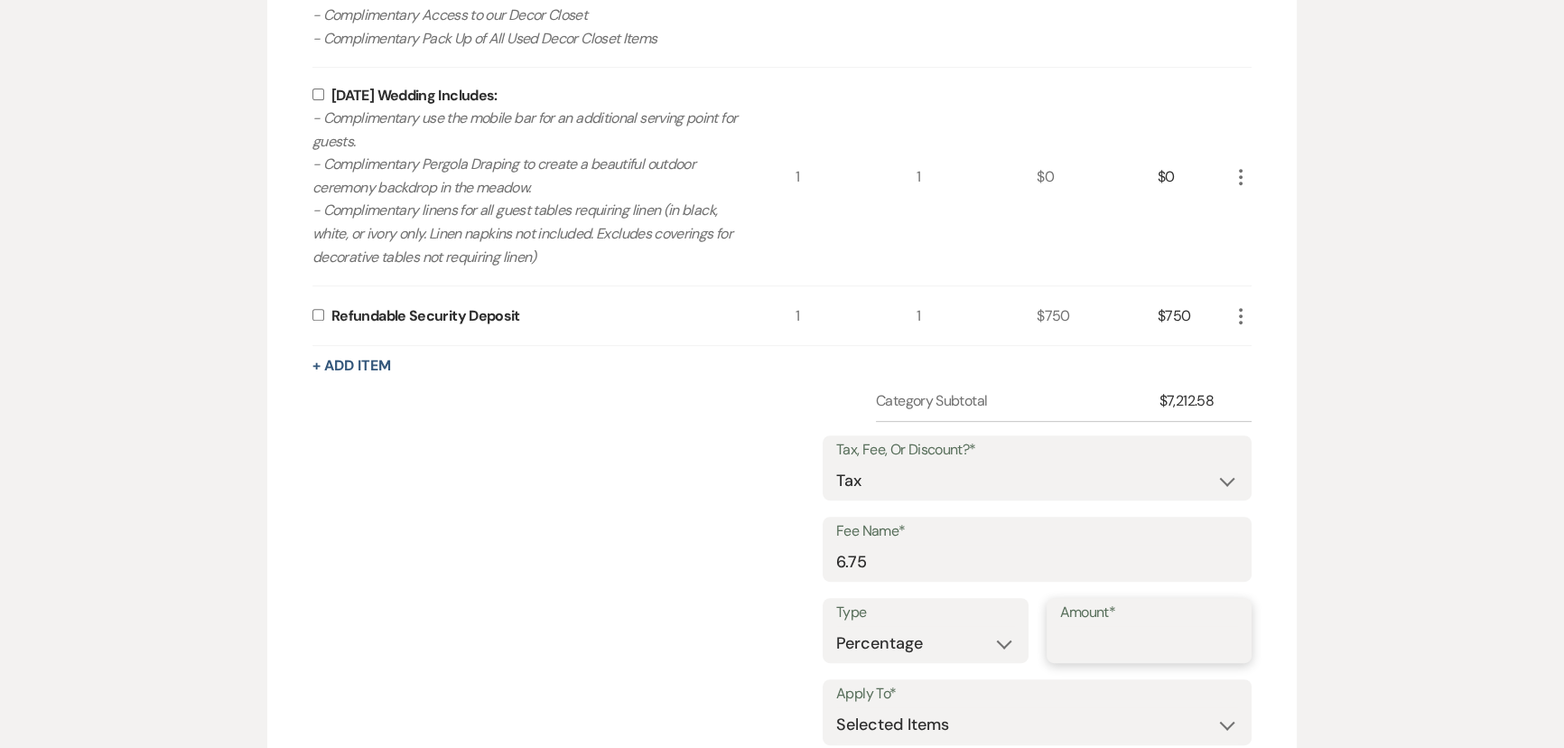
click at [1071, 650] on input "Amount*" at bounding box center [1149, 643] width 179 height 35
type input "6.75"
click at [948, 734] on select "Selected Items Category Subtotal (before all Taxes/Fees/Discounts) Category Tot…" at bounding box center [1037, 725] width 402 height 36
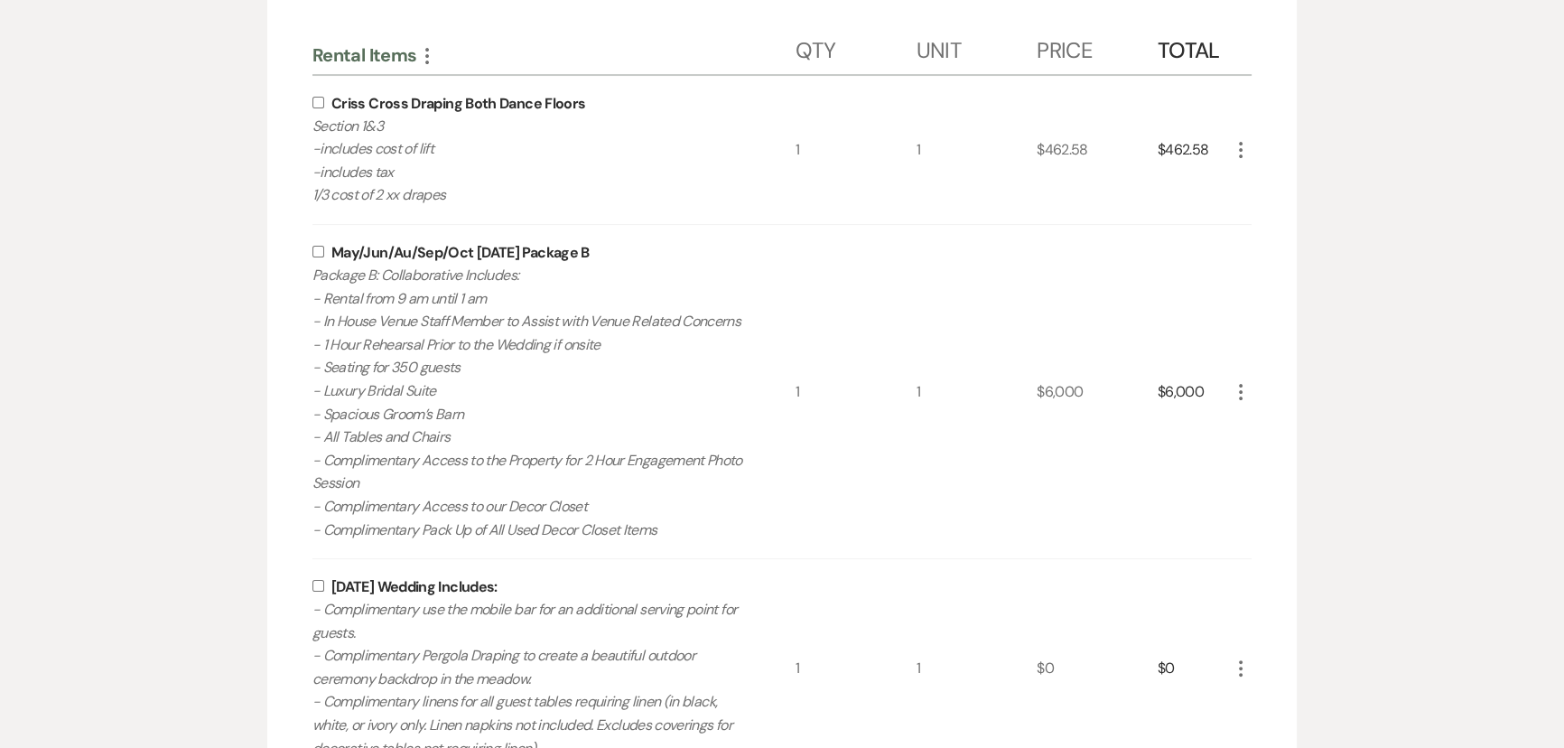
scroll to position [459, 0]
click at [314, 253] on input "checkbox" at bounding box center [319, 253] width 12 height 12
checkbox input "true"
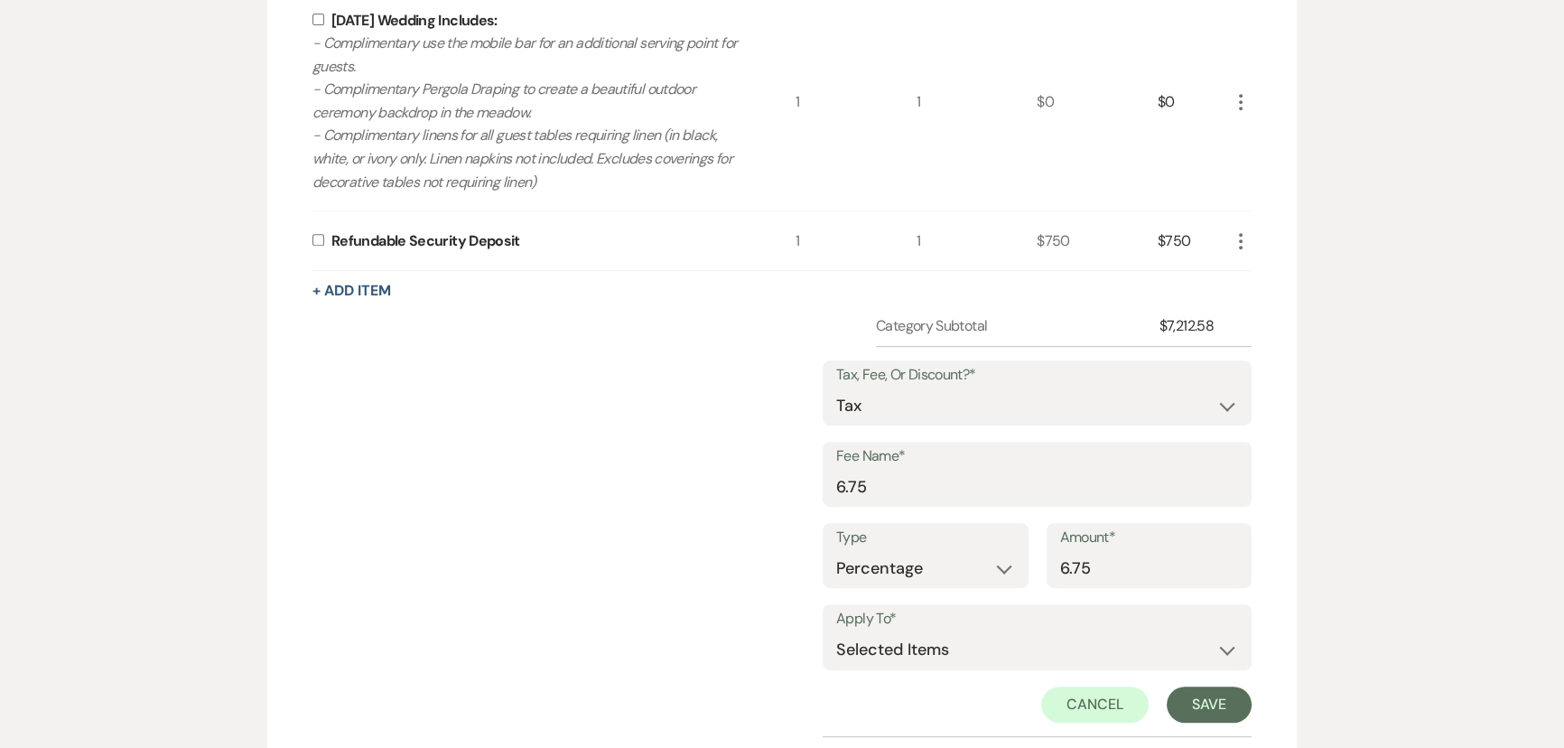
scroll to position [1198, 0]
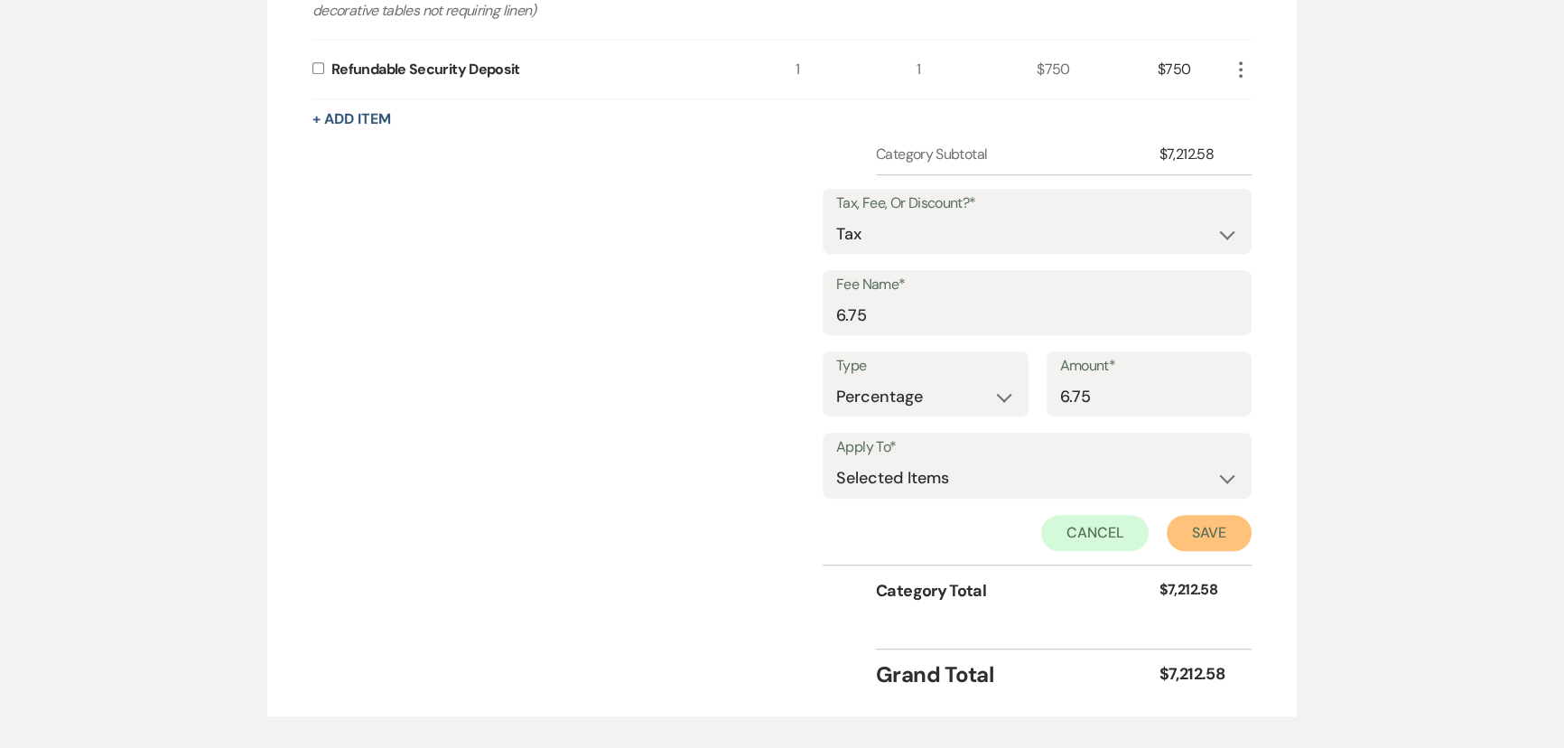
click at [1204, 528] on button "Save" at bounding box center [1209, 533] width 85 height 36
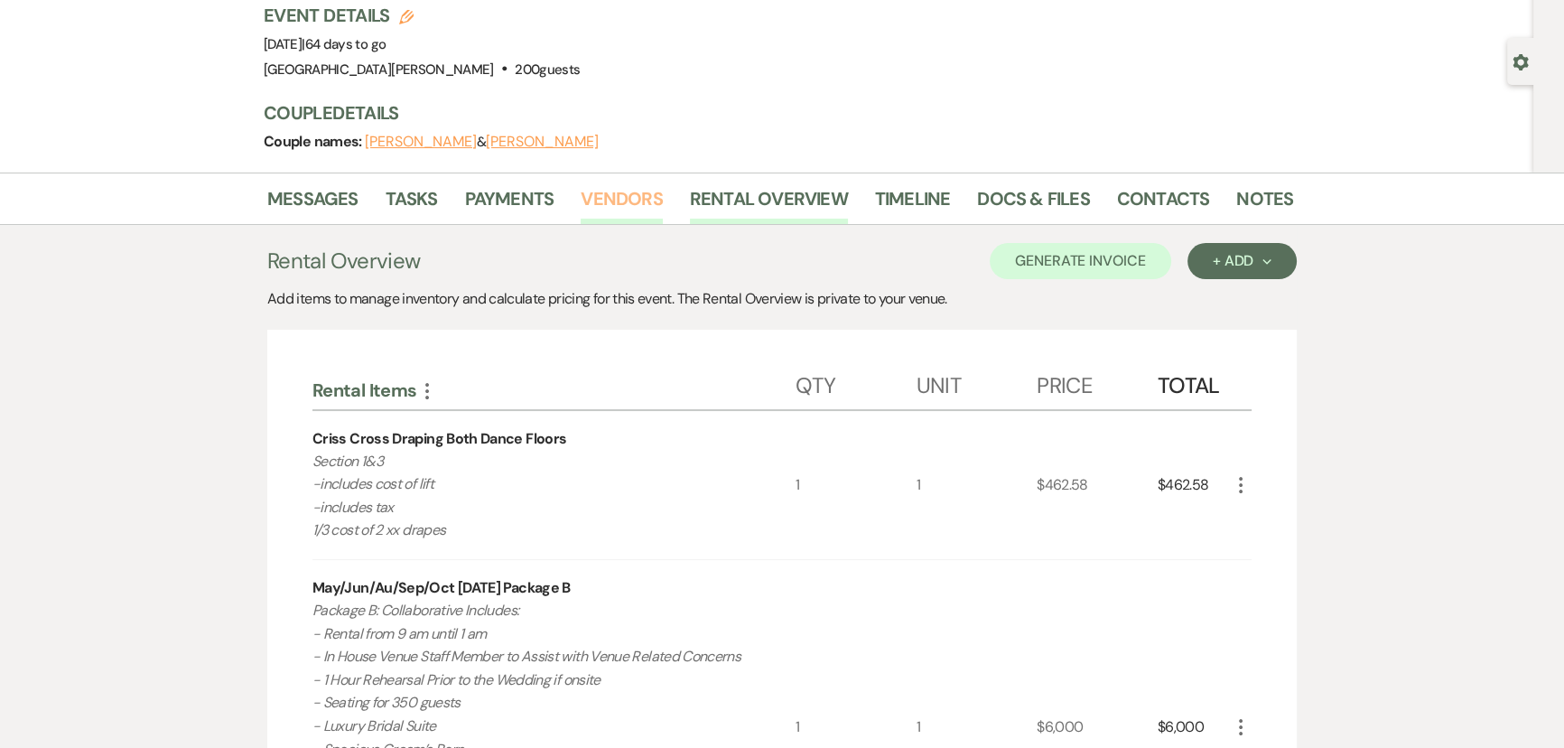
scroll to position [96, 0]
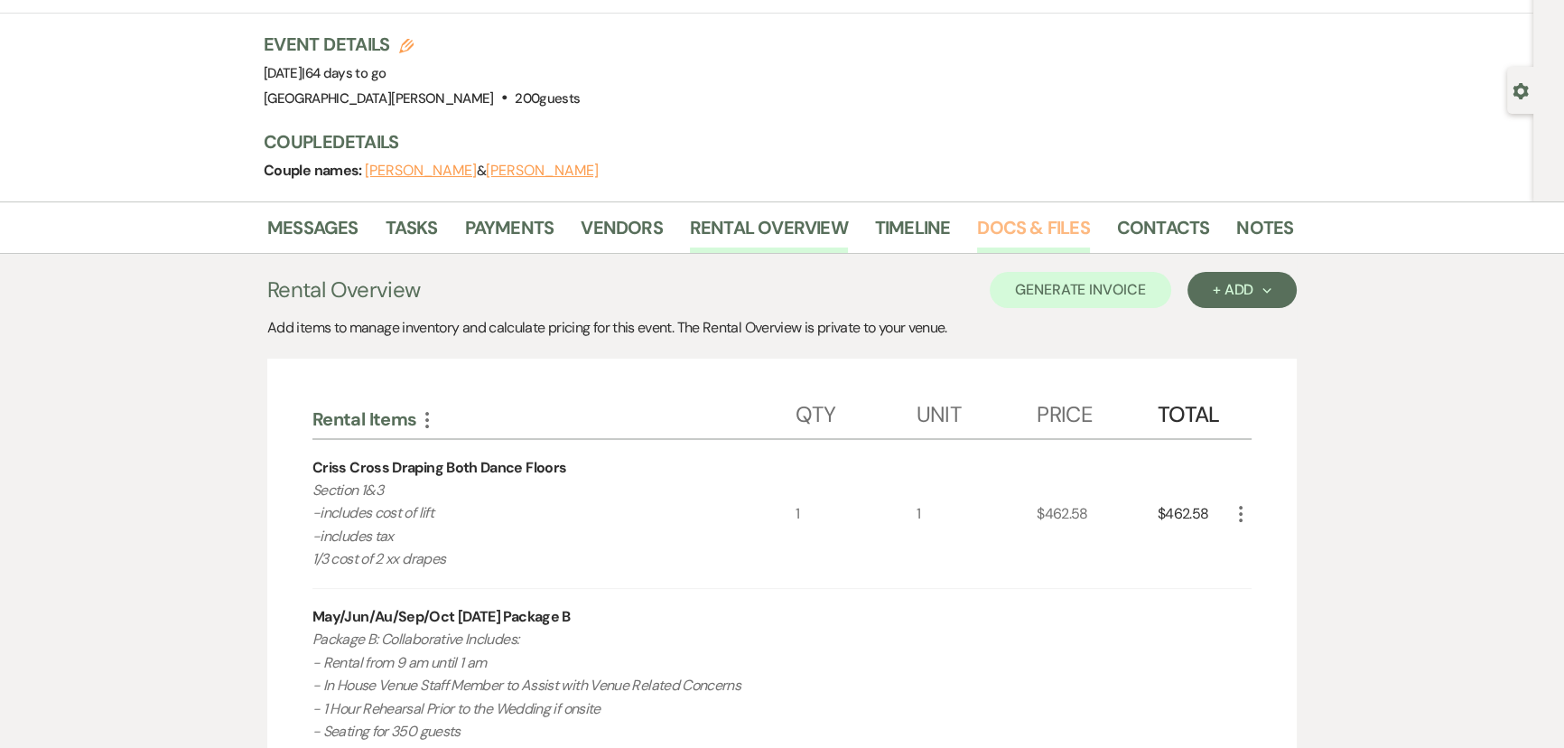
click at [977, 229] on link "Docs & Files" at bounding box center [1033, 233] width 112 height 40
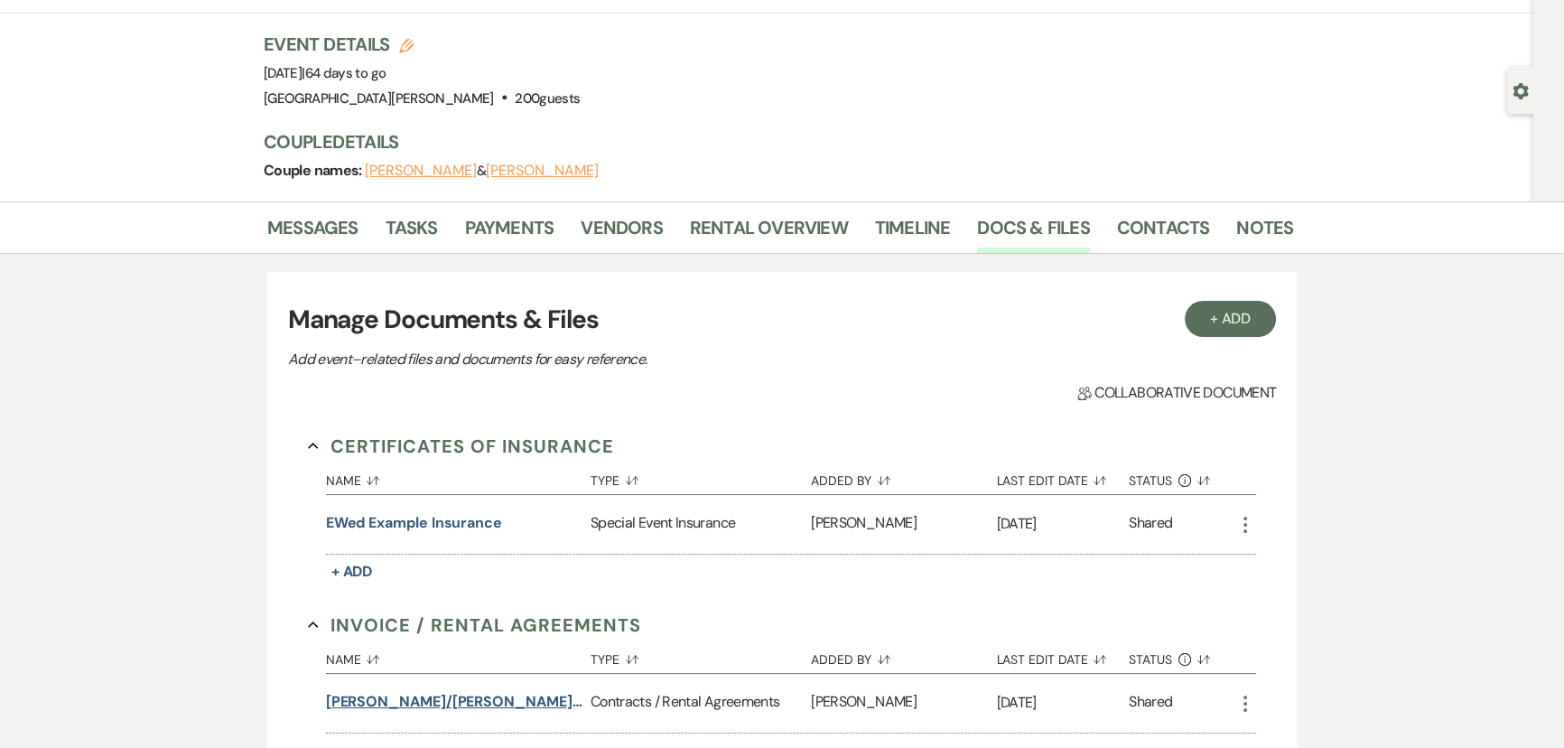
click at [384, 692] on button "Miller/Florkey Wedding (1am end)" at bounding box center [454, 702] width 257 height 22
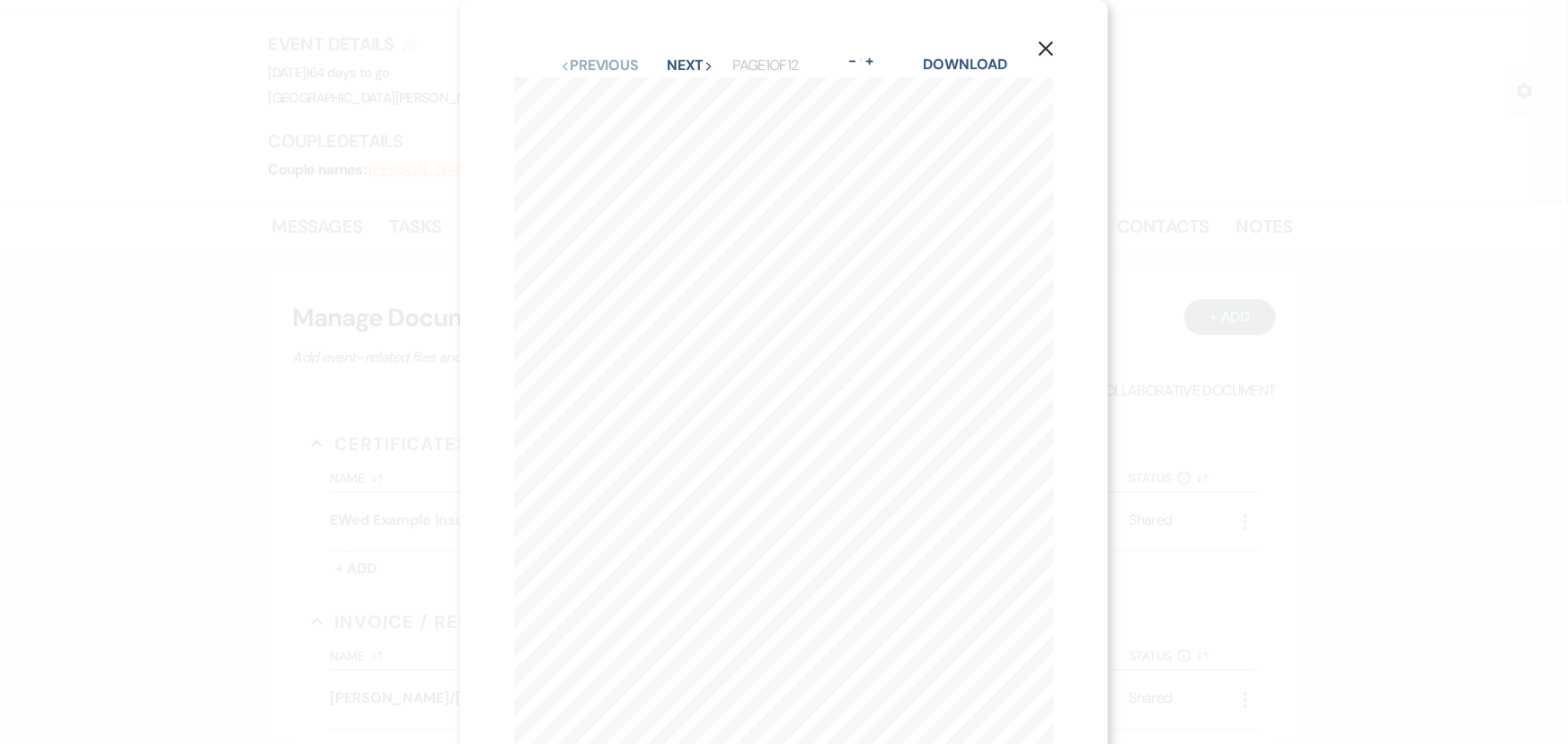
click at [685, 50] on div "X Previous Previous Next Next Page 1 of 12 - Zoom + Download" at bounding box center [784, 428] width 649 height 855
click at [680, 67] on button "Next Next" at bounding box center [689, 66] width 47 height 14
click at [1052, 51] on icon "X" at bounding box center [1046, 49] width 16 height 16
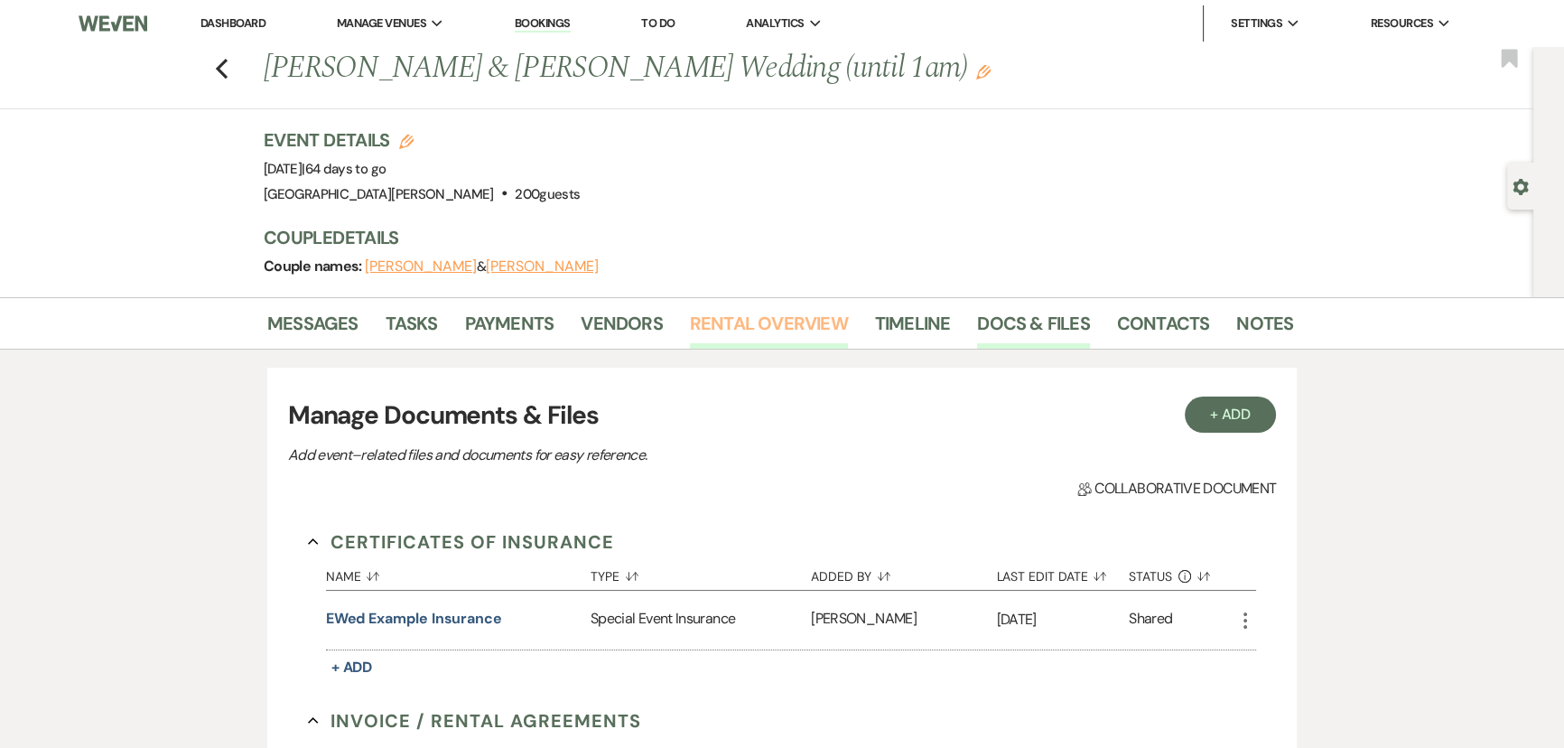
click at [762, 319] on link "Rental Overview" at bounding box center [769, 329] width 158 height 40
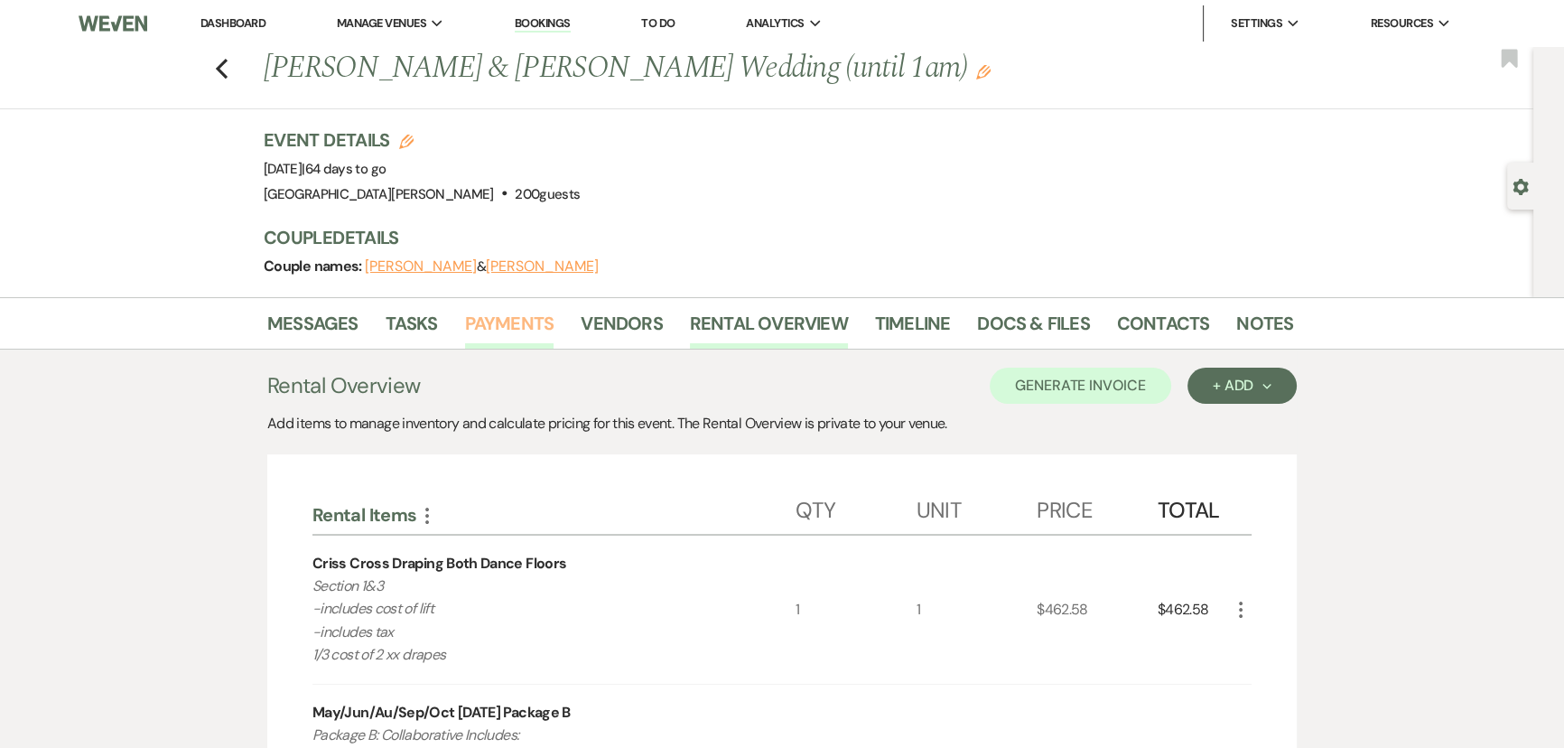
click at [536, 319] on link "Payments" at bounding box center [509, 329] width 89 height 40
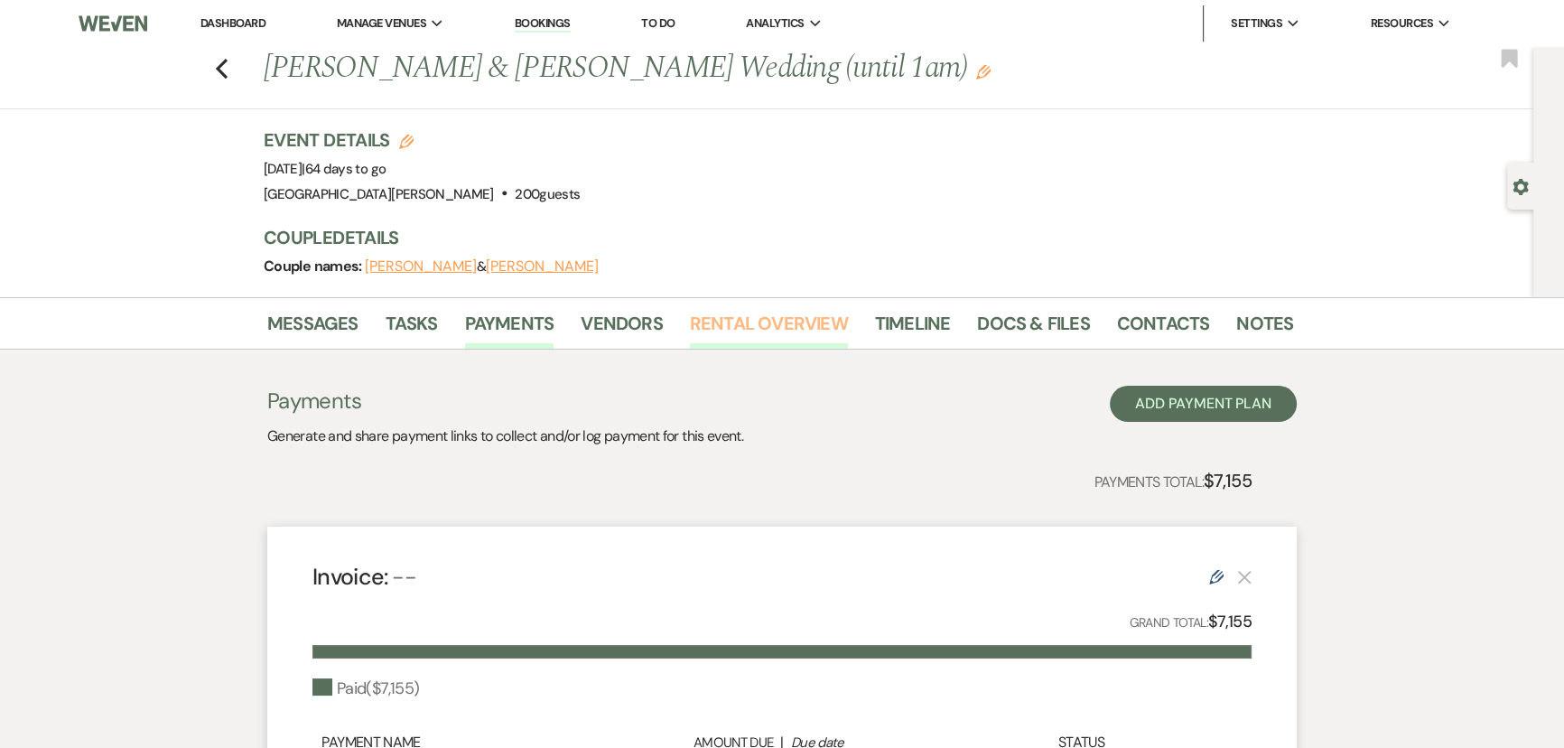
click at [751, 338] on link "Rental Overview" at bounding box center [769, 329] width 158 height 40
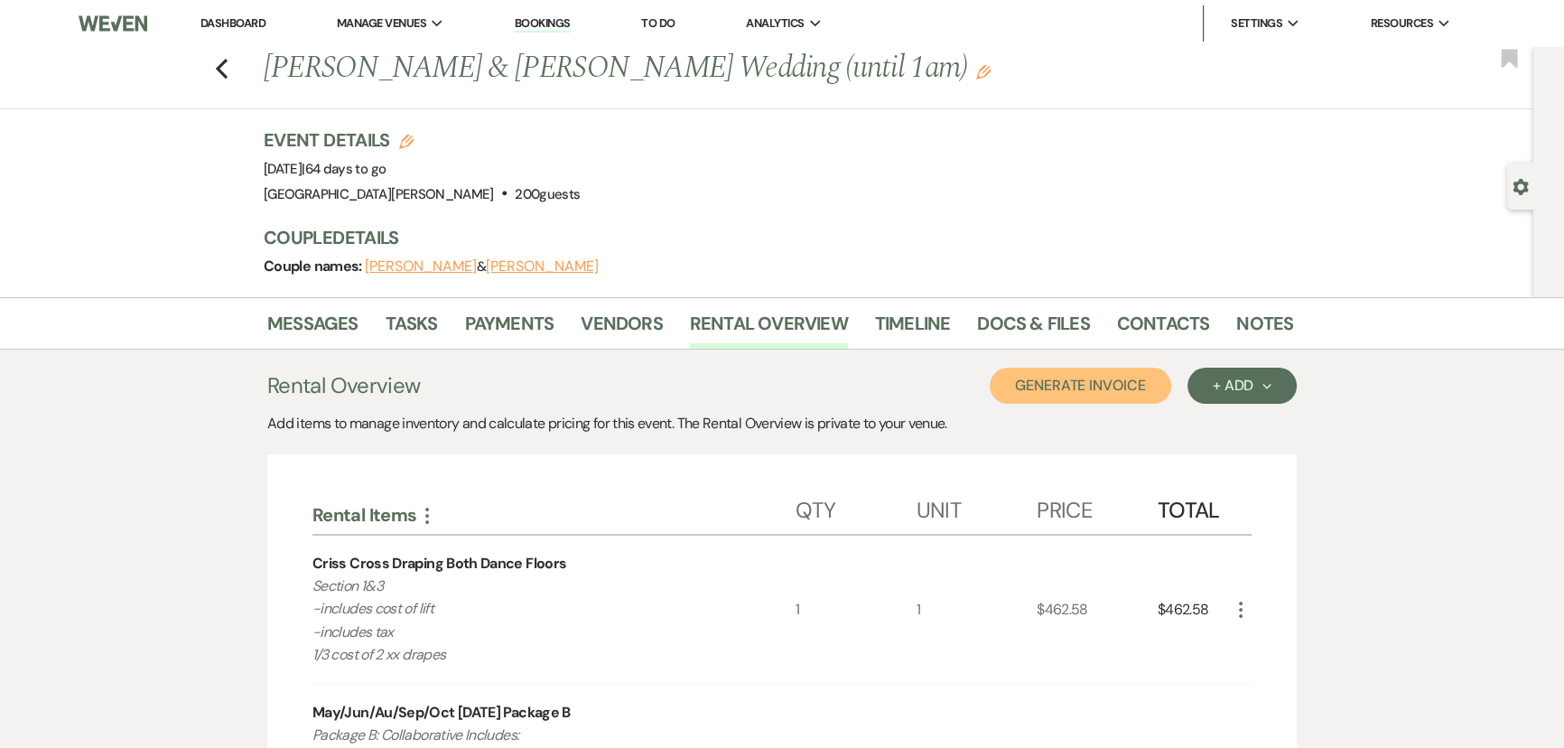
click at [1056, 374] on button "Generate Invoice" at bounding box center [1081, 386] width 182 height 36
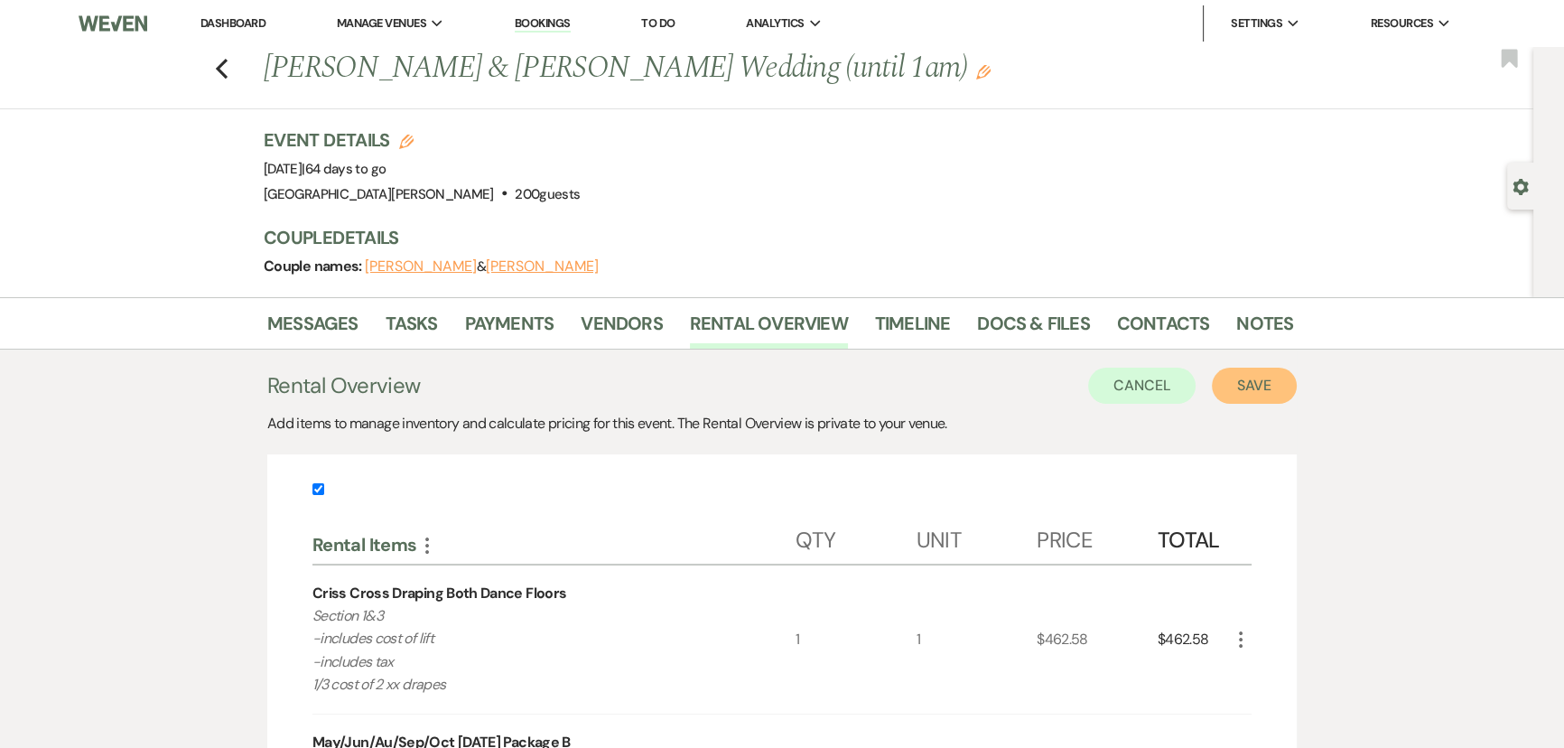
click at [1237, 387] on button "Save" at bounding box center [1254, 386] width 85 height 36
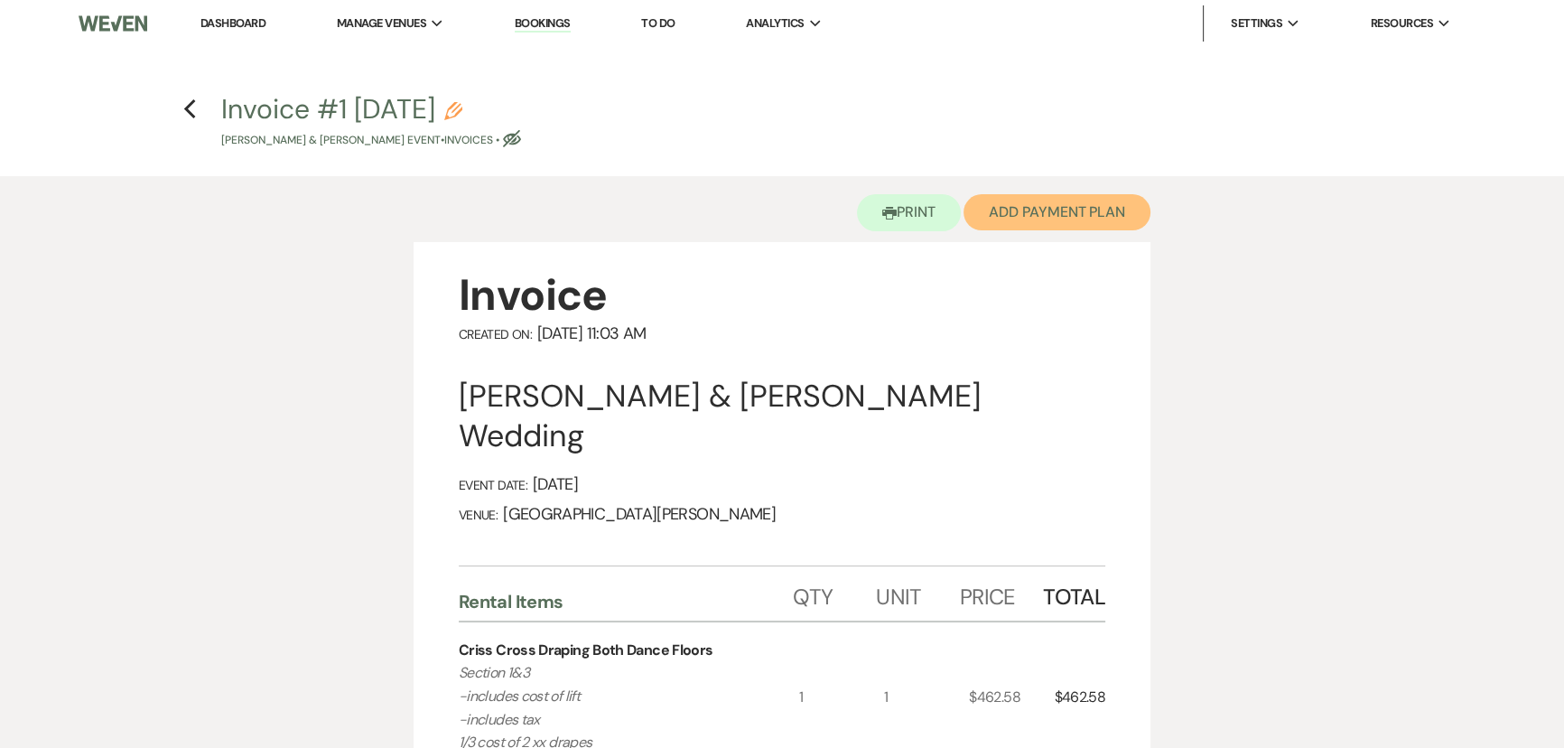
click at [1060, 217] on button "Add Payment Plan" at bounding box center [1057, 212] width 187 height 36
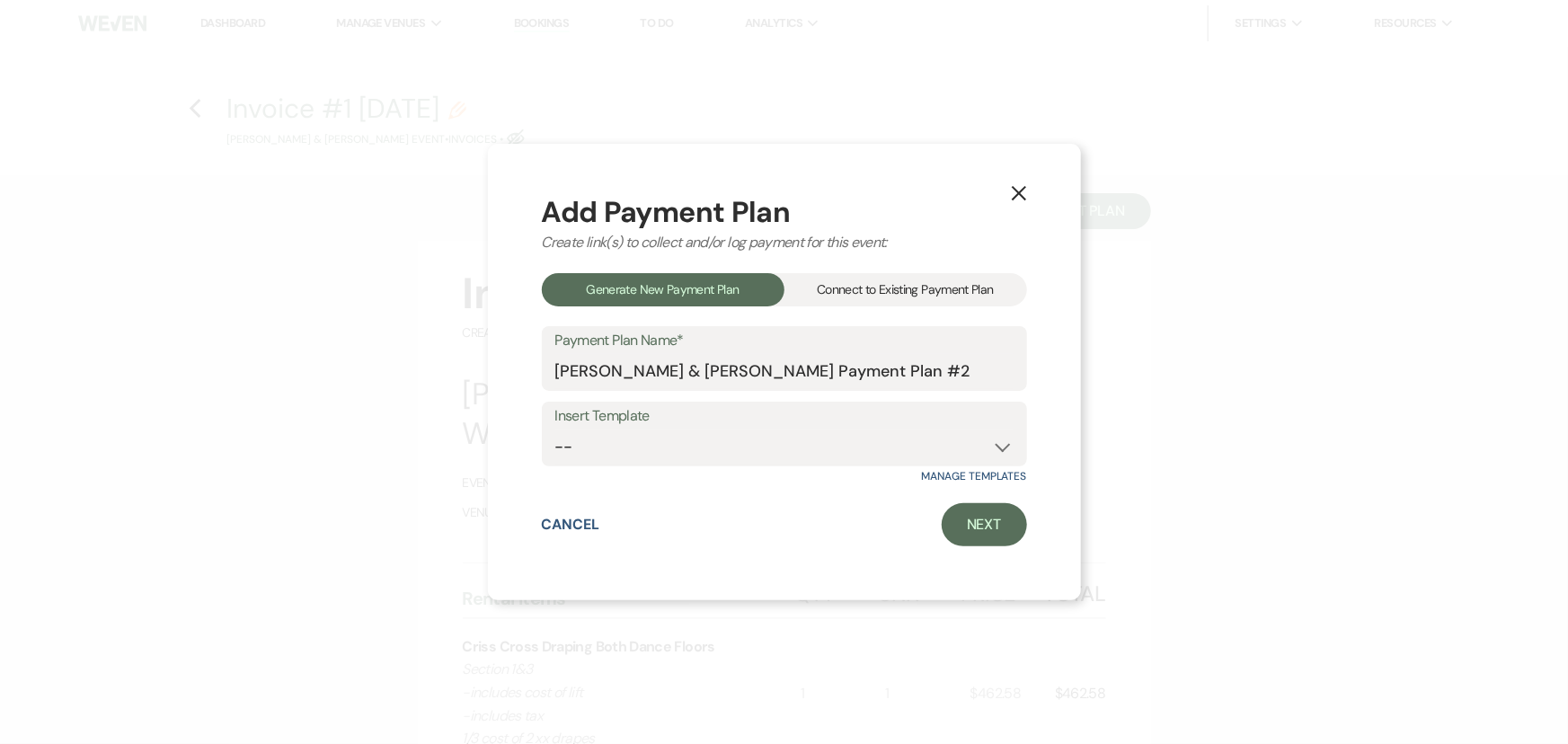
click at [884, 283] on div "Connect to Existing Payment Plan" at bounding box center [906, 289] width 243 height 33
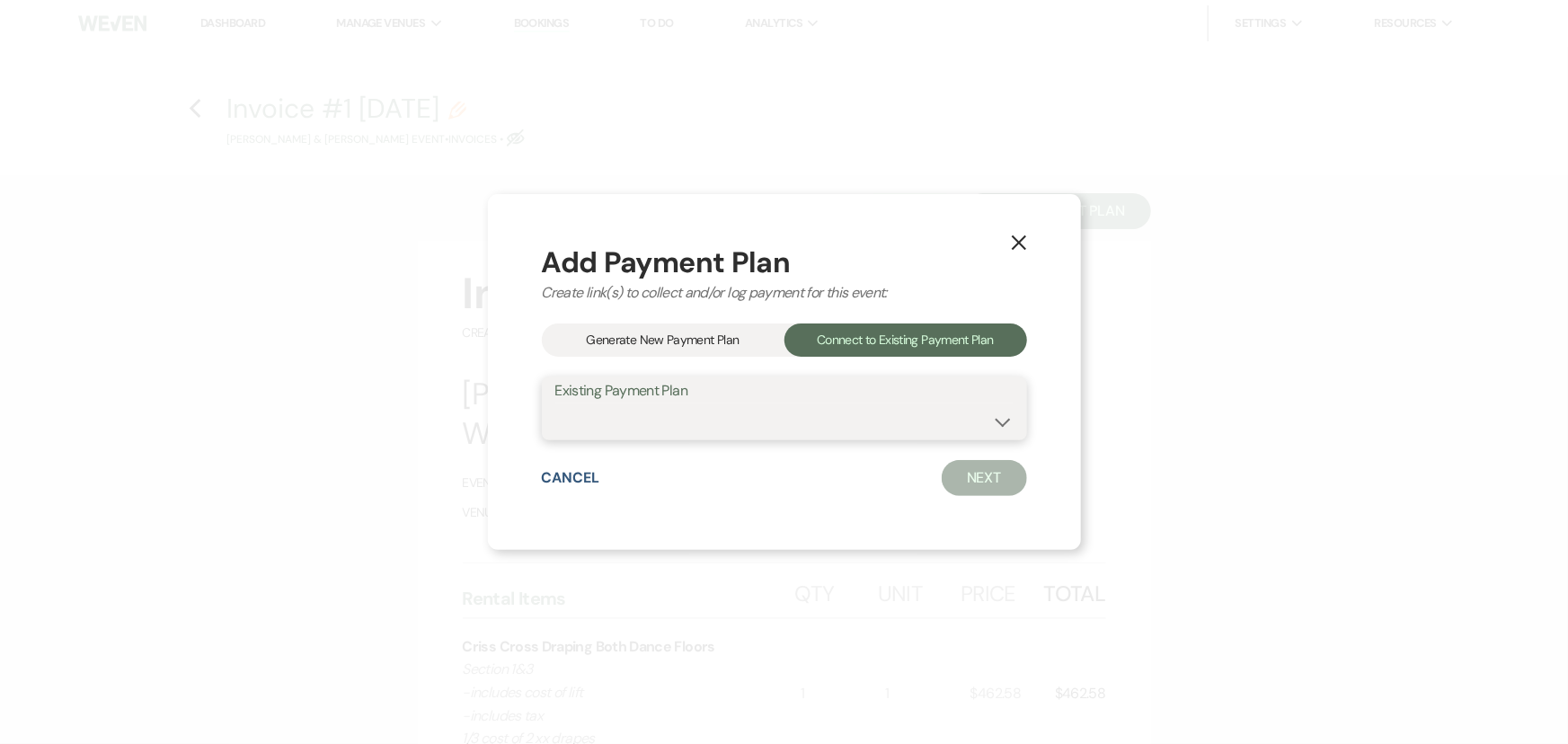
click at [850, 415] on select "Melinda Miller & Florkey's Payment Plan #1" at bounding box center [784, 421] width 459 height 35
select select "18369"
click at [555, 404] on select "Melinda Miller & Florkey's Payment Plan #1" at bounding box center [784, 421] width 459 height 35
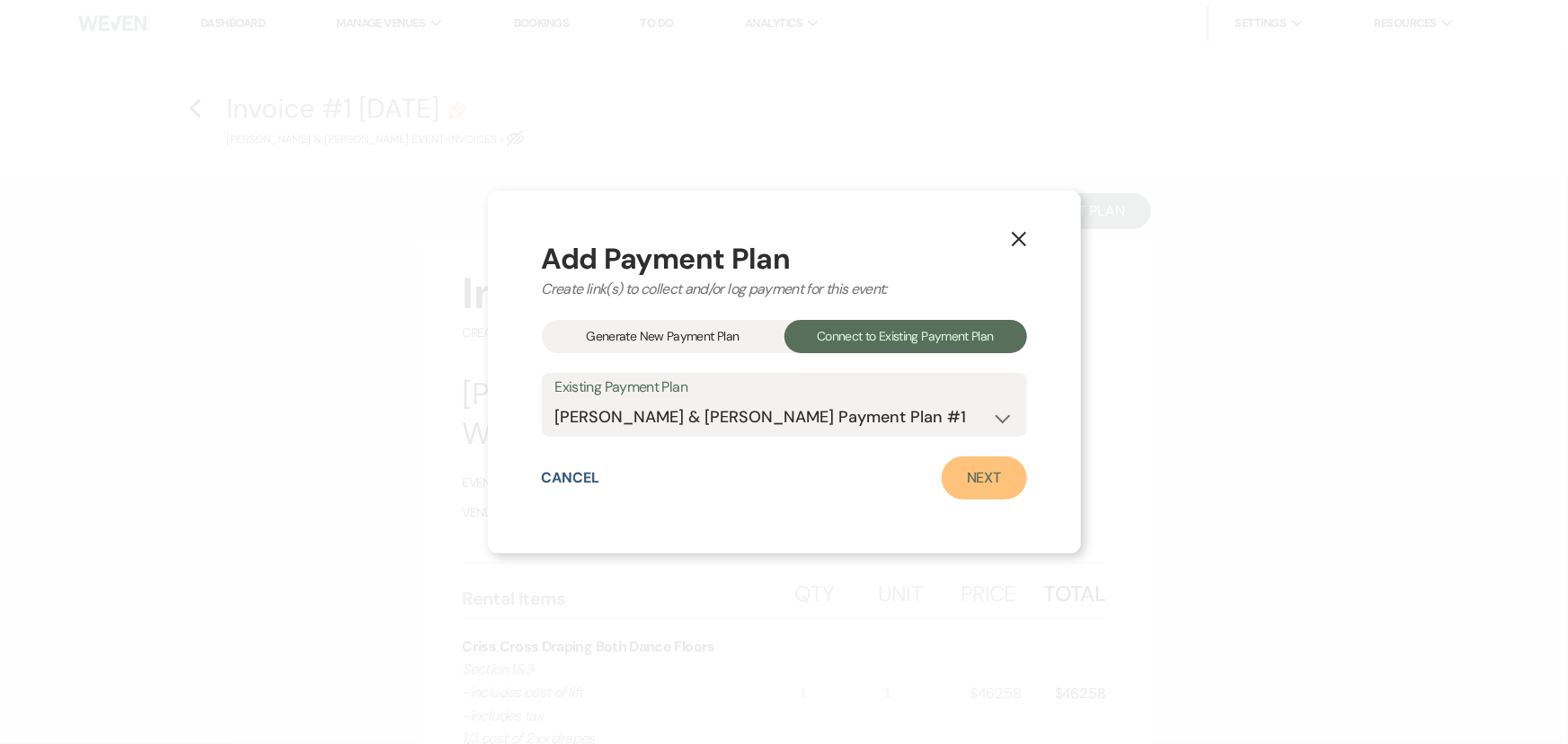
click at [975, 489] on link "Next" at bounding box center [985, 477] width 86 height 43
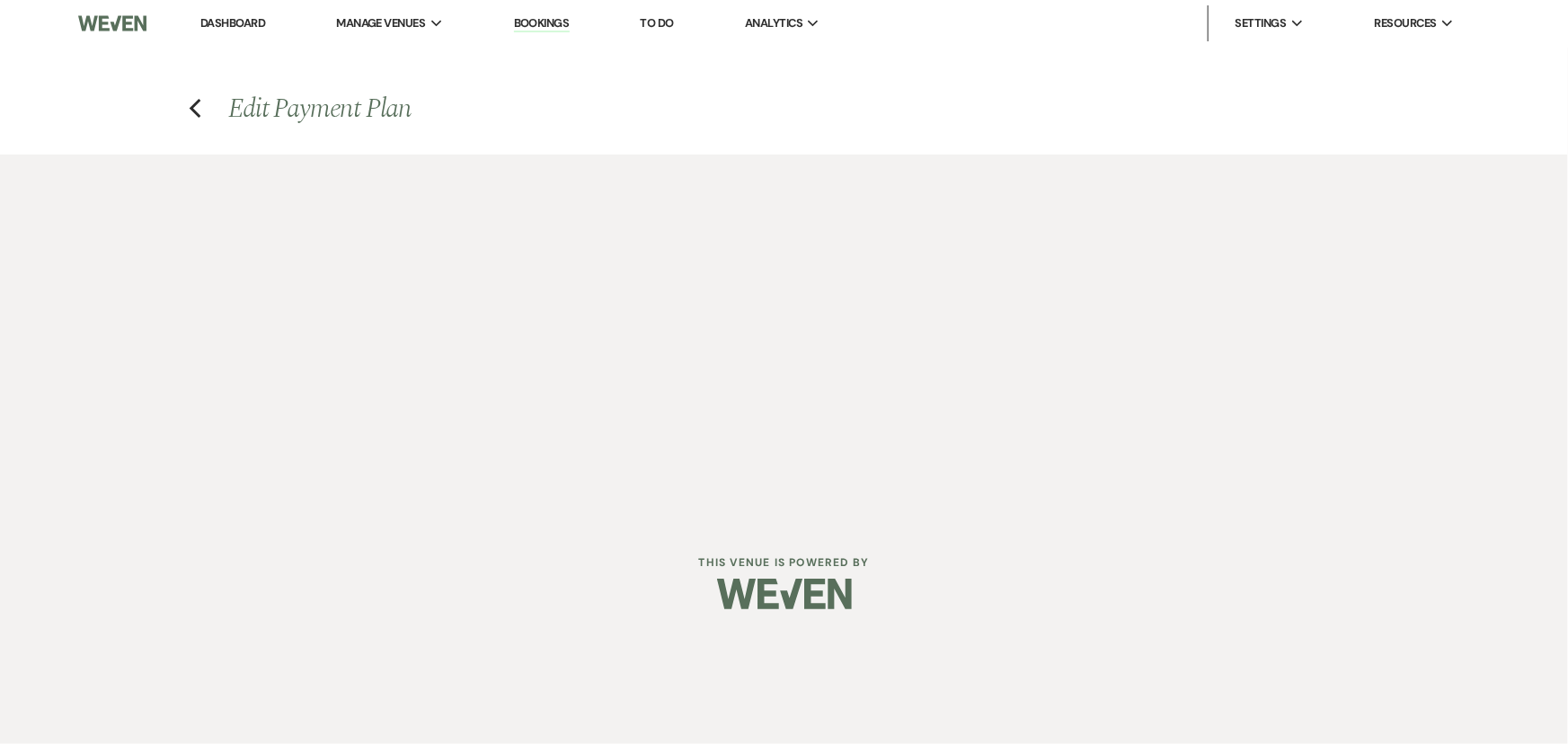
select select "27439"
select select "1"
select select "true"
select select "1"
select select "true"
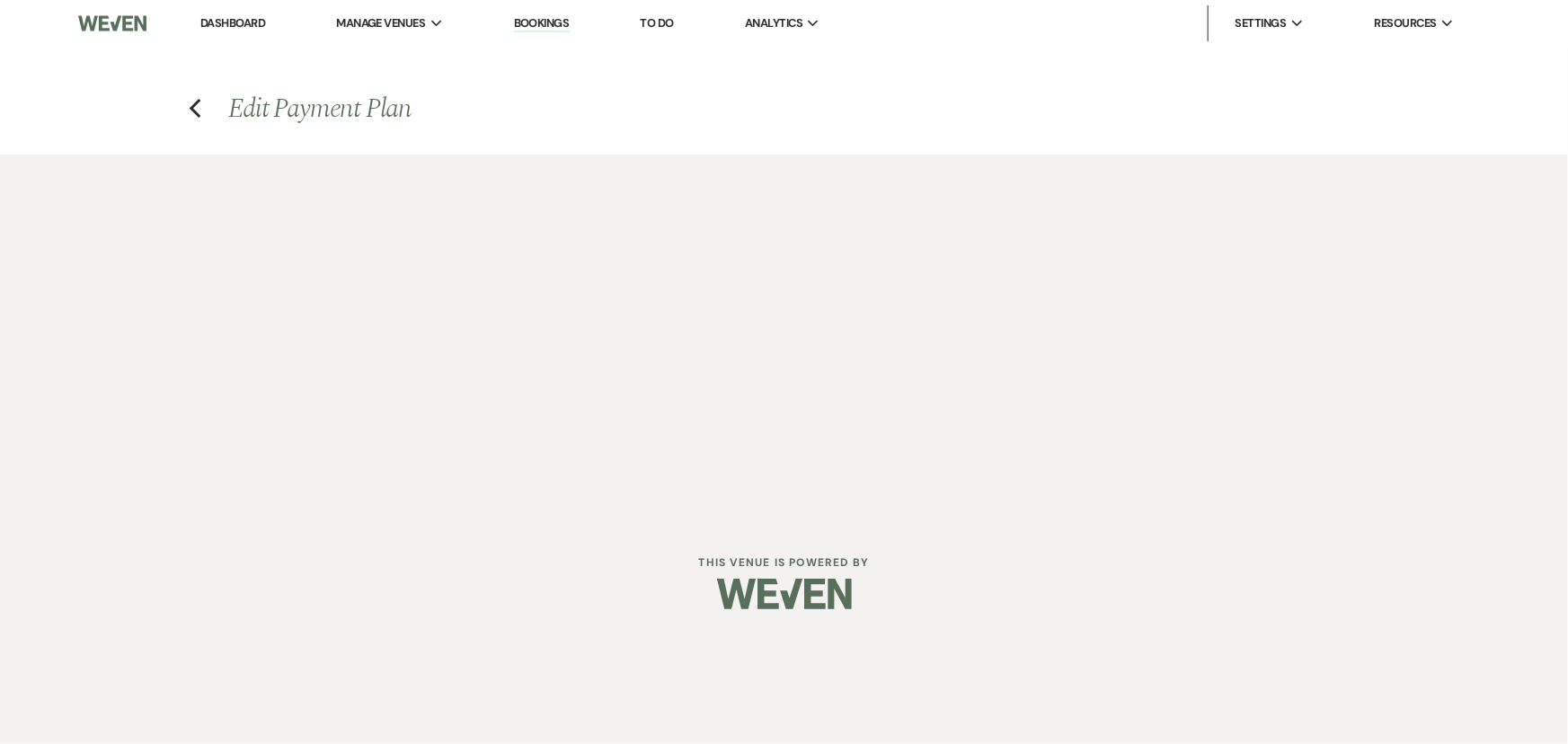
select select "1"
select select "true"
select select "1"
select select "true"
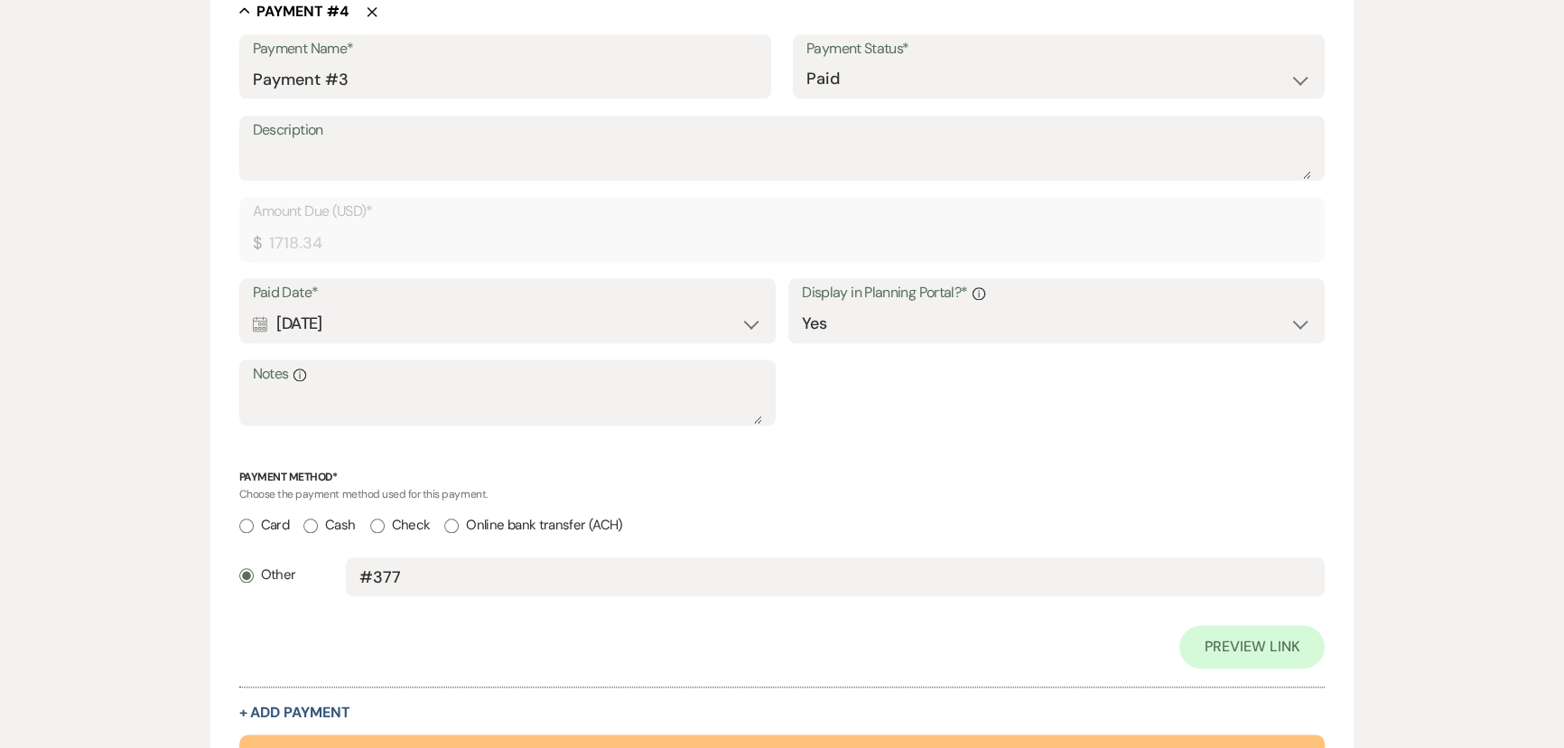
scroll to position [2886, 0]
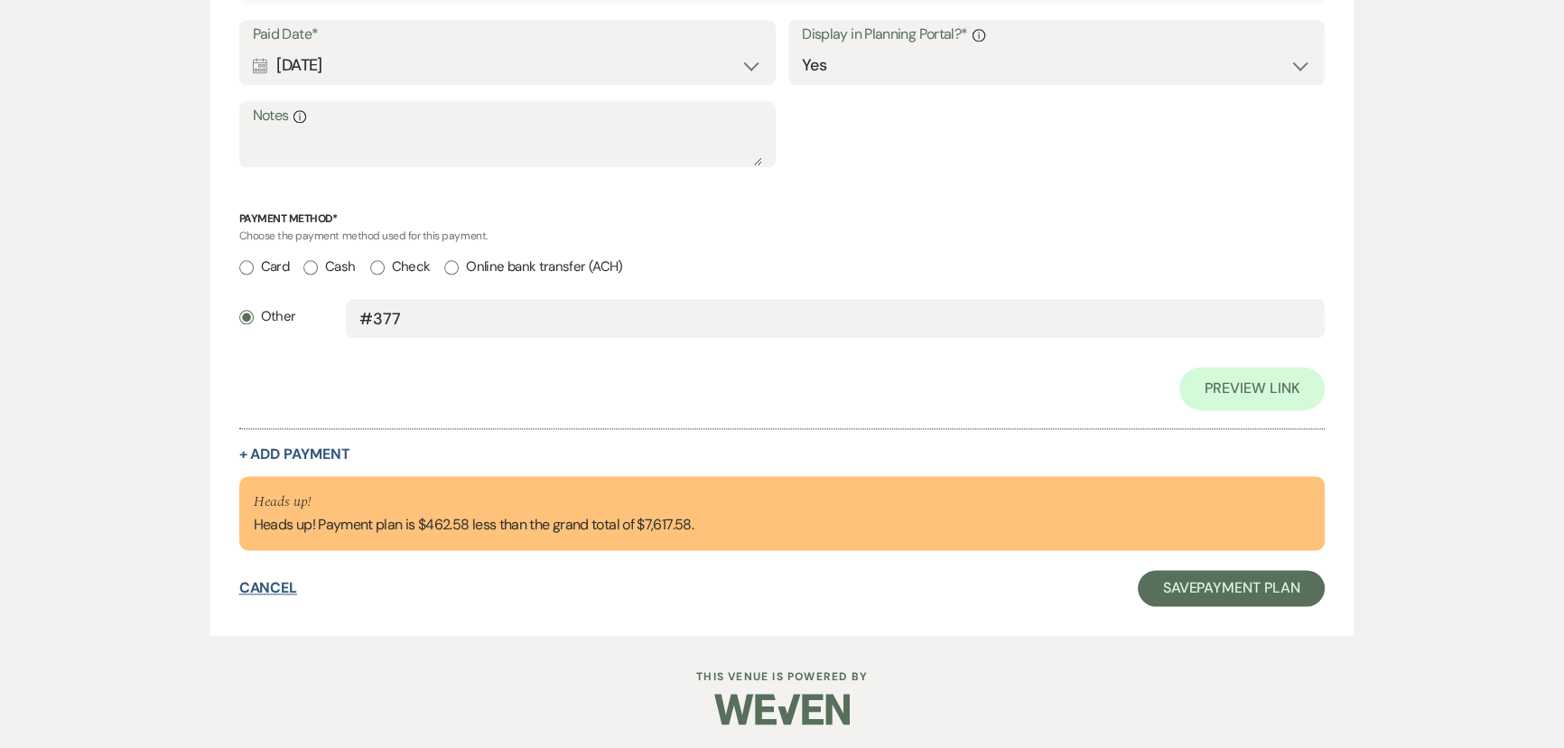
click at [245, 585] on button "Cancel" at bounding box center [268, 588] width 59 height 14
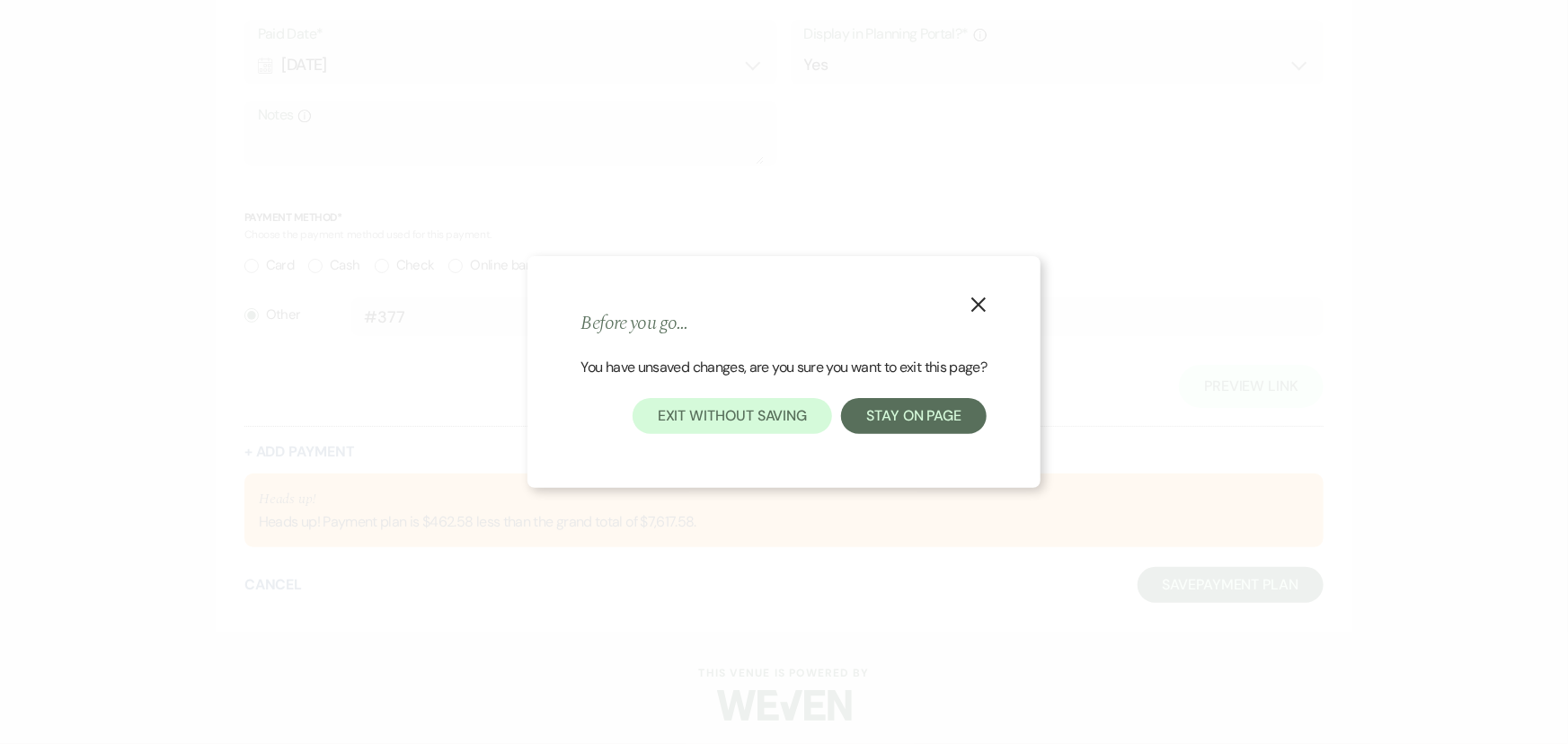
click at [983, 299] on icon "X" at bounding box center [978, 304] width 16 height 16
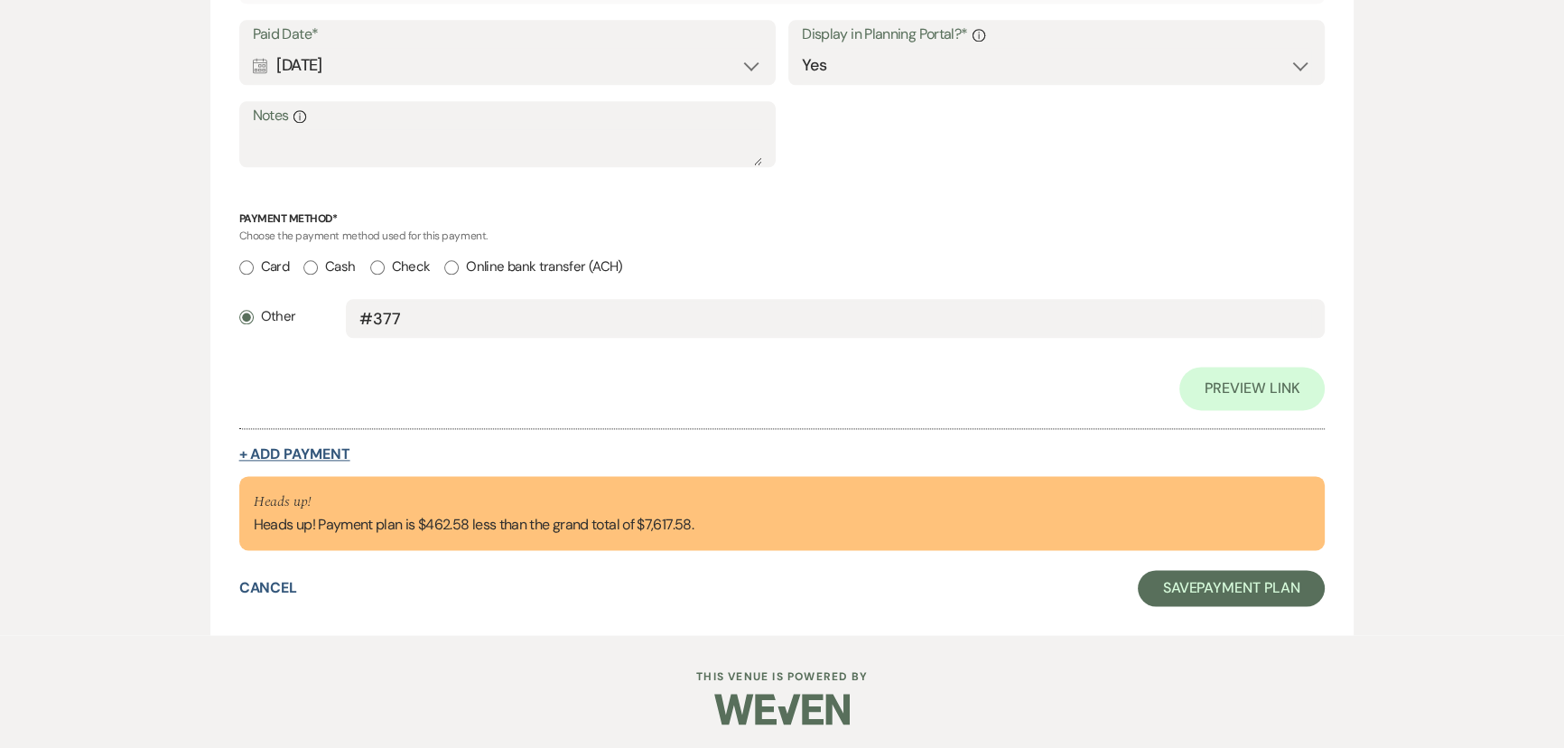
click at [321, 447] on button "+ Add Payment" at bounding box center [294, 454] width 111 height 14
select select "2"
select select "flat"
select select "true"
select select "client"
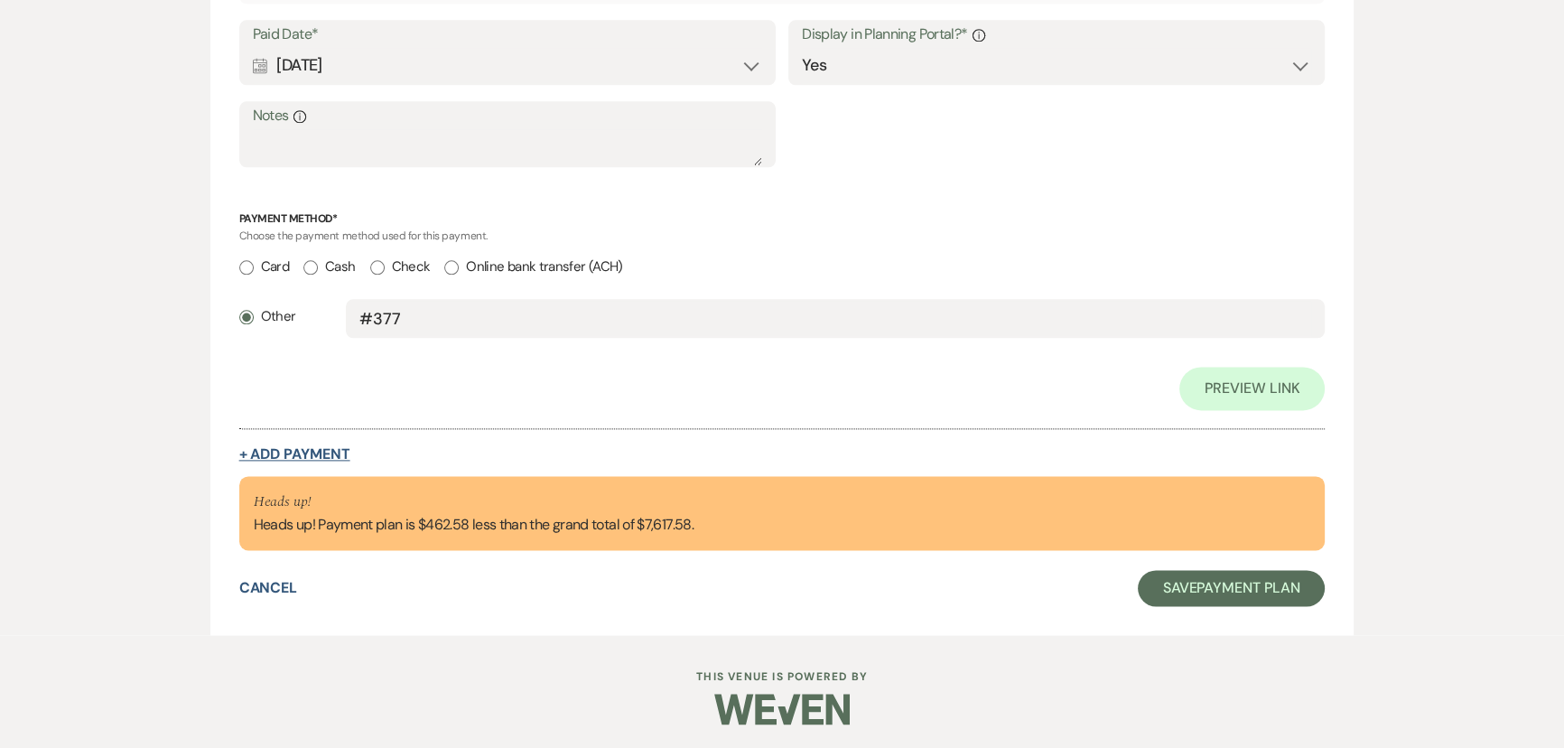
select select "weeks"
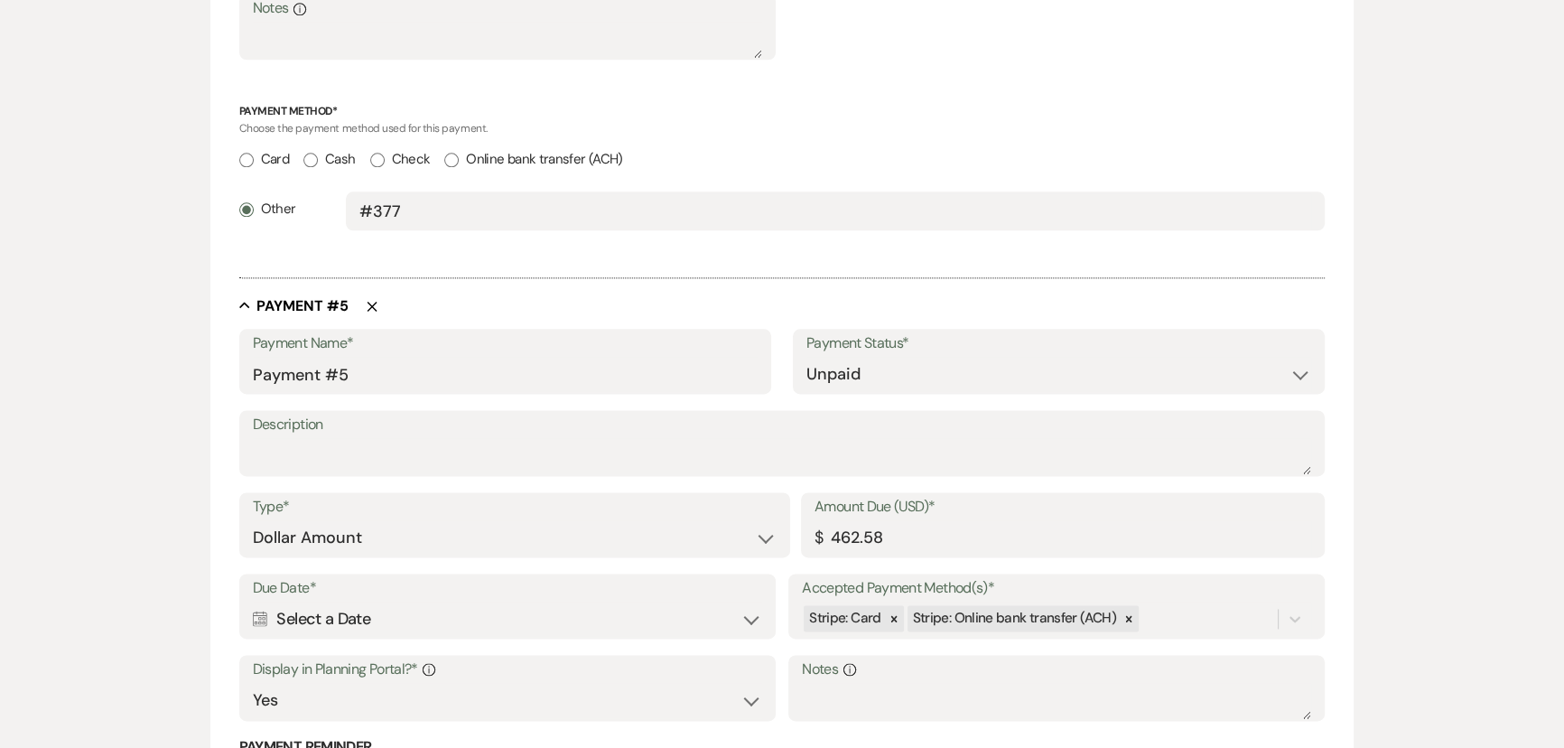
scroll to position [3002, 0]
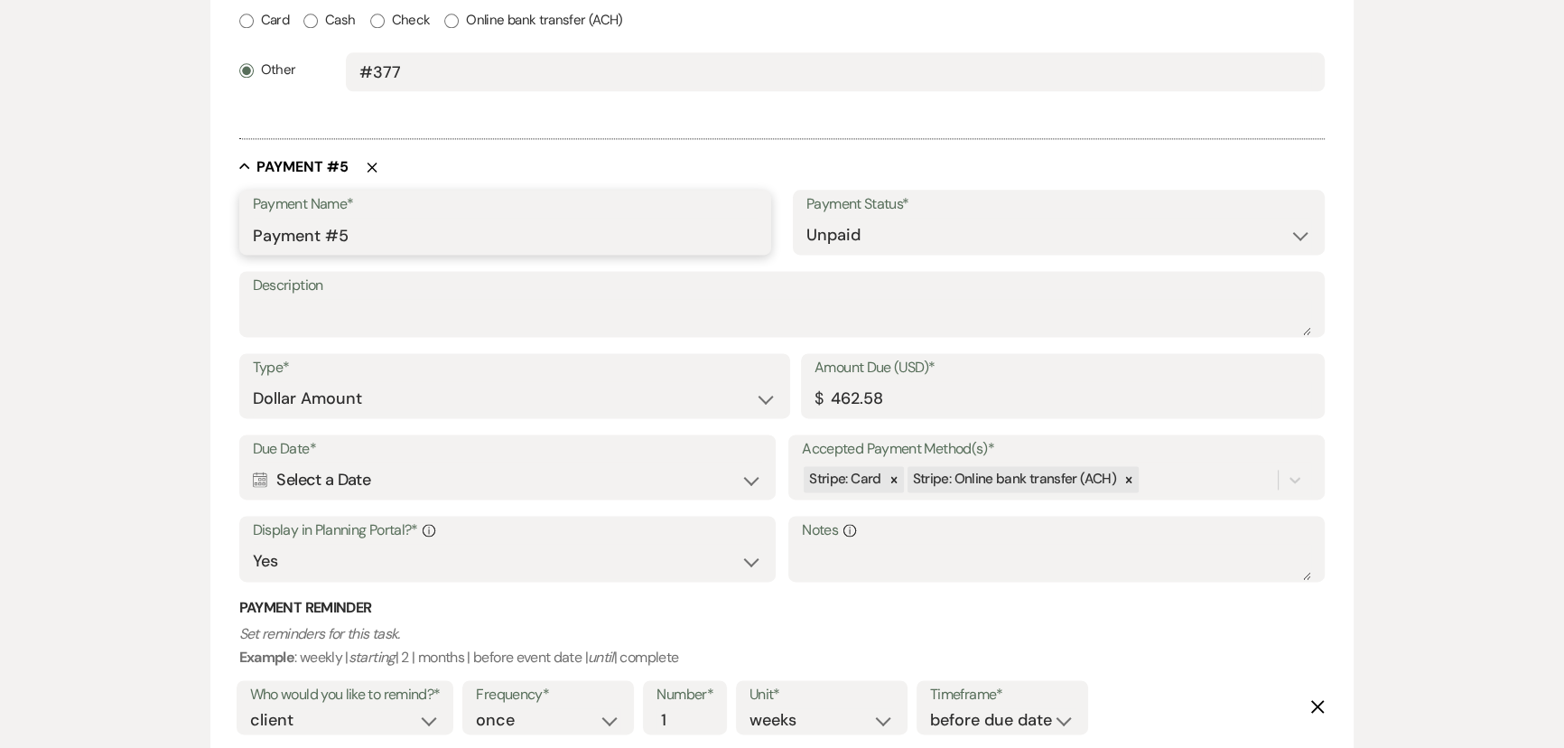
click at [407, 236] on input "Payment #5" at bounding box center [505, 235] width 505 height 35
type input "Drapes"
click at [420, 400] on select "Dollar Amount Percentage of Grand Total" at bounding box center [515, 398] width 524 height 35
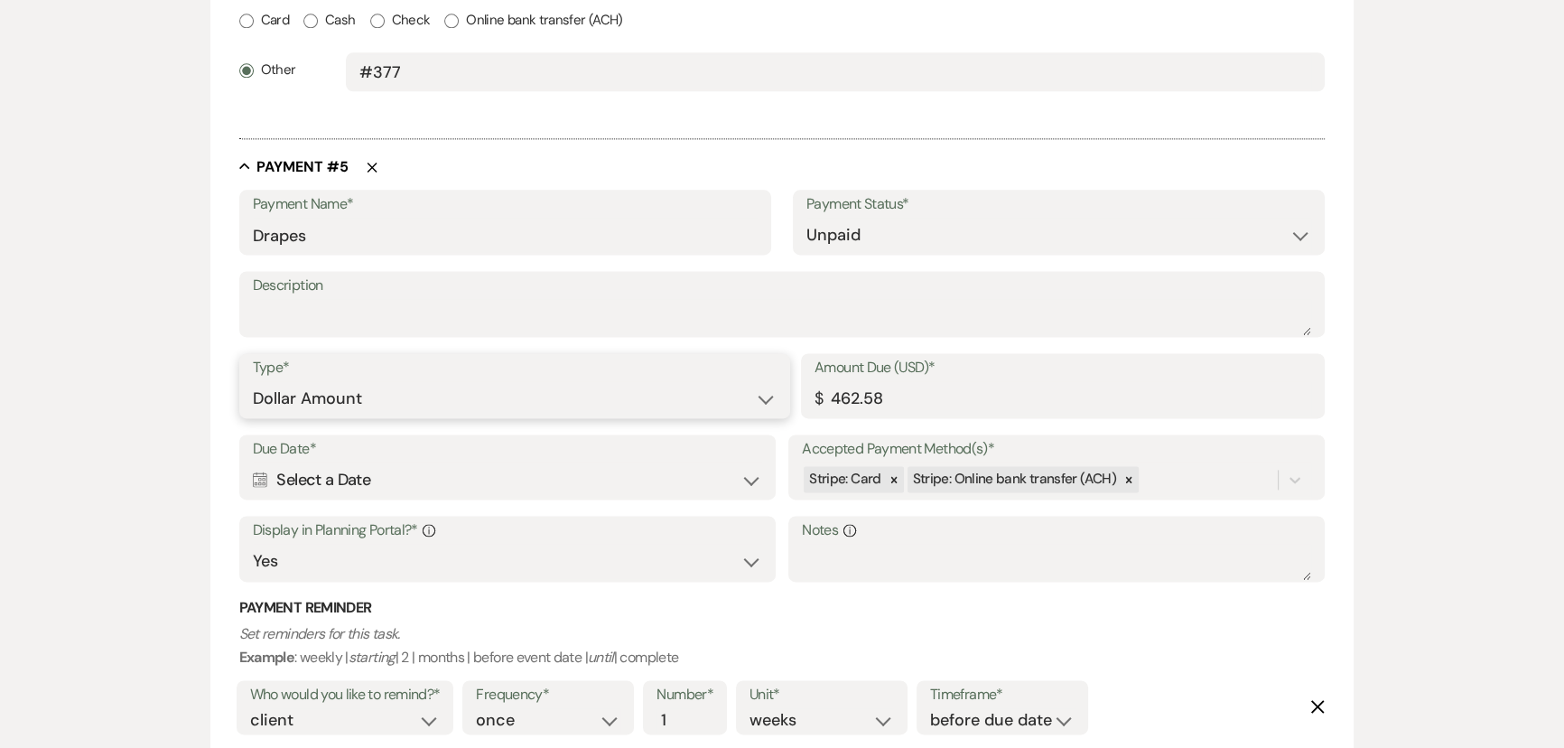
click at [420, 400] on select "Dollar Amount Percentage of Grand Total" at bounding box center [515, 398] width 524 height 35
click at [421, 476] on div "Calendar Select a Date Expand" at bounding box center [507, 479] width 509 height 35
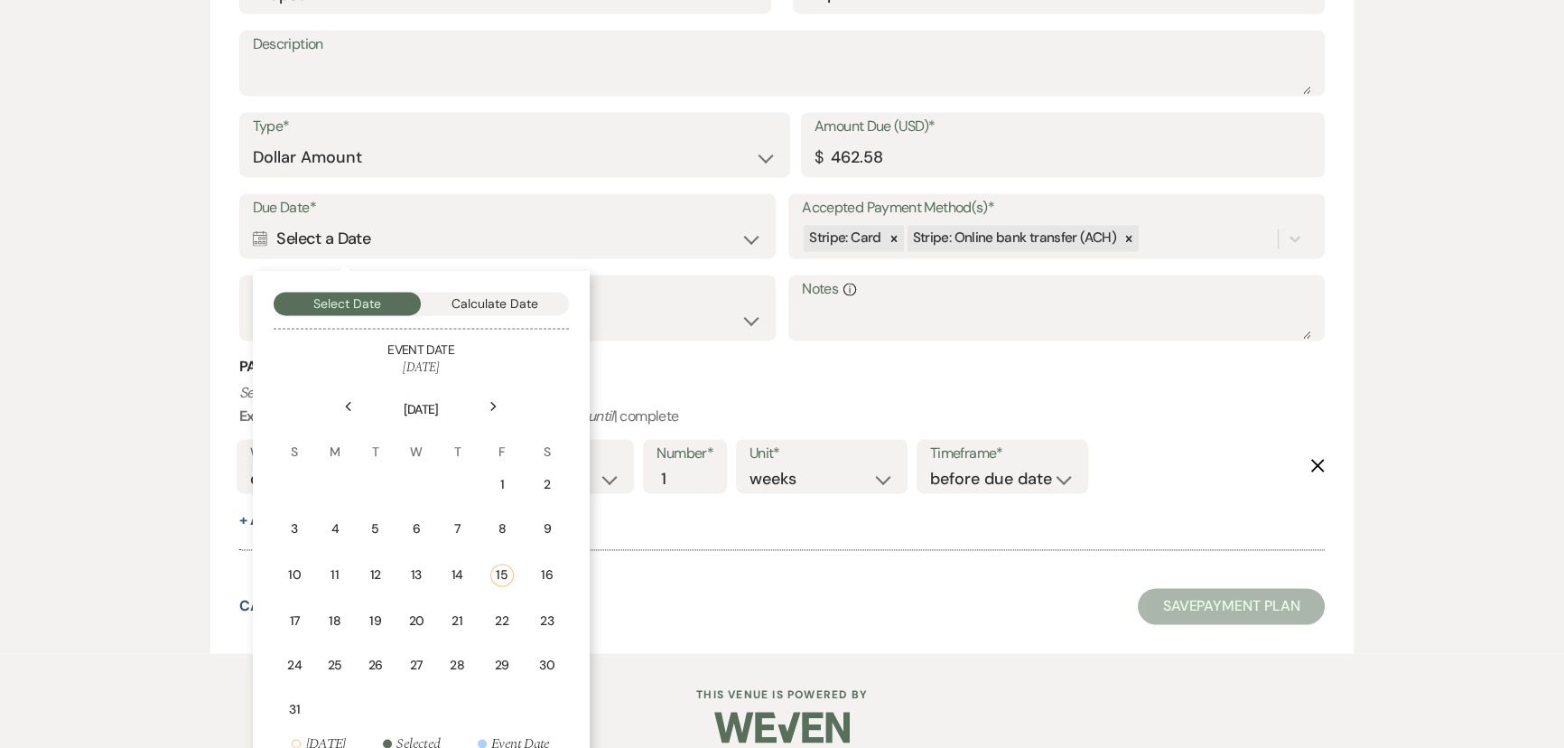
scroll to position [3264, 0]
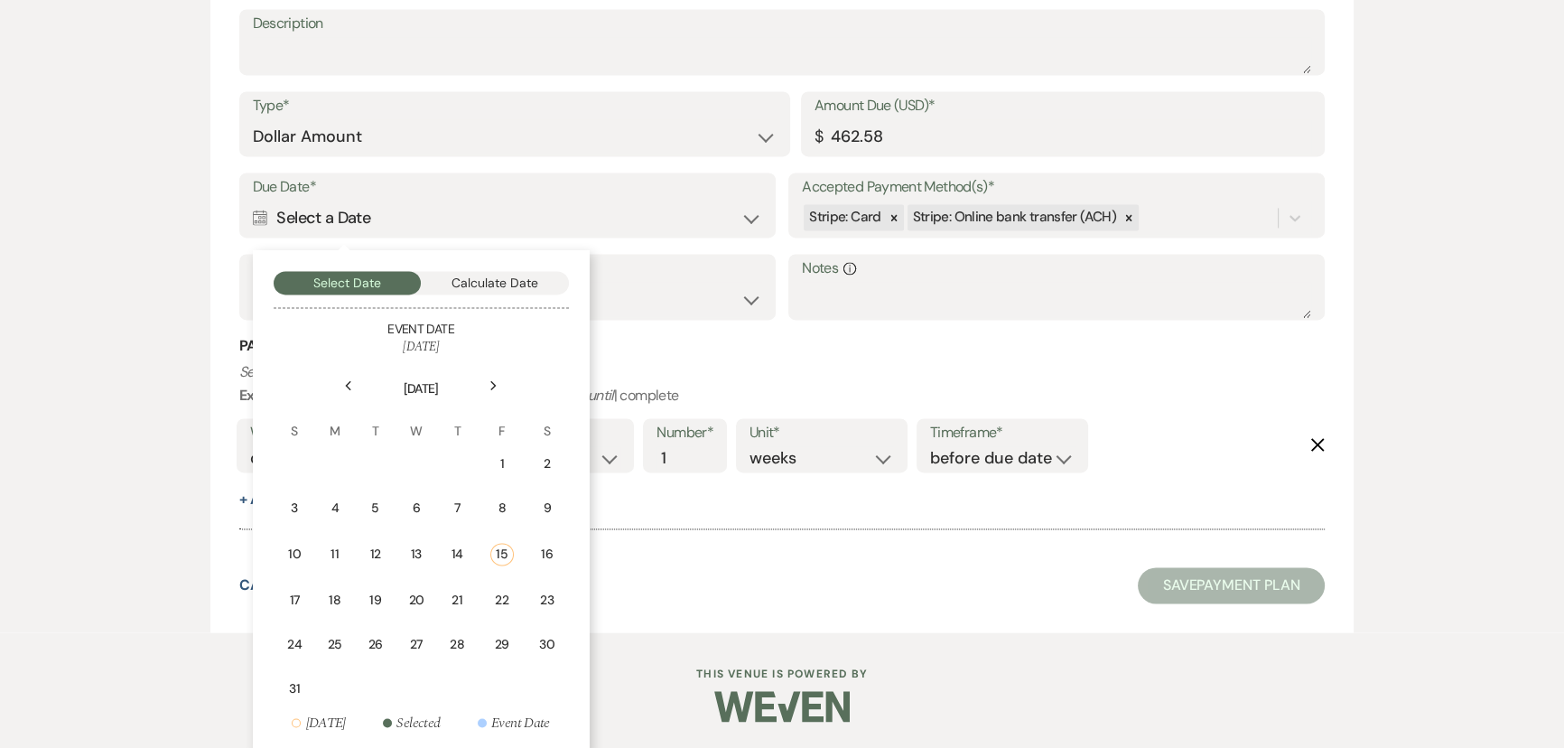
click at [487, 379] on div "Next" at bounding box center [494, 385] width 29 height 29
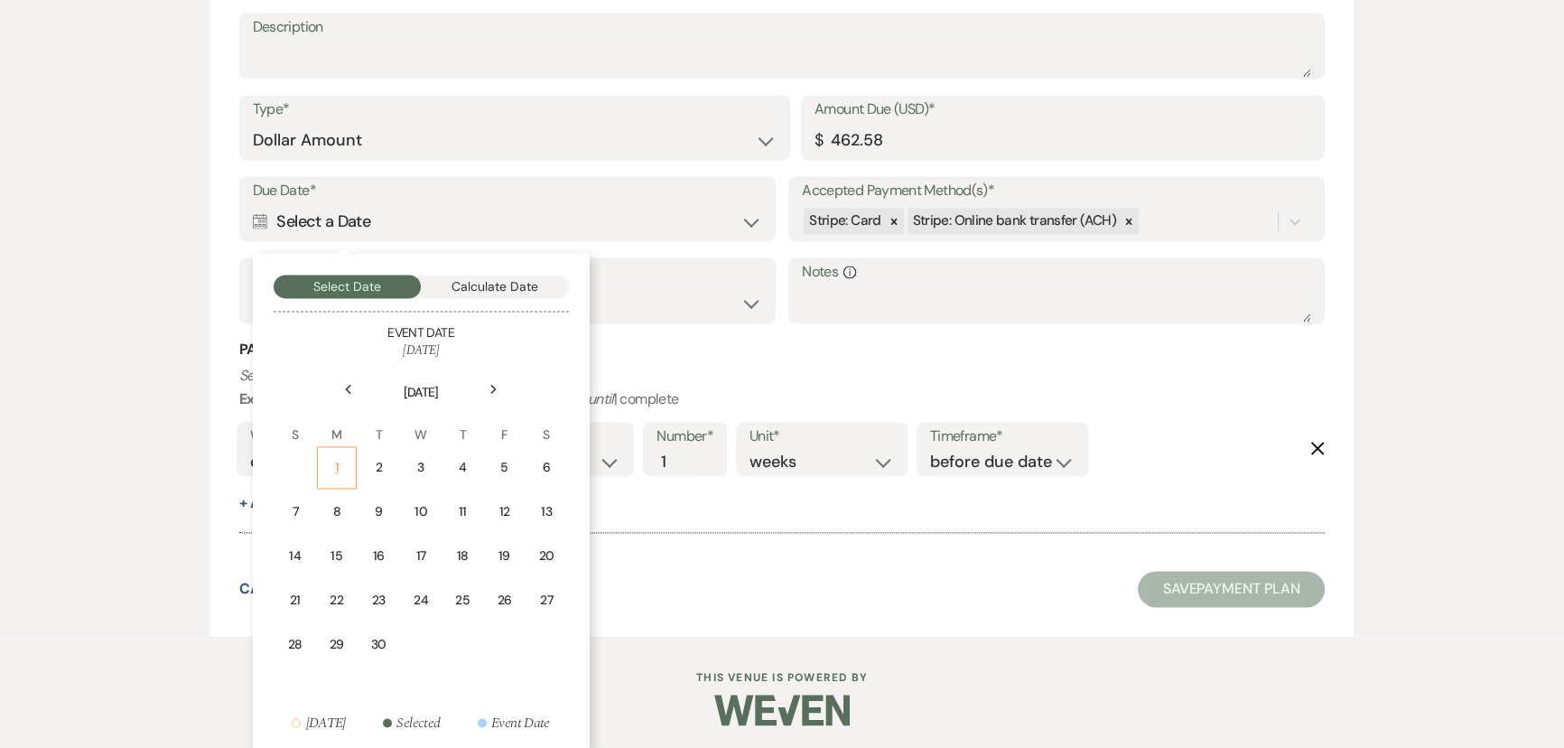
click at [338, 458] on div "1" at bounding box center [337, 467] width 16 height 19
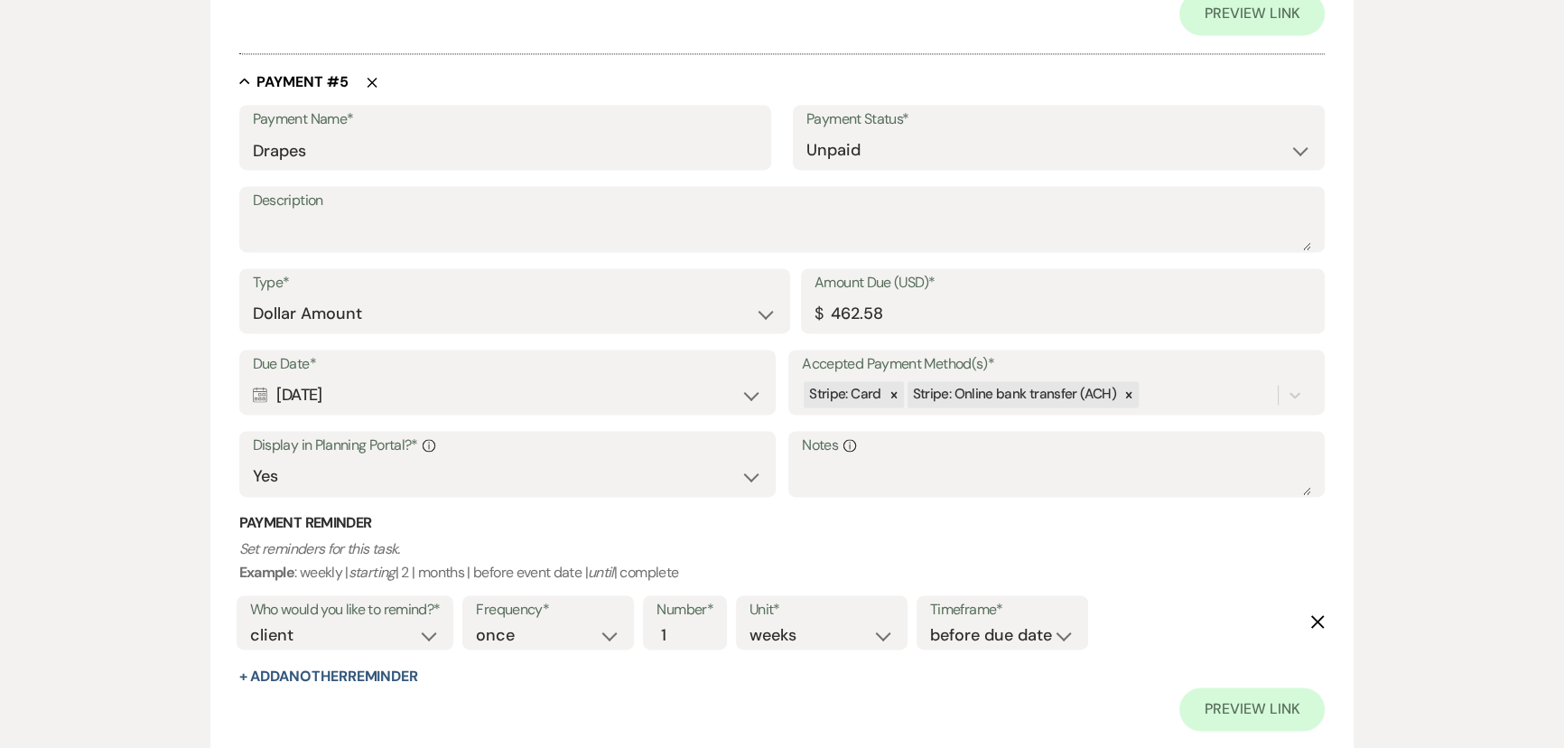
scroll to position [3439, 0]
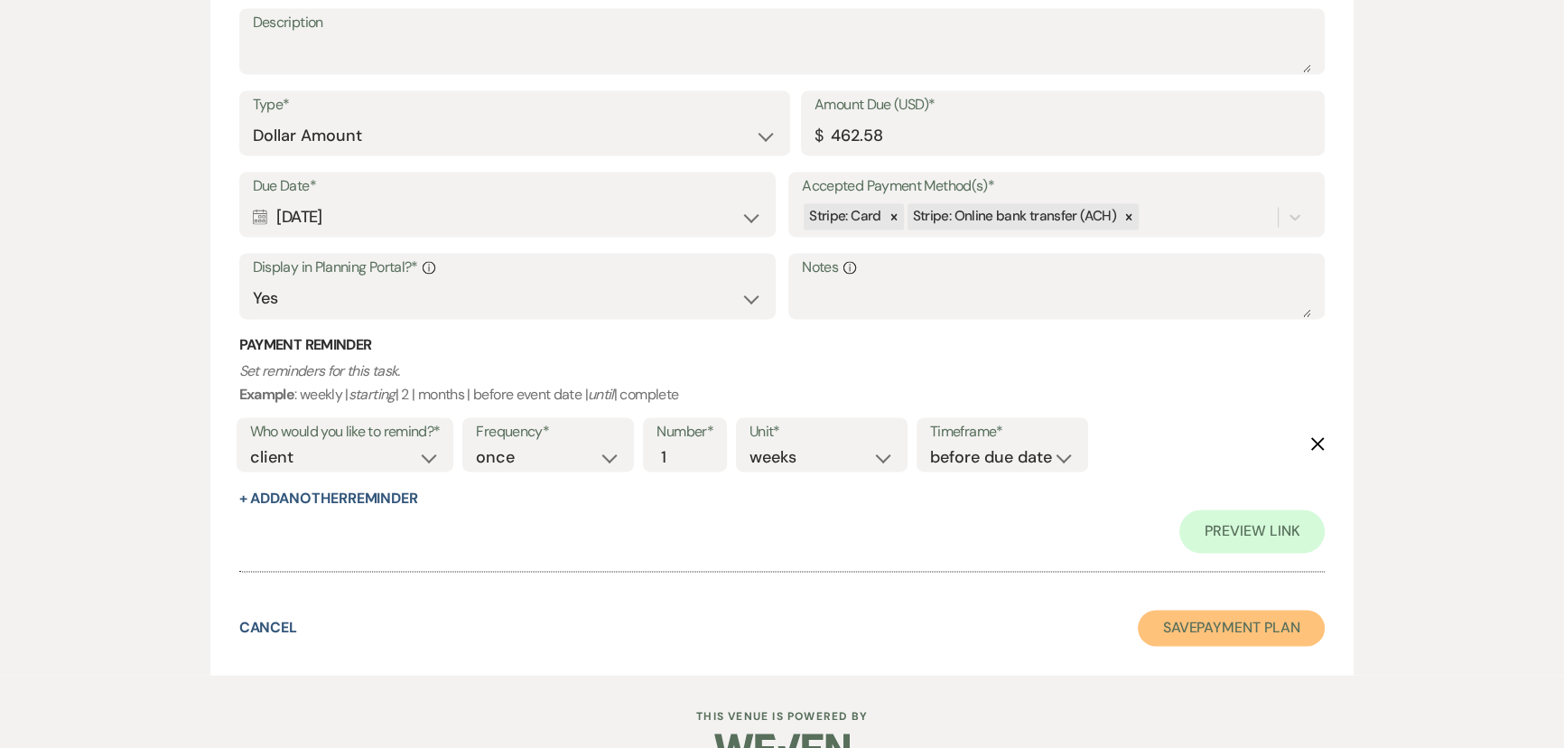
click at [1222, 618] on button "Save Payment Plan" at bounding box center [1232, 628] width 188 height 36
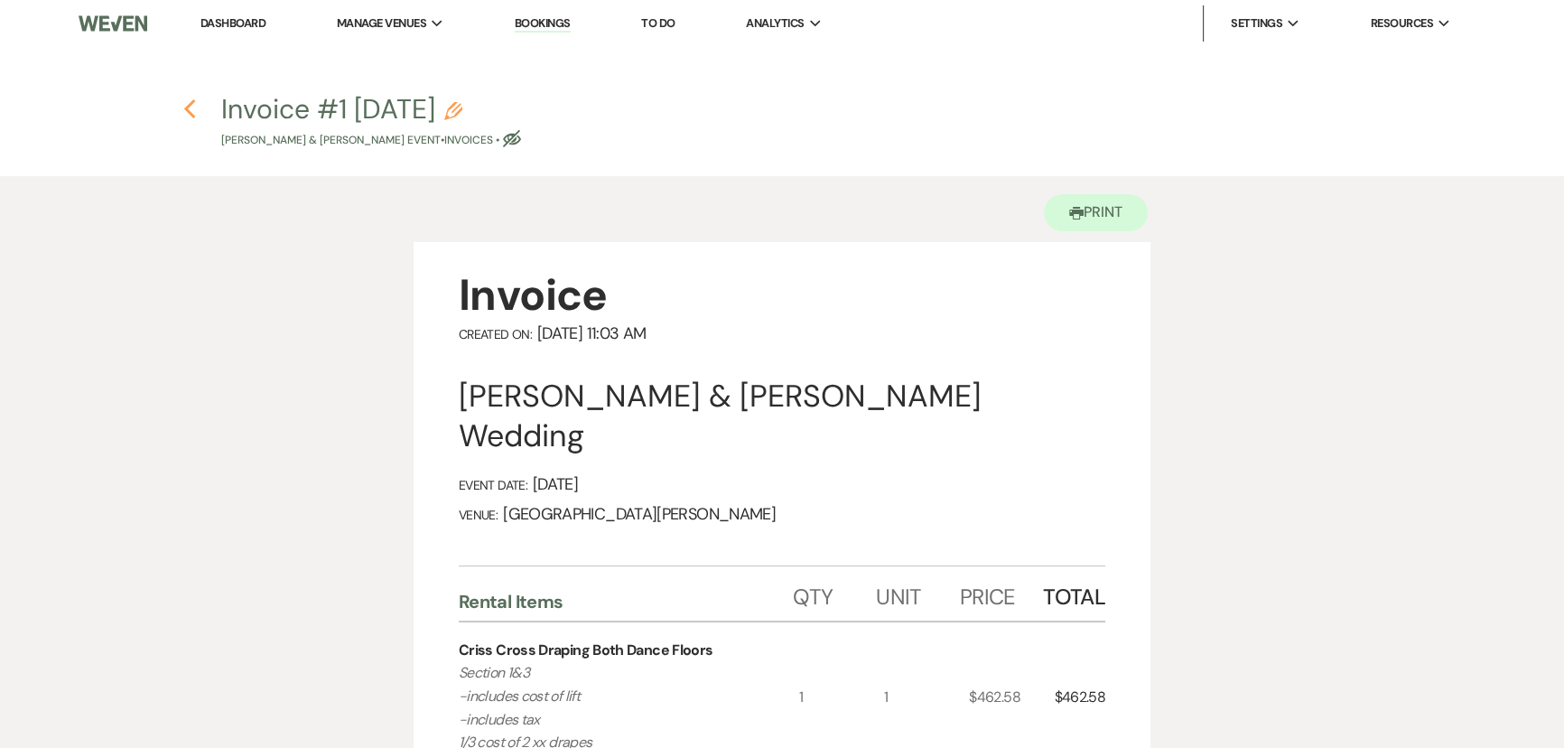
click at [190, 106] on use "button" at bounding box center [189, 109] width 12 height 20
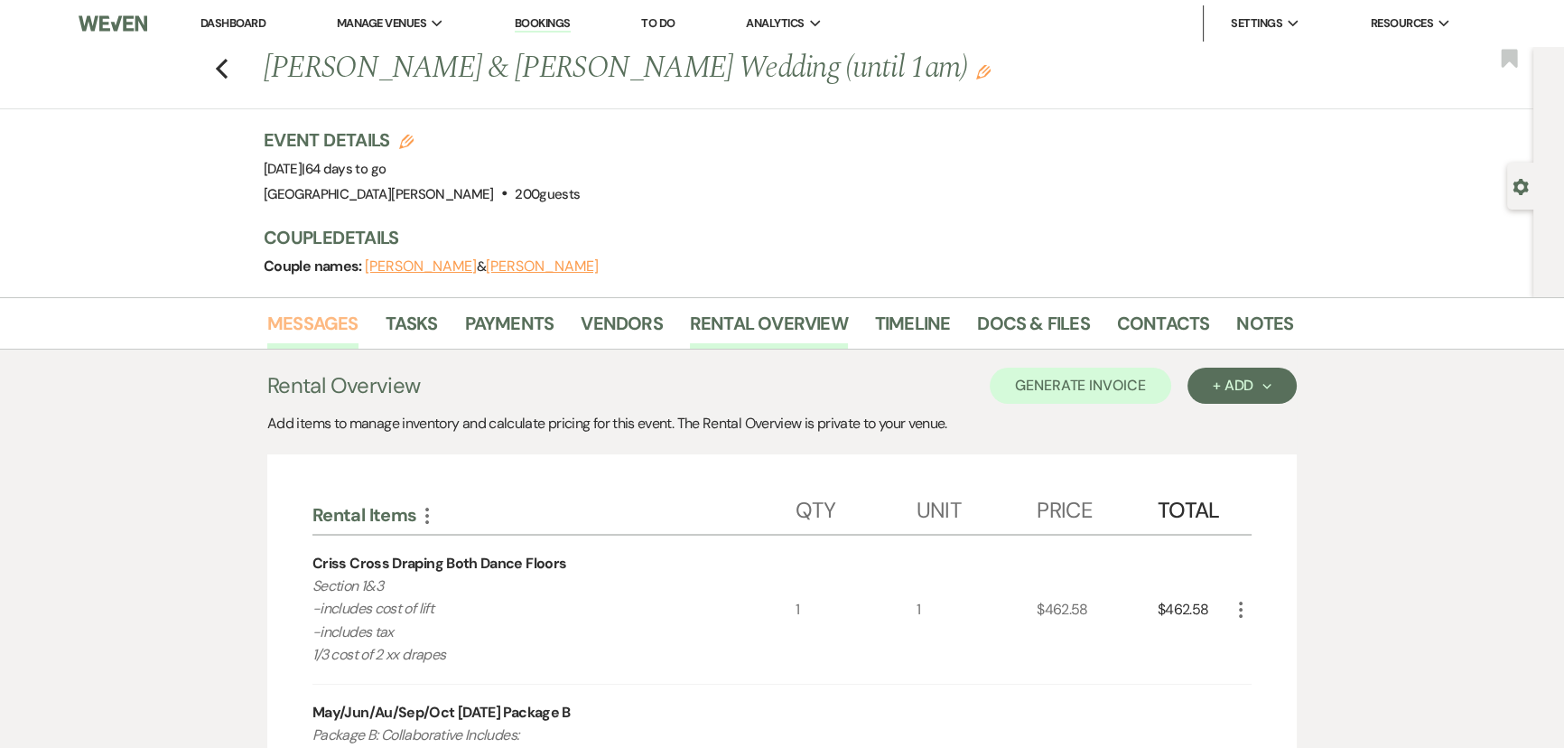
click at [336, 334] on link "Messages" at bounding box center [312, 329] width 91 height 40
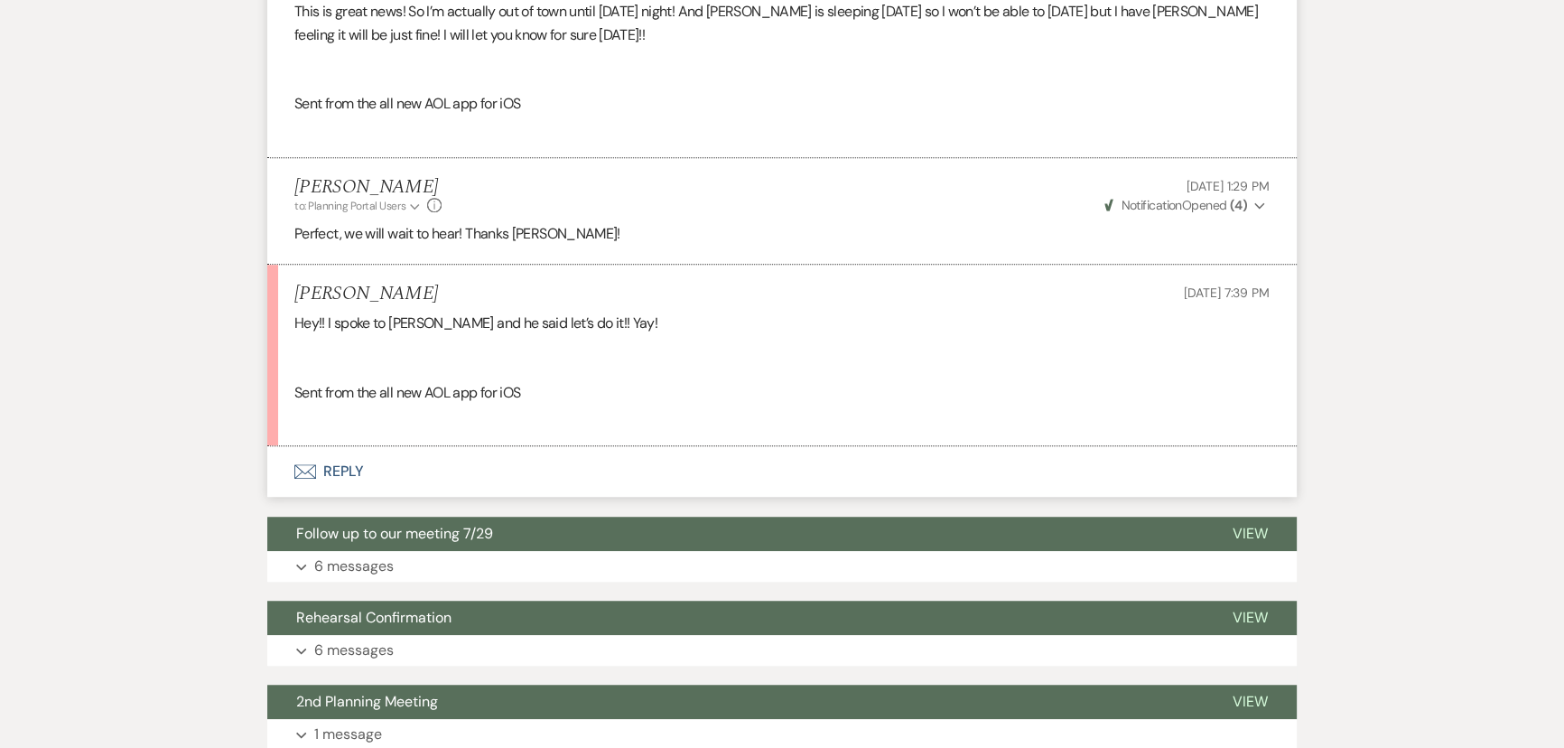
click at [348, 492] on button "Envelope Reply" at bounding box center [782, 471] width 1030 height 51
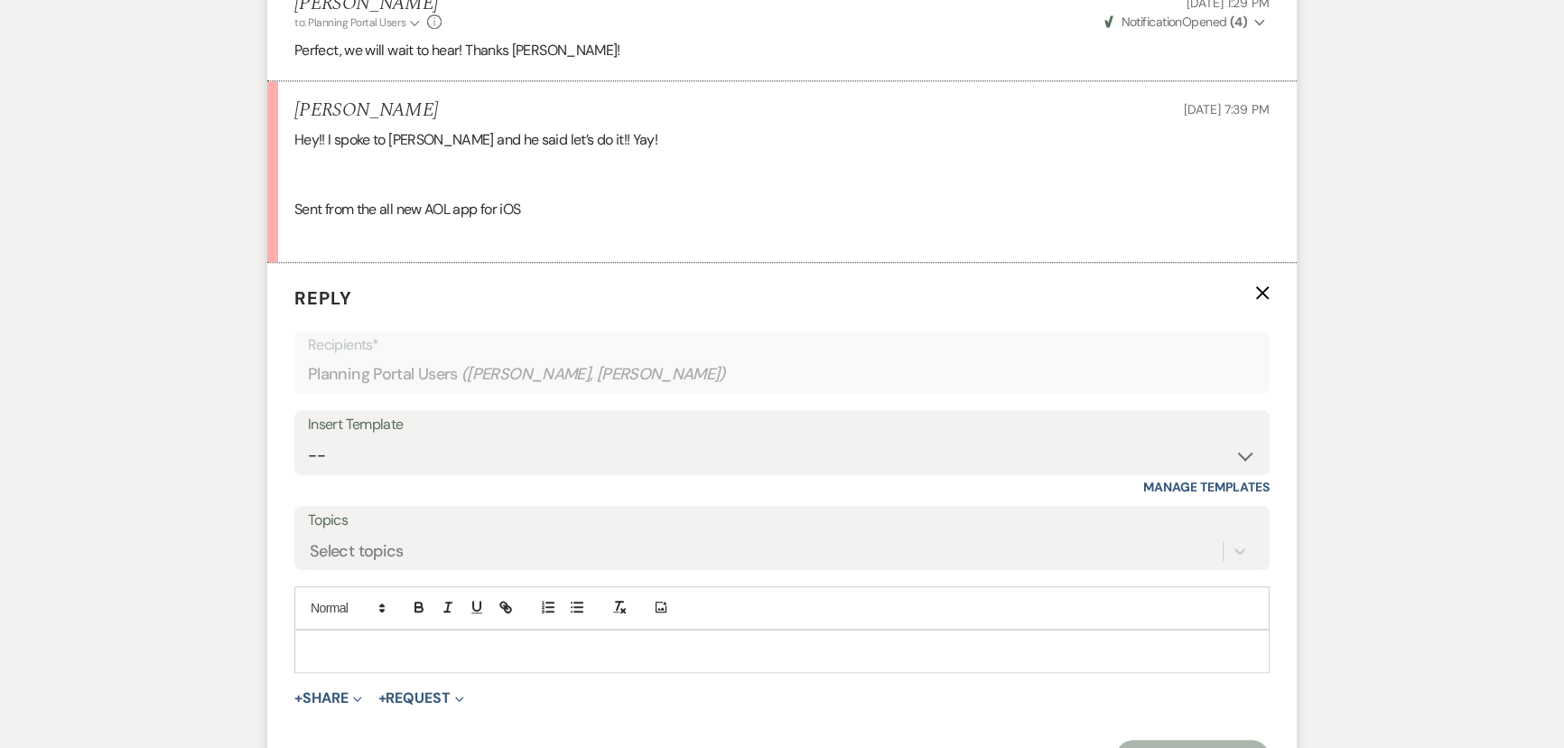
scroll to position [1993, 0]
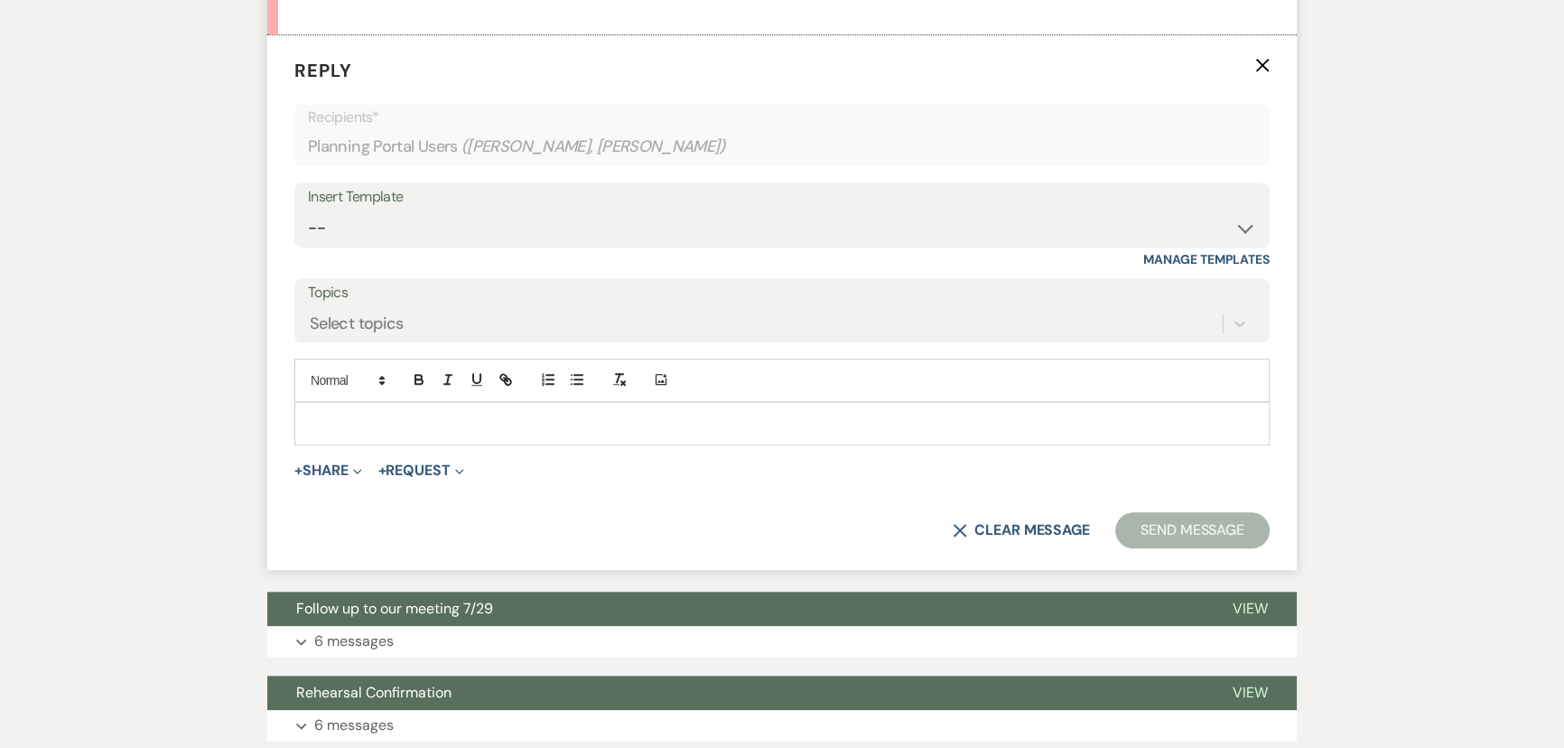
click at [502, 434] on p at bounding box center [782, 424] width 947 height 20
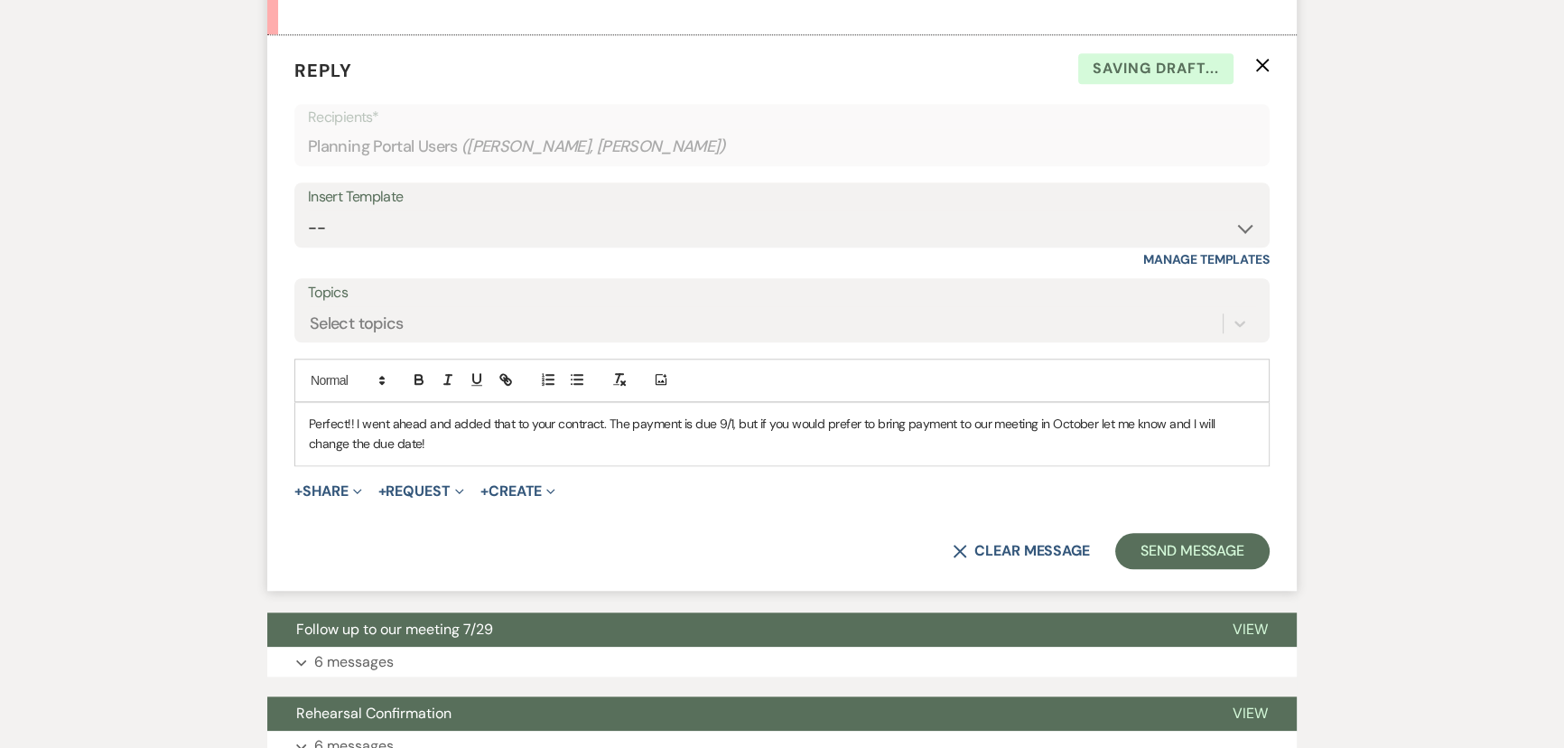
click at [969, 444] on p "Perfect!! I went ahead and added that to your contract. The payment is due 9/1,…" at bounding box center [782, 434] width 947 height 41
click at [975, 454] on p "Perfect!! I went ahead and added that to your contract. The payment is due 9/1,…" at bounding box center [782, 434] width 947 height 41
click at [1153, 568] on button "Send Message" at bounding box center [1192, 551] width 154 height 36
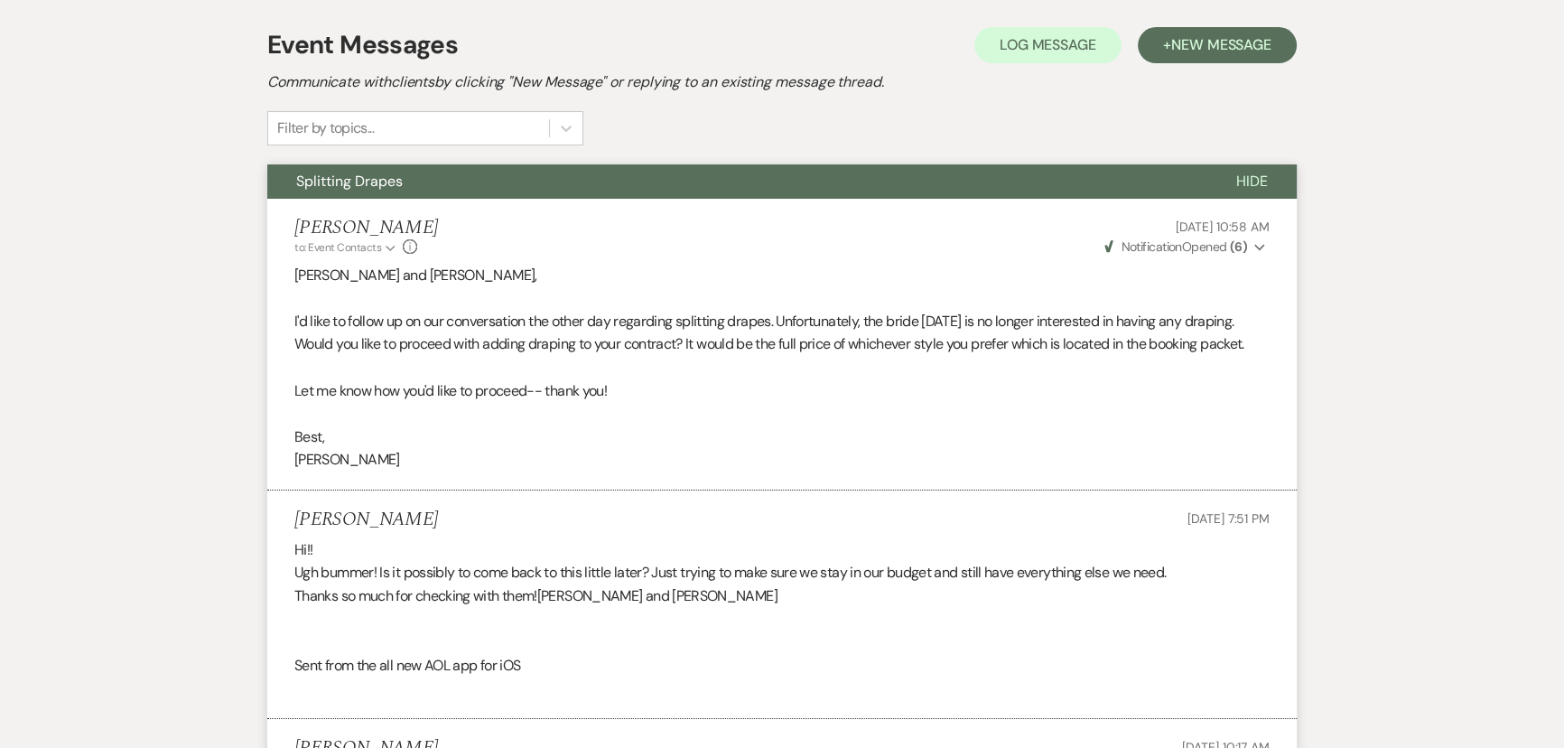
scroll to position [0, 0]
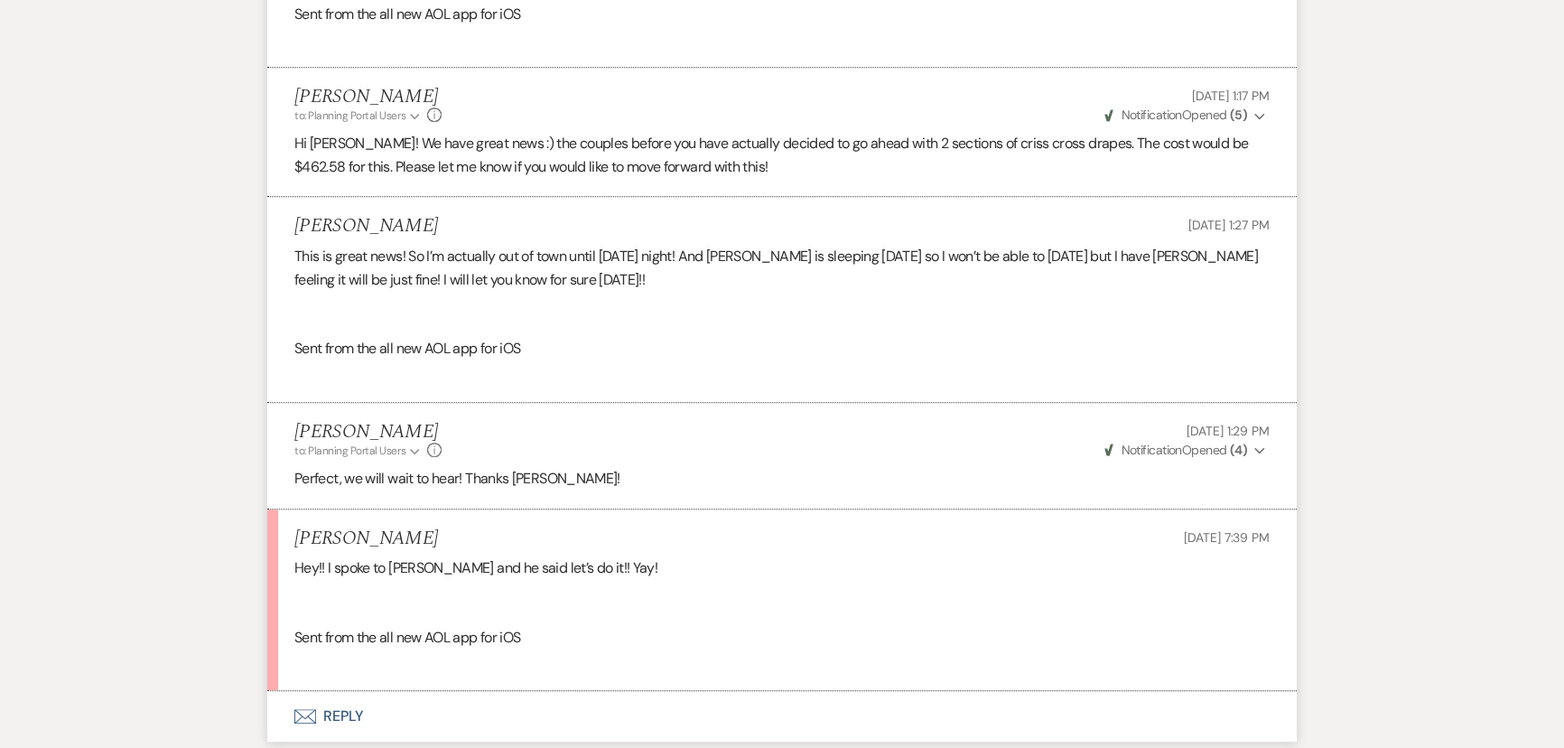
scroll to position [1301, 0]
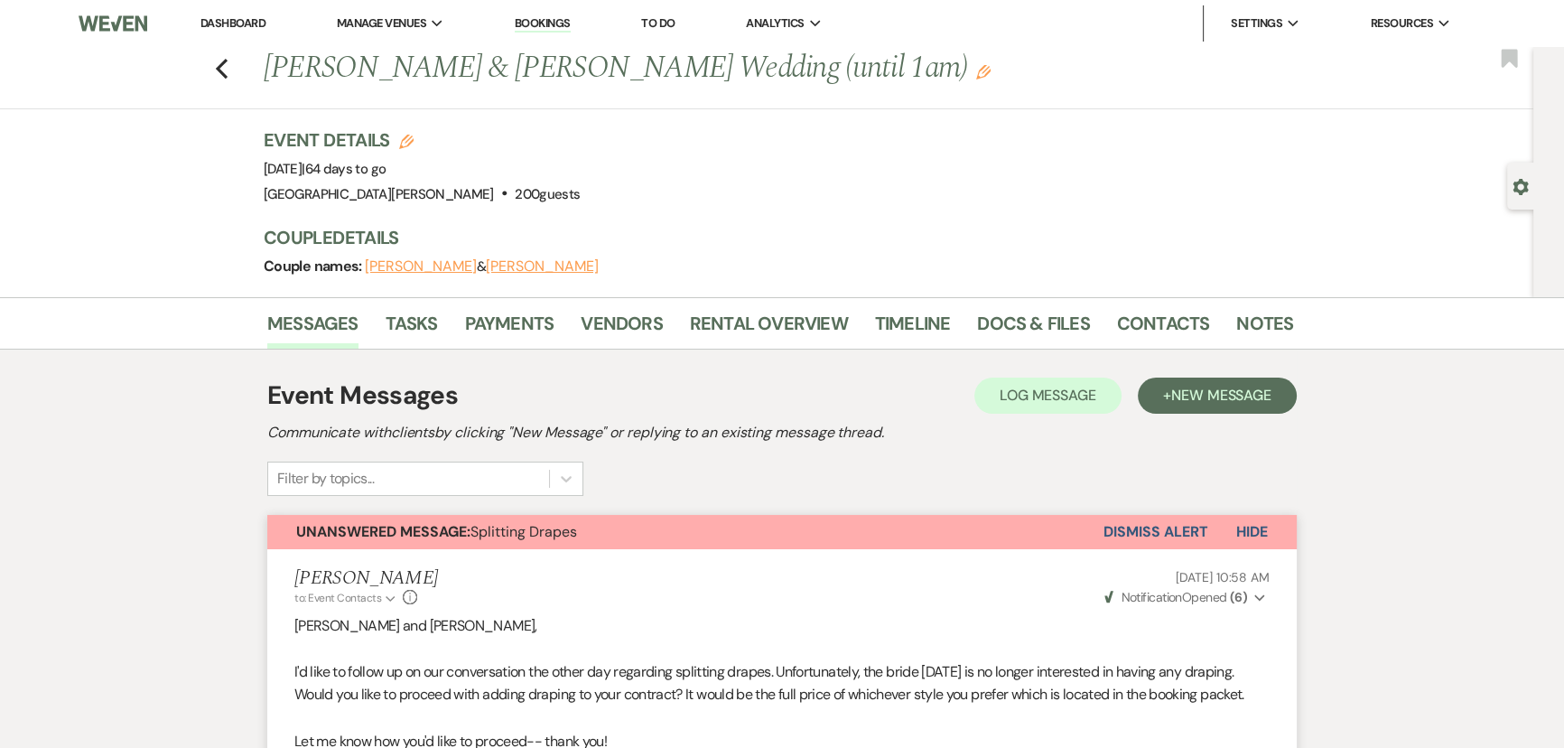
click at [228, 21] on link "Dashboard" at bounding box center [233, 22] width 65 height 15
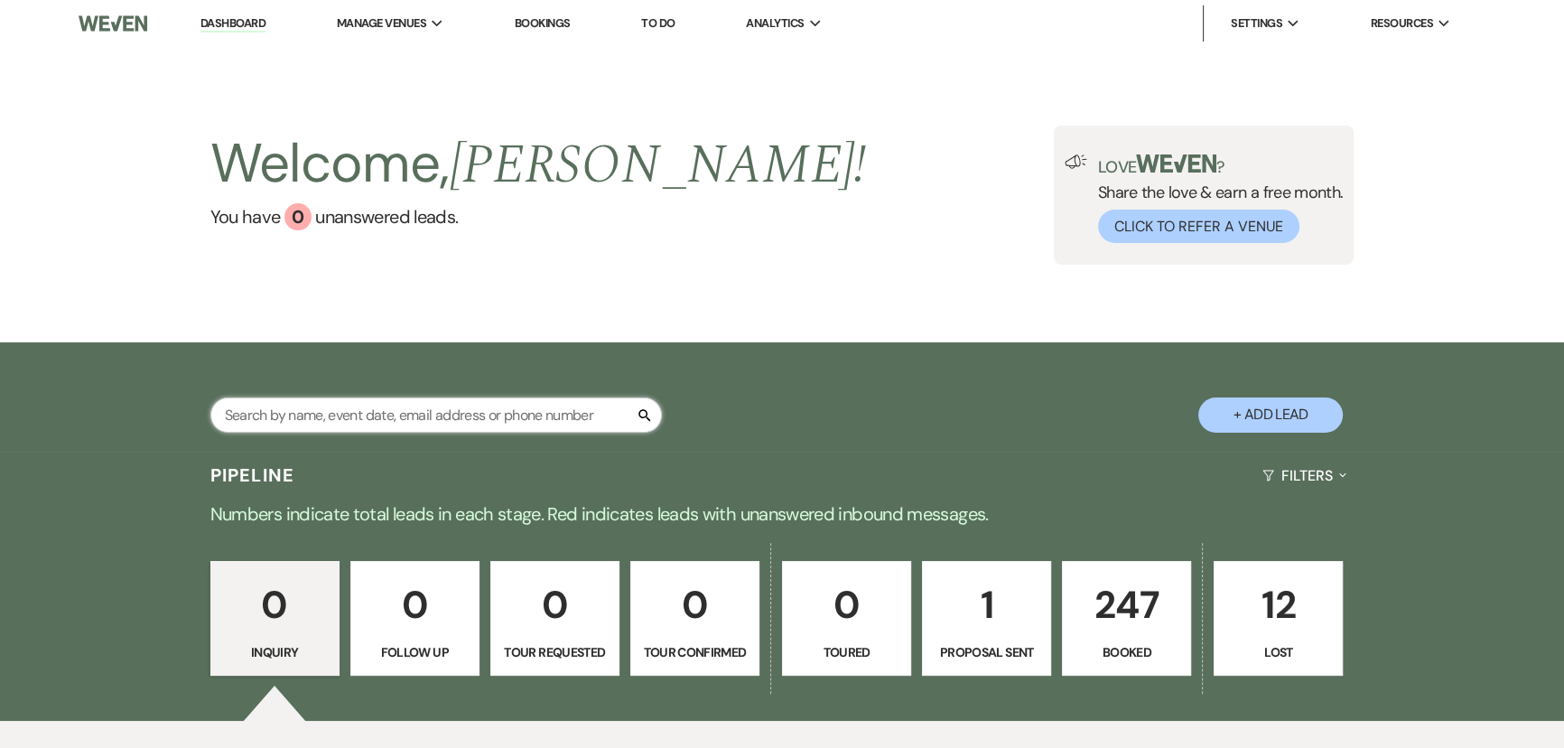
click at [528, 407] on input "text" at bounding box center [436, 414] width 452 height 35
type input "norman"
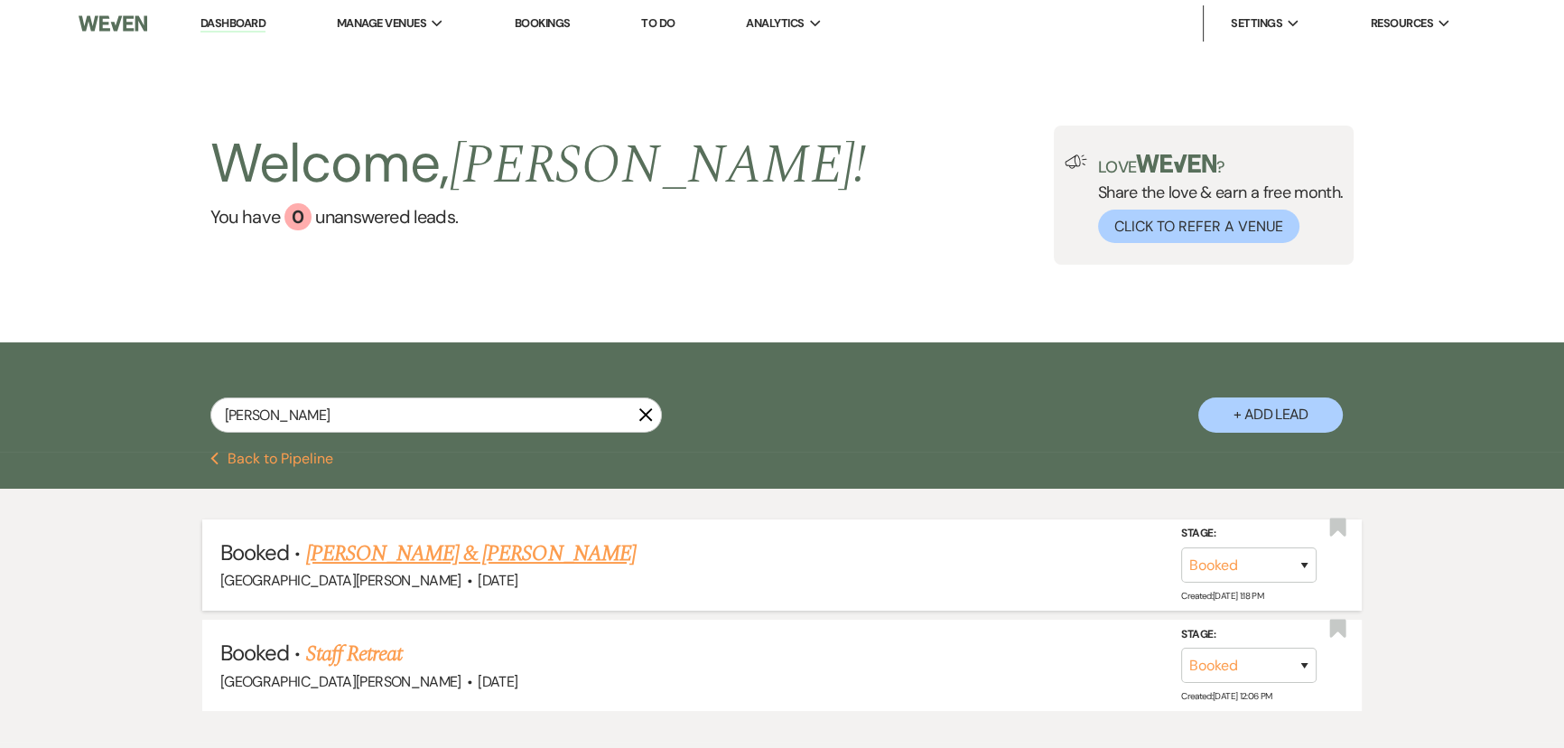
click at [527, 544] on link "Ashley Norman & Ali Fazlanis Valima" at bounding box center [471, 553] width 330 height 33
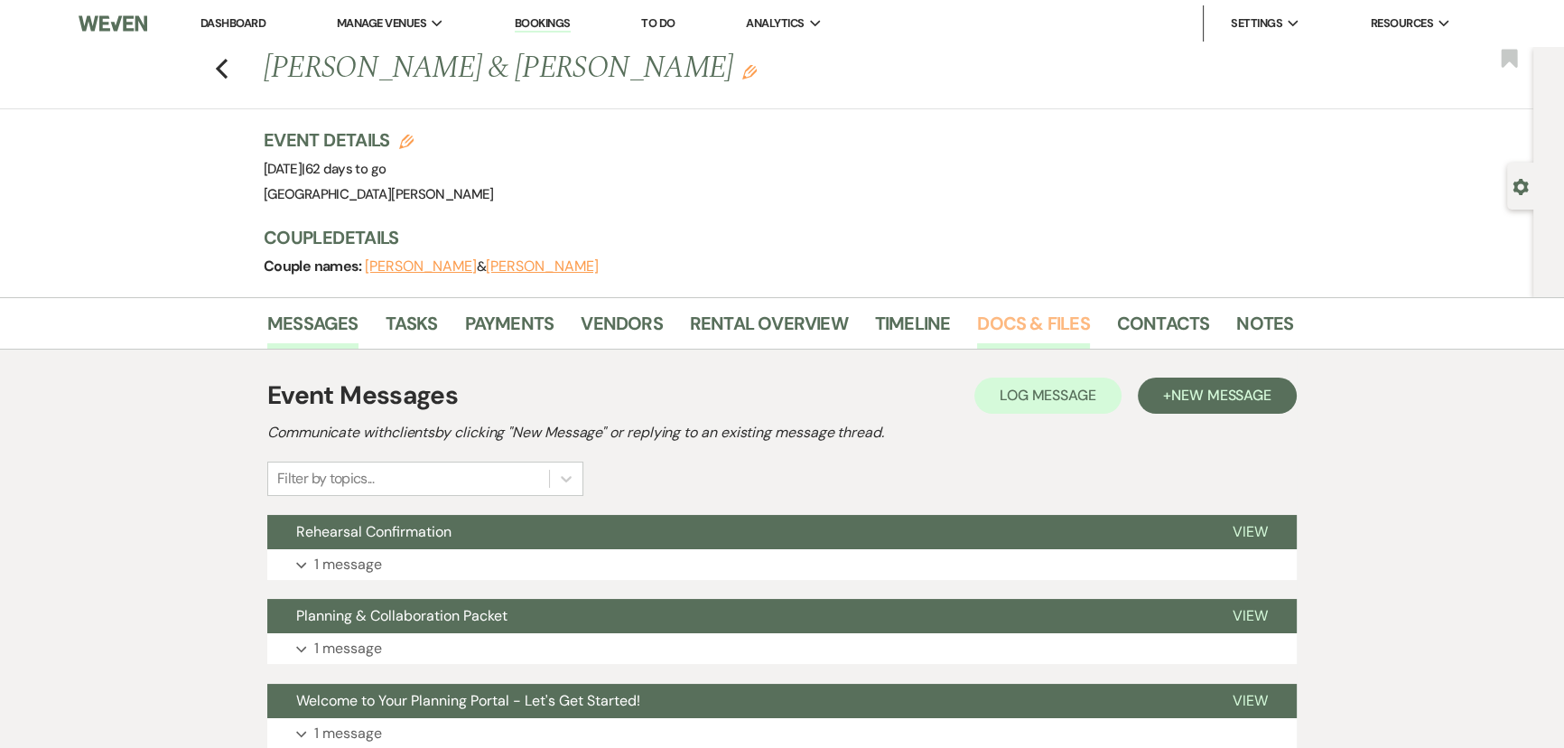
click at [1057, 319] on link "Docs & Files" at bounding box center [1033, 329] width 112 height 40
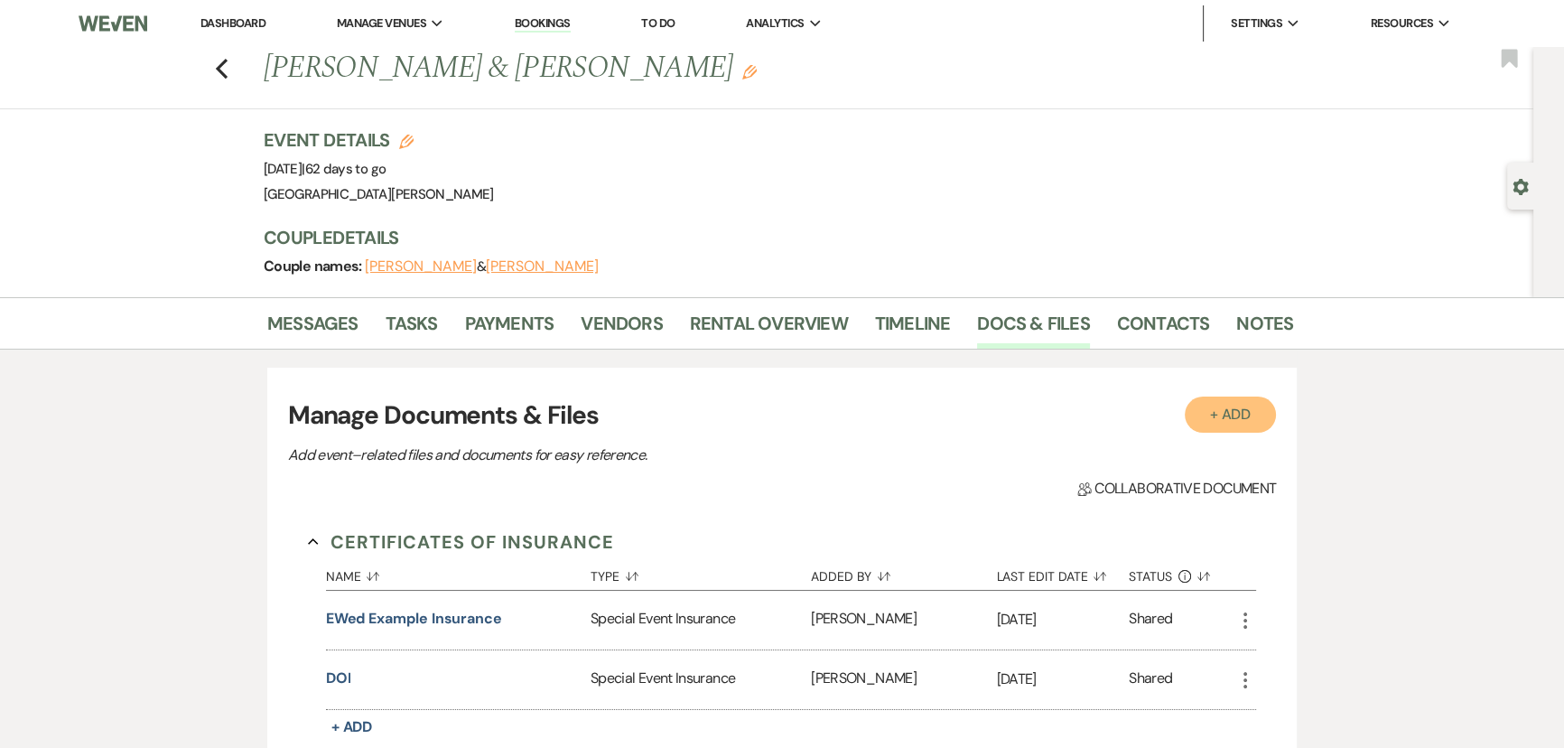
click at [1222, 417] on button "+ Add" at bounding box center [1231, 415] width 92 height 36
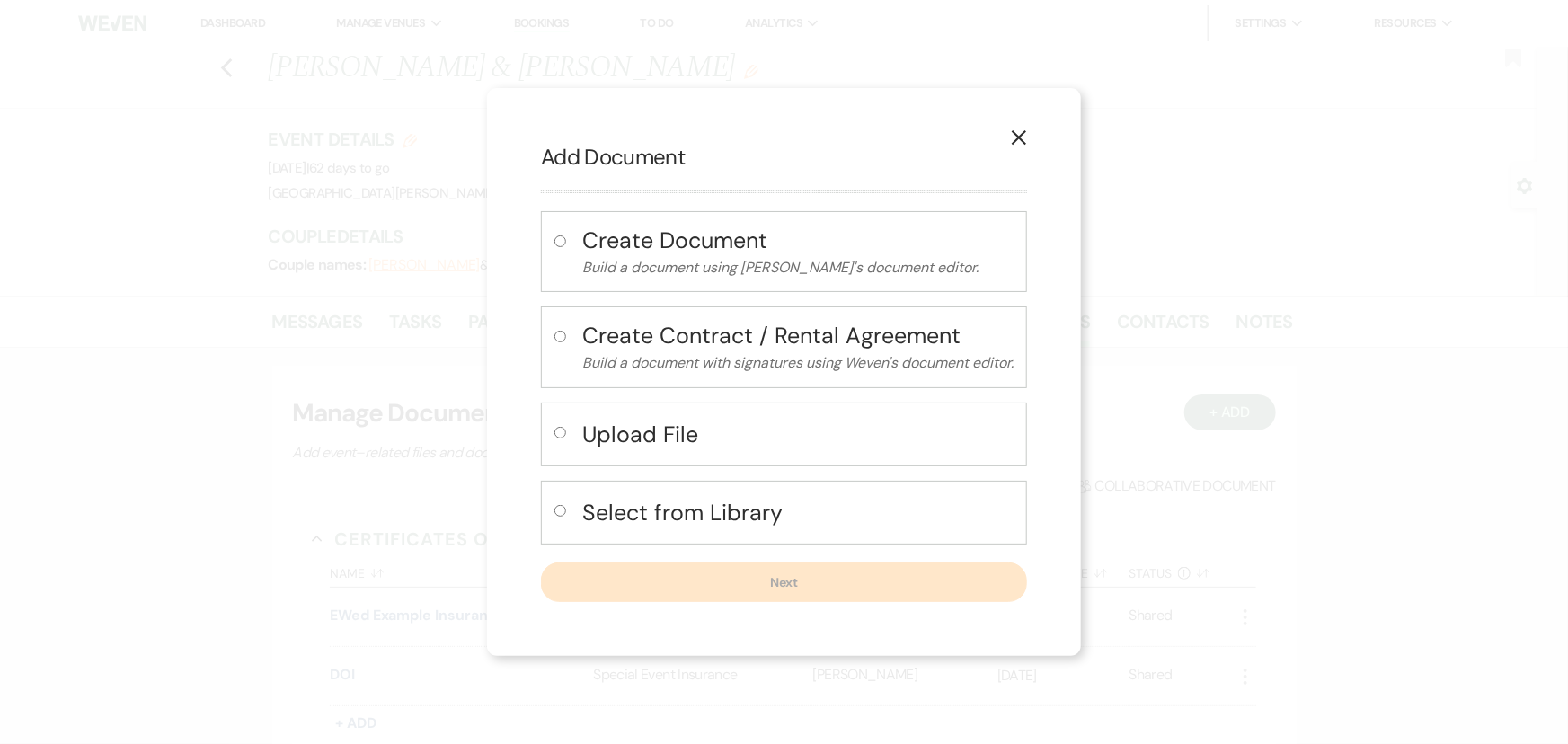
click at [574, 432] on div "Upload File" at bounding box center [784, 435] width 487 height 64
click at [563, 432] on label at bounding box center [563, 438] width 19 height 30
click at [563, 432] on input "radio" at bounding box center [560, 433] width 12 height 12
radio input "true"
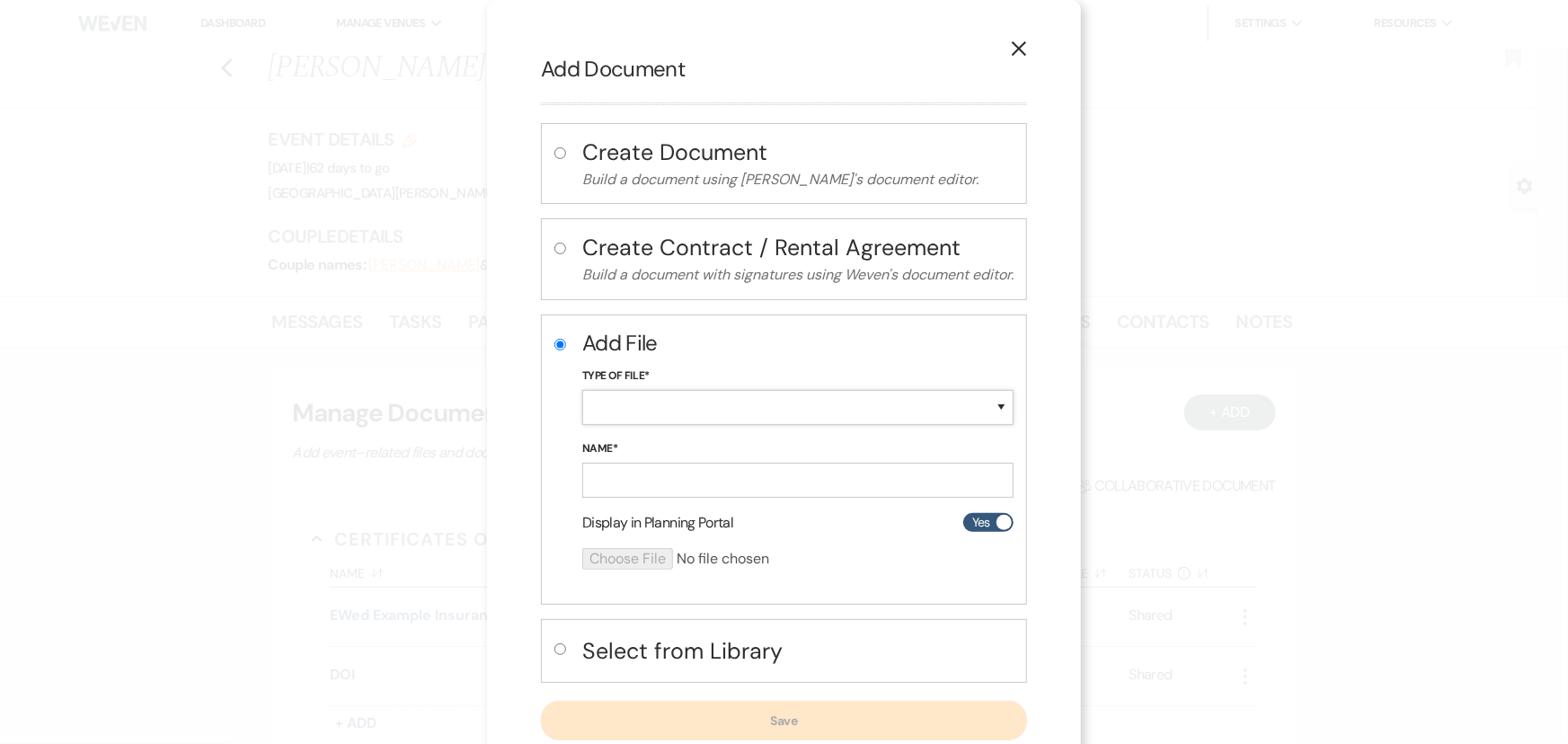
click at [656, 421] on select "Special Event Insurance Vendor Certificate of Insurance Contracts / Rental Agre…" at bounding box center [798, 407] width 432 height 35
select select "61"
click at [582, 390] on select "Special Event Insurance Vendor Certificate of Insurance Contracts / Rental Agre…" at bounding box center [798, 407] width 432 height 35
click at [696, 475] on input "Name*" at bounding box center [798, 479] width 432 height 35
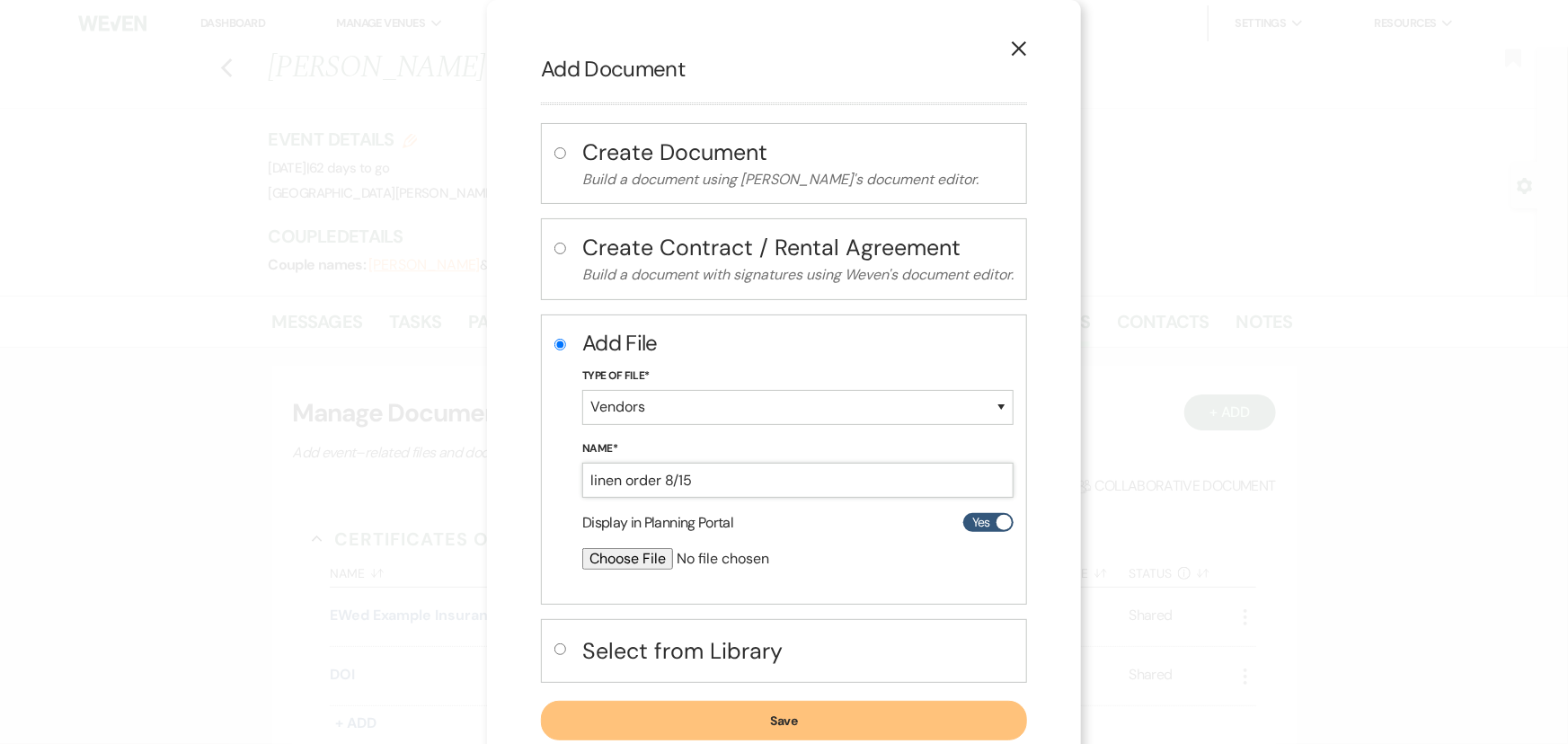
type input "linen order 8/15"
click at [616, 559] on input "file" at bounding box center [750, 559] width 336 height 22
type input "C:\fakepath\Contract 192134.pdf"
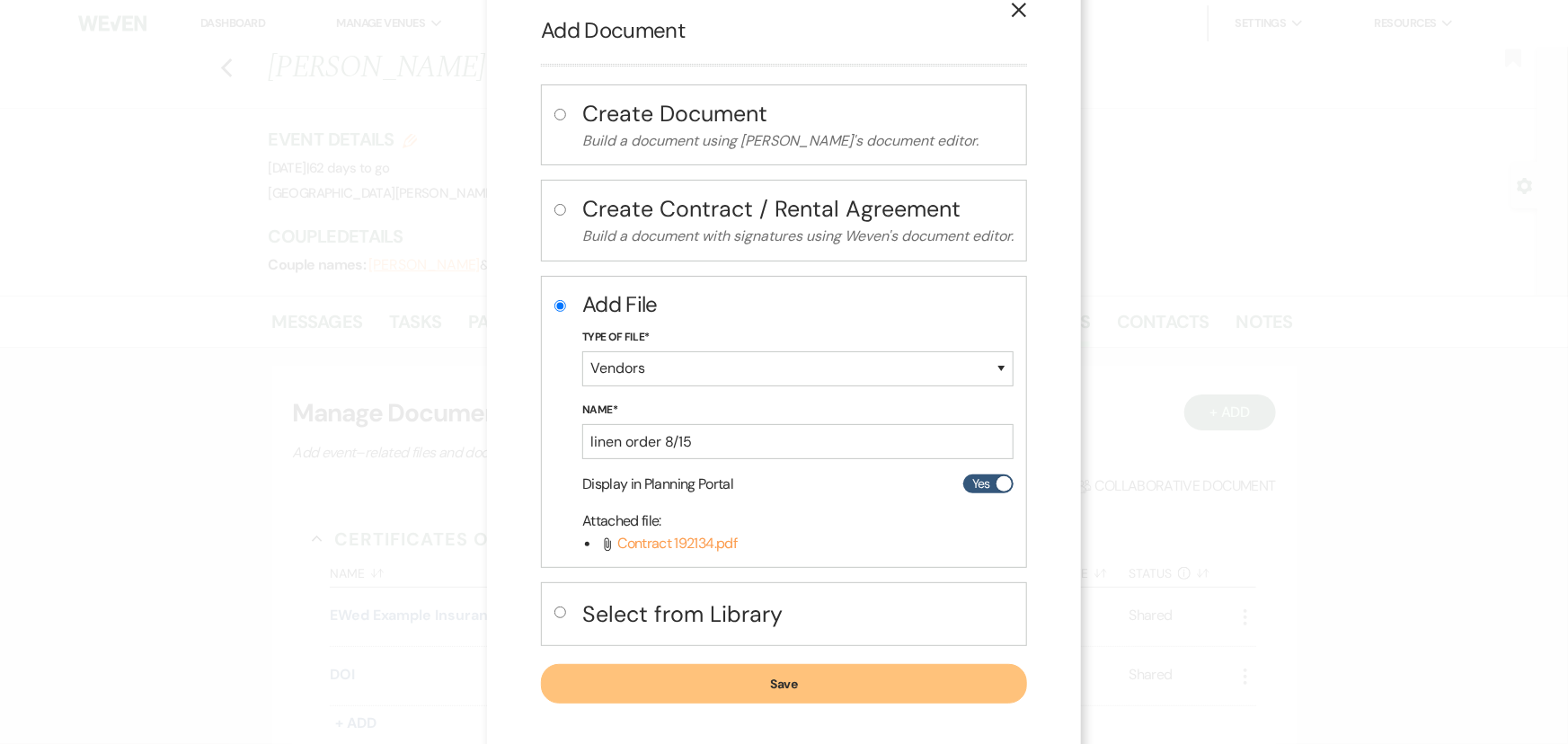
scroll to position [50, 0]
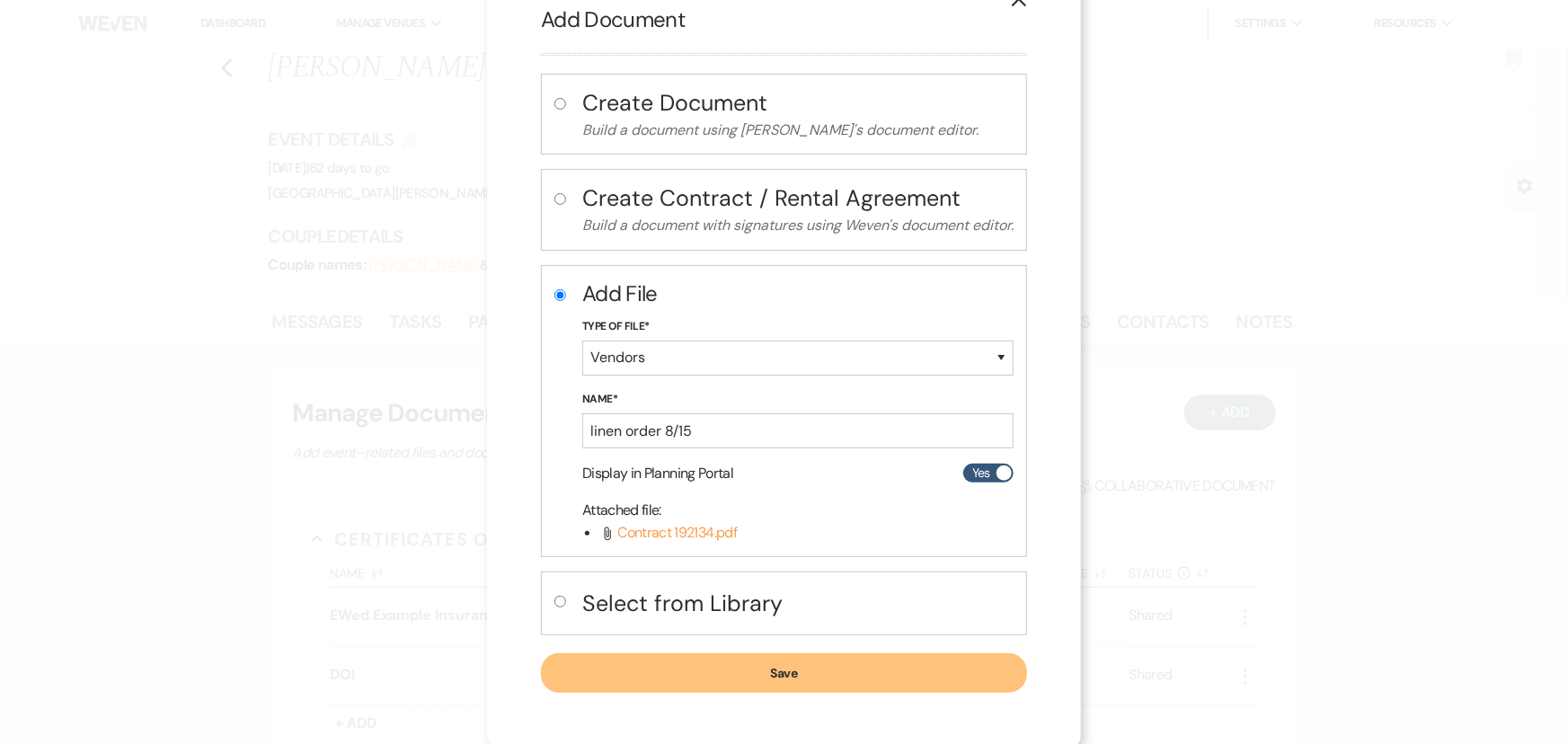
click at [821, 682] on button "Save" at bounding box center [784, 673] width 487 height 40
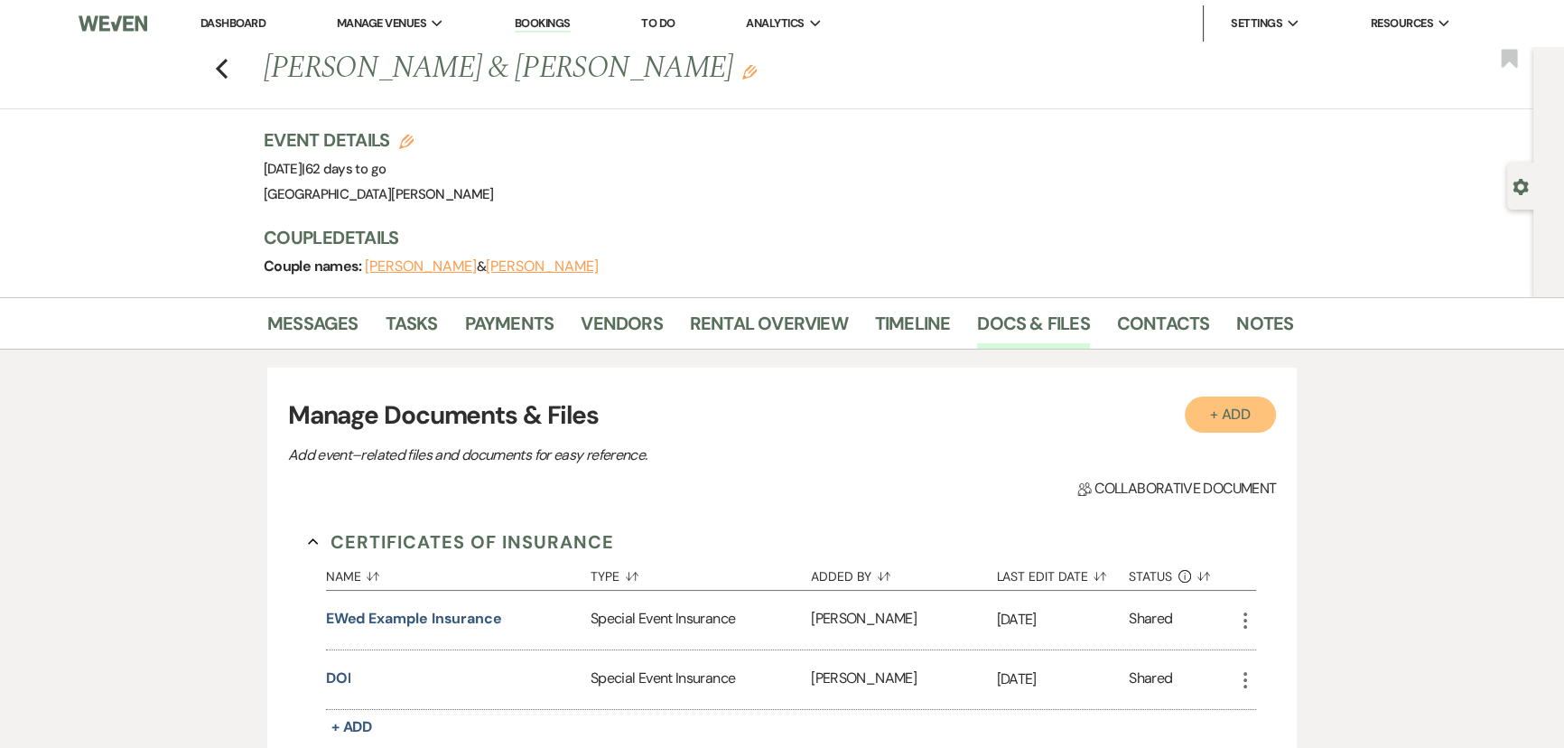
click at [1269, 424] on button "+ Add" at bounding box center [1231, 415] width 92 height 36
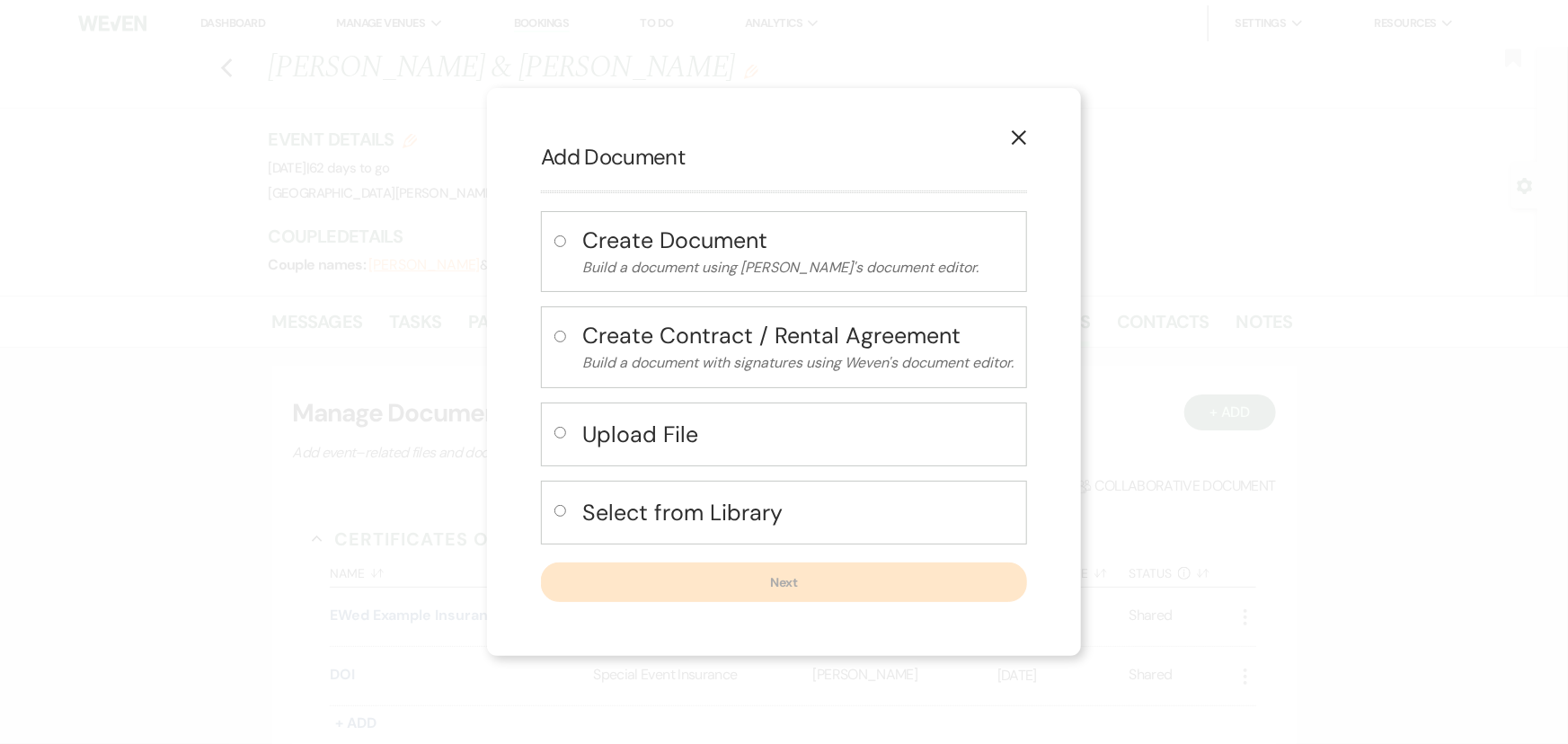
click at [638, 431] on h4 "Upload File" at bounding box center [798, 435] width 432 height 32
radio input "true"
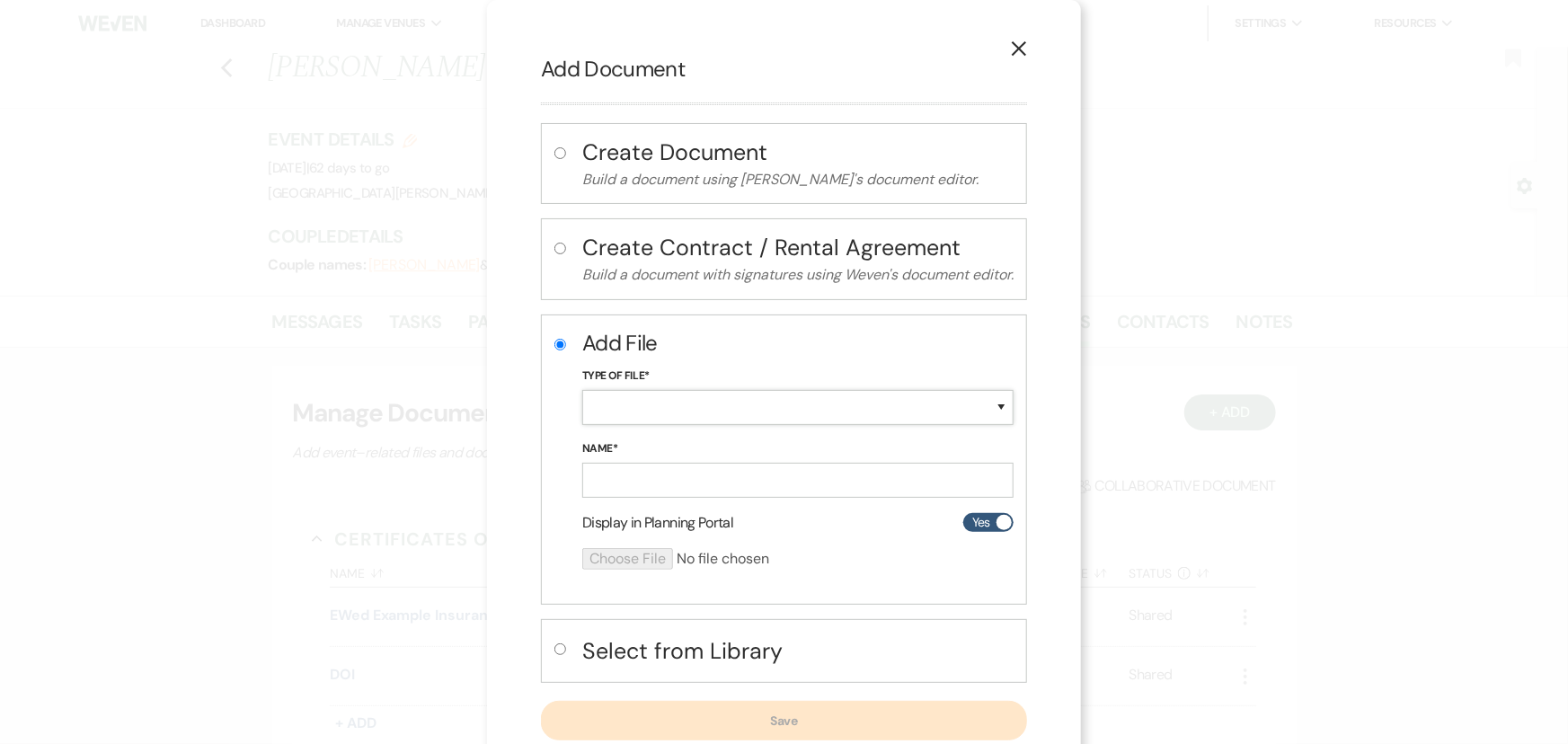
click at [641, 410] on select "Special Event Insurance Vendor Certificate of Insurance Contracts / Rental Agre…" at bounding box center [798, 407] width 432 height 35
select select "61"
click at [582, 390] on select "Special Event Insurance Vendor Certificate of Insurance Contracts / Rental Agre…" at bounding box center [798, 407] width 432 height 35
click at [683, 475] on input "Name*" at bounding box center [798, 479] width 432 height 35
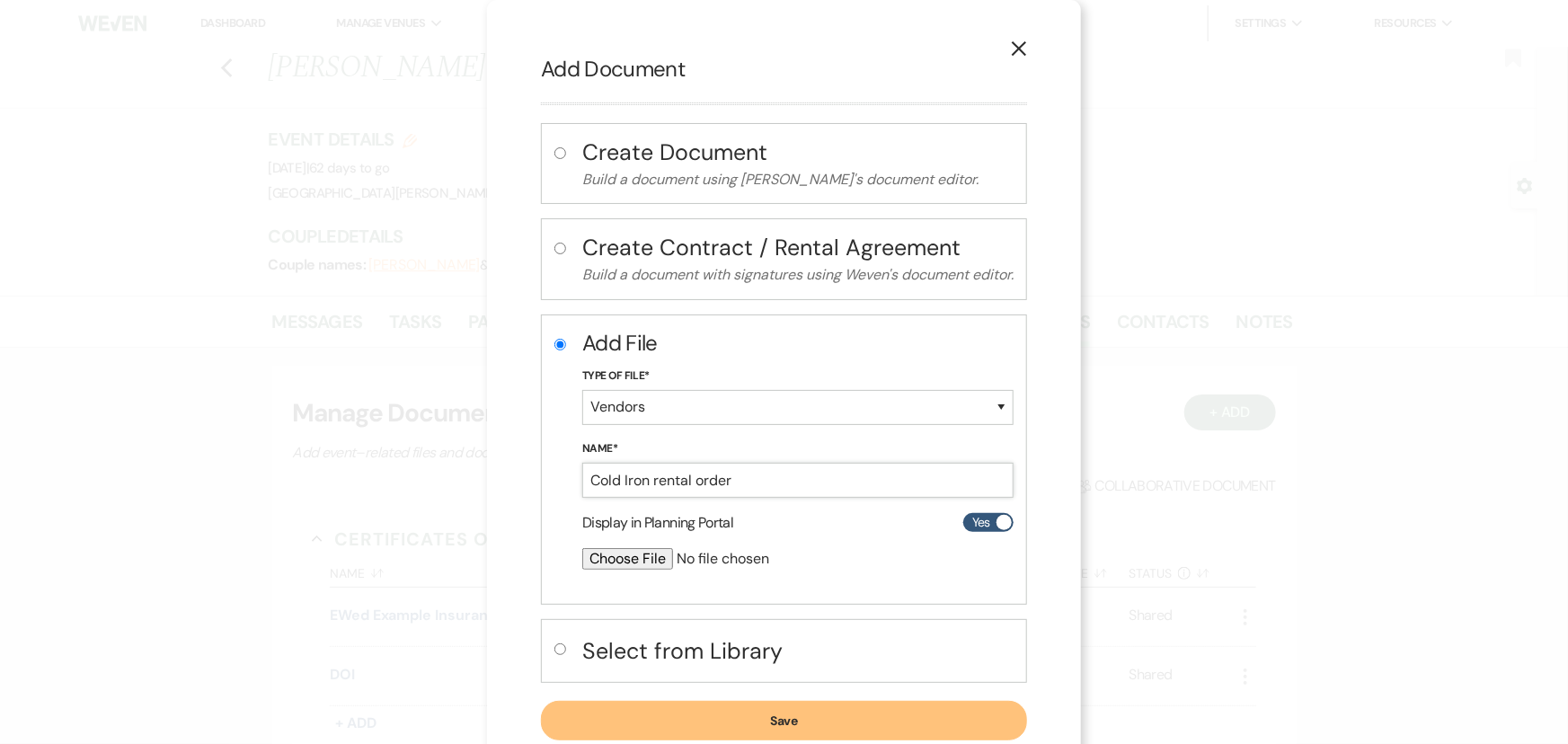
type input "Cold Iron rental order"
click at [590, 564] on input "file" at bounding box center [750, 559] width 336 height 22
type input "C:\fakepath\RentalContract-5045.pdf"
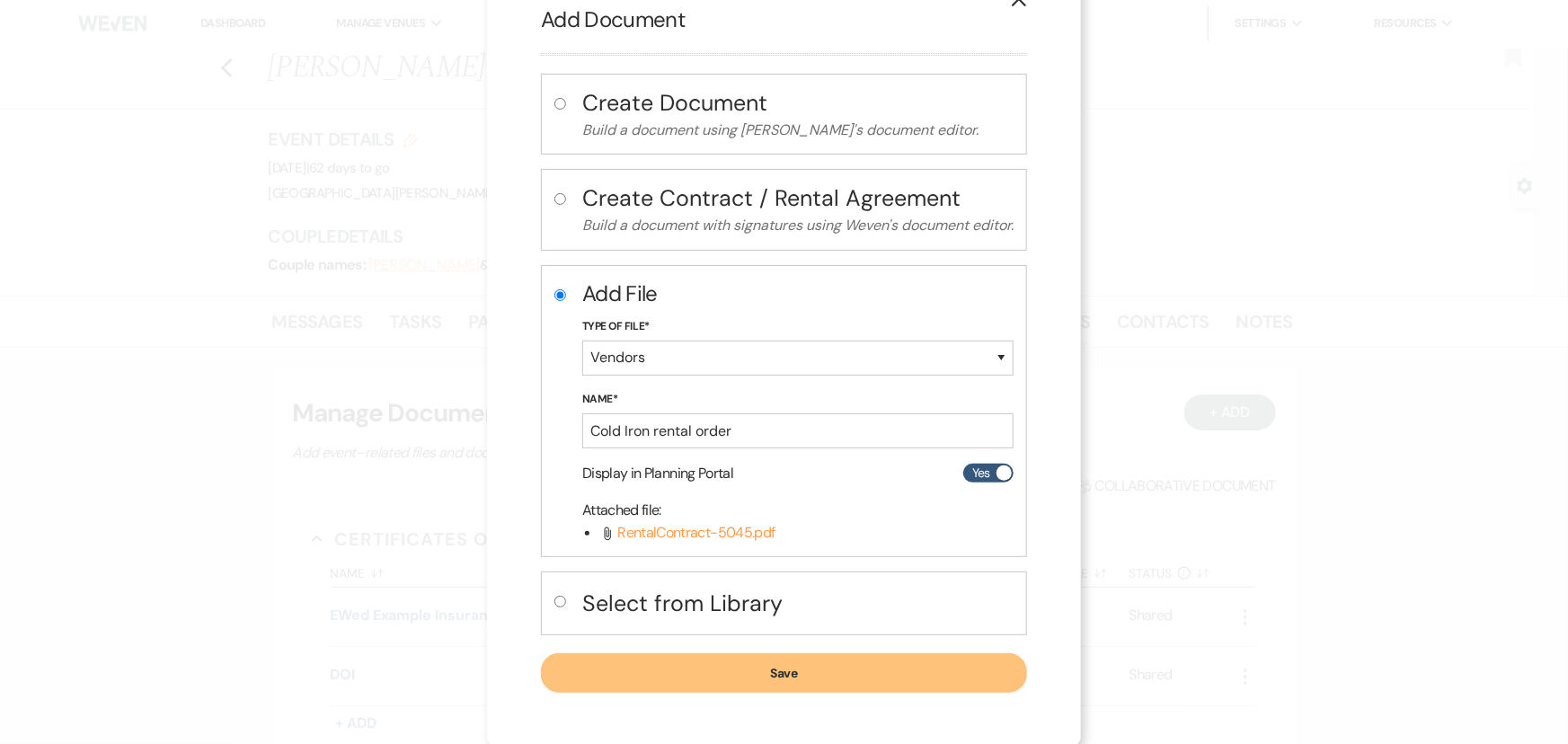
click at [807, 688] on button "Save" at bounding box center [784, 673] width 487 height 40
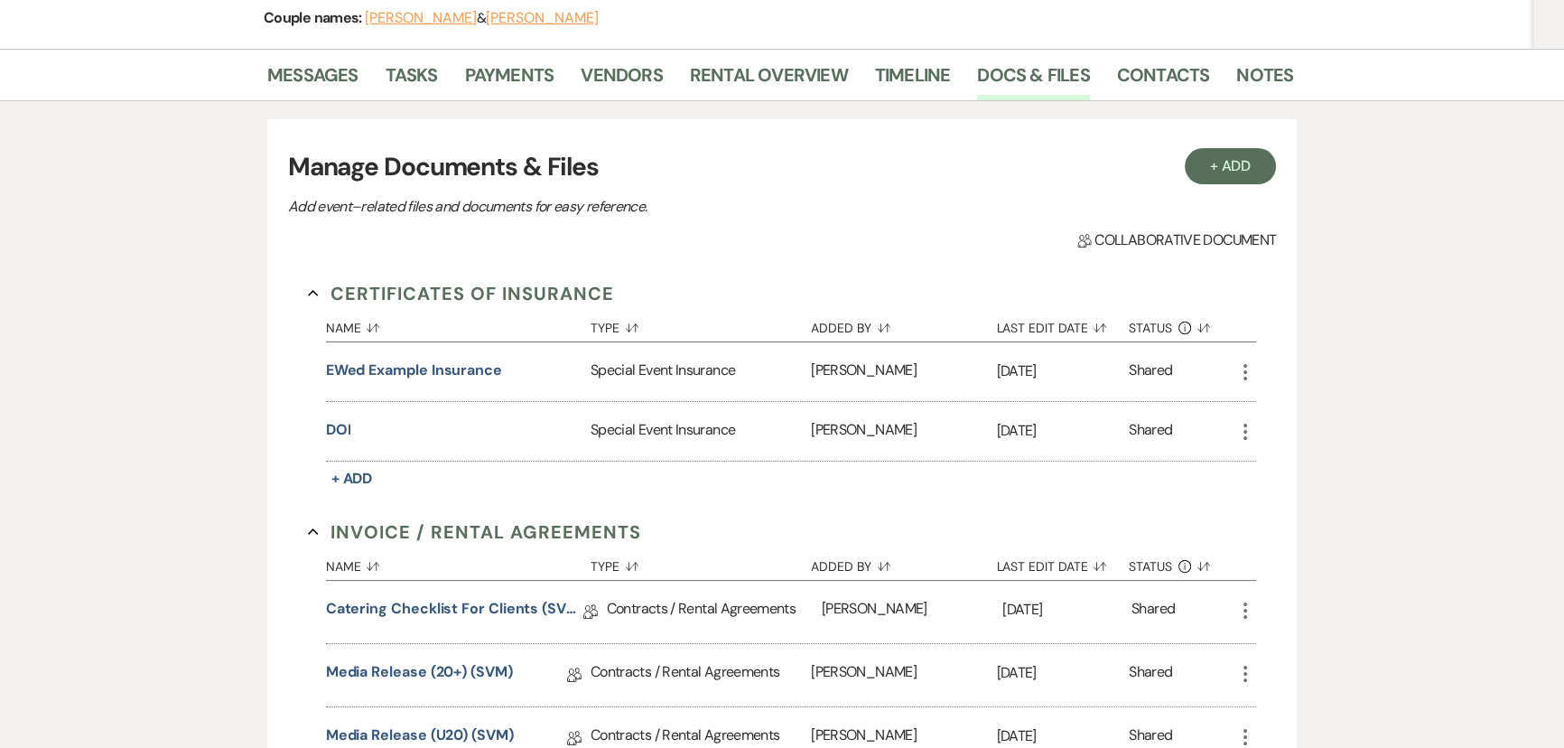
scroll to position [492, 0]
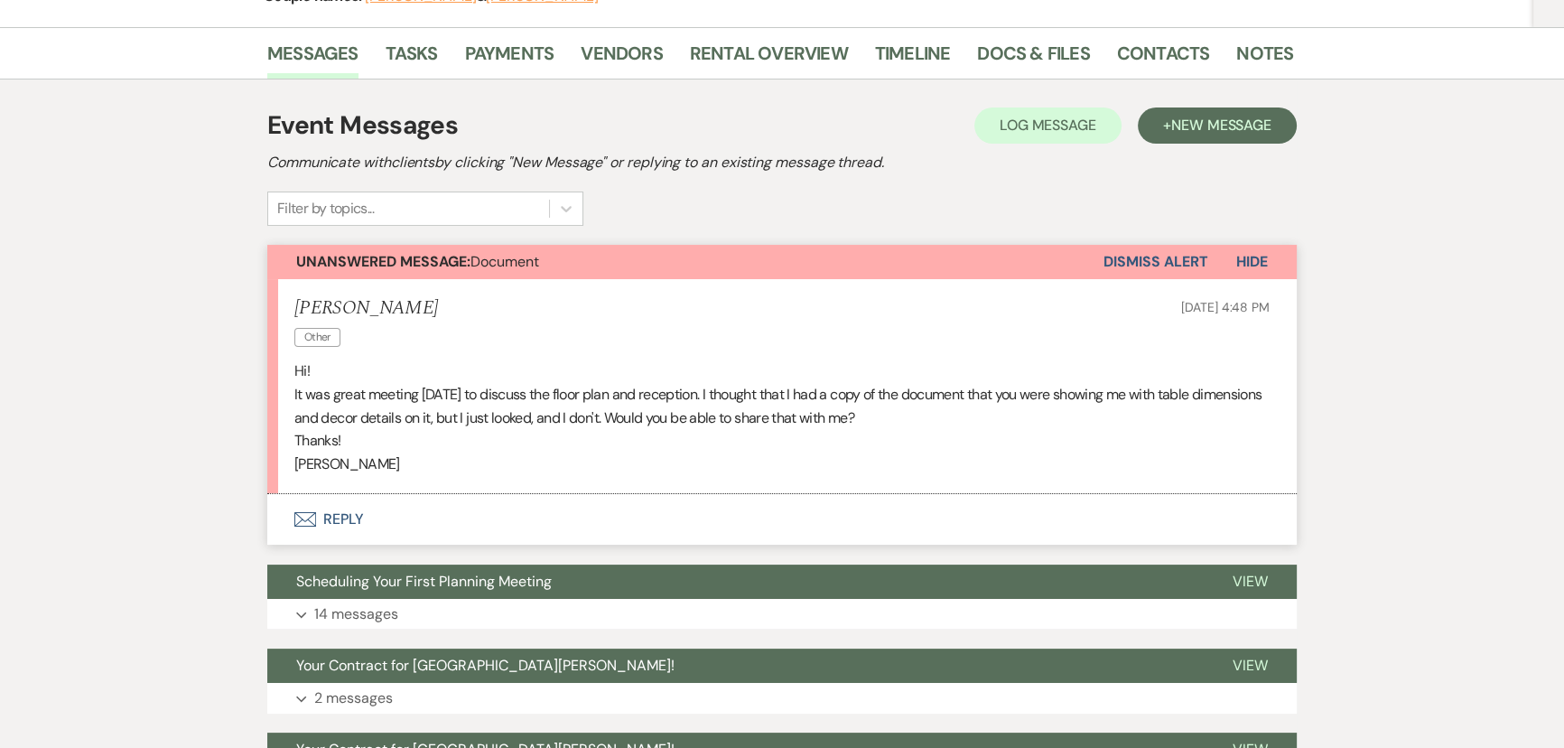
click at [338, 533] on button "Envelope Reply" at bounding box center [782, 519] width 1030 height 51
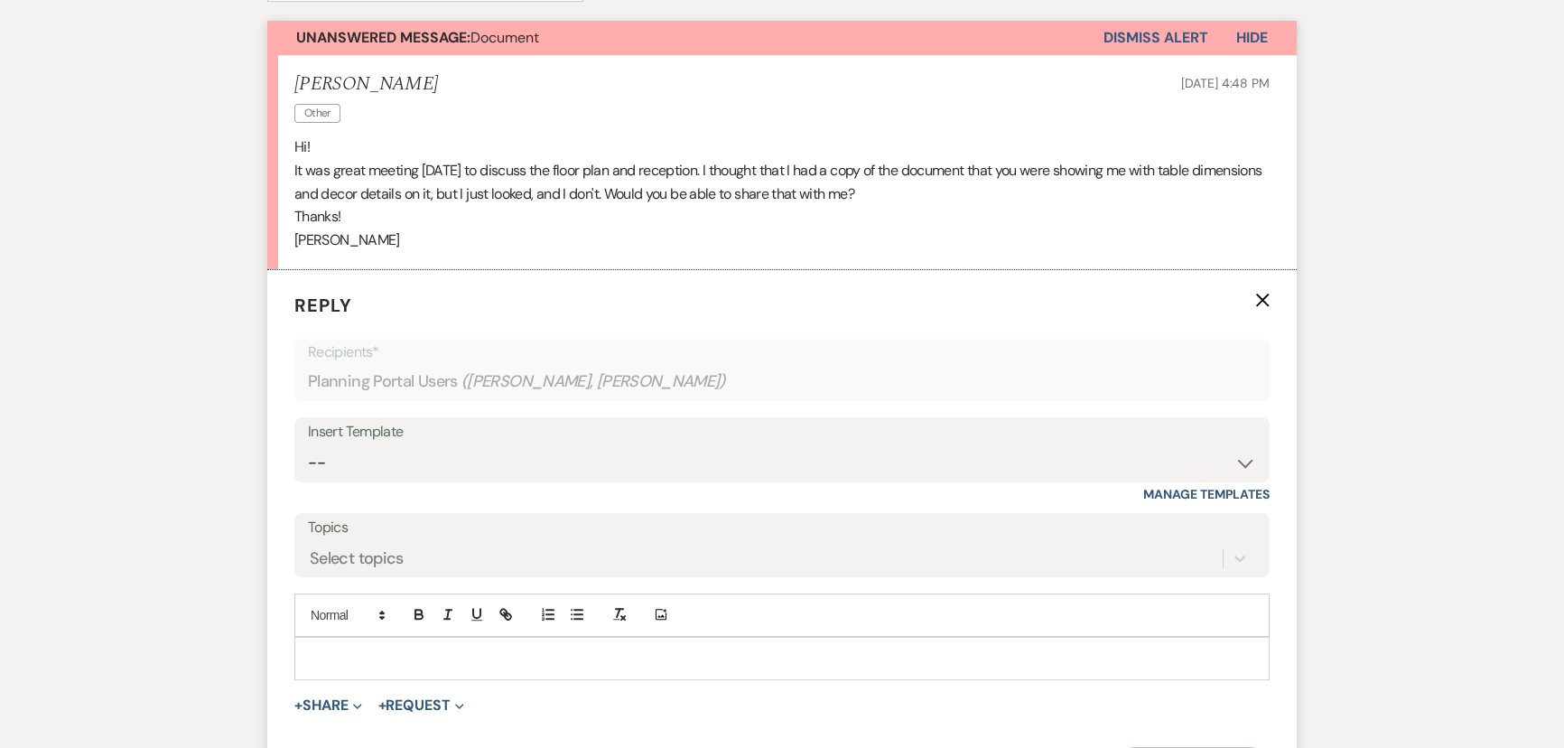
scroll to position [598, 0]
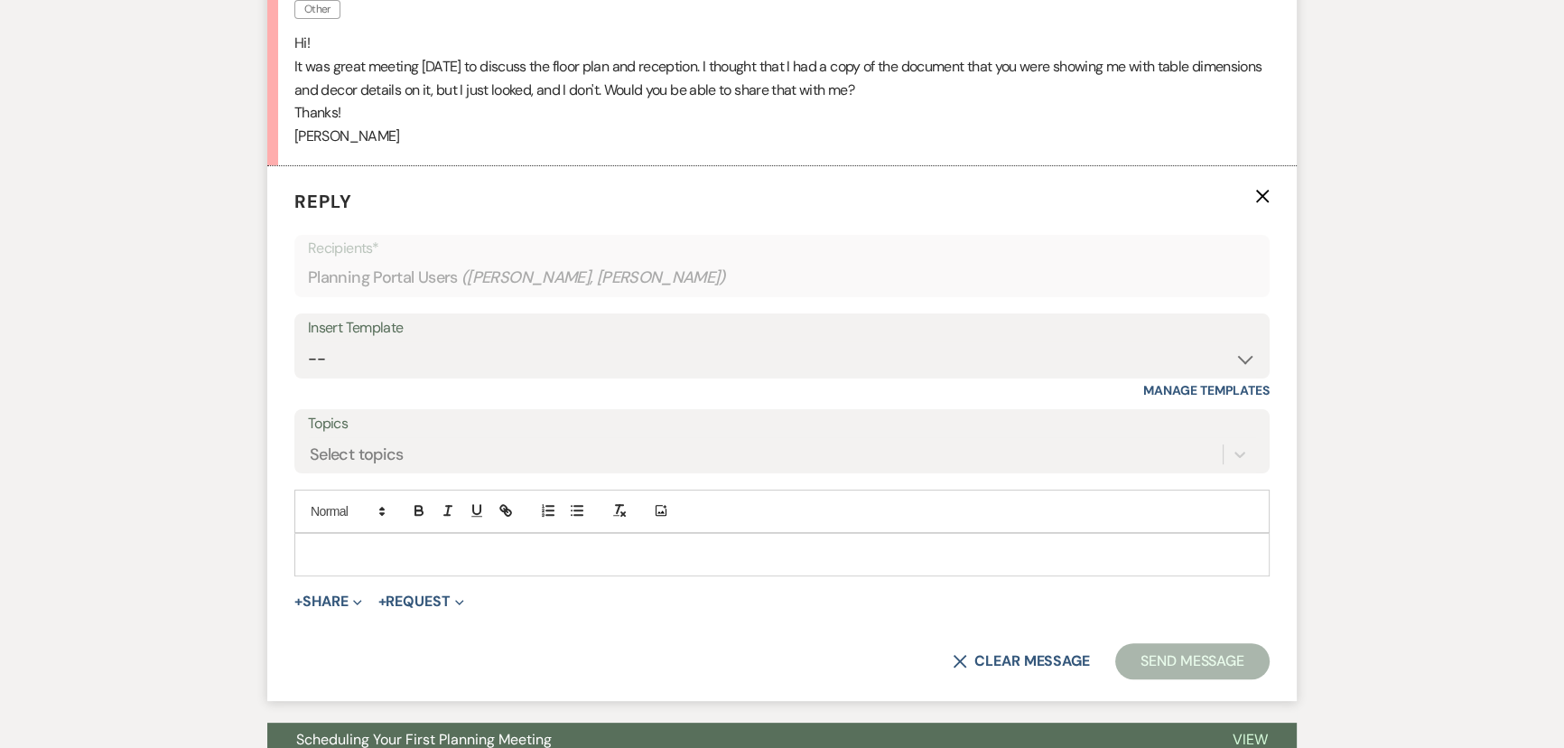
click at [391, 549] on p at bounding box center [782, 555] width 947 height 20
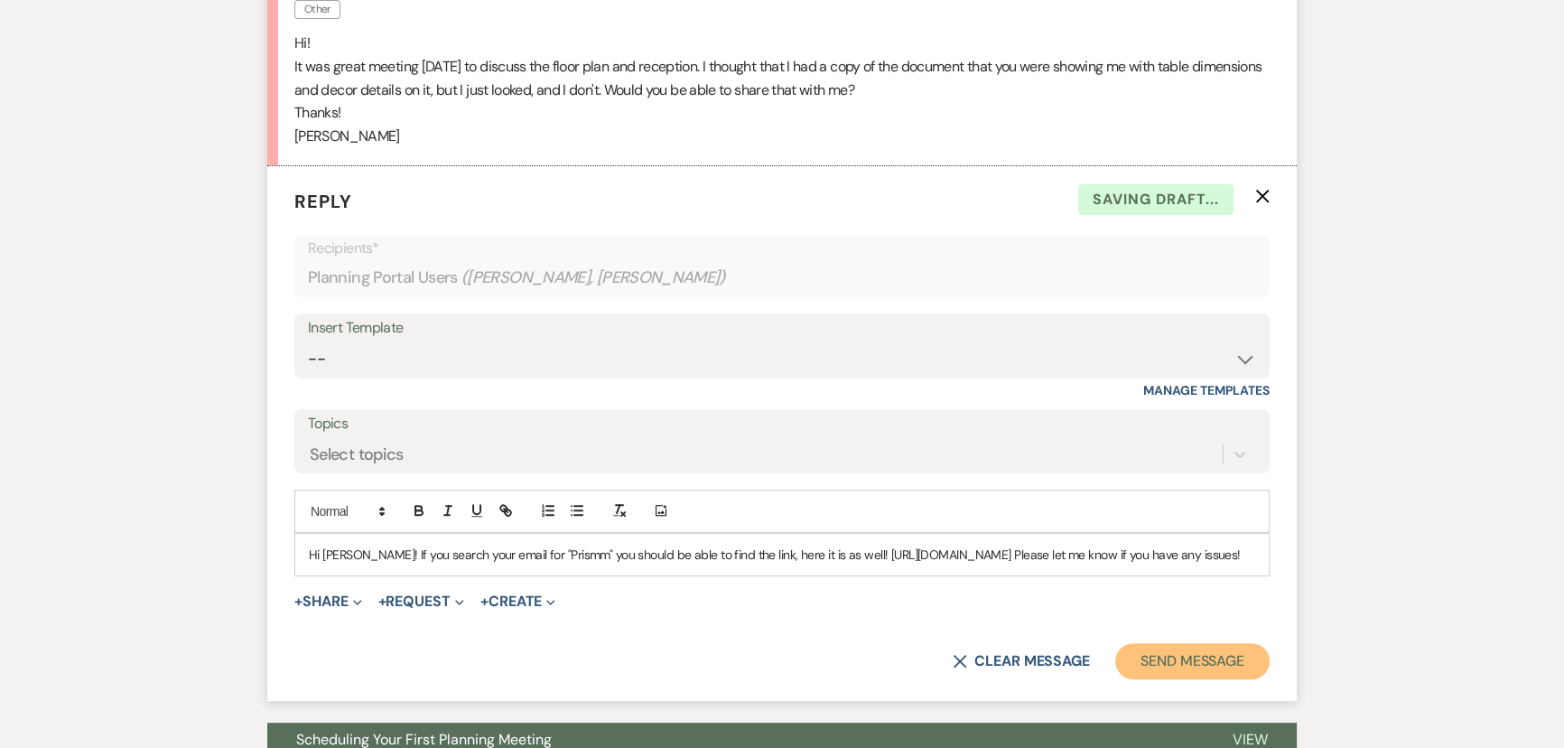
click at [1177, 677] on button "Send Message" at bounding box center [1192, 661] width 154 height 36
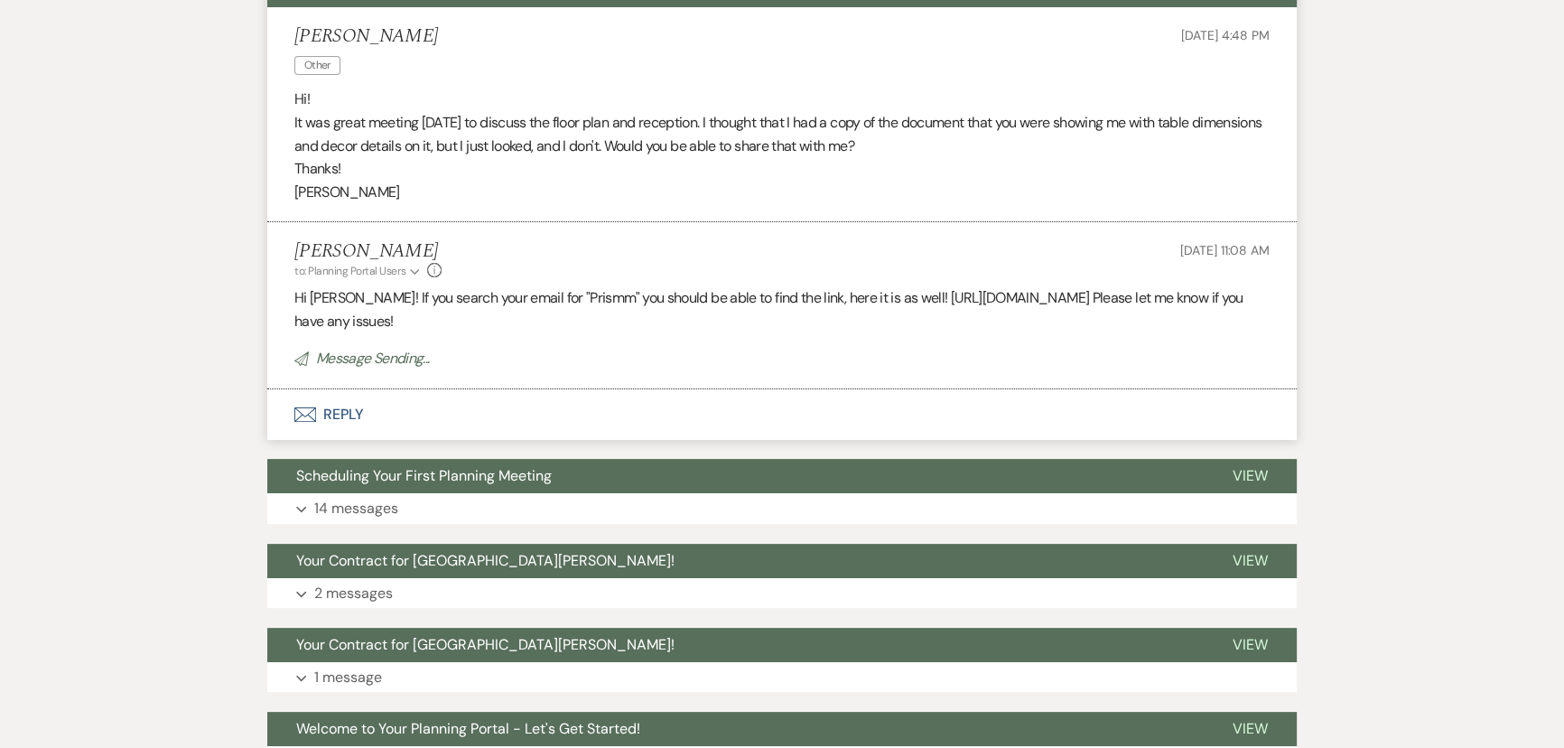
scroll to position [434, 0]
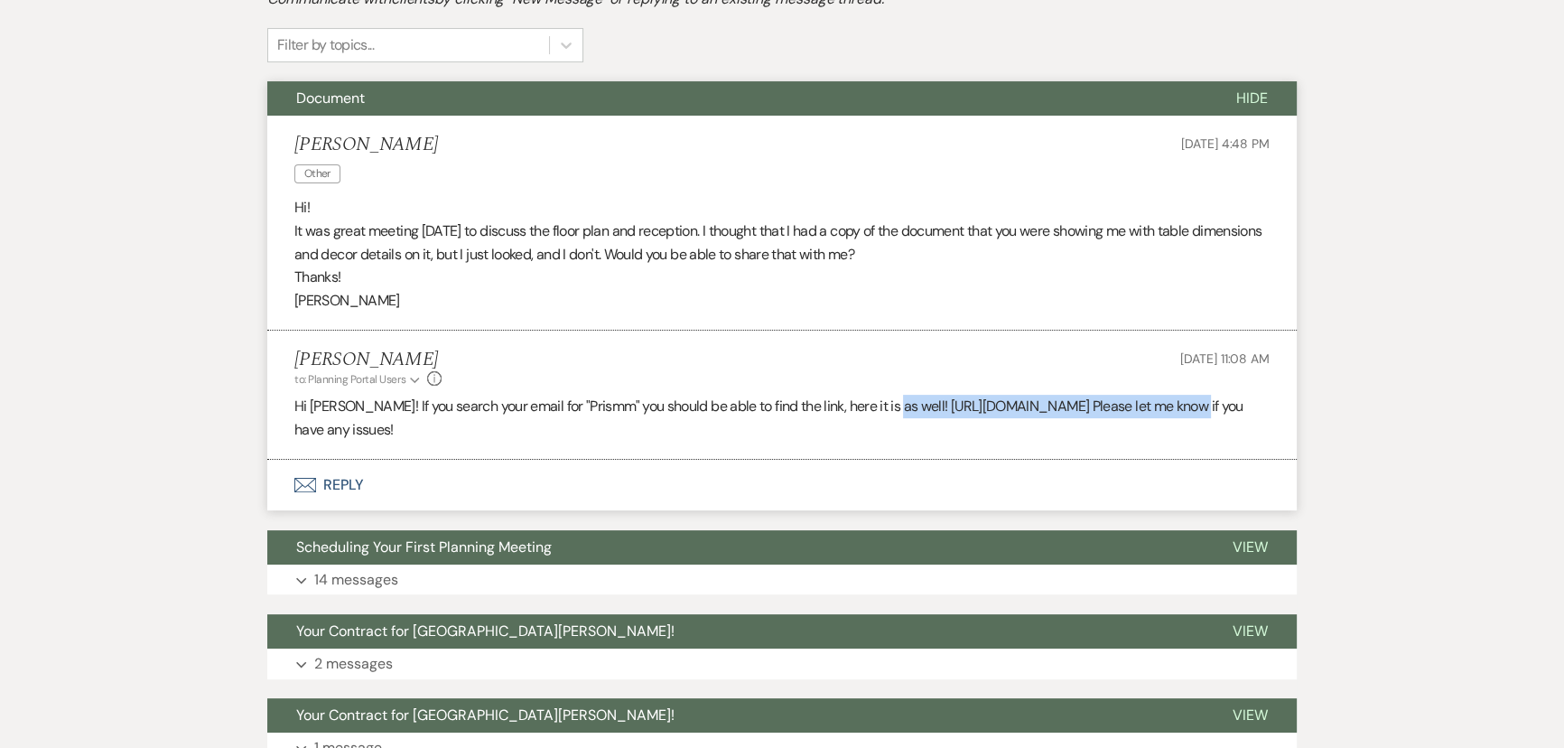
drag, startPoint x: 881, startPoint y: 409, endPoint x: 1183, endPoint y: 403, distance: 302.6
click at [1183, 403] on p "Hi [PERSON_NAME]! If you search your email for "Prismm" you should be able to f…" at bounding box center [781, 418] width 975 height 46
copy p "[URL][DOMAIN_NAME]"
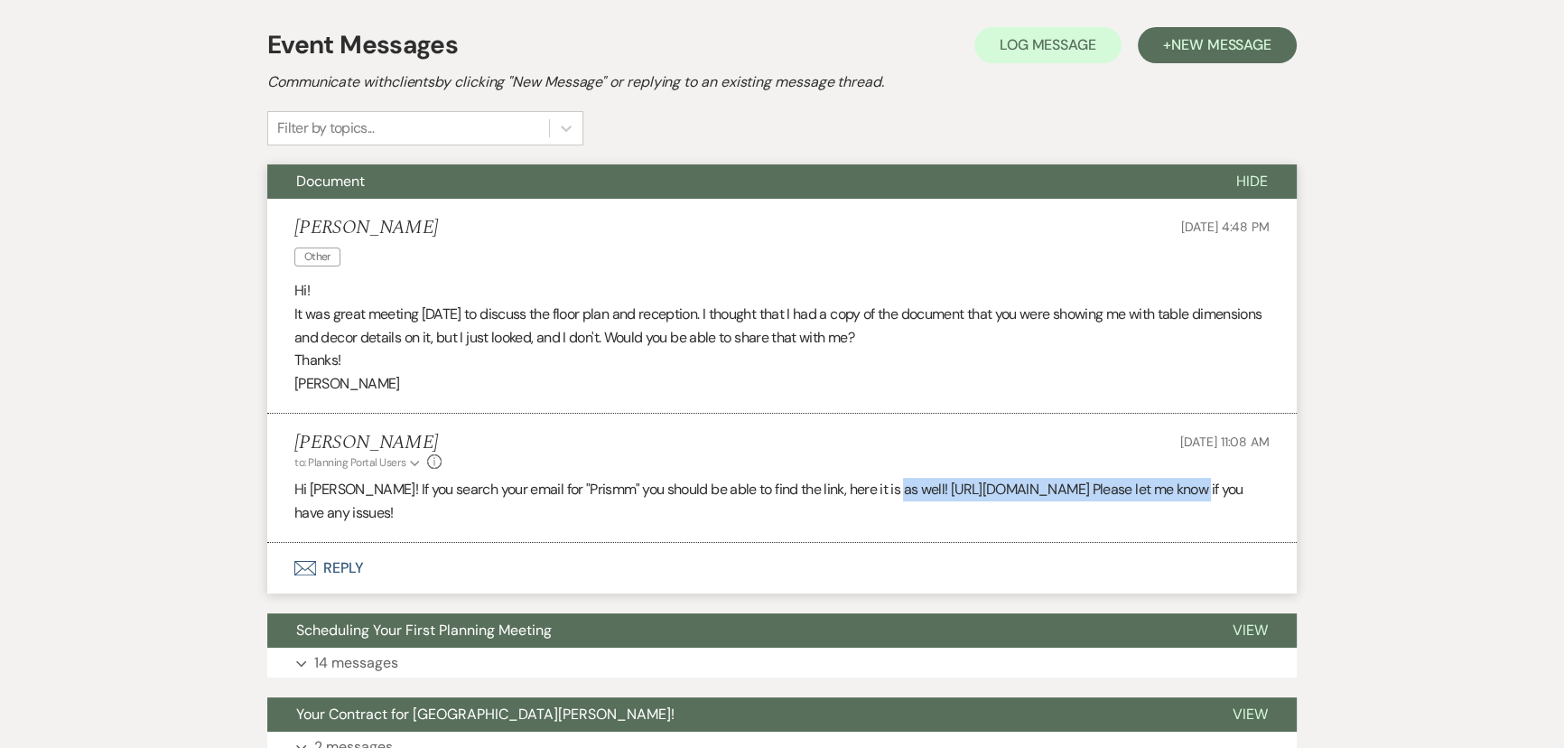
scroll to position [106, 0]
